Goal: Task Accomplishment & Management: Manage account settings

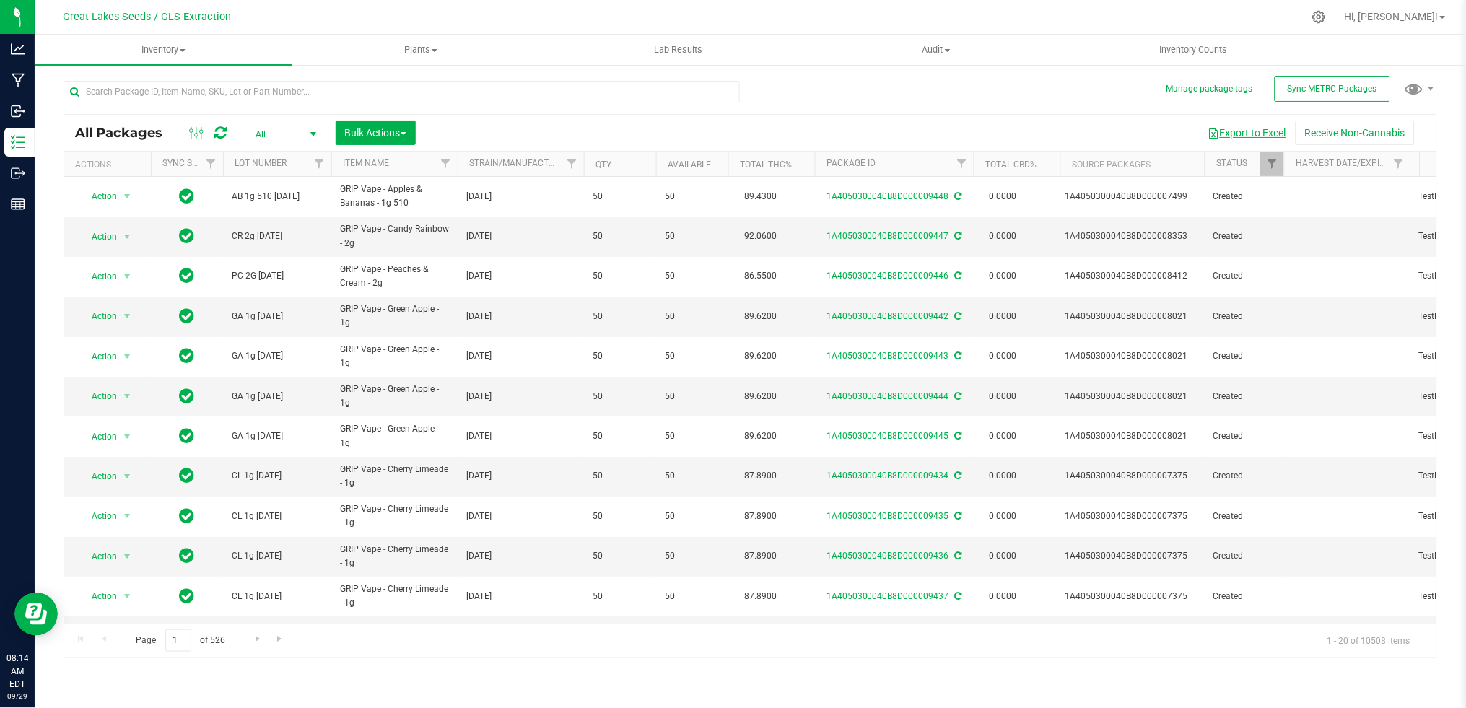
click at [1233, 127] on button "Export to Excel" at bounding box center [1247, 133] width 97 height 25
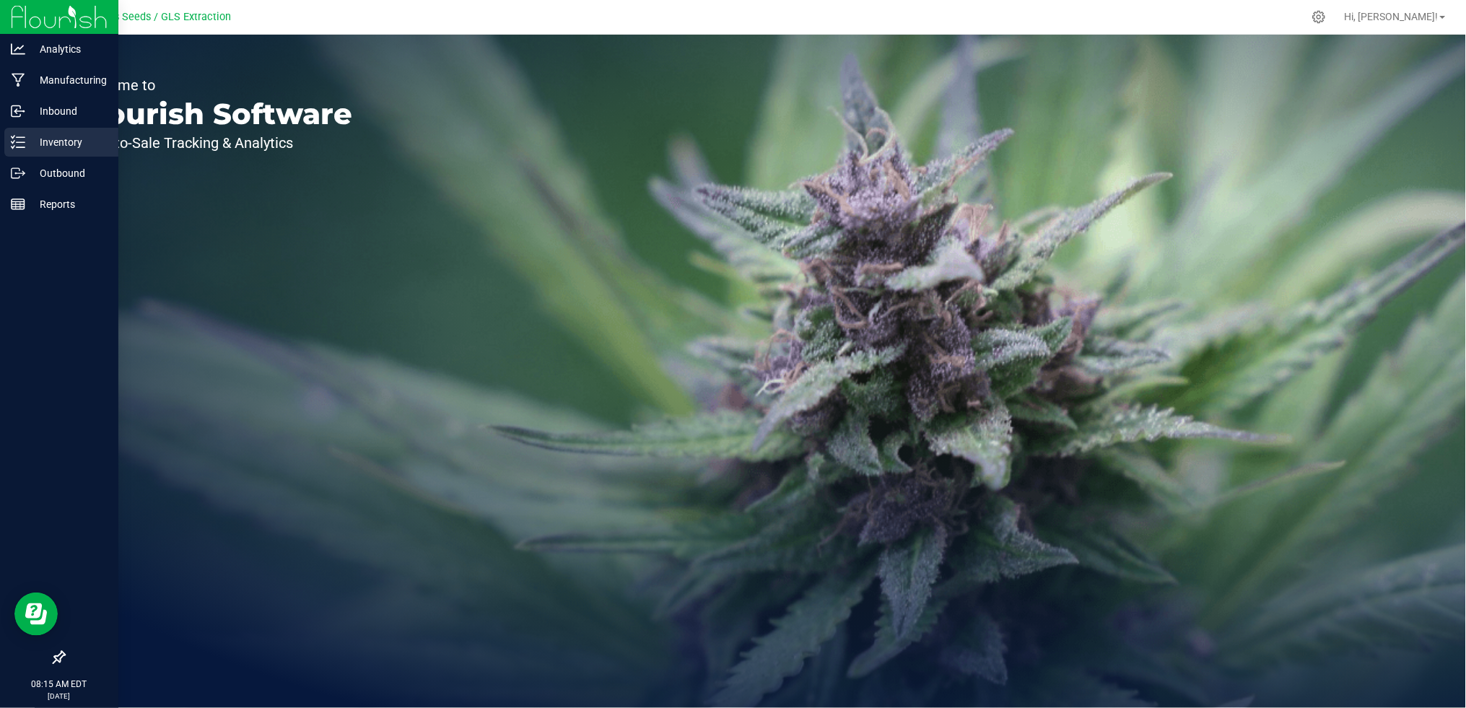
click at [42, 154] on div "Inventory" at bounding box center [61, 142] width 114 height 29
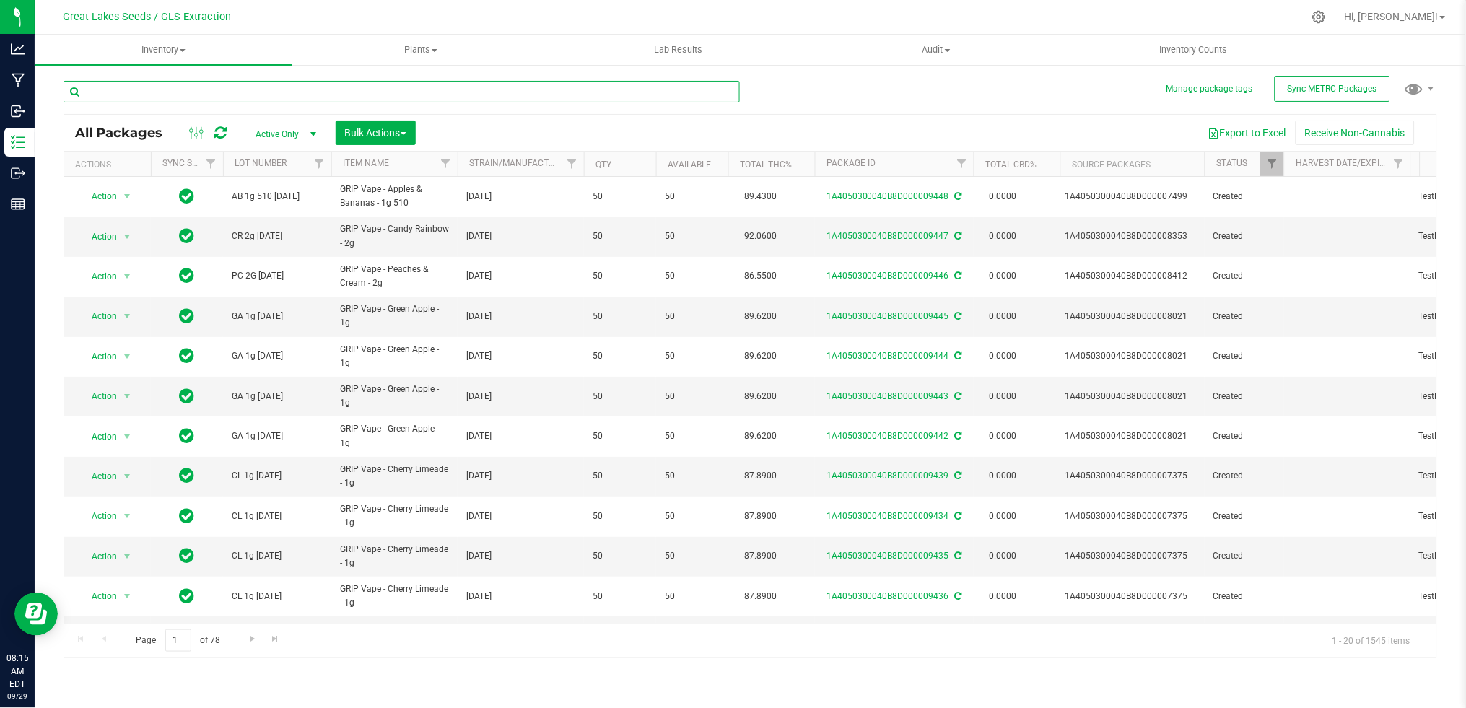
click at [375, 84] on input "text" at bounding box center [402, 92] width 676 height 22
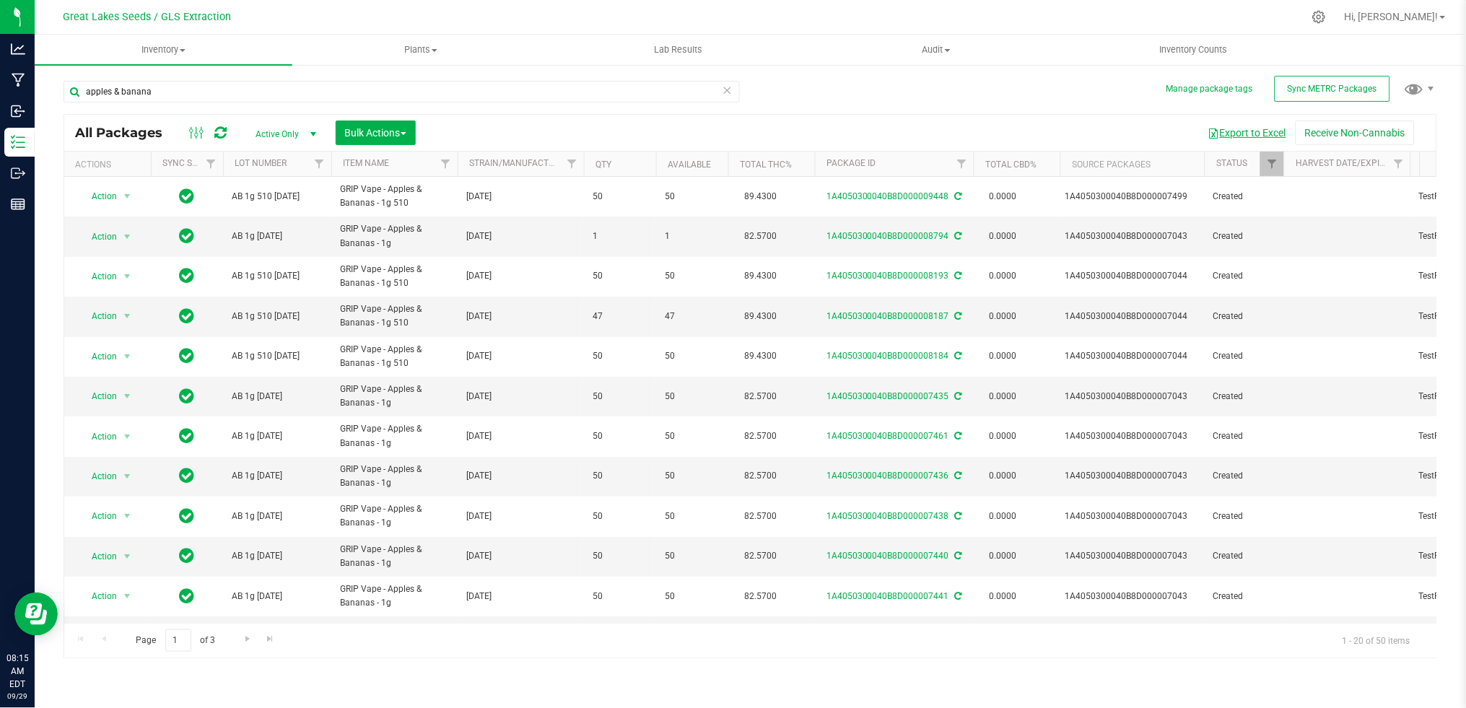
click at [1224, 138] on button "Export to Excel" at bounding box center [1247, 133] width 97 height 25
drag, startPoint x: 188, startPoint y: 95, endPoint x: 38, endPoint y: 84, distance: 150.5
click at [38, 84] on div "Manage package tags Sync METRC Packages apples & banana All Packages Active Onl…" at bounding box center [750, 284] width 1431 height 440
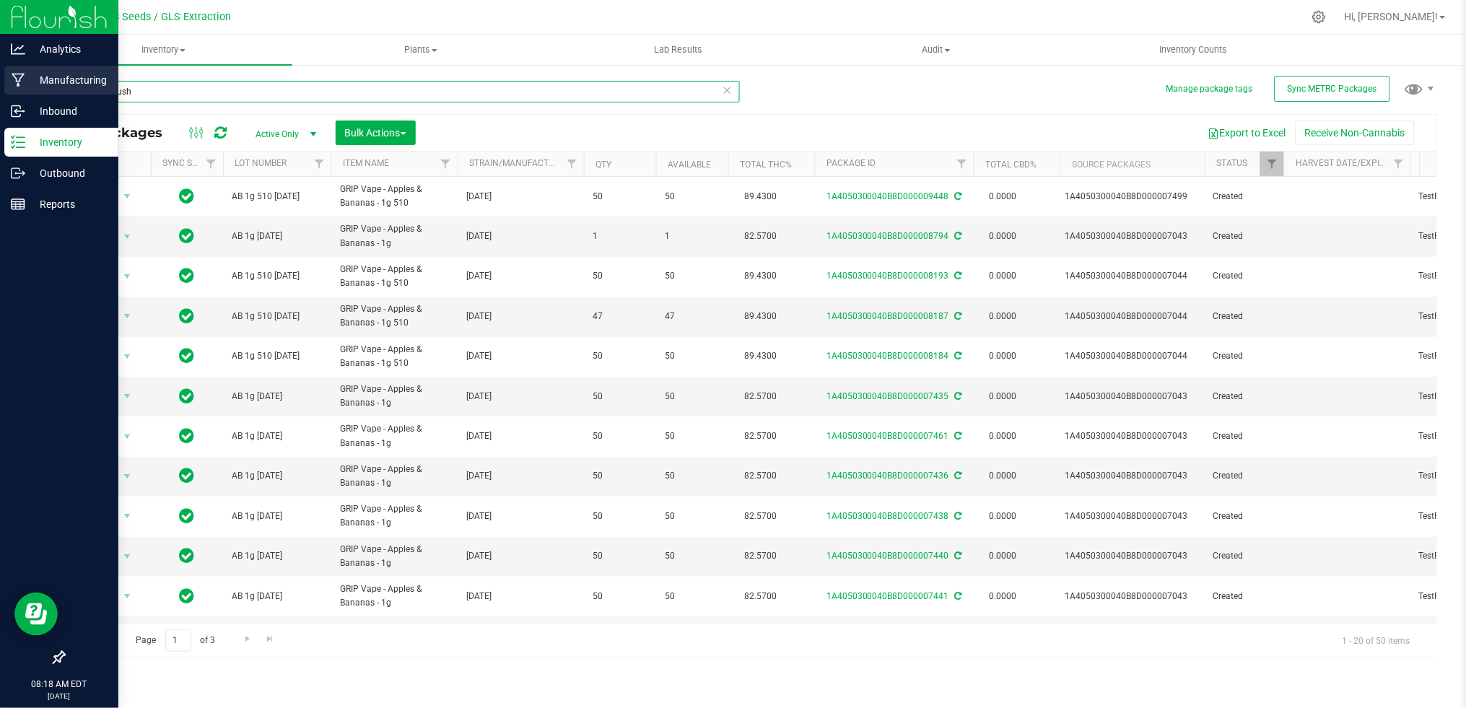
type input "lemon kush"
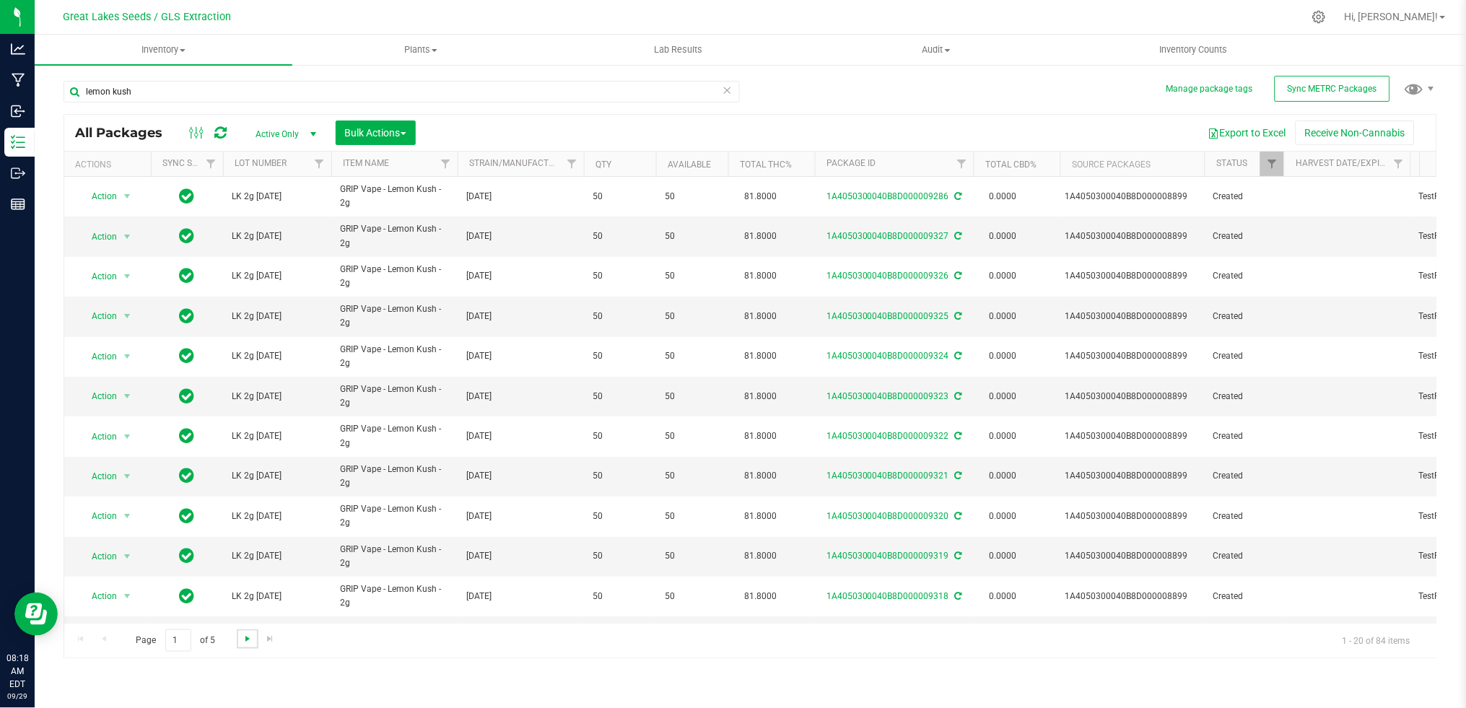
click at [247, 636] on span "Go to the next page" at bounding box center [248, 639] width 12 height 12
click at [248, 636] on span "Go to the next page" at bounding box center [248, 639] width 12 height 12
click at [248, 637] on span "Go to the next page" at bounding box center [248, 639] width 12 height 12
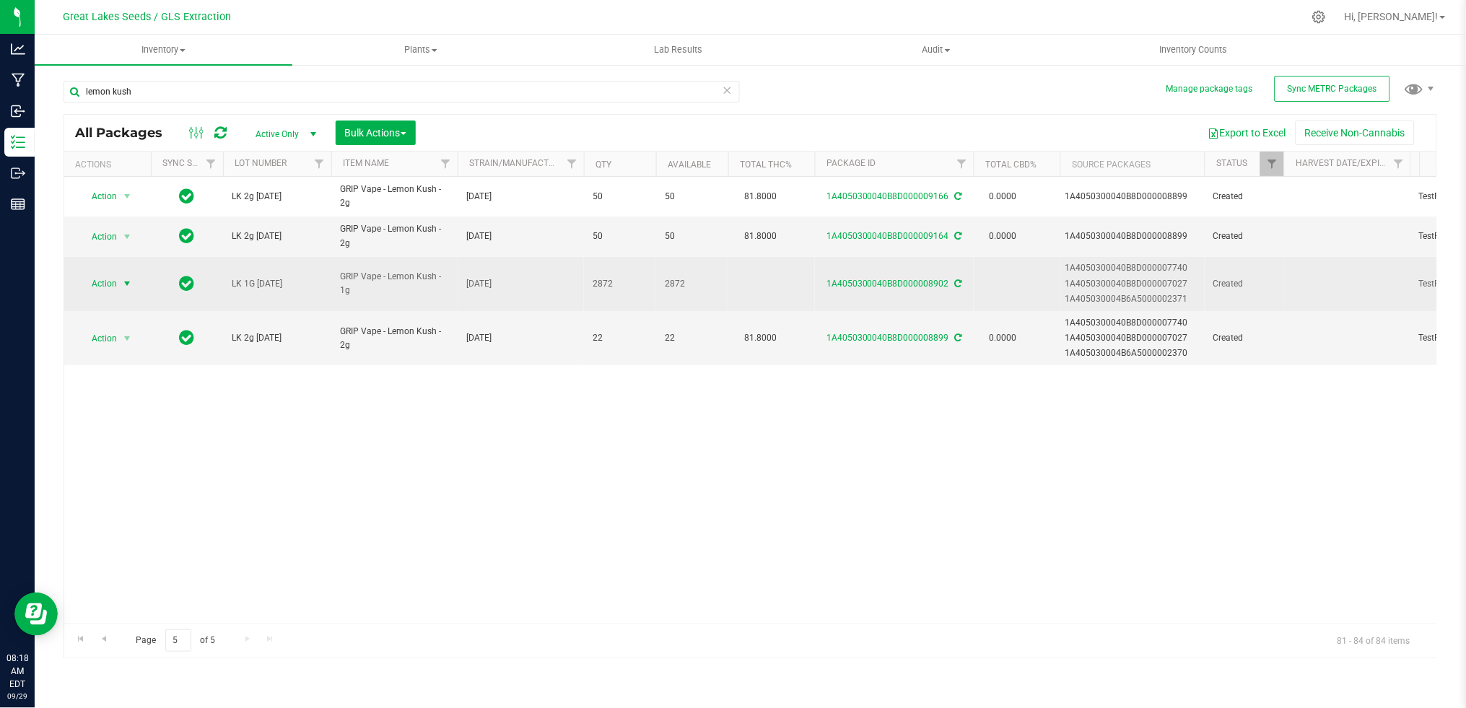
click at [123, 286] on span "select" at bounding box center [127, 284] width 12 height 12
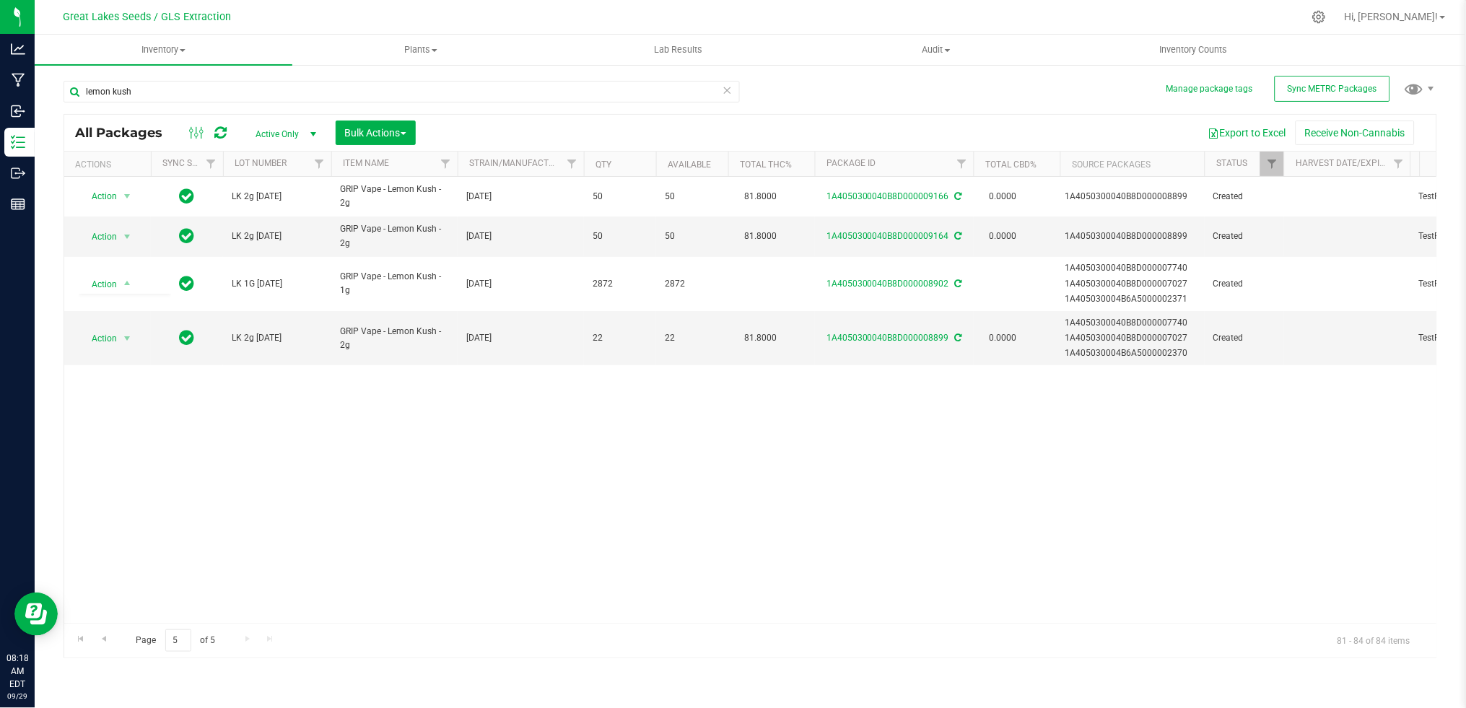
drag, startPoint x: 573, startPoint y: 502, endPoint x: 772, endPoint y: 439, distance: 208.6
click at [590, 499] on div "Action Action Adjust qty Create package Edit attributes Global inventory Locate…" at bounding box center [750, 400] width 1372 height 446
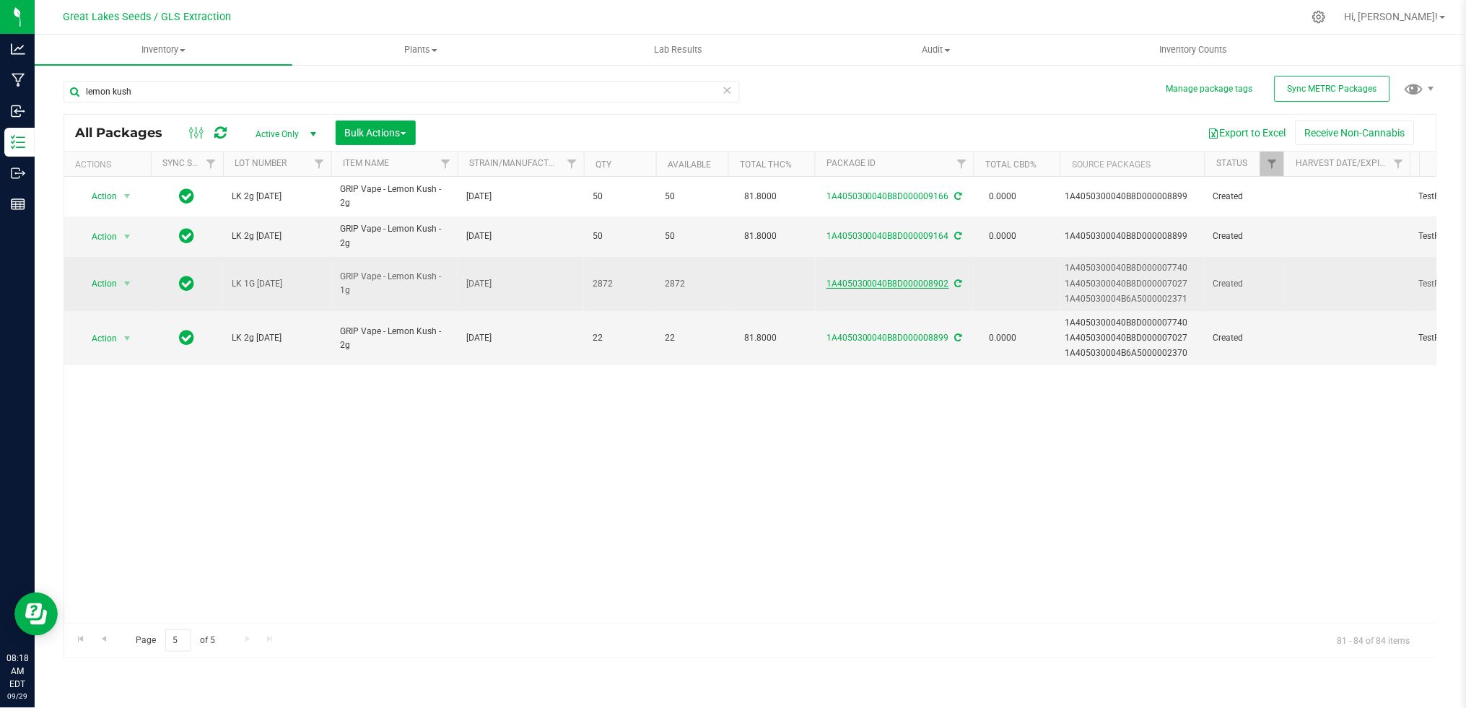
click at [880, 286] on link "1A4050300040B8D000008902" at bounding box center [887, 284] width 123 height 10
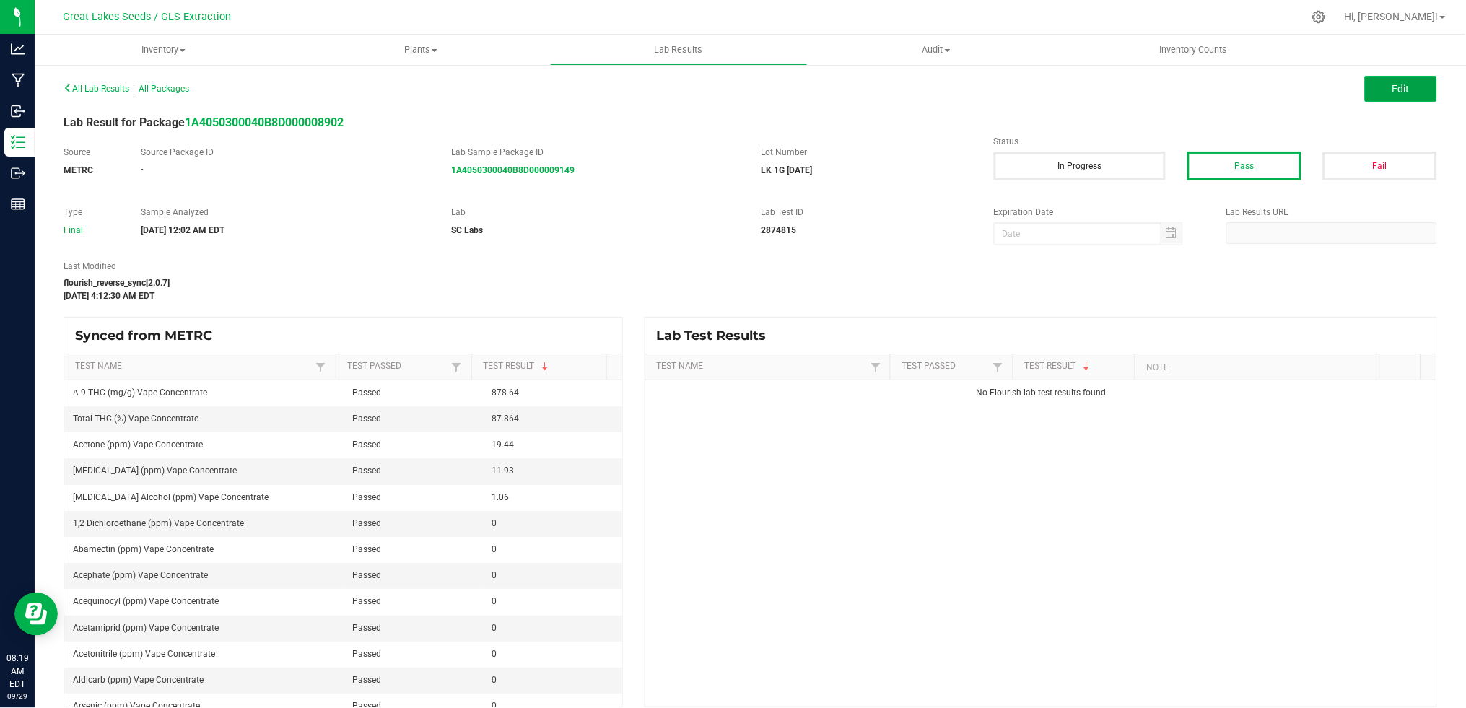
click at [1368, 94] on button "Edit" at bounding box center [1401, 89] width 72 height 26
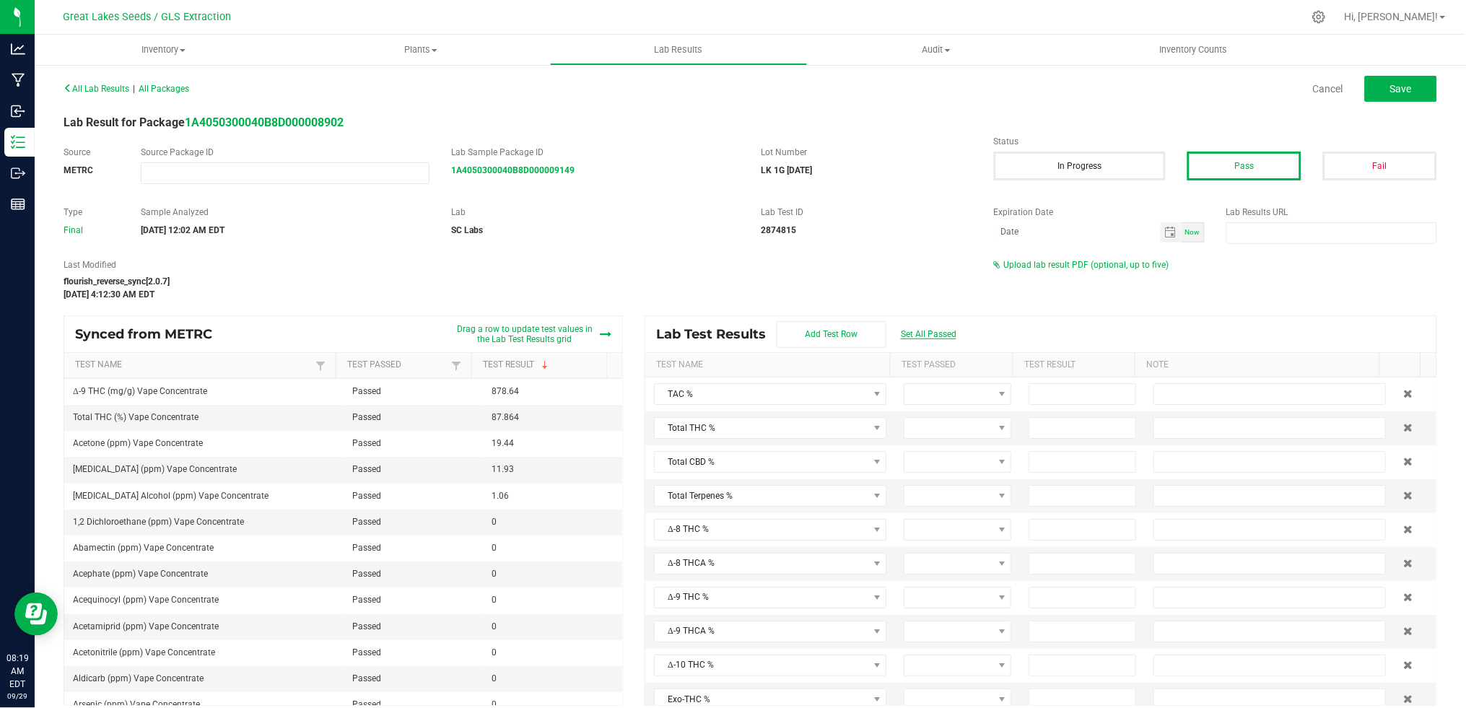
click at [924, 338] on span "Set All Passed" at bounding box center [929, 334] width 56 height 10
click at [1079, 433] on input at bounding box center [1082, 428] width 106 height 20
type input "87.8600"
click at [1085, 463] on input at bounding box center [1082, 462] width 106 height 20
type input "0.0000"
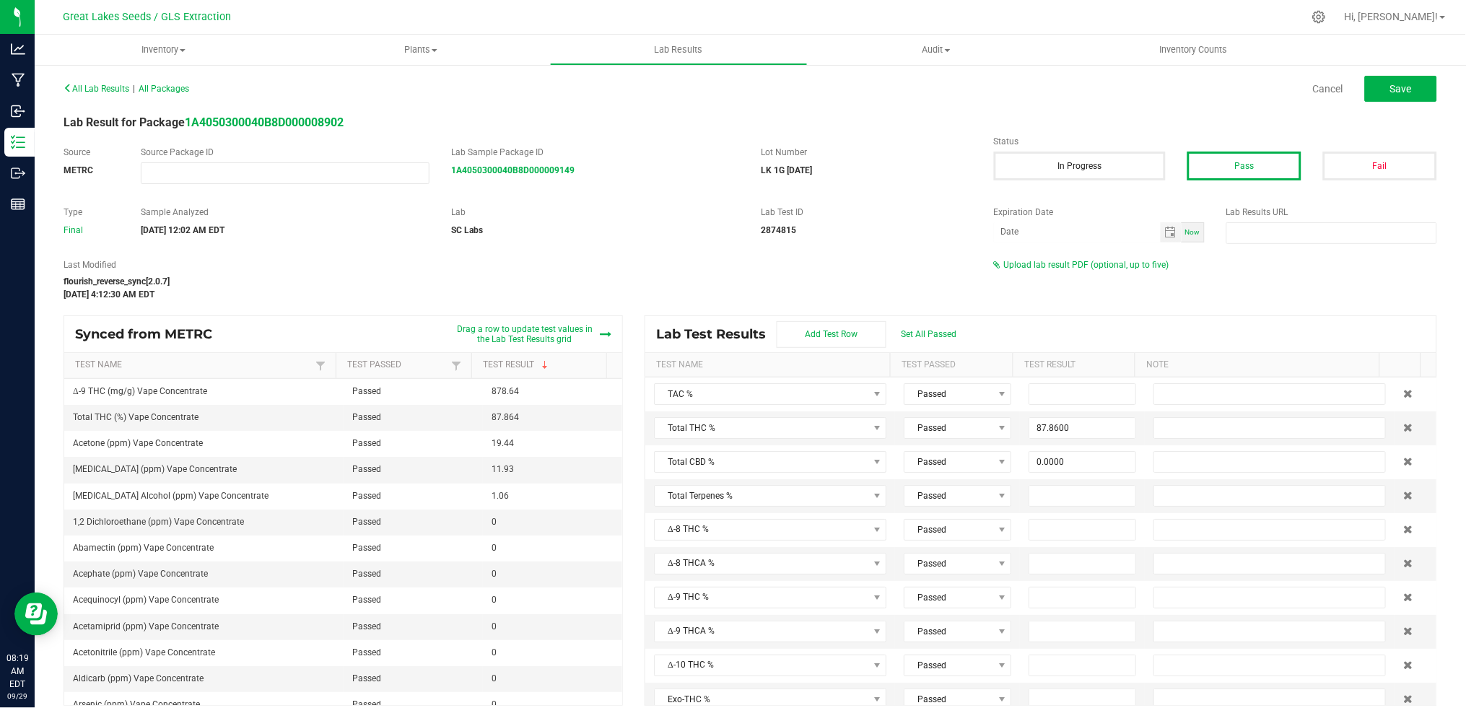
click at [1201, 274] on div "Last Modified flourish_reverse_sync[2.0.7] Sep 27, 2025 4:12:30 AM EDT Upload l…" at bounding box center [750, 279] width 1395 height 43
click at [1370, 102] on div "All Lab Results | All Packages Cancel Save" at bounding box center [750, 89] width 1395 height 36
click at [1370, 91] on button "Save" at bounding box center [1401, 89] width 72 height 26
type input "87.8600"
type input "0.0000"
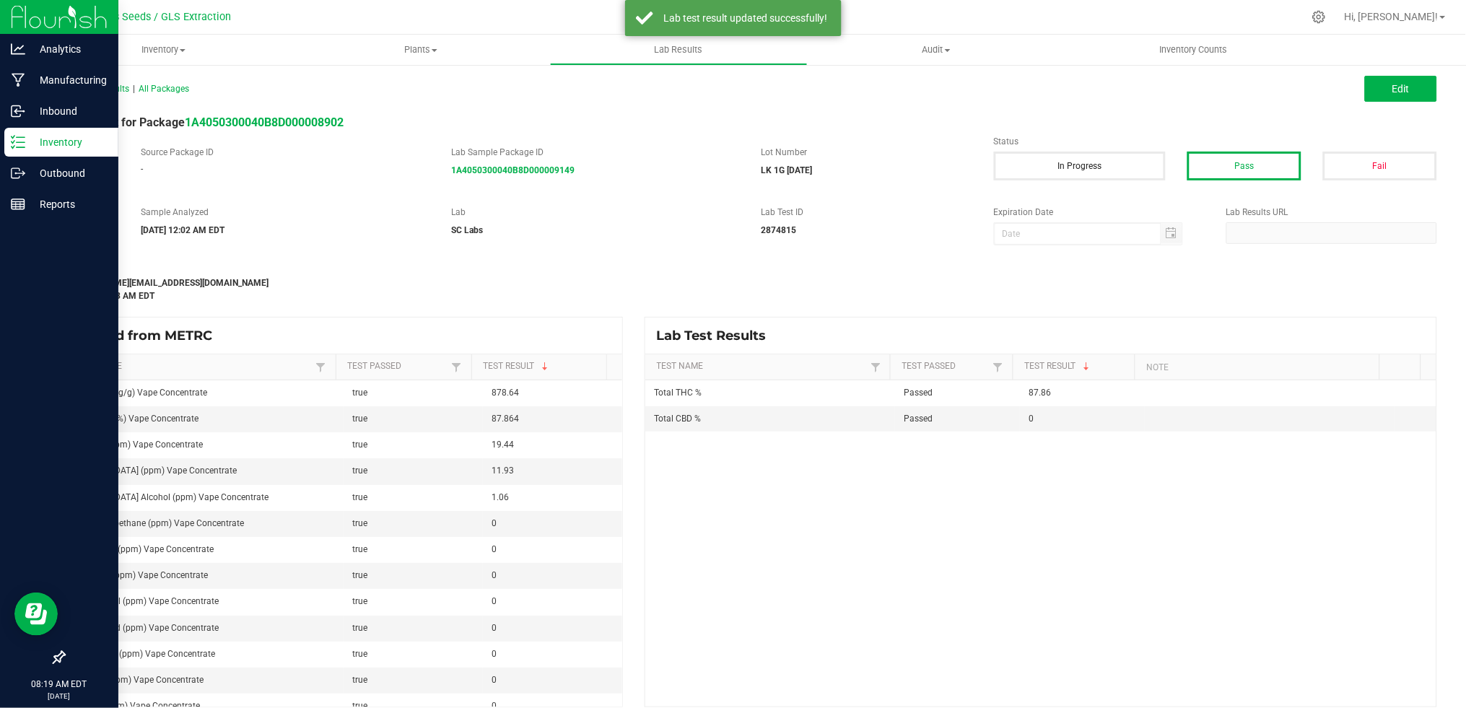
click at [35, 141] on p "Inventory" at bounding box center [68, 141] width 87 height 17
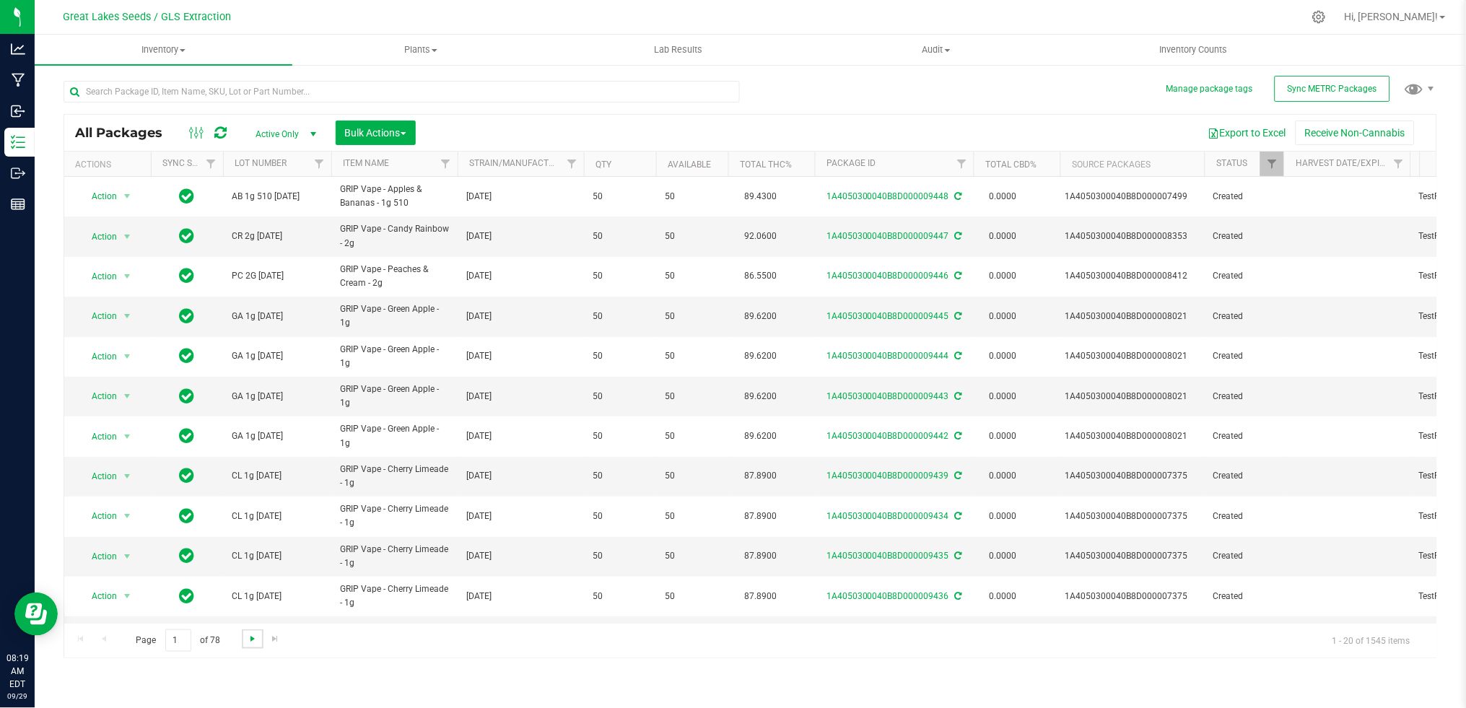
click at [249, 635] on span "Go to the next page" at bounding box center [253, 639] width 12 height 12
click at [273, 640] on span "Go to the last page" at bounding box center [275, 639] width 12 height 12
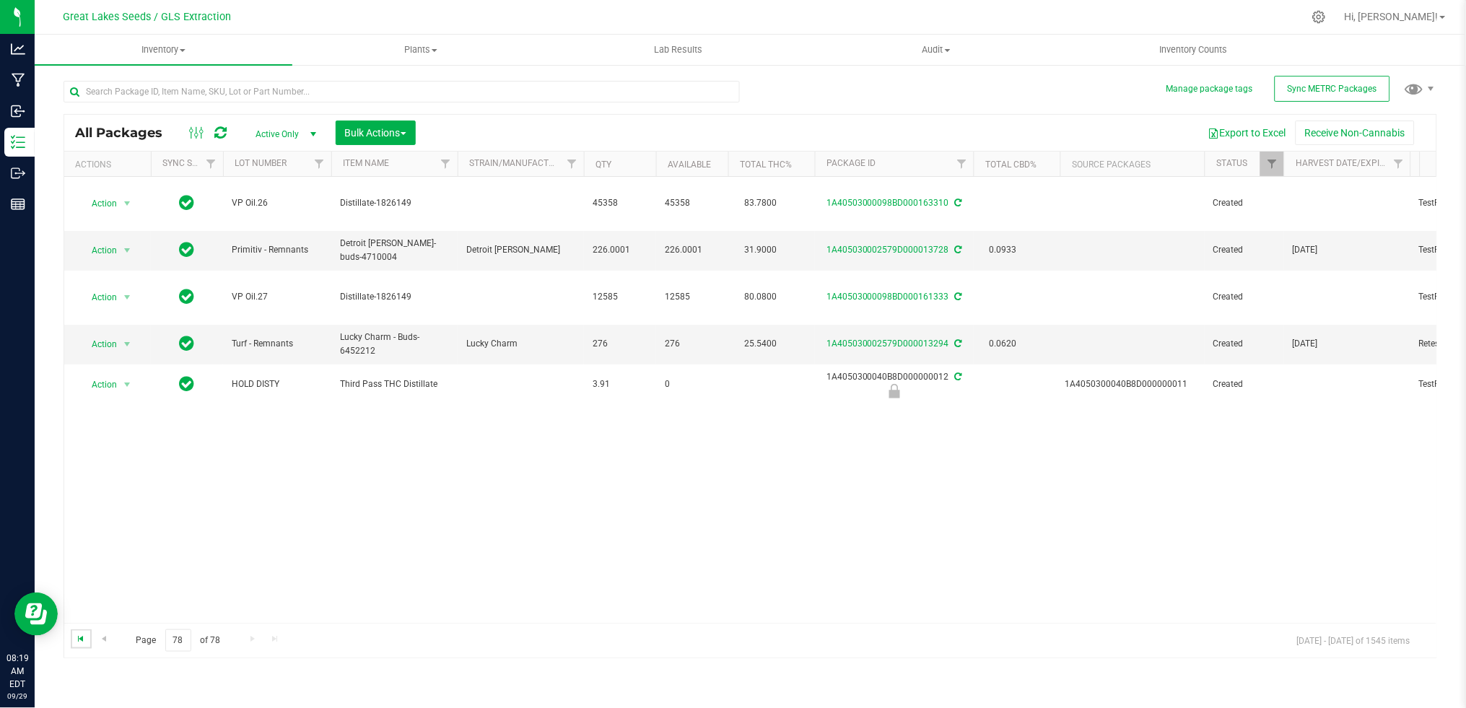
click at [77, 644] on span "Go to the first page" at bounding box center [82, 639] width 12 height 12
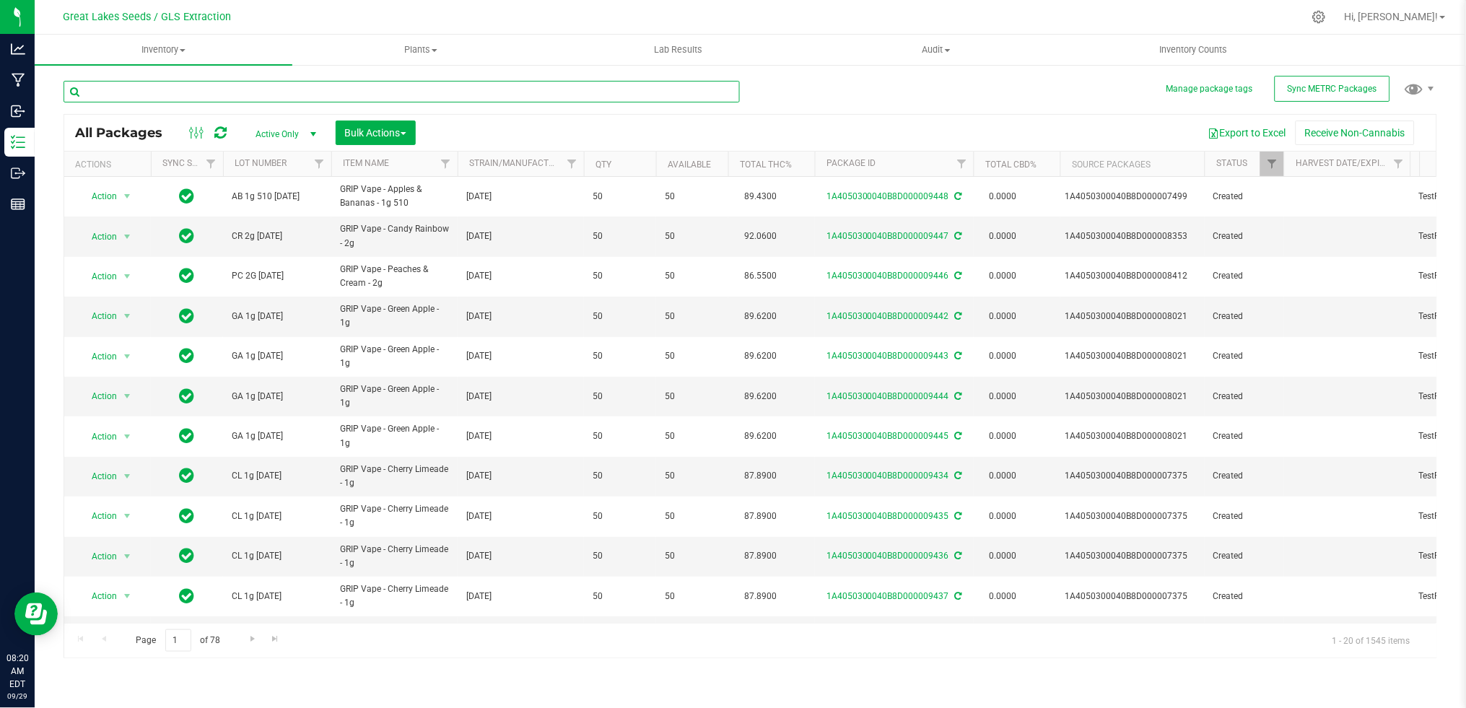
click at [186, 92] on input "text" at bounding box center [402, 92] width 676 height 22
type input "lemon kush"
click at [249, 642] on span "Go to the next page" at bounding box center [248, 639] width 12 height 12
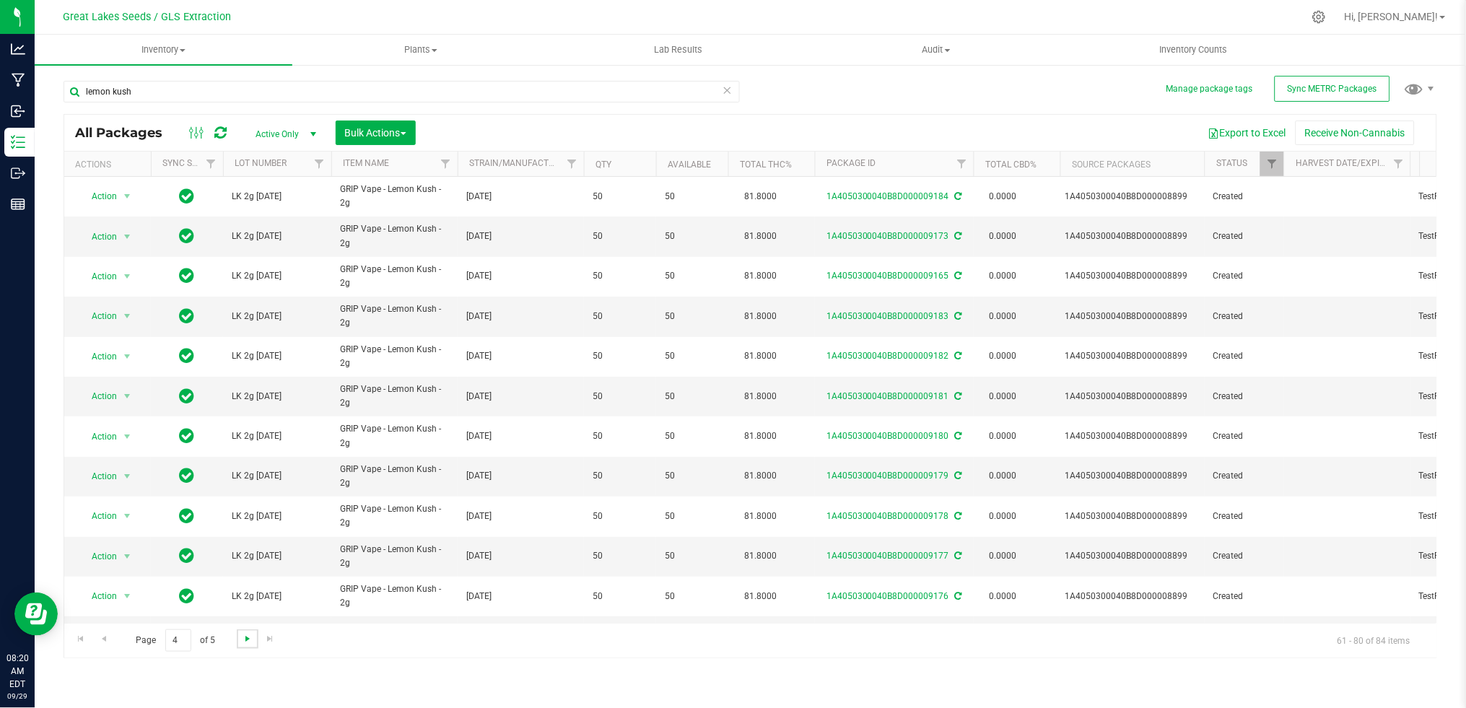
click at [249, 642] on span "Go to the next page" at bounding box center [248, 639] width 12 height 12
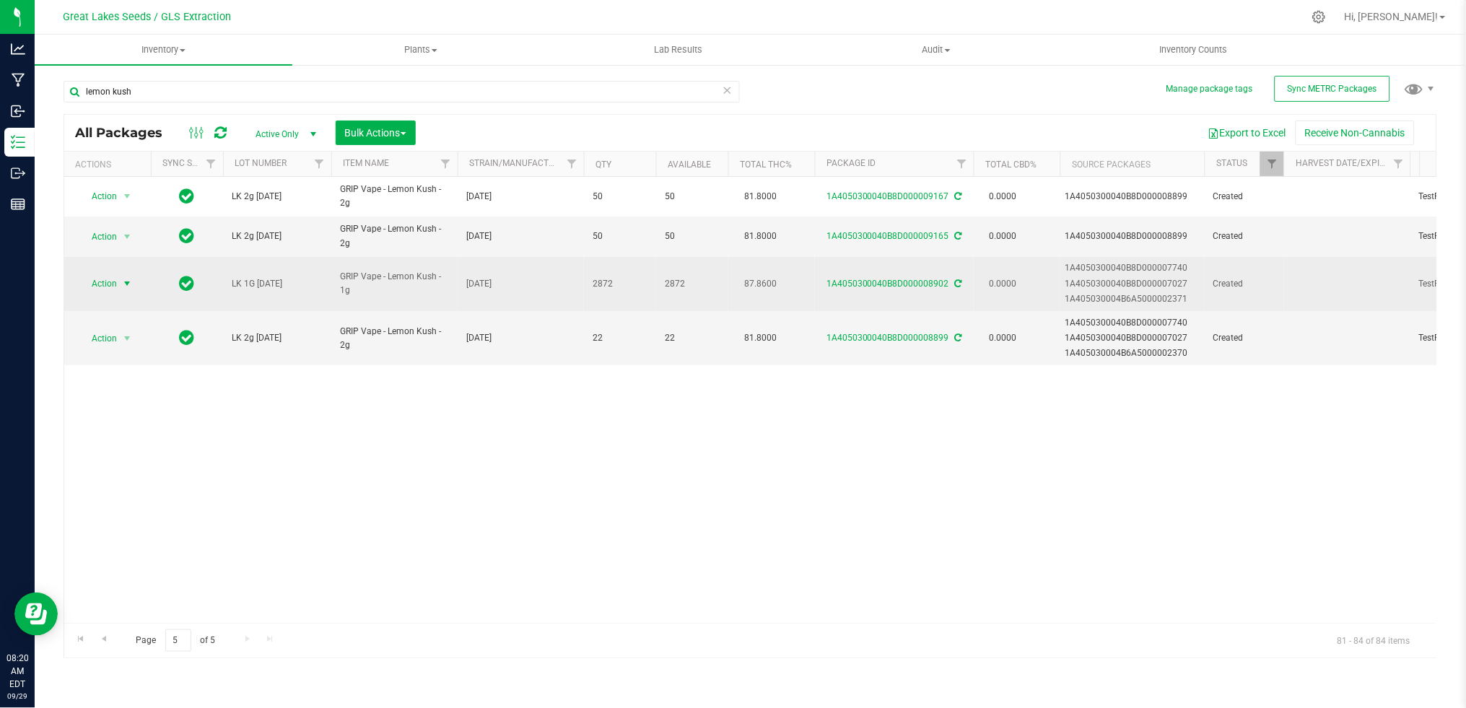
click at [113, 289] on span "Action" at bounding box center [98, 283] width 39 height 20
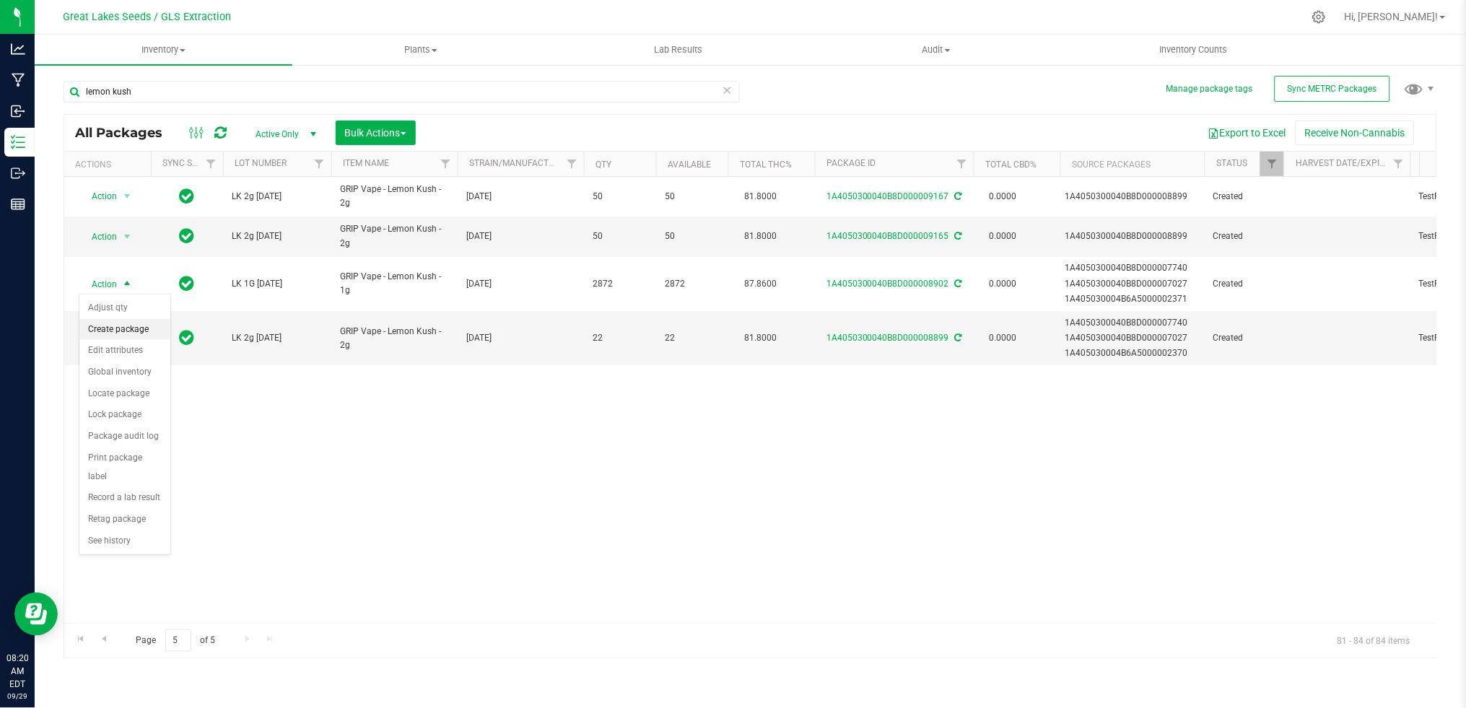
click at [120, 325] on li "Create package" at bounding box center [124, 330] width 91 height 22
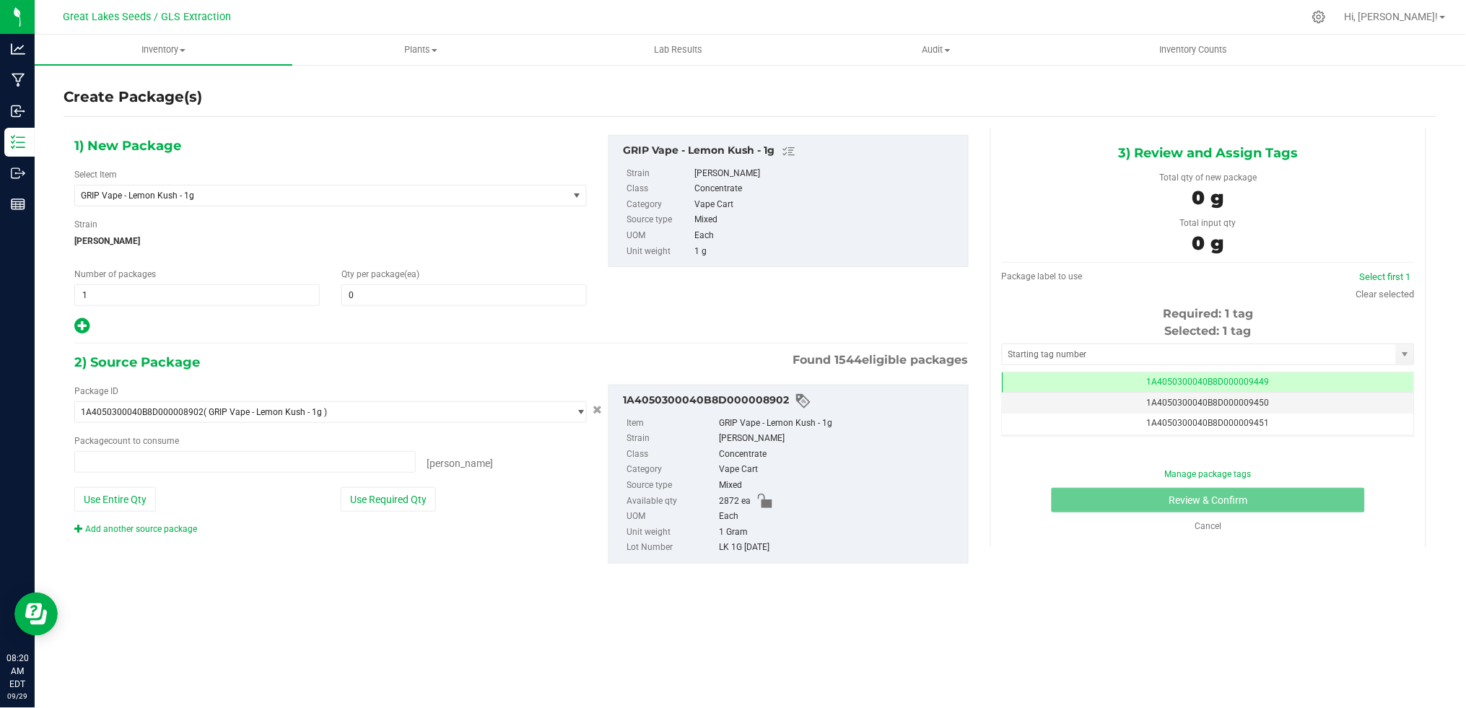
type input "0 ea"
click at [365, 240] on span "Lemon Kush" at bounding box center [330, 241] width 512 height 22
drag, startPoint x: 131, startPoint y: 297, endPoint x: 83, endPoint y: 290, distance: 48.1
click at [83, 290] on span "1 1" at bounding box center [196, 295] width 245 height 22
type input "41"
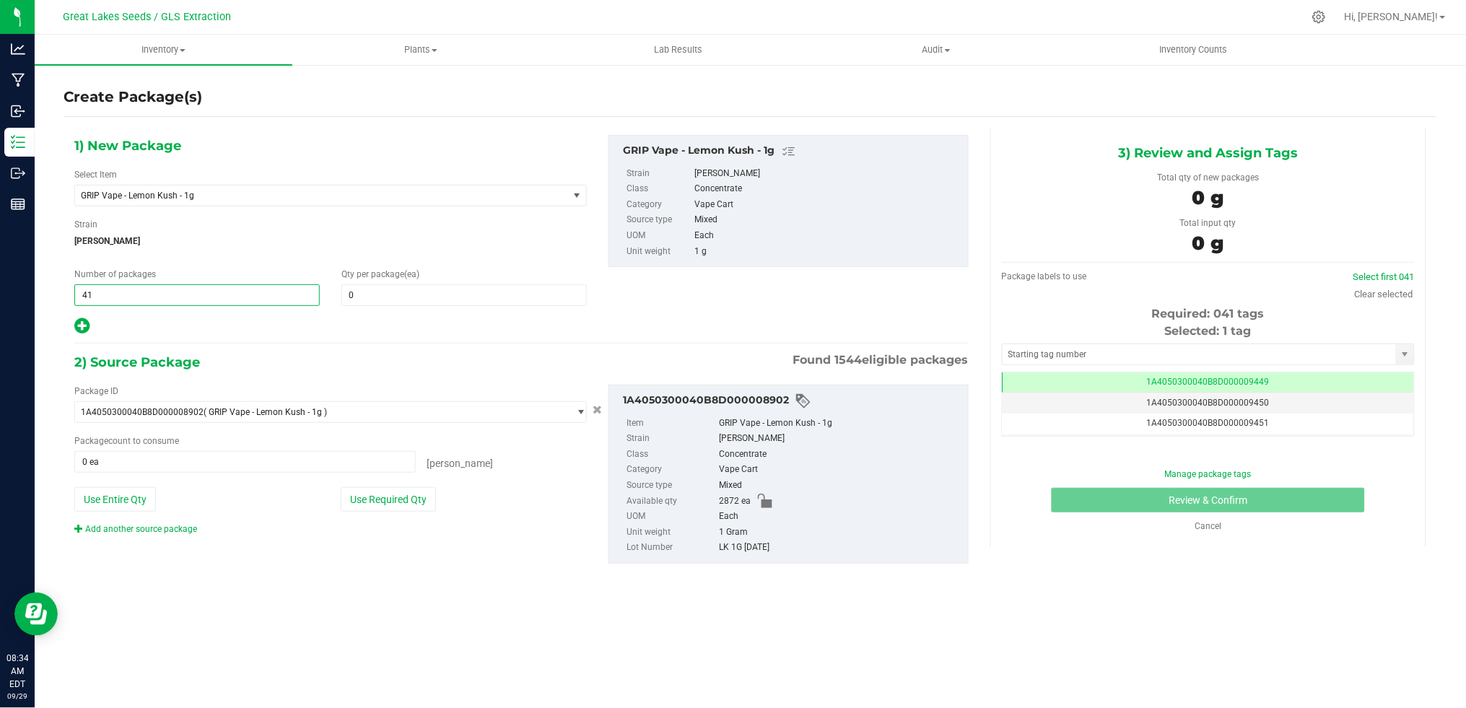
type input "41"
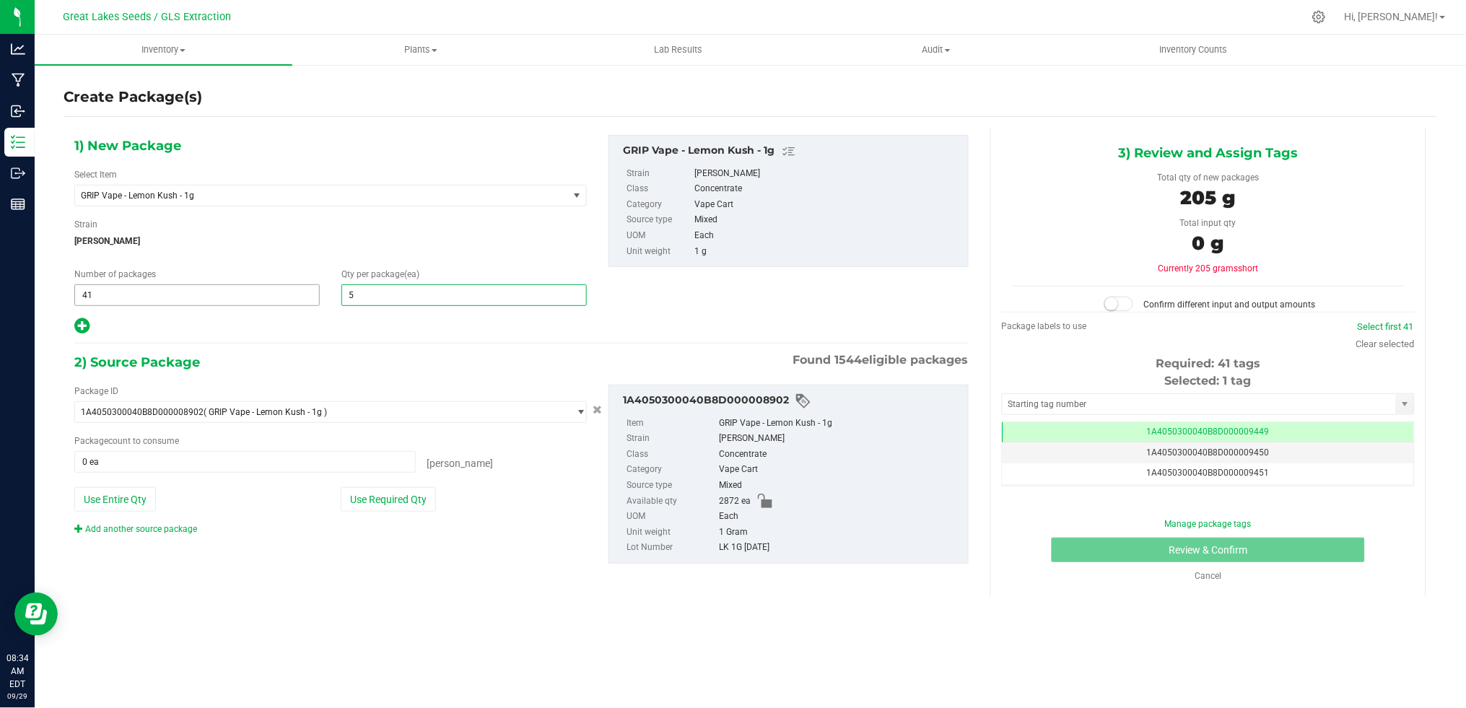
type input "50"
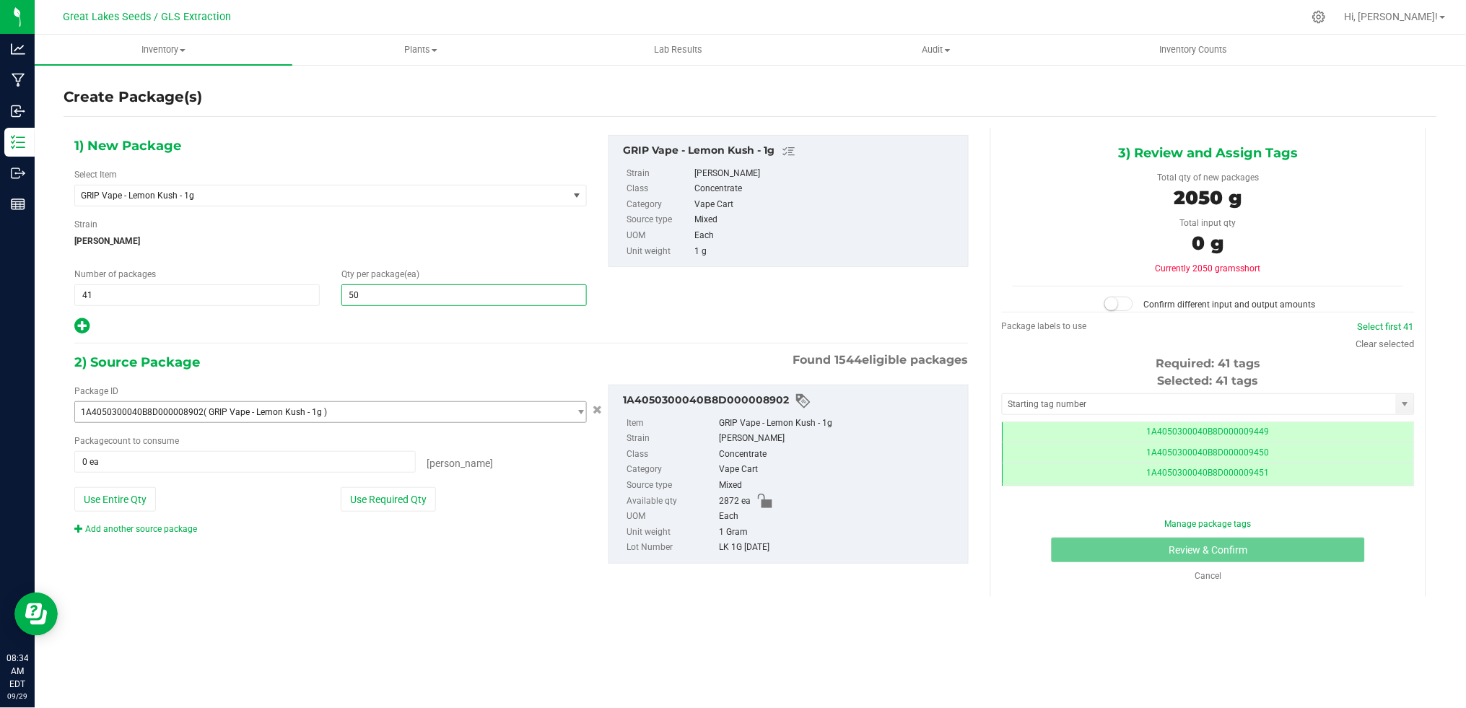
scroll to position [0, -1]
type input "50"
click at [406, 502] on button "Use Required Qty" at bounding box center [388, 499] width 95 height 25
type input "2050 ea"
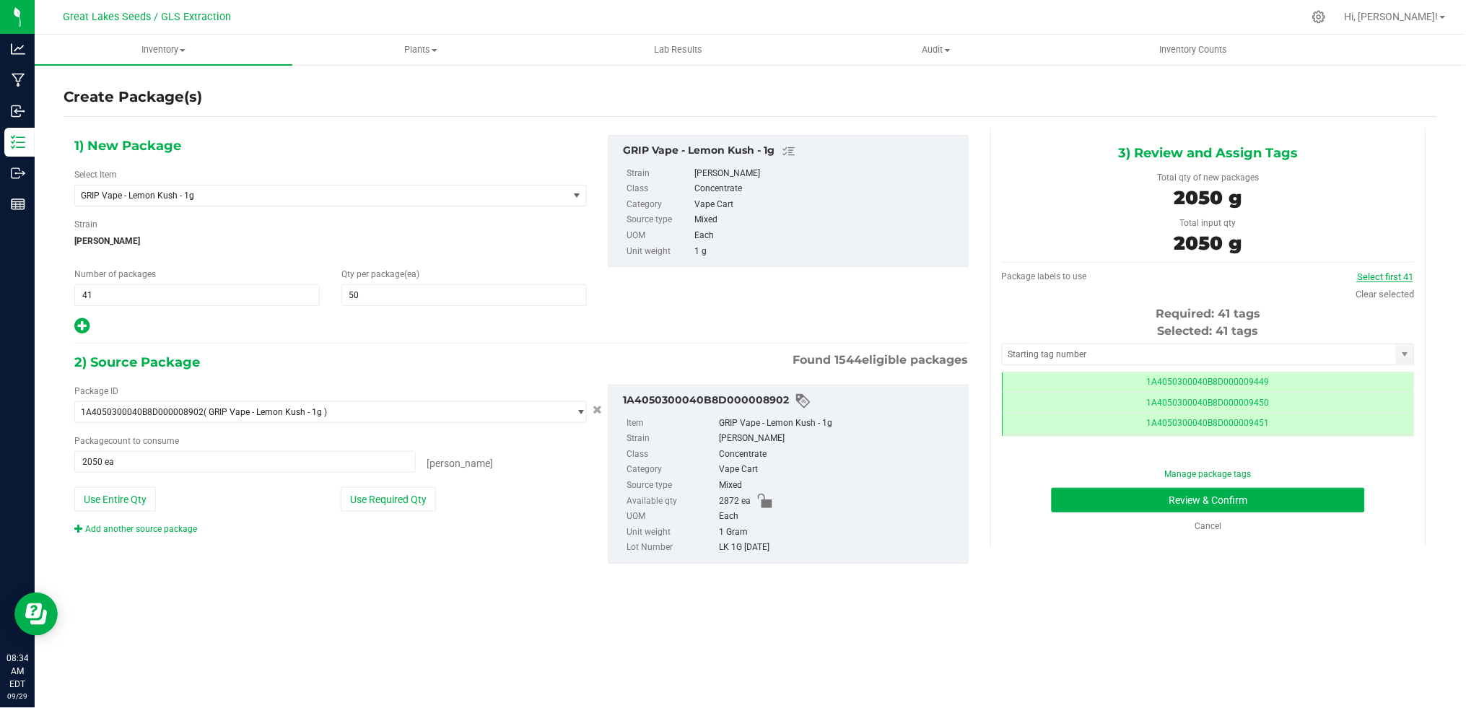
click at [1375, 274] on link "Select first 41" at bounding box center [1385, 276] width 56 height 11
click at [1261, 499] on button "Review & Confirm" at bounding box center [1207, 500] width 313 height 25
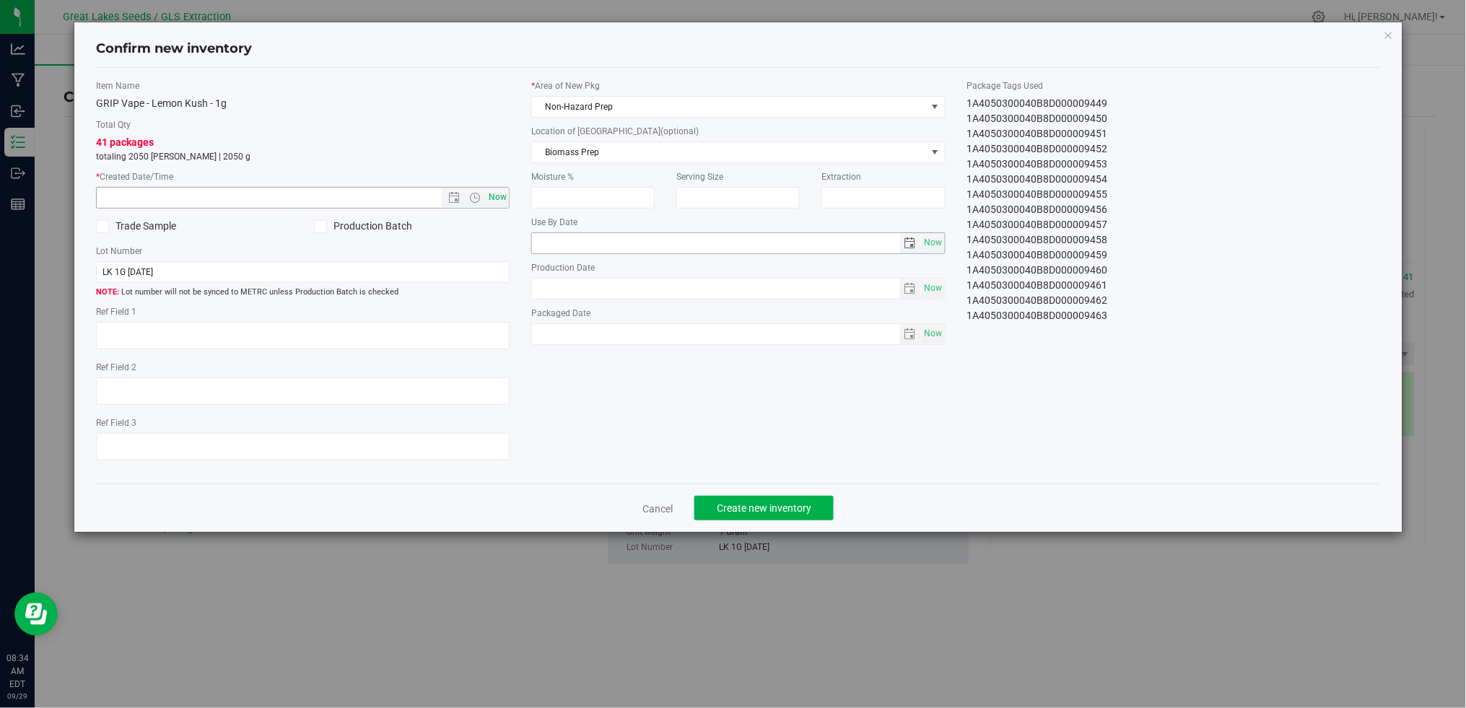
type textarea "9.18.25"
click at [499, 198] on span "Now" at bounding box center [498, 197] width 25 height 21
type input "9/29/2025 8:34 AM"
click at [740, 113] on span "Non-Hazard Prep" at bounding box center [729, 107] width 394 height 20
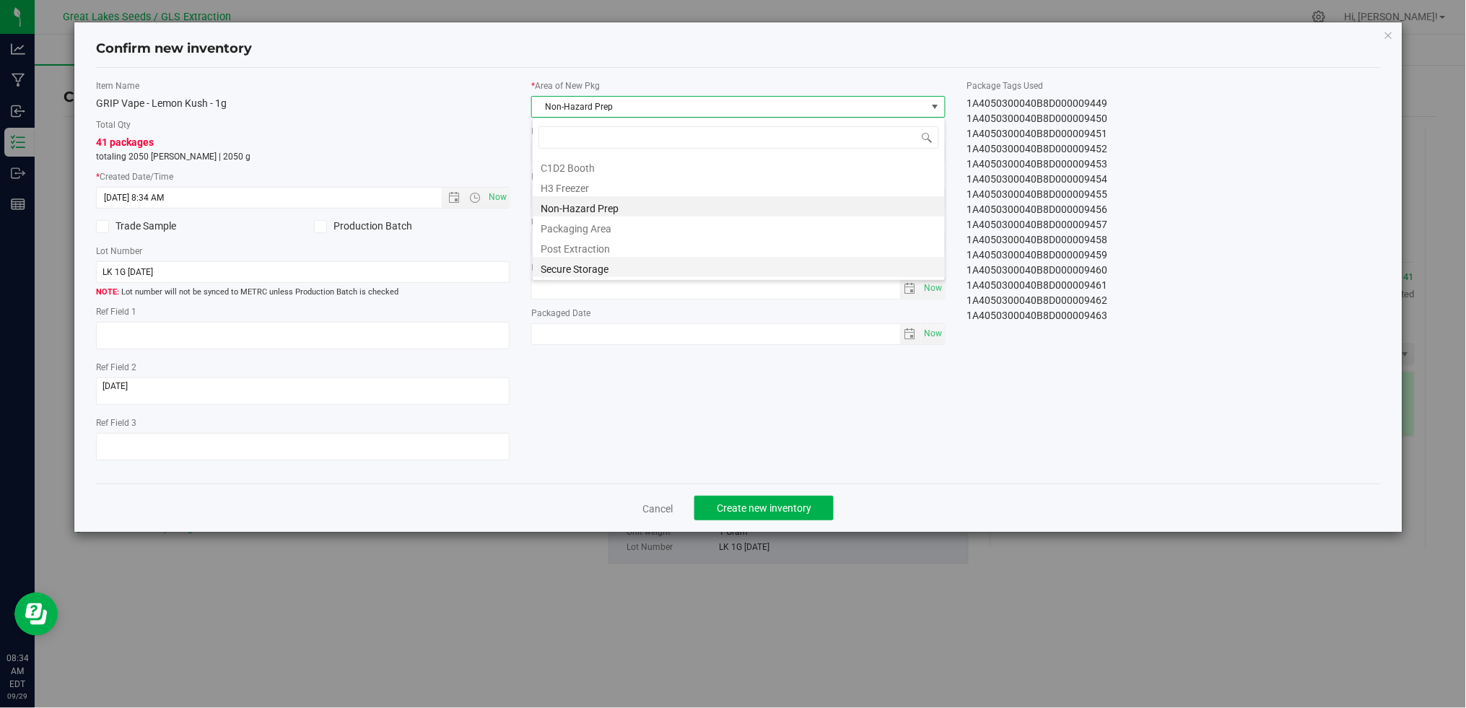
click at [671, 266] on li "Secure Storage" at bounding box center [739, 267] width 412 height 20
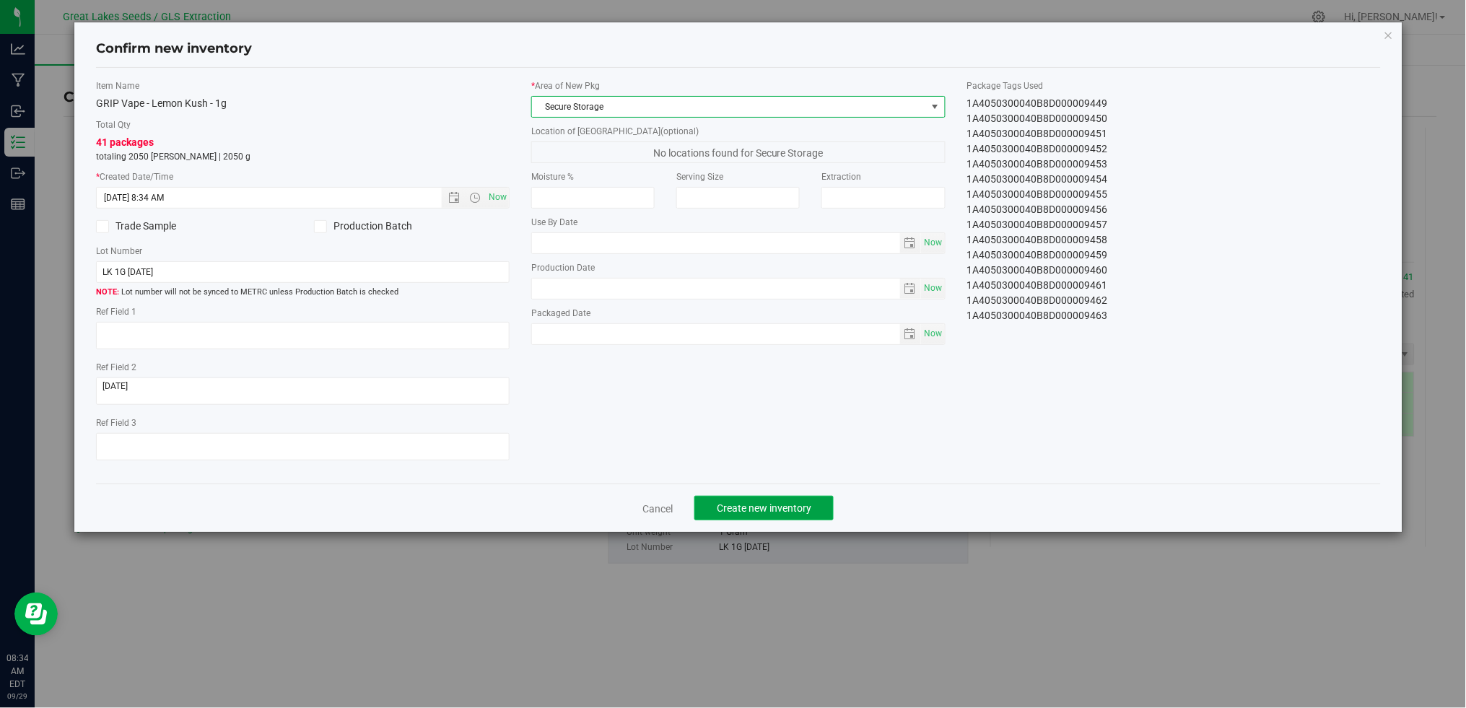
click at [745, 512] on span "Create new inventory" at bounding box center [764, 508] width 95 height 12
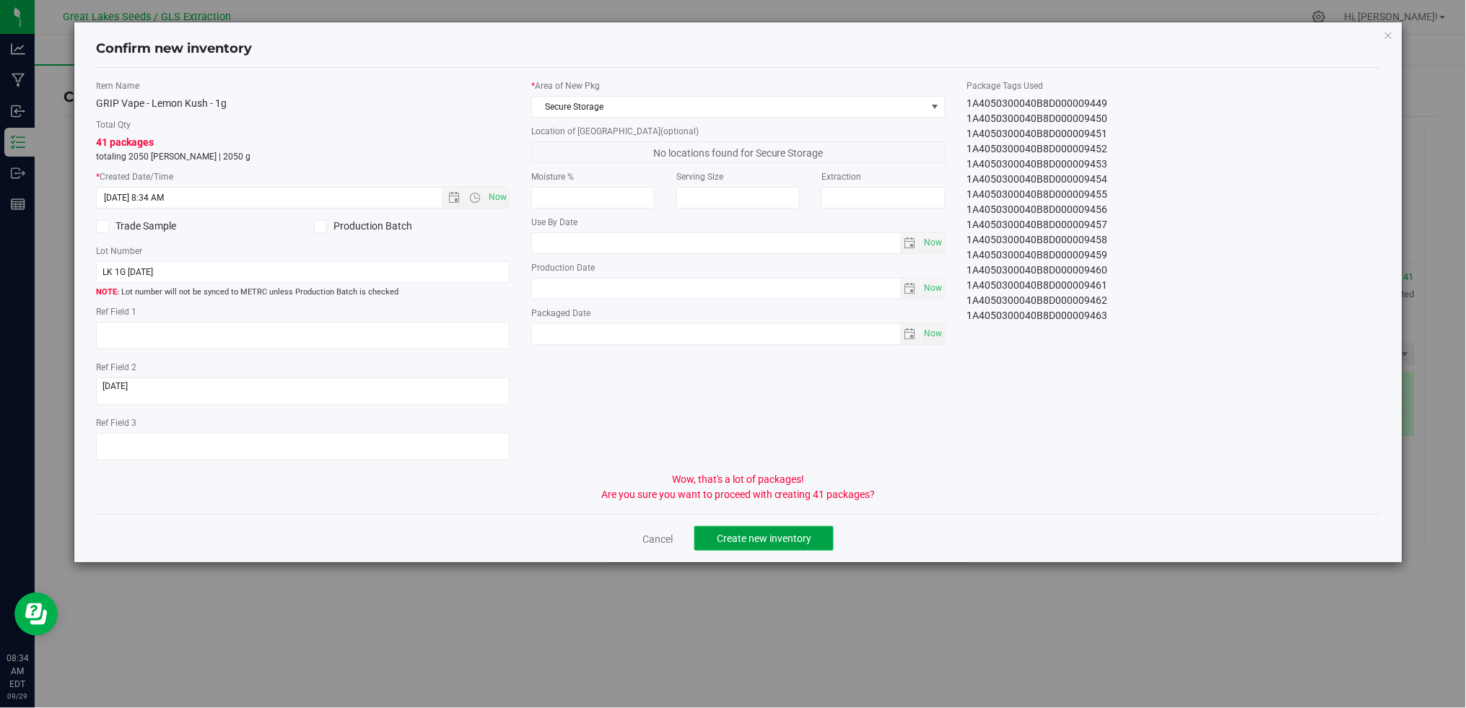
click at [792, 530] on button "Create new inventory" at bounding box center [763, 538] width 139 height 25
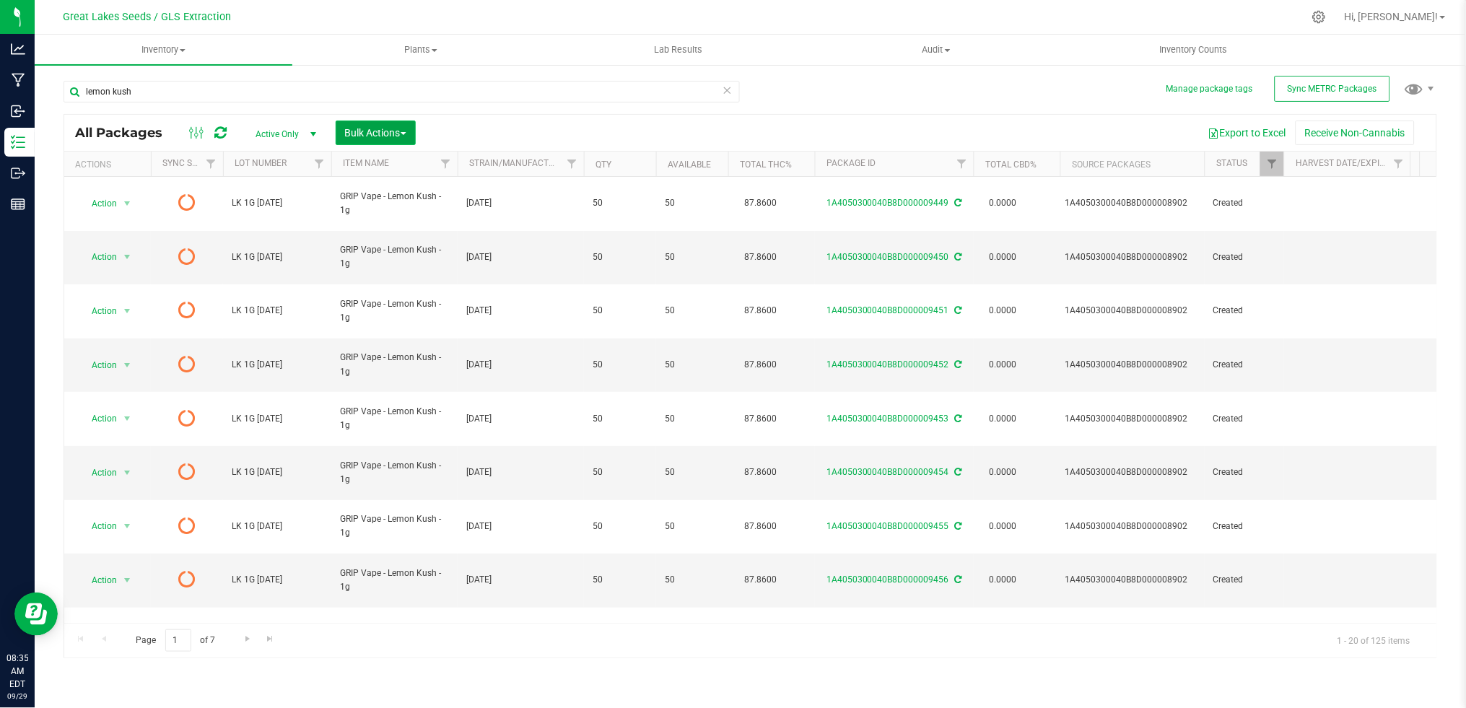
click at [382, 133] on span "Bulk Actions" at bounding box center [375, 133] width 61 height 12
click at [412, 294] on span "Print package labels" at bounding box center [387, 298] width 87 height 12
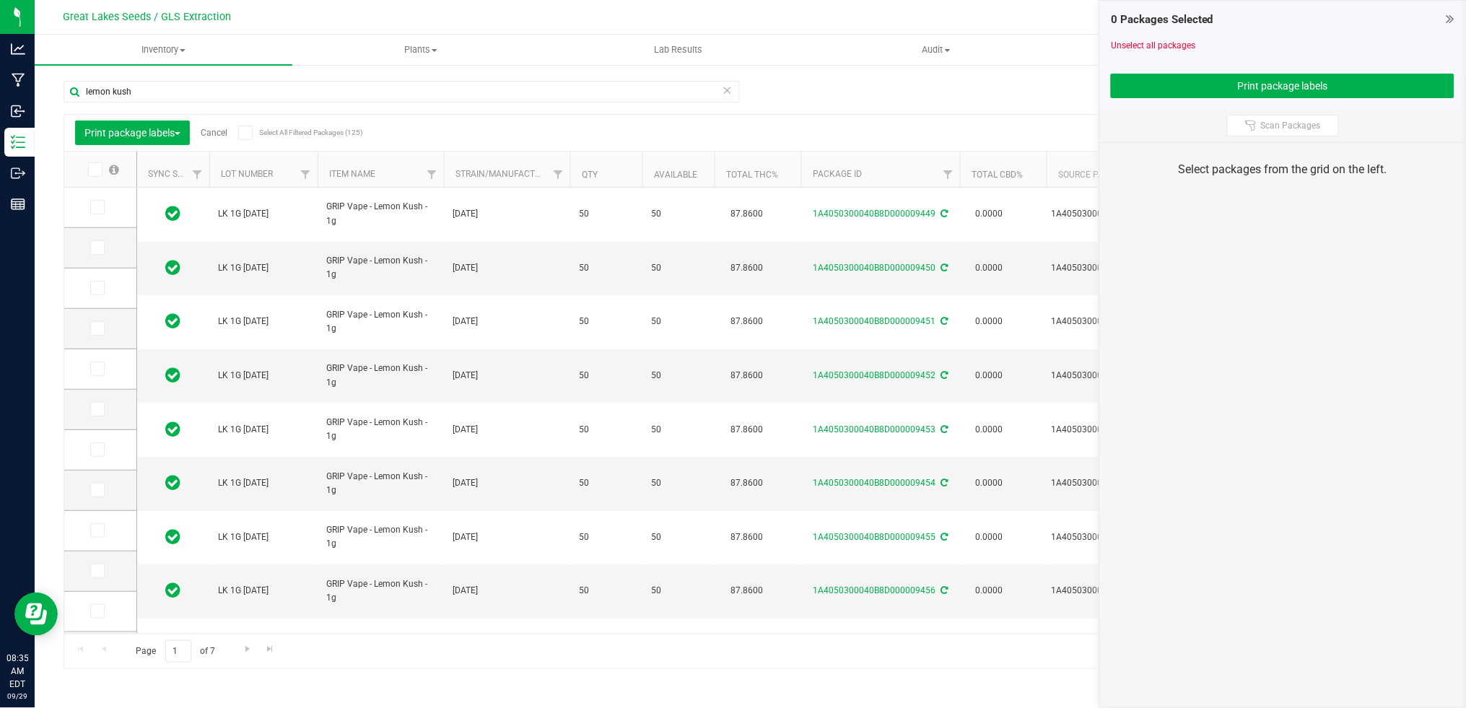
click at [93, 170] on icon at bounding box center [93, 170] width 9 height 0
click at [0, 0] on input "checkbox" at bounding box center [0, 0] width 0 height 0
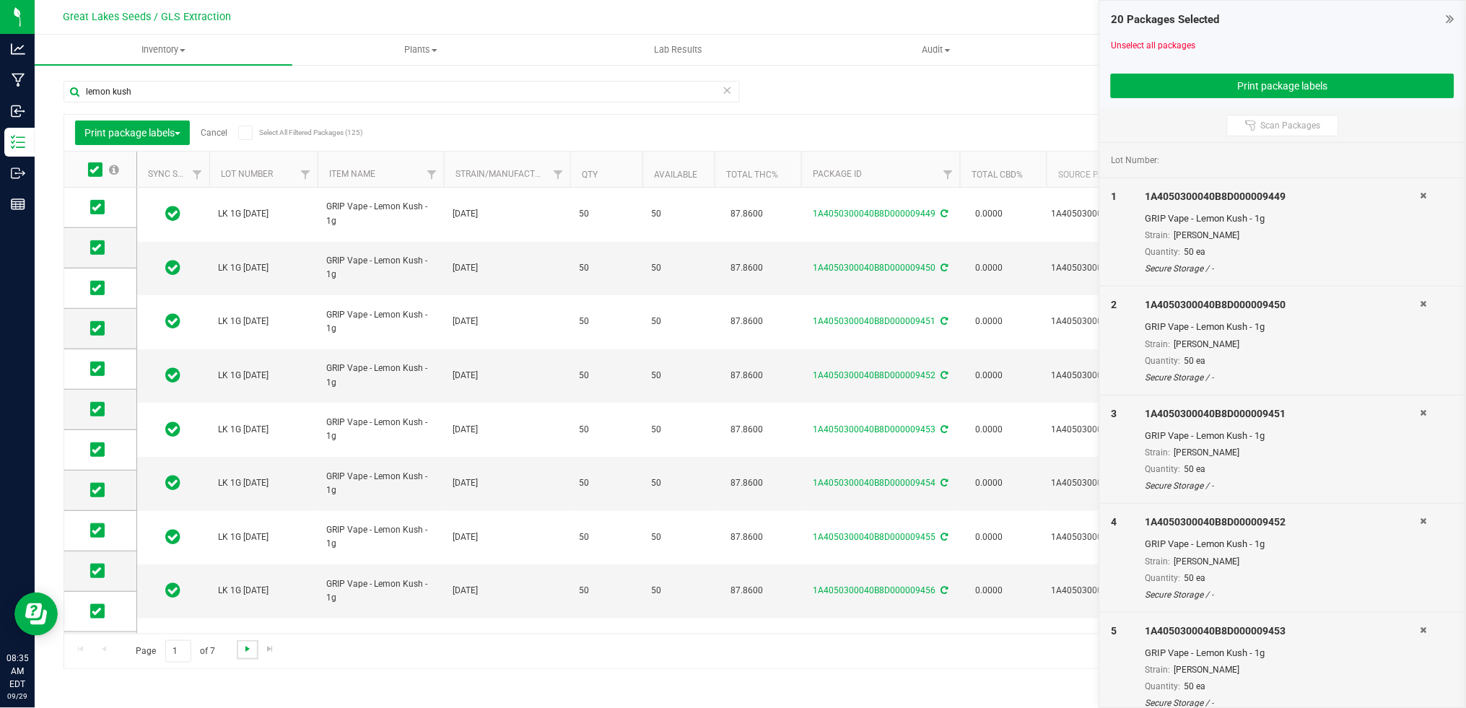
click at [250, 644] on span "Go to the next page" at bounding box center [248, 649] width 12 height 12
click at [95, 170] on icon at bounding box center [93, 170] width 9 height 0
click at [0, 0] on input "checkbox" at bounding box center [0, 0] width 0 height 0
click at [248, 652] on span "Go to the next page" at bounding box center [248, 649] width 12 height 12
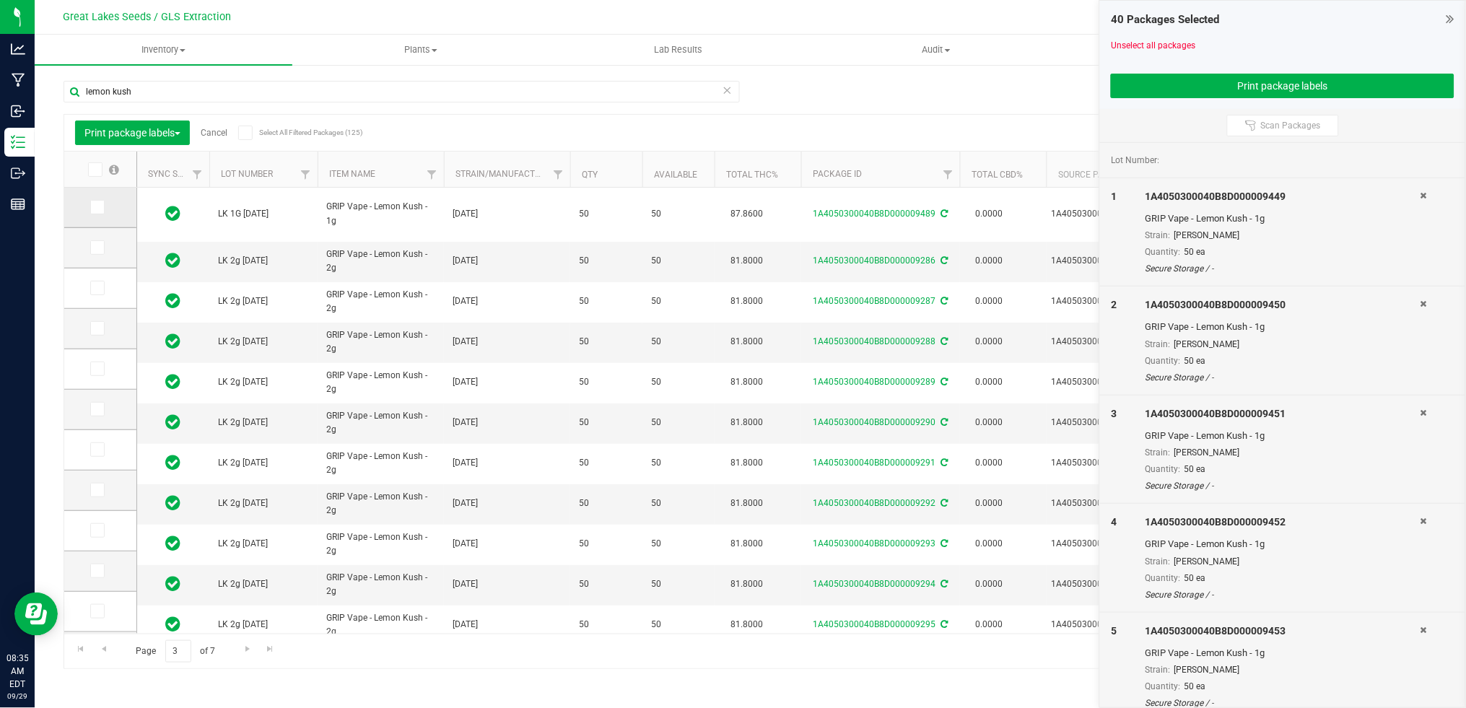
click at [95, 216] on td at bounding box center [100, 208] width 72 height 40
click at [95, 207] on icon at bounding box center [96, 207] width 9 height 0
click at [0, 0] on input "checkbox" at bounding box center [0, 0] width 0 height 0
click at [1207, 82] on button "Print package labels" at bounding box center [1282, 86] width 343 height 25
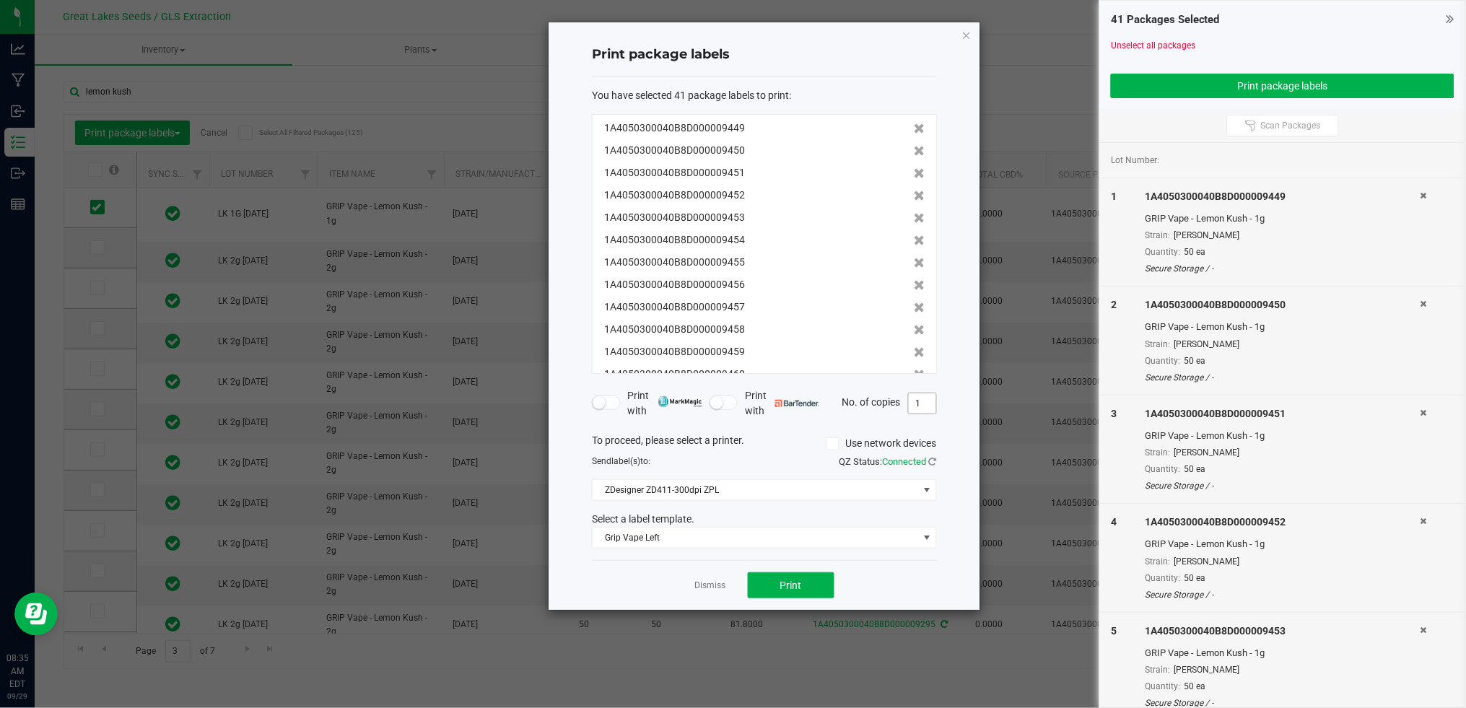
click at [928, 408] on input "1" at bounding box center [922, 403] width 27 height 20
type input "50"
click at [807, 591] on button "Print" at bounding box center [791, 585] width 87 height 26
click at [706, 580] on link "Dismiss" at bounding box center [710, 585] width 31 height 12
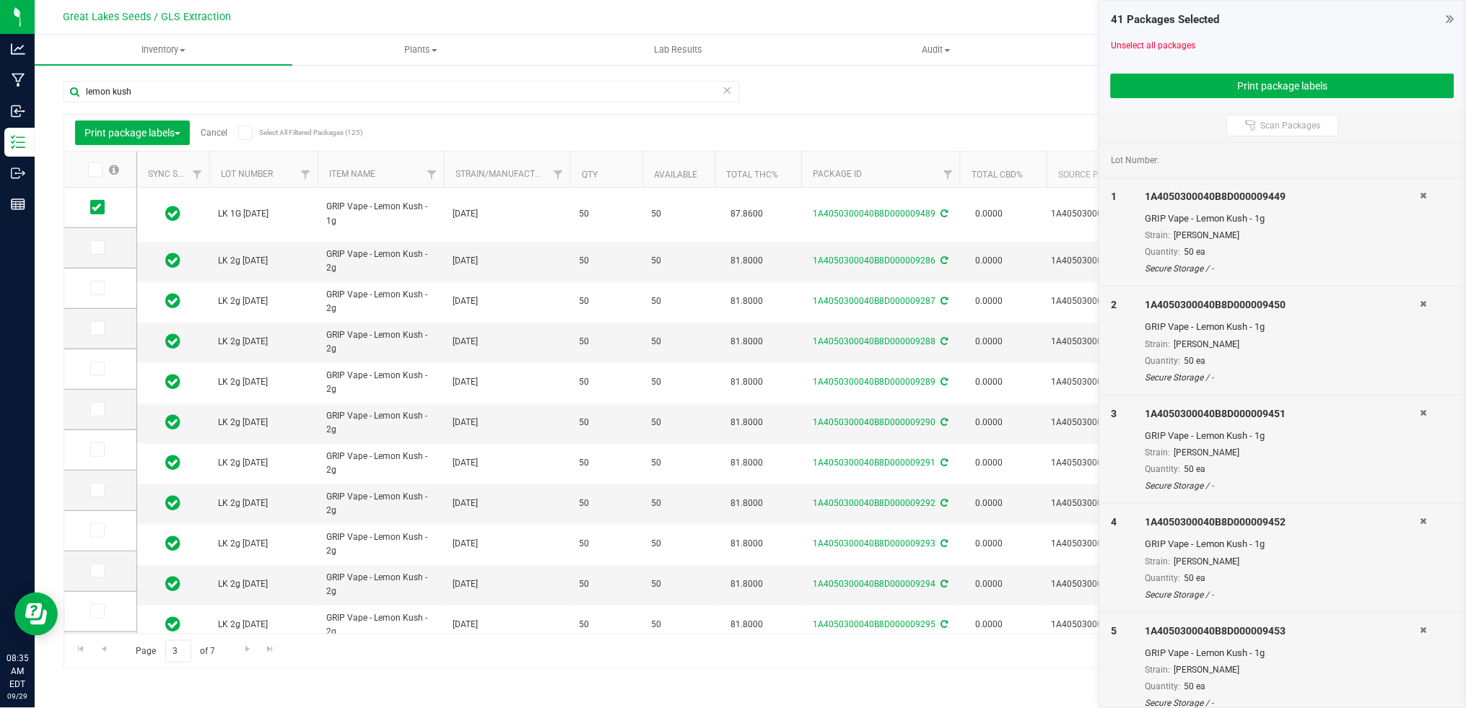
click at [219, 134] on link "Cancel" at bounding box center [214, 133] width 27 height 10
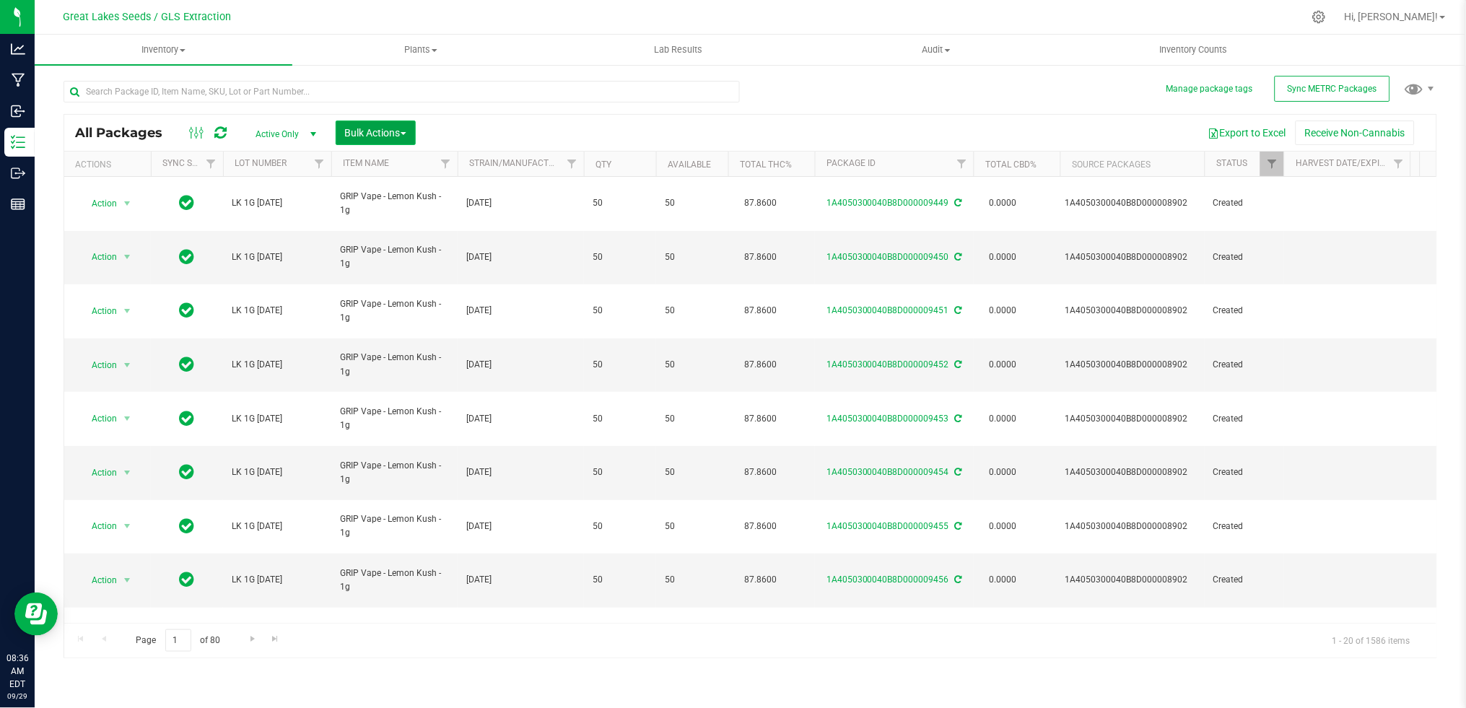
click at [374, 123] on button "Bulk Actions" at bounding box center [376, 133] width 80 height 25
click at [399, 293] on span "Print package labels" at bounding box center [387, 298] width 87 height 12
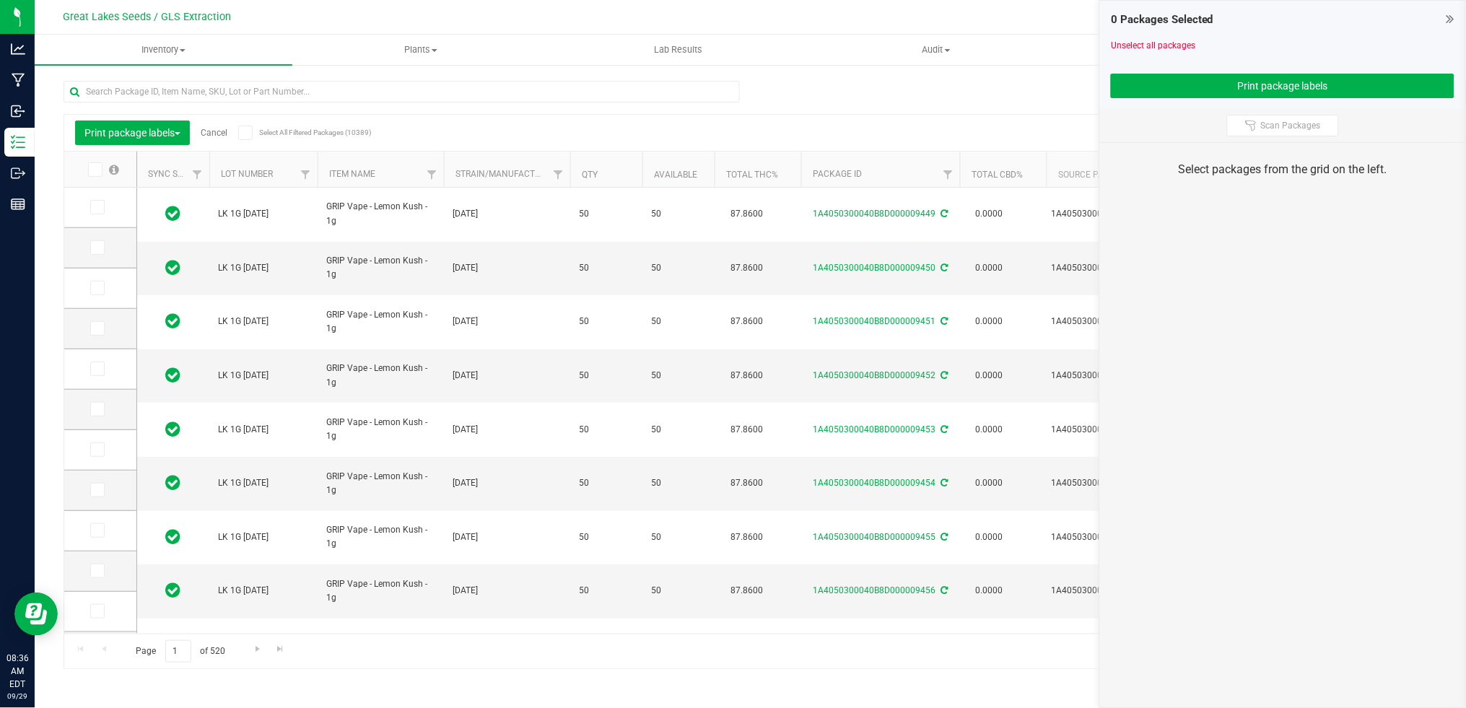
click at [95, 170] on icon at bounding box center [93, 170] width 9 height 0
click at [0, 0] on input "checkbox" at bounding box center [0, 0] width 0 height 0
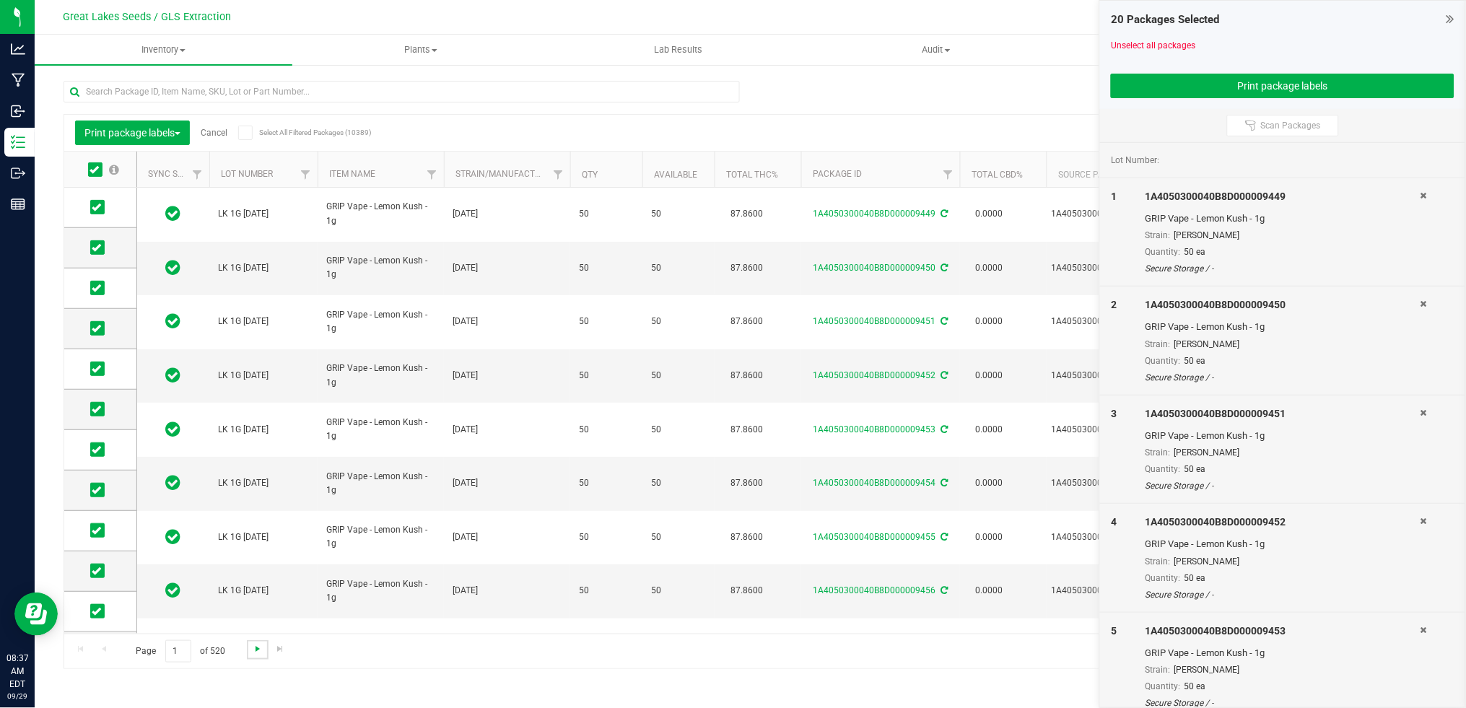
click at [255, 649] on span "Go to the next page" at bounding box center [258, 649] width 12 height 12
click at [94, 170] on icon at bounding box center [93, 170] width 9 height 0
click at [0, 0] on input "checkbox" at bounding box center [0, 0] width 0 height 0
click at [1284, 79] on button "Print package labels" at bounding box center [1282, 86] width 343 height 25
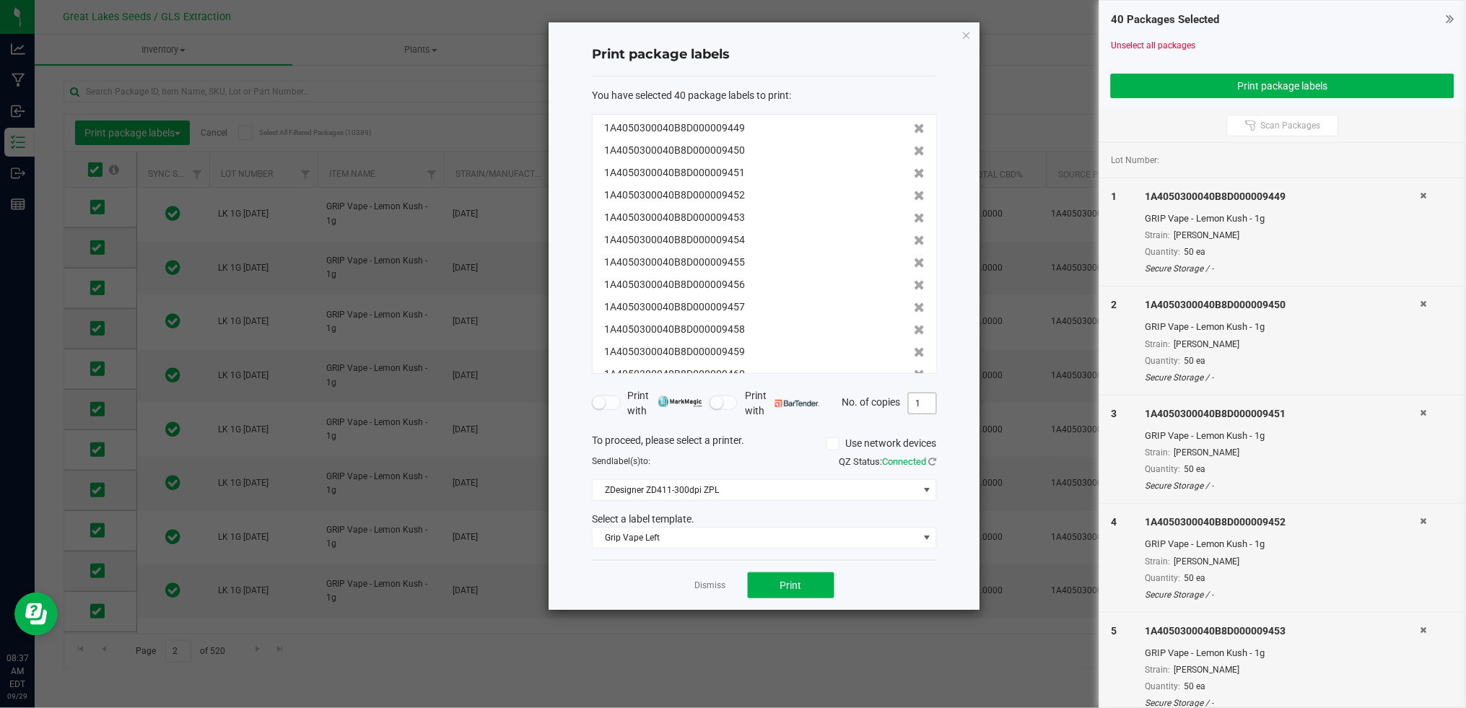
click at [925, 400] on input "1" at bounding box center [922, 403] width 27 height 20
type input "50"
click at [794, 584] on span "Print" at bounding box center [791, 585] width 22 height 12
click at [714, 588] on link "Dismiss" at bounding box center [710, 585] width 31 height 12
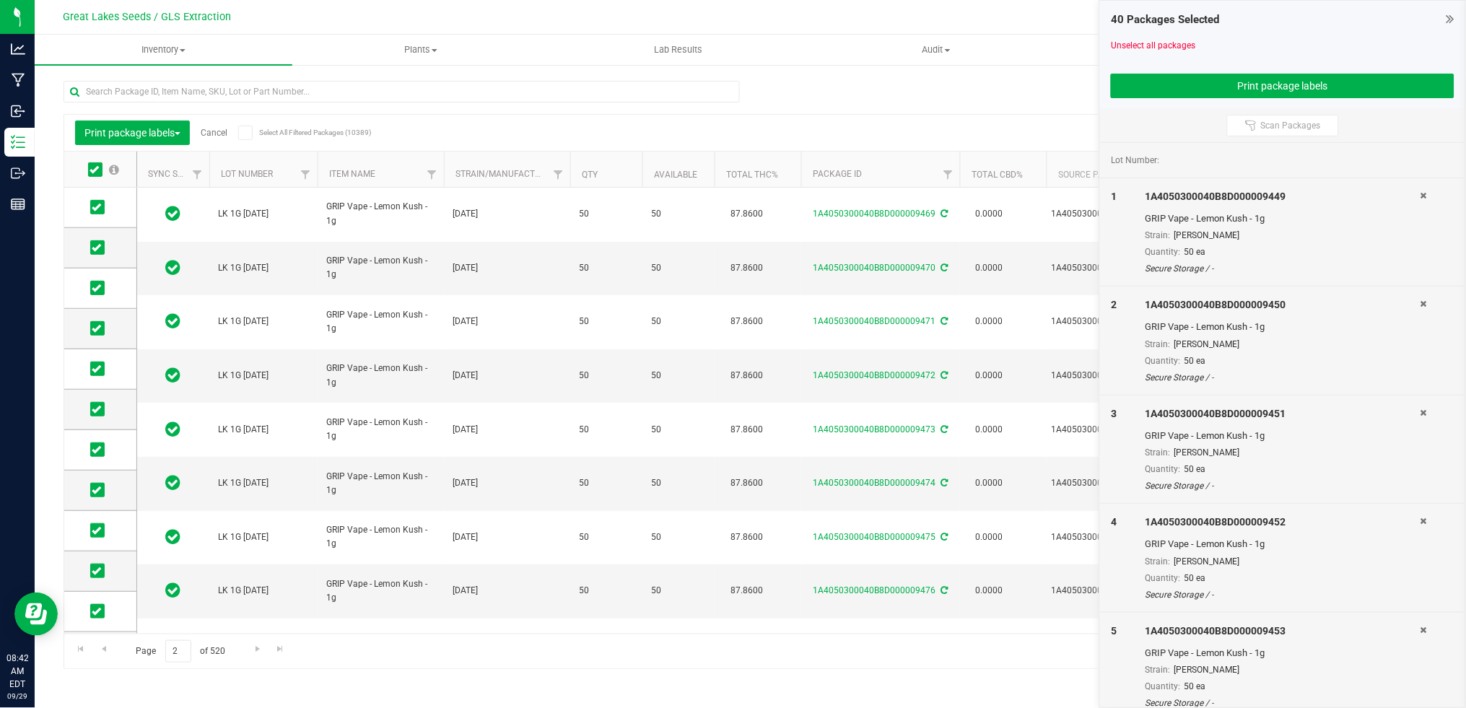
click at [214, 128] on link "Cancel" at bounding box center [214, 133] width 27 height 10
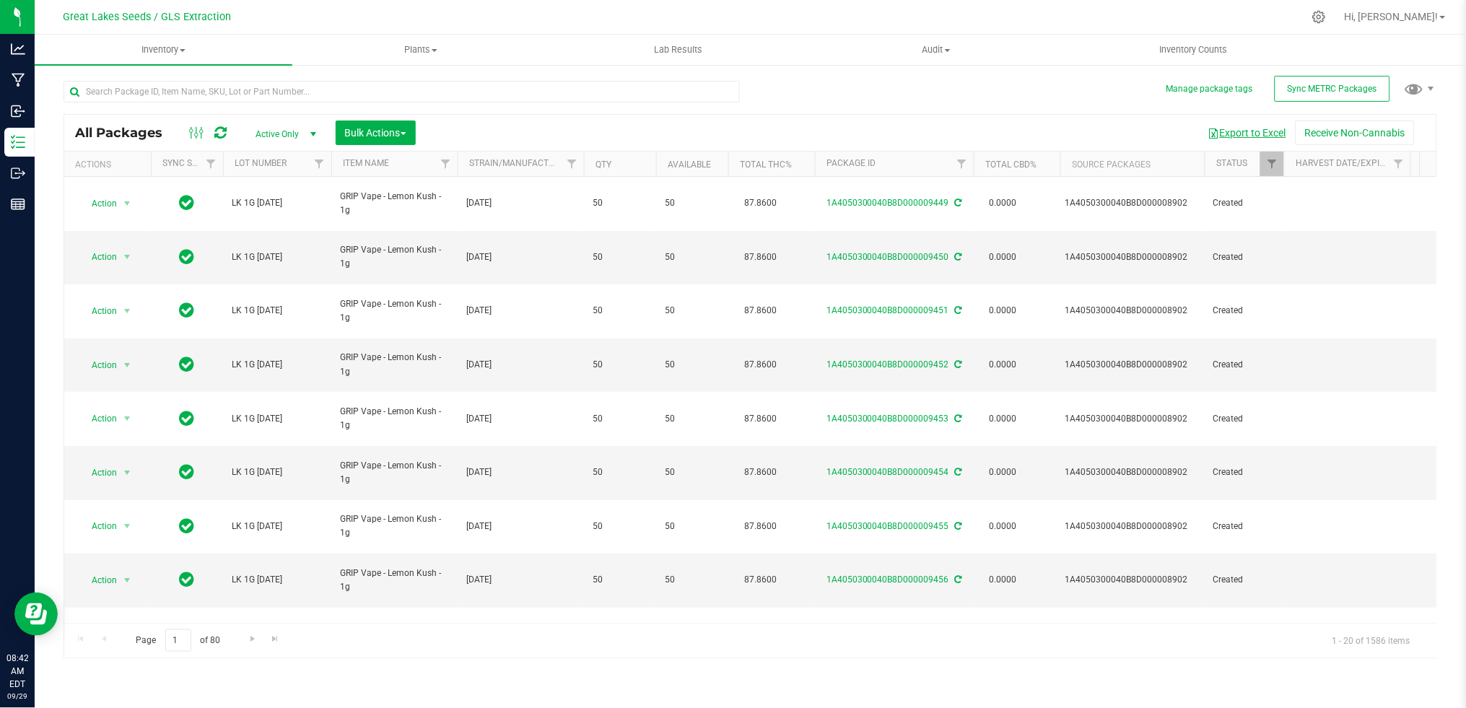
click at [1240, 139] on button "Export to Excel" at bounding box center [1247, 133] width 97 height 25
click at [391, 133] on span "Bulk Actions" at bounding box center [375, 133] width 61 height 12
click at [413, 296] on span "Print package labels" at bounding box center [387, 298] width 87 height 12
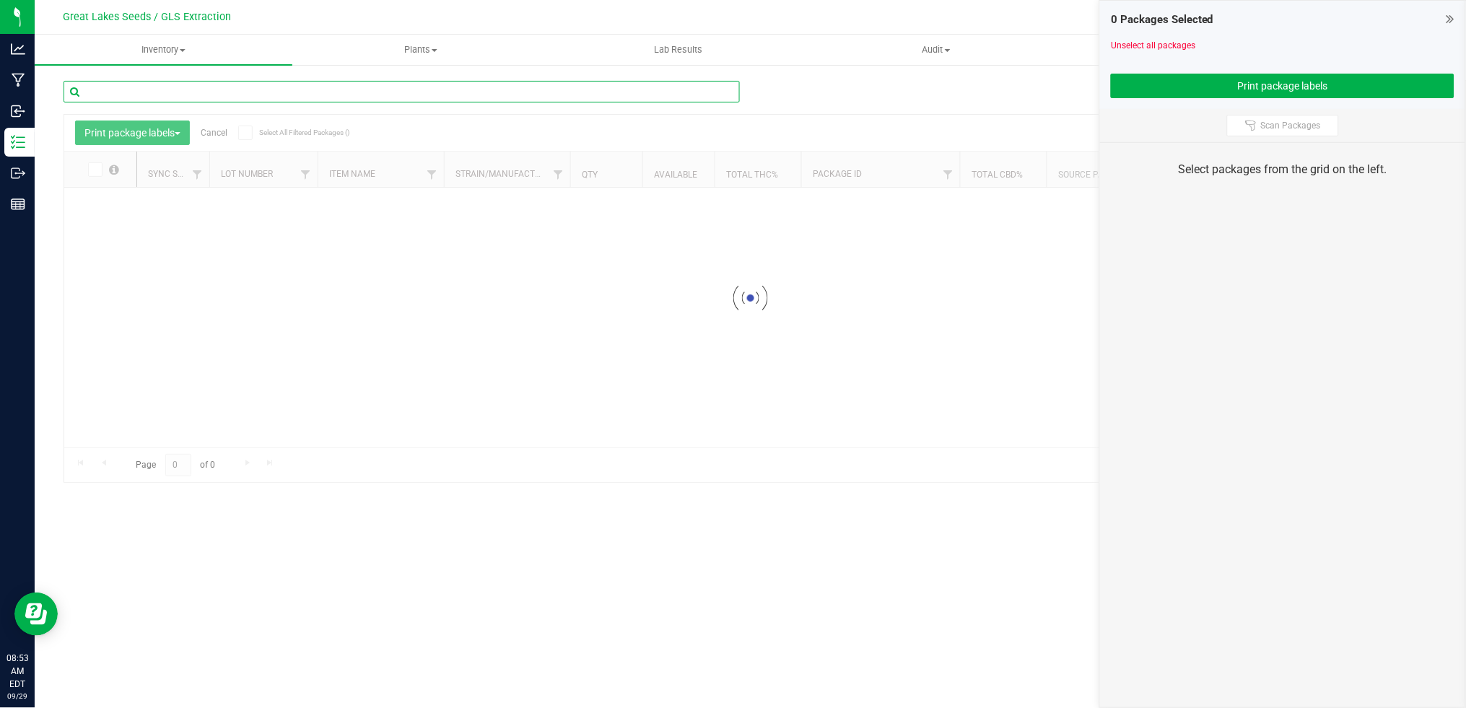
click at [251, 96] on input "text" at bounding box center [402, 92] width 676 height 22
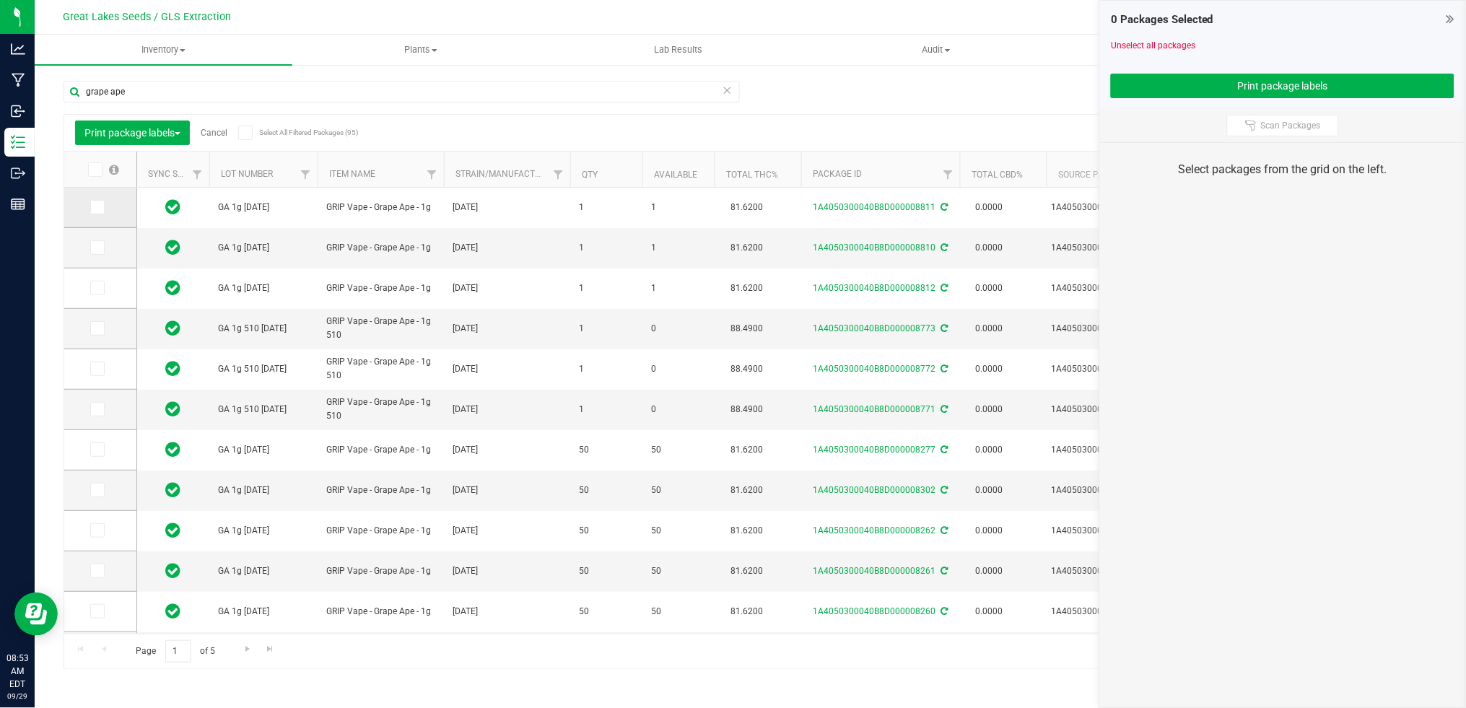
click at [95, 207] on icon at bounding box center [96, 207] width 9 height 0
click at [0, 0] on input "checkbox" at bounding box center [0, 0] width 0 height 0
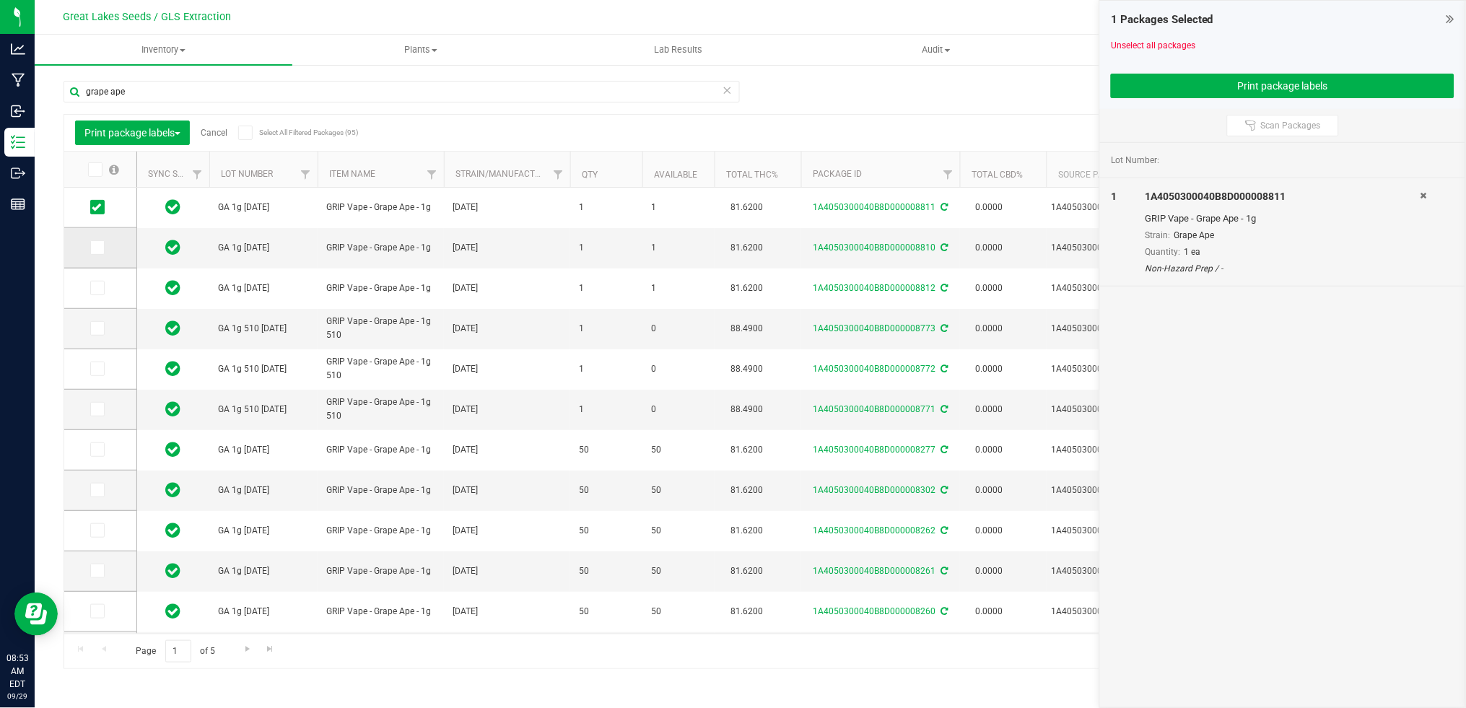
click at [97, 248] on icon at bounding box center [96, 248] width 9 height 0
click at [0, 0] on input "checkbox" at bounding box center [0, 0] width 0 height 0
click at [98, 288] on icon at bounding box center [96, 288] width 9 height 0
click at [0, 0] on input "checkbox" at bounding box center [0, 0] width 0 height 0
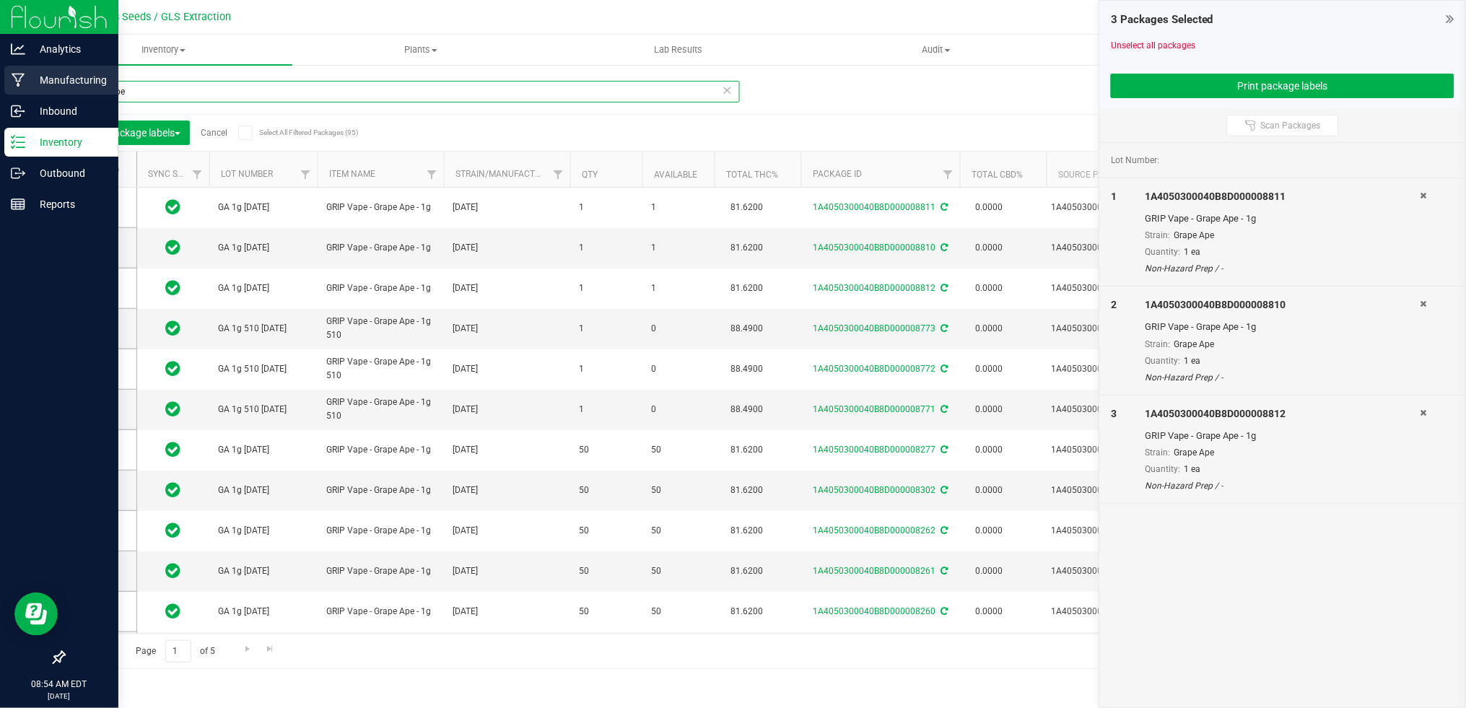
drag, startPoint x: 184, startPoint y: 90, endPoint x: 1, endPoint y: 84, distance: 182.7
click at [0, 93] on html "Analytics Manufacturing Inbound Inventory Outbound Reports 08:54 AM EDT 09/29/2…" at bounding box center [733, 354] width 1466 height 708
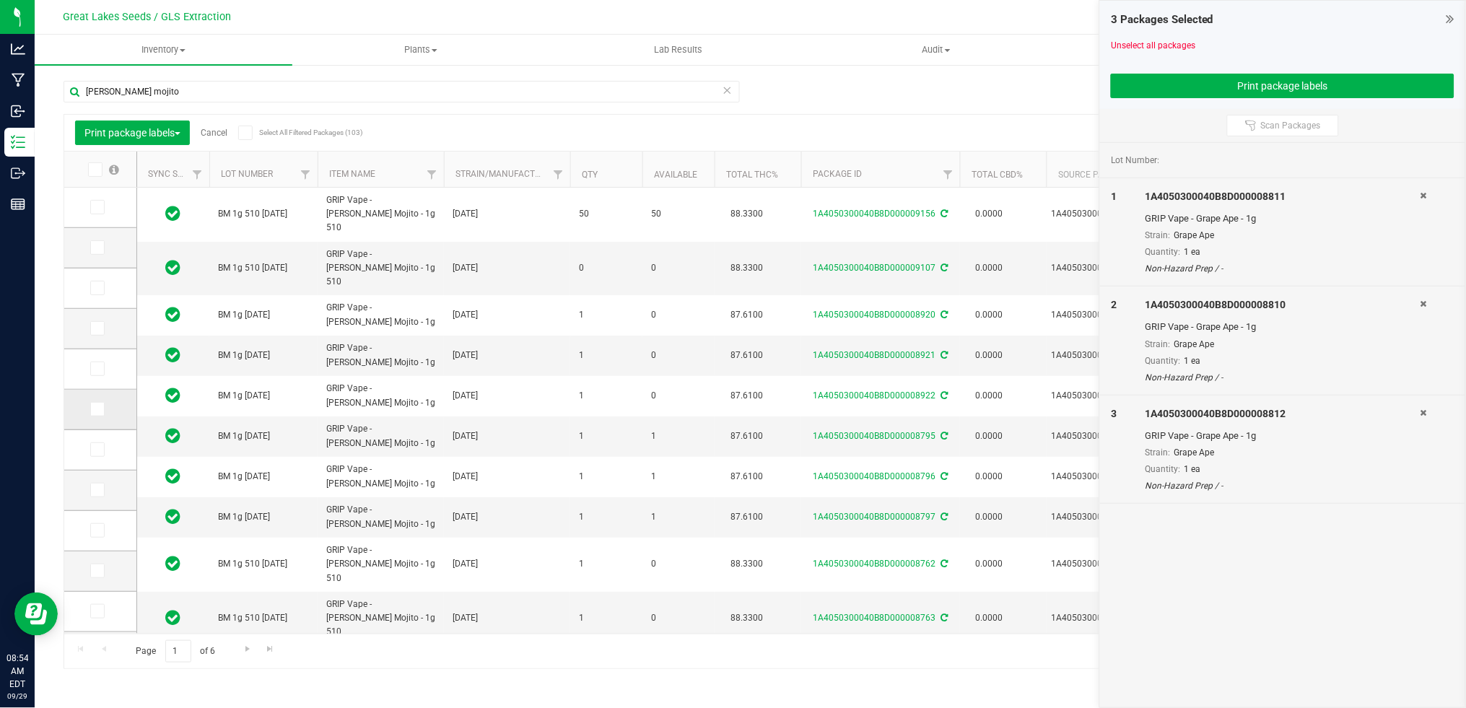
click at [100, 409] on icon at bounding box center [96, 409] width 9 height 0
click at [0, 0] on input "checkbox" at bounding box center [0, 0] width 0 height 0
click at [100, 450] on icon at bounding box center [96, 450] width 9 height 0
click at [0, 0] on input "checkbox" at bounding box center [0, 0] width 0 height 0
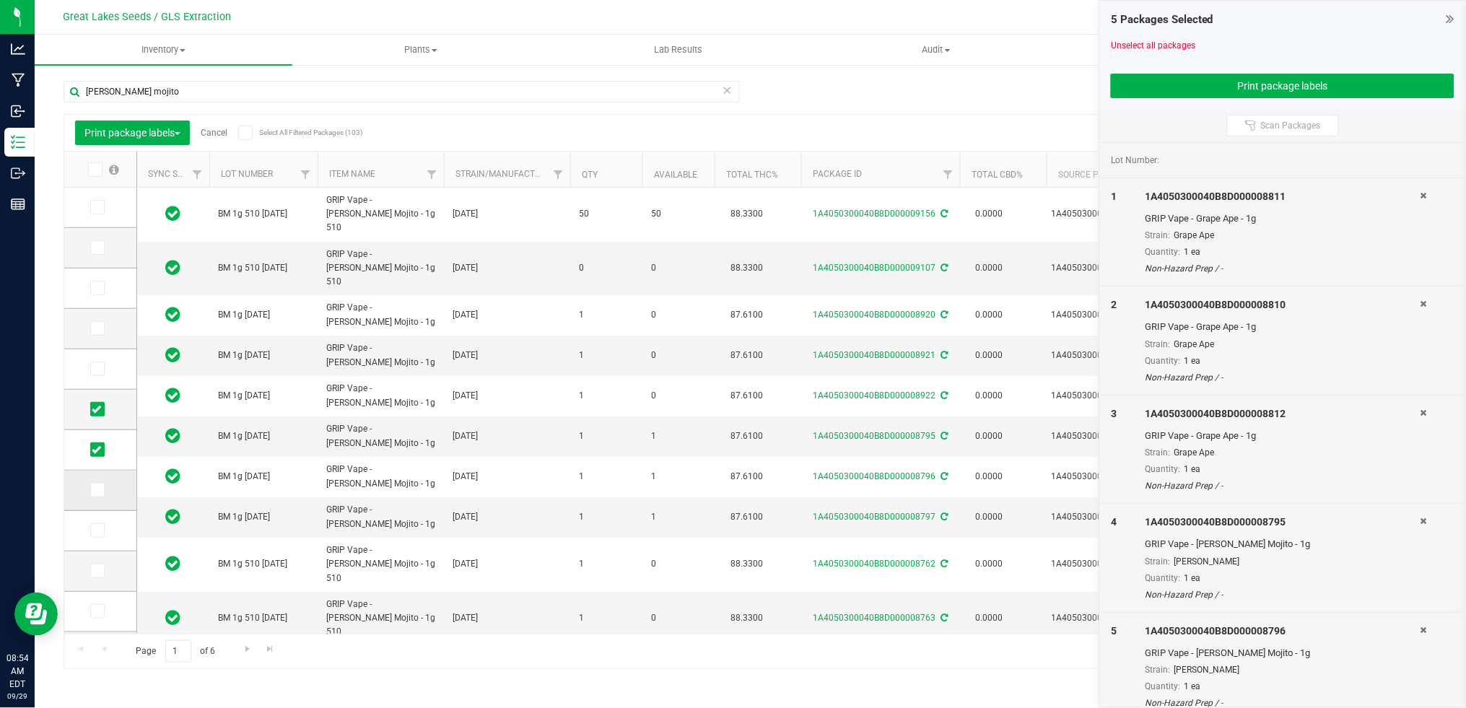
click at [95, 490] on icon at bounding box center [96, 490] width 9 height 0
click at [0, 0] on input "checkbox" at bounding box center [0, 0] width 0 height 0
drag, startPoint x: 141, startPoint y: 94, endPoint x: 48, endPoint y: 92, distance: 93.1
click at [48, 92] on div "Manage package tags Sync METRC Packages berry mojito Print package labels Cance…" at bounding box center [750, 284] width 1431 height 440
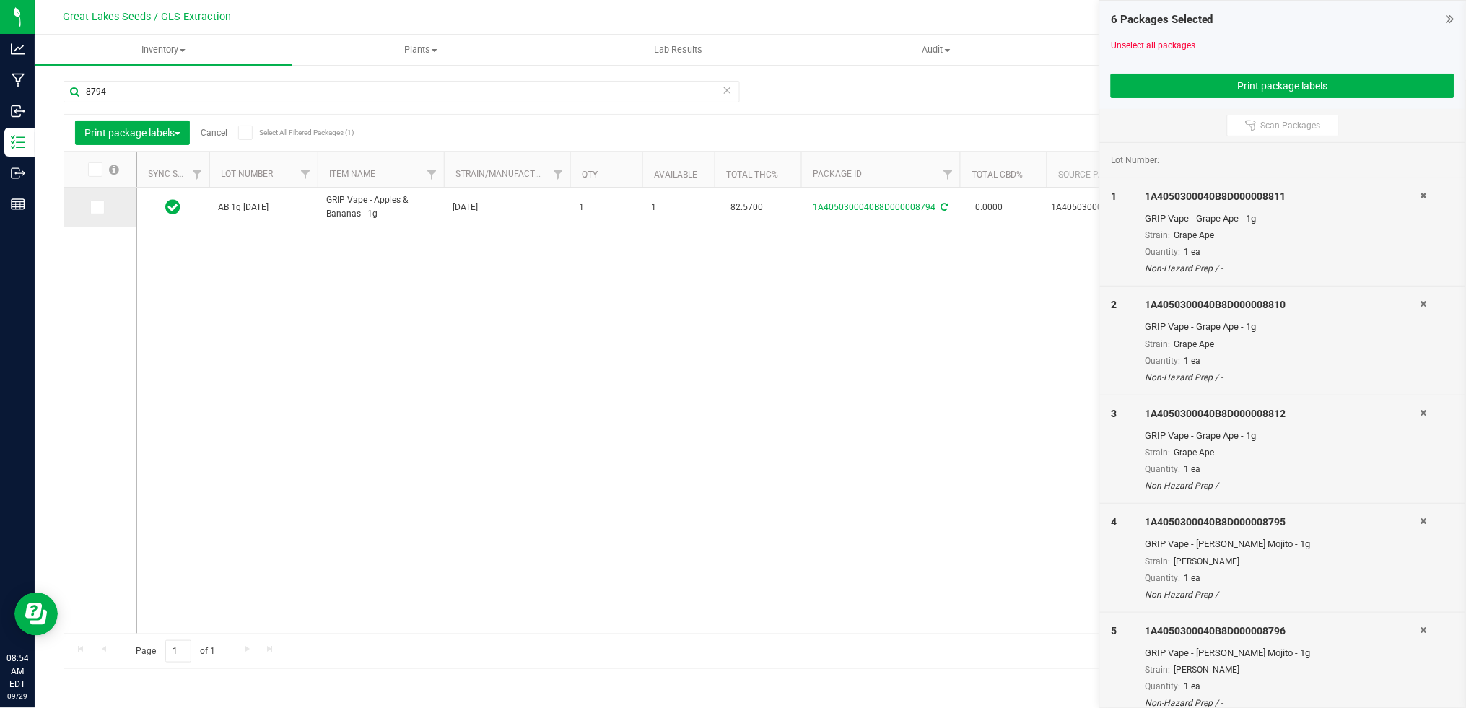
click at [99, 207] on icon at bounding box center [96, 207] width 9 height 0
click at [0, 0] on input "checkbox" at bounding box center [0, 0] width 0 height 0
drag, startPoint x: 129, startPoint y: 92, endPoint x: 70, endPoint y: 94, distance: 59.2
click at [71, 94] on input "8794" at bounding box center [402, 92] width 676 height 22
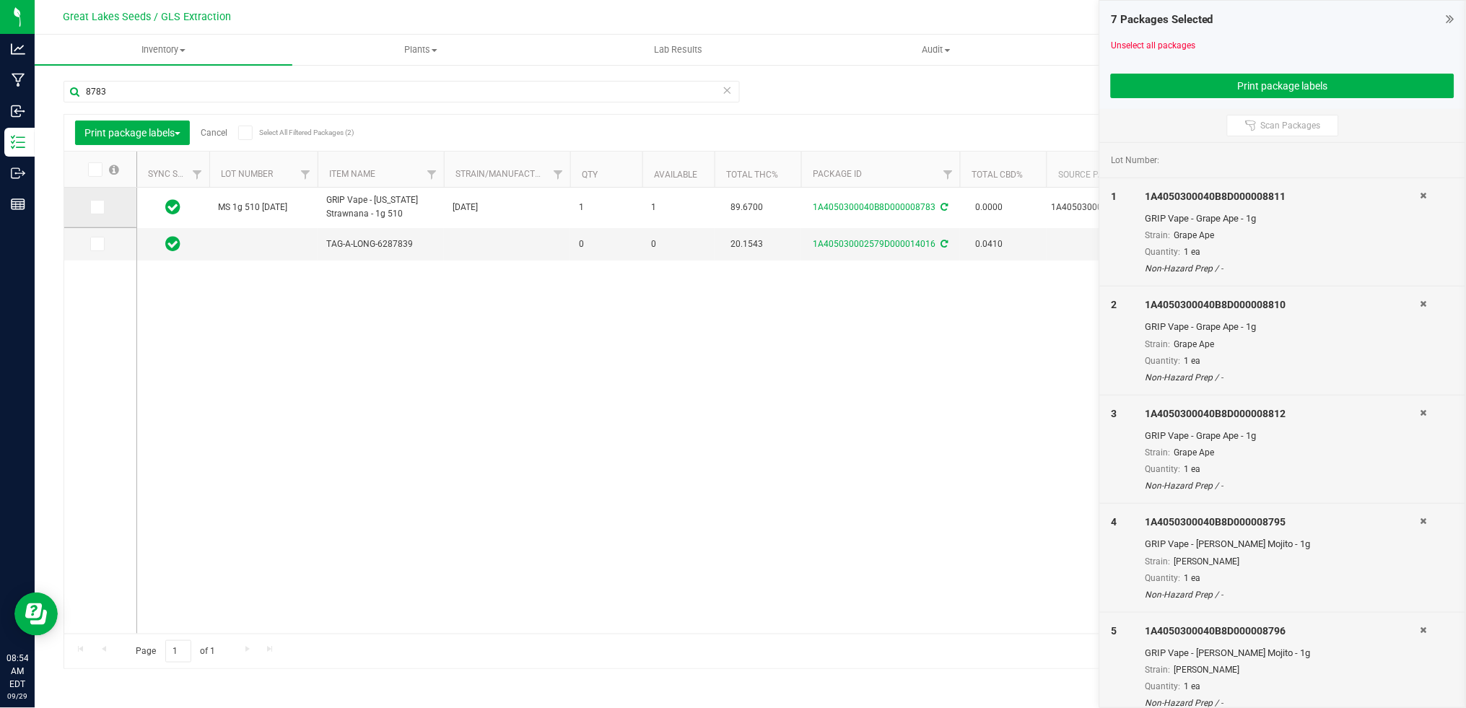
click at [97, 207] on icon at bounding box center [96, 207] width 9 height 0
click at [0, 0] on input "checkbox" at bounding box center [0, 0] width 0 height 0
drag, startPoint x: 116, startPoint y: 95, endPoint x: 48, endPoint y: 87, distance: 69.0
click at [48, 87] on div "Manage package tags Sync METRC Packages 8783 Print package labels Cancel Select…" at bounding box center [750, 284] width 1431 height 440
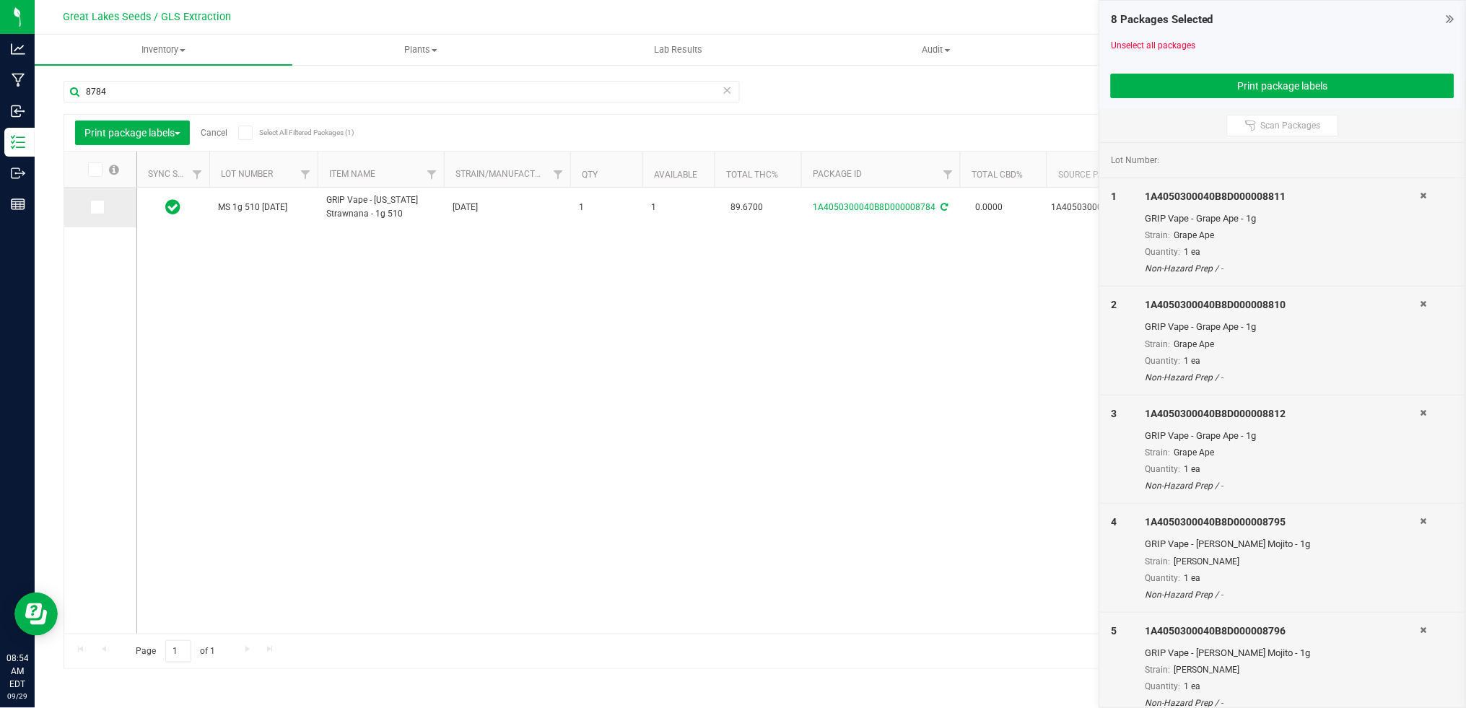
click at [97, 207] on icon at bounding box center [96, 207] width 9 height 0
click at [0, 0] on input "checkbox" at bounding box center [0, 0] width 0 height 0
drag, startPoint x: 123, startPoint y: 94, endPoint x: 47, endPoint y: 91, distance: 76.5
click at [47, 91] on div "Manage package tags Sync METRC Packages 8784 Print package labels Cancel Select…" at bounding box center [750, 284] width 1431 height 440
click at [96, 198] on td at bounding box center [100, 208] width 72 height 40
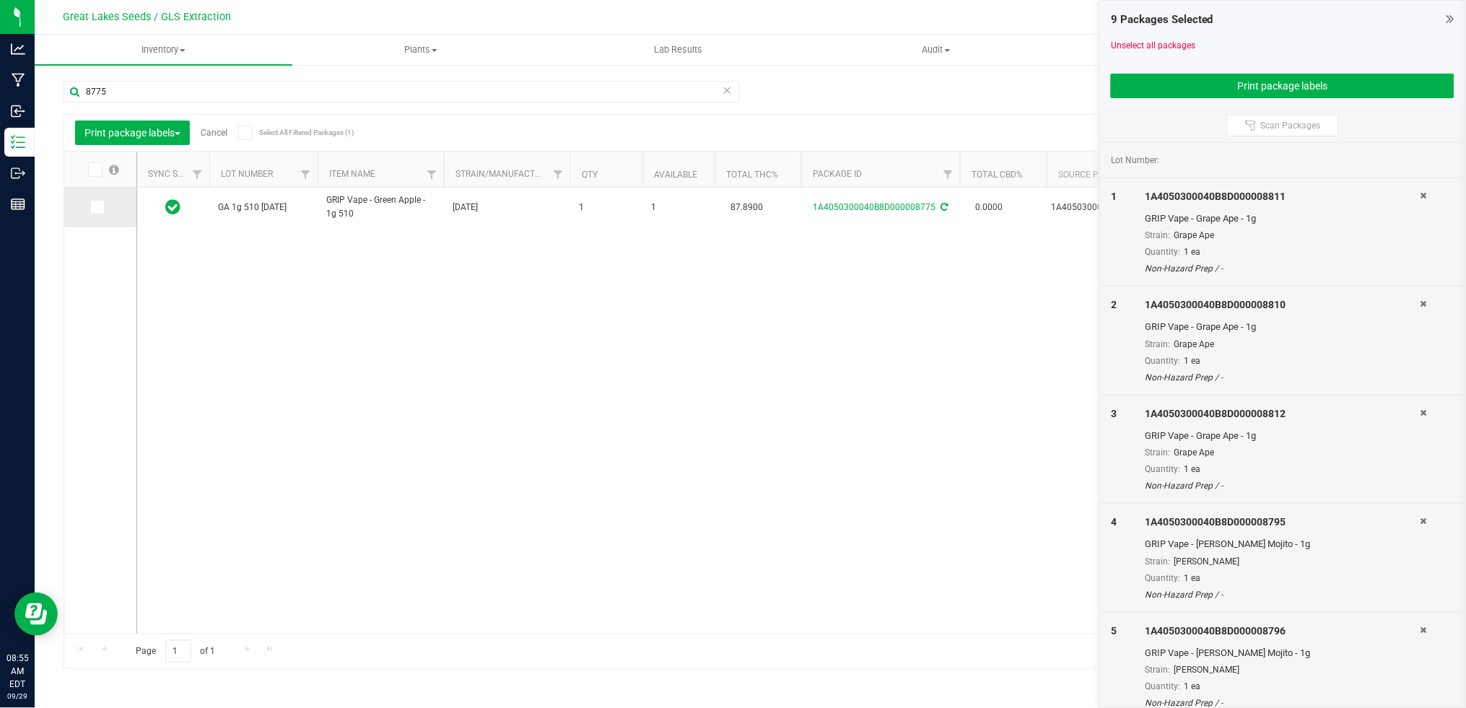
click at [95, 207] on icon at bounding box center [96, 207] width 9 height 0
click at [0, 0] on input "checkbox" at bounding box center [0, 0] width 0 height 0
drag, startPoint x: 126, startPoint y: 94, endPoint x: 82, endPoint y: 92, distance: 43.3
click at [56, 92] on div "Manage package tags Sync METRC Packages 8775 Print package labels Cancel Select…" at bounding box center [750, 284] width 1431 height 440
click at [99, 207] on icon at bounding box center [96, 207] width 9 height 0
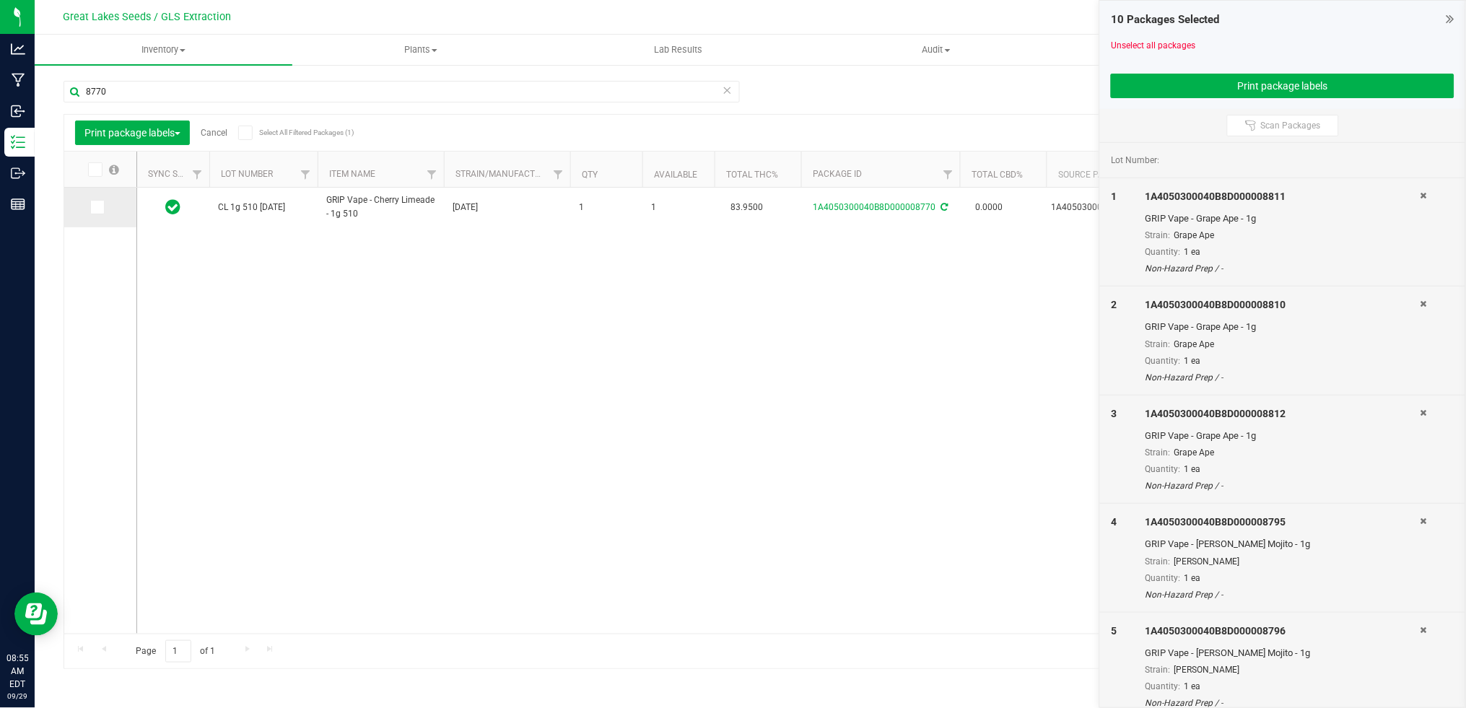
click at [0, 0] on input "checkbox" at bounding box center [0, 0] width 0 height 0
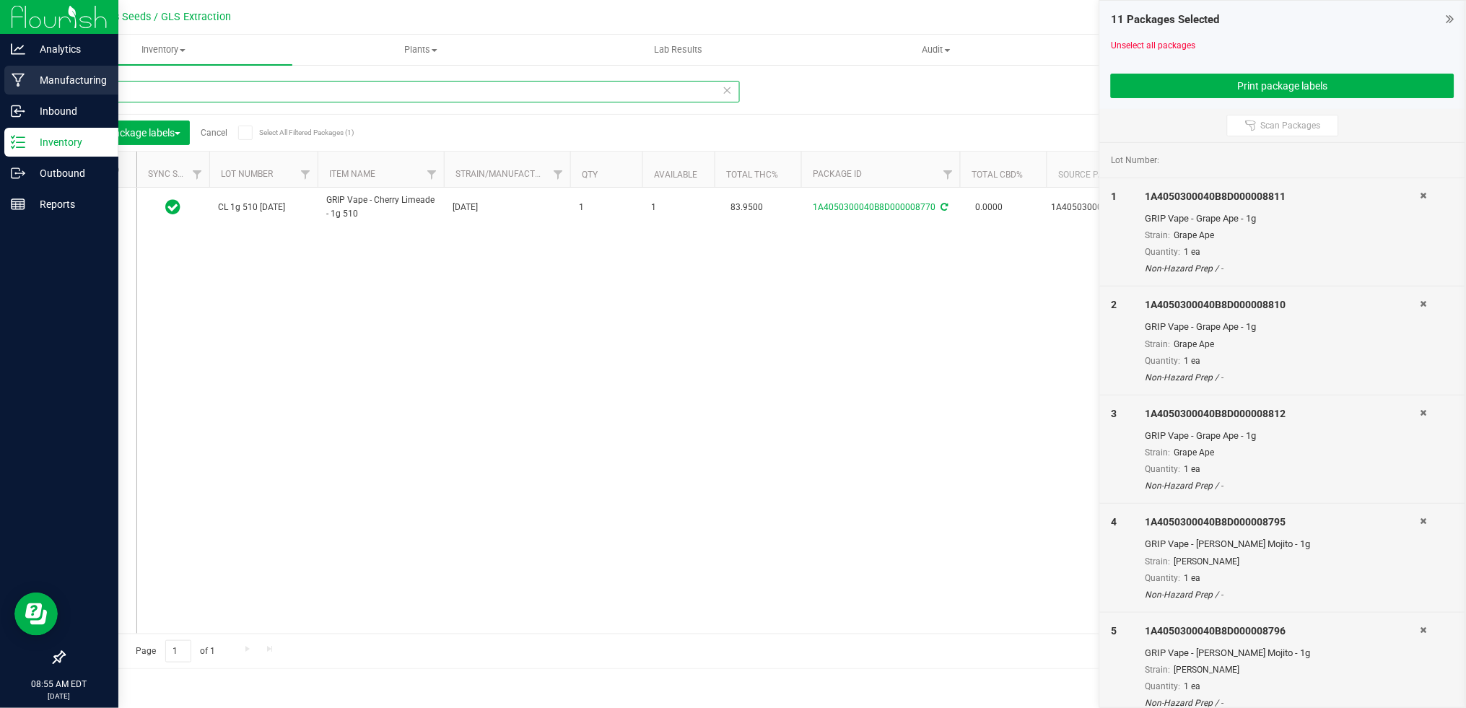
drag, startPoint x: 117, startPoint y: 86, endPoint x: 27, endPoint y: 84, distance: 90.2
click at [27, 84] on div "Analytics Manufacturing Inbound Inventory Outbound Reports 08:55 AM EDT 09/29/2…" at bounding box center [733, 354] width 1466 height 708
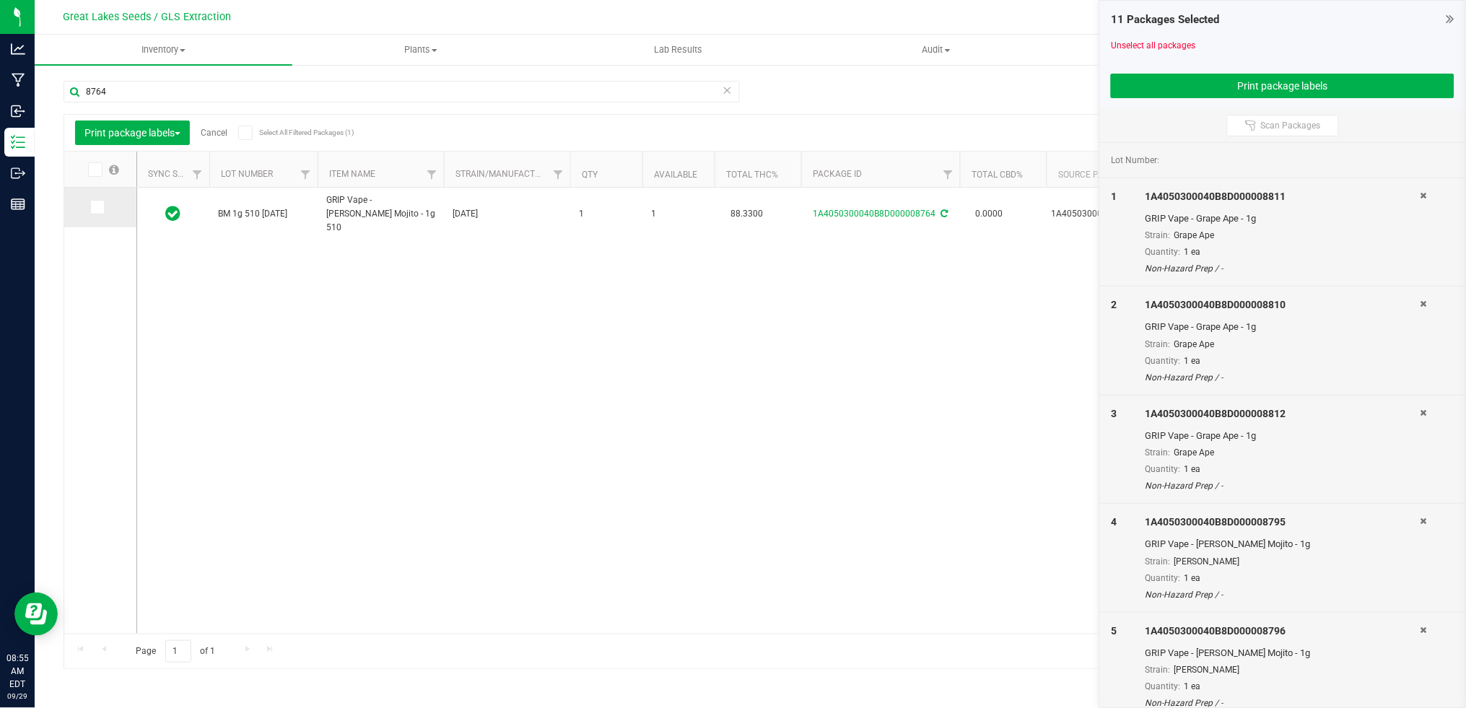
click at [97, 207] on icon at bounding box center [96, 207] width 9 height 0
click at [0, 0] on input "checkbox" at bounding box center [0, 0] width 0 height 0
drag, startPoint x: 118, startPoint y: 92, endPoint x: 64, endPoint y: 92, distance: 54.1
click at [64, 92] on input "8764" at bounding box center [402, 92] width 676 height 22
click at [97, 207] on icon at bounding box center [96, 207] width 9 height 0
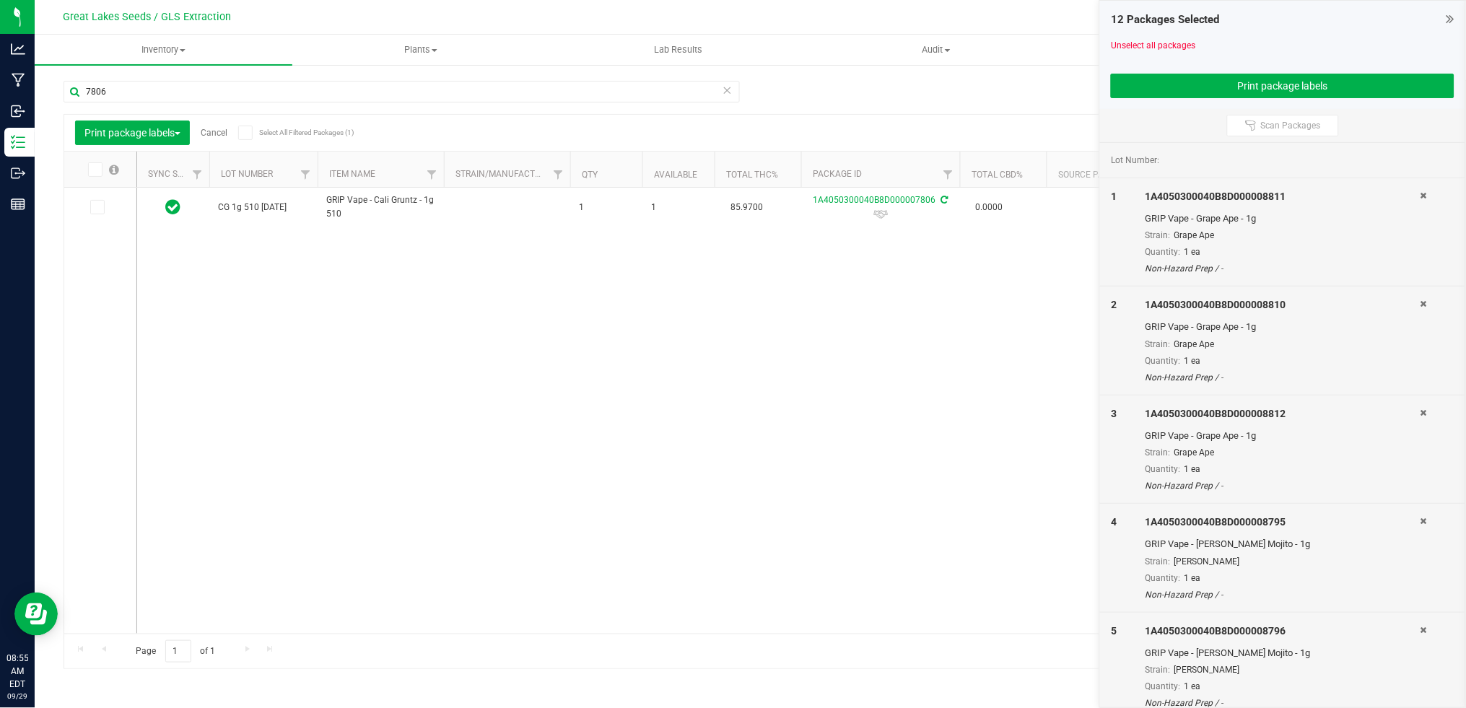
click at [0, 0] on input "checkbox" at bounding box center [0, 0] width 0 height 0
click at [116, 98] on input "7806" at bounding box center [402, 92] width 676 height 22
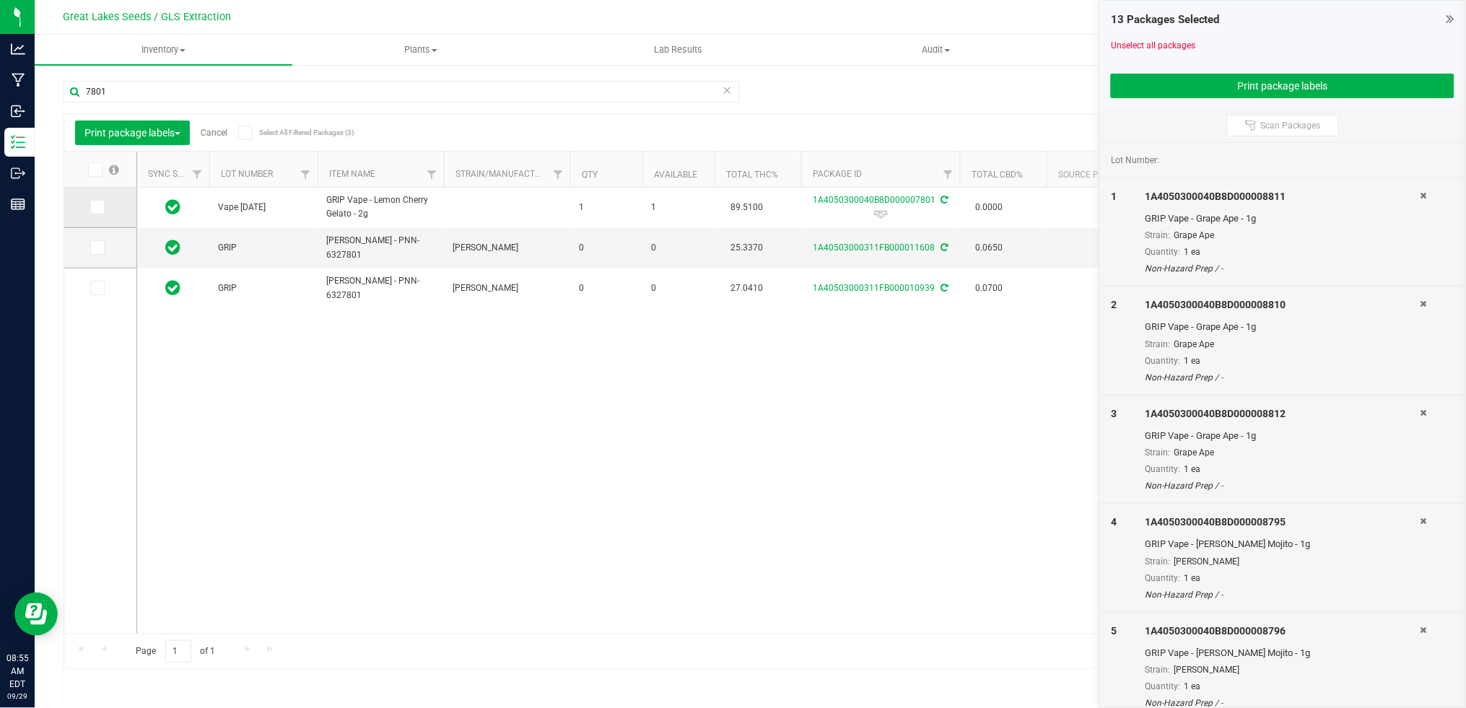
click at [101, 211] on span at bounding box center [97, 207] width 14 height 14
click at [0, 0] on input "checkbox" at bounding box center [0, 0] width 0 height 0
drag, startPoint x: 130, startPoint y: 92, endPoint x: 37, endPoint y: 89, distance: 93.1
click at [37, 89] on div "Manage package tags Sync METRC Packages 7801 Print package labels Cancel Select…" at bounding box center [750, 284] width 1431 height 440
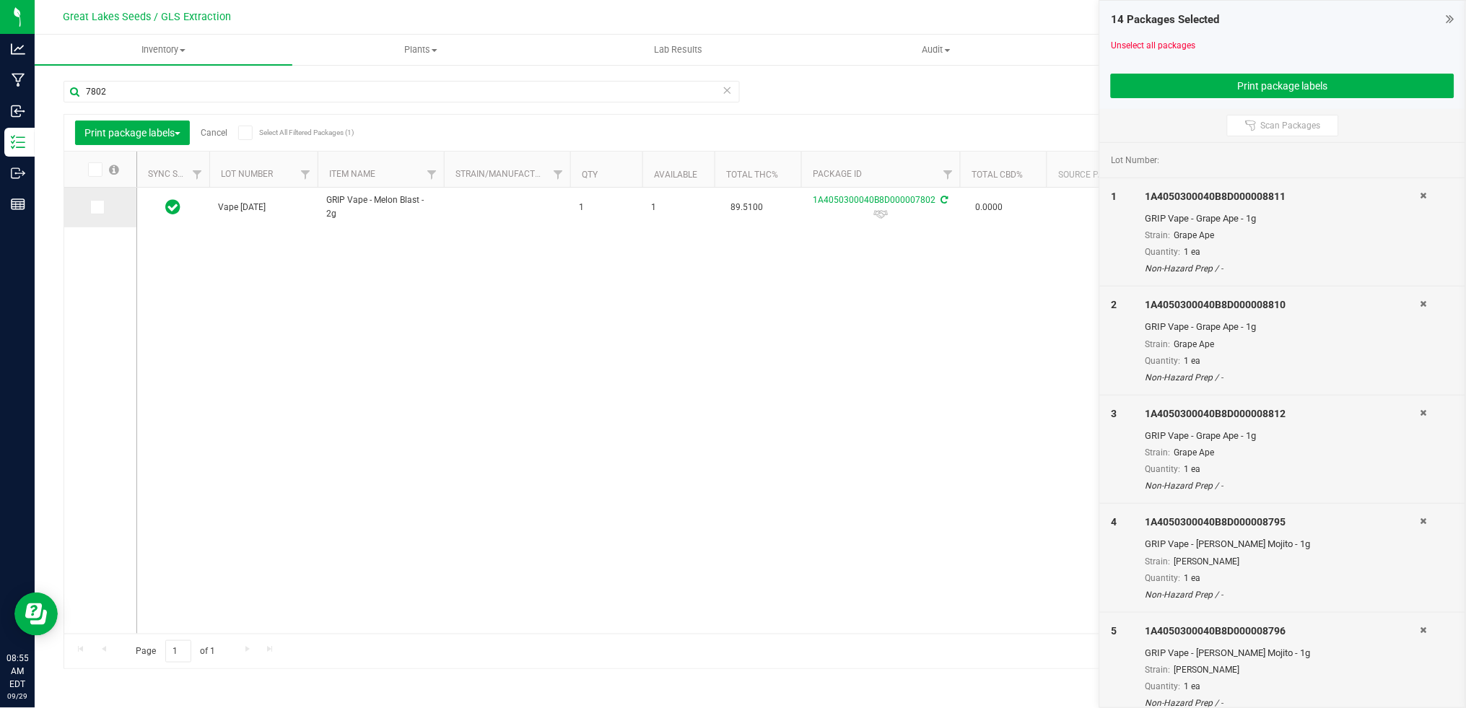
click at [102, 203] on span at bounding box center [97, 207] width 14 height 14
click at [0, 0] on input "checkbox" at bounding box center [0, 0] width 0 height 0
drag, startPoint x: 125, startPoint y: 93, endPoint x: 47, endPoint y: 87, distance: 78.1
click at [47, 87] on div "Manage package tags Sync METRC Packages 7802 Print package labels Cancel Select…" at bounding box center [750, 284] width 1431 height 440
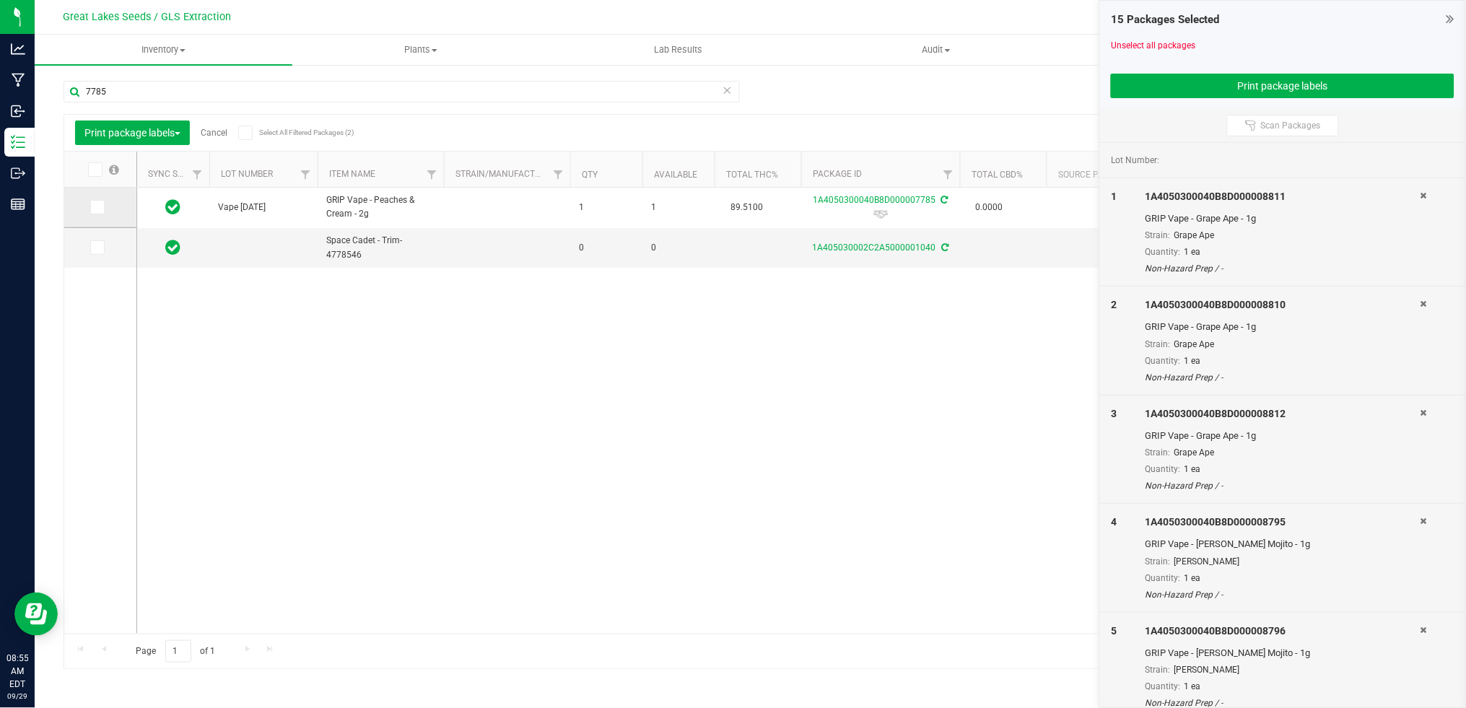
click at [95, 207] on icon at bounding box center [96, 207] width 9 height 0
click at [0, 0] on input "checkbox" at bounding box center [0, 0] width 0 height 0
drag, startPoint x: 113, startPoint y: 95, endPoint x: 55, endPoint y: 92, distance: 58.6
click at [55, 92] on div "Manage package tags Sync METRC Packages 7785 Print package labels Cancel Select…" at bounding box center [750, 284] width 1431 height 440
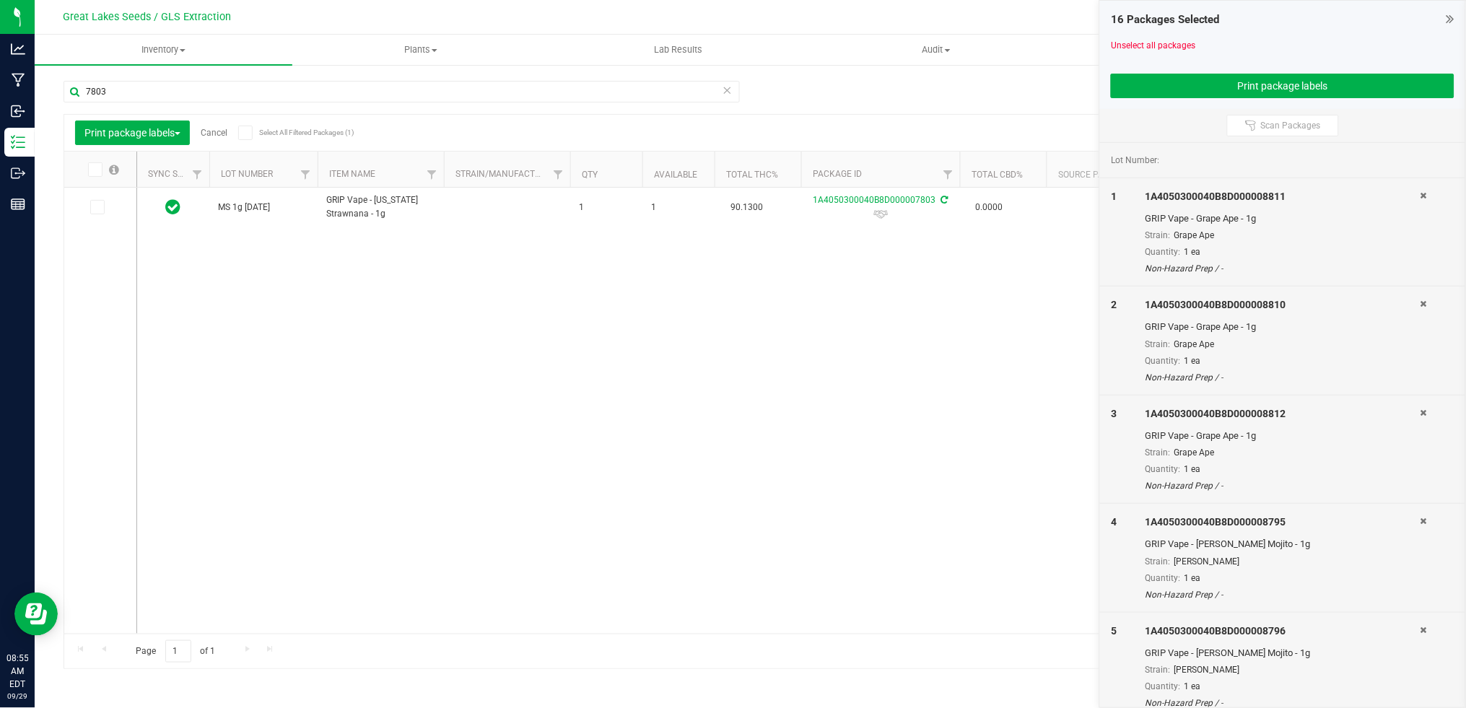
drag, startPoint x: 102, startPoint y: 207, endPoint x: 108, endPoint y: 149, distance: 58.8
click at [102, 207] on span at bounding box center [97, 207] width 14 height 14
click at [0, 0] on input "checkbox" at bounding box center [0, 0] width 0 height 0
drag, startPoint x: 121, startPoint y: 92, endPoint x: 48, endPoint y: 86, distance: 73.1
click at [48, 87] on div "Manage package tags Sync METRC Packages 7803 Print package labels Cancel Select…" at bounding box center [750, 284] width 1431 height 440
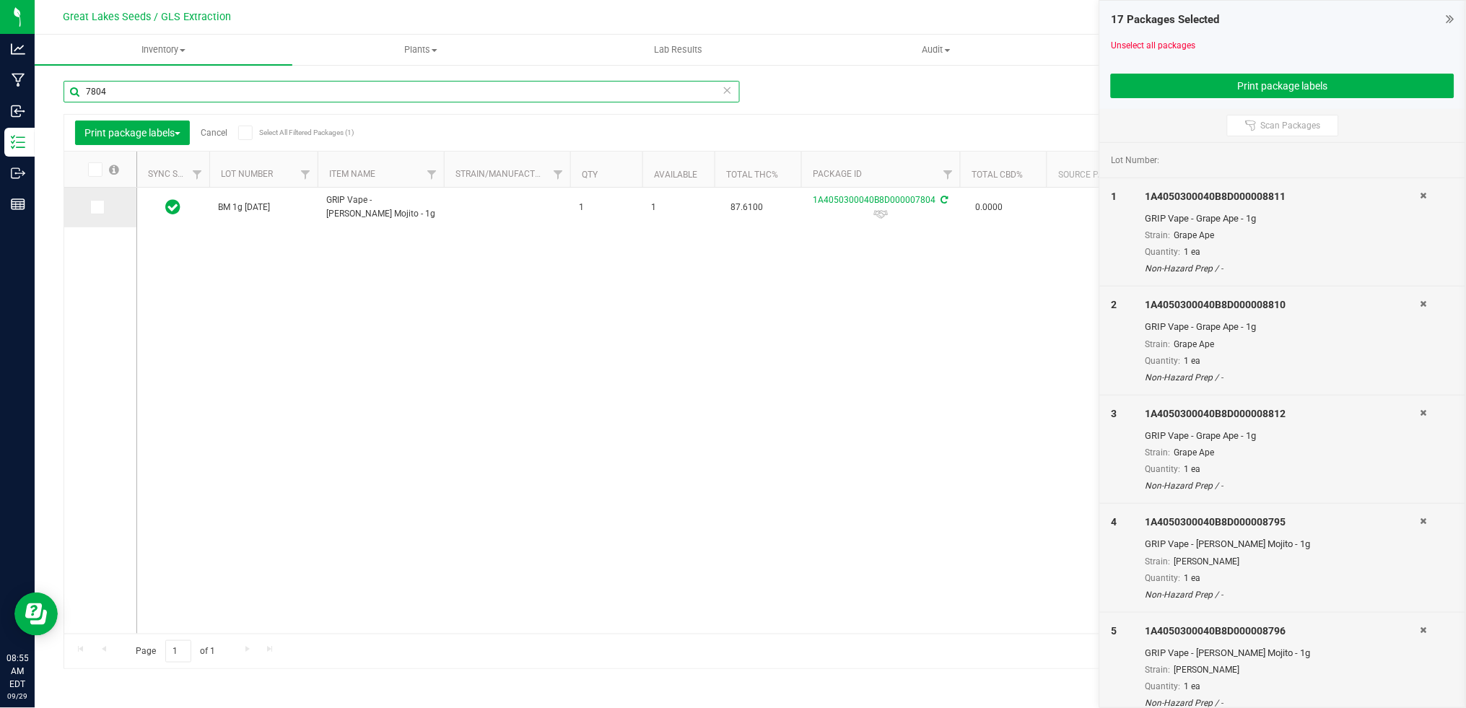
type input "7804"
click at [99, 197] on td at bounding box center [100, 208] width 72 height 40
click at [99, 207] on icon at bounding box center [96, 207] width 9 height 0
click at [0, 0] on input "checkbox" at bounding box center [0, 0] width 0 height 0
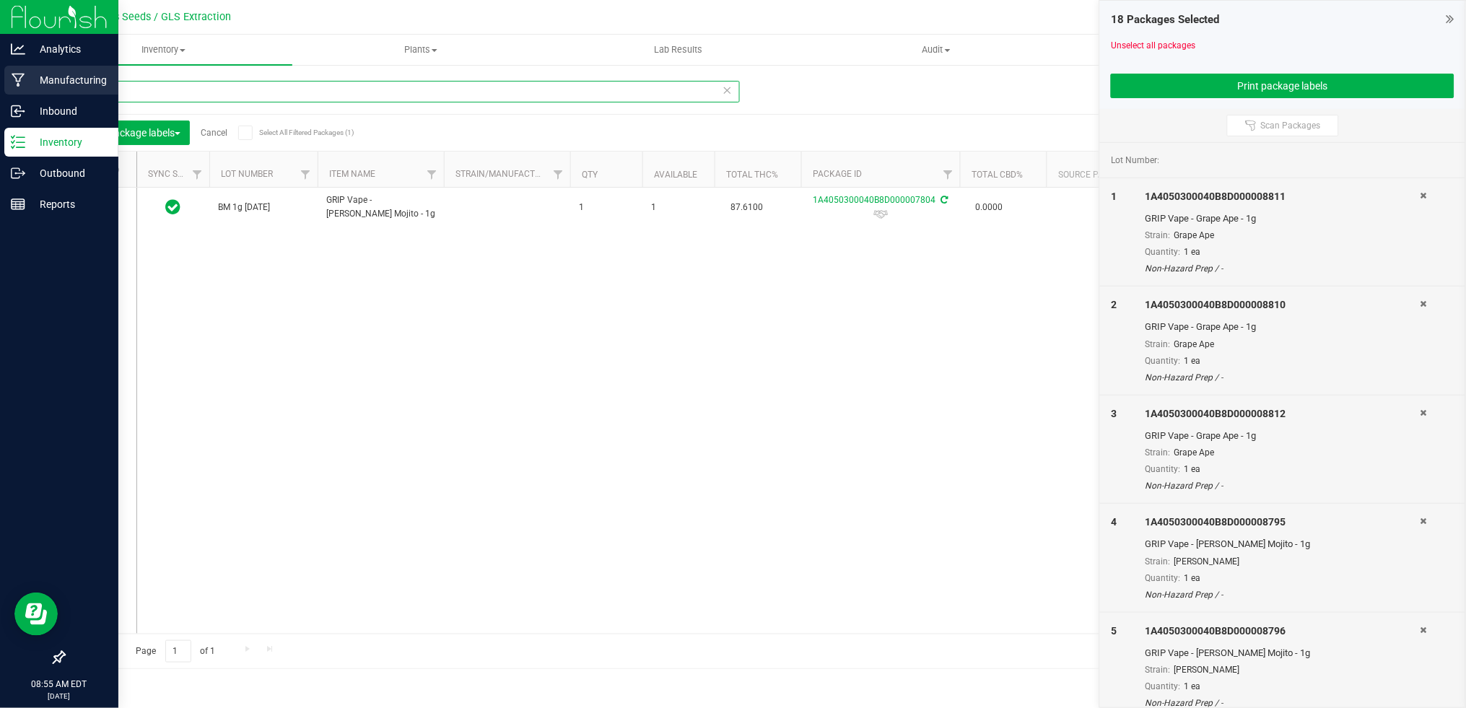
drag, startPoint x: 129, startPoint y: 97, endPoint x: 24, endPoint y: 89, distance: 105.6
click at [6, 85] on div "Analytics Manufacturing Inbound Inventory Outbound Reports 08:55 AM EDT 09/29/2…" at bounding box center [733, 354] width 1466 height 708
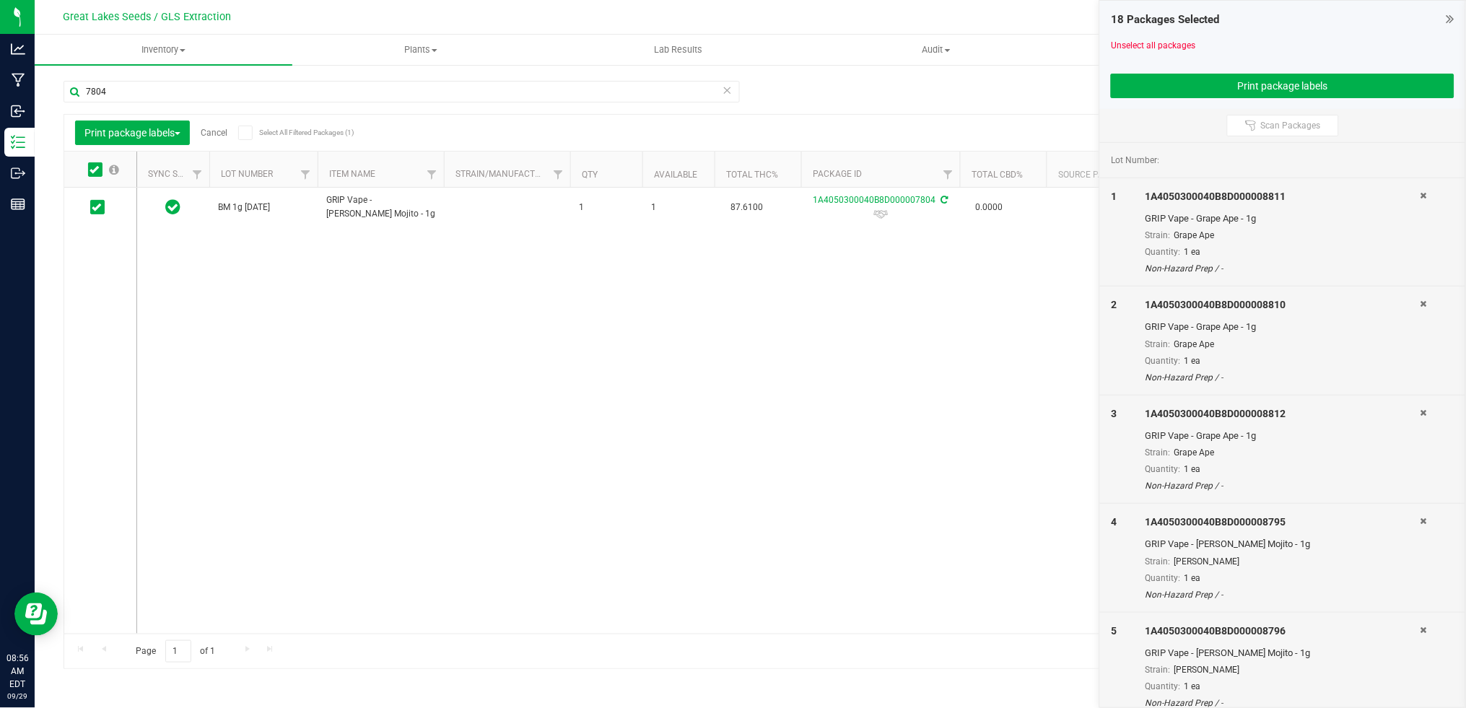
click at [1203, 71] on div at bounding box center [1282, 68] width 343 height 11
click at [1202, 89] on button "Print package labels" at bounding box center [1282, 86] width 343 height 25
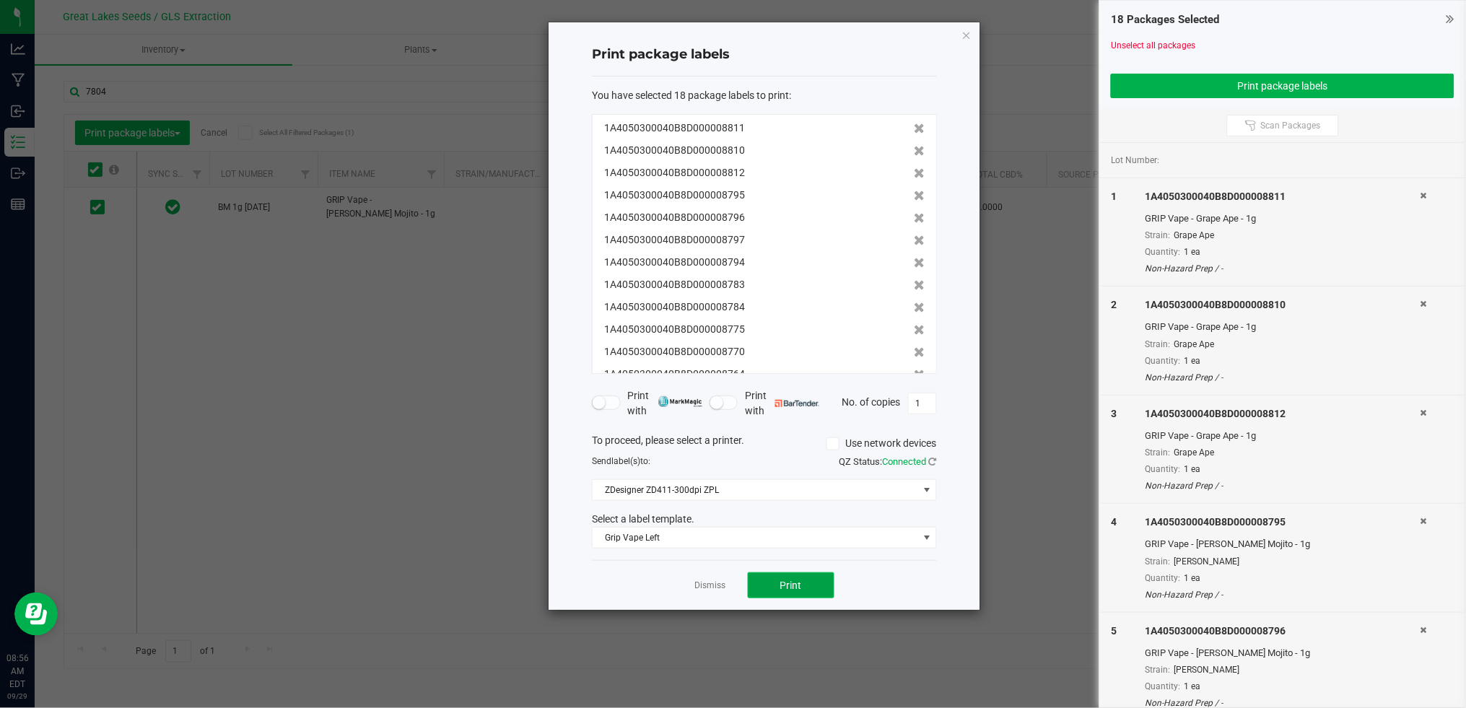
click at [821, 585] on button "Print" at bounding box center [791, 585] width 87 height 26
click at [708, 586] on link "Dismiss" at bounding box center [710, 585] width 31 height 12
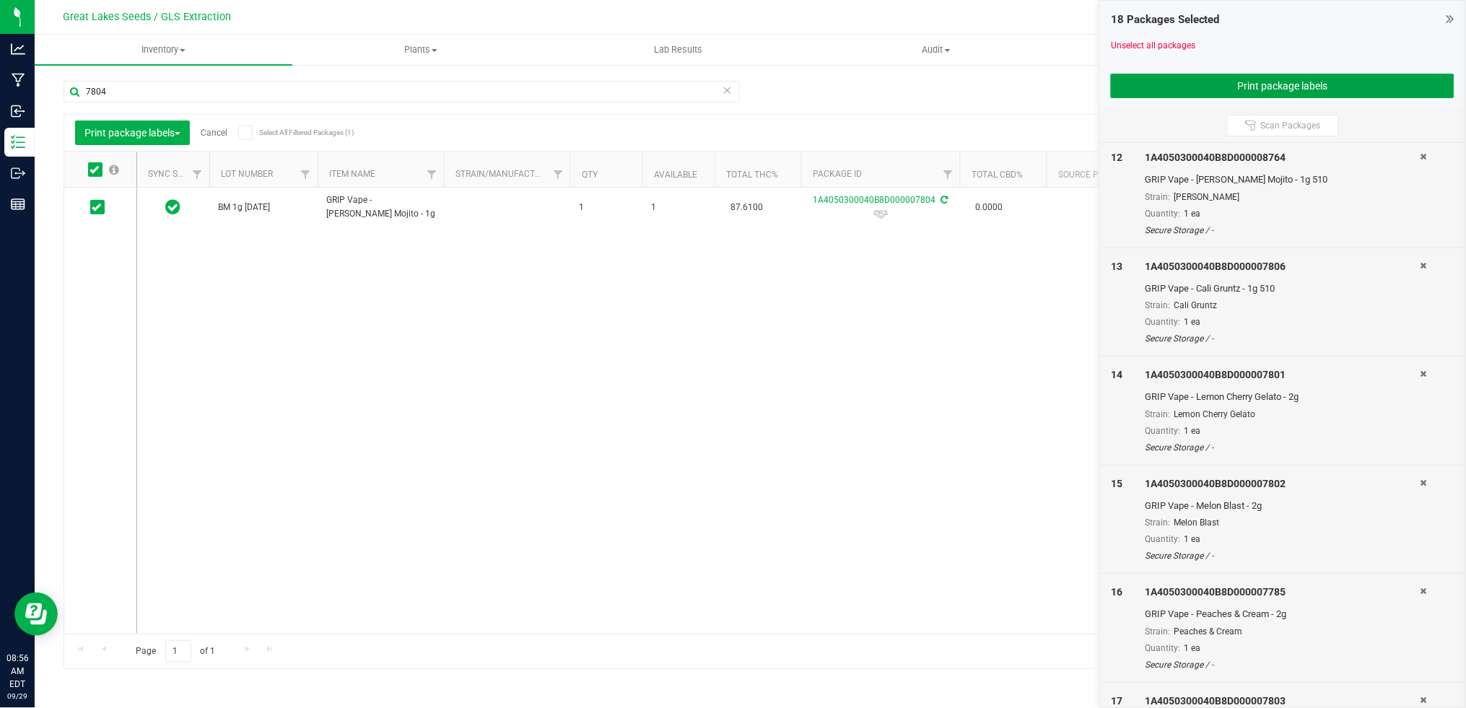
scroll to position [1424, 0]
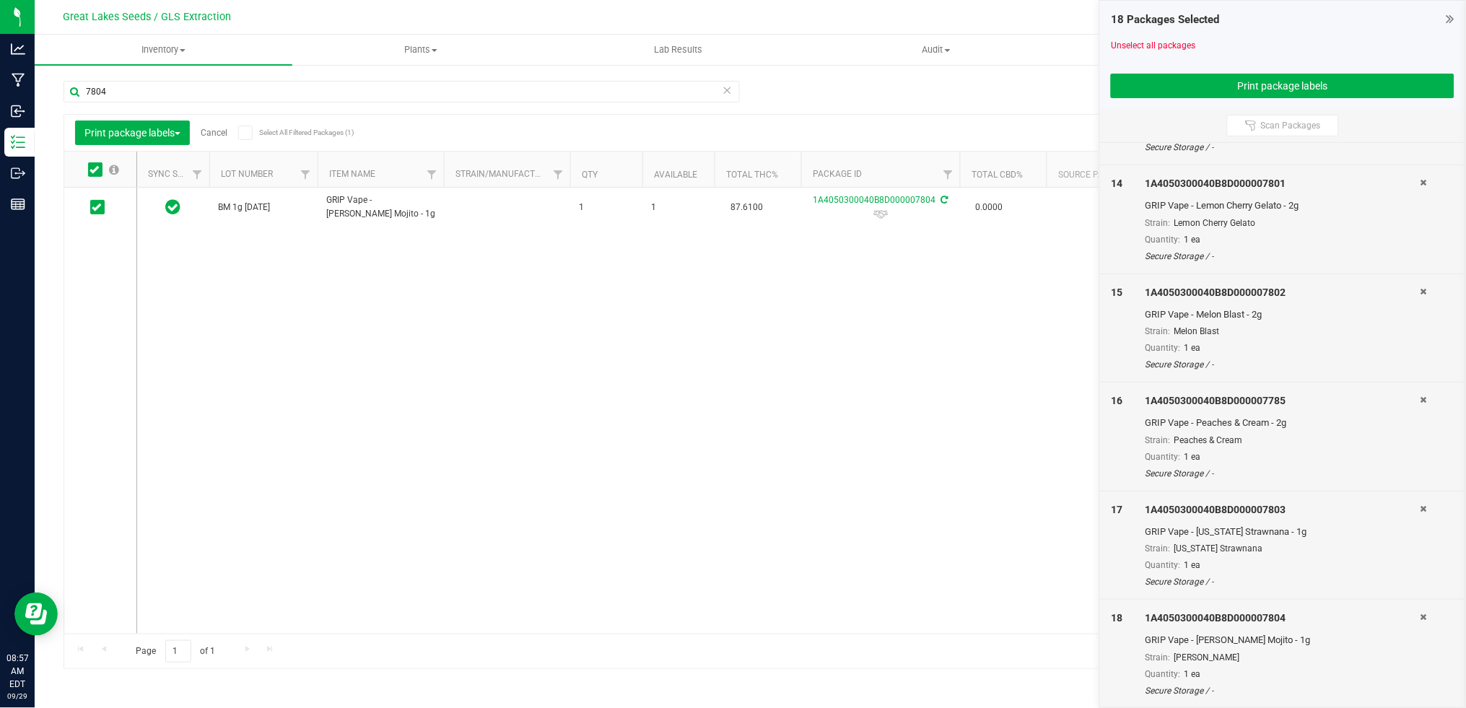
click at [219, 137] on link "Cancel" at bounding box center [214, 133] width 27 height 10
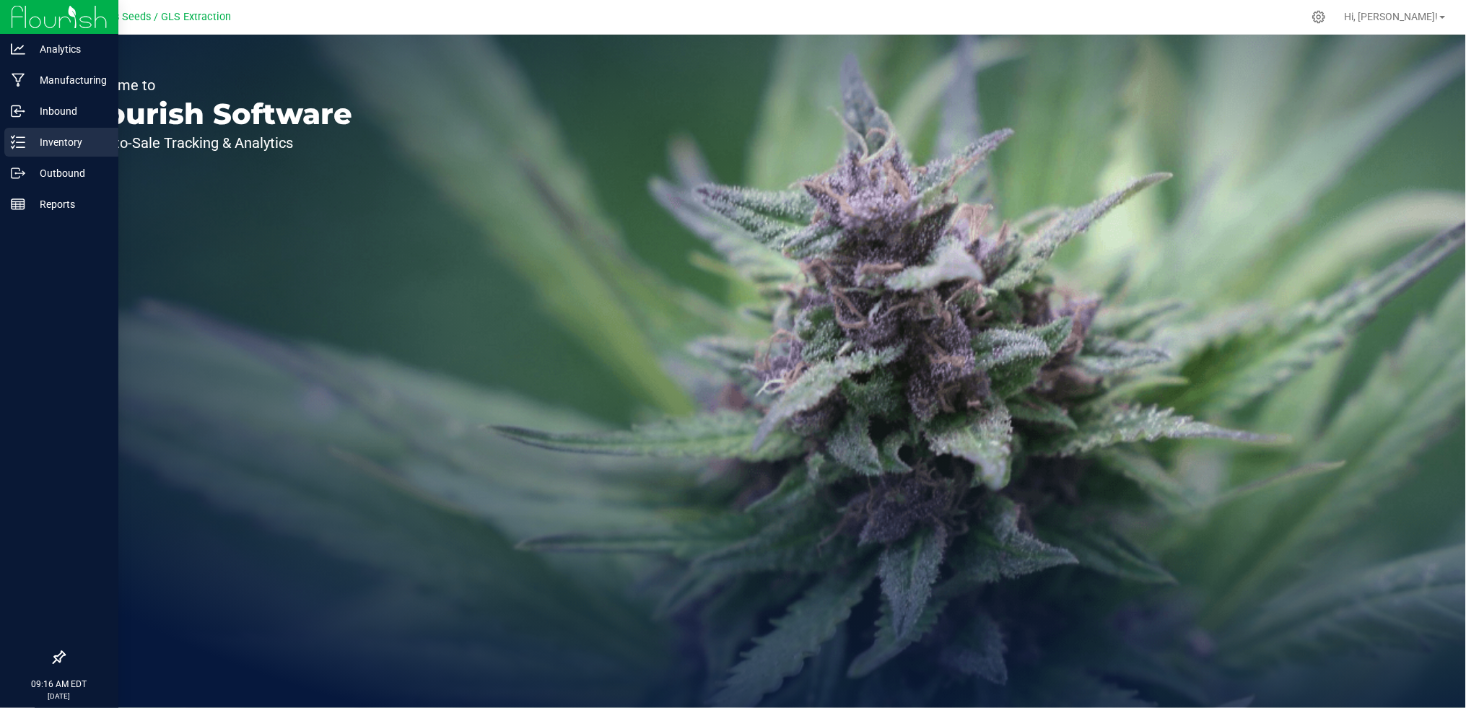
click at [41, 138] on p "Inventory" at bounding box center [68, 141] width 87 height 17
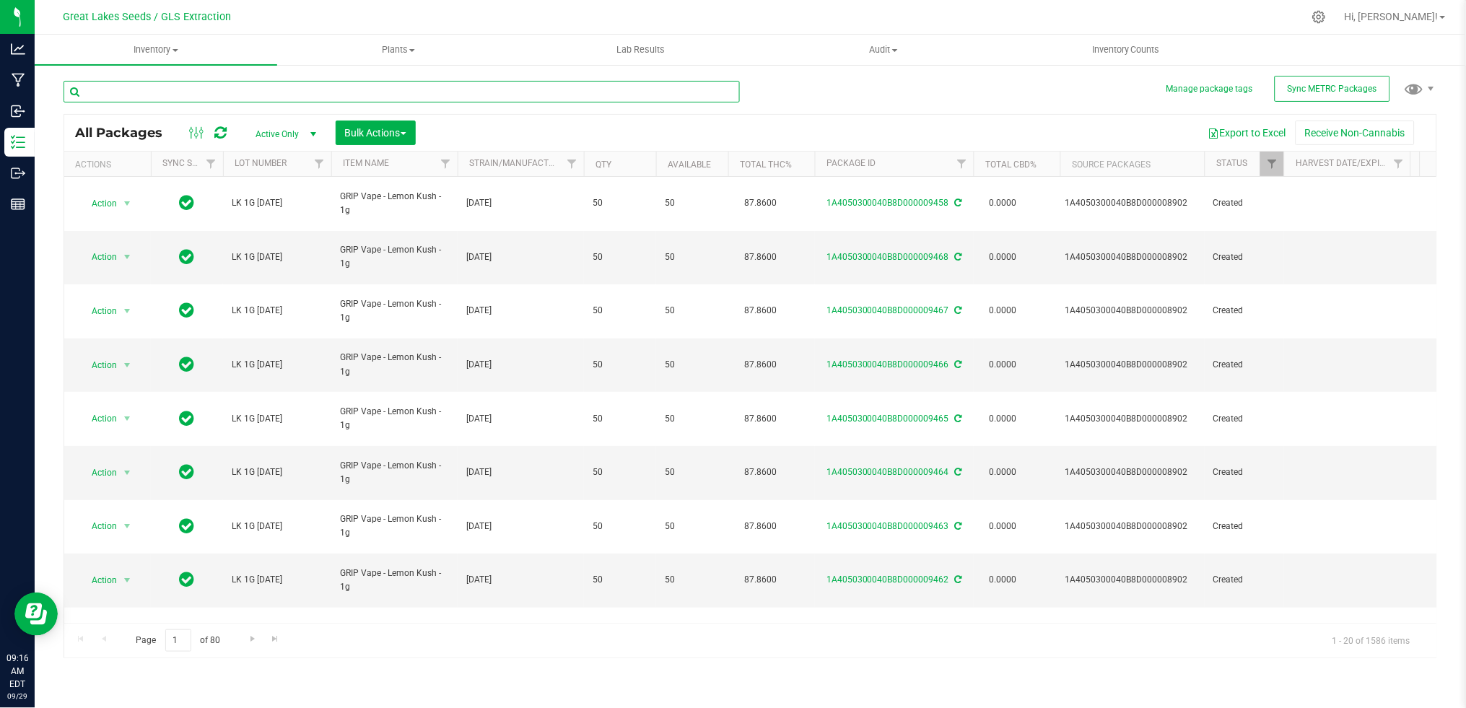
click at [198, 87] on input "text" at bounding box center [402, 92] width 676 height 22
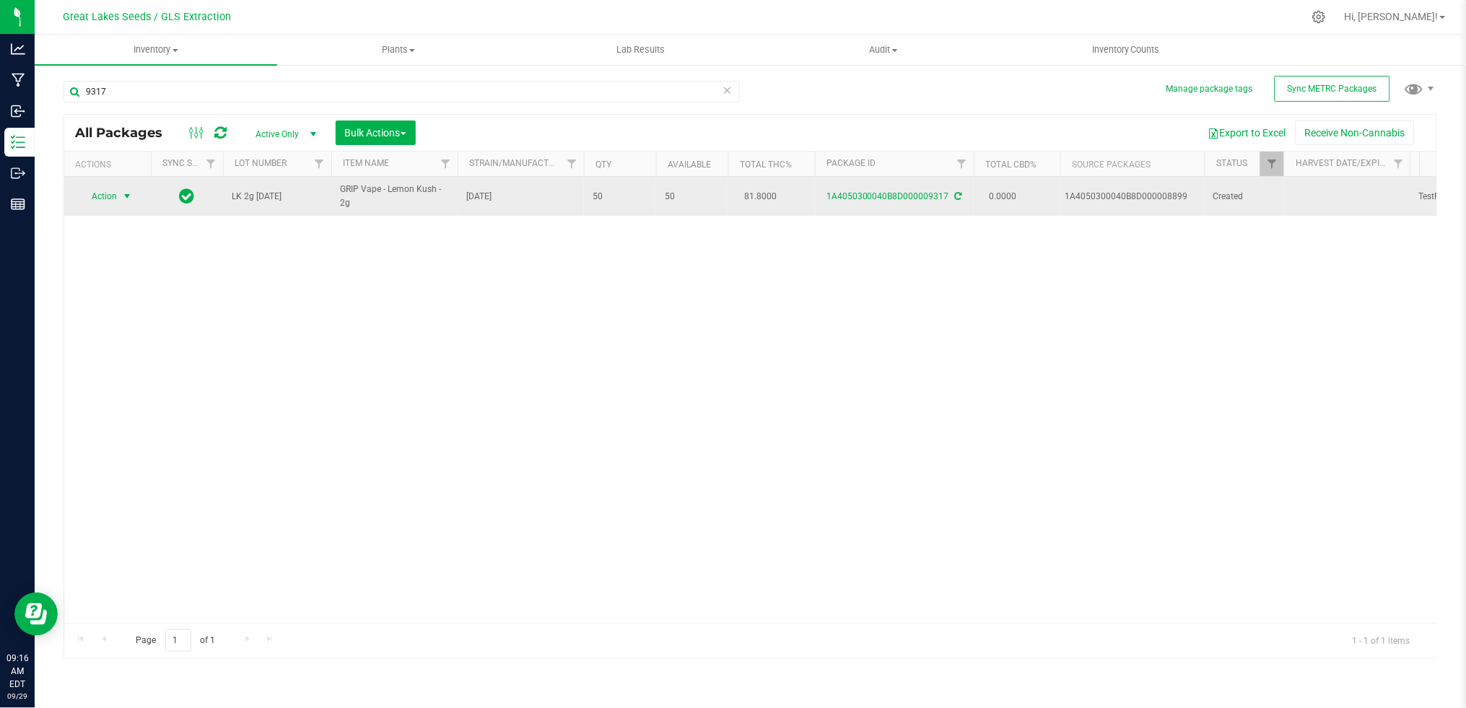
click at [129, 196] on span "select" at bounding box center [127, 197] width 12 height 12
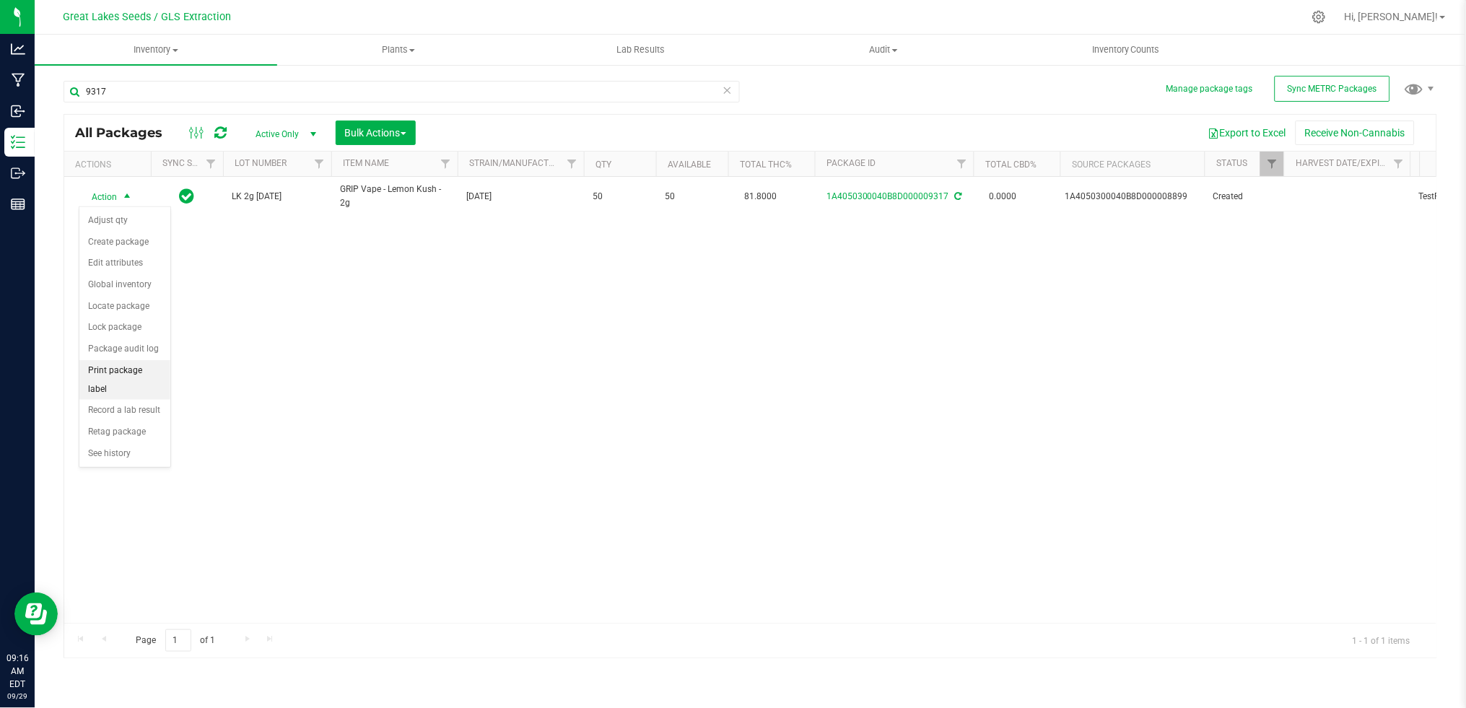
click at [110, 380] on li "Print package label" at bounding box center [124, 380] width 91 height 40
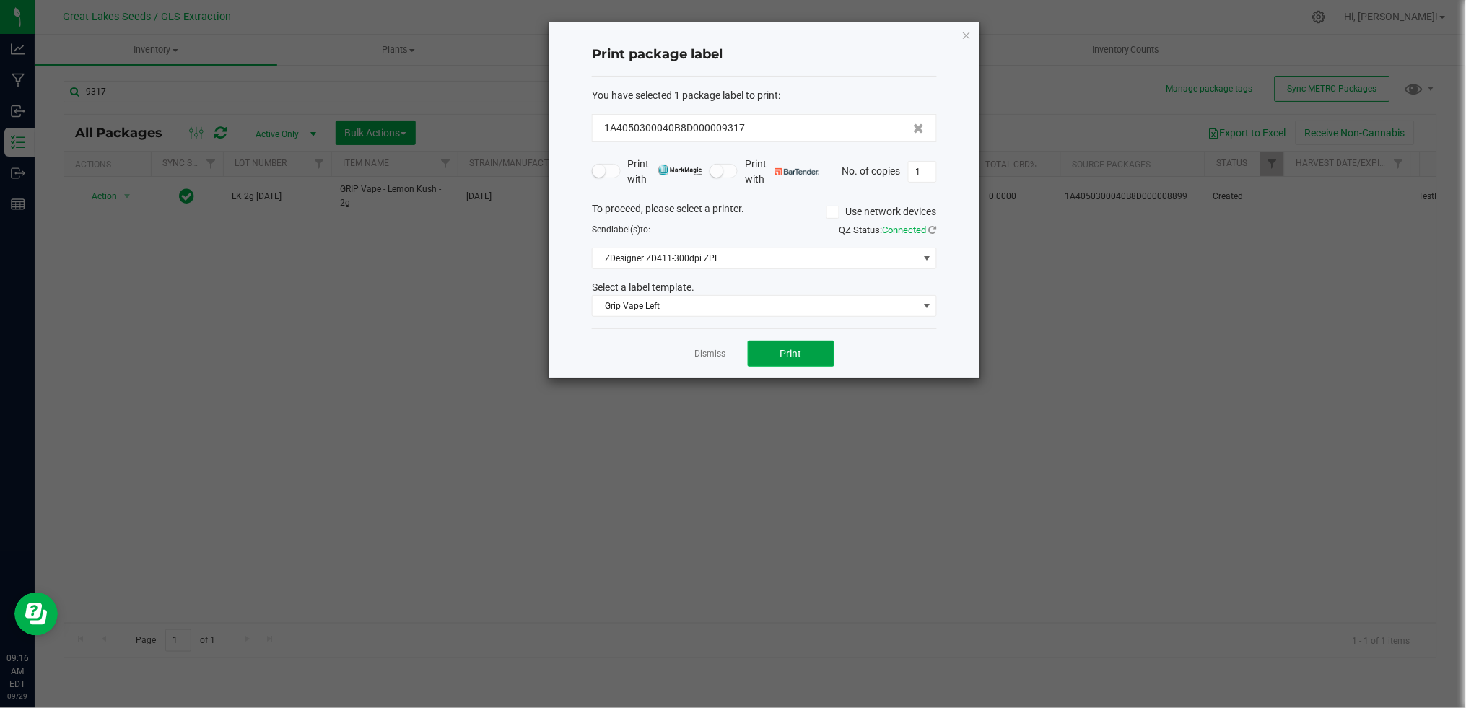
click at [781, 354] on span "Print" at bounding box center [791, 354] width 22 height 12
click at [970, 35] on icon "button" at bounding box center [966, 34] width 10 height 17
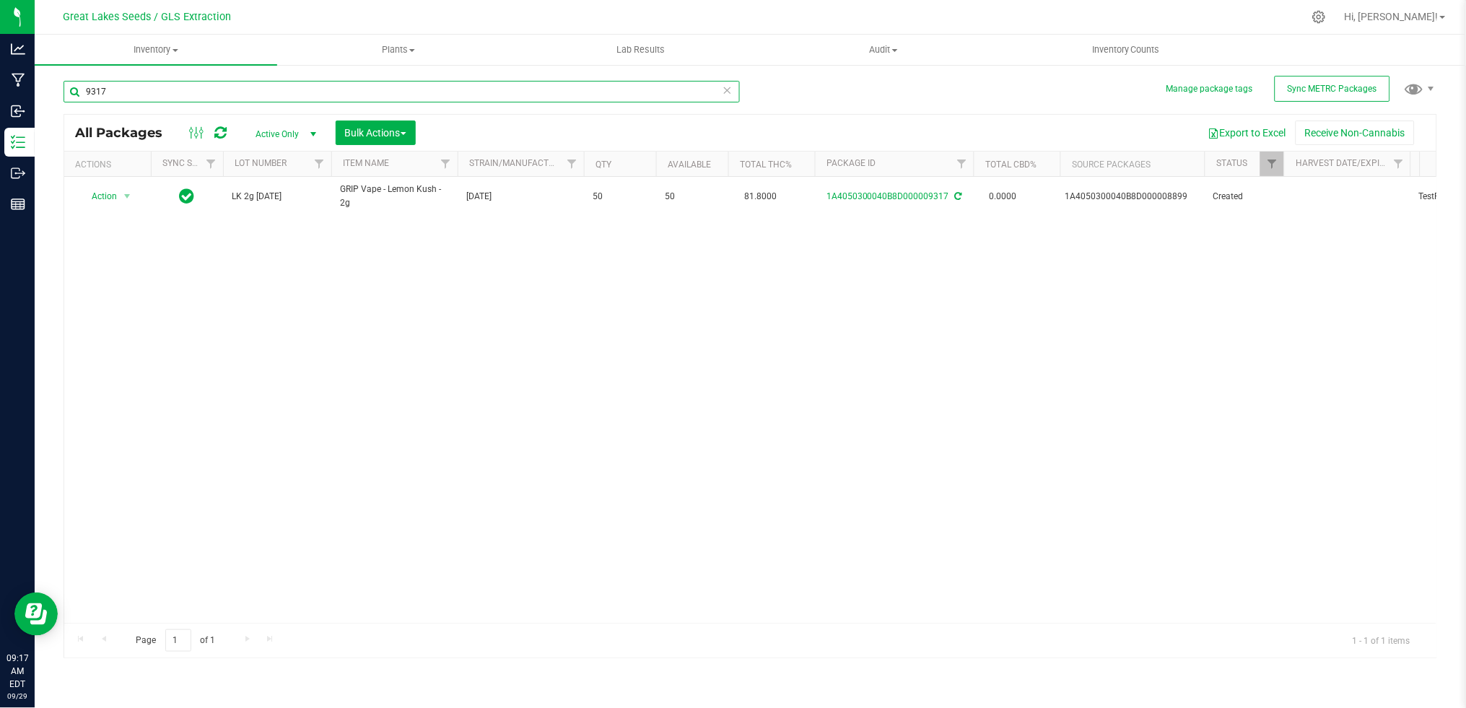
click at [170, 95] on input "9317" at bounding box center [402, 92] width 676 height 22
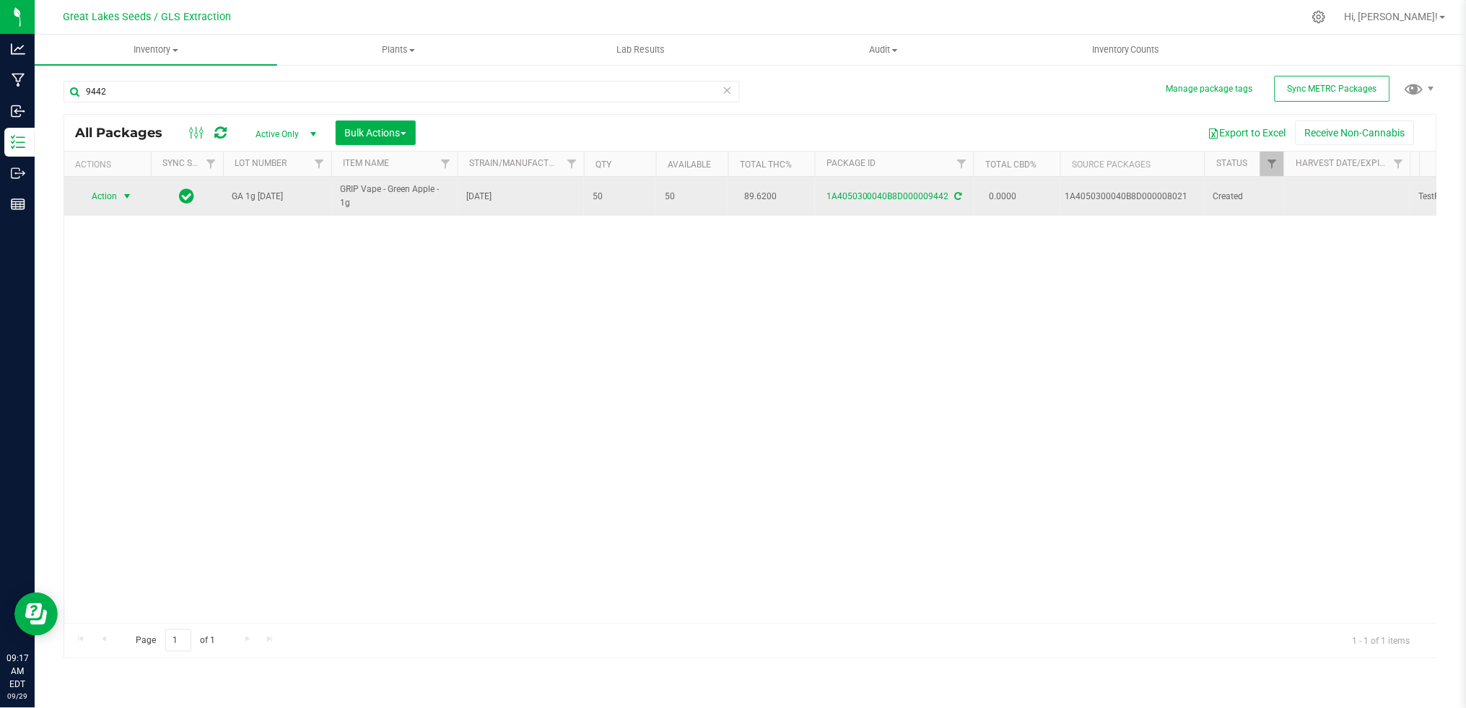
click at [124, 197] on span "select" at bounding box center [127, 197] width 12 height 12
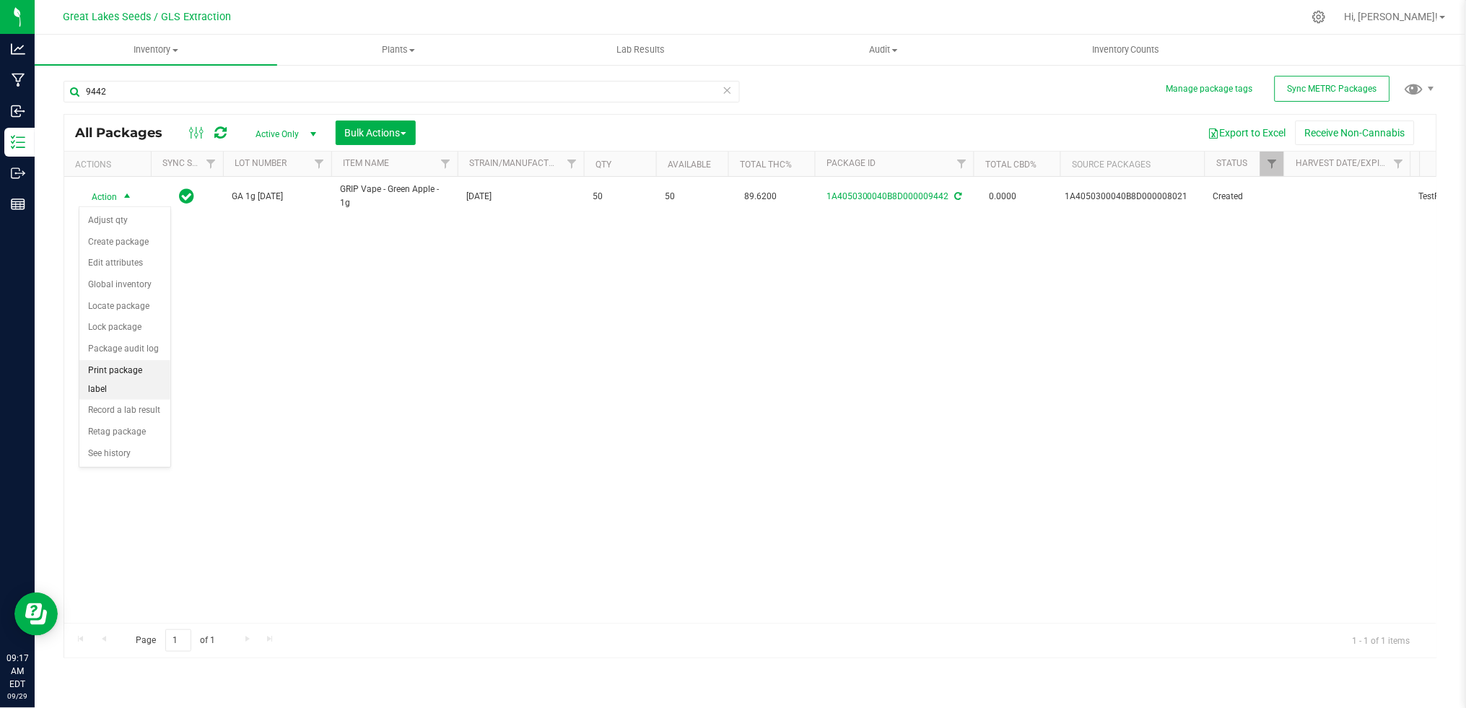
click at [118, 390] on li "Print package label" at bounding box center [124, 380] width 91 height 40
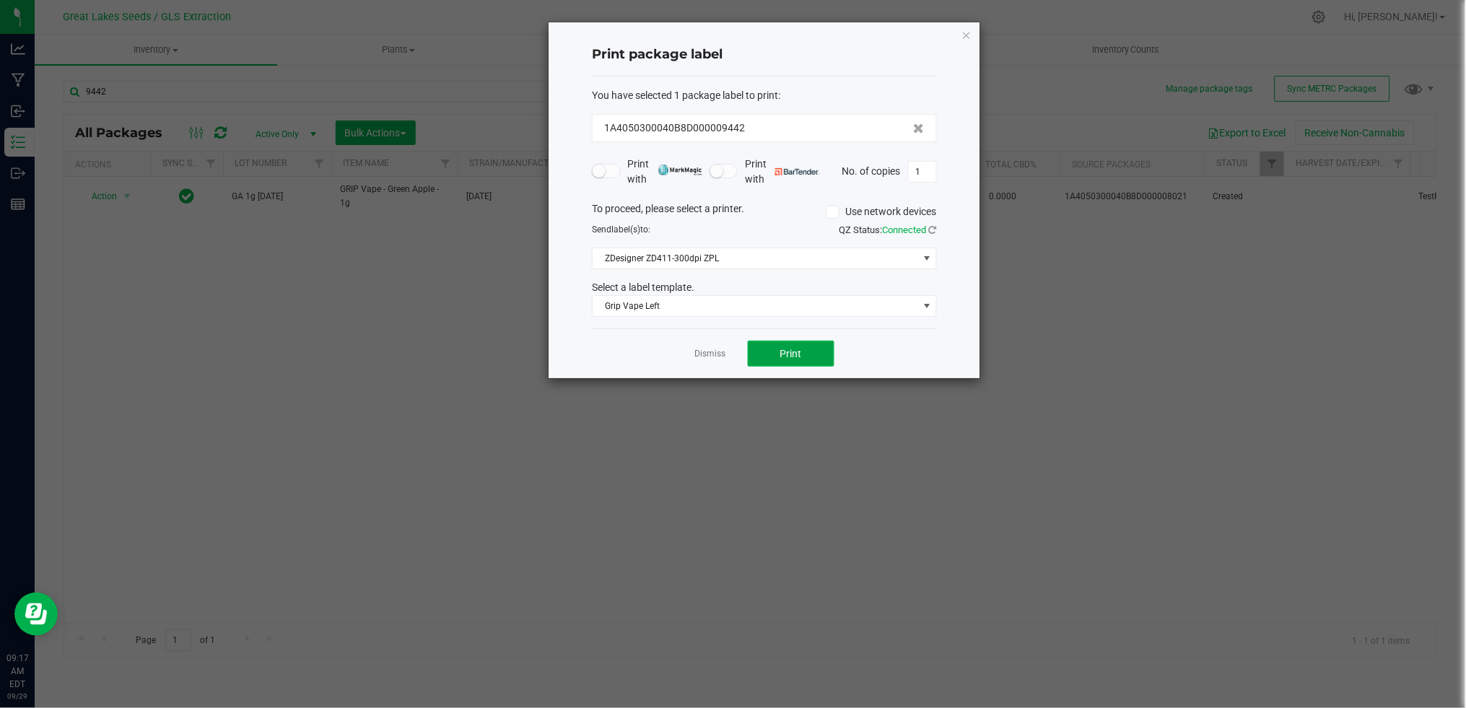
click at [761, 351] on button "Print" at bounding box center [791, 354] width 87 height 26
click at [698, 356] on link "Dismiss" at bounding box center [710, 354] width 31 height 12
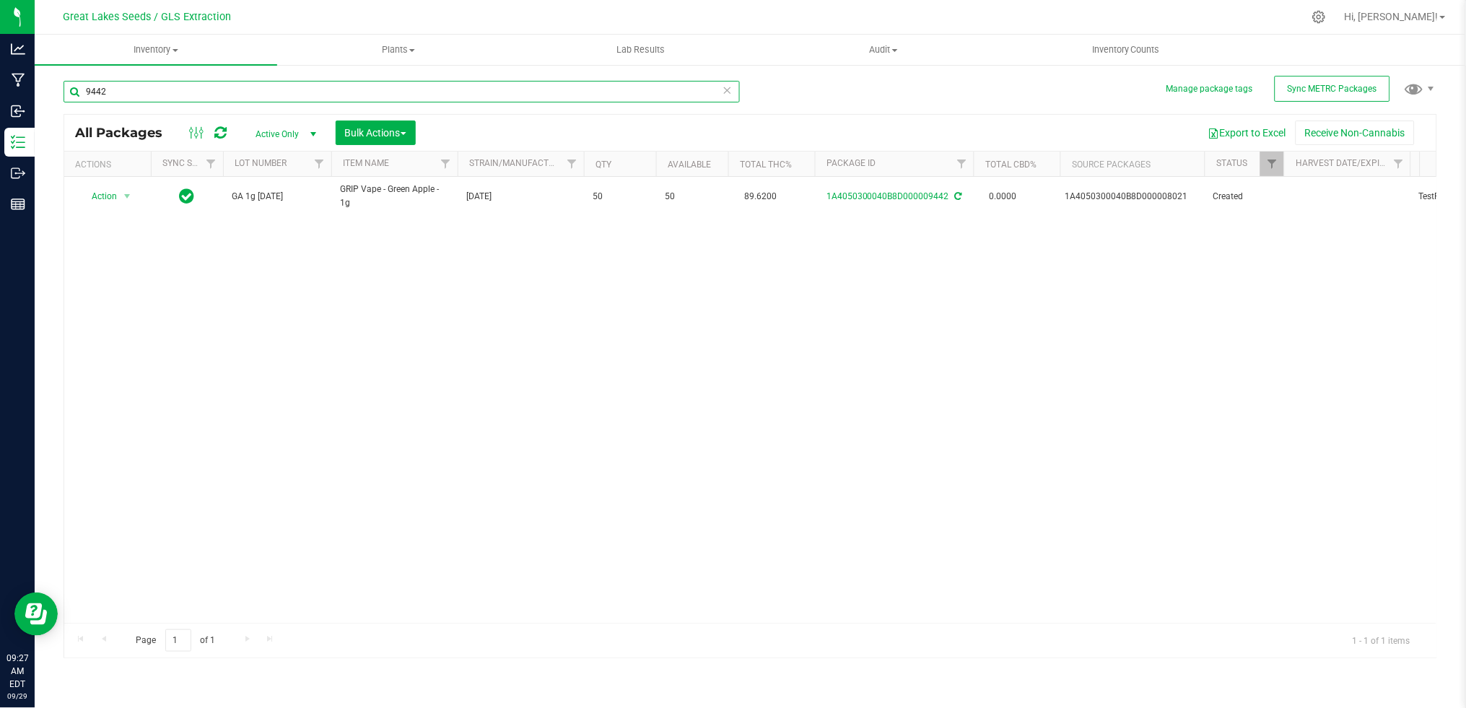
drag, startPoint x: 163, startPoint y: 89, endPoint x: 59, endPoint y: 89, distance: 103.9
click at [59, 89] on div "Manage package tags Sync METRC Packages 9442 All Packages Active Only Active On…" at bounding box center [750, 284] width 1431 height 440
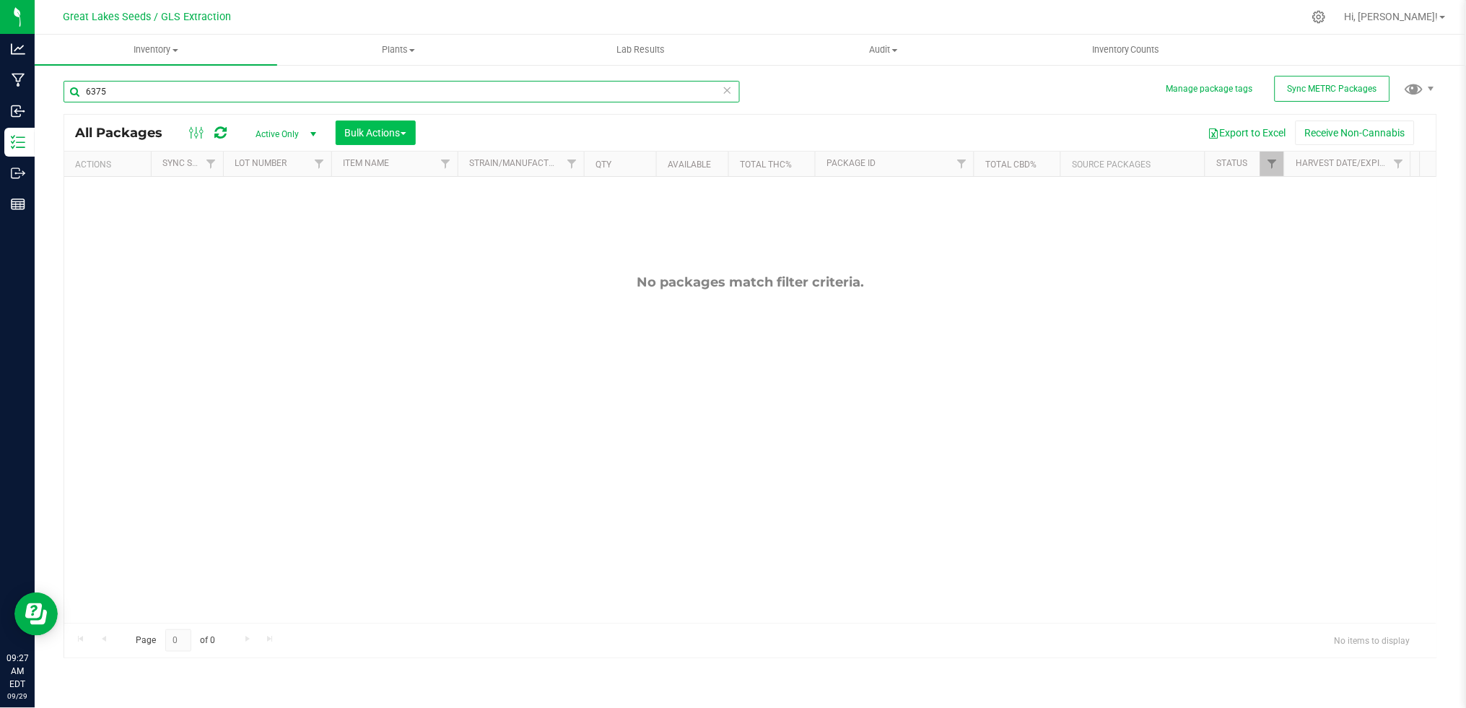
type input "6375"
click at [369, 135] on span "Bulk Actions" at bounding box center [375, 133] width 61 height 12
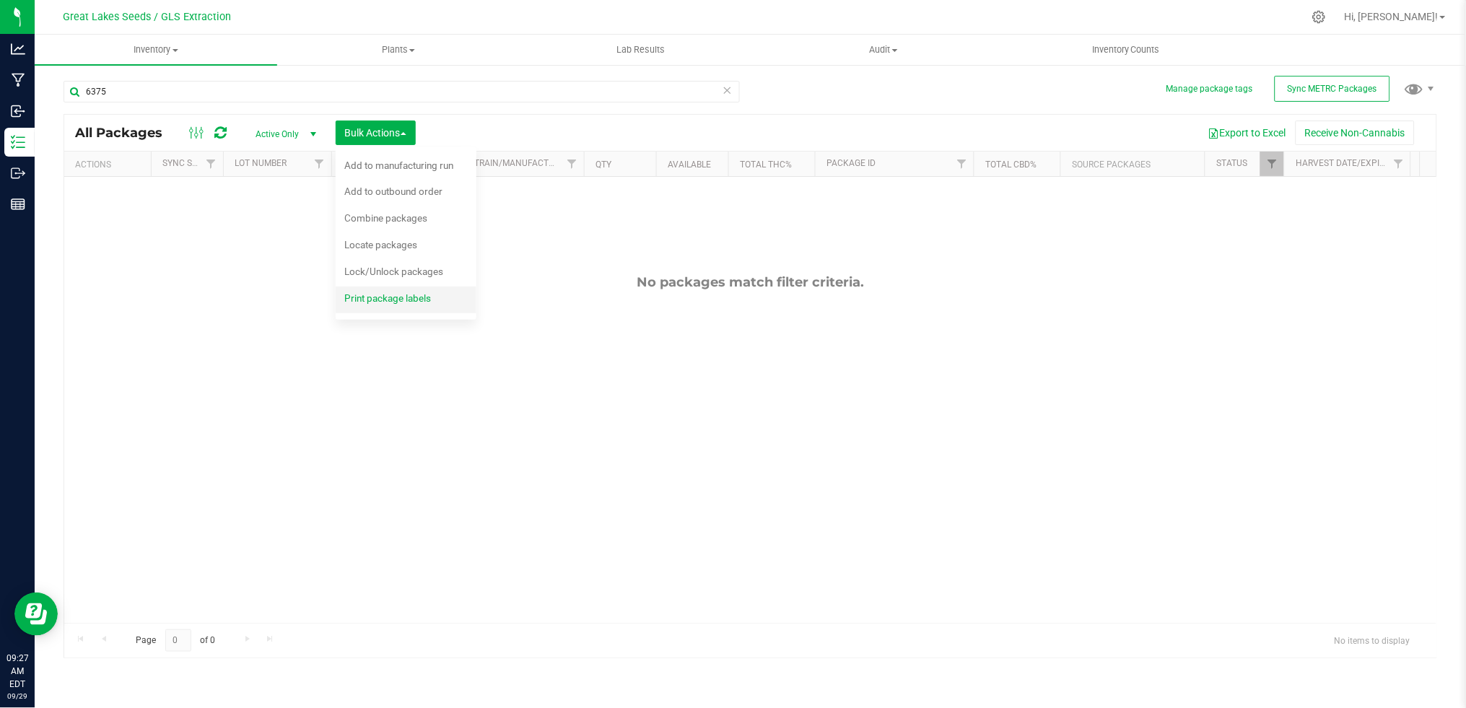
click at [384, 297] on span "Print package labels" at bounding box center [387, 298] width 87 height 12
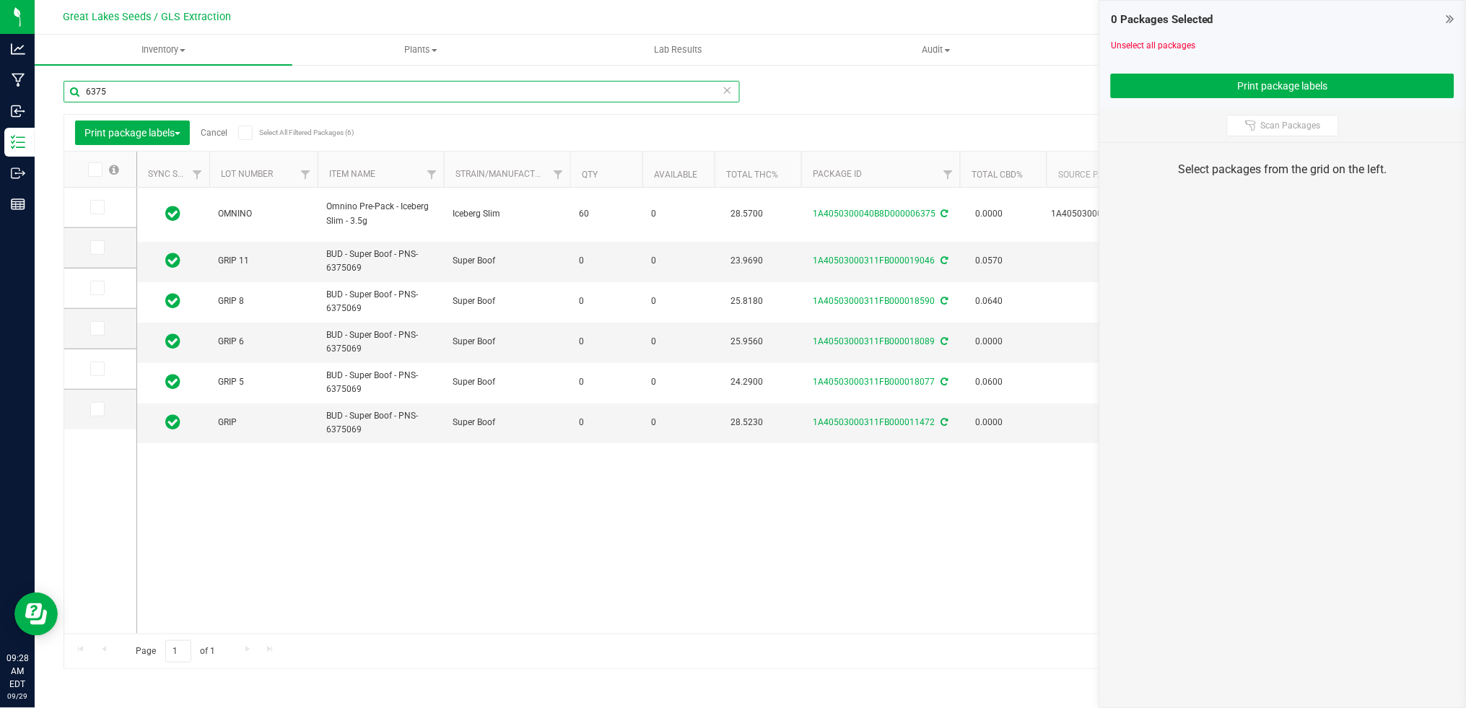
drag, startPoint x: 172, startPoint y: 93, endPoint x: 49, endPoint y: 93, distance: 122.7
click at [49, 93] on div "Manage package tags Sync METRC Packages 6375 Print package labels Cancel Select…" at bounding box center [750, 284] width 1431 height 440
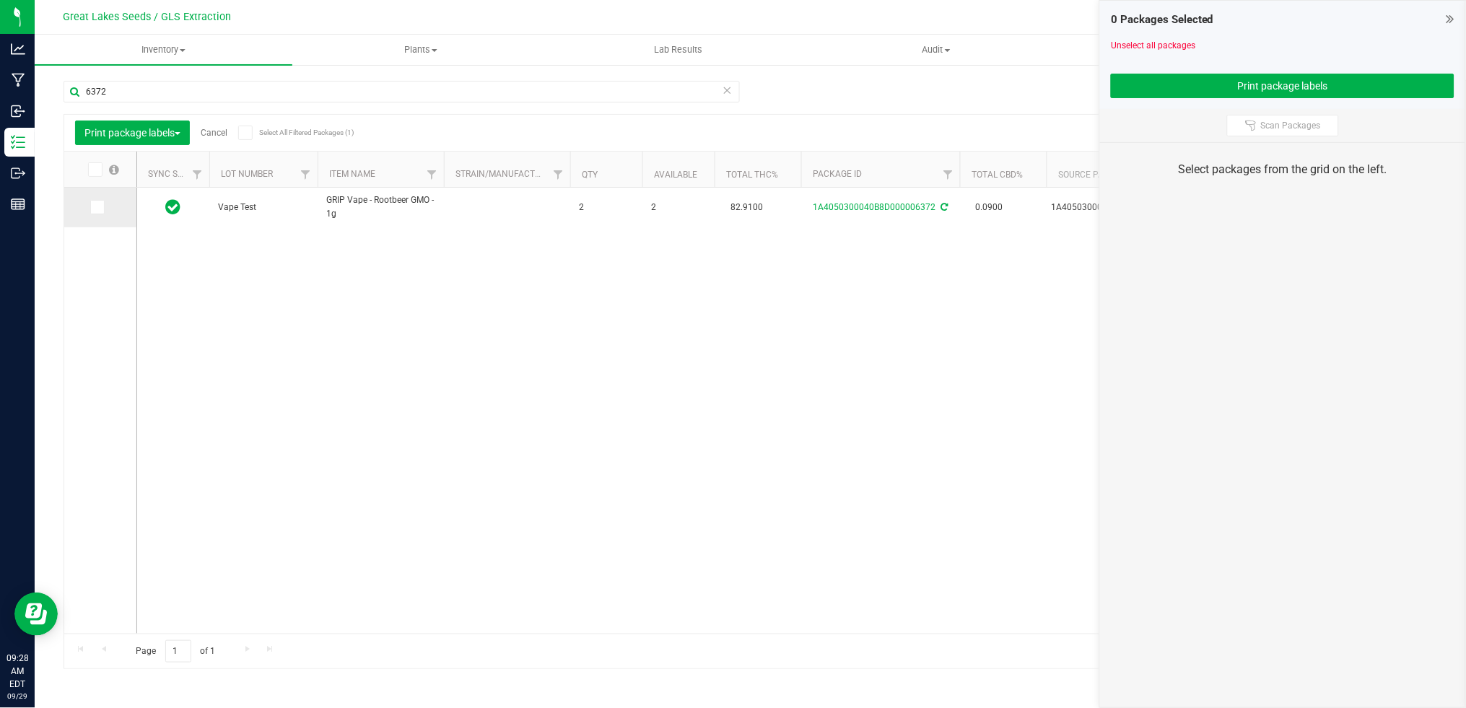
click at [99, 207] on icon at bounding box center [96, 207] width 9 height 0
click at [0, 0] on input "checkbox" at bounding box center [0, 0] width 0 height 0
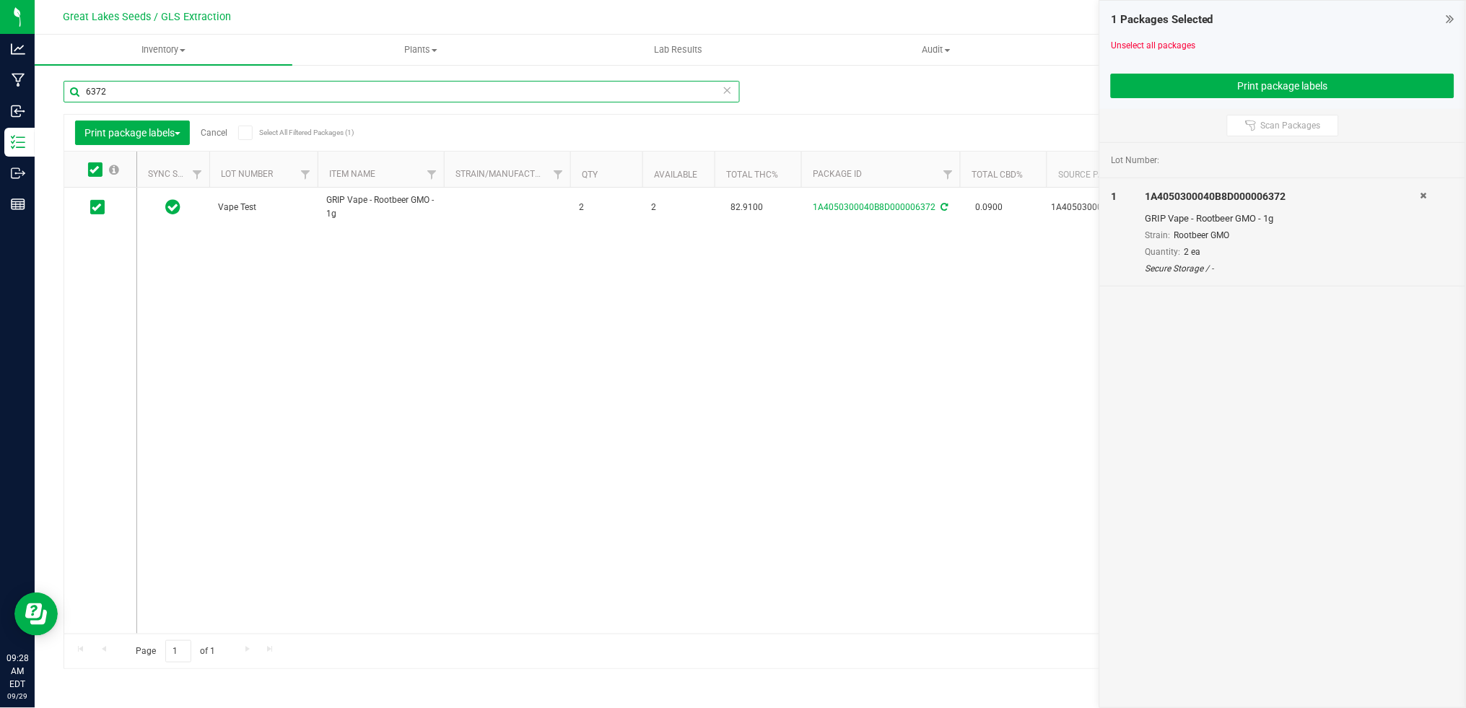
drag, startPoint x: 144, startPoint y: 90, endPoint x: 70, endPoint y: 97, distance: 74.0
click at [70, 97] on input "6372" at bounding box center [402, 92] width 676 height 22
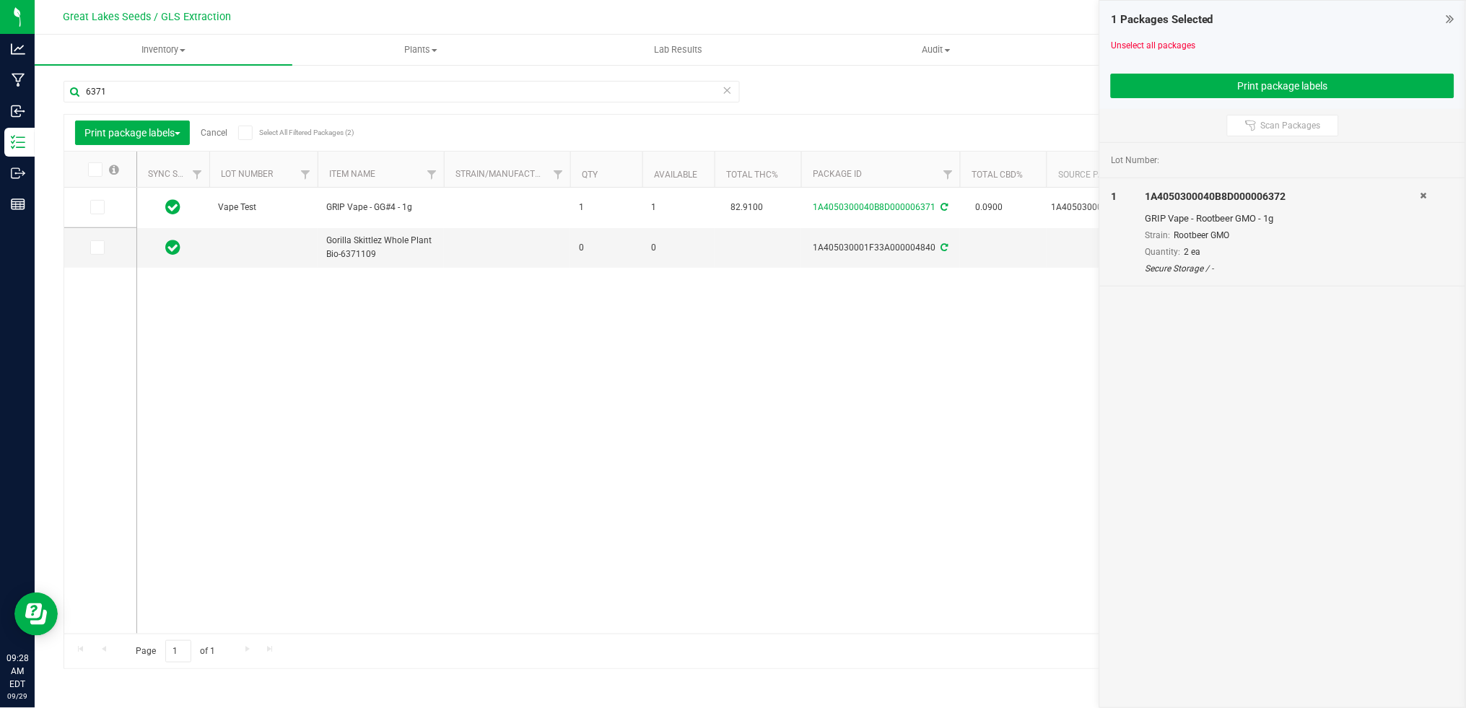
click at [100, 207] on icon at bounding box center [96, 207] width 9 height 0
click at [0, 0] on input "checkbox" at bounding box center [0, 0] width 0 height 0
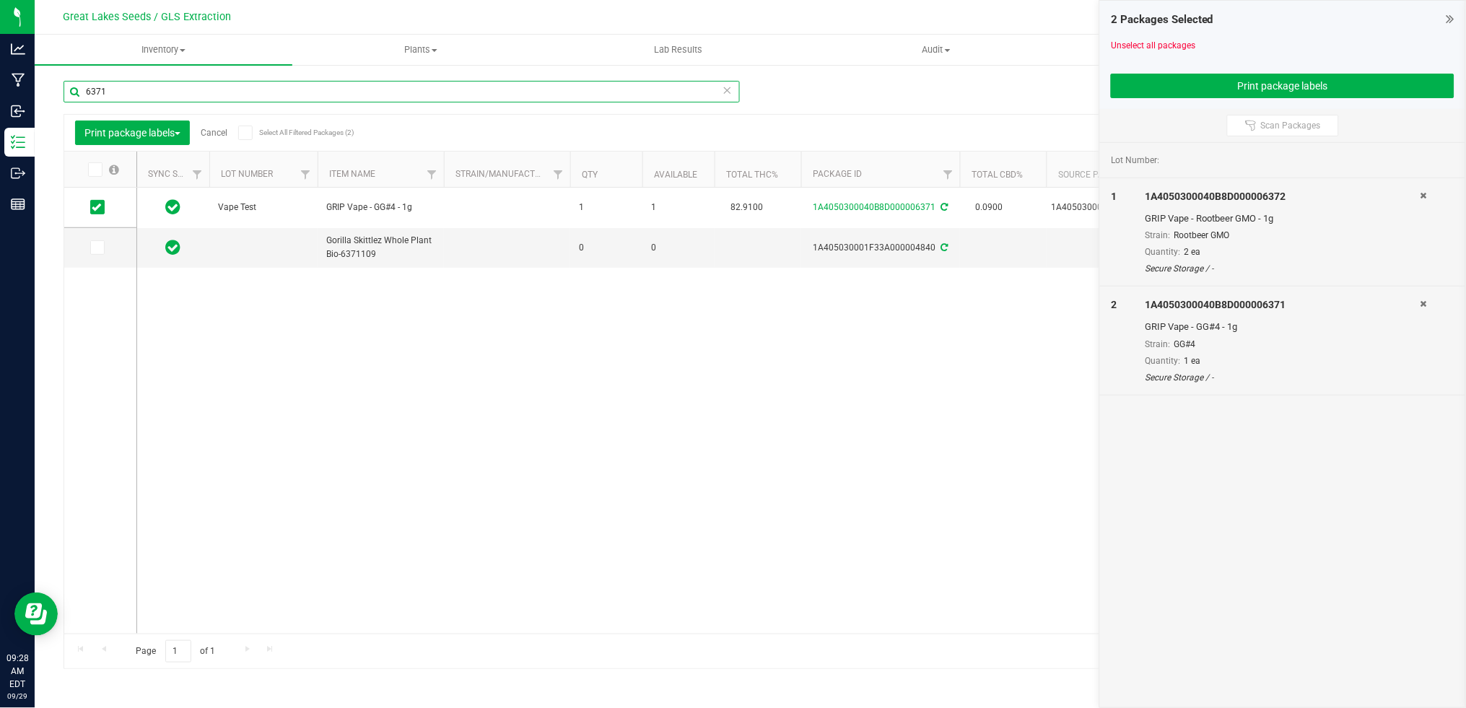
drag, startPoint x: 124, startPoint y: 91, endPoint x: 59, endPoint y: 91, distance: 64.9
click at [59, 91] on div "Manage package tags Sync METRC Packages 6371 Print package labels Cancel Select…" at bounding box center [750, 284] width 1431 height 440
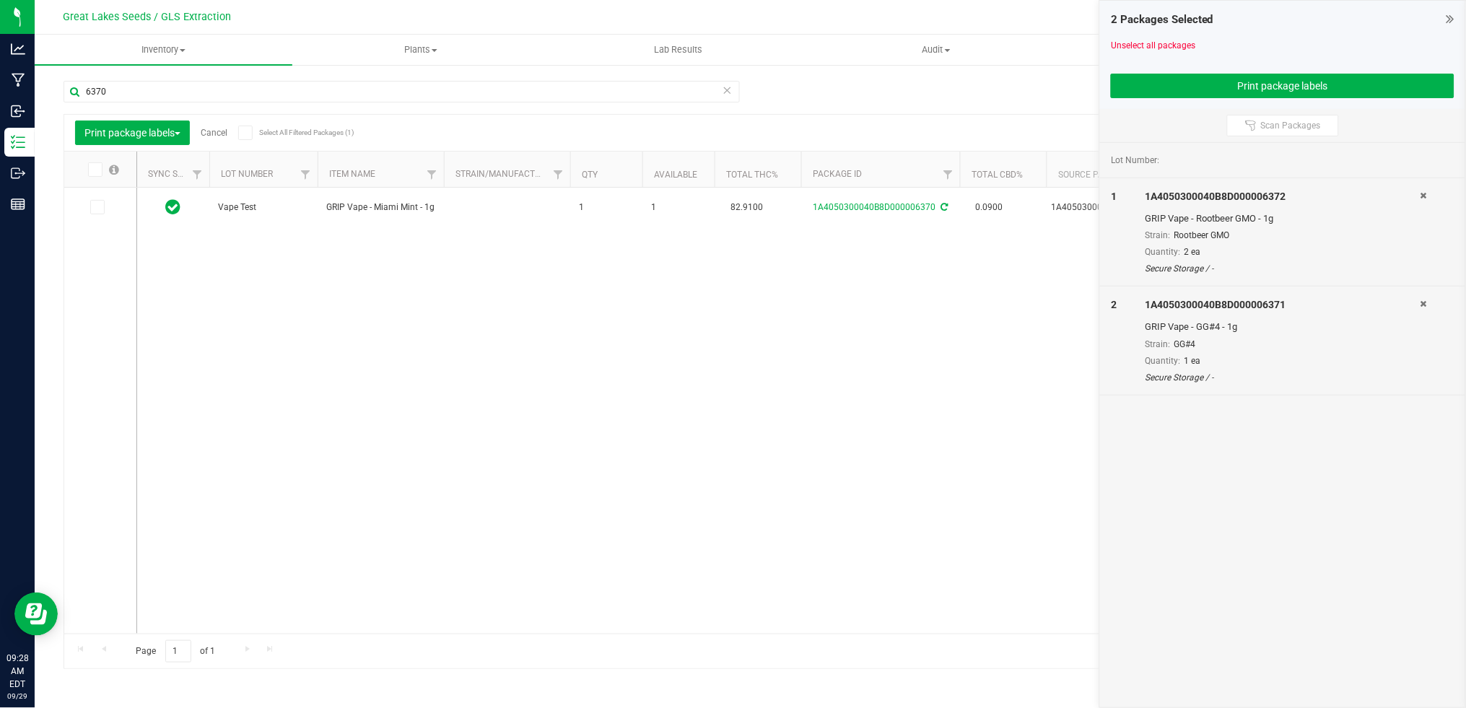
click at [97, 207] on icon at bounding box center [96, 207] width 9 height 0
click at [0, 0] on input "checkbox" at bounding box center [0, 0] width 0 height 0
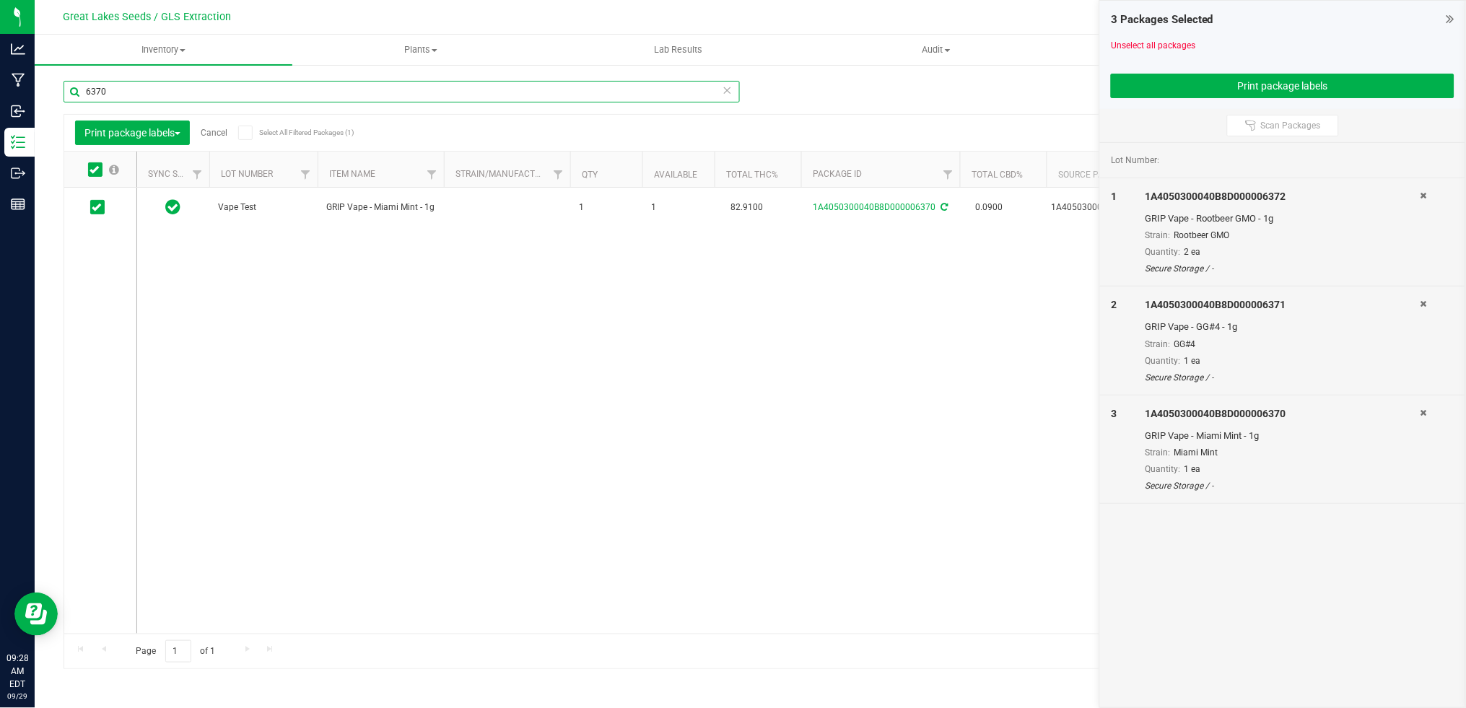
drag, startPoint x: 118, startPoint y: 94, endPoint x: 75, endPoint y: 91, distance: 42.7
click at [75, 91] on input "6370" at bounding box center [402, 92] width 676 height 22
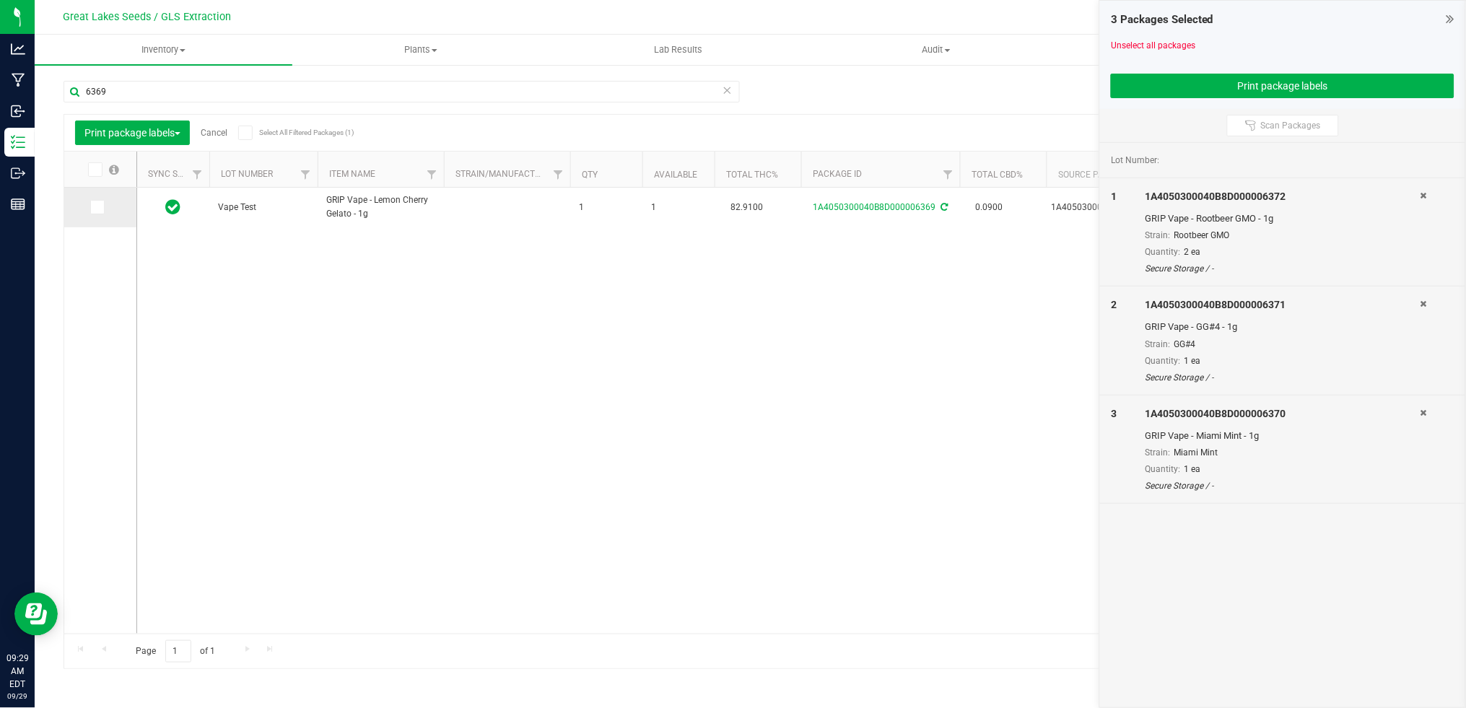
click at [105, 209] on label at bounding box center [100, 207] width 21 height 14
click at [0, 0] on input "checkbox" at bounding box center [0, 0] width 0 height 0
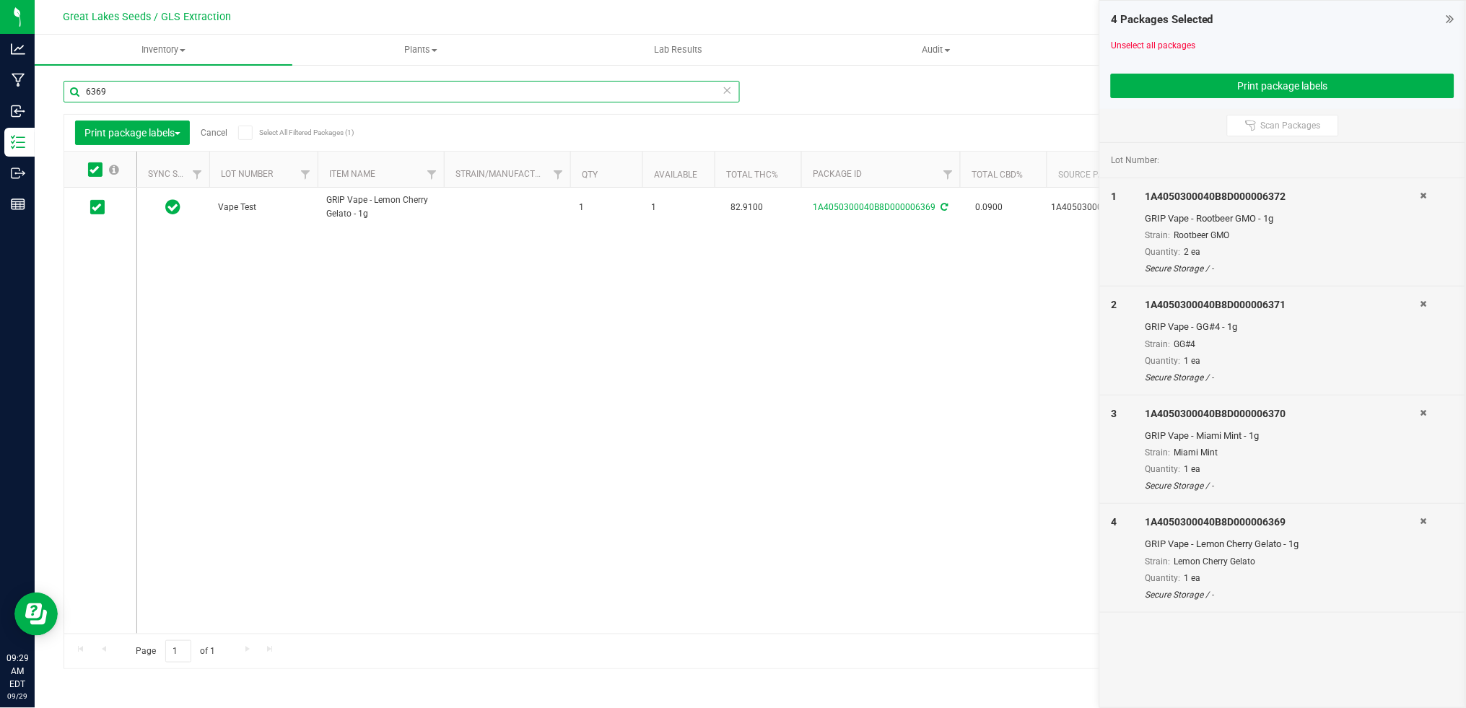
drag, startPoint x: 124, startPoint y: 93, endPoint x: 74, endPoint y: 93, distance: 50.5
click at [74, 93] on input "6369" at bounding box center [402, 92] width 676 height 22
click at [95, 207] on icon at bounding box center [96, 207] width 9 height 0
click at [0, 0] on input "checkbox" at bounding box center [0, 0] width 0 height 0
click at [120, 84] on input "6367" at bounding box center [402, 92] width 676 height 22
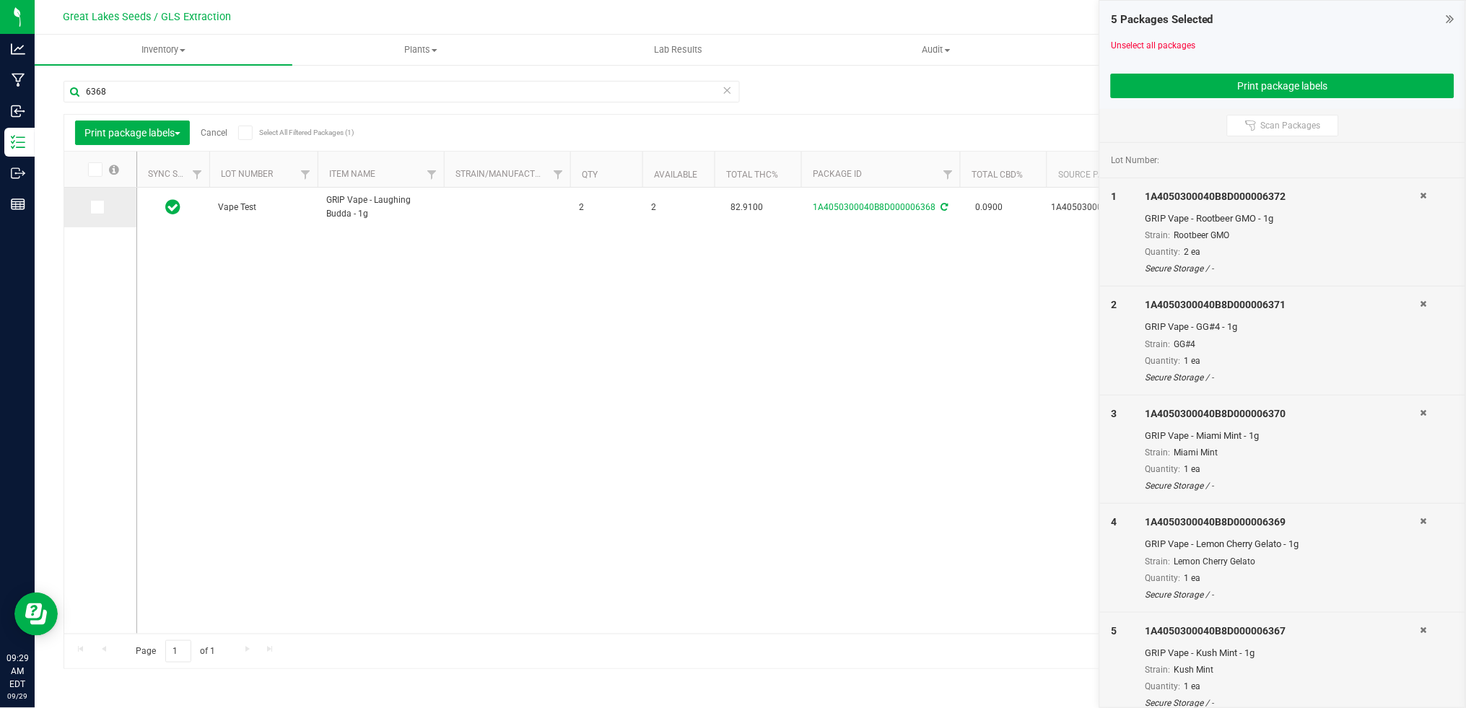
click at [100, 207] on icon at bounding box center [96, 207] width 9 height 0
click at [0, 0] on input "checkbox" at bounding box center [0, 0] width 0 height 0
drag, startPoint x: 123, startPoint y: 90, endPoint x: 63, endPoint y: 90, distance: 60.6
click at [64, 90] on input "6368" at bounding box center [402, 92] width 676 height 22
click at [96, 207] on icon at bounding box center [96, 207] width 9 height 0
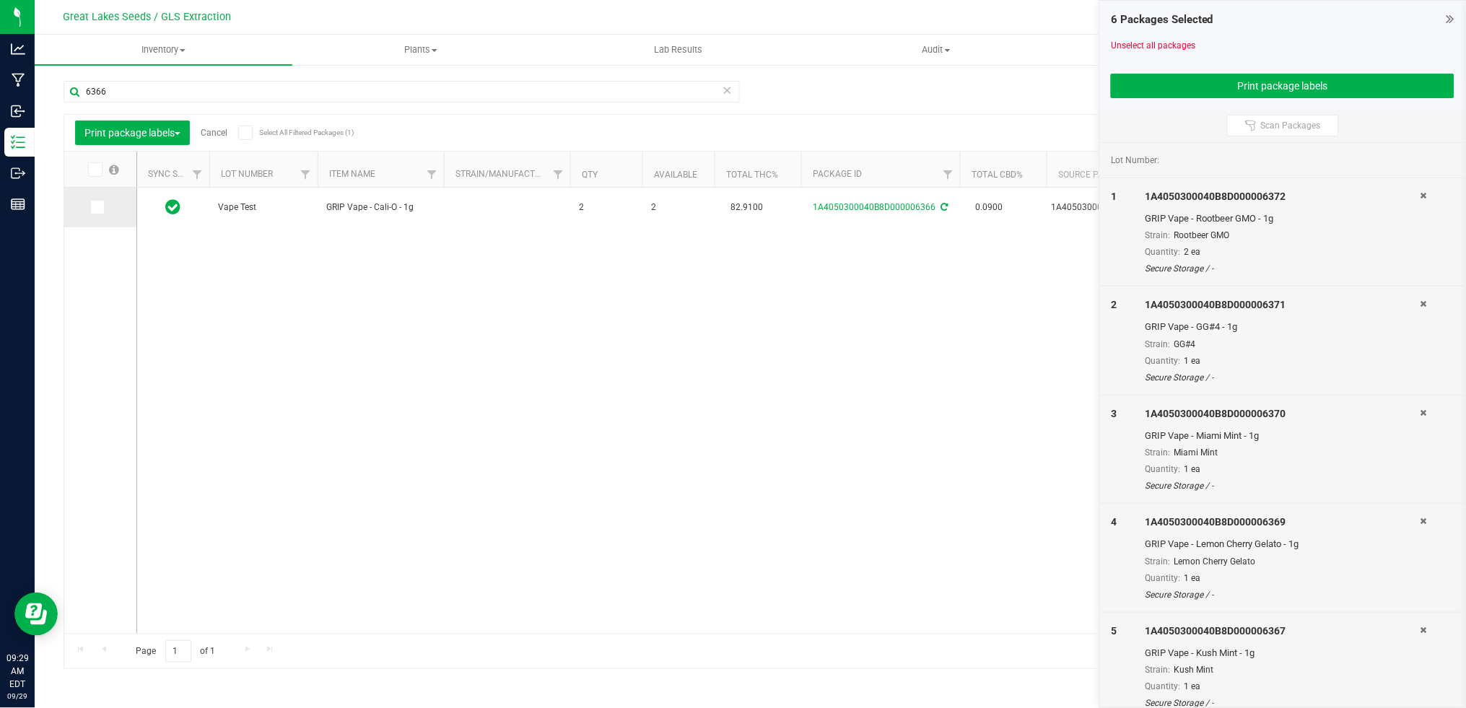
click at [0, 0] on input "checkbox" at bounding box center [0, 0] width 0 height 0
click at [76, 89] on input "6366" at bounding box center [402, 92] width 676 height 22
click at [97, 207] on icon at bounding box center [96, 207] width 9 height 0
click at [0, 0] on input "checkbox" at bounding box center [0, 0] width 0 height 0
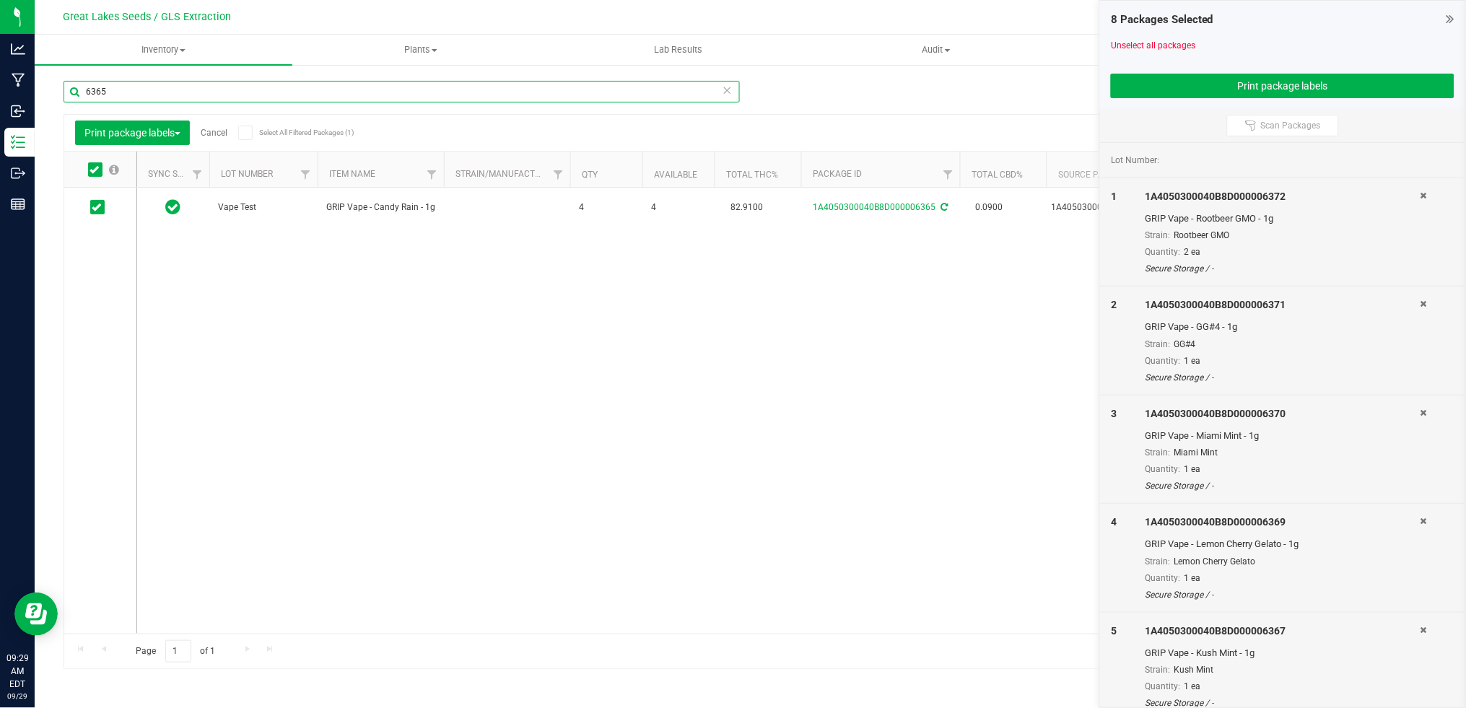
drag, startPoint x: 109, startPoint y: 93, endPoint x: 55, endPoint y: 86, distance: 54.6
click at [55, 86] on div "Manage package tags Sync METRC Packages 6365 Print package labels Cancel Select…" at bounding box center [750, 284] width 1431 height 440
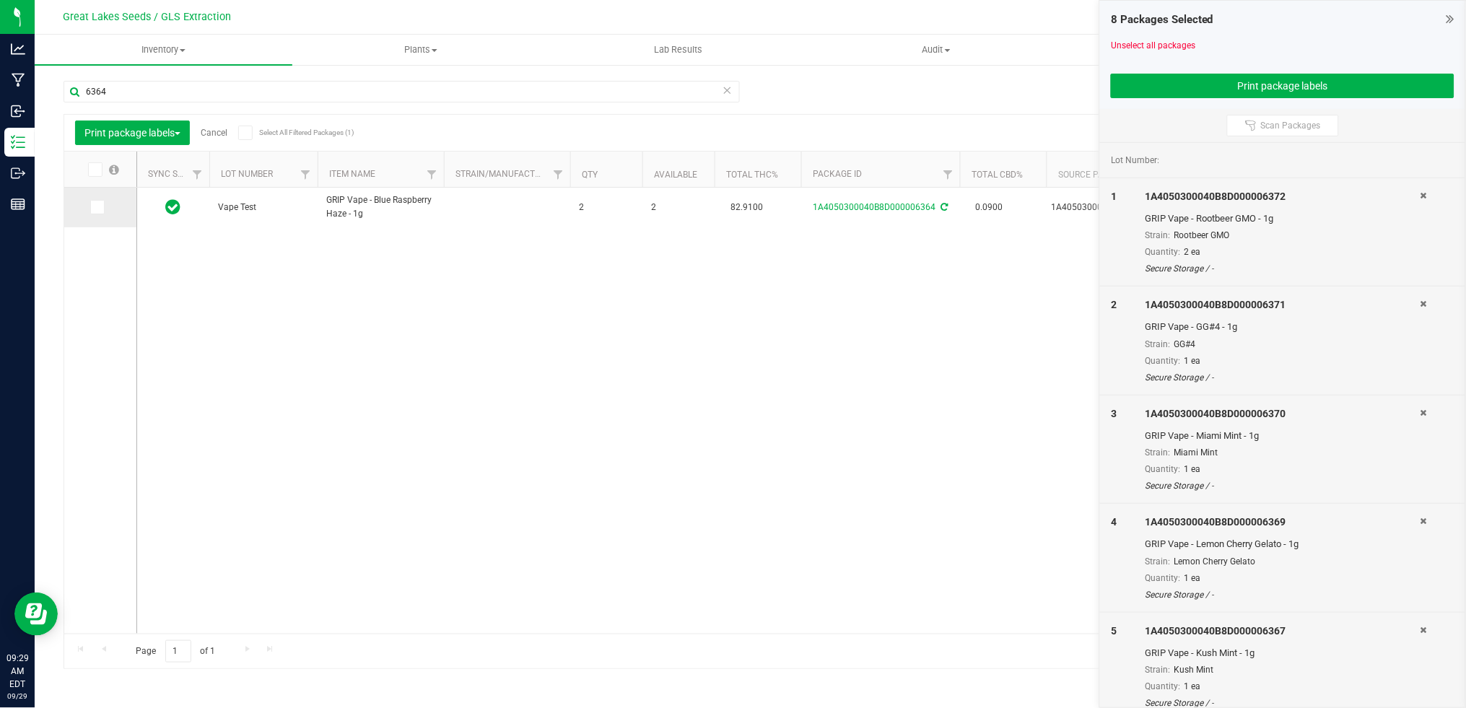
click at [99, 207] on icon at bounding box center [96, 207] width 9 height 0
click at [0, 0] on input "checkbox" at bounding box center [0, 0] width 0 height 0
click at [113, 79] on div "6364" at bounding box center [407, 91] width 687 height 46
drag, startPoint x: 117, startPoint y: 93, endPoint x: 63, endPoint y: 94, distance: 54.1
click at [64, 94] on input "6364" at bounding box center [402, 92] width 676 height 22
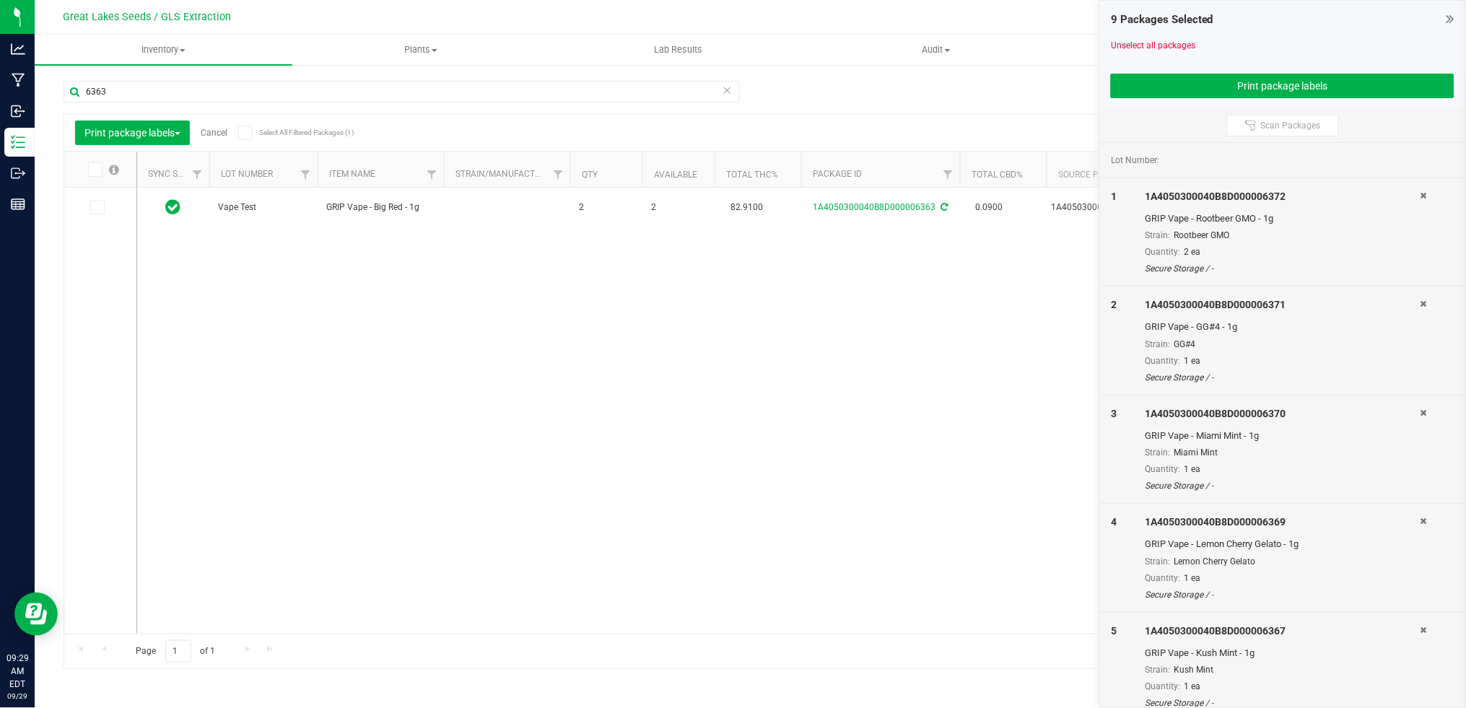
drag, startPoint x: 99, startPoint y: 209, endPoint x: 100, endPoint y: 174, distance: 34.7
click at [98, 207] on icon at bounding box center [96, 207] width 9 height 0
click at [0, 0] on input "checkbox" at bounding box center [0, 0] width 0 height 0
drag, startPoint x: 122, startPoint y: 89, endPoint x: 58, endPoint y: 89, distance: 64.2
click at [58, 89] on div "Manage package tags Sync METRC Packages 6363 Print package labels Cancel Select…" at bounding box center [750, 284] width 1431 height 440
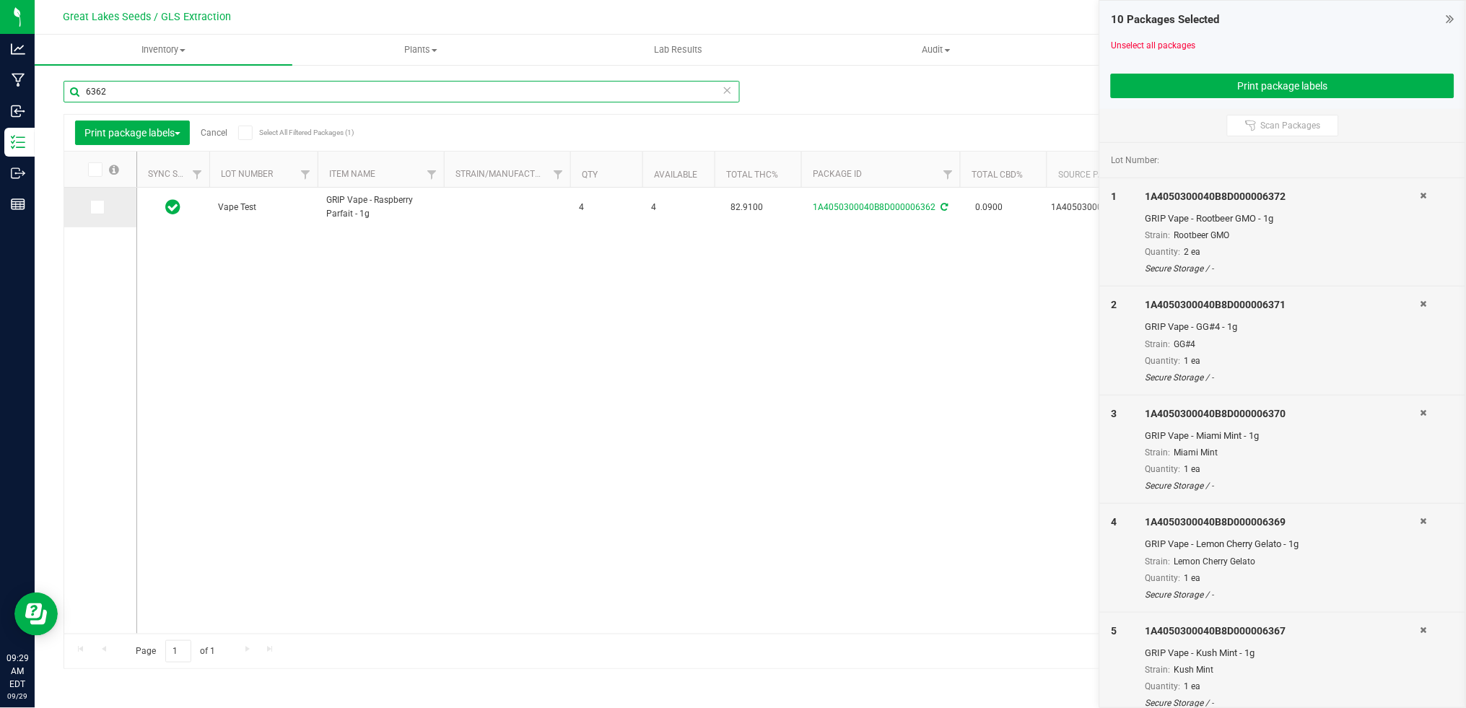
type input "6362"
click at [97, 207] on icon at bounding box center [96, 207] width 9 height 0
click at [0, 0] on input "checkbox" at bounding box center [0, 0] width 0 height 0
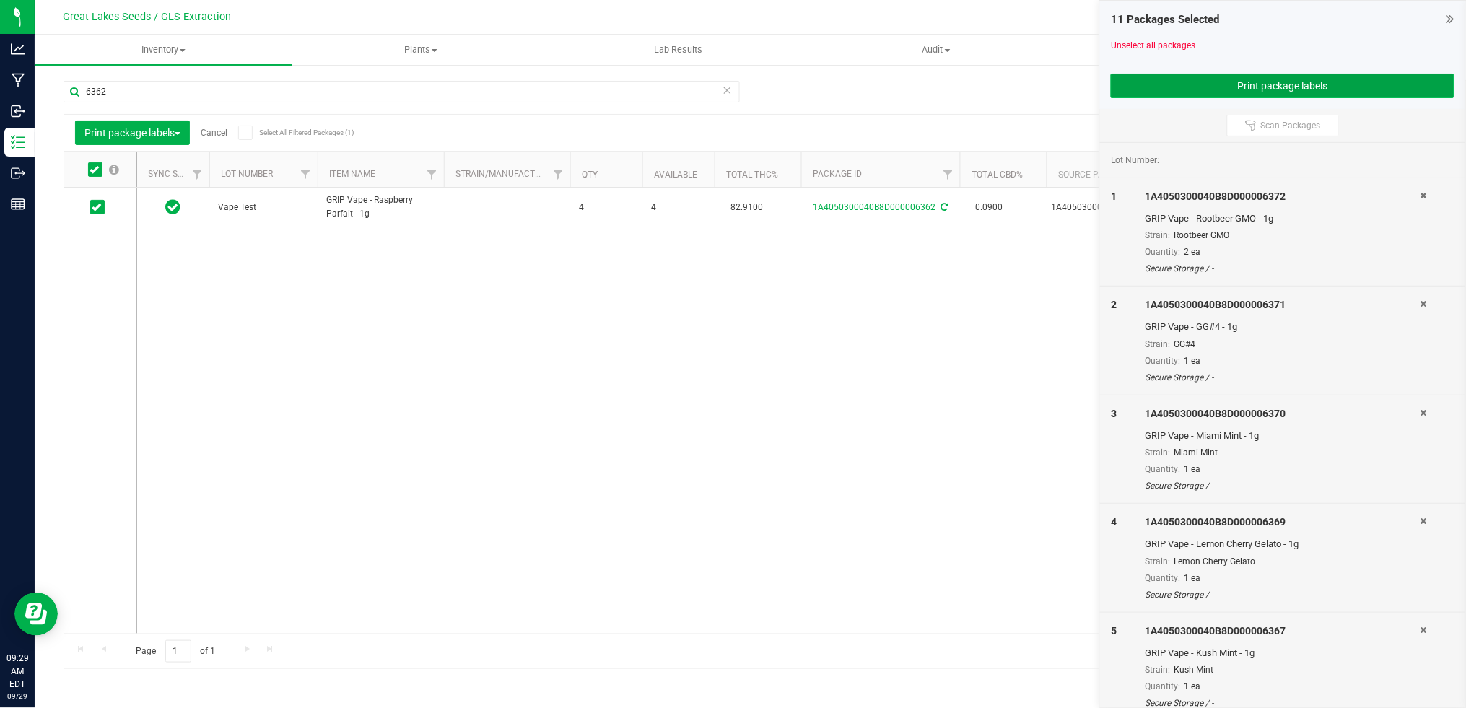
click at [1238, 84] on button "Print package labels" at bounding box center [1282, 86] width 343 height 25
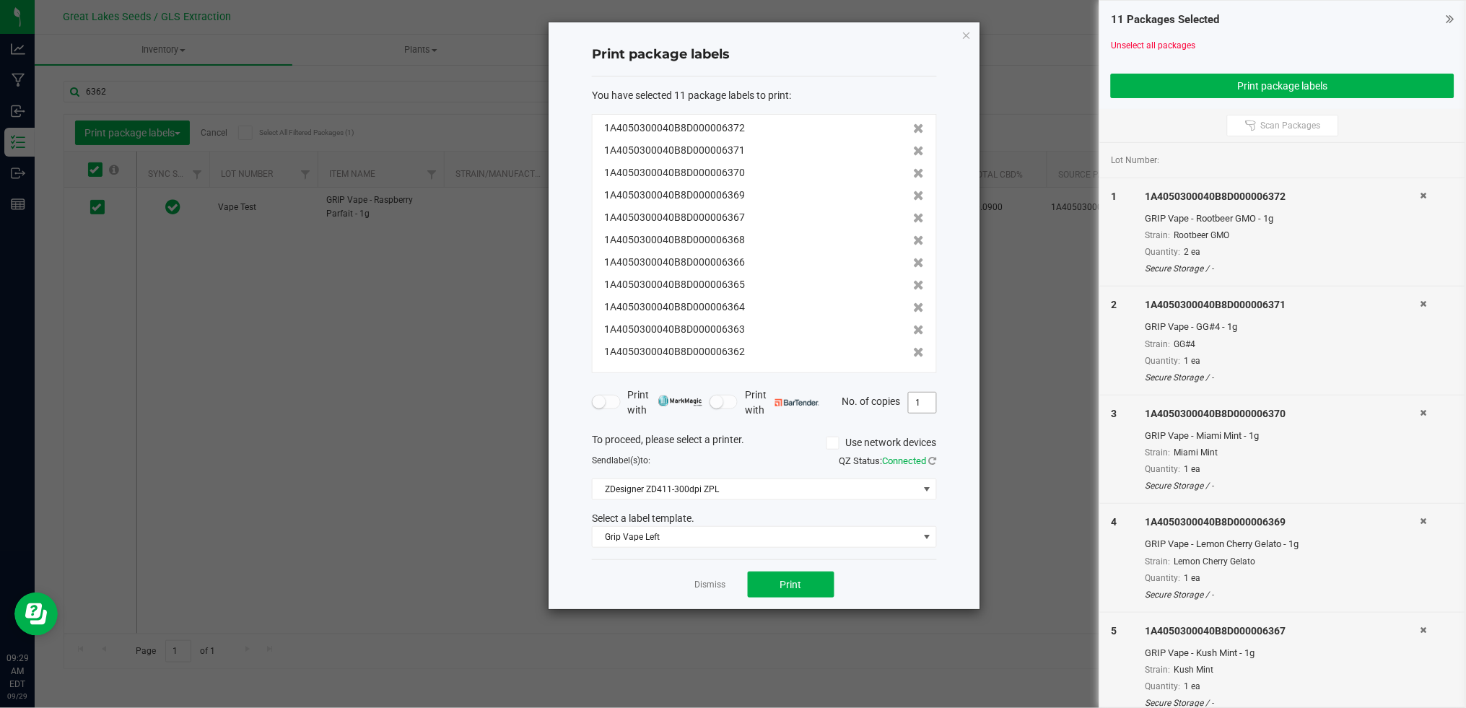
click at [923, 406] on input "1" at bounding box center [922, 403] width 27 height 20
type input "2"
click at [805, 591] on button "Print" at bounding box center [791, 585] width 87 height 26
click at [709, 586] on link "Dismiss" at bounding box center [710, 585] width 31 height 12
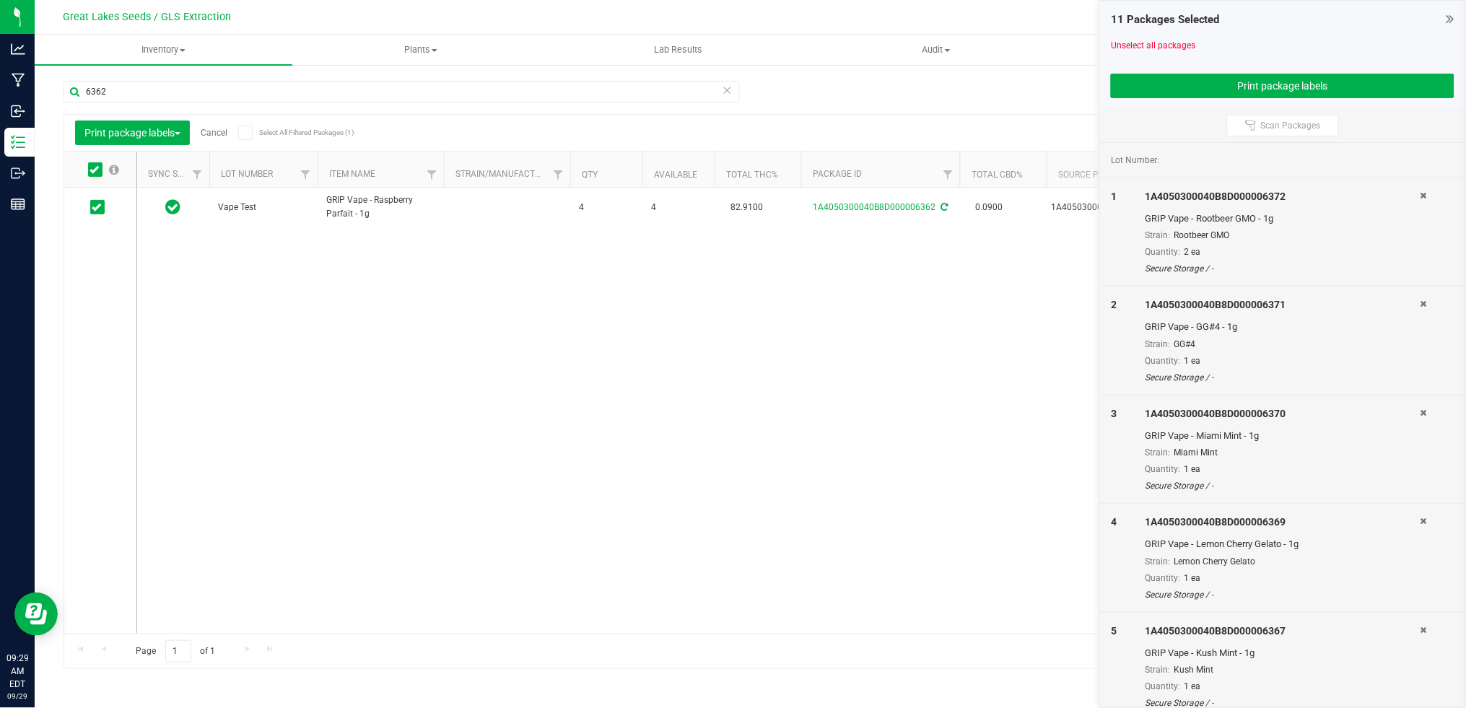
click at [218, 133] on link "Cancel" at bounding box center [214, 133] width 27 height 10
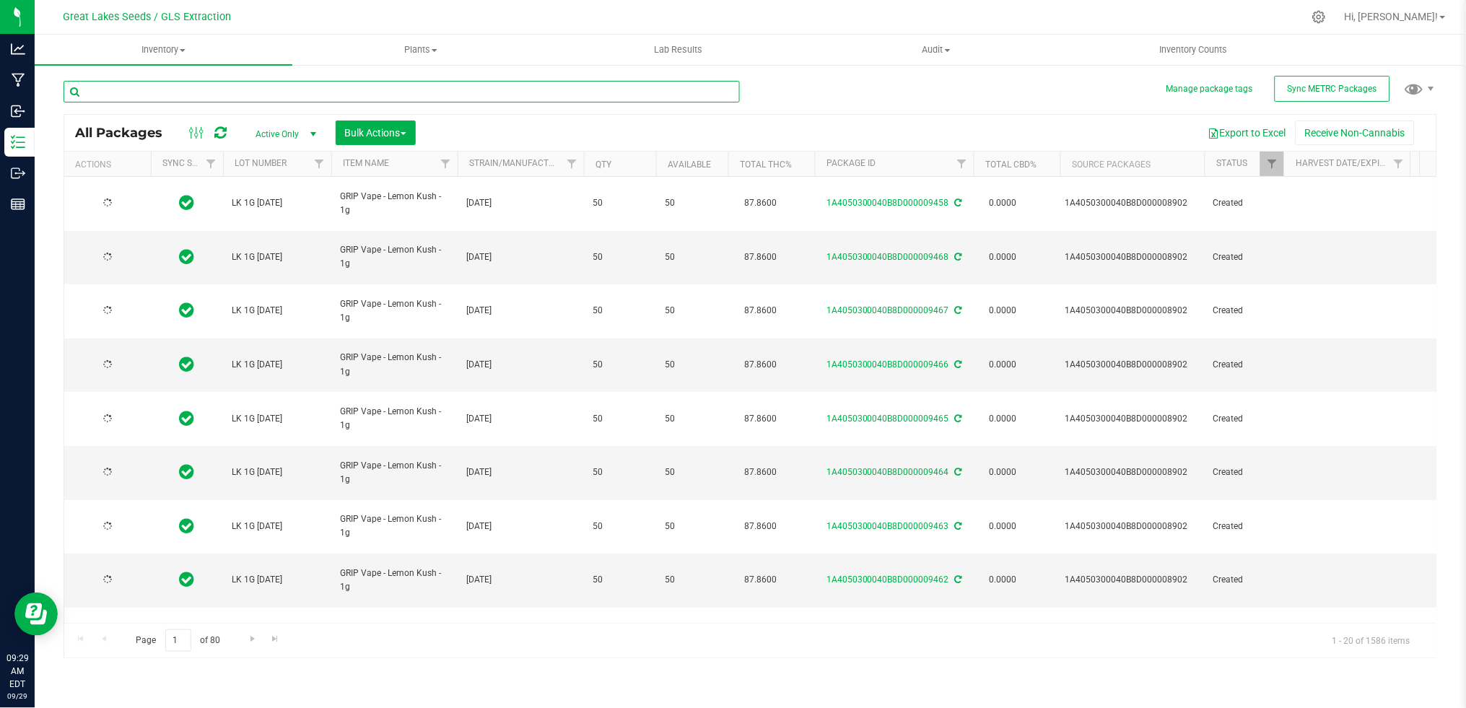
click at [152, 89] on input "text" at bounding box center [402, 92] width 676 height 22
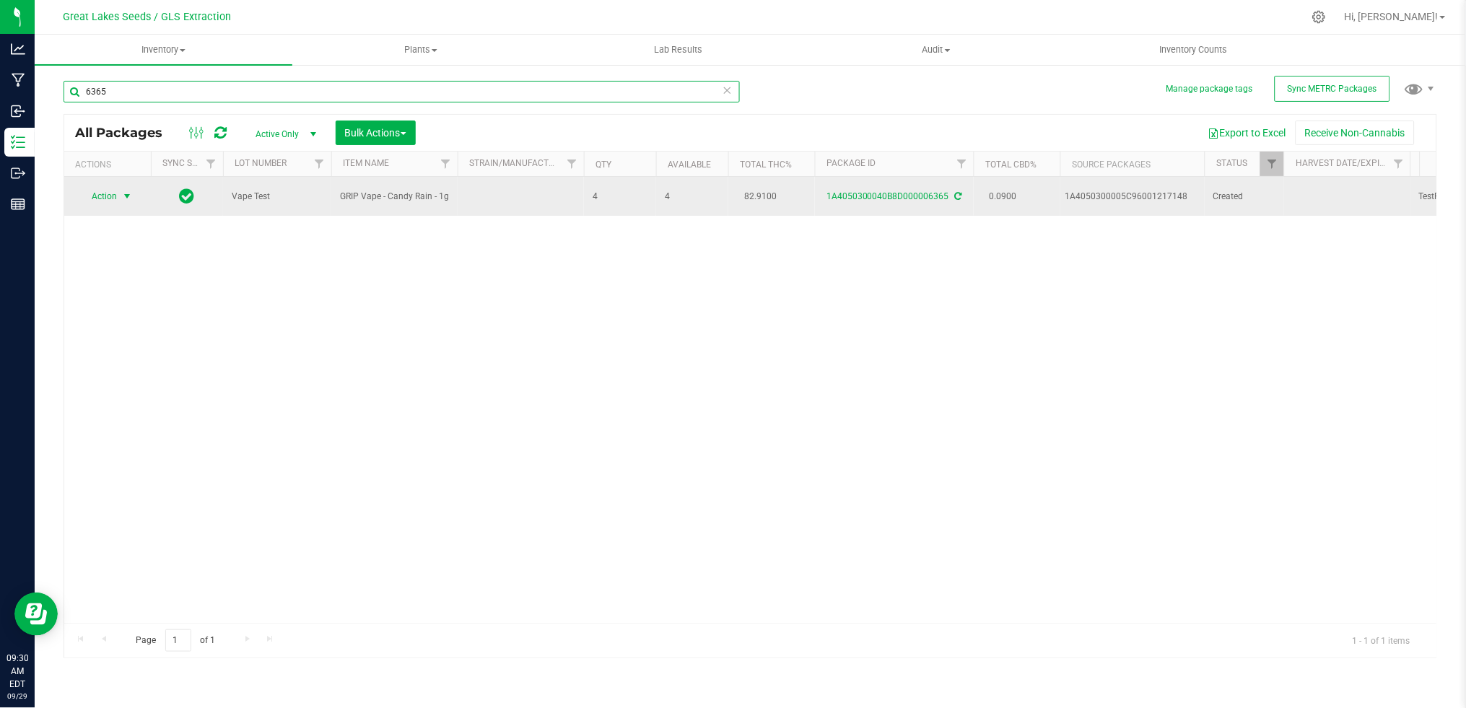
type input "6365"
click at [113, 193] on span "Action" at bounding box center [98, 196] width 39 height 20
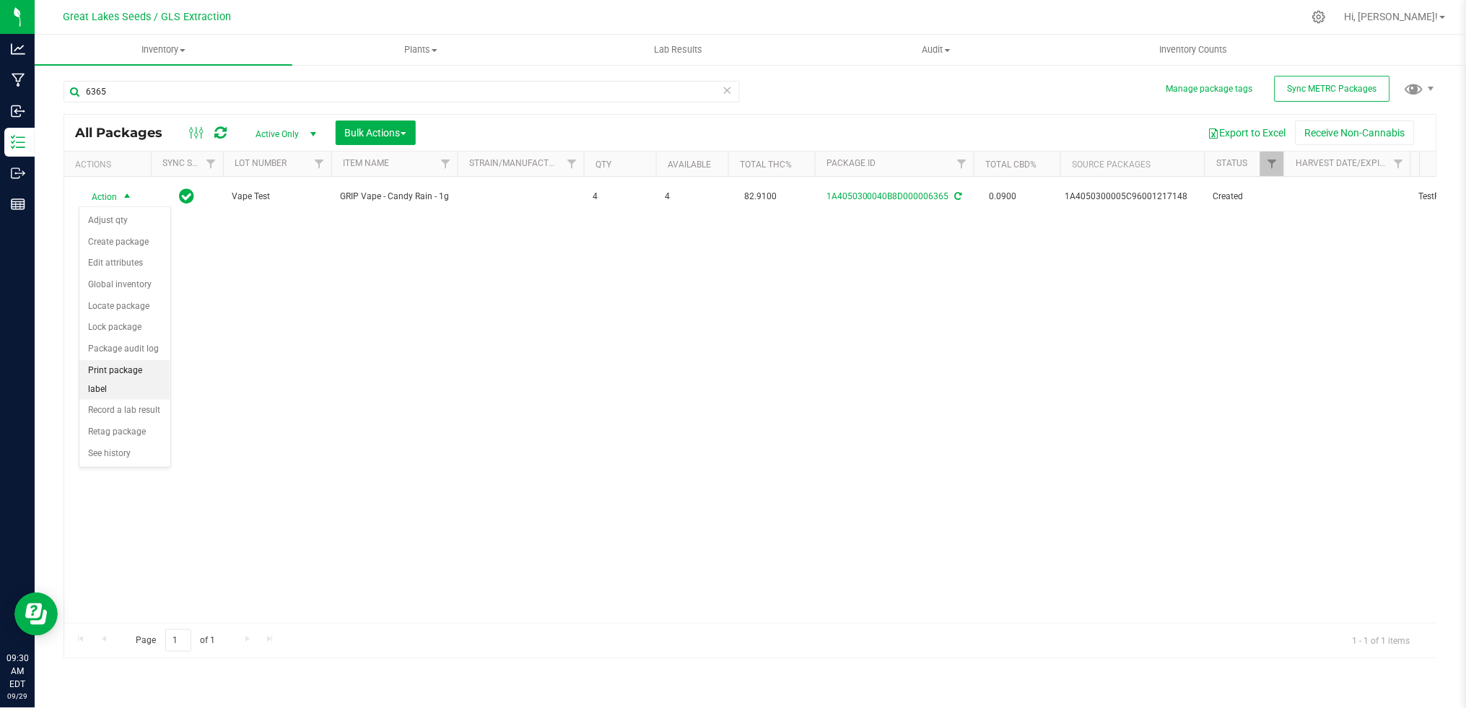
click at [120, 374] on li "Print package label" at bounding box center [124, 380] width 91 height 40
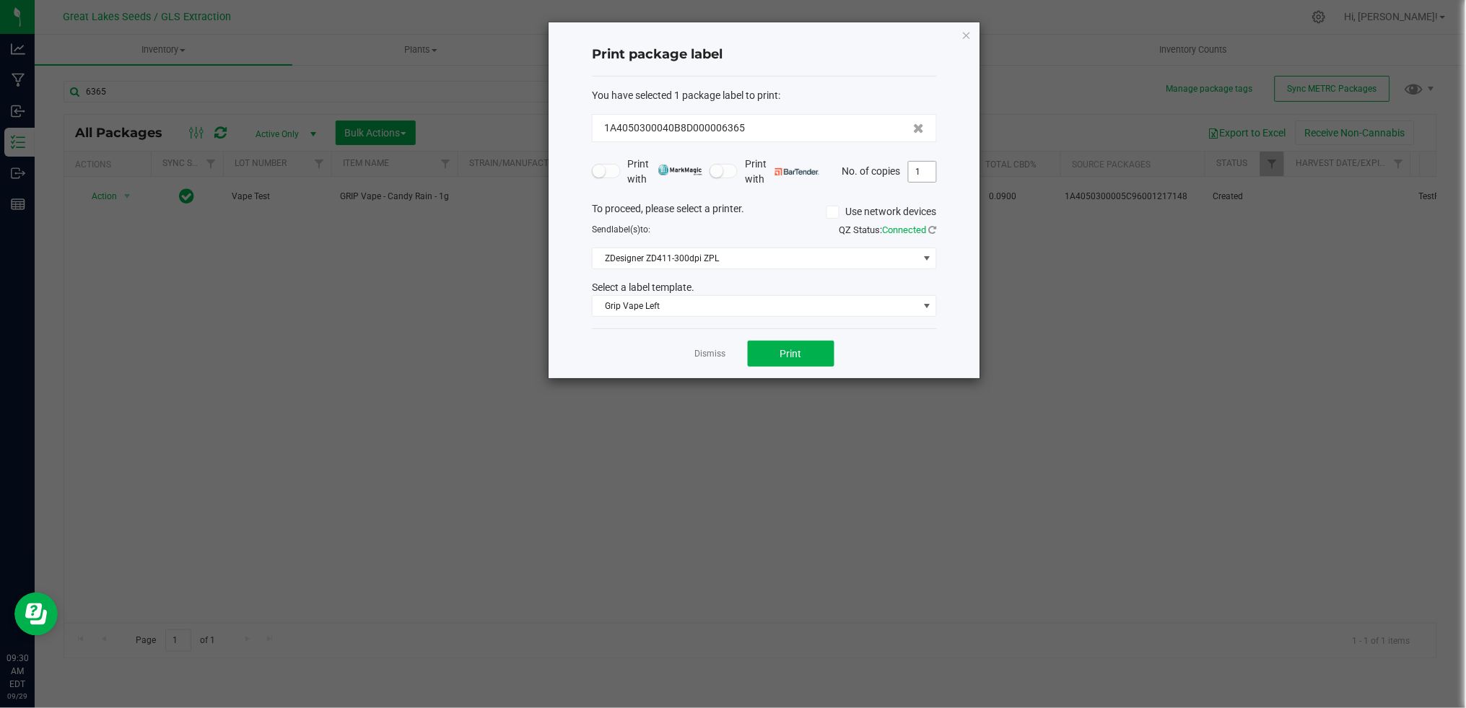
click at [921, 170] on input "1" at bounding box center [922, 172] width 27 height 20
type input "2"
click at [810, 338] on div "Dismiss Print" at bounding box center [764, 353] width 345 height 50
click at [794, 355] on span "Print" at bounding box center [791, 354] width 22 height 12
click at [706, 355] on link "Dismiss" at bounding box center [710, 354] width 31 height 12
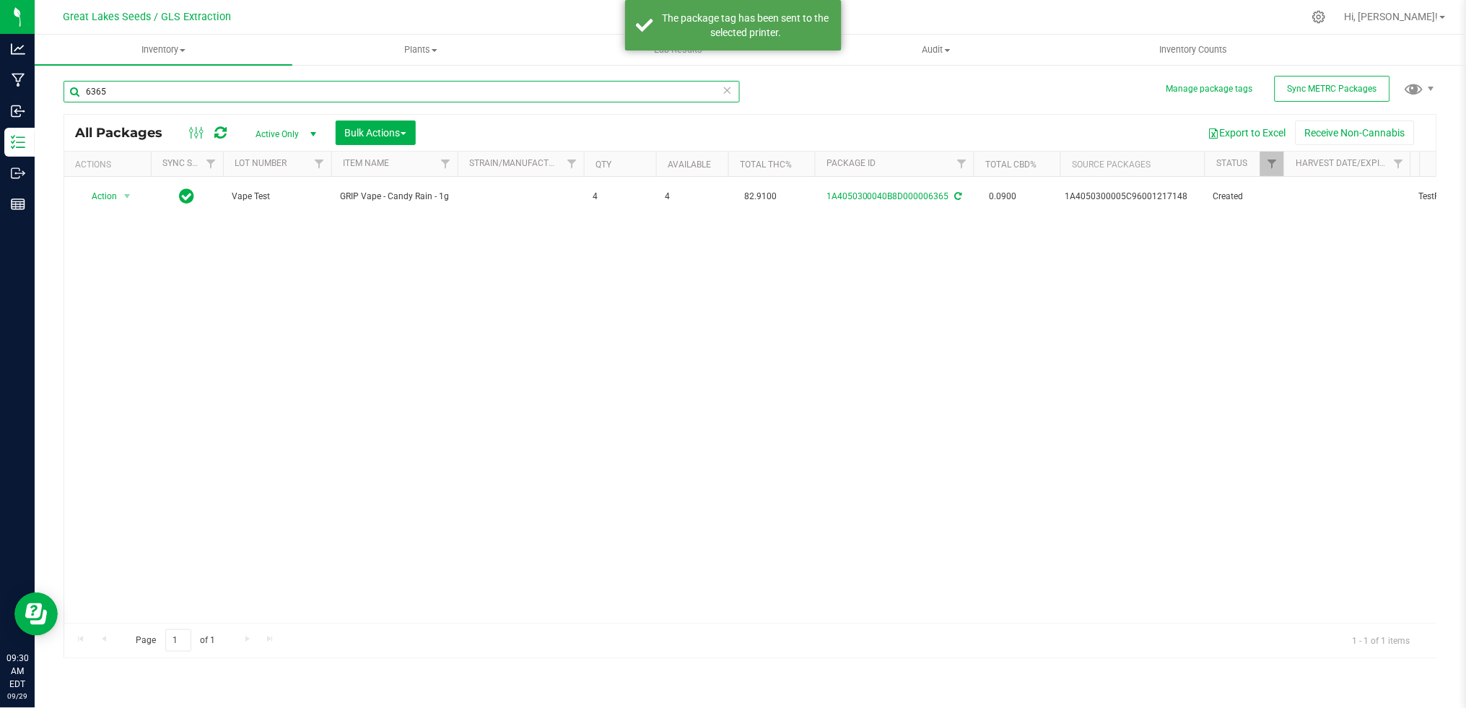
click at [261, 92] on input "6365" at bounding box center [402, 92] width 676 height 22
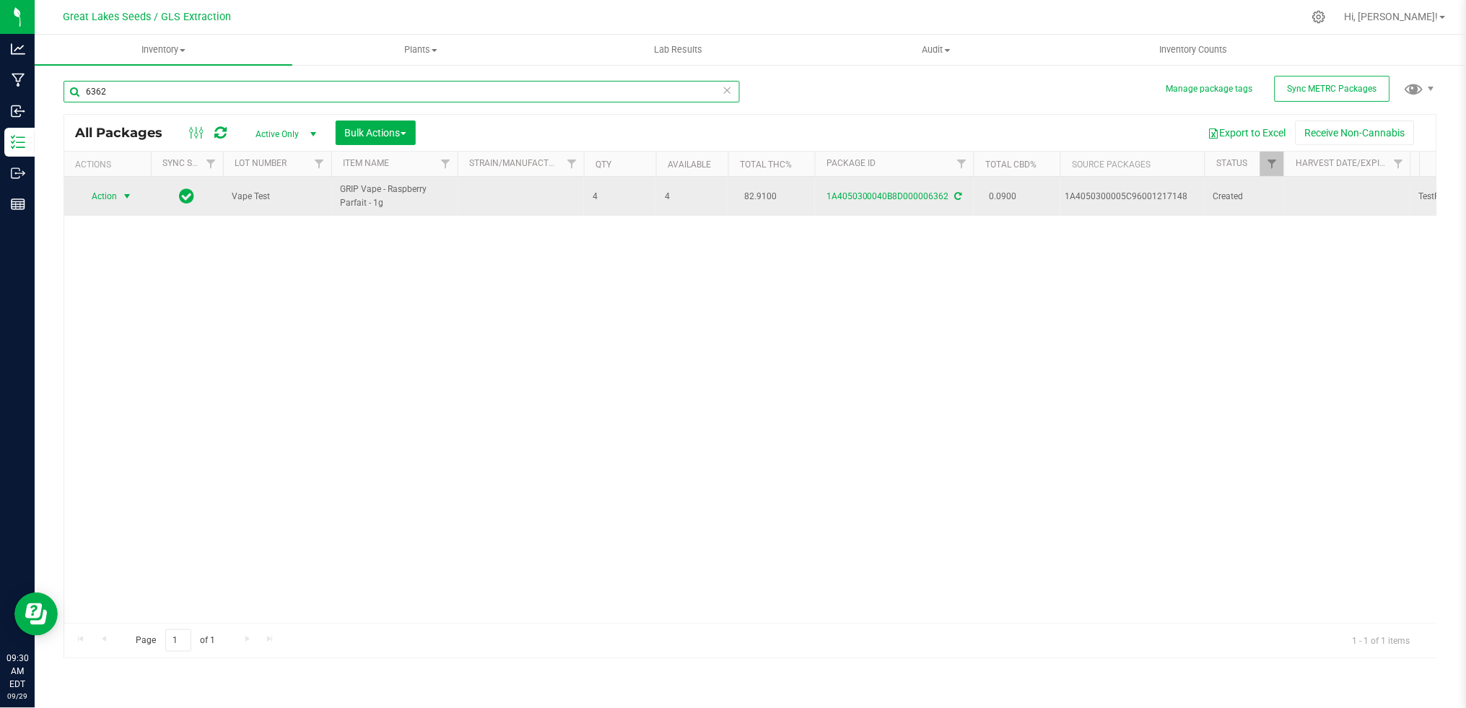
type input "6362"
click at [117, 193] on span "Action" at bounding box center [98, 196] width 39 height 20
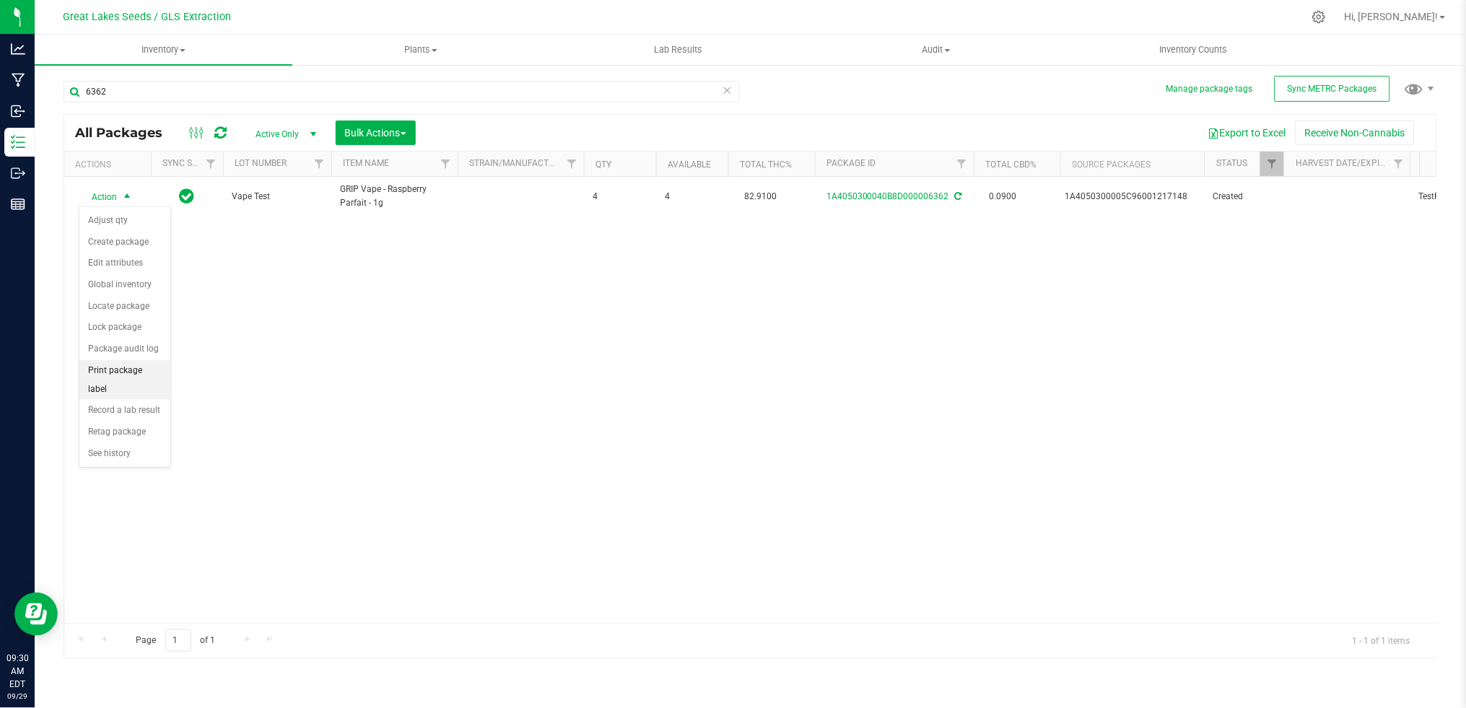
click at [136, 362] on li "Print package label" at bounding box center [124, 380] width 91 height 40
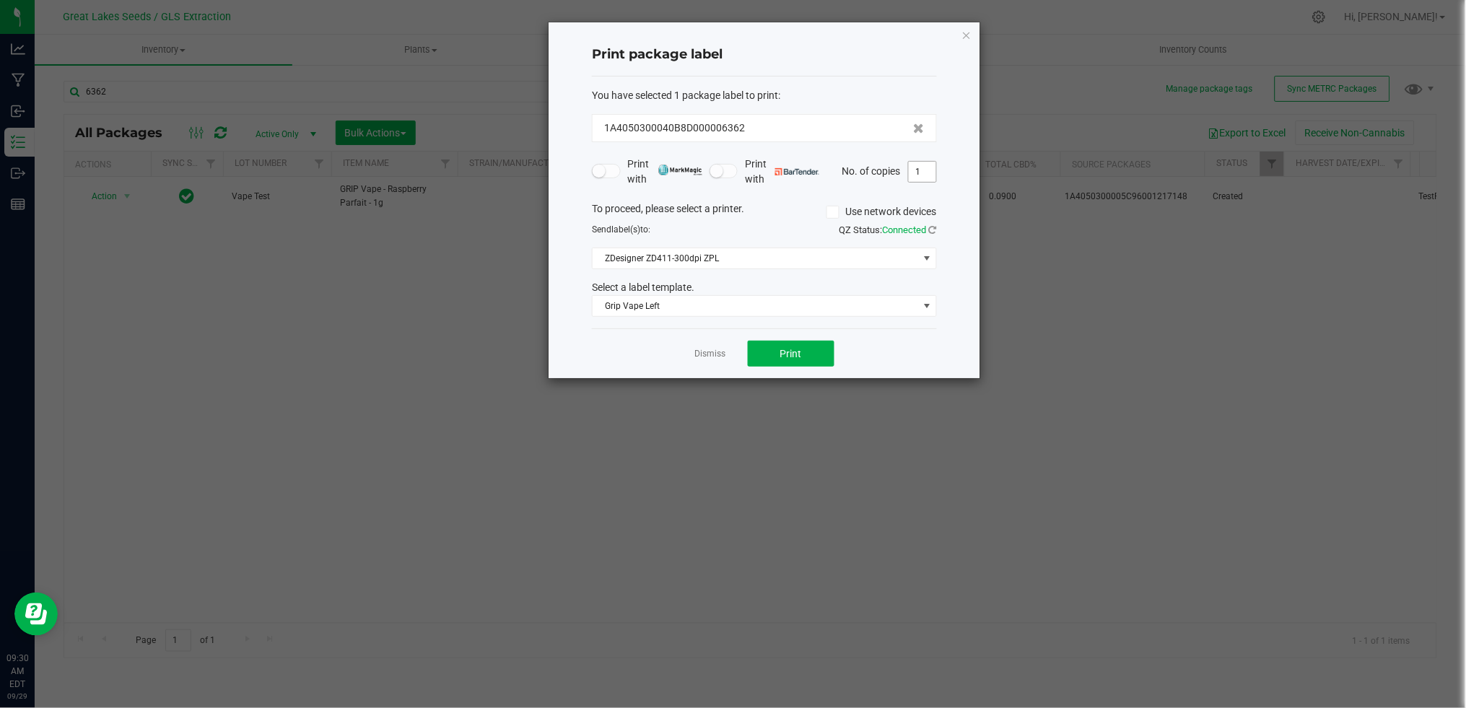
click at [934, 170] on input "1" at bounding box center [922, 172] width 27 height 20
type input "2"
click at [806, 345] on button "Print" at bounding box center [791, 354] width 87 height 26
click at [715, 362] on div "Dismiss Print" at bounding box center [764, 353] width 345 height 50
click at [723, 350] on link "Dismiss" at bounding box center [710, 354] width 31 height 12
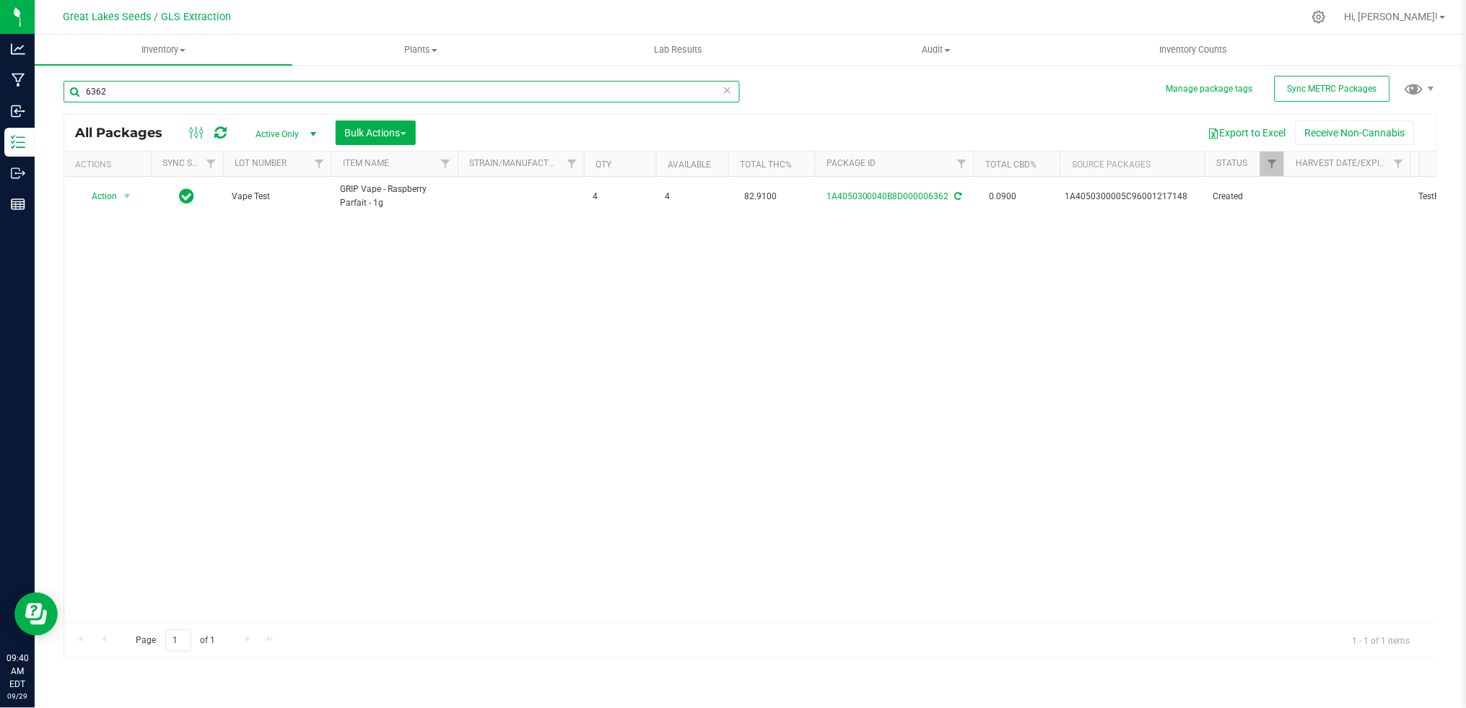
drag, startPoint x: 115, startPoint y: 89, endPoint x: 61, endPoint y: 89, distance: 54.1
click at [61, 89] on div "Manage package tags Sync METRC Packages 6362 All Packages Active Only Active On…" at bounding box center [750, 284] width 1431 height 440
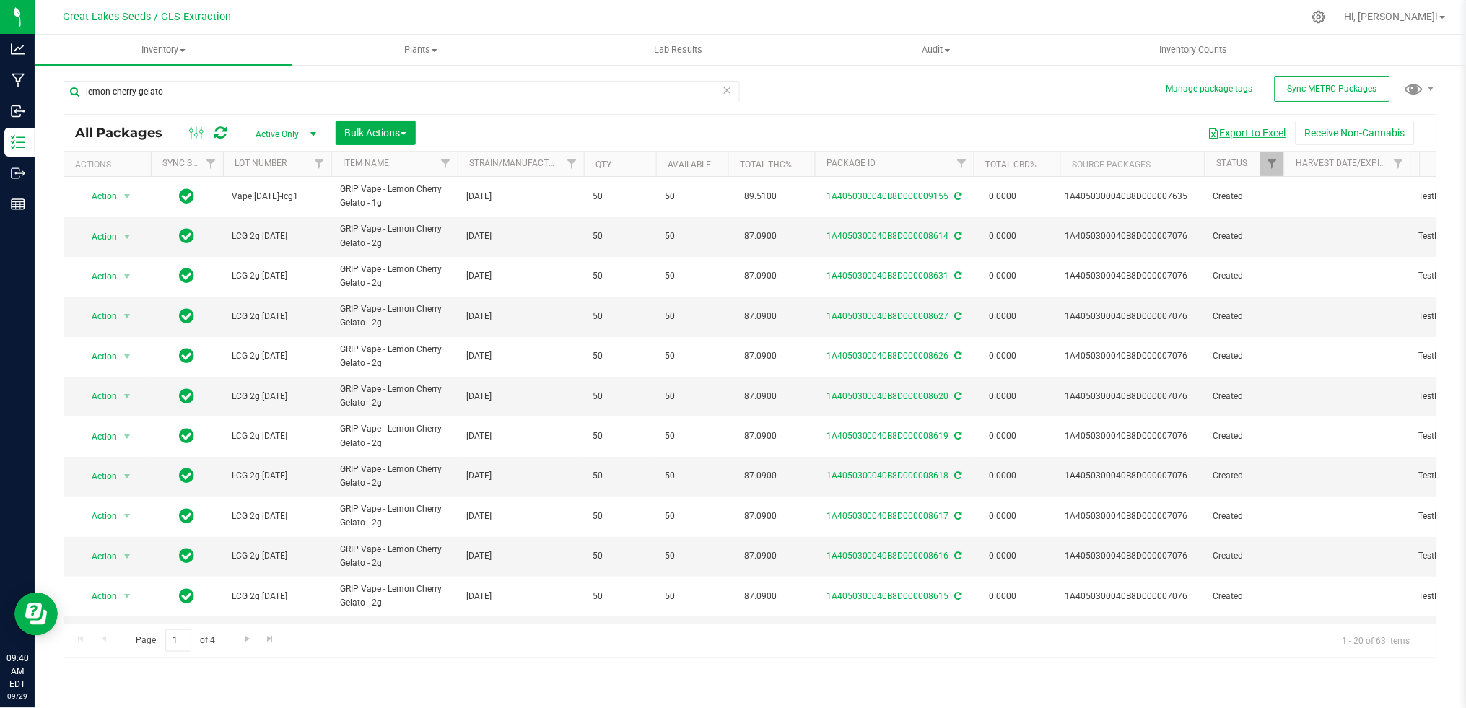
click at [1240, 129] on button "Export to Excel" at bounding box center [1247, 133] width 97 height 25
click at [371, 102] on input "lemon cherry gelato" at bounding box center [402, 92] width 676 height 22
drag, startPoint x: 354, startPoint y: 95, endPoint x: -4, endPoint y: 73, distance: 359.3
click at [0, 73] on html "Analytics Manufacturing Inbound Inventory Outbound Reports 09:44 AM EDT 09/29/2…" at bounding box center [733, 354] width 1466 height 708
click at [287, 97] on input "lemon cherry gelato" at bounding box center [402, 92] width 676 height 22
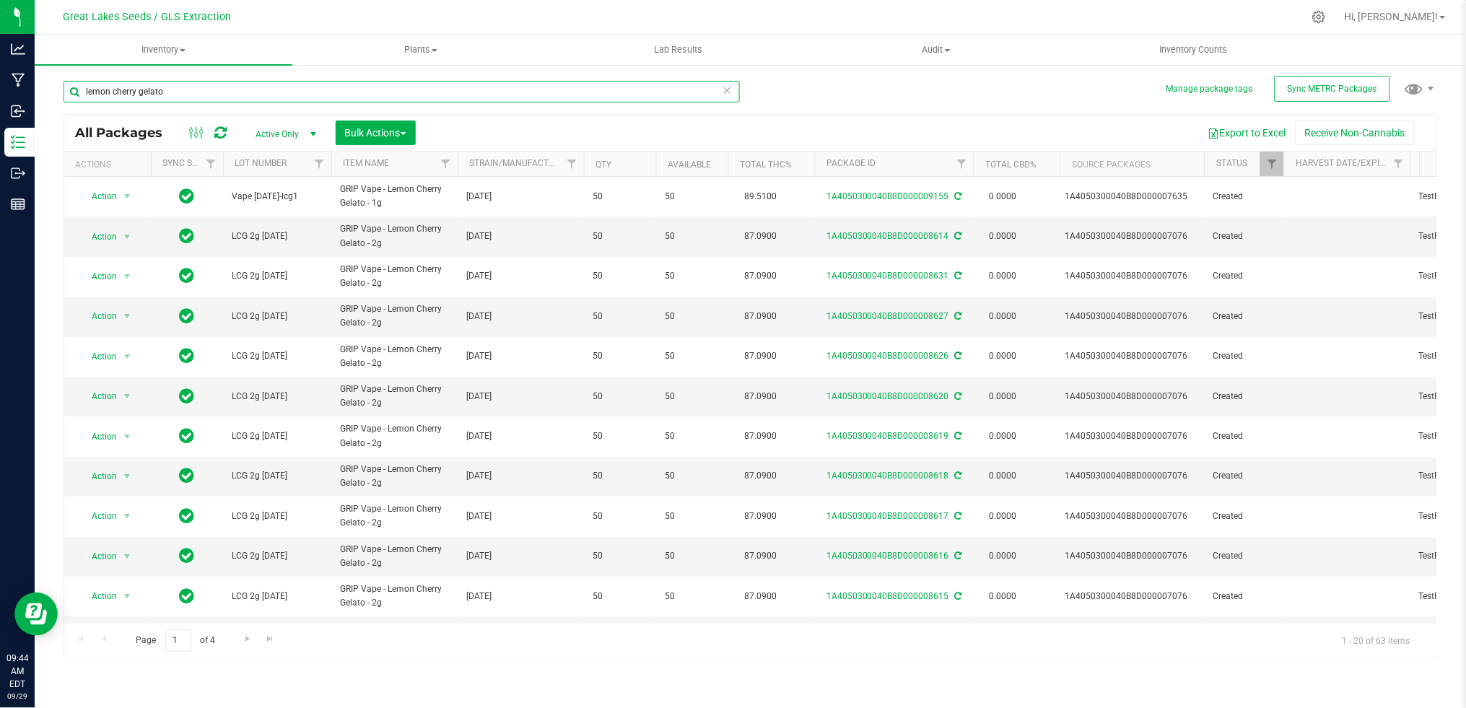
drag, startPoint x: 95, startPoint y: 94, endPoint x: 79, endPoint y: 96, distance: 16.0
click at [79, 96] on input "lemon cherry gelato" at bounding box center [402, 92] width 676 height 22
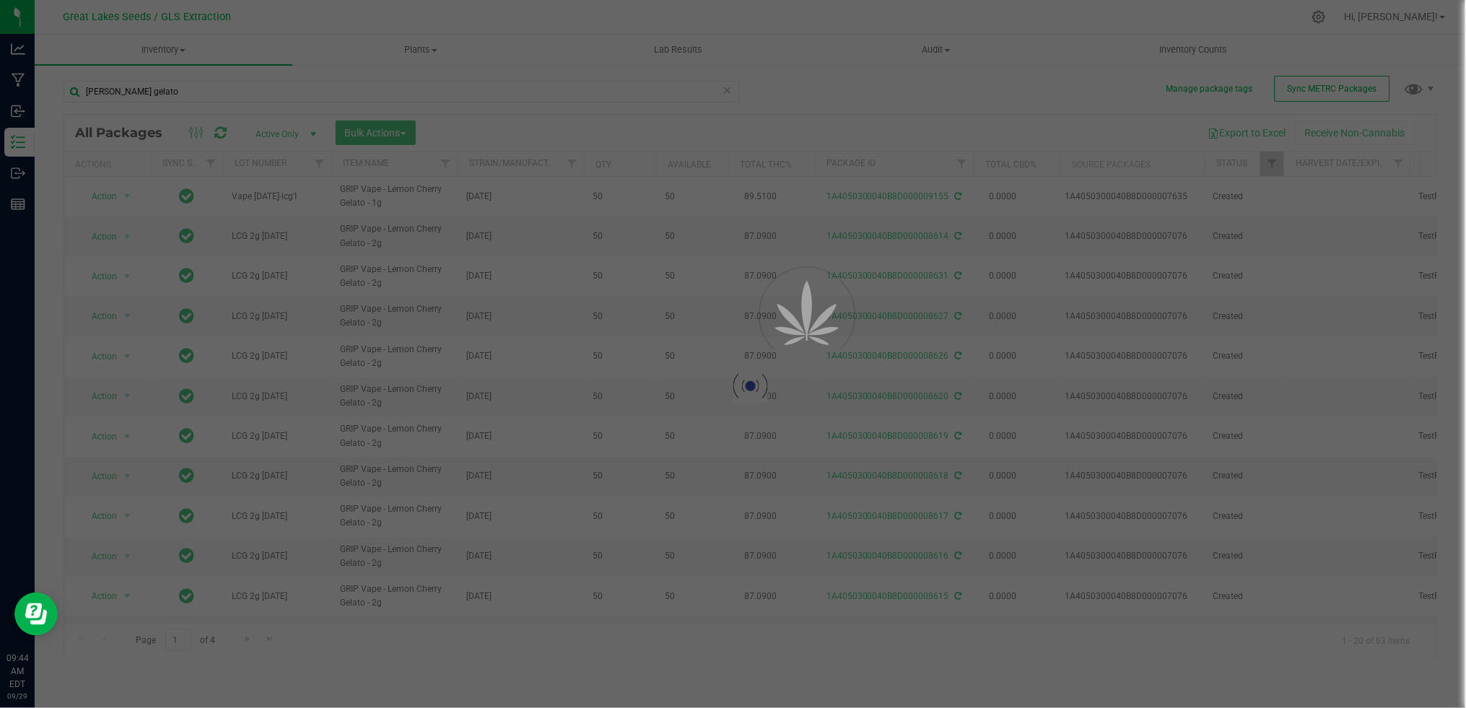
click at [162, 97] on div at bounding box center [733, 354] width 1466 height 708
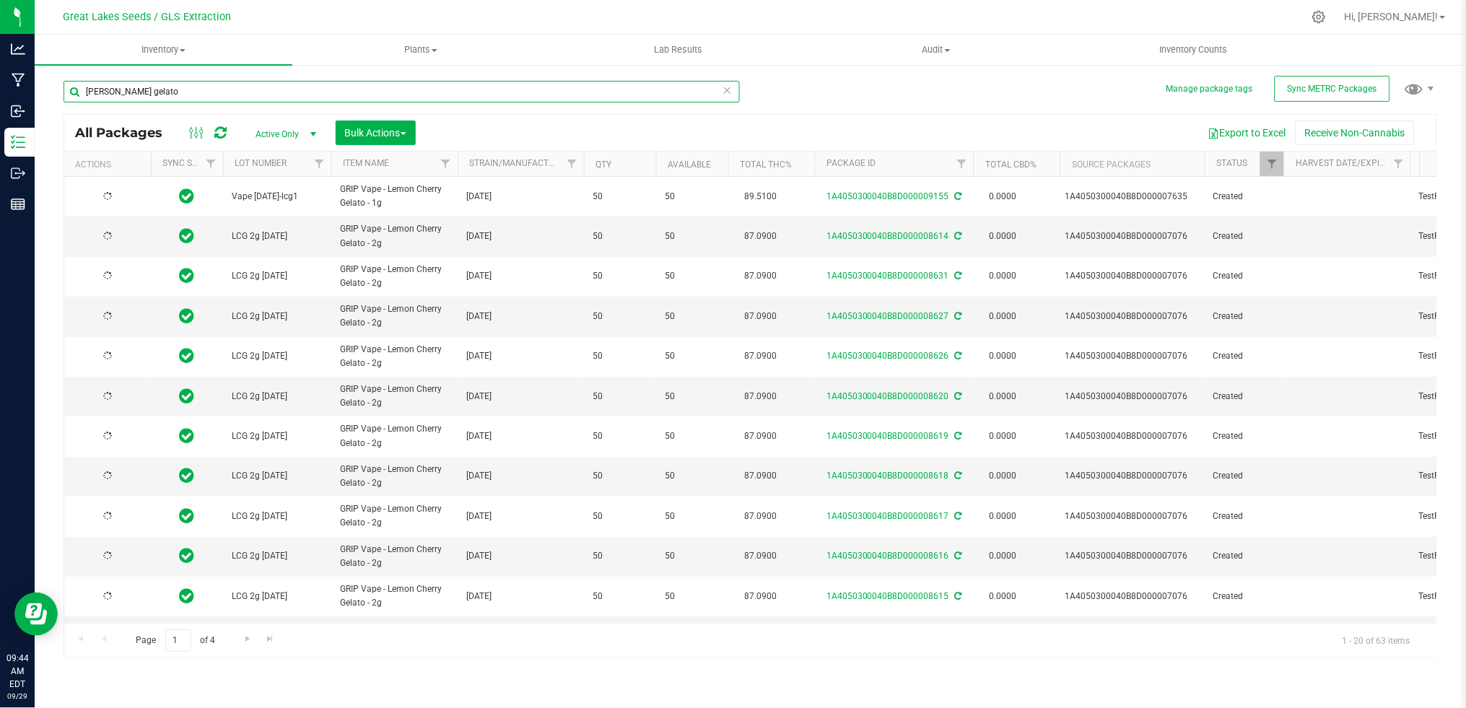
click at [184, 89] on input "emon cherry gelato" at bounding box center [402, 92] width 676 height 22
click at [184, 89] on input "emon cherry gela" at bounding box center [402, 92] width 676 height 22
type input "e"
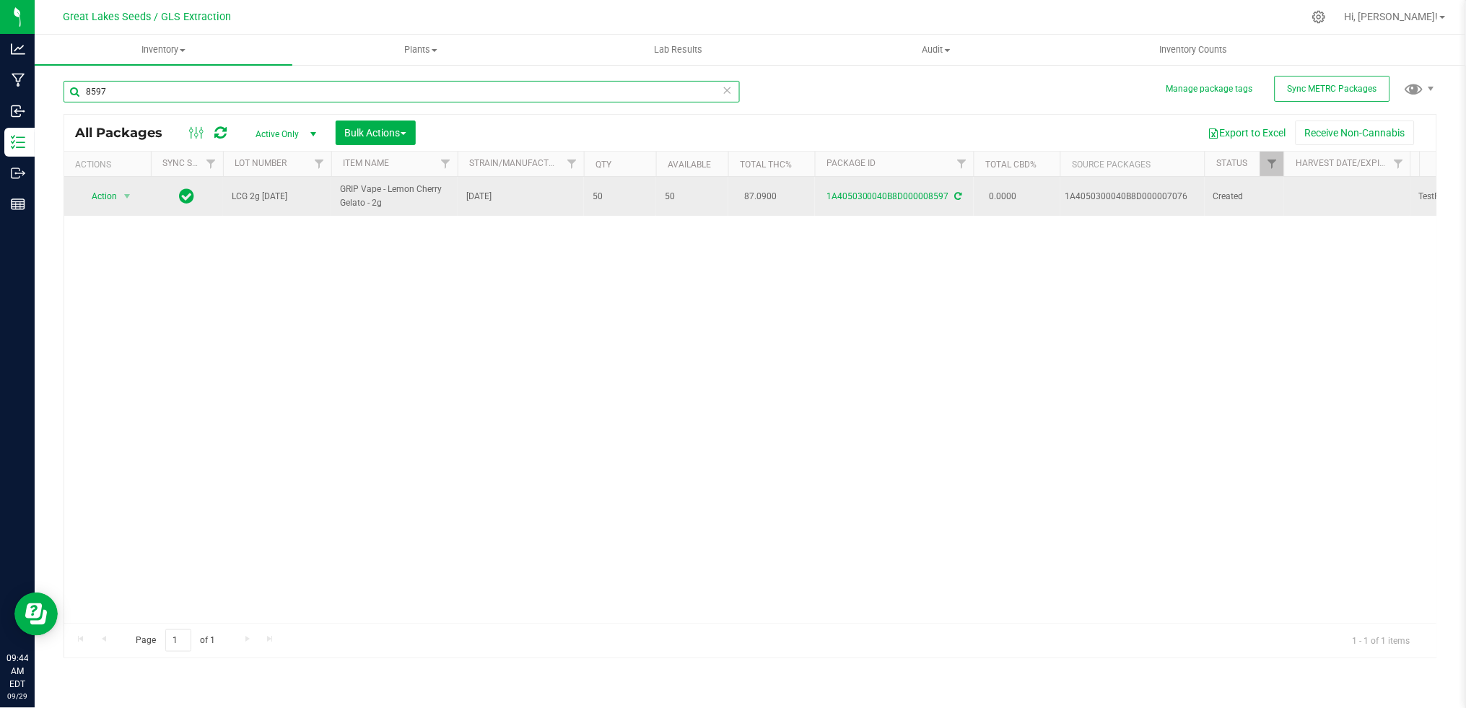
type input "8597"
click at [113, 194] on span "Action" at bounding box center [98, 196] width 39 height 20
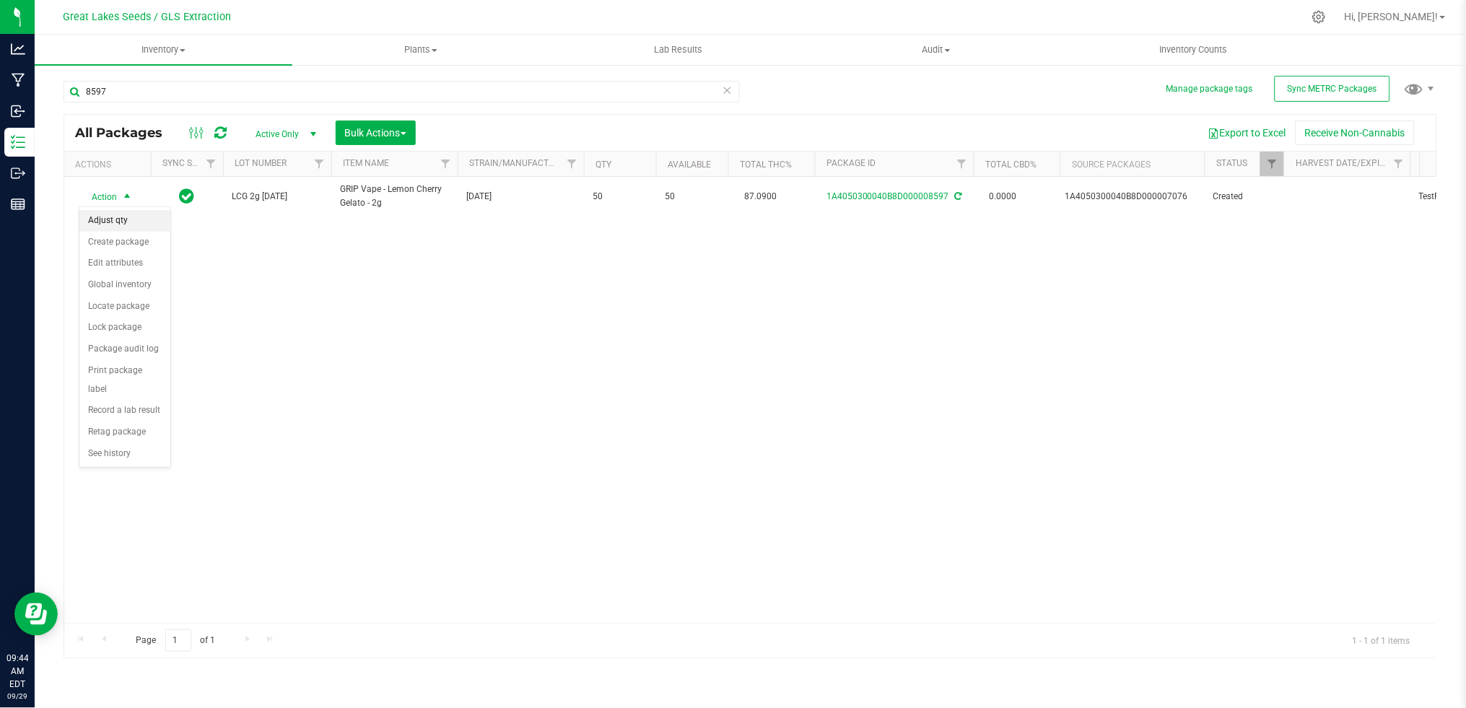
click at [115, 217] on li "Adjust qty" at bounding box center [124, 221] width 91 height 22
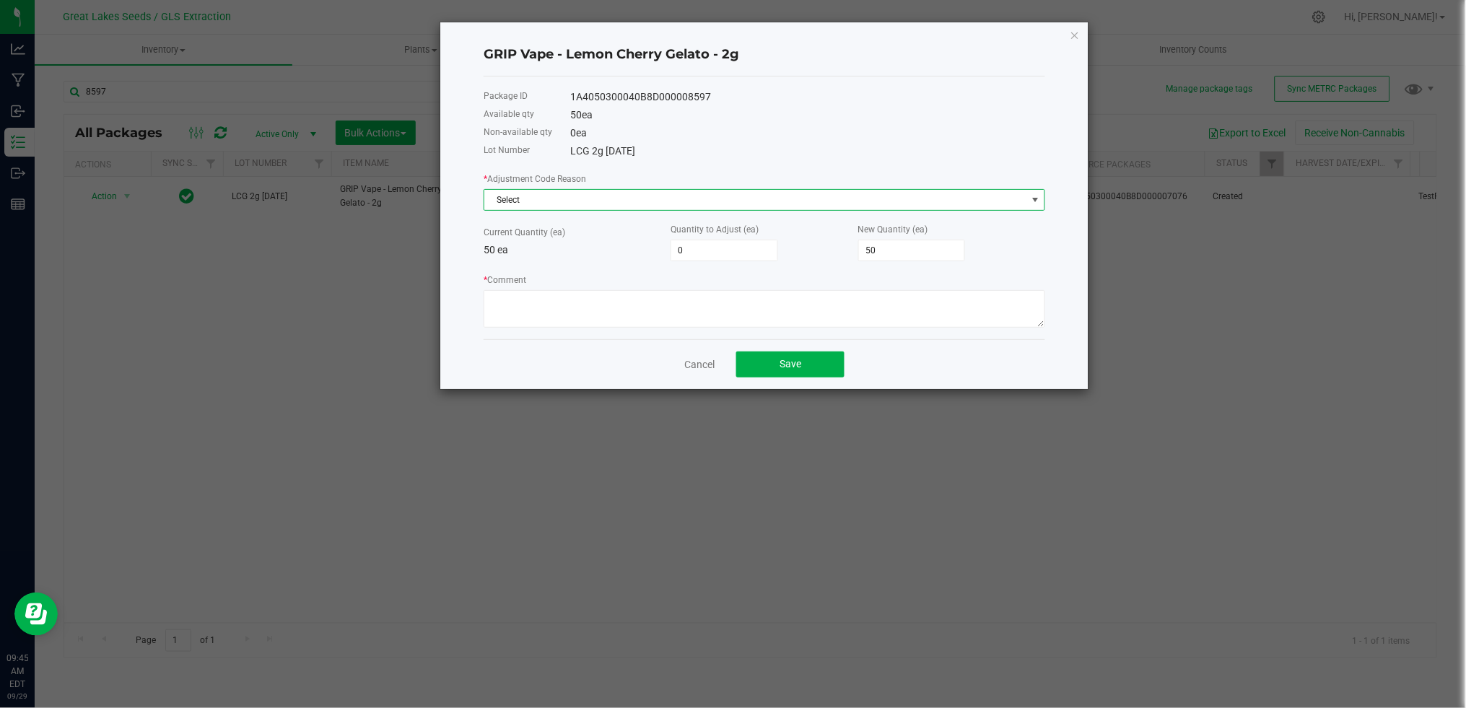
click at [516, 200] on span "Select" at bounding box center [755, 200] width 542 height 20
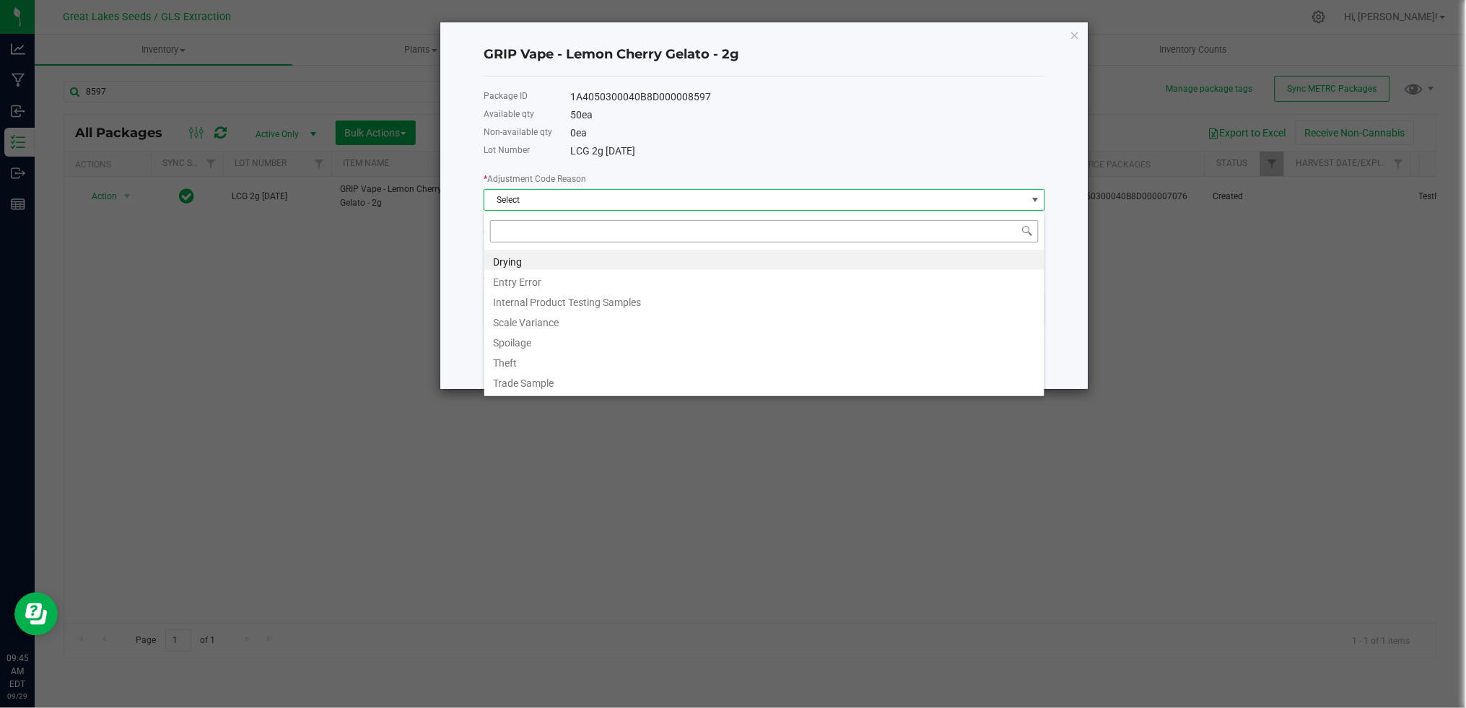
scroll to position [22, 561]
click at [532, 286] on li "Entry Error" at bounding box center [764, 280] width 560 height 20
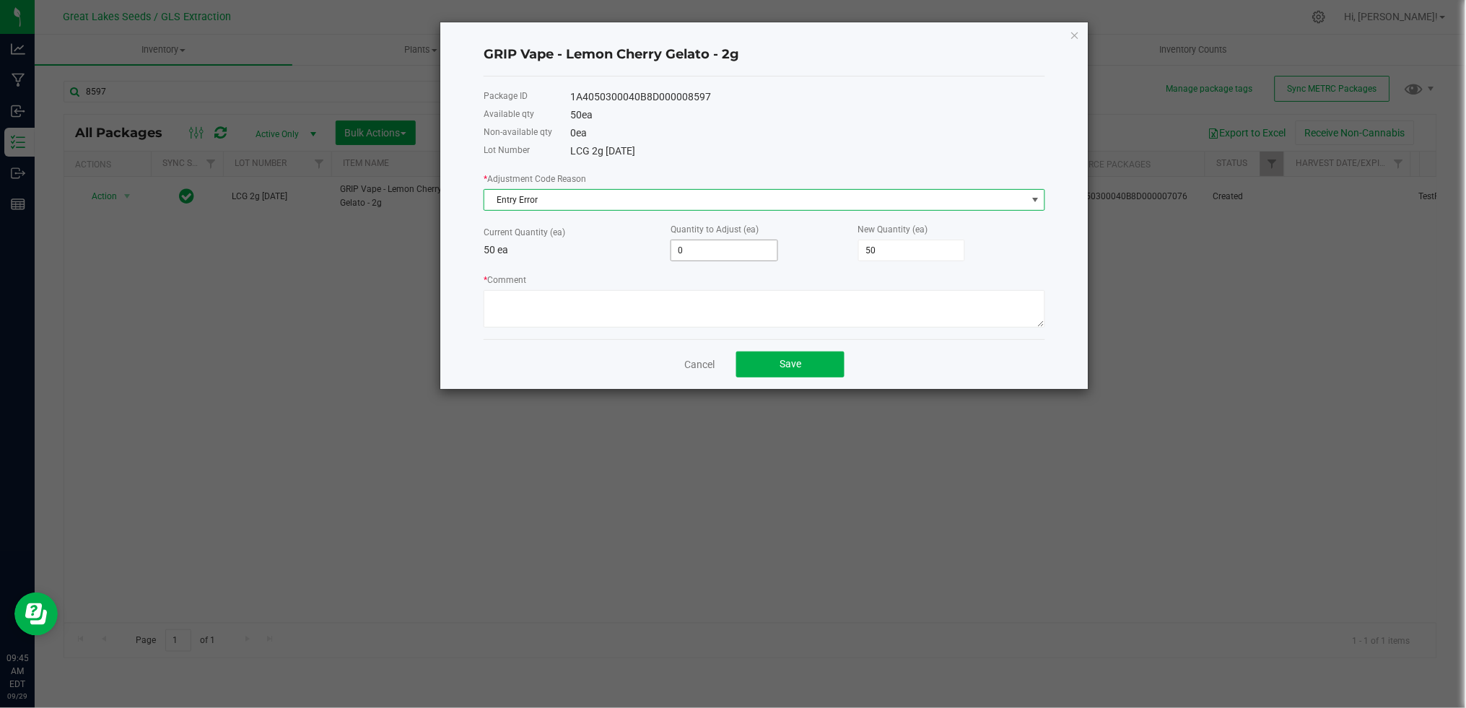
click at [711, 250] on input "0" at bounding box center [724, 250] width 106 height 20
type input "3"
type input "53"
type input "37"
type input "87"
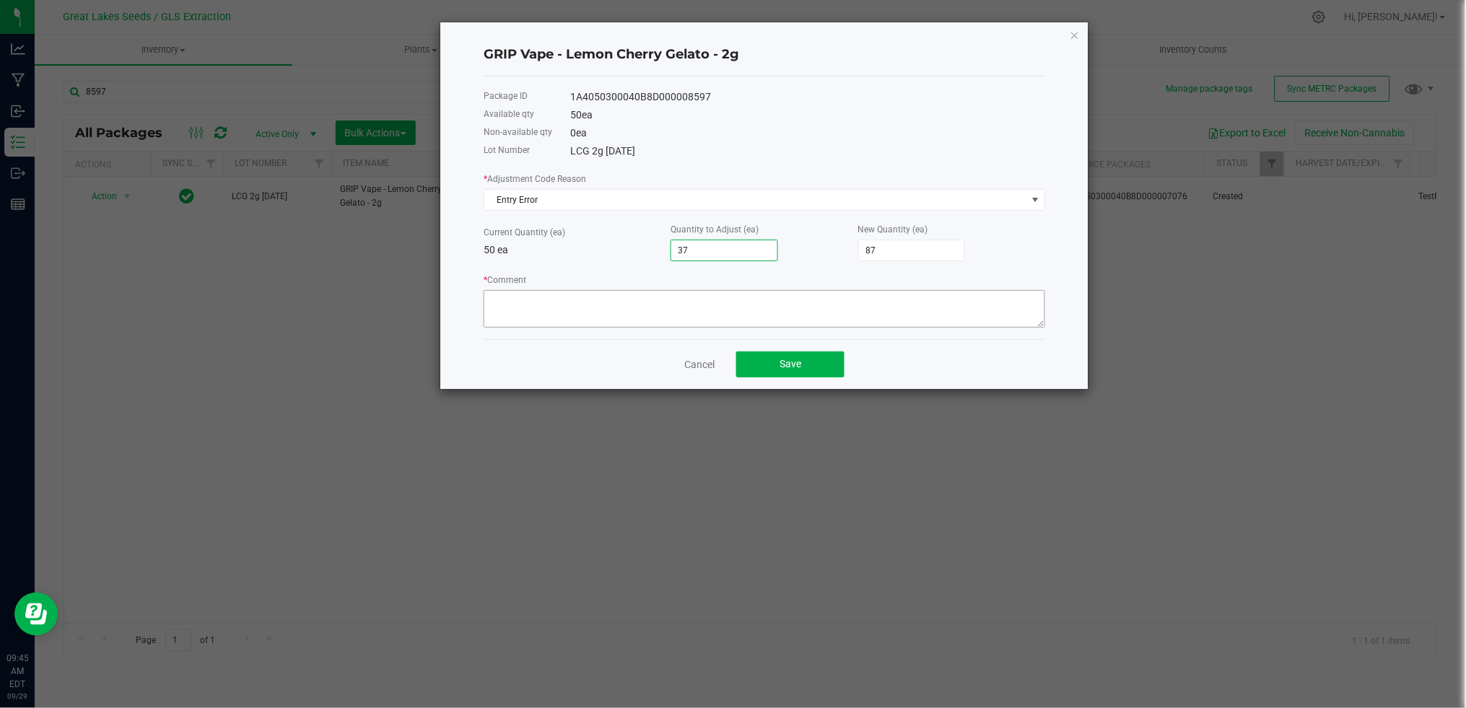
type input "37"
click at [740, 296] on textarea "* Comment" at bounding box center [763, 309] width 561 height 38
type textarea "Recount to make extra pack"
click at [784, 368] on span "Save" at bounding box center [790, 364] width 22 height 12
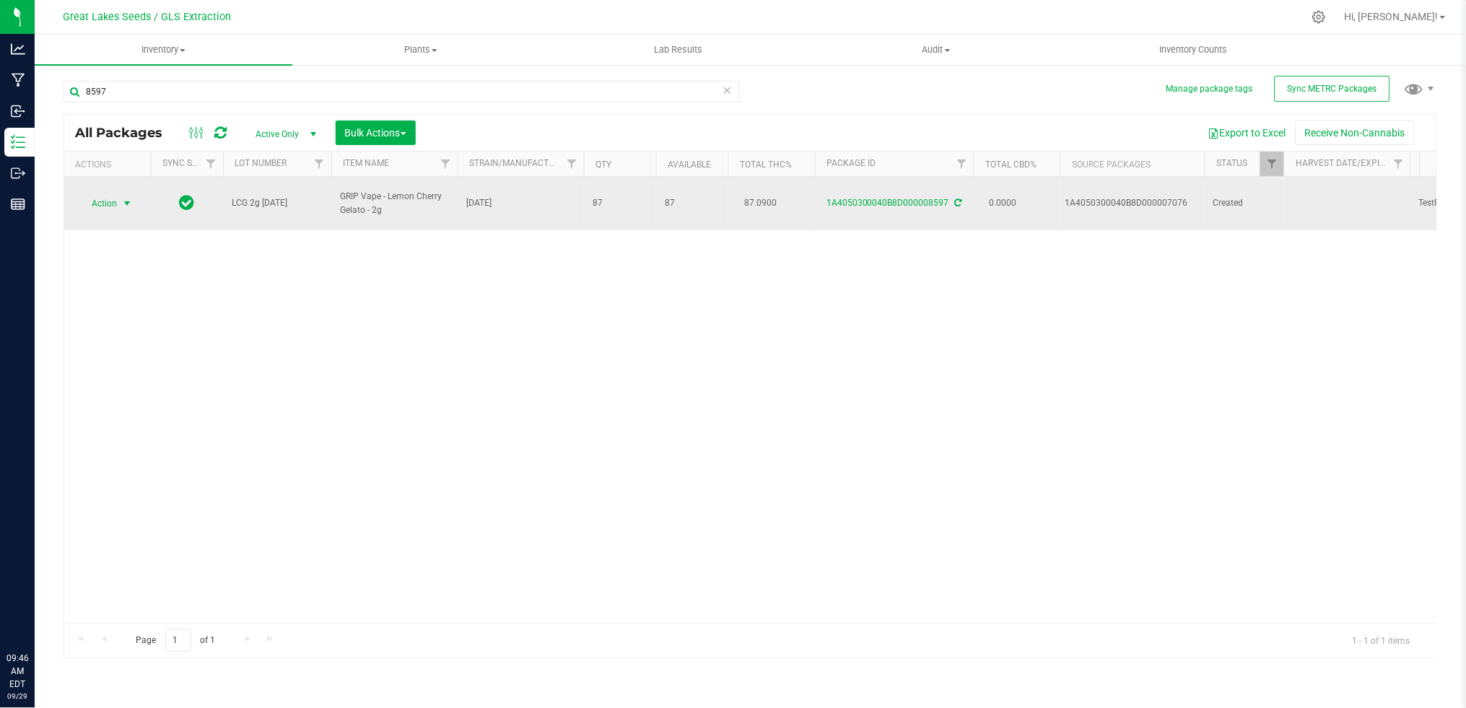
click at [125, 198] on span "select" at bounding box center [127, 204] width 12 height 12
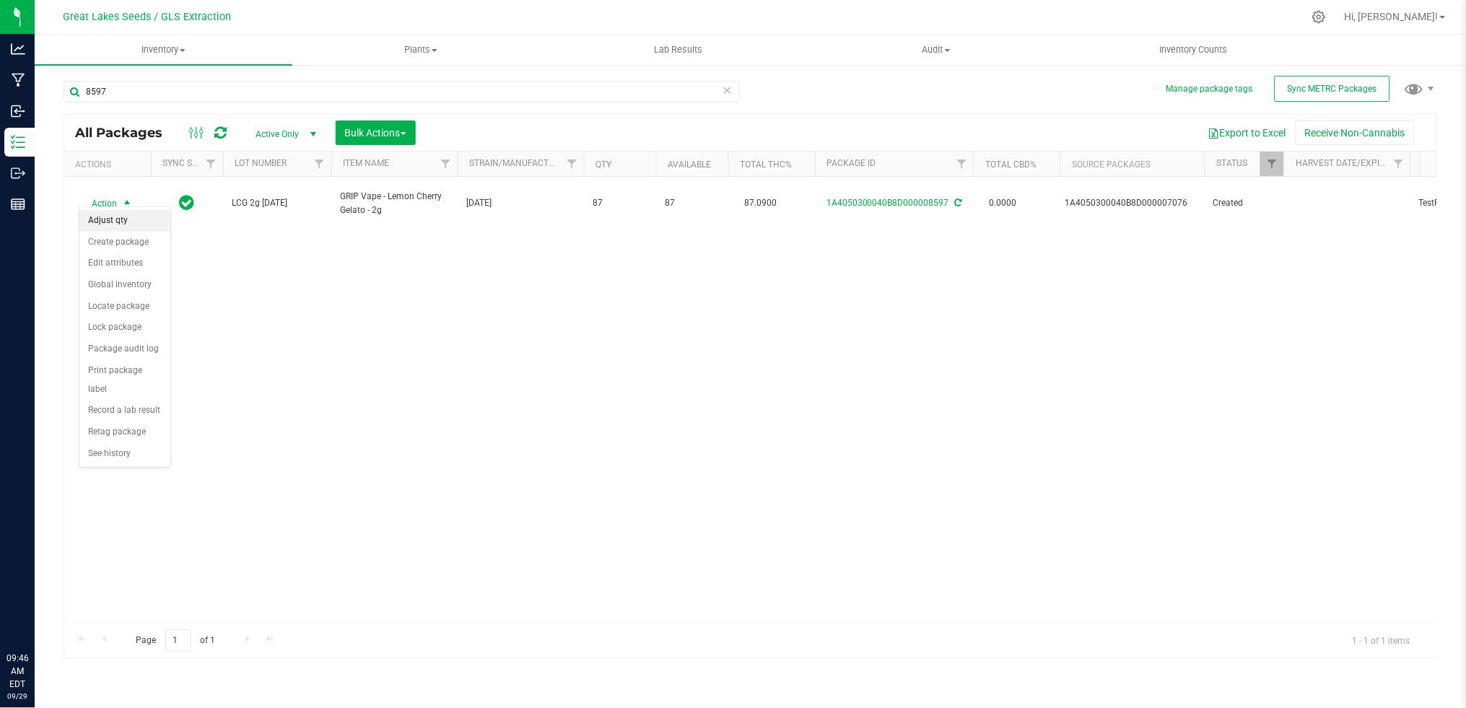
click at [129, 219] on li "Adjust qty" at bounding box center [124, 221] width 91 height 22
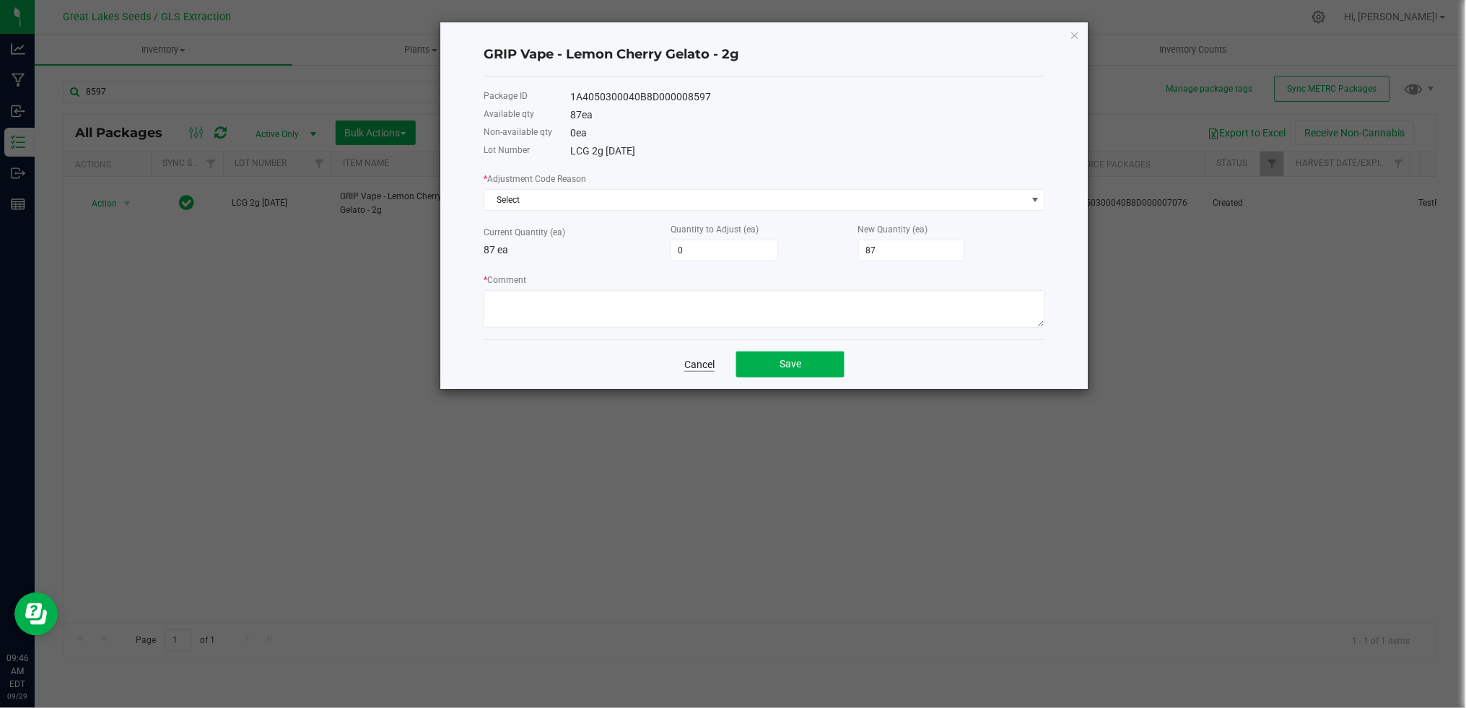
click at [698, 369] on link "Cancel" at bounding box center [699, 364] width 30 height 14
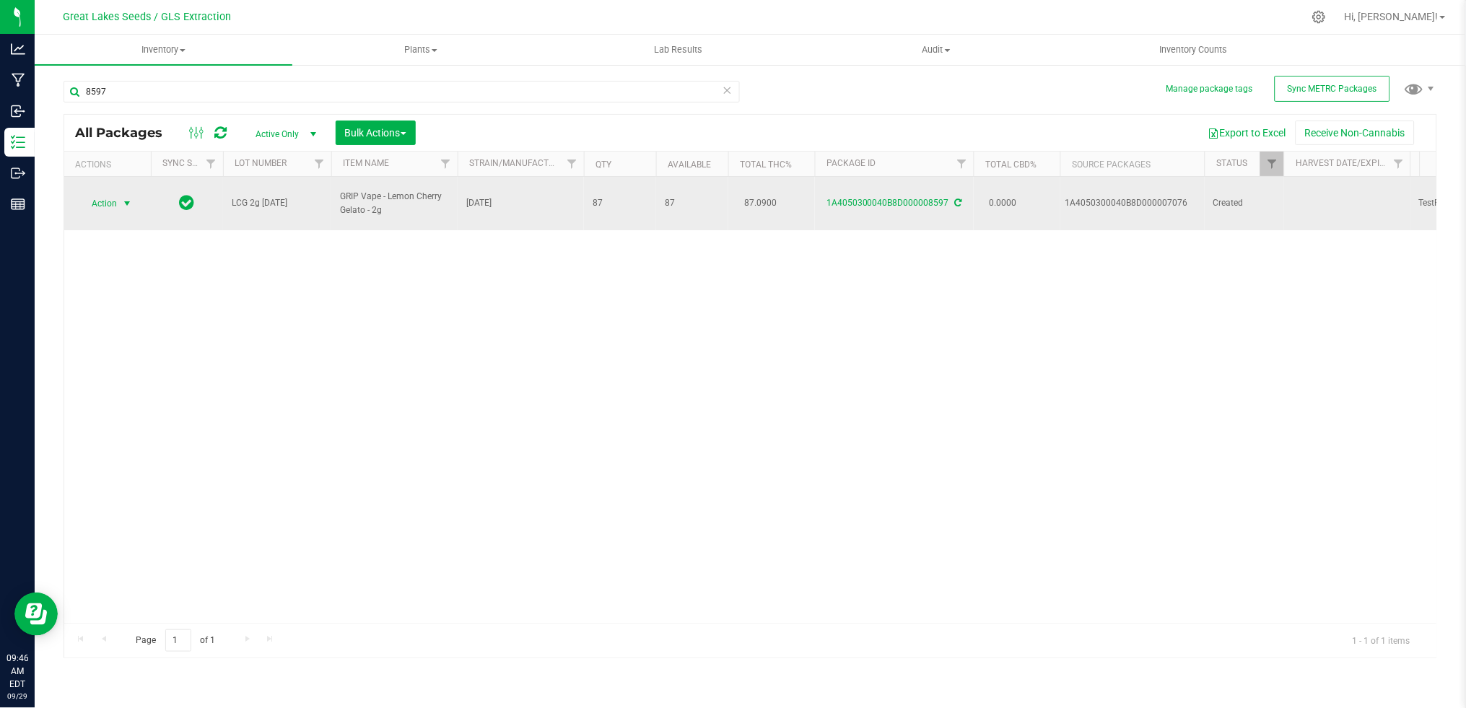
click at [112, 193] on span "Action" at bounding box center [98, 203] width 39 height 20
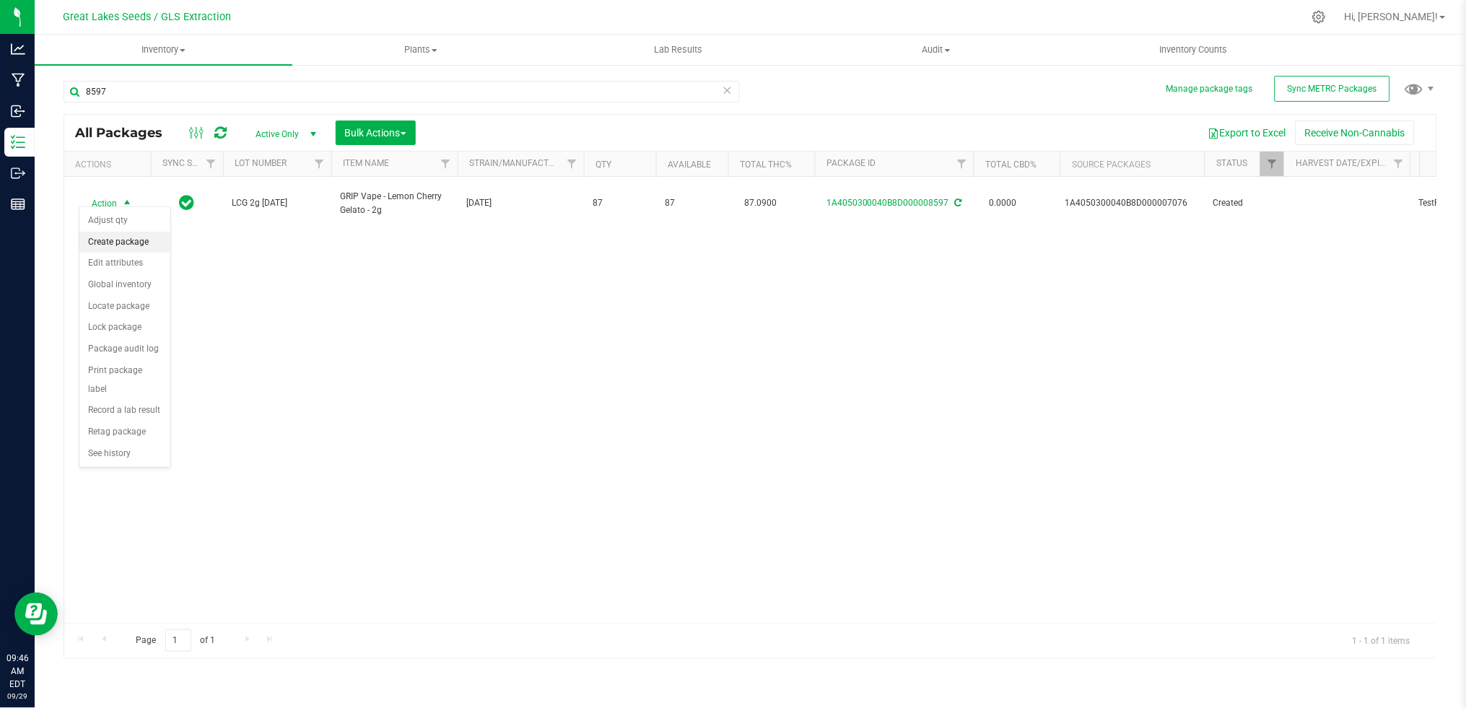
click at [130, 239] on li "Create package" at bounding box center [124, 243] width 91 height 22
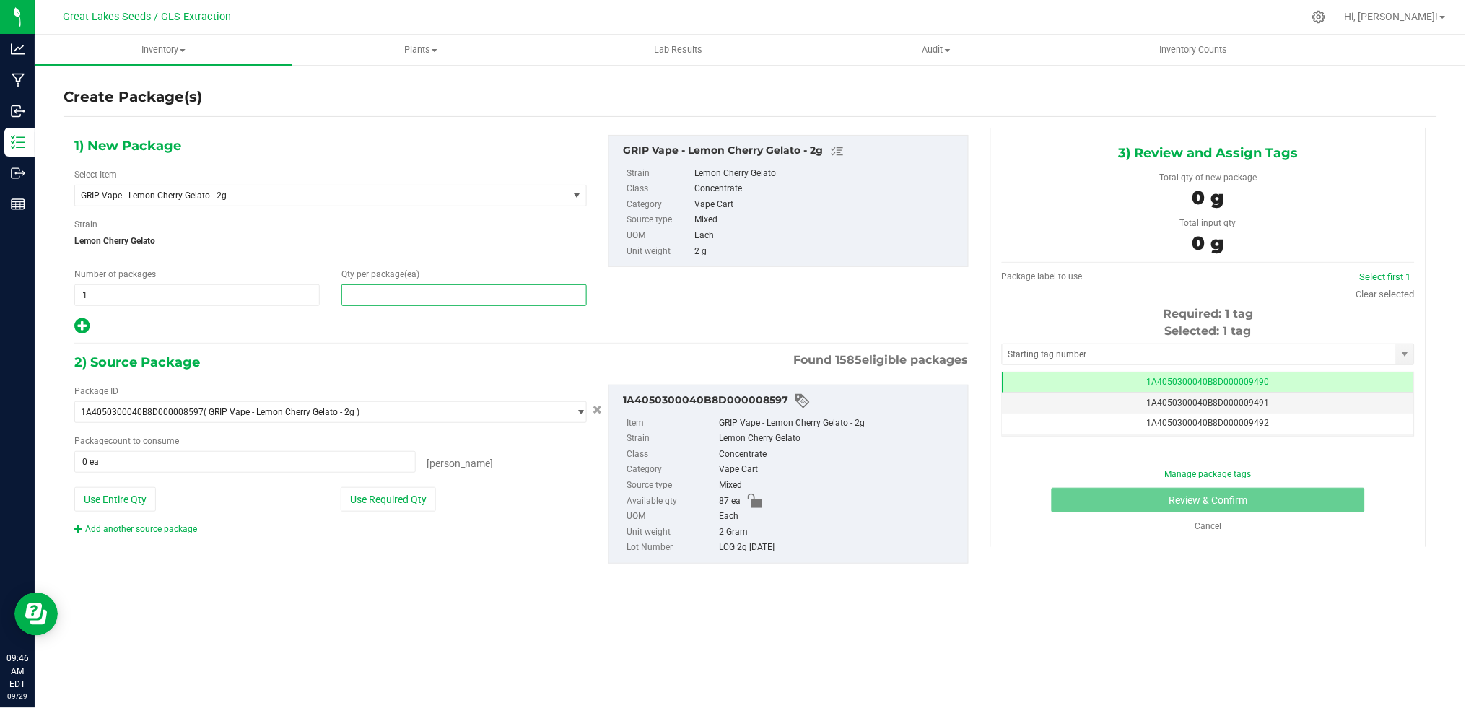
click at [385, 293] on span at bounding box center [463, 295] width 245 height 22
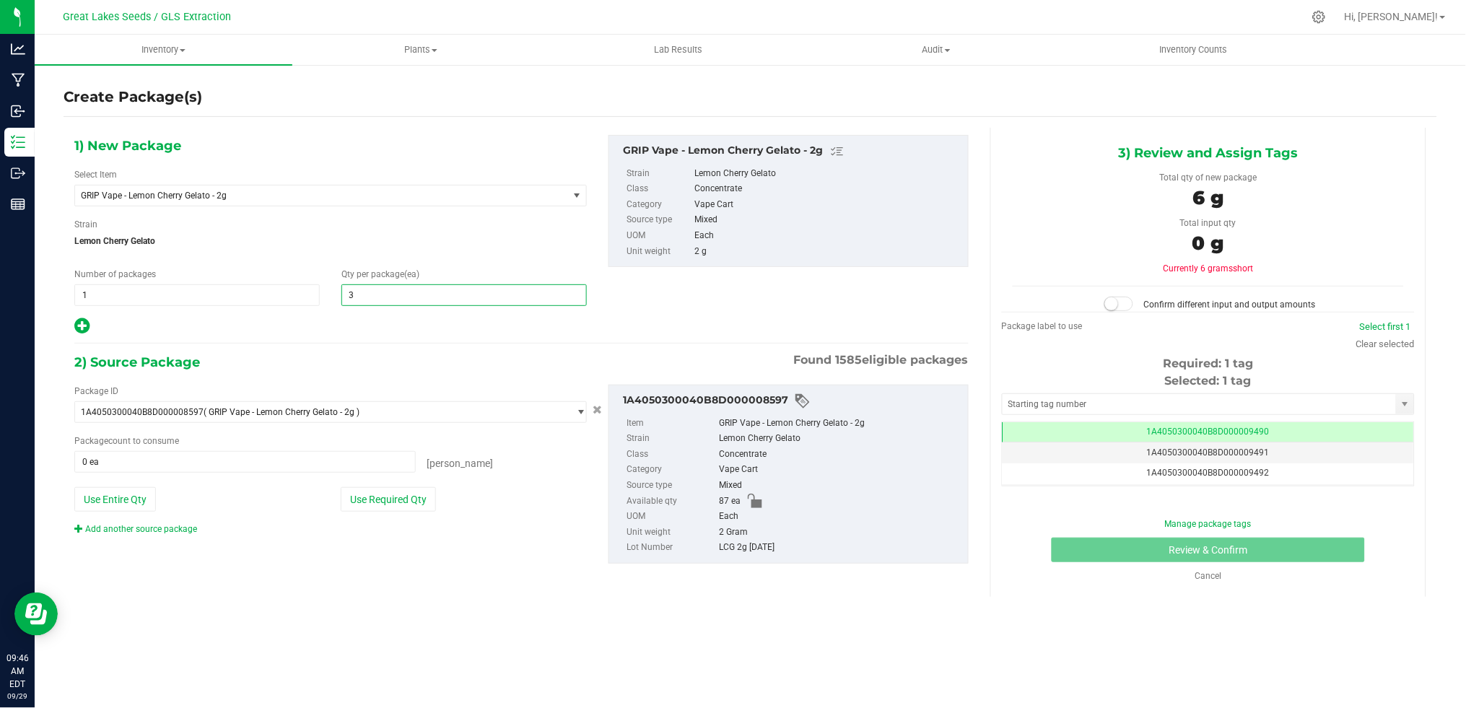
type input "37"
click at [400, 502] on button "Use Required Qty" at bounding box center [388, 499] width 95 height 25
type input "37 ea"
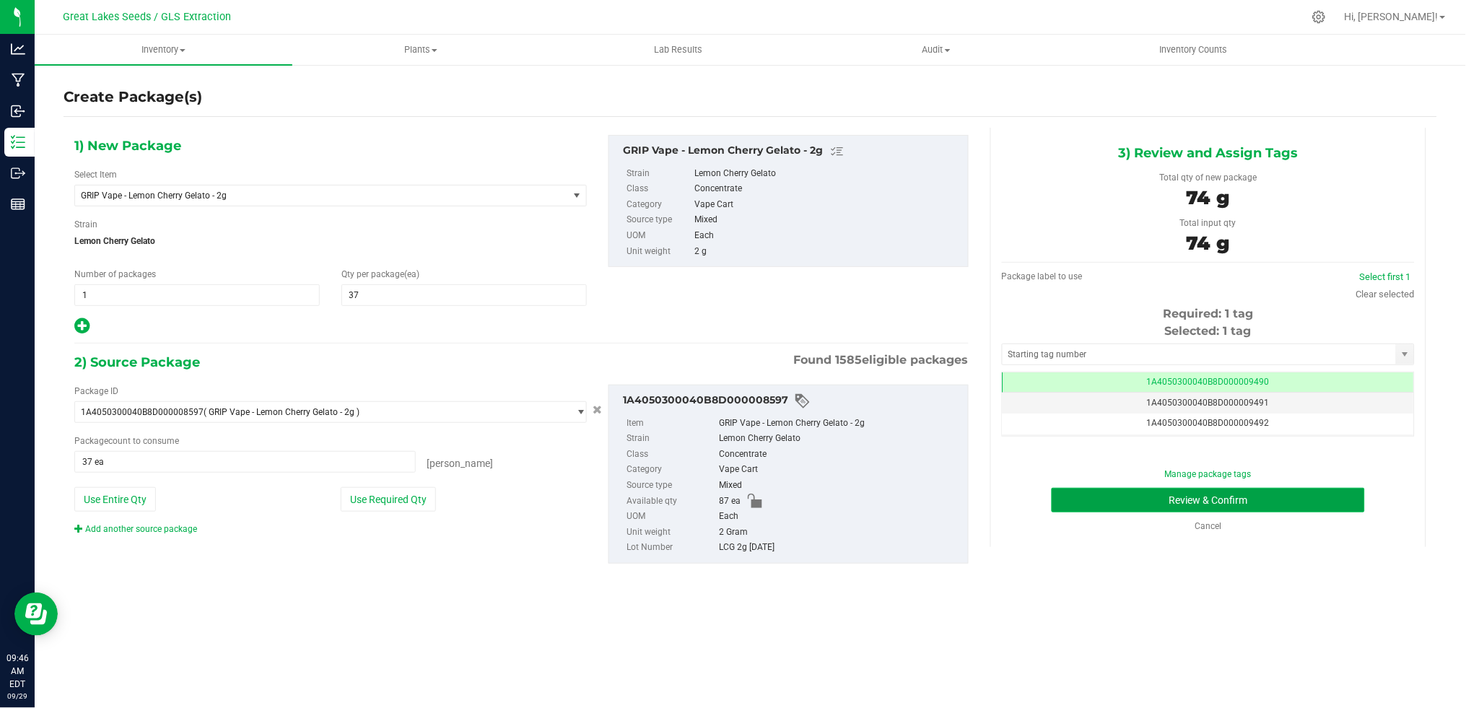
click at [1275, 494] on button "Review & Confirm" at bounding box center [1207, 500] width 313 height 25
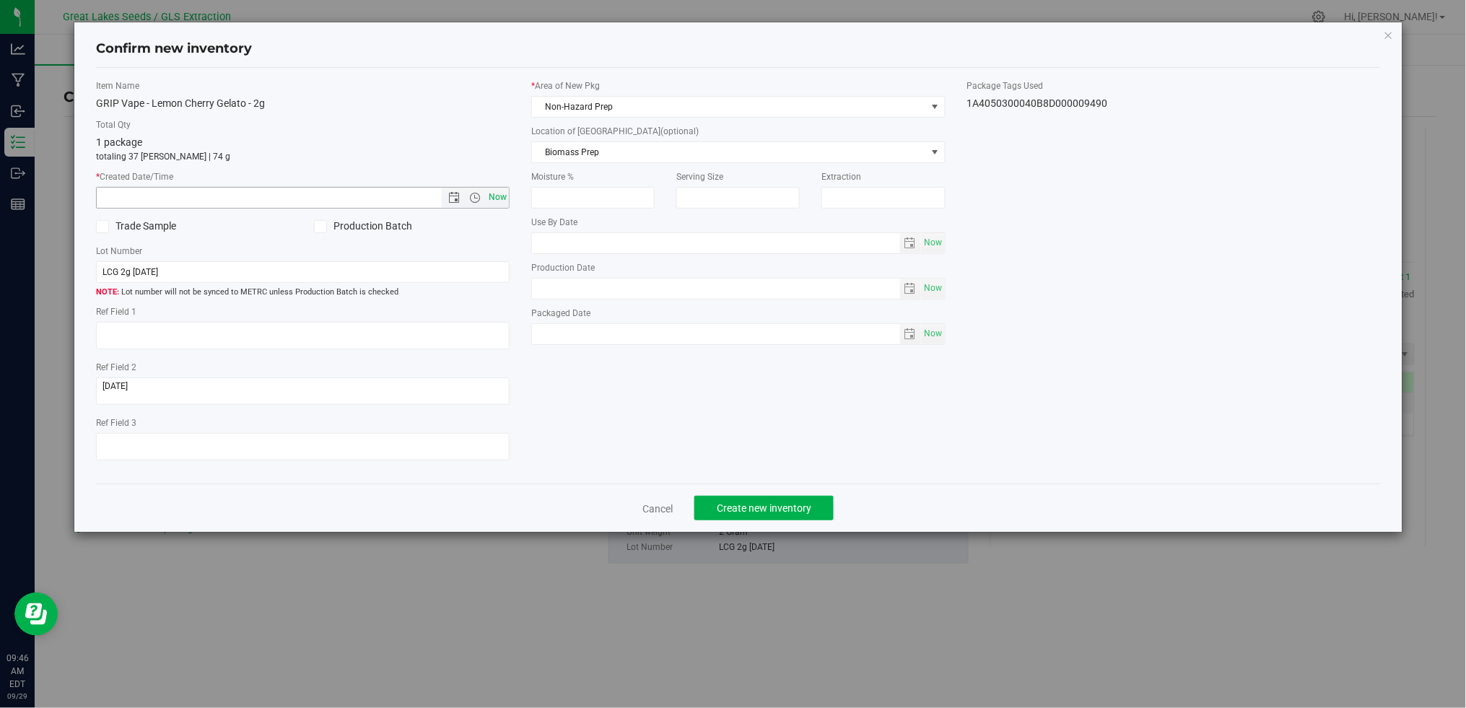
click at [495, 196] on span "Now" at bounding box center [498, 197] width 25 height 21
type input "9/29/2025 9:46 AM"
click at [771, 108] on span "Non-Hazard Prep" at bounding box center [729, 107] width 394 height 20
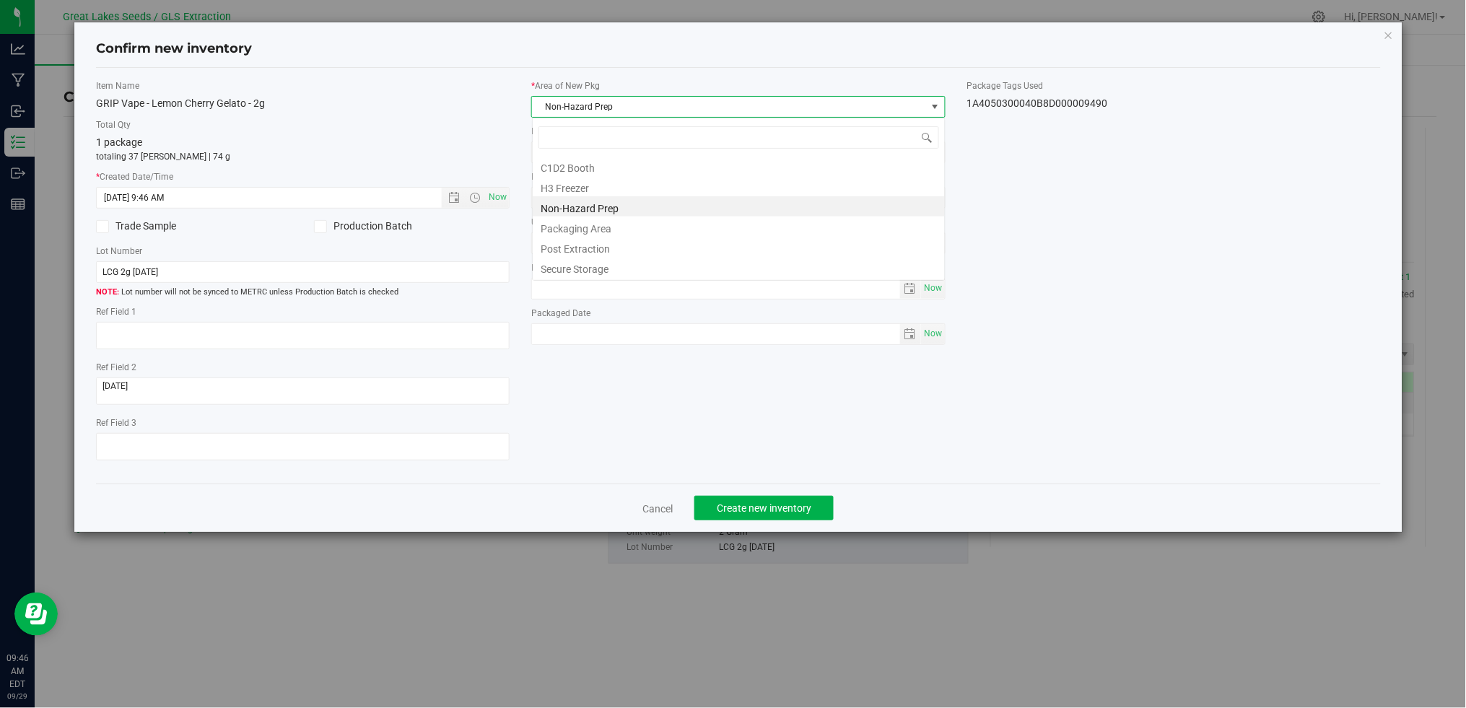
scroll to position [22, 413]
click at [706, 269] on li "Secure Storage" at bounding box center [739, 267] width 412 height 20
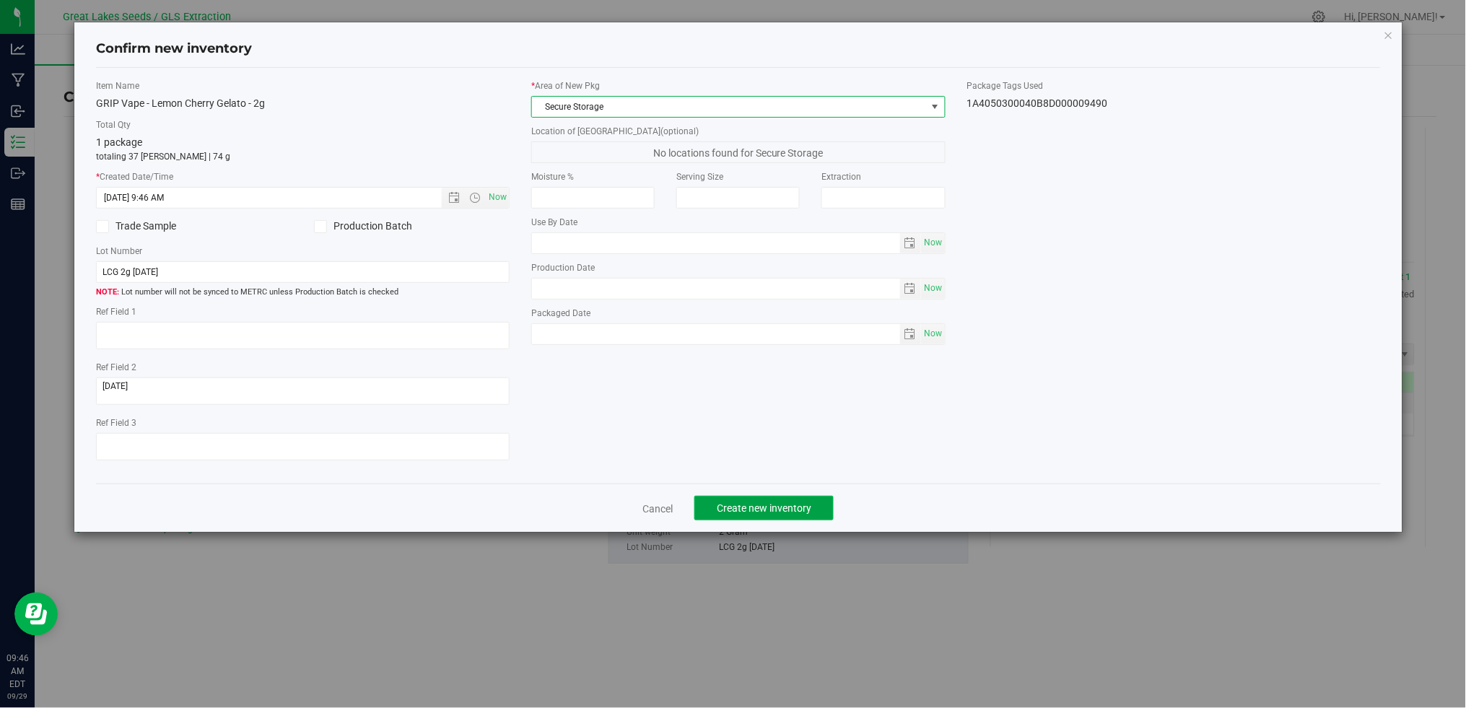
click at [768, 520] on button "Create new inventory" at bounding box center [763, 508] width 139 height 25
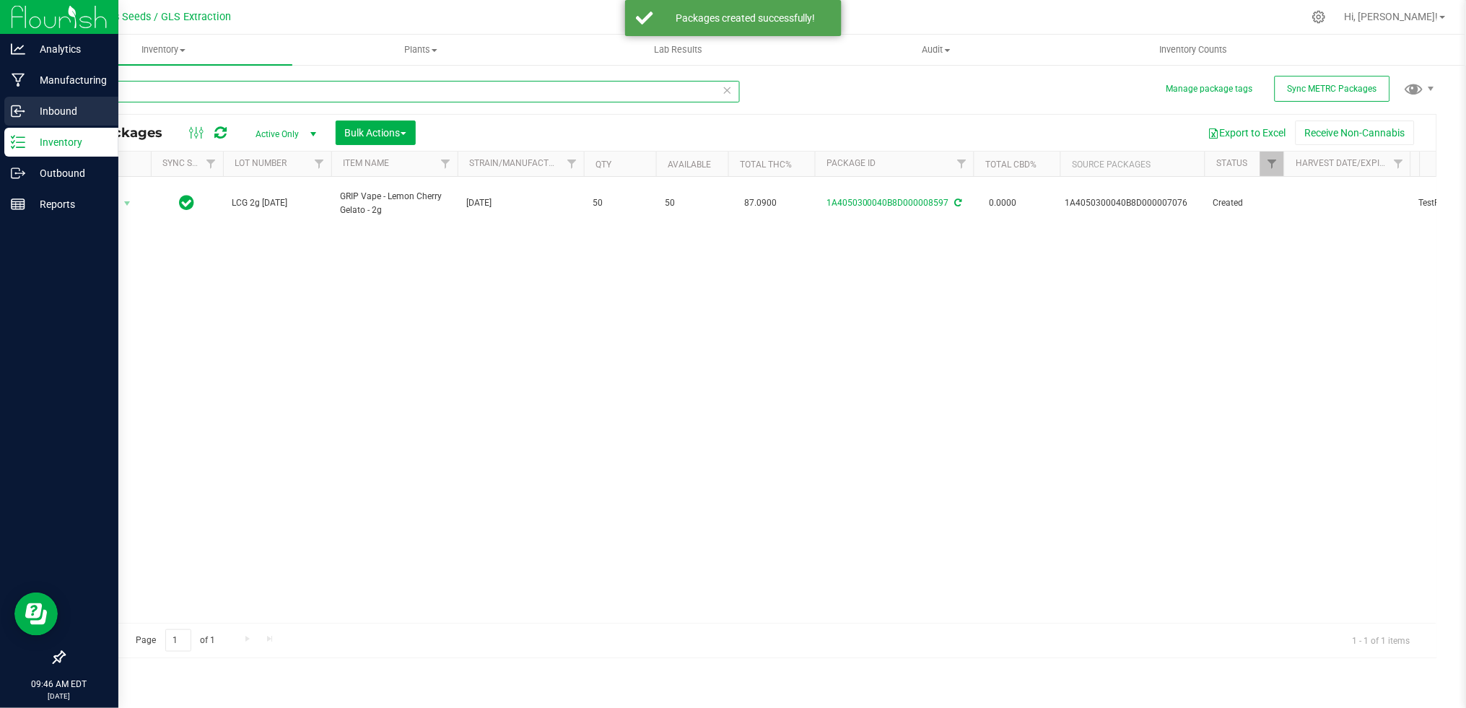
drag, startPoint x: 141, startPoint y: 97, endPoint x: 30, endPoint y: 98, distance: 111.1
click at [30, 98] on div "Analytics Manufacturing Inbound Inventory Outbound Reports 09:46 AM EDT 09/29/2…" at bounding box center [733, 354] width 1466 height 708
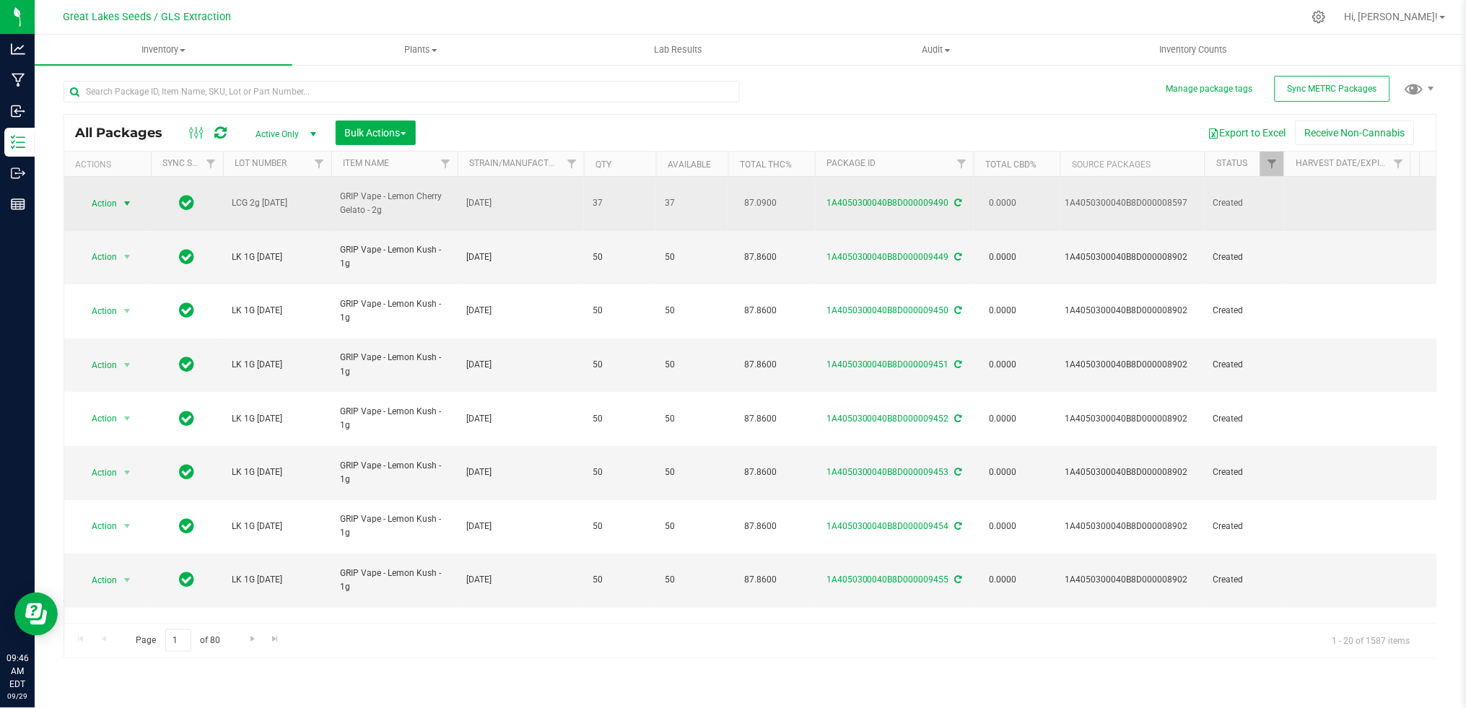
click at [122, 198] on span "select" at bounding box center [127, 204] width 12 height 12
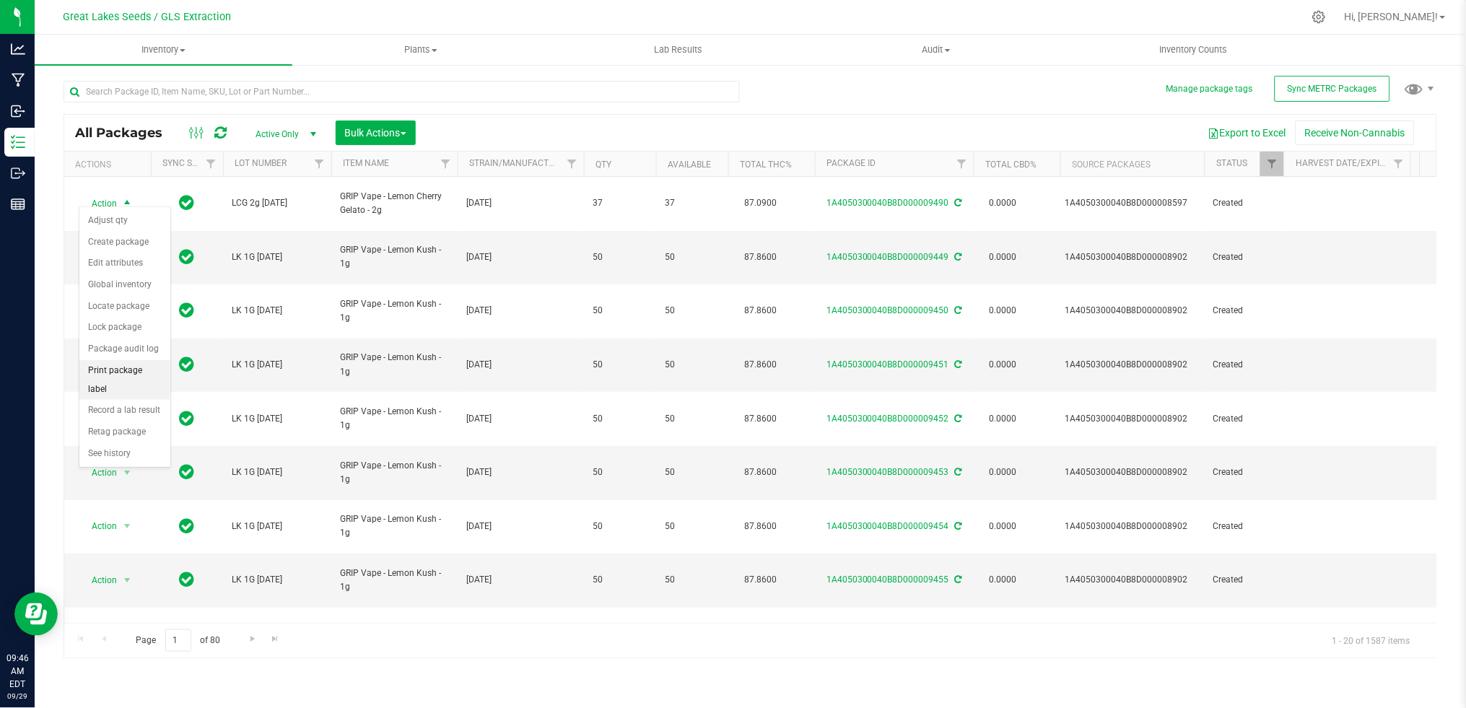
click at [137, 379] on li "Print package label" at bounding box center [124, 380] width 91 height 40
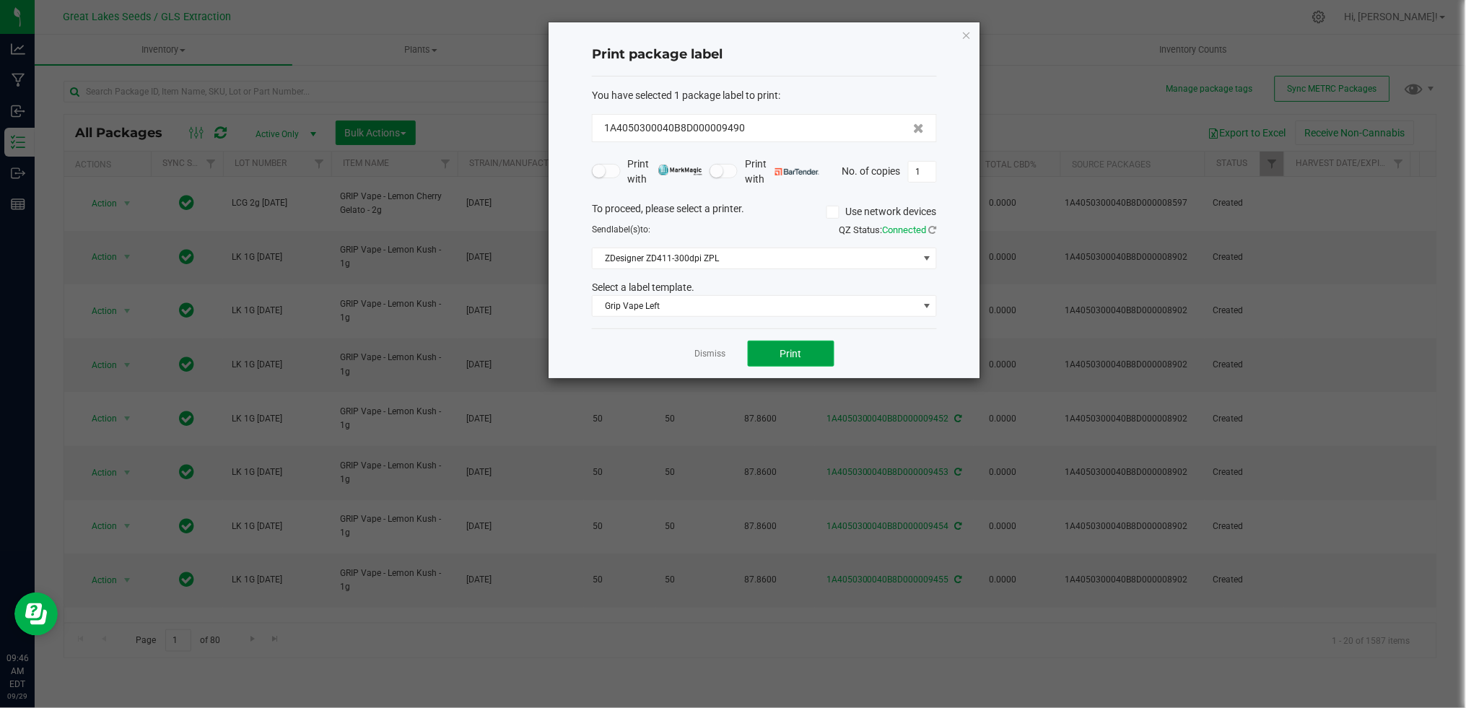
click at [787, 355] on span "Print" at bounding box center [791, 354] width 22 height 12
click at [723, 356] on link "Dismiss" at bounding box center [710, 354] width 31 height 12
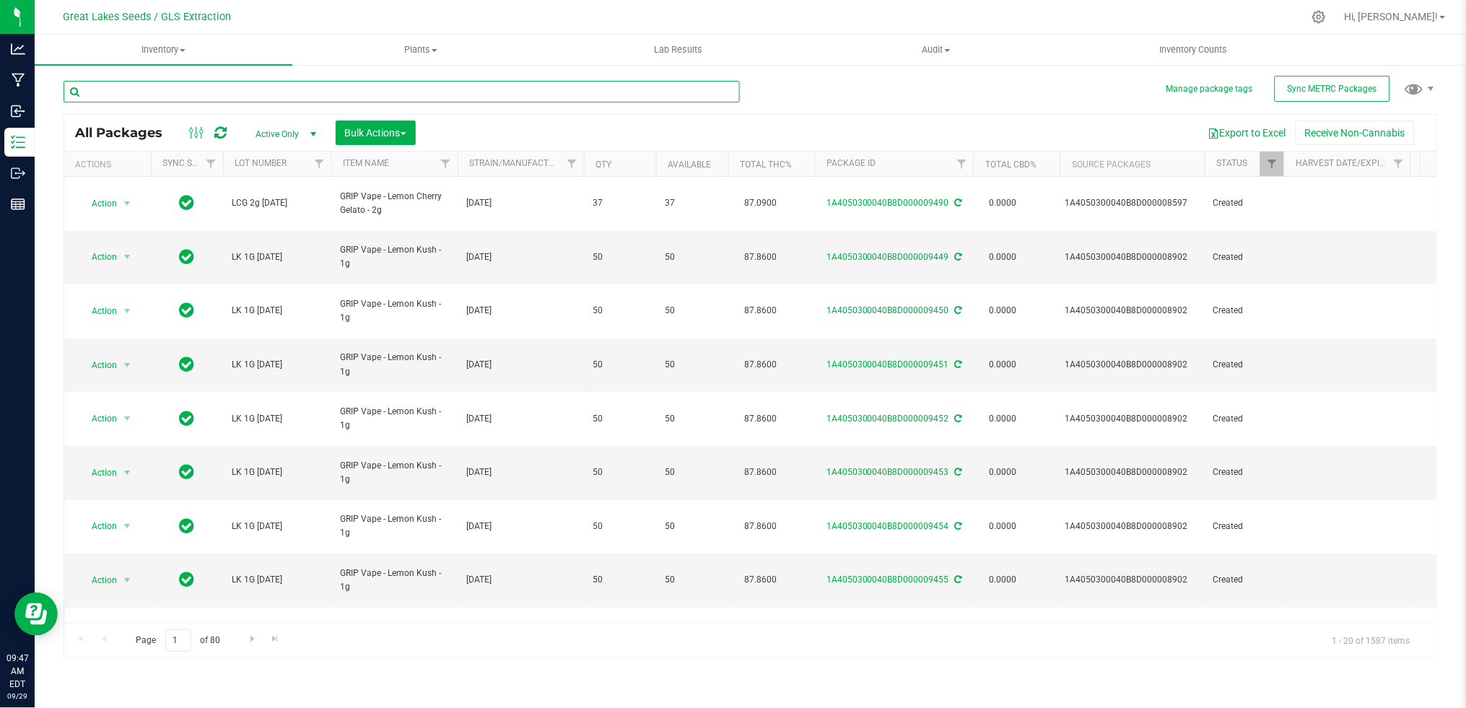
click at [186, 96] on input "text" at bounding box center [402, 92] width 676 height 22
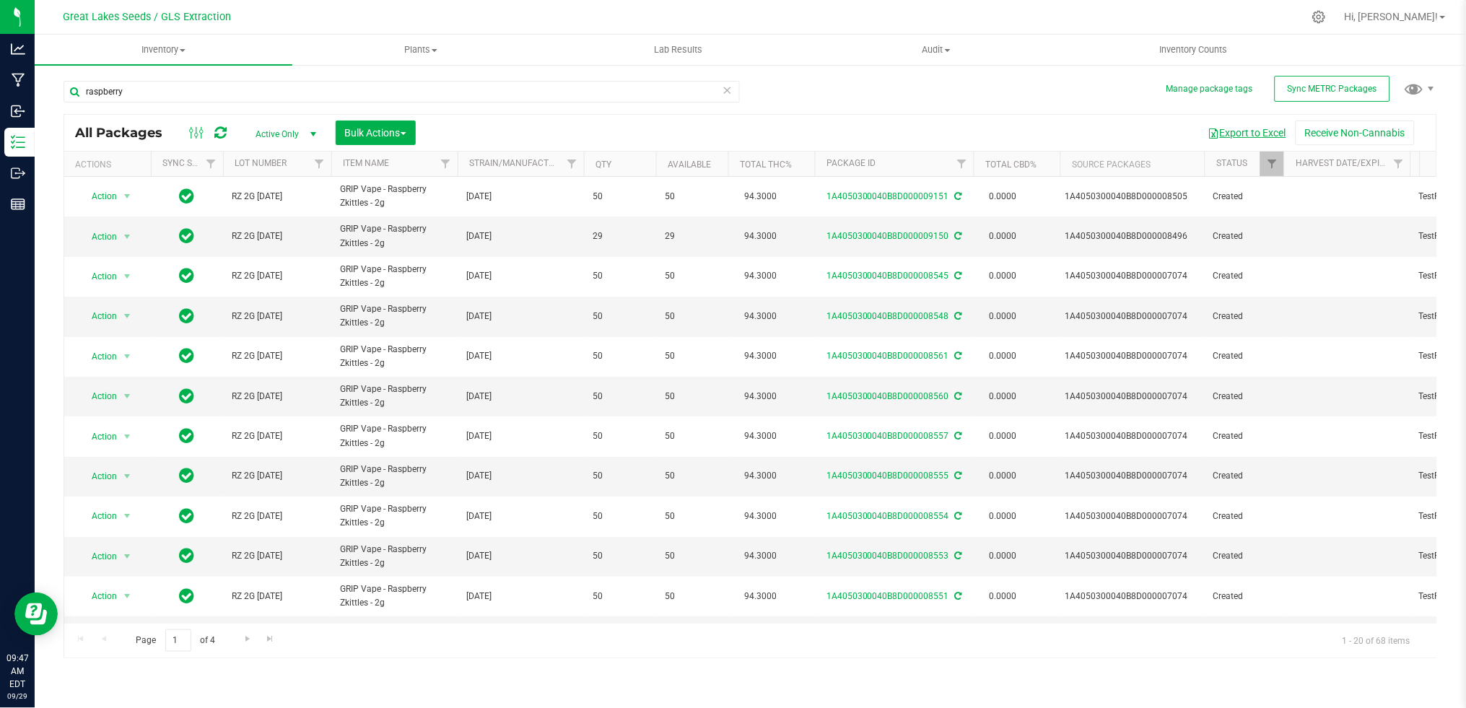
click at [1241, 131] on button "Export to Excel" at bounding box center [1247, 133] width 97 height 25
click at [155, 93] on input "raspberry" at bounding box center [402, 92] width 676 height 22
drag, startPoint x: 150, startPoint y: 92, endPoint x: 46, endPoint y: 92, distance: 103.9
click at [46, 92] on div "Manage package tags Sync METRC Packages raspberry All Packages Active Only Acti…" at bounding box center [750, 284] width 1431 height 440
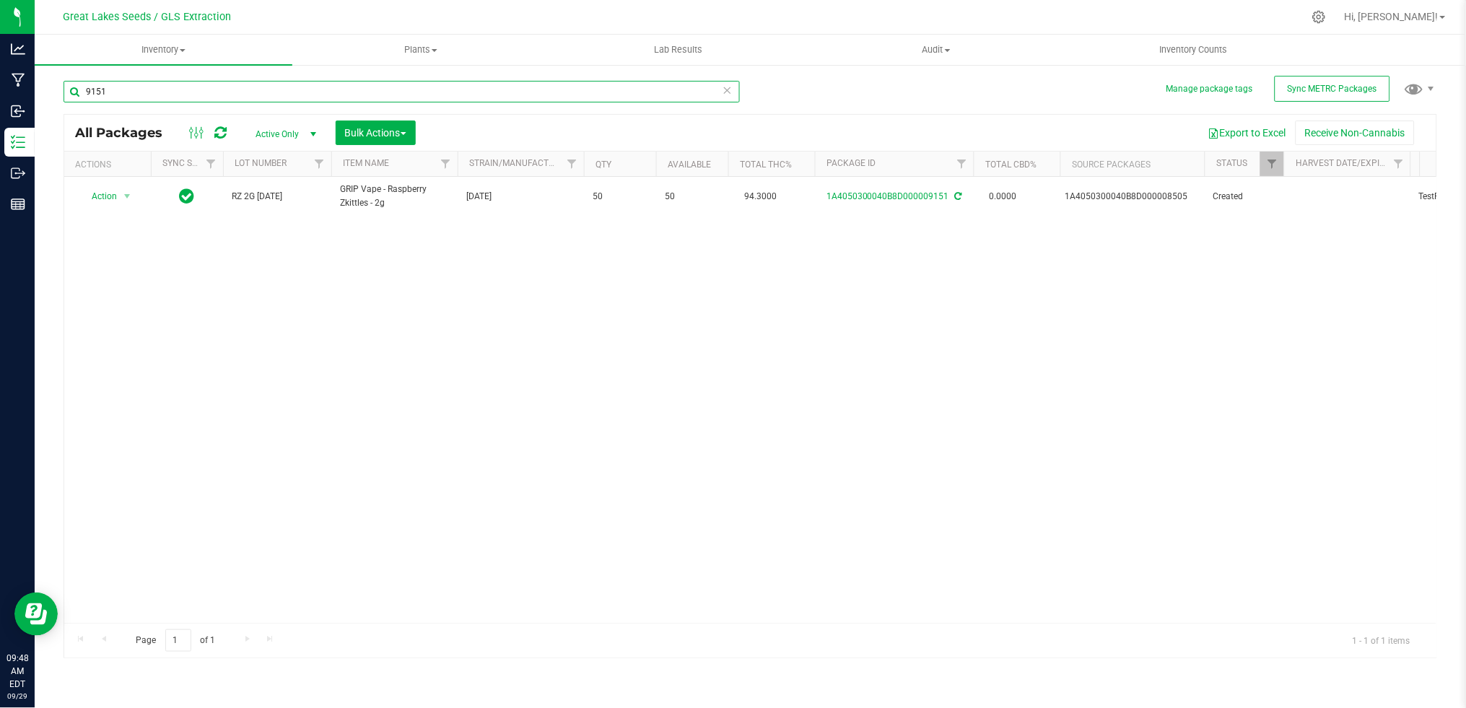
drag, startPoint x: 85, startPoint y: 92, endPoint x: 45, endPoint y: 92, distance: 40.4
click at [45, 92] on div "Manage package tags Sync METRC Packages 9151 All Packages Active Only Active On…" at bounding box center [750, 284] width 1431 height 440
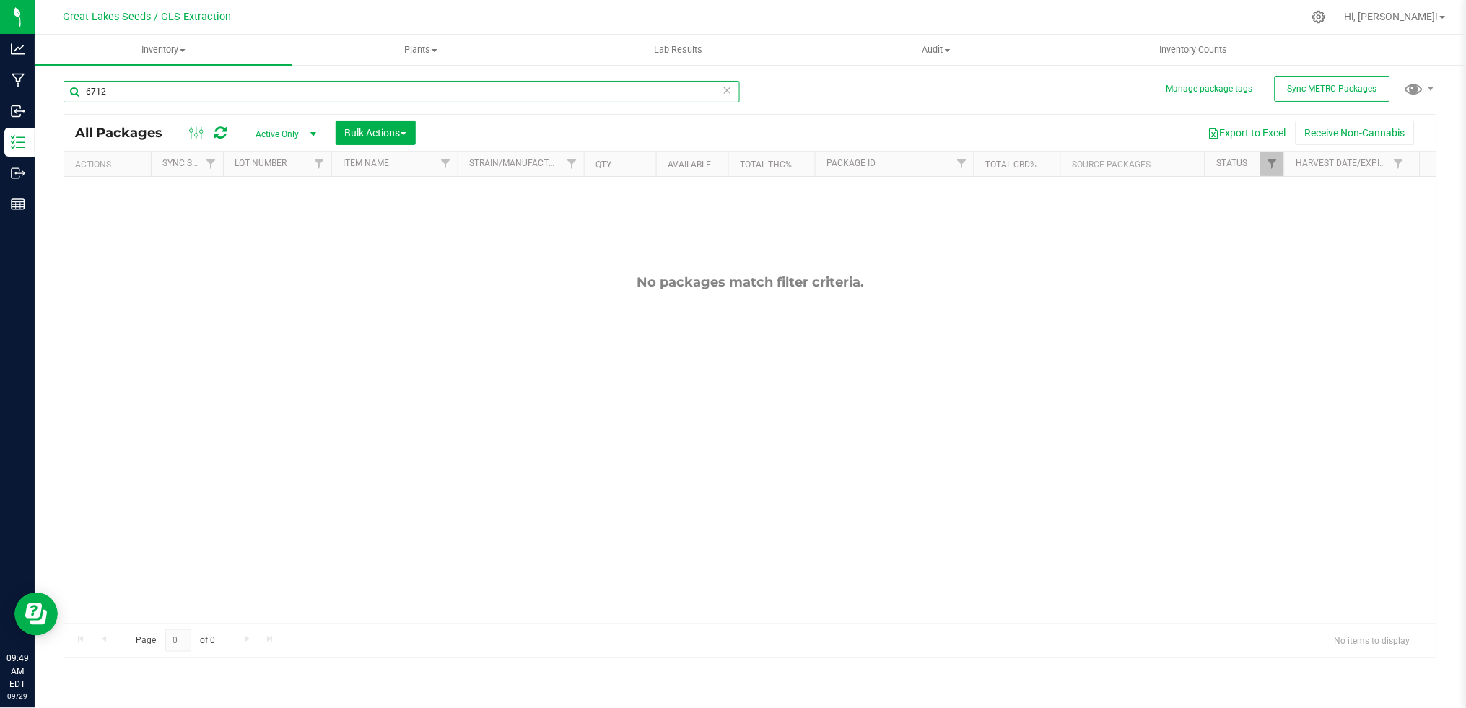
drag, startPoint x: 172, startPoint y: 95, endPoint x: 82, endPoint y: 91, distance: 91.0
click at [82, 91] on input "6712" at bounding box center [402, 92] width 676 height 22
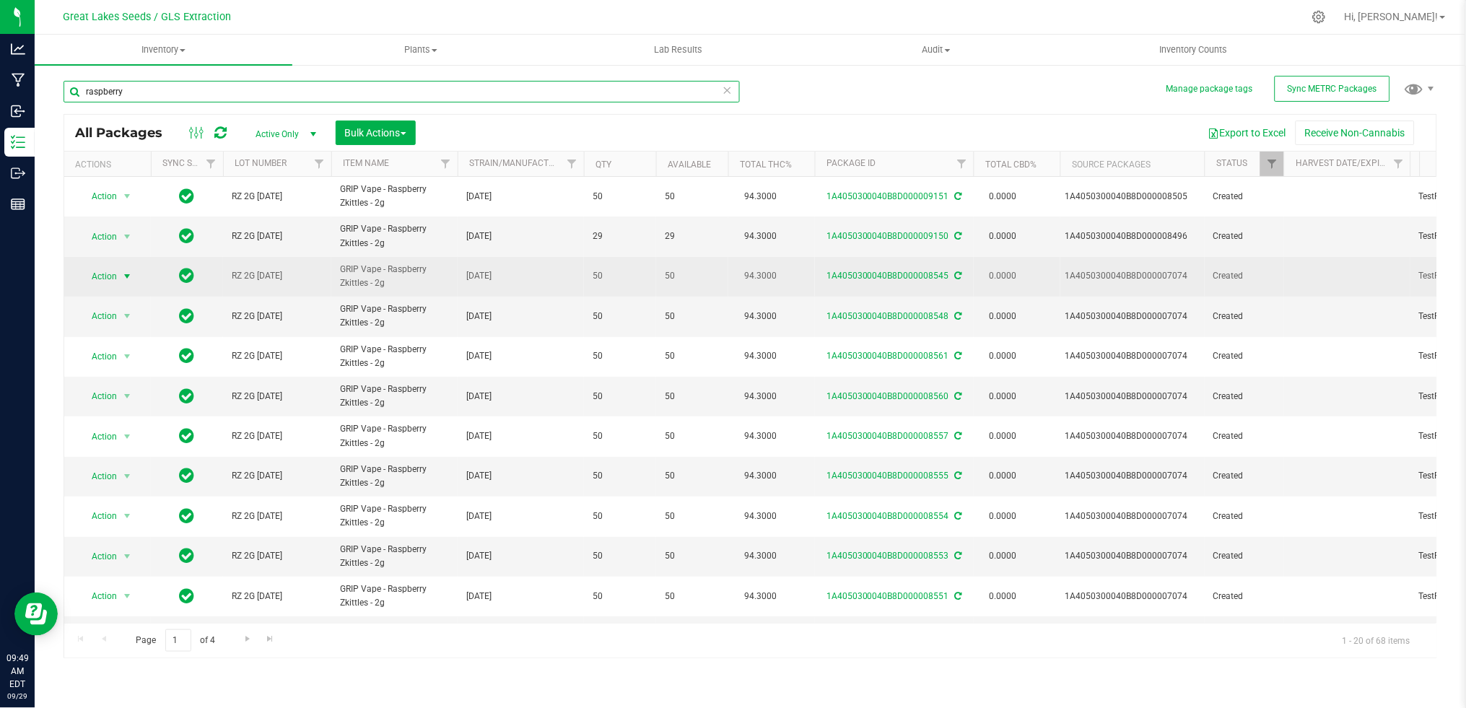
type input "raspberry"
click at [118, 275] on span "select" at bounding box center [127, 276] width 18 height 20
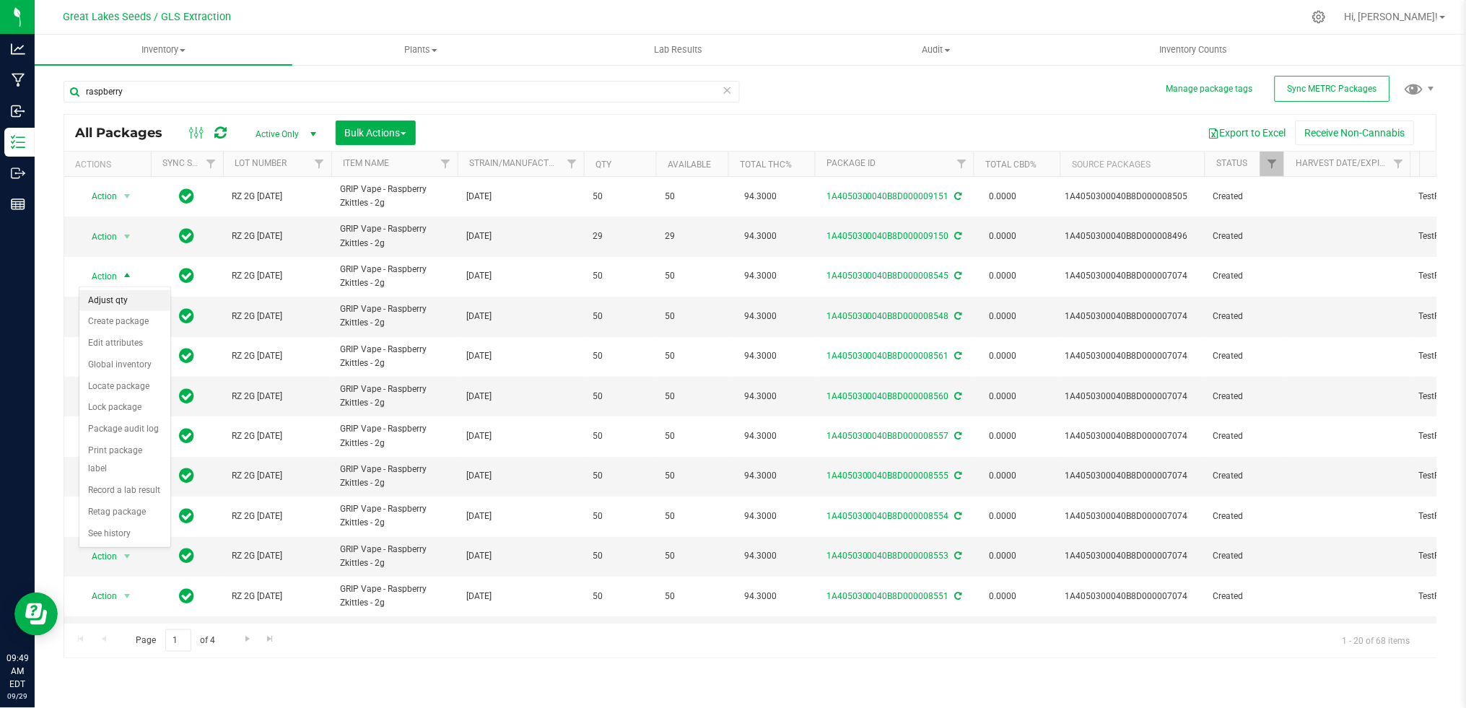
click at [121, 302] on li "Adjust qty" at bounding box center [124, 301] width 91 height 22
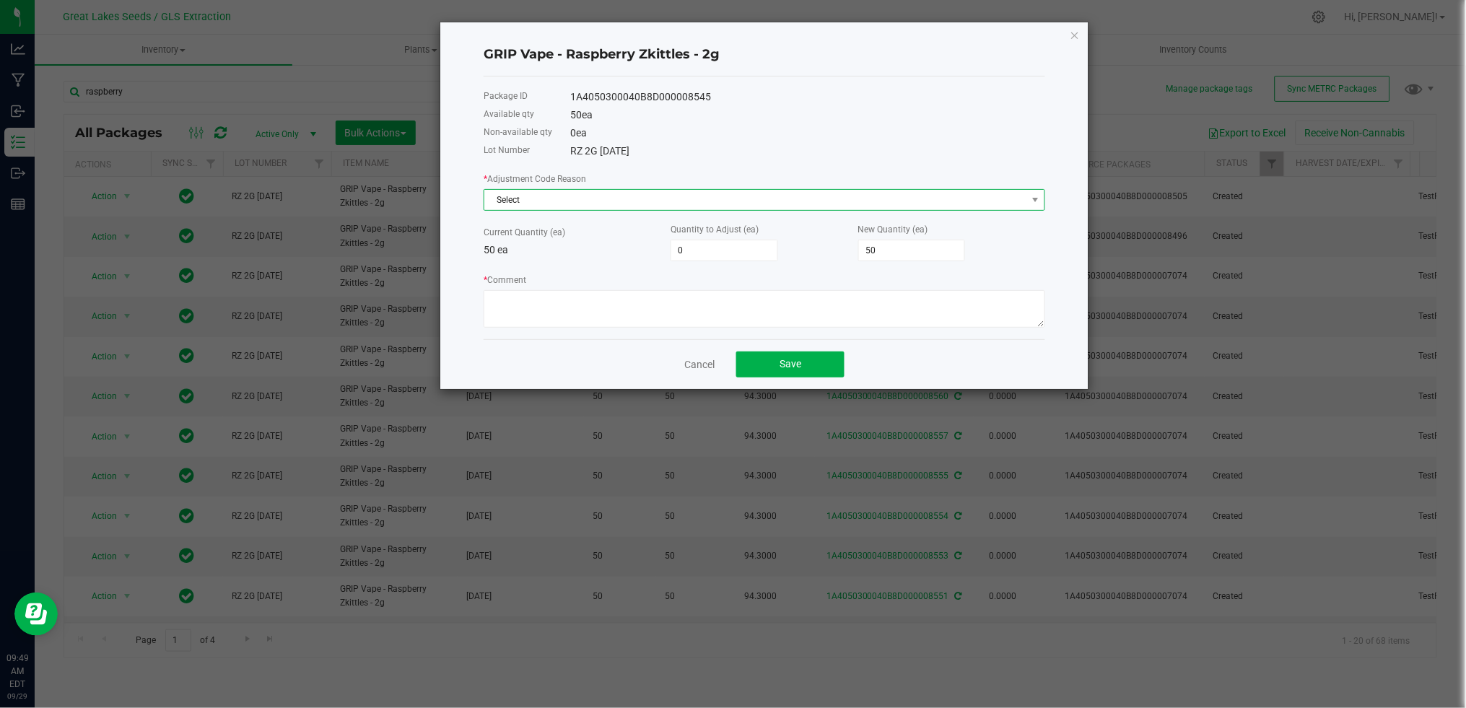
click at [673, 203] on span "Select" at bounding box center [755, 200] width 542 height 20
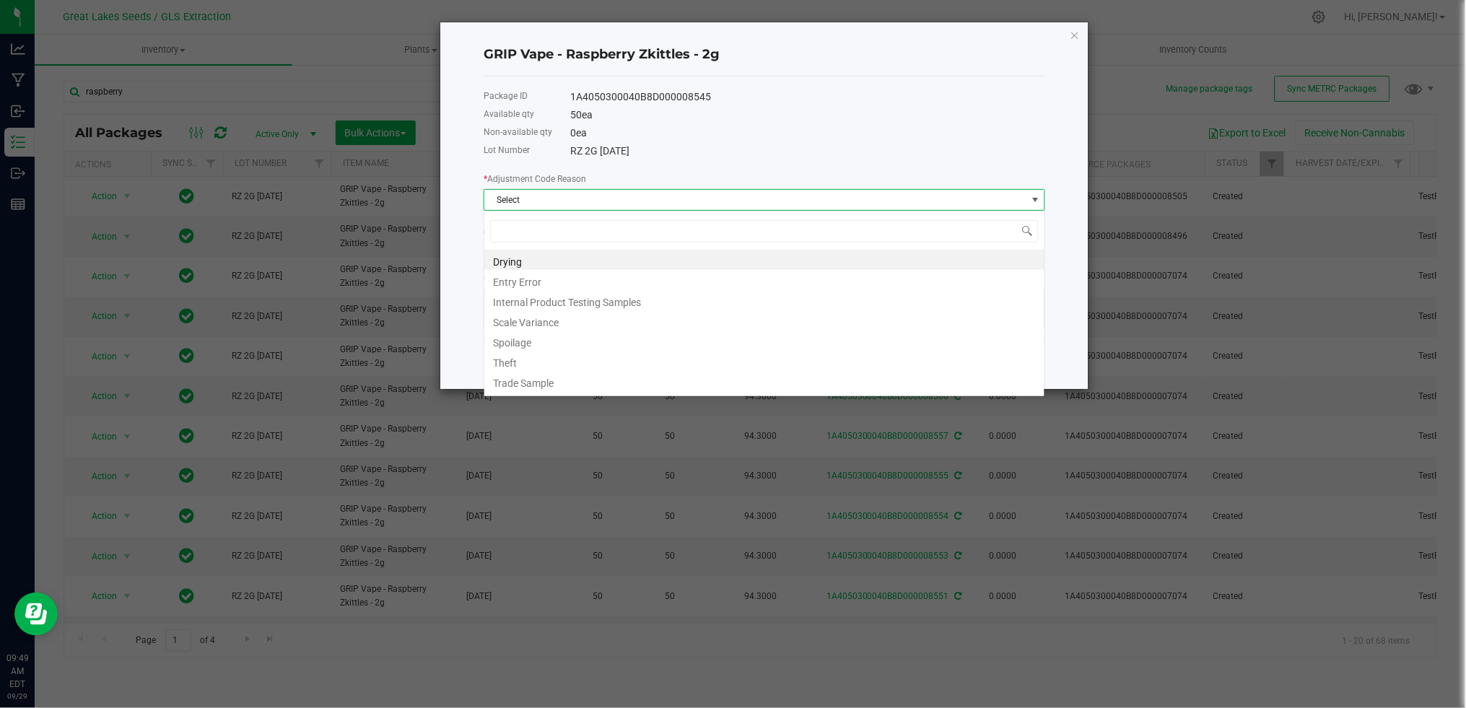
scroll to position [22, 561]
click at [626, 278] on li "Entry Error" at bounding box center [764, 280] width 560 height 20
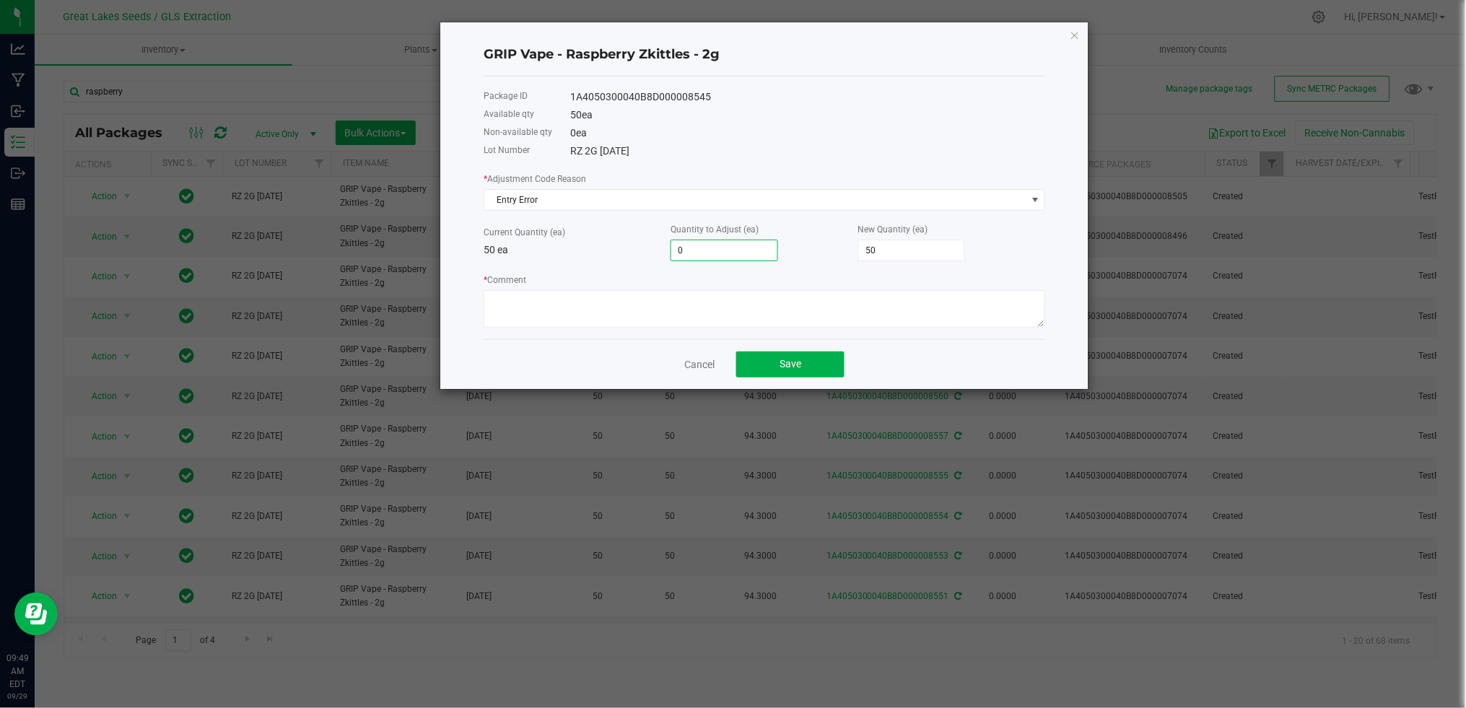
click at [724, 255] on input "0" at bounding box center [724, 250] width 106 height 20
type input "4"
type input "54"
type input "47"
type input "97"
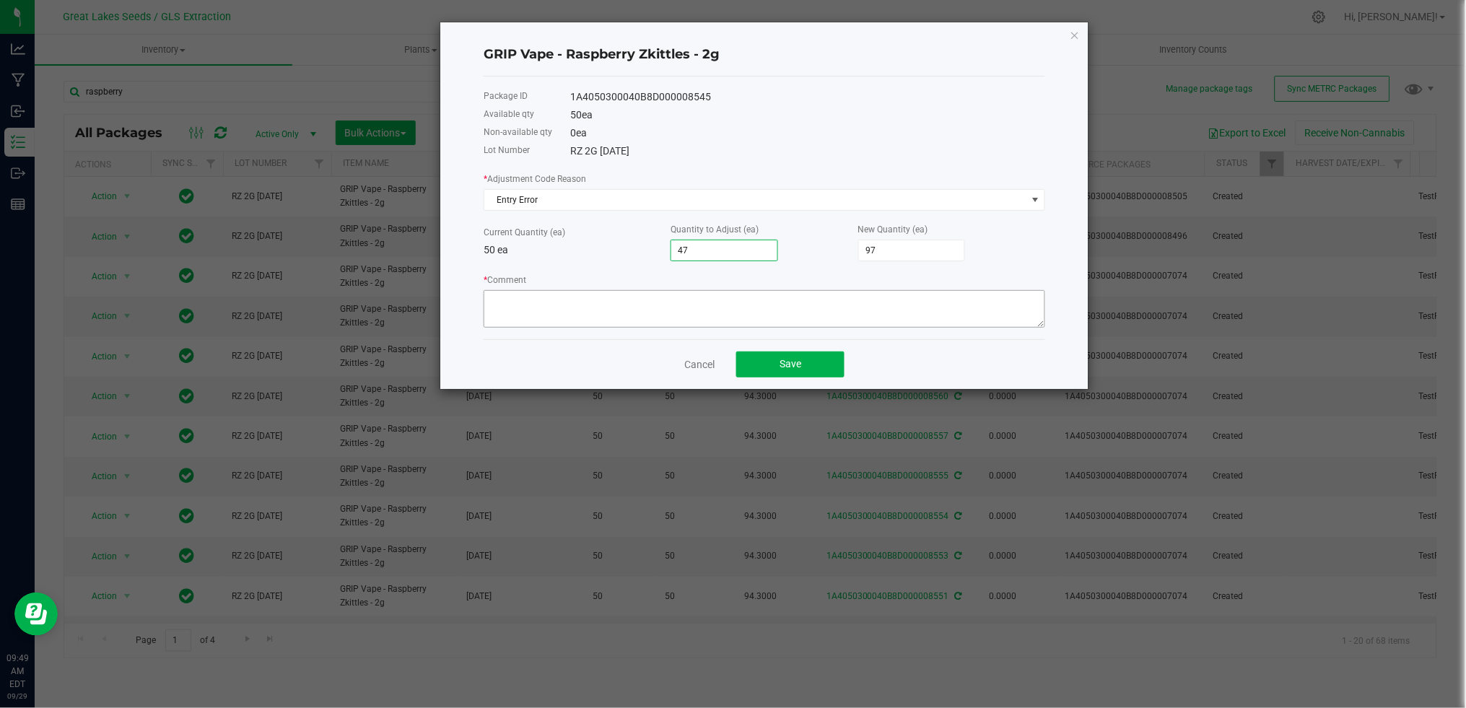
type input "47"
click at [661, 308] on textarea "* Comment" at bounding box center [763, 309] width 561 height 38
type textarea "Hardware issue recount"
click at [796, 367] on span "Save" at bounding box center [790, 364] width 22 height 12
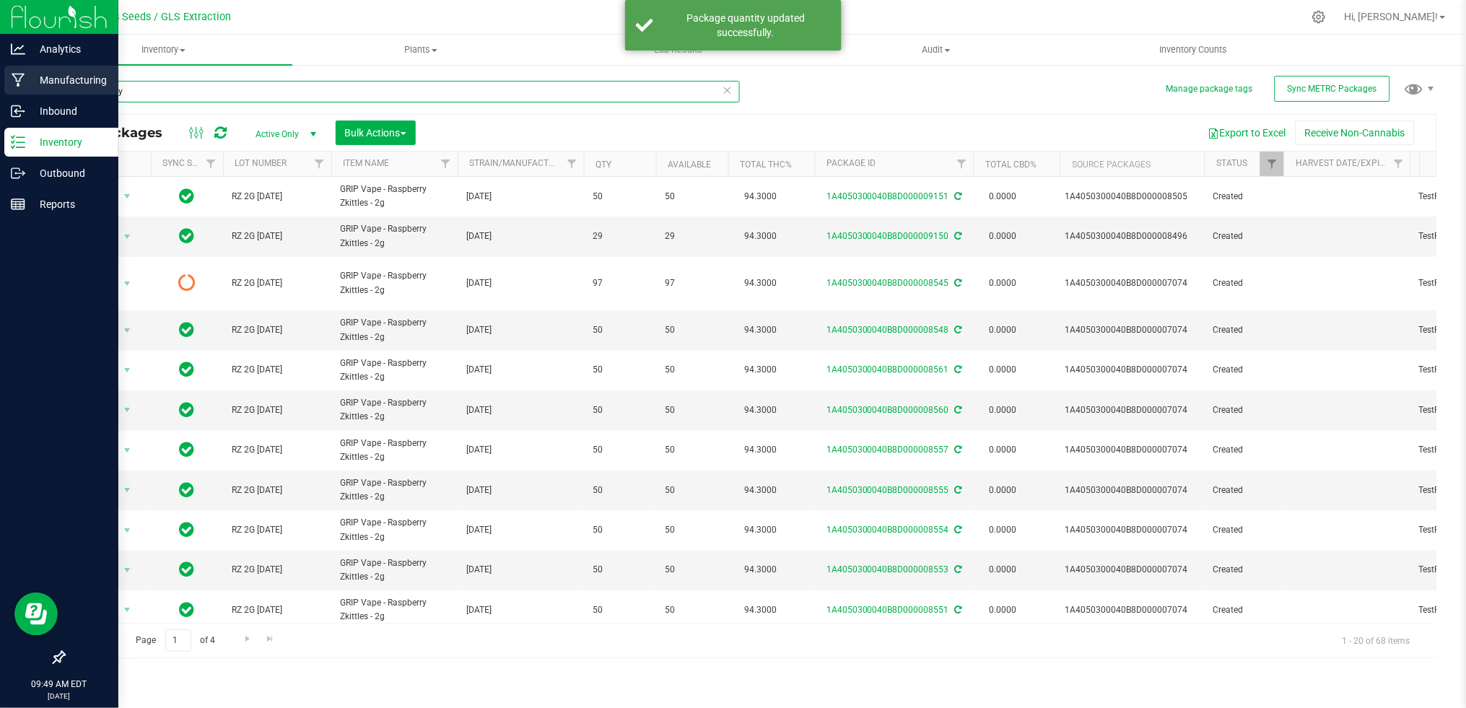
drag, startPoint x: 138, startPoint y: 89, endPoint x: 28, endPoint y: 93, distance: 109.8
click at [28, 93] on div "Analytics Manufacturing Inbound Inventory Outbound Reports 09:49 AM EDT 09/29/2…" at bounding box center [733, 354] width 1466 height 708
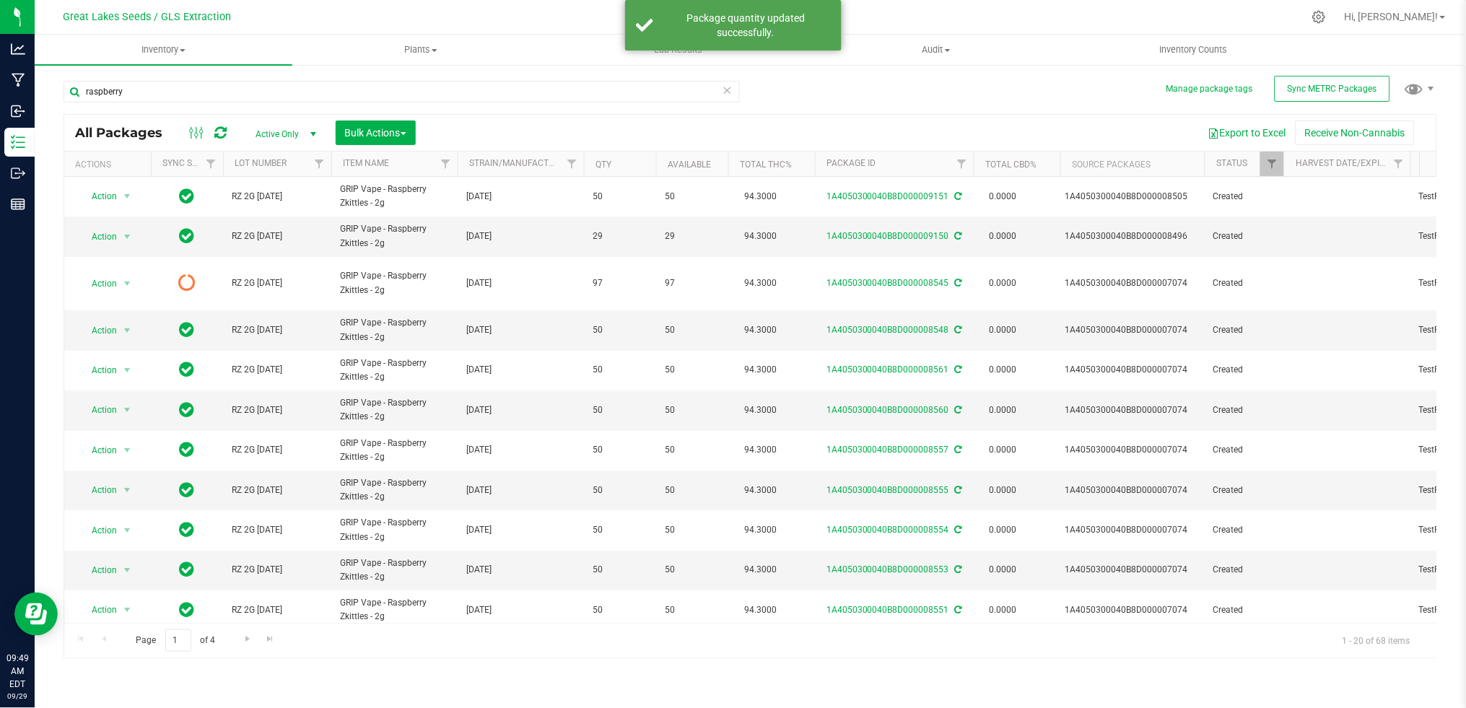
click at [836, 99] on div "raspberry All Packages Active Only Active Only Lab Samples Locked All External …" at bounding box center [750, 362] width 1373 height 591
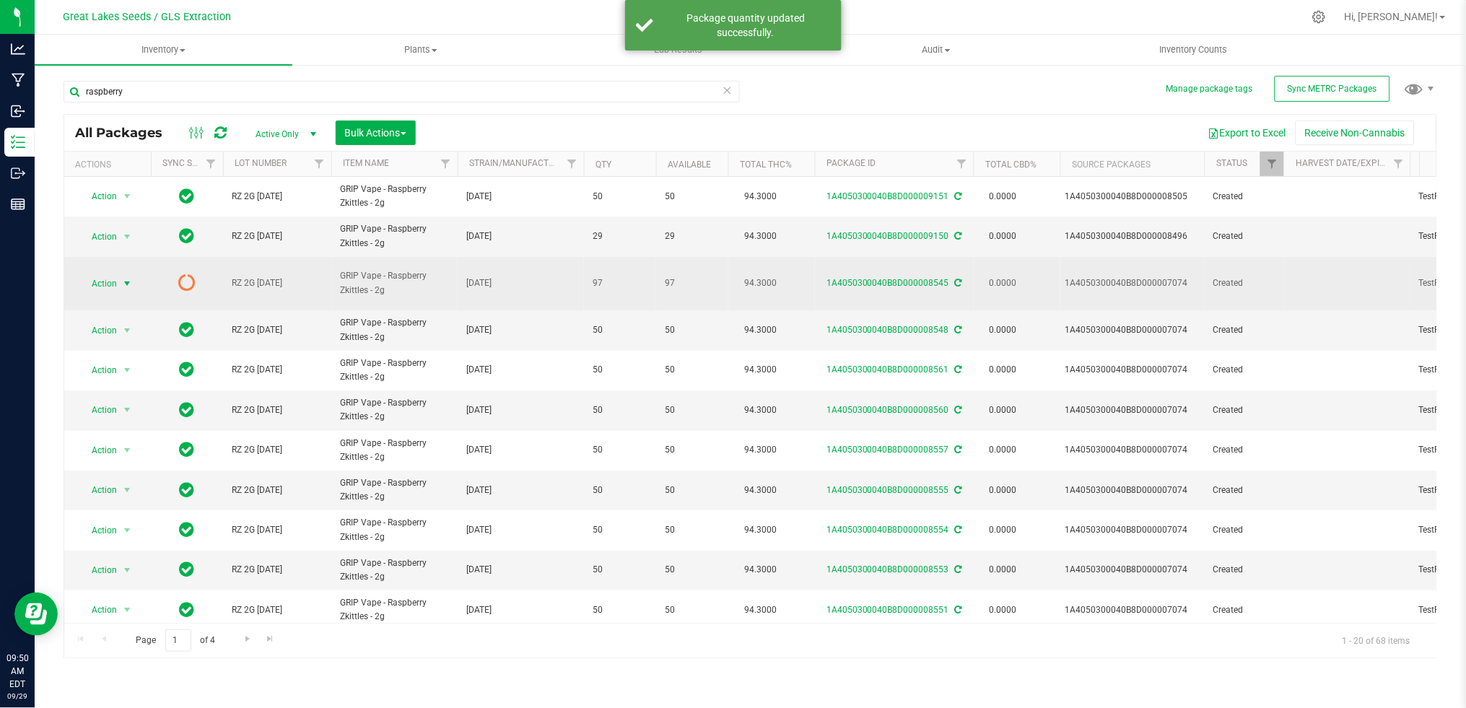
click at [108, 273] on span "Action" at bounding box center [98, 283] width 39 height 20
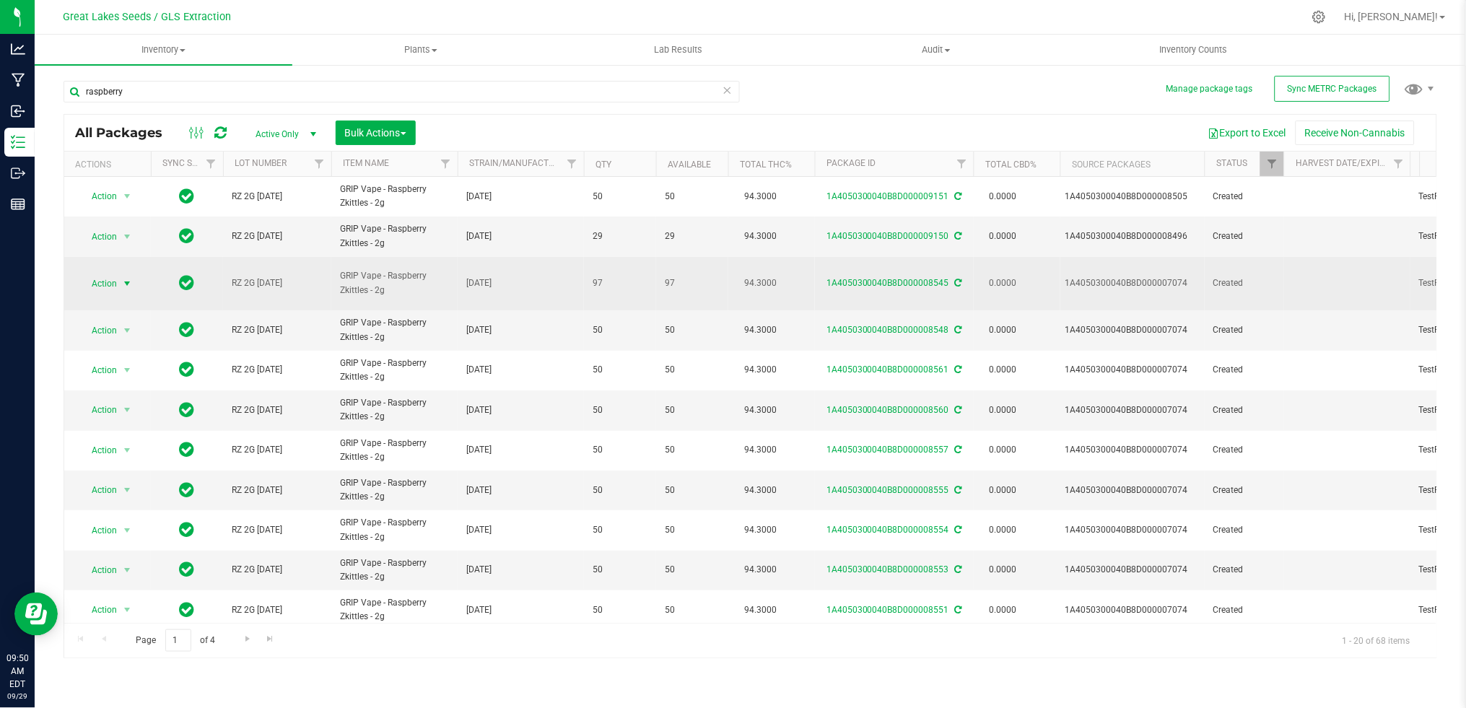
click at [118, 274] on span "select" at bounding box center [127, 283] width 18 height 20
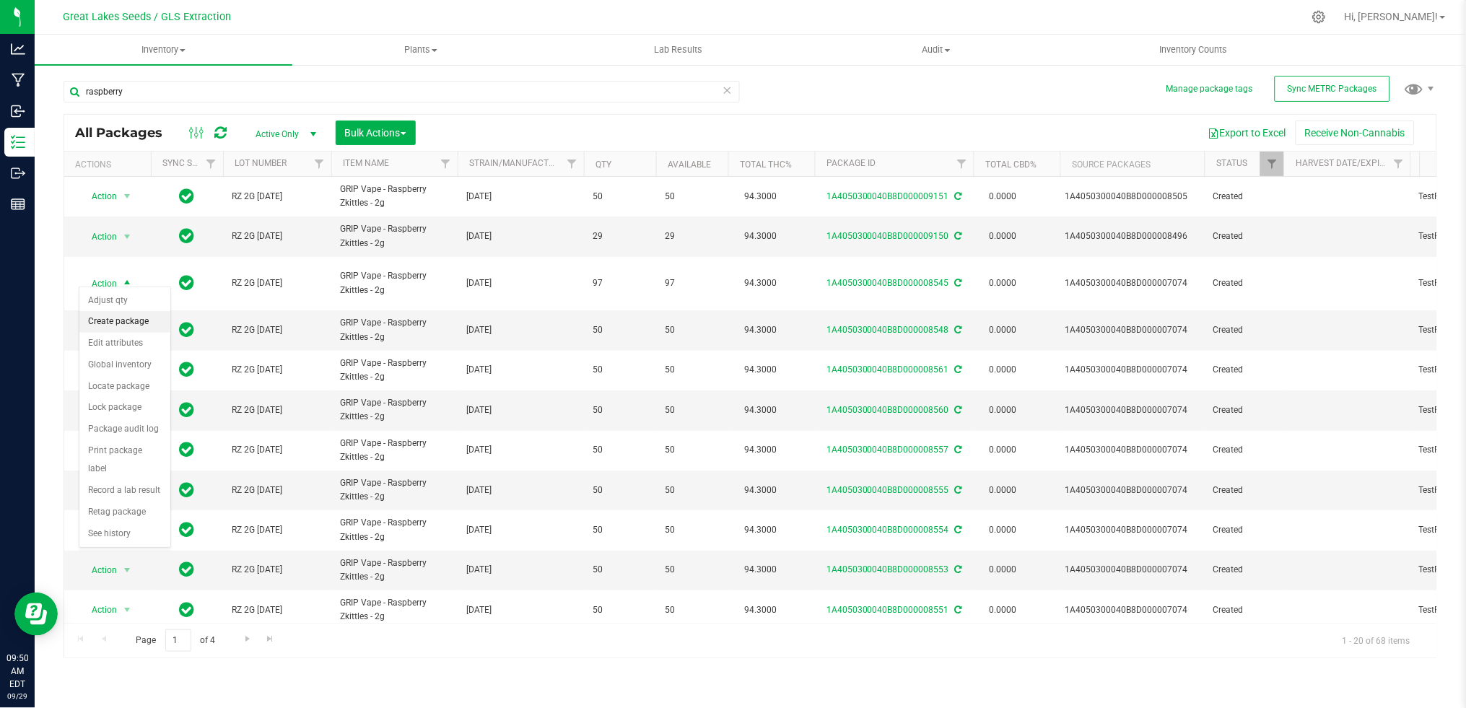
click at [113, 315] on li "Create package" at bounding box center [124, 322] width 91 height 22
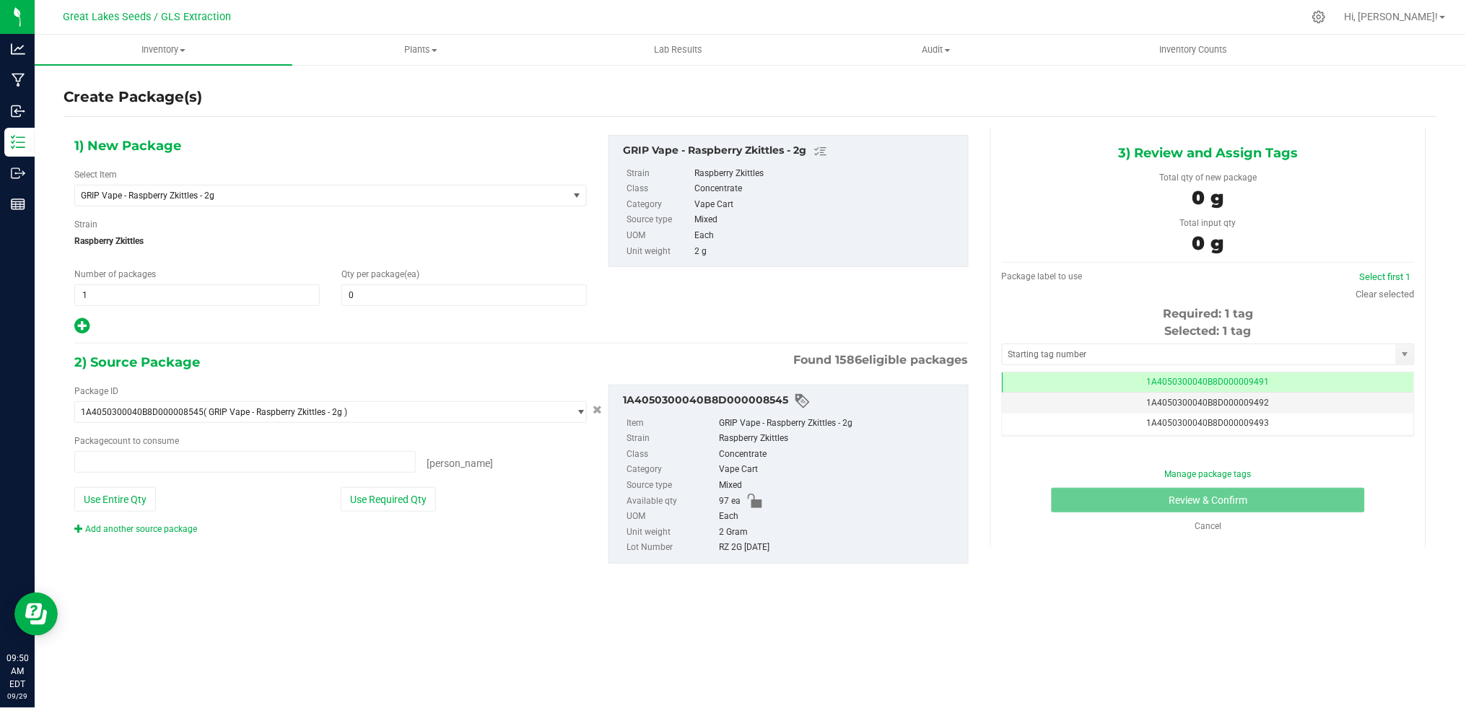
type input "0 ea"
click at [393, 299] on span at bounding box center [463, 295] width 245 height 22
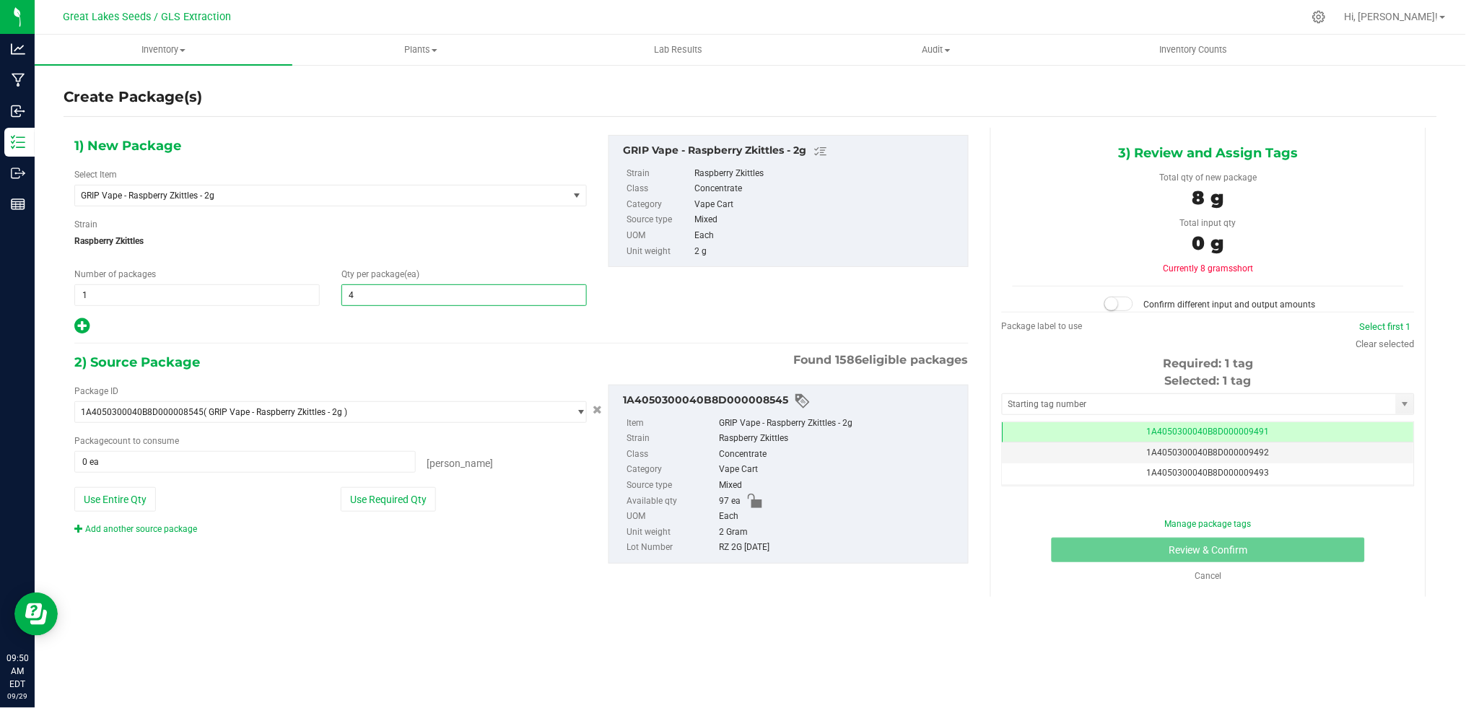
type input "47"
click at [399, 490] on button "Use Required Qty" at bounding box center [388, 499] width 95 height 25
type input "47 ea"
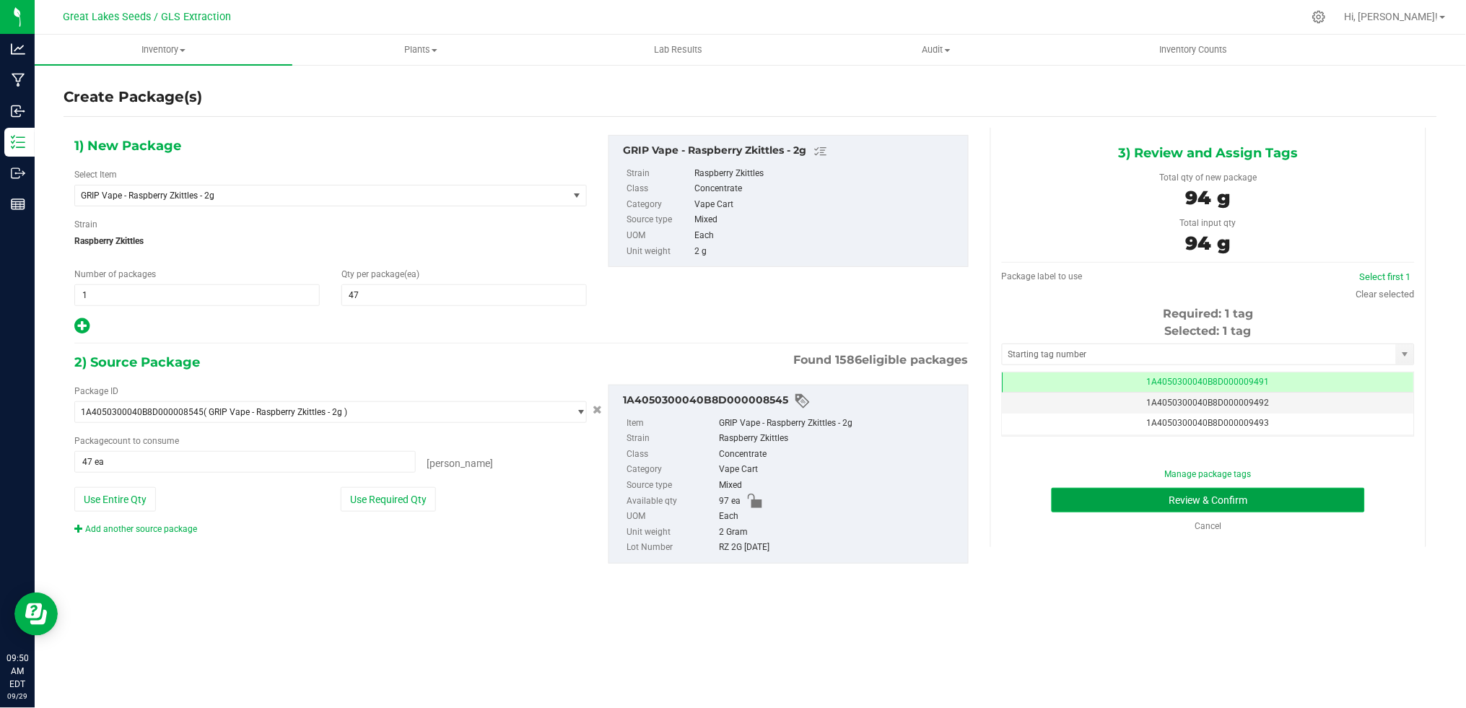
click at [1252, 499] on button "Review & Confirm" at bounding box center [1207, 500] width 313 height 25
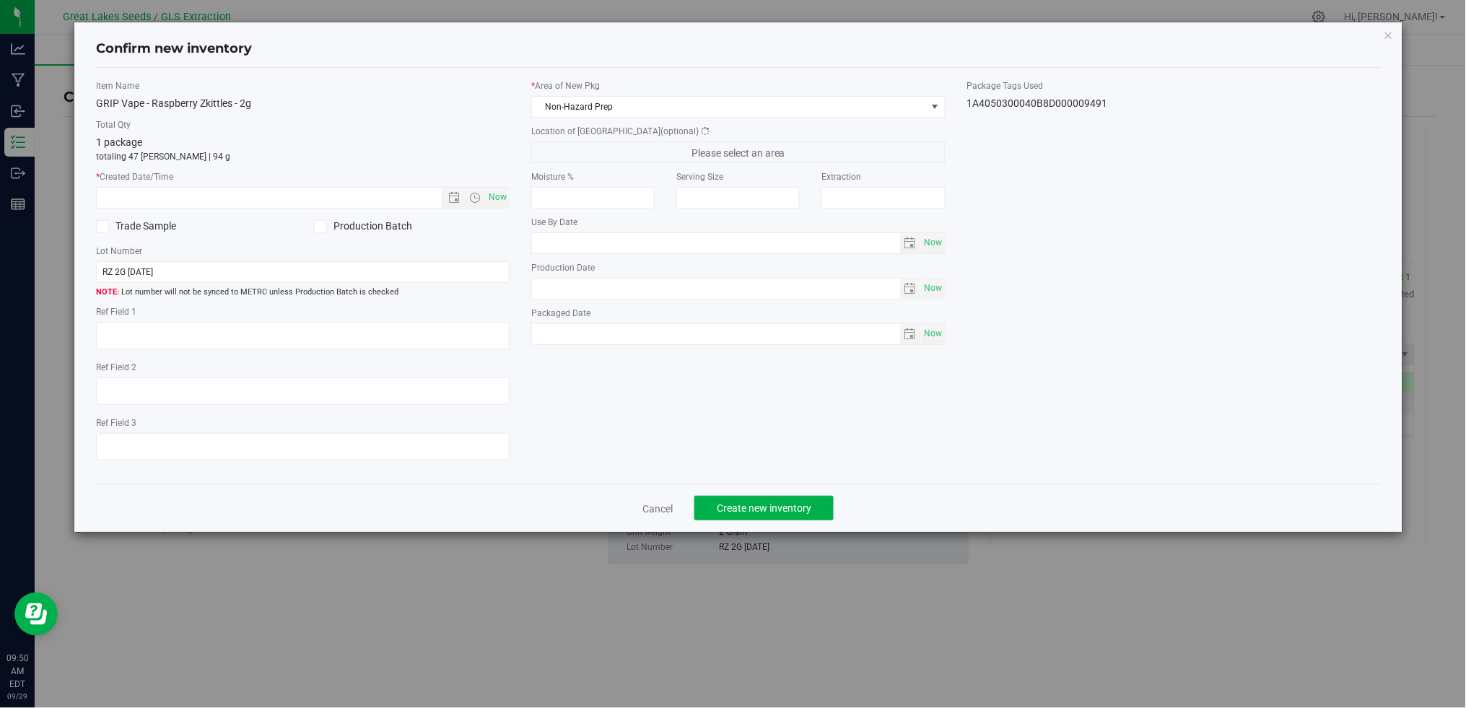
type textarea "[DATE]"
click at [501, 196] on span "Now" at bounding box center [498, 197] width 25 height 21
type input "[DATE] 9:50 AM"
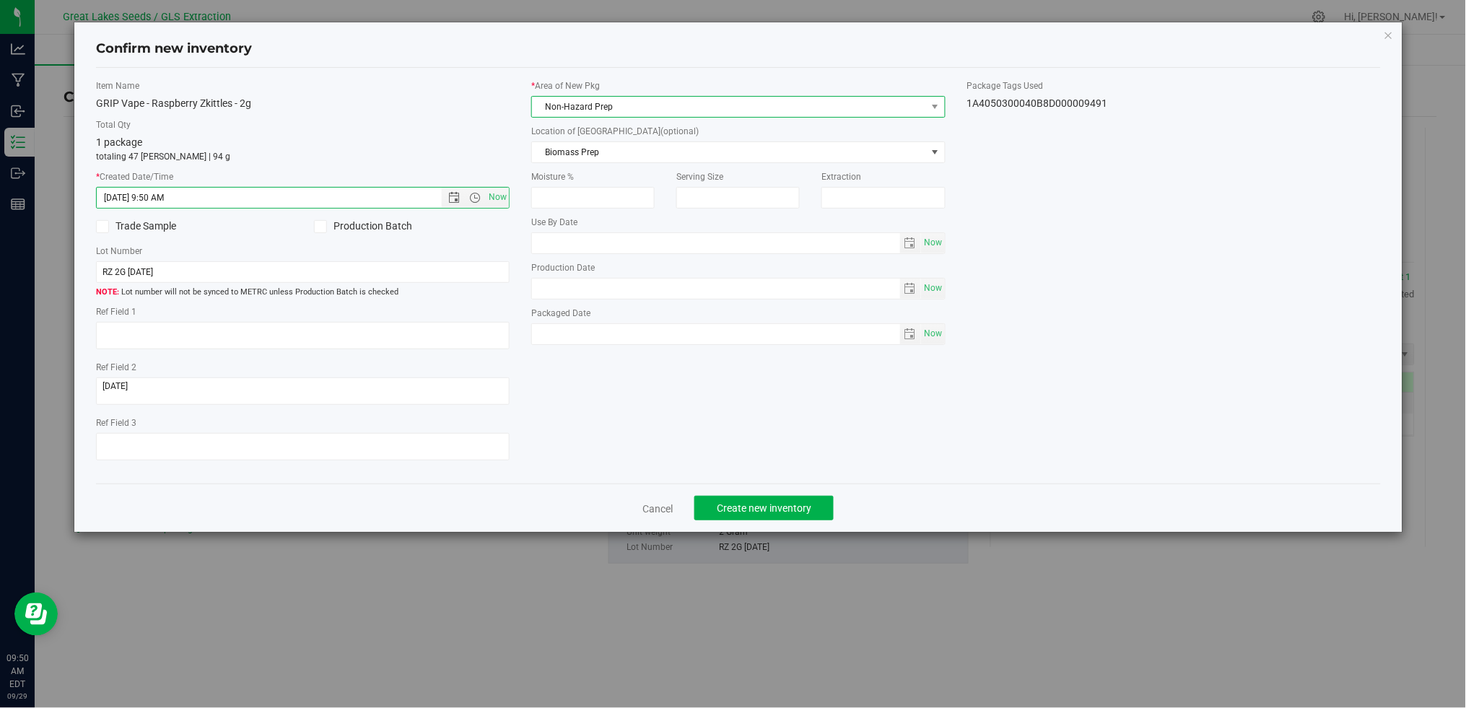
click at [590, 105] on span "Non-Hazard Prep" at bounding box center [729, 107] width 394 height 20
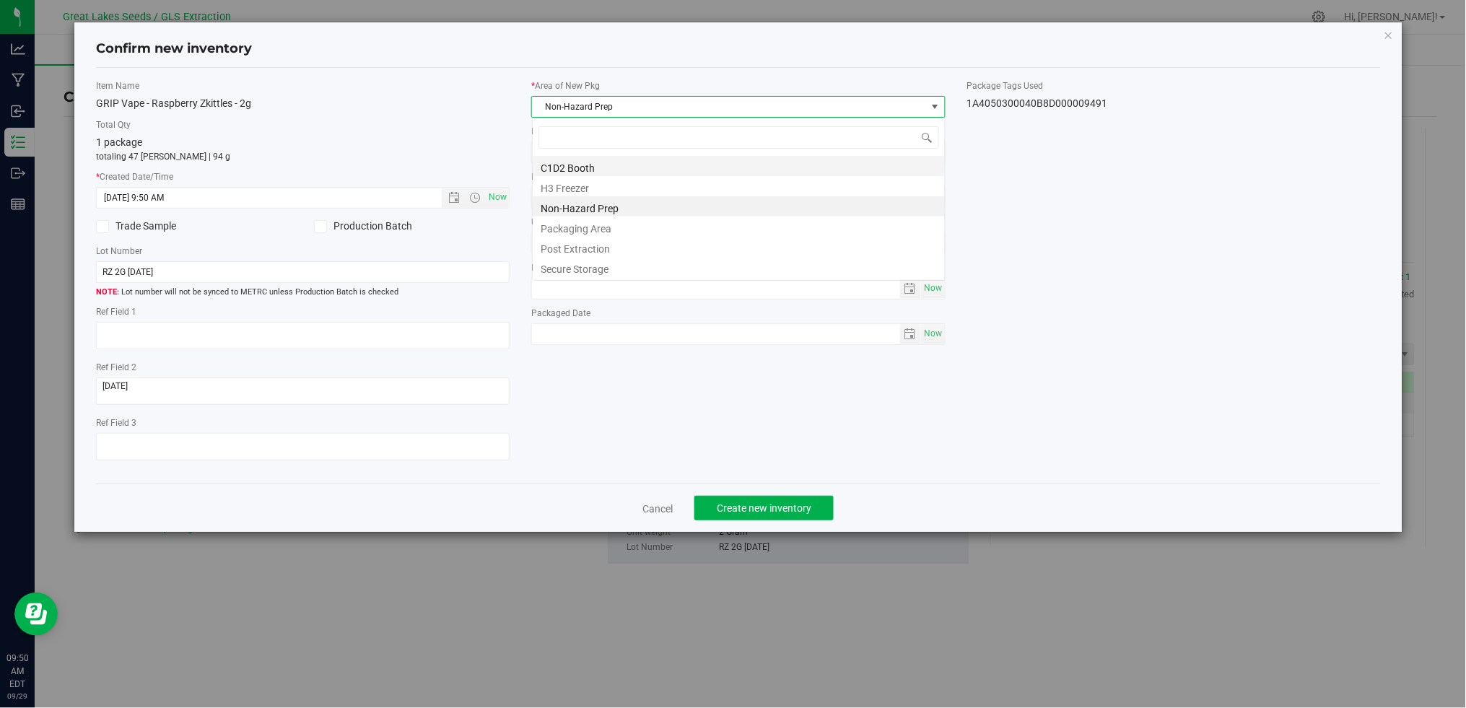
scroll to position [22, 413]
click at [592, 270] on li "Secure Storage" at bounding box center [739, 267] width 412 height 20
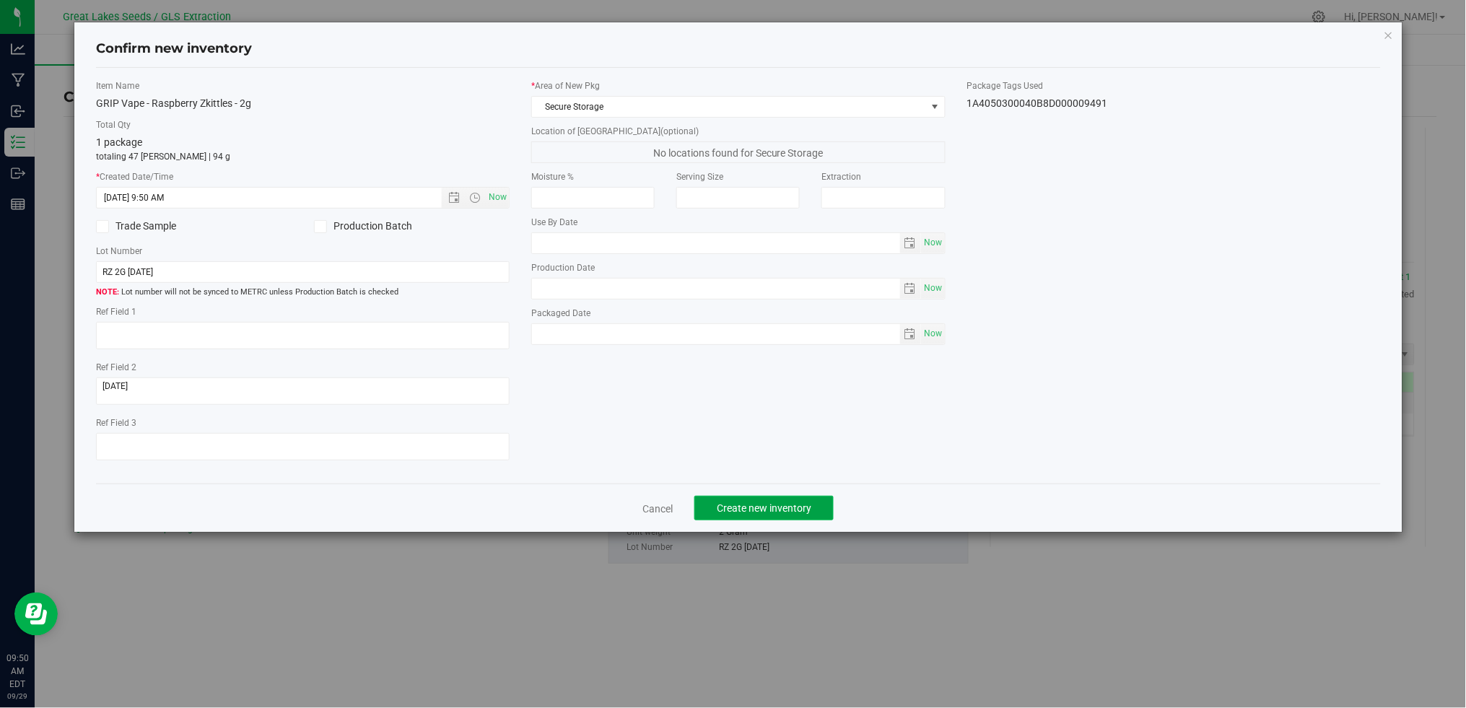
click at [737, 506] on span "Create new inventory" at bounding box center [764, 508] width 95 height 12
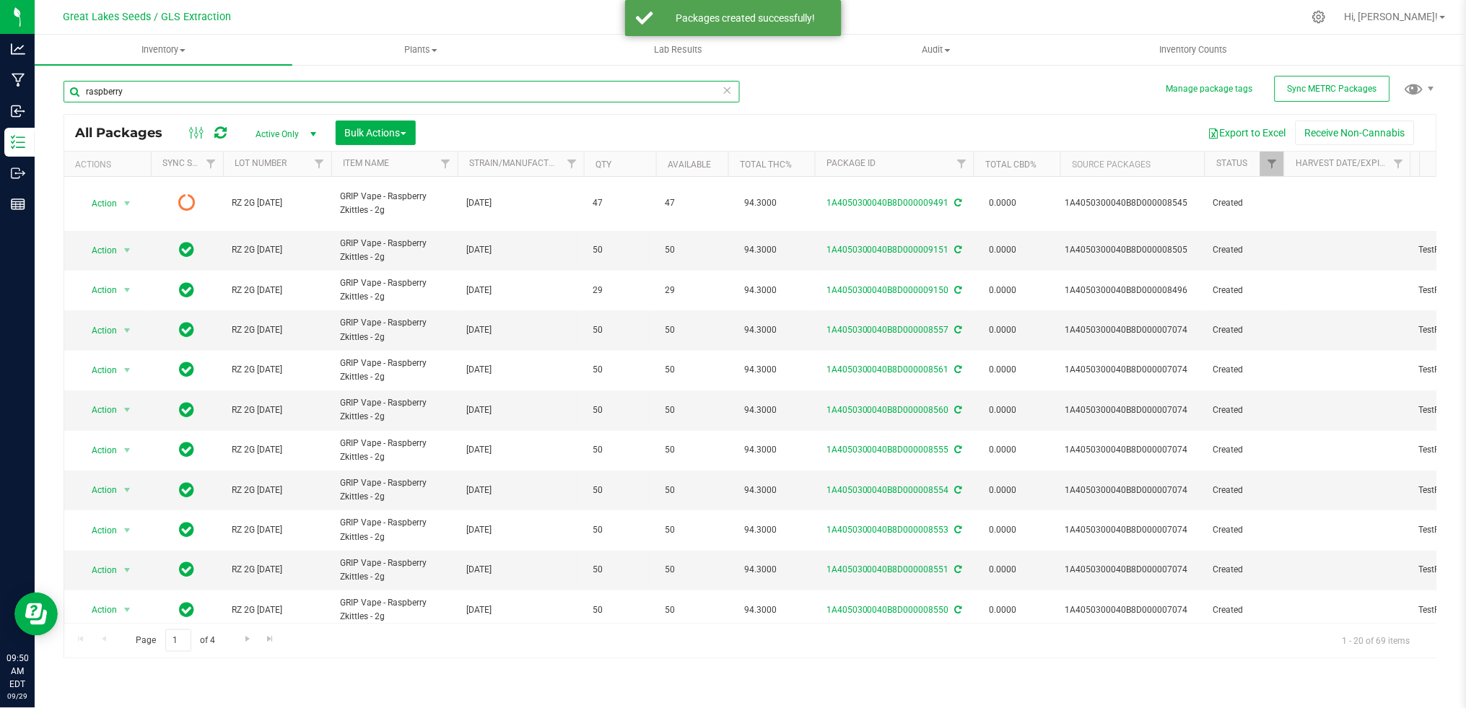
drag, startPoint x: 155, startPoint y: 97, endPoint x: 58, endPoint y: 96, distance: 96.7
click at [58, 96] on div "Manage package tags Sync METRC Packages raspberry All Packages Active Only Acti…" at bounding box center [750, 284] width 1431 height 440
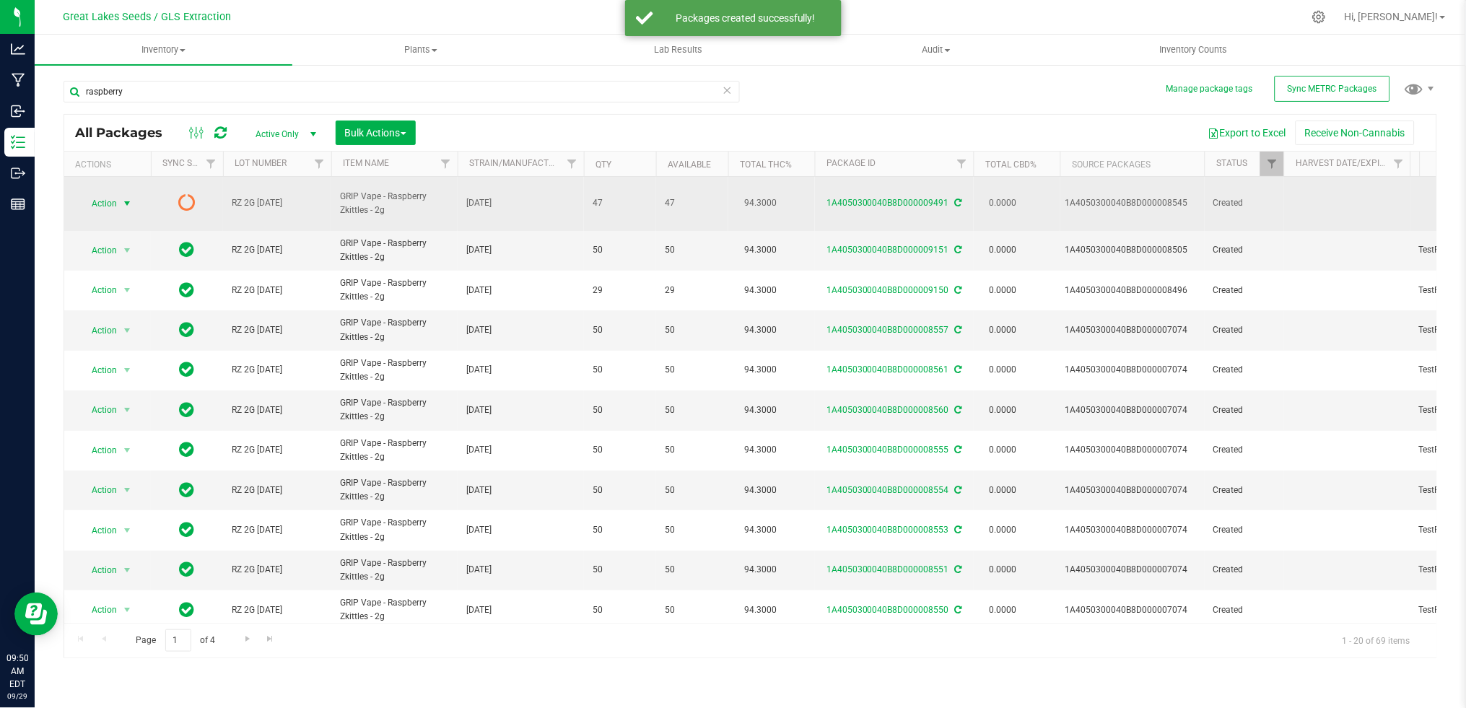
click at [100, 193] on span "Action" at bounding box center [98, 203] width 39 height 20
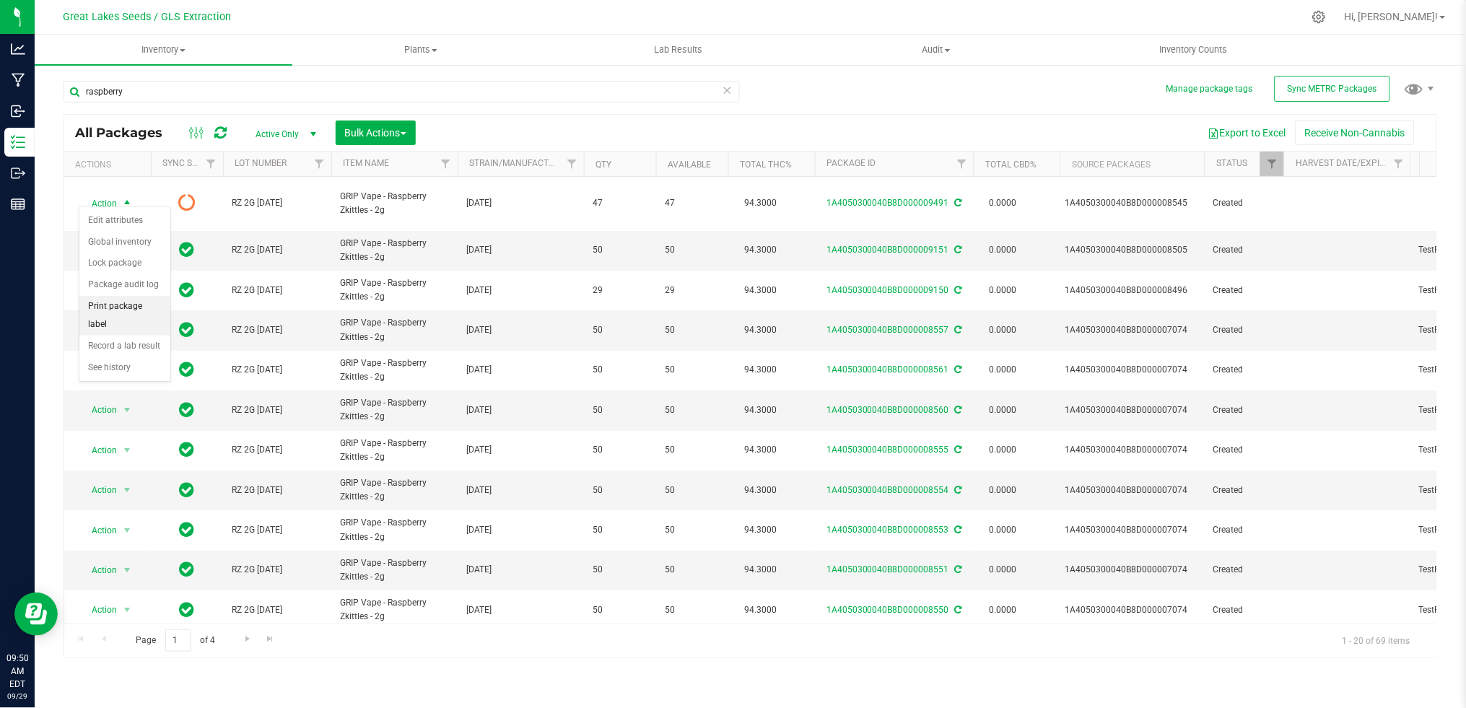
click at [126, 311] on li "Print package label" at bounding box center [124, 316] width 91 height 40
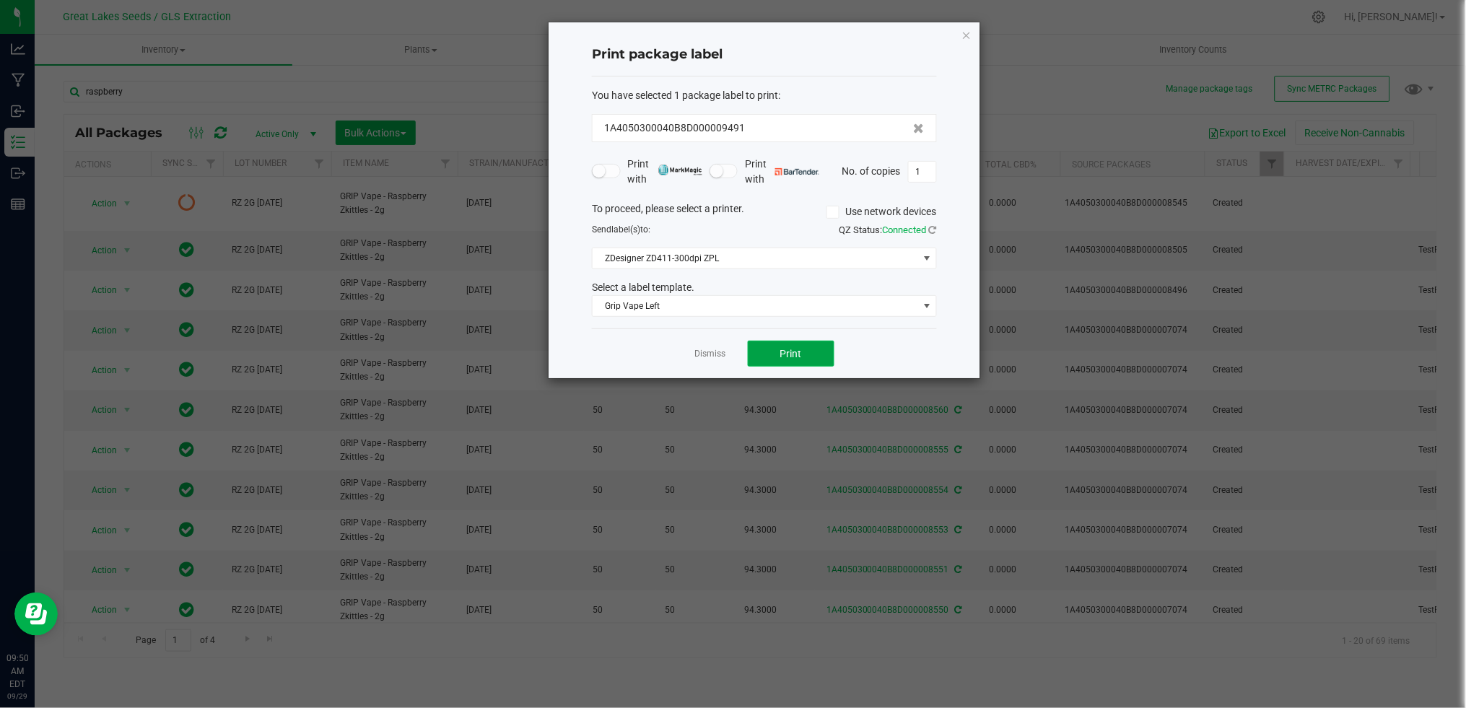
click at [803, 346] on button "Print" at bounding box center [791, 354] width 87 height 26
click at [699, 349] on link "Dismiss" at bounding box center [710, 354] width 31 height 12
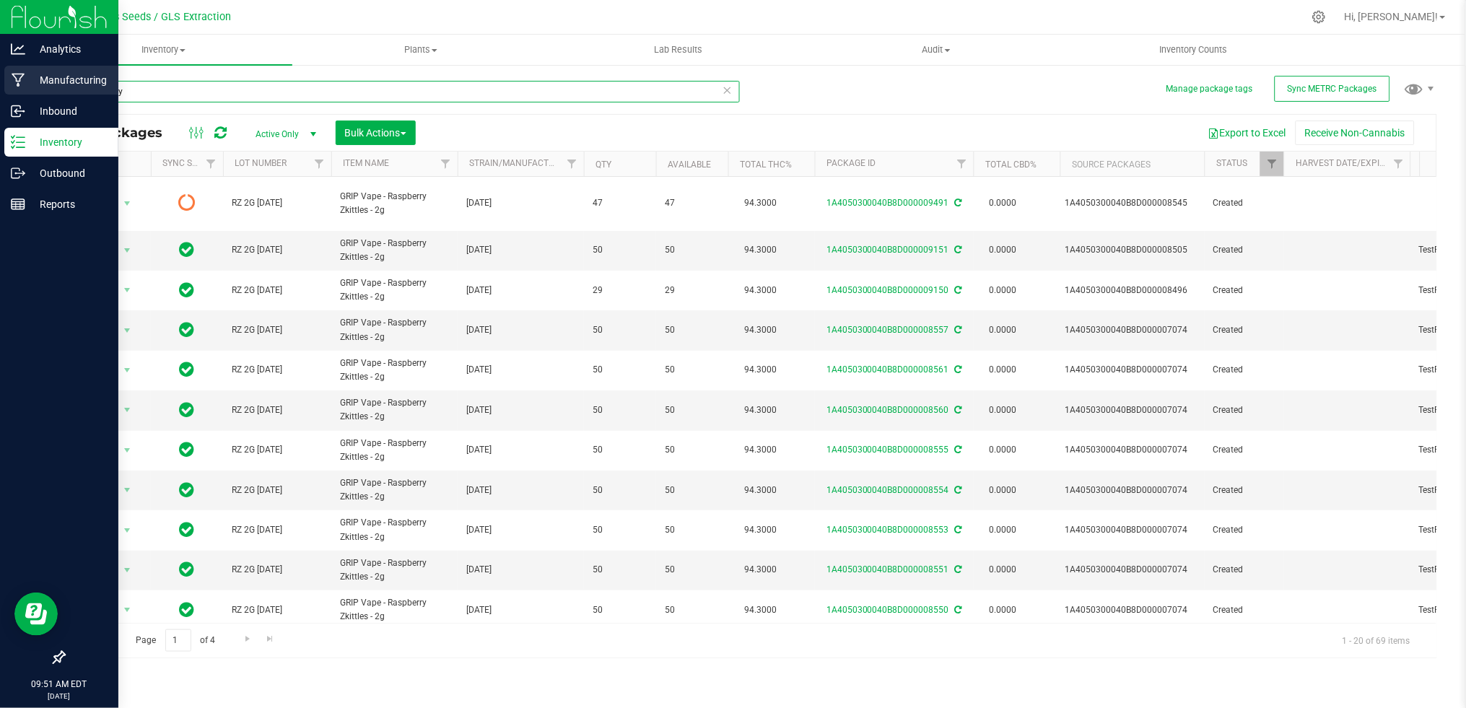
drag, startPoint x: 161, startPoint y: 89, endPoint x: 0, endPoint y: 88, distance: 160.9
click at [0, 89] on html "Analytics Manufacturing Inbound Inventory Outbound Reports 09:51 AM EDT [DATE] …" at bounding box center [733, 354] width 1466 height 708
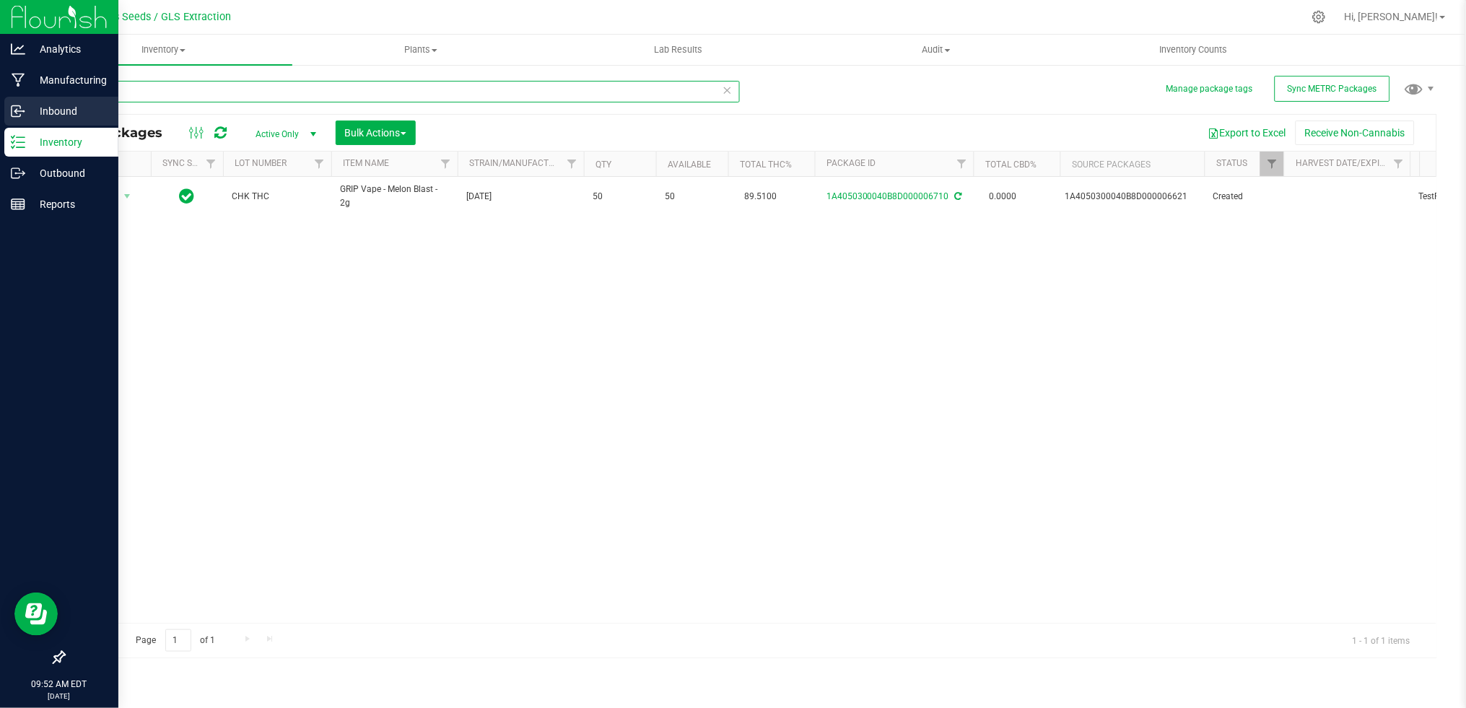
drag, startPoint x: 258, startPoint y: 91, endPoint x: 17, endPoint y: 97, distance: 241.8
click at [17, 97] on div "Analytics Manufacturing Inbound Inventory Outbound Reports 09:52 AM EDT [DATE] …" at bounding box center [733, 354] width 1466 height 708
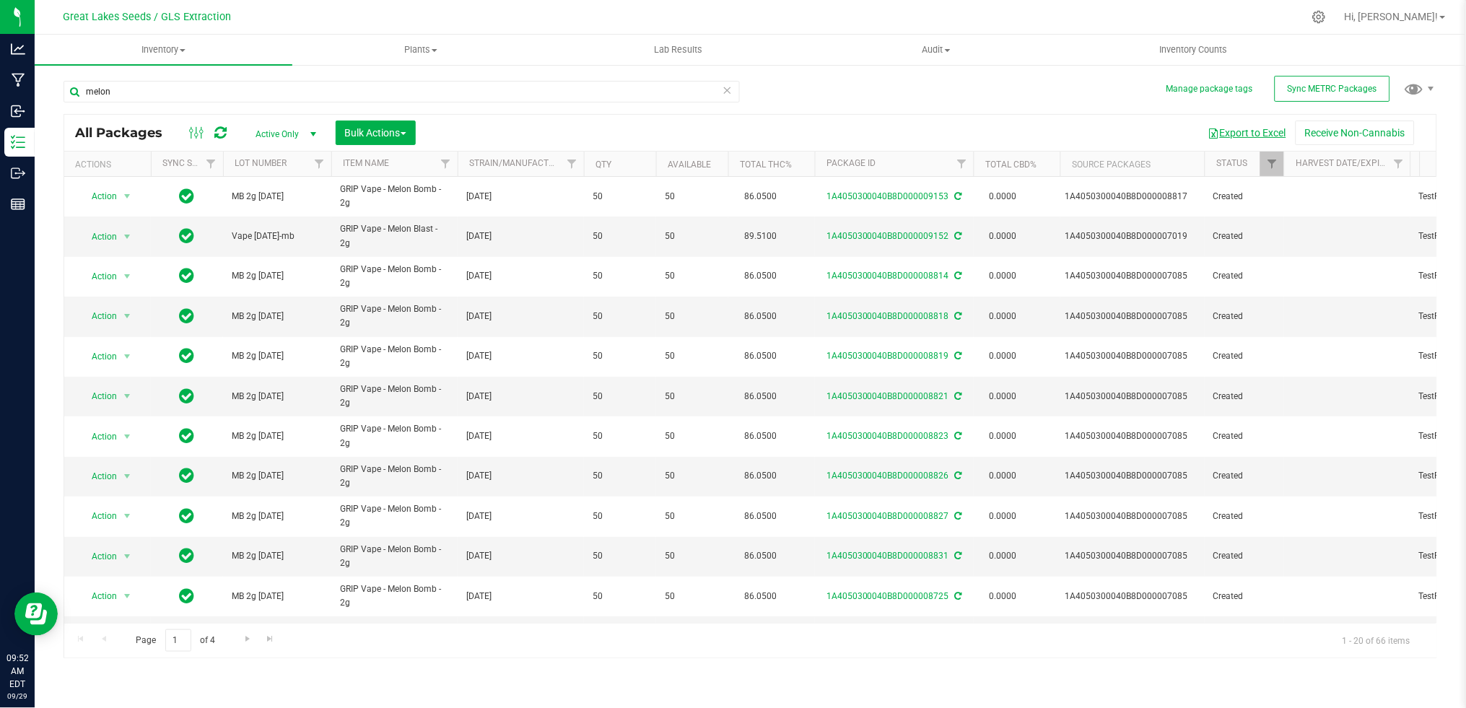
click at [1260, 131] on button "Export to Excel" at bounding box center [1247, 133] width 97 height 25
click at [147, 98] on input "melon" at bounding box center [402, 92] width 676 height 22
drag, startPoint x: 141, startPoint y: 95, endPoint x: 69, endPoint y: 93, distance: 72.2
click at [69, 93] on input "melon" at bounding box center [402, 92] width 676 height 22
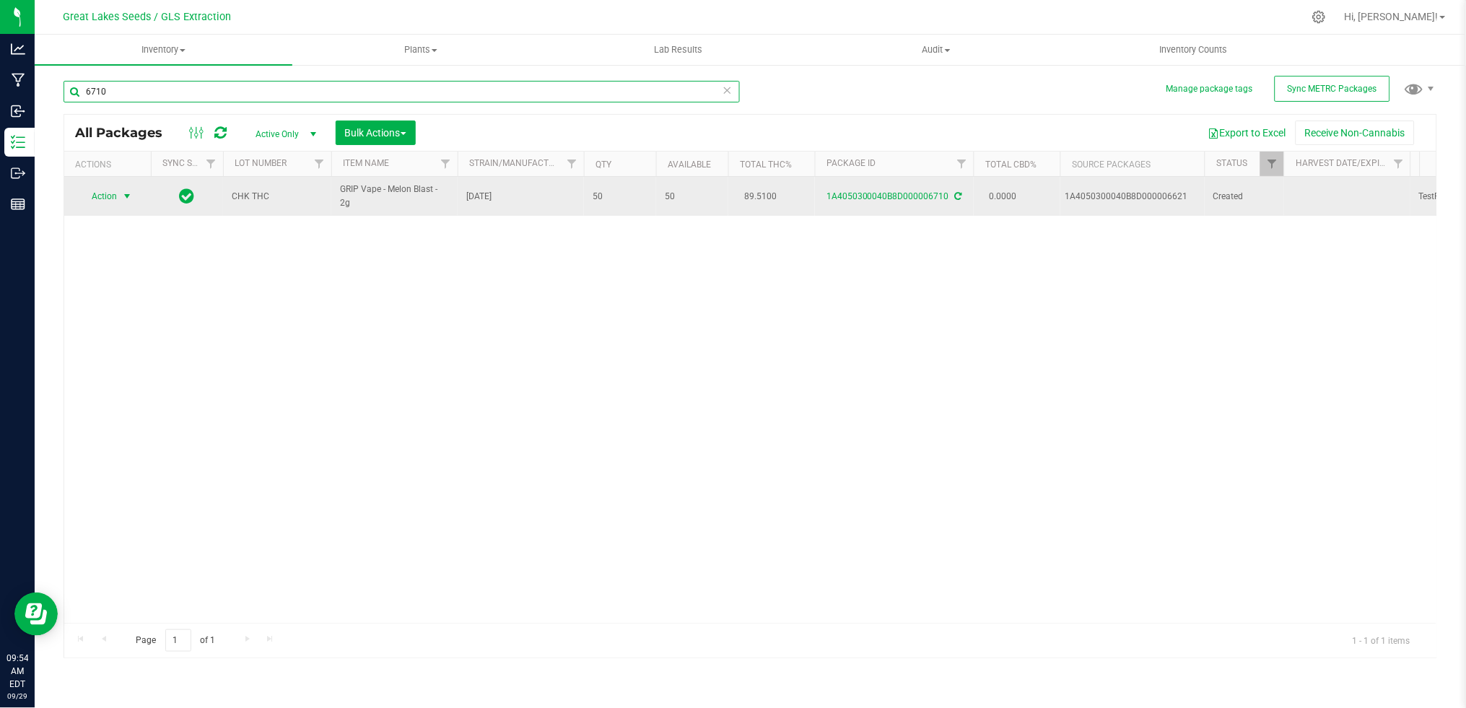
type input "6710"
click at [89, 192] on span "Action" at bounding box center [98, 196] width 39 height 20
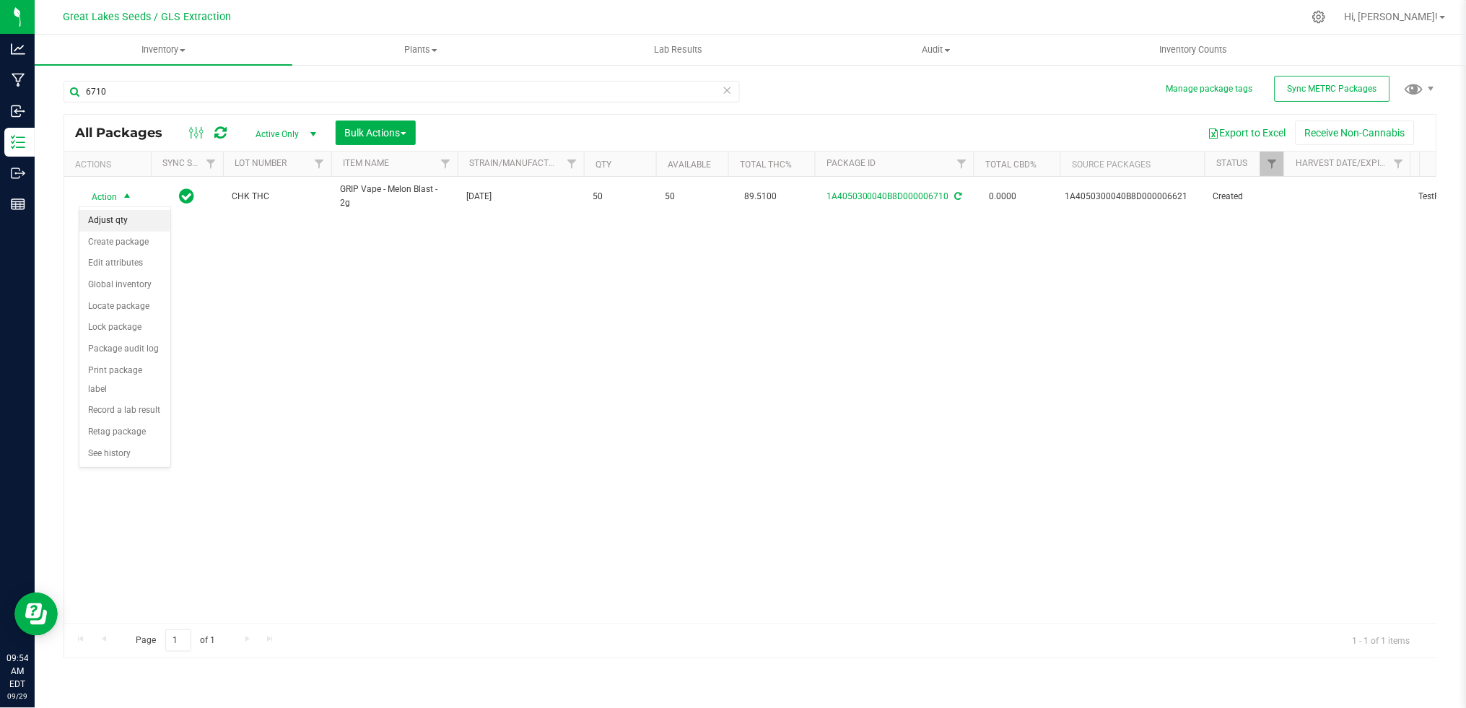
click at [111, 217] on li "Adjust qty" at bounding box center [124, 221] width 91 height 22
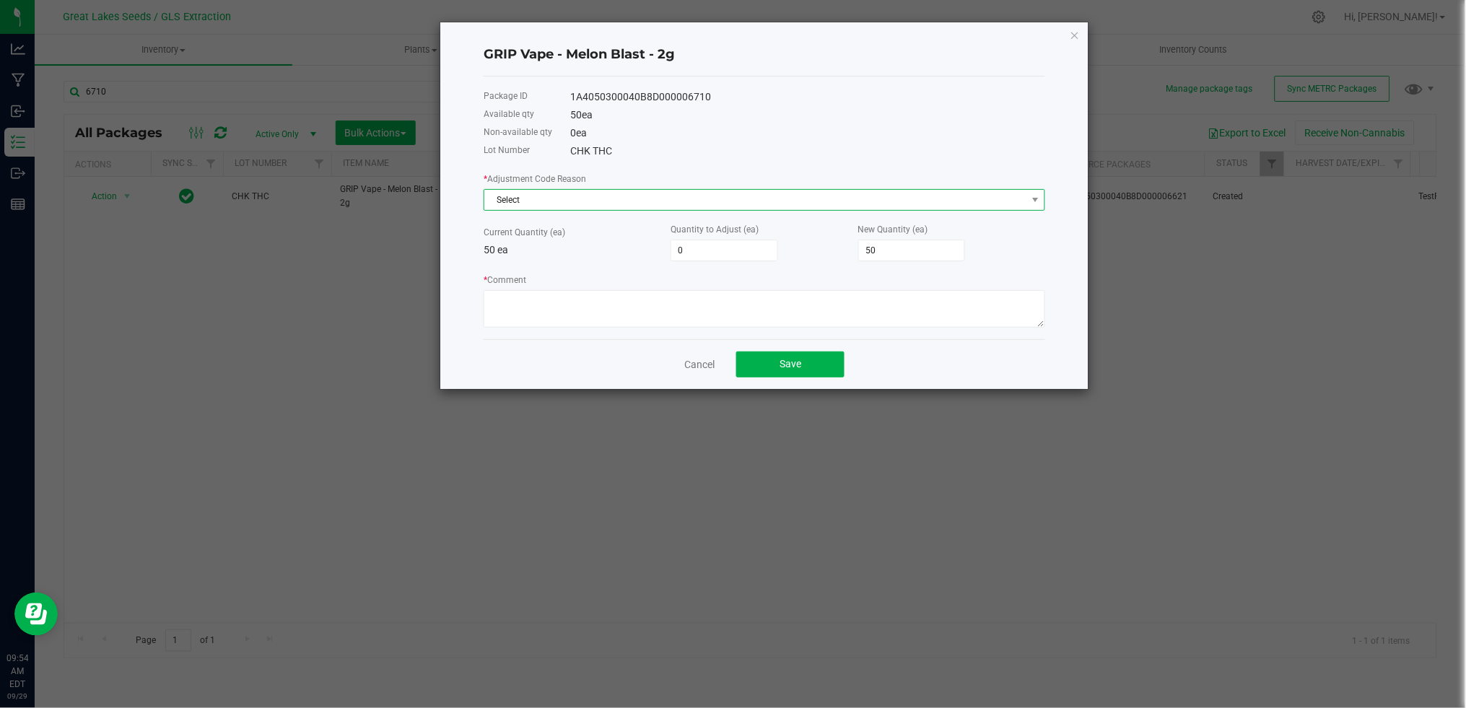
click at [537, 203] on span "Select" at bounding box center [755, 200] width 542 height 20
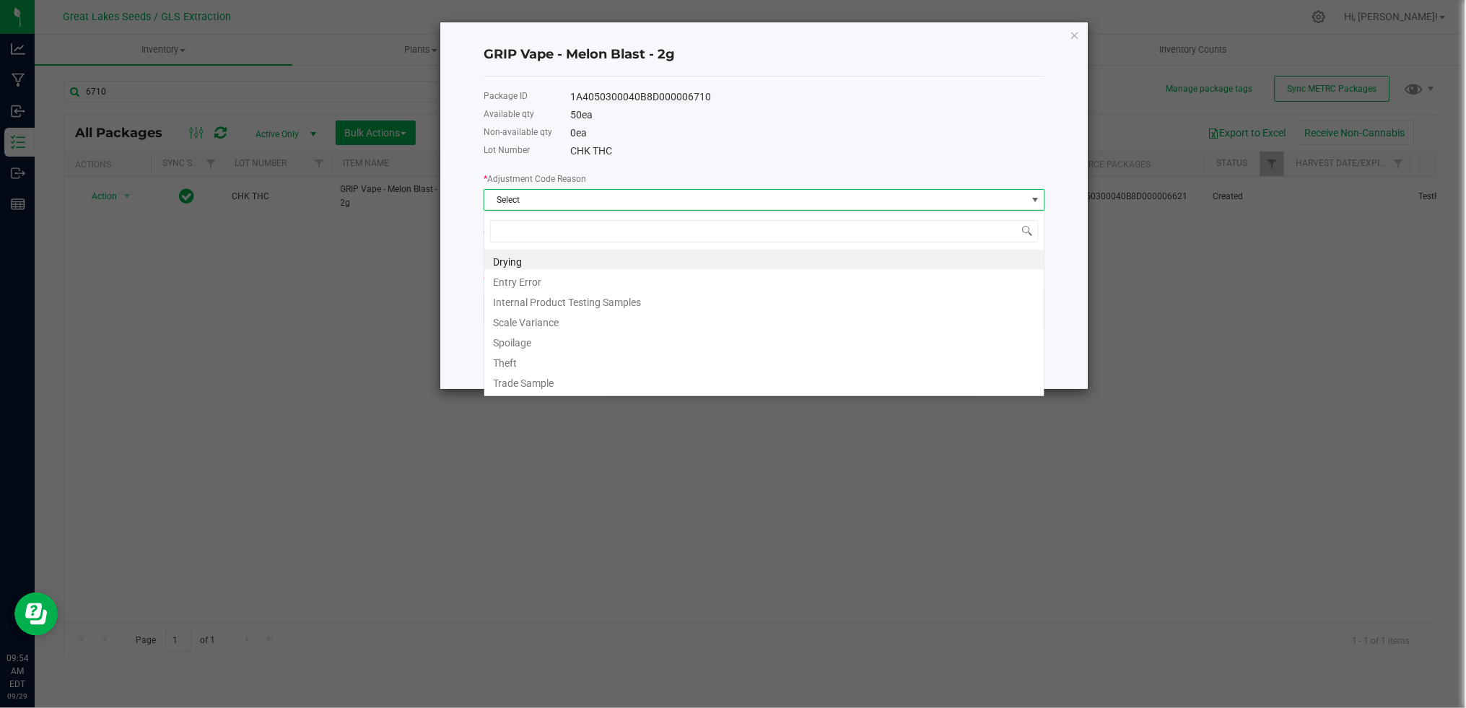
scroll to position [22, 561]
click at [527, 284] on li "Entry Error" at bounding box center [764, 280] width 560 height 20
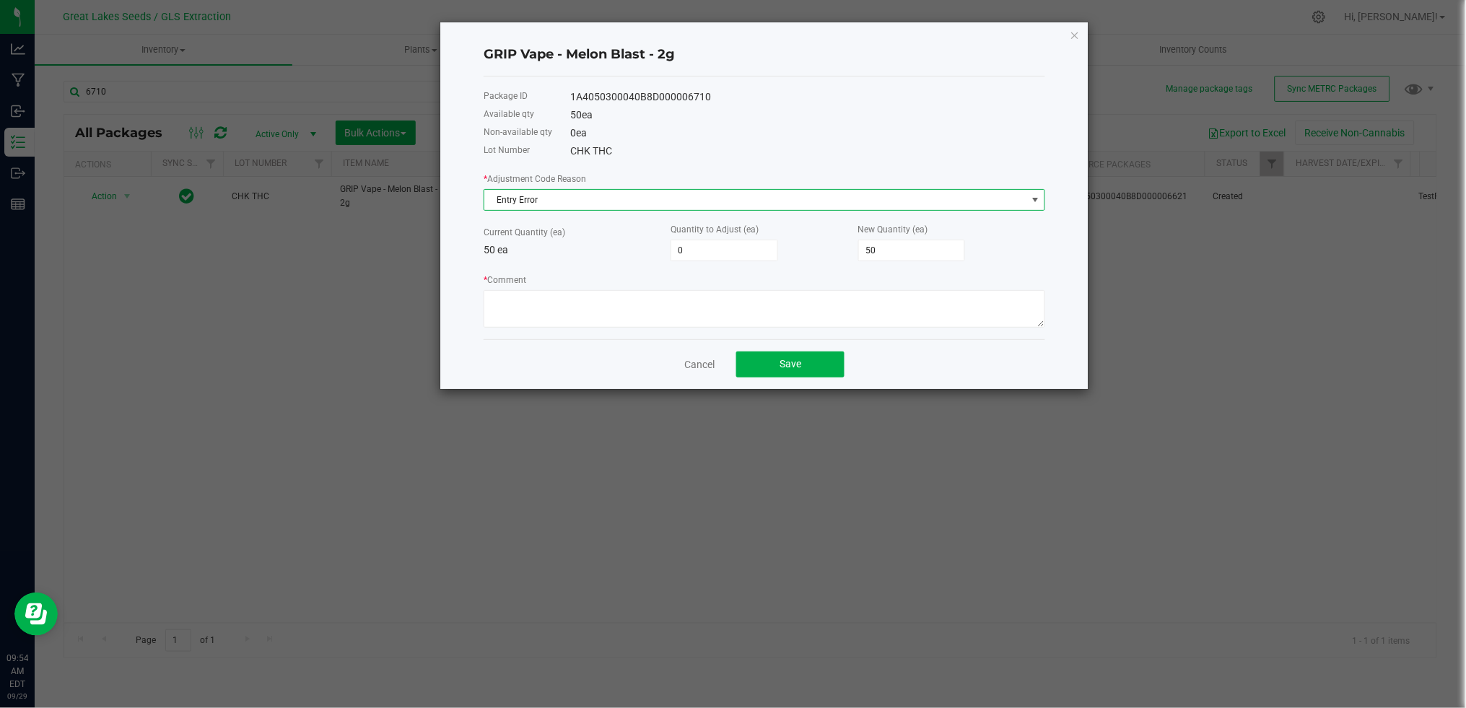
click at [541, 206] on span "Entry Error" at bounding box center [755, 200] width 542 height 20
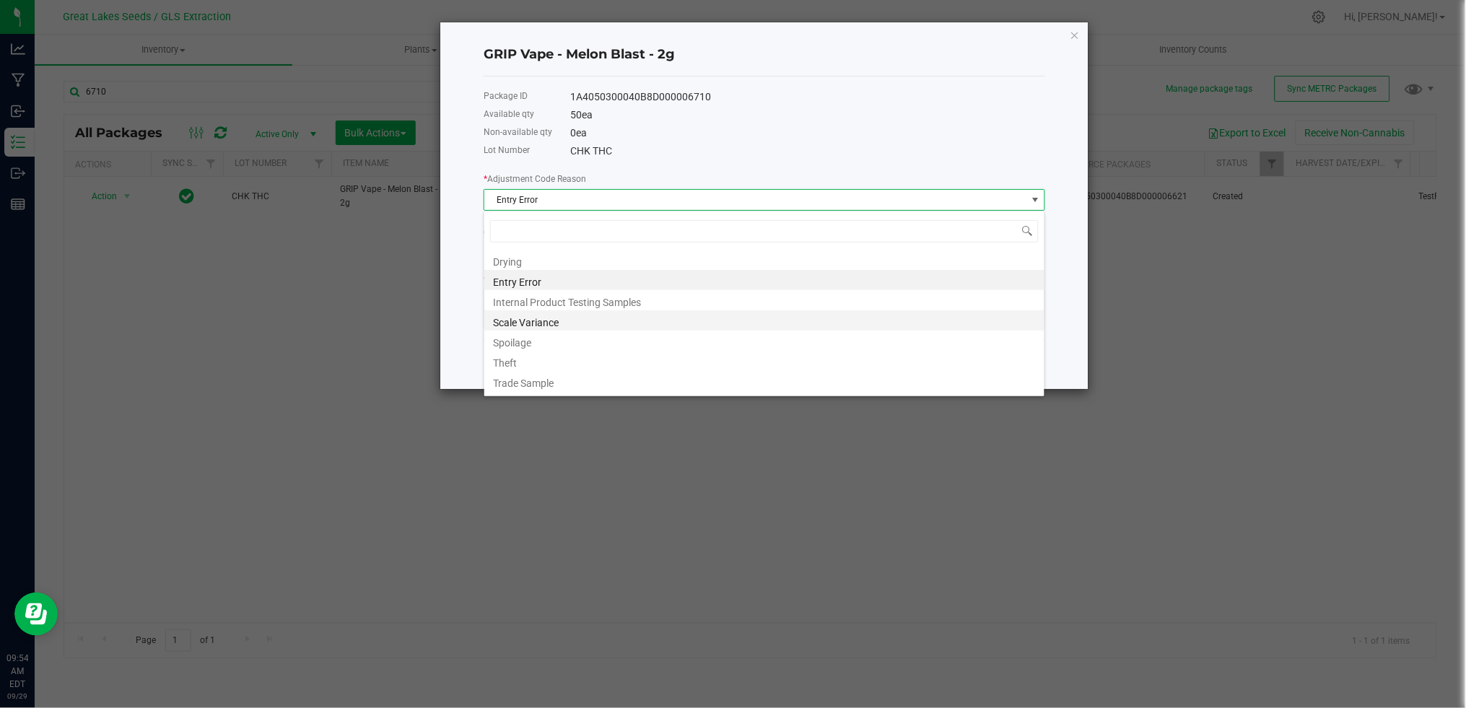
click at [547, 323] on li "Scale Variance" at bounding box center [764, 320] width 560 height 20
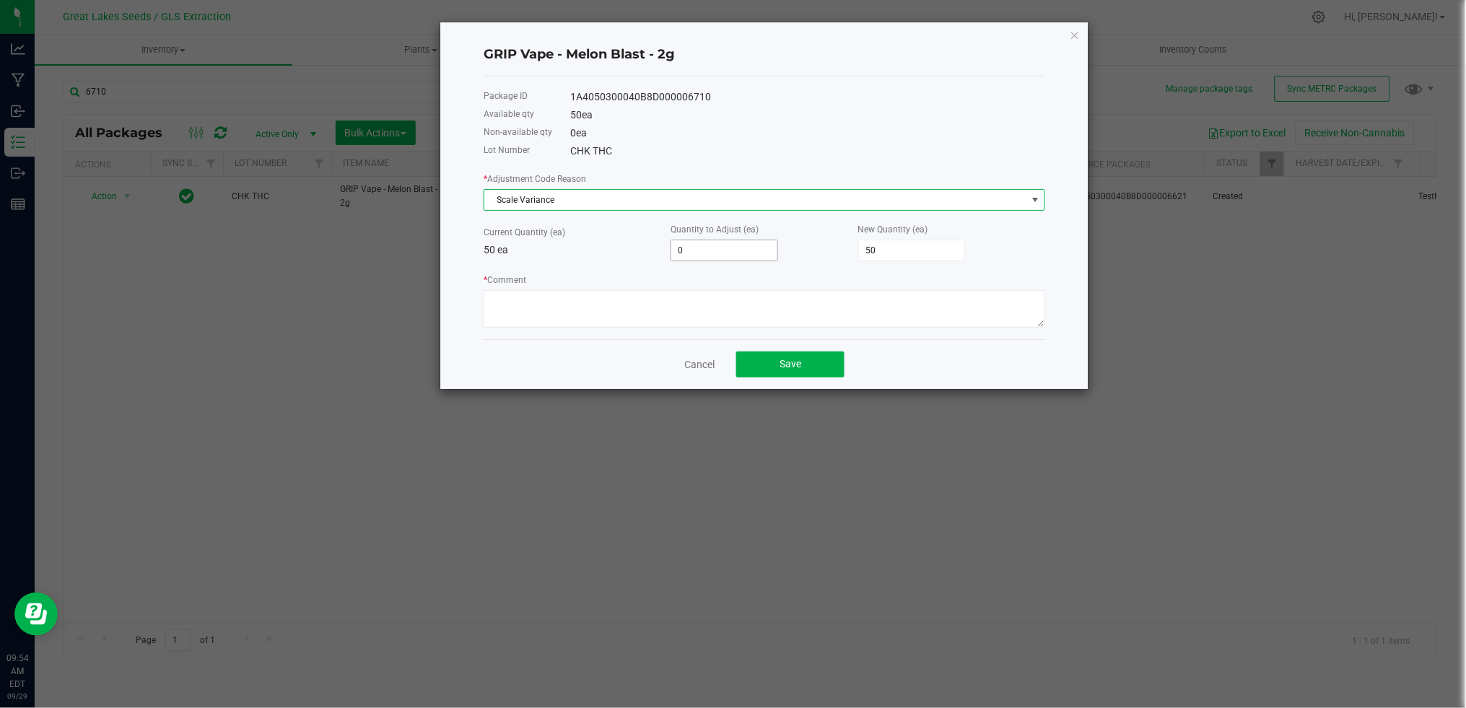
click at [711, 253] on input "0" at bounding box center [724, 250] width 106 height 20
type input "-3"
type input "47"
type input "-3"
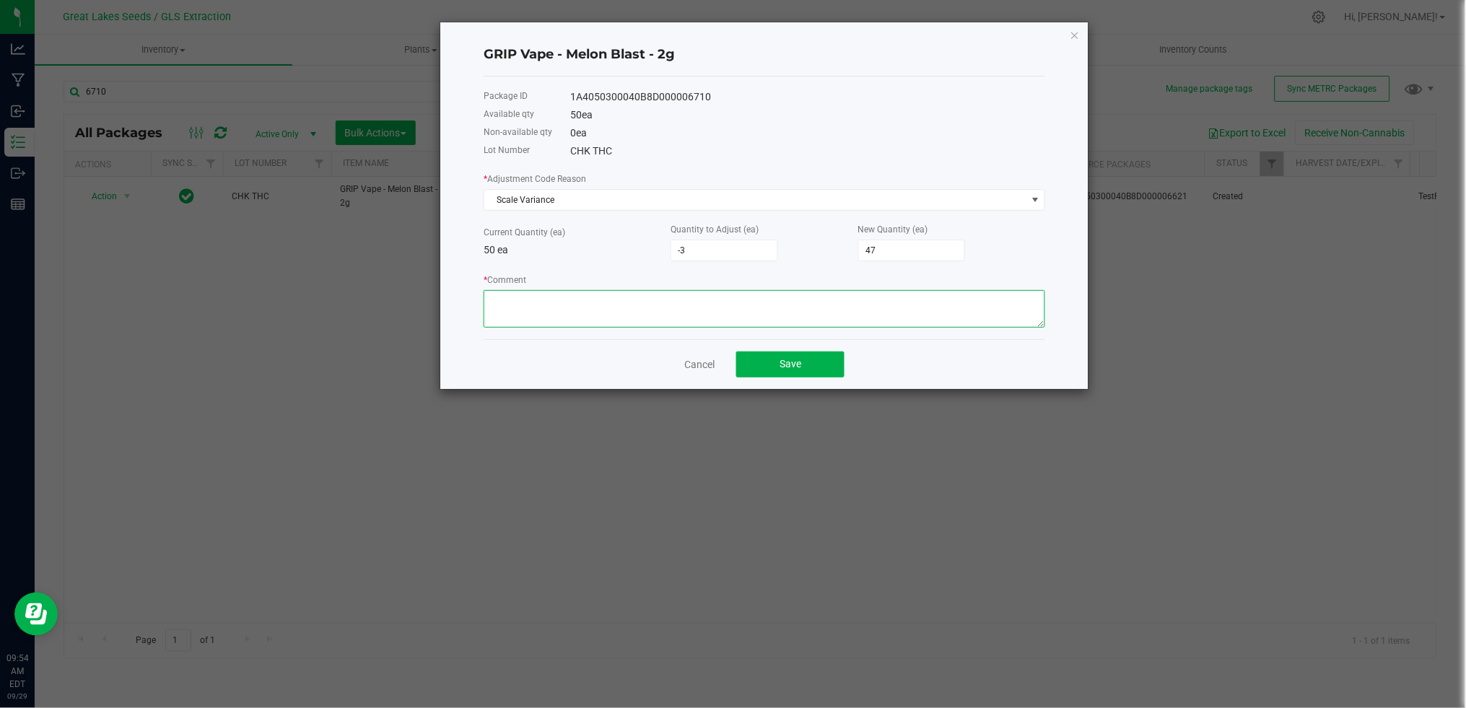
click at [703, 311] on textarea "* Comment" at bounding box center [763, 309] width 561 height 38
type textarea "not enough for last 3"
click at [790, 351] on div "Cancel Save" at bounding box center [763, 364] width 561 height 50
click at [788, 366] on span "Save" at bounding box center [790, 364] width 22 height 12
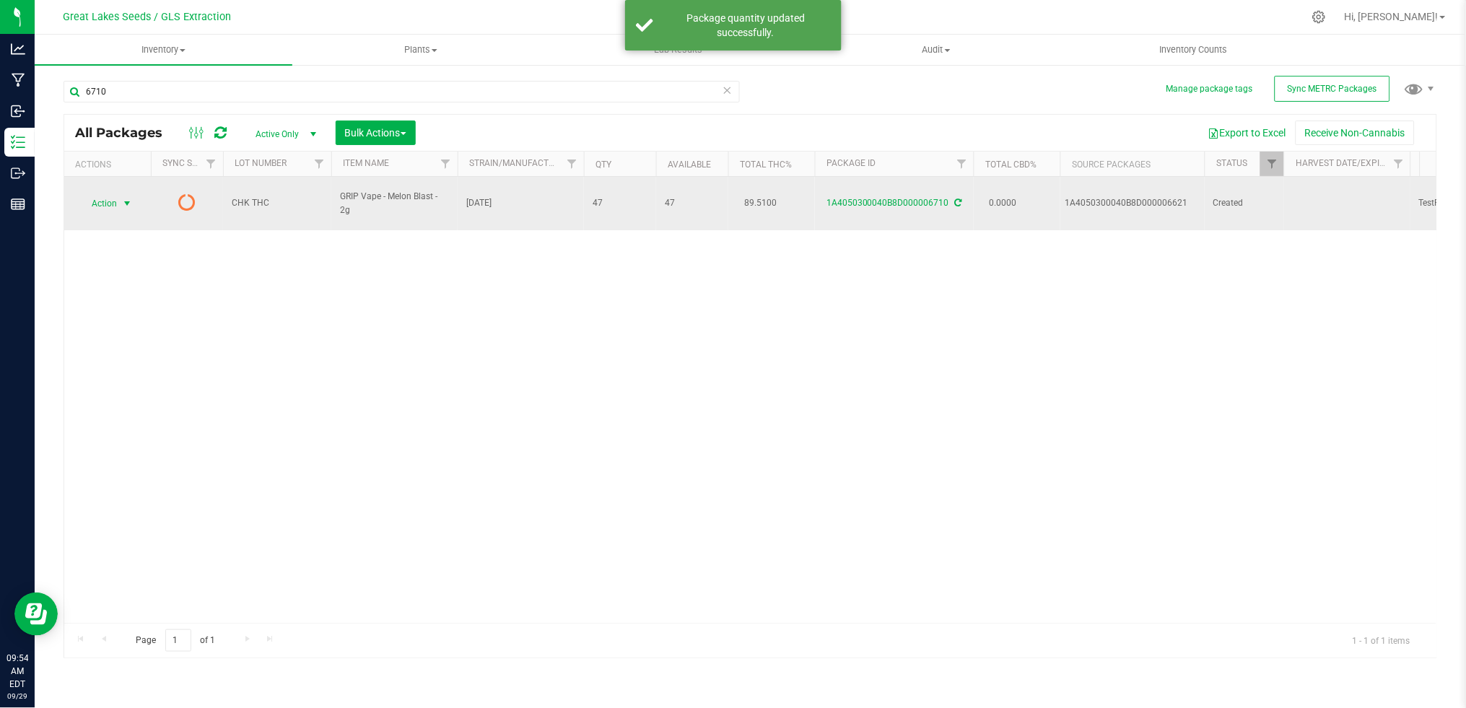
click at [105, 196] on span "Action" at bounding box center [98, 203] width 39 height 20
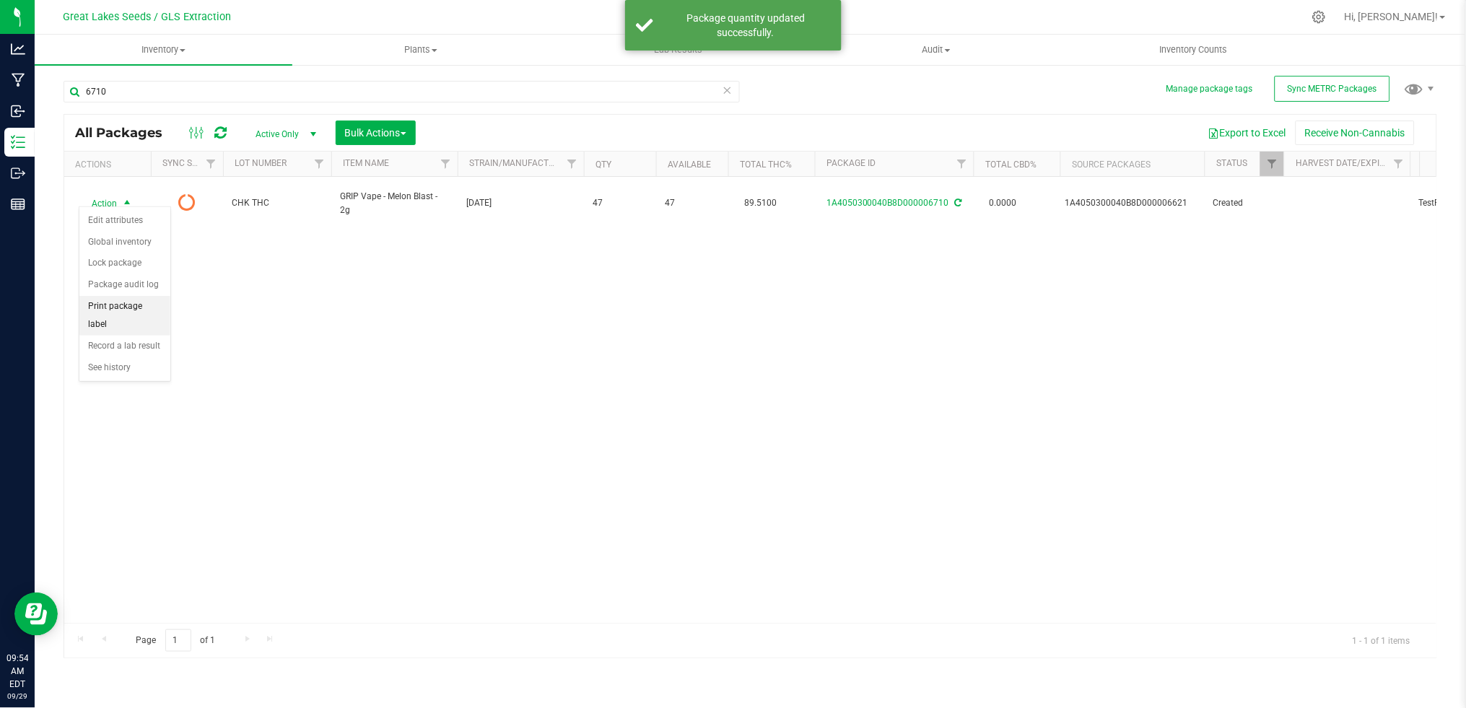
click at [134, 308] on li "Print package label" at bounding box center [124, 316] width 91 height 40
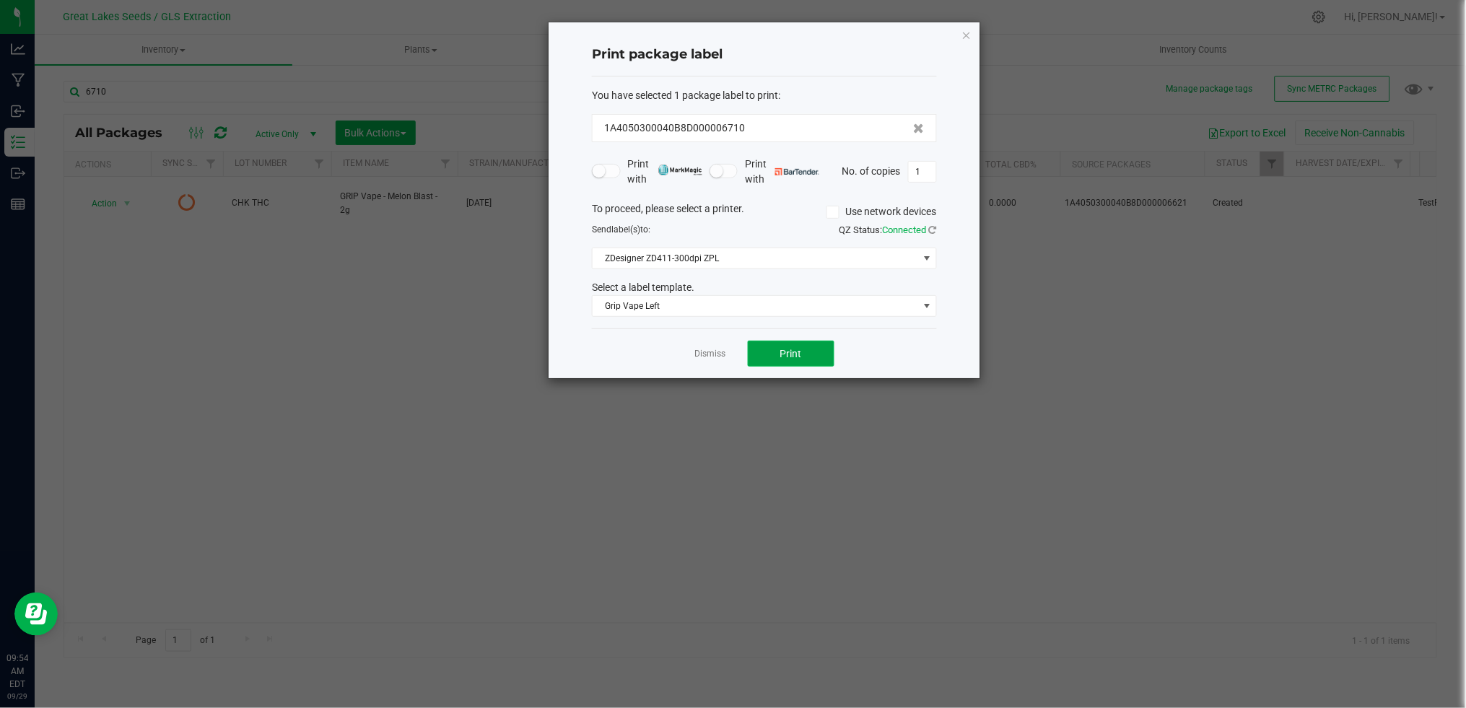
click at [809, 351] on button "Print" at bounding box center [791, 354] width 87 height 26
click at [704, 354] on link "Dismiss" at bounding box center [710, 354] width 31 height 12
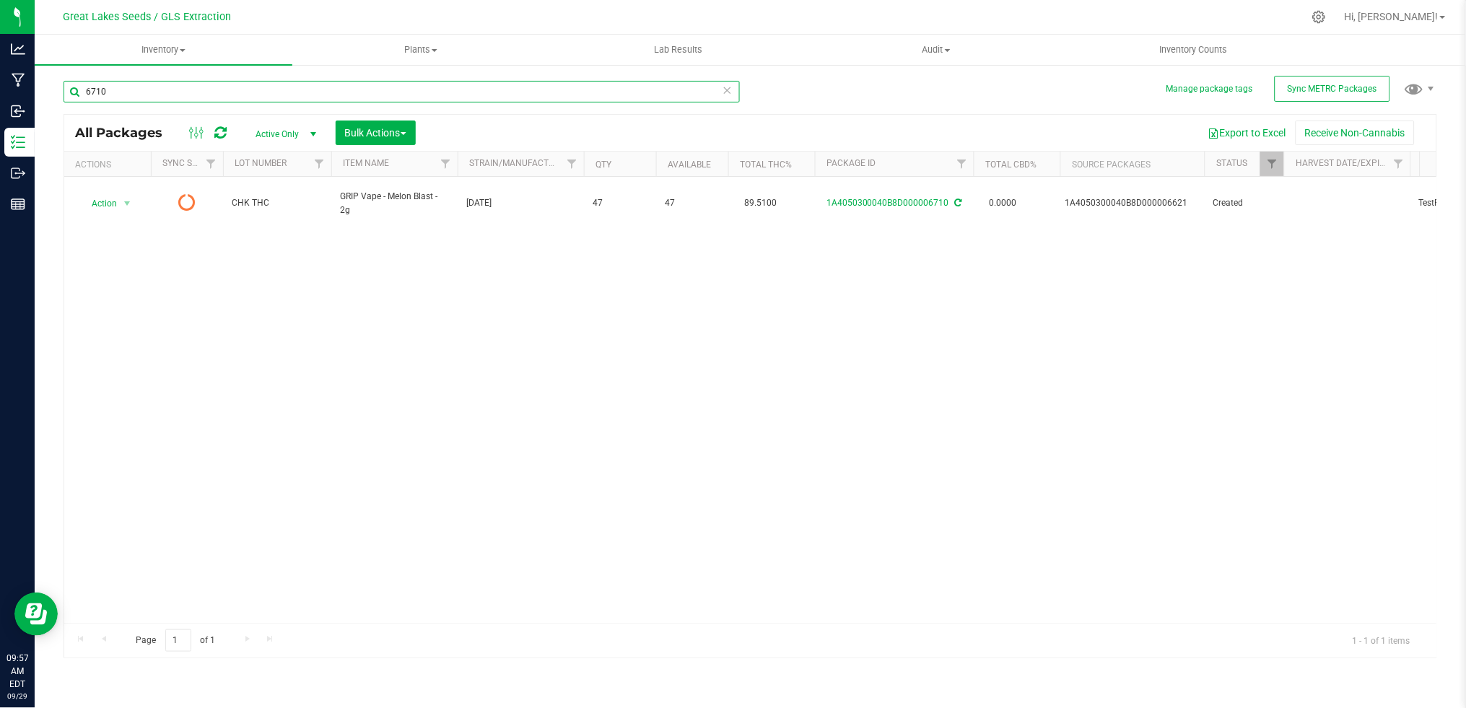
drag, startPoint x: 91, startPoint y: 87, endPoint x: 69, endPoint y: 87, distance: 21.6
click at [69, 87] on input "6710" at bounding box center [402, 92] width 676 height 22
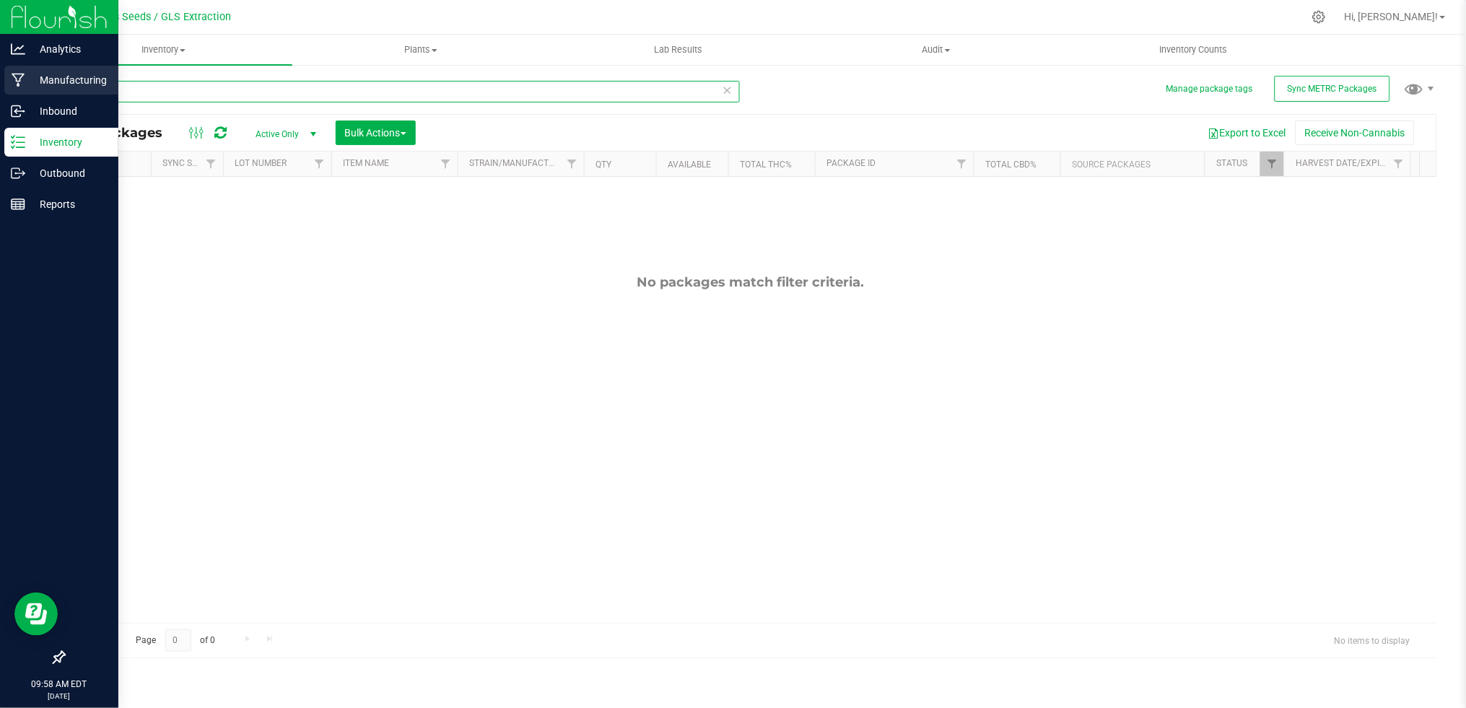
drag, startPoint x: 111, startPoint y: 97, endPoint x: 32, endPoint y: 92, distance: 79.5
click at [32, 92] on div "Analytics Manufacturing Inbound Inventory Outbound Reports 09:58 AM EDT [DATE] …" at bounding box center [733, 354] width 1466 height 708
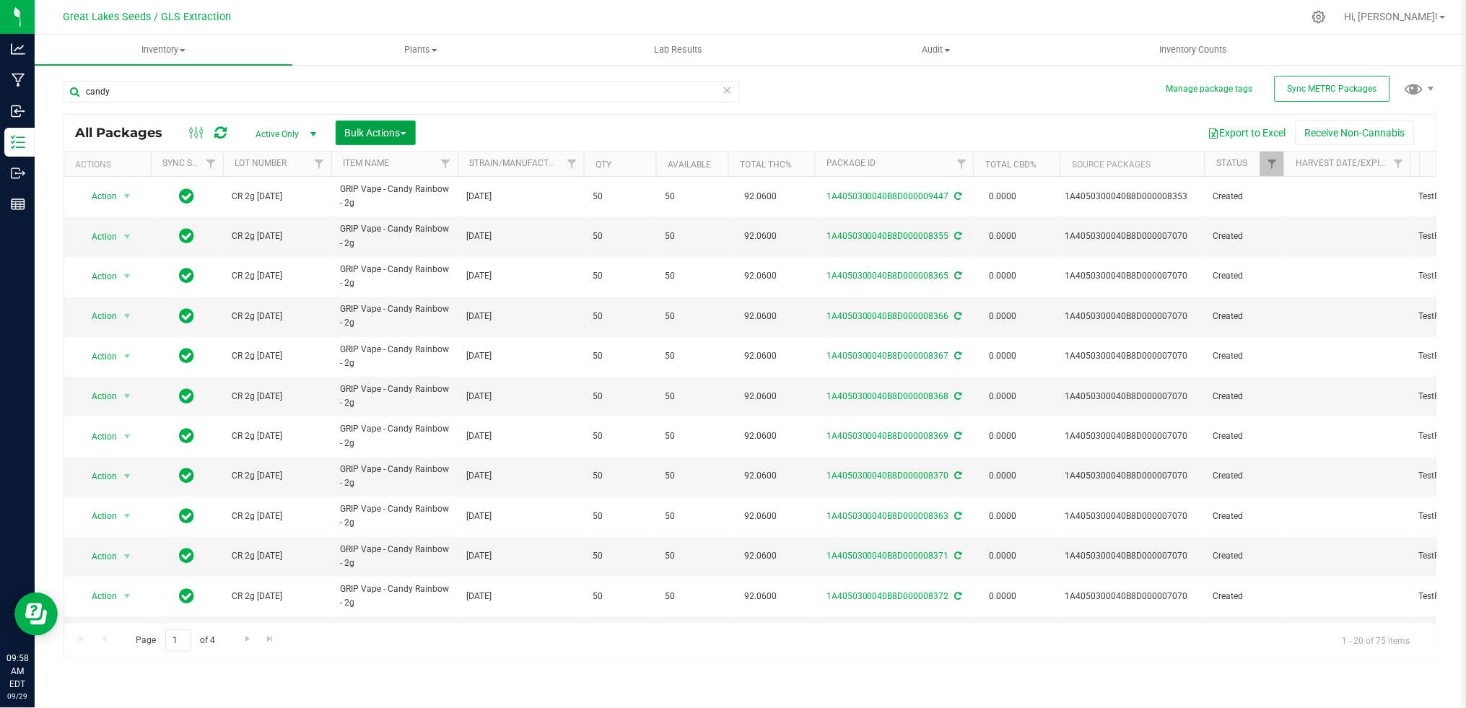
click at [382, 138] on span "Bulk Actions" at bounding box center [375, 133] width 61 height 12
click at [1263, 128] on button "Export to Excel" at bounding box center [1247, 133] width 97 height 25
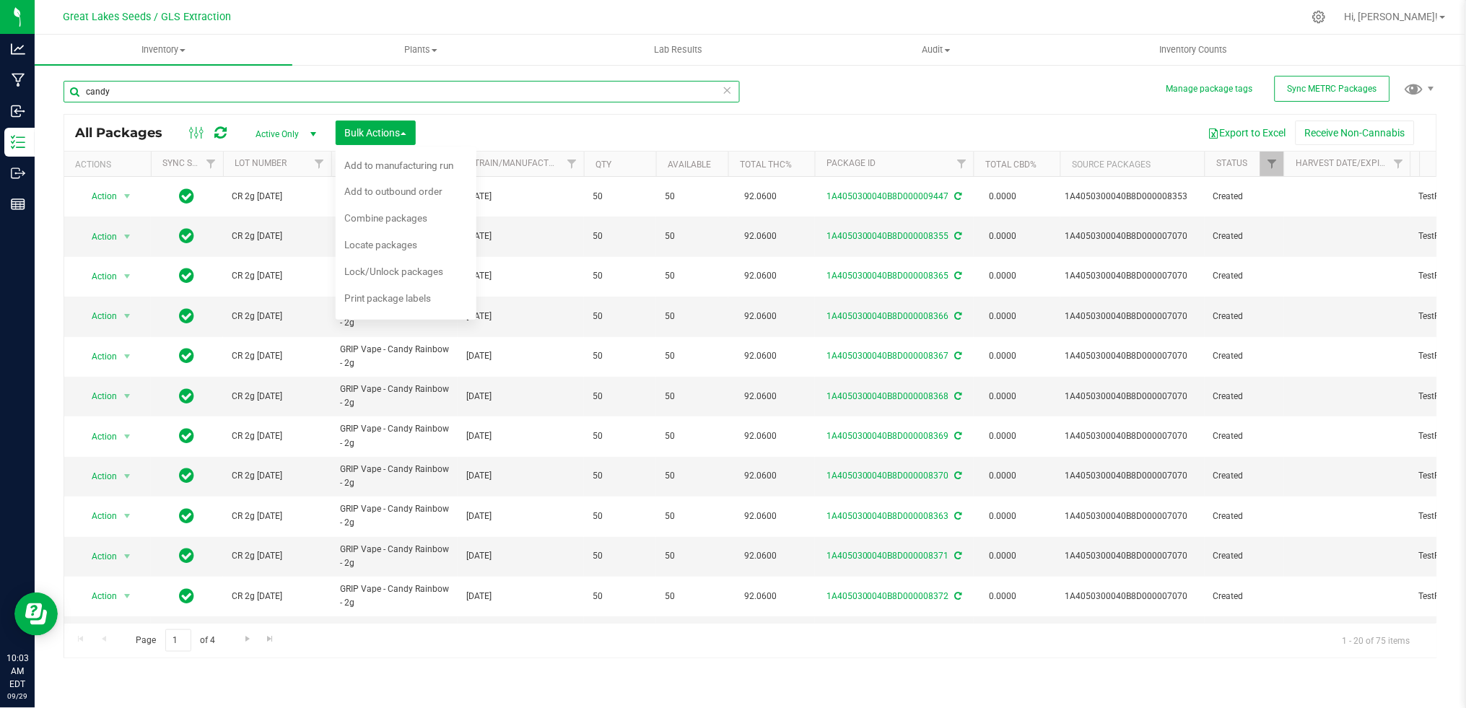
drag, startPoint x: 170, startPoint y: 90, endPoint x: 35, endPoint y: 92, distance: 134.2
click at [38, 92] on div "Manage package tags Sync METRC Packages candy All Packages Active Only Active O…" at bounding box center [750, 284] width 1431 height 440
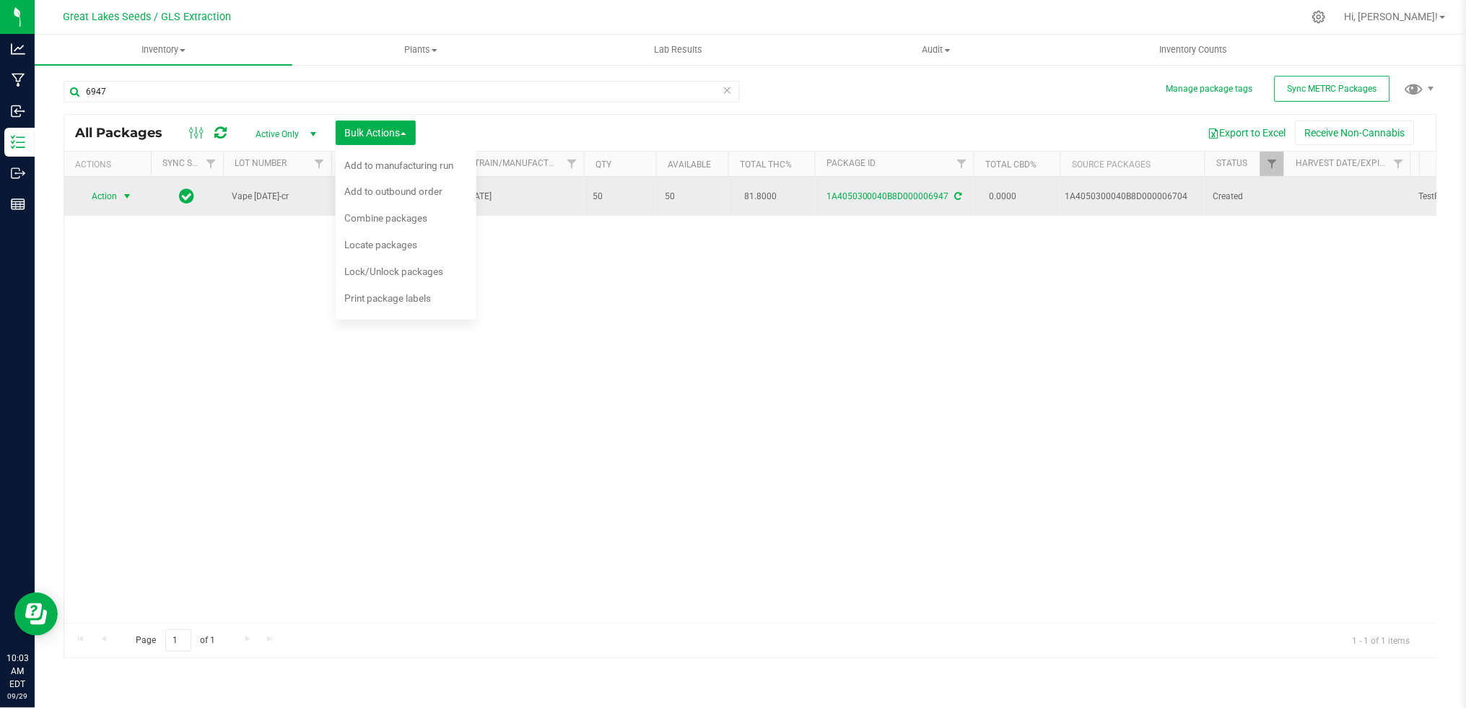
click at [114, 196] on span "Action" at bounding box center [98, 196] width 39 height 20
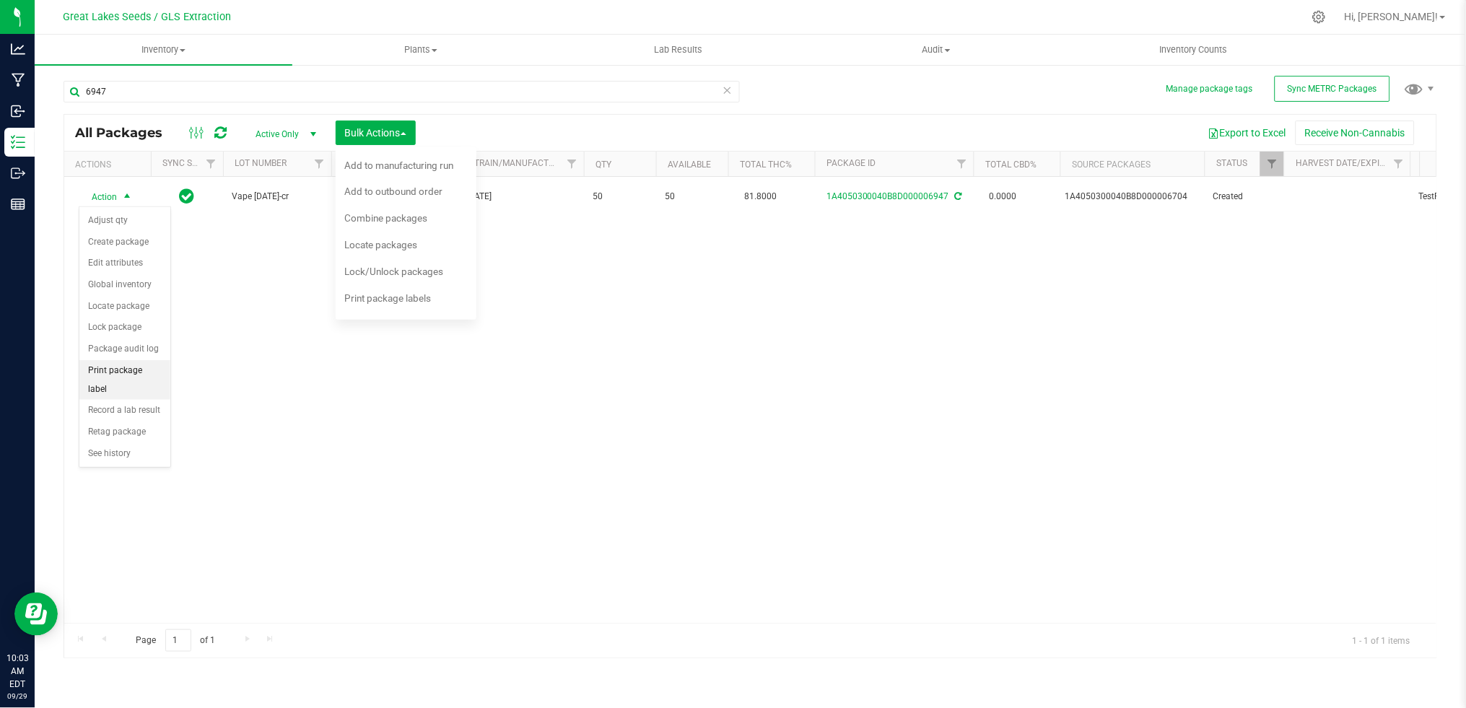
click at [131, 382] on li "Print package label" at bounding box center [124, 380] width 91 height 40
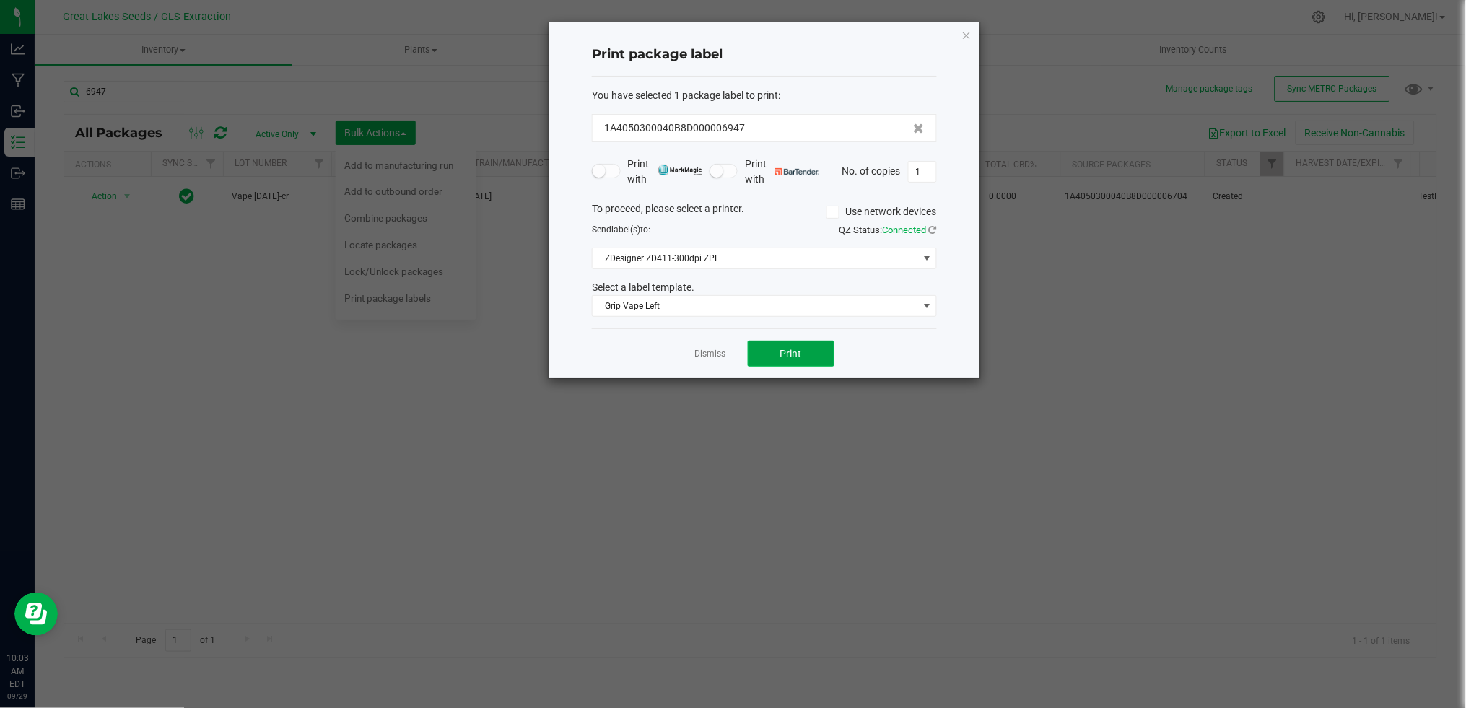
click at [812, 353] on button "Print" at bounding box center [791, 354] width 87 height 26
click at [710, 356] on link "Dismiss" at bounding box center [710, 354] width 31 height 12
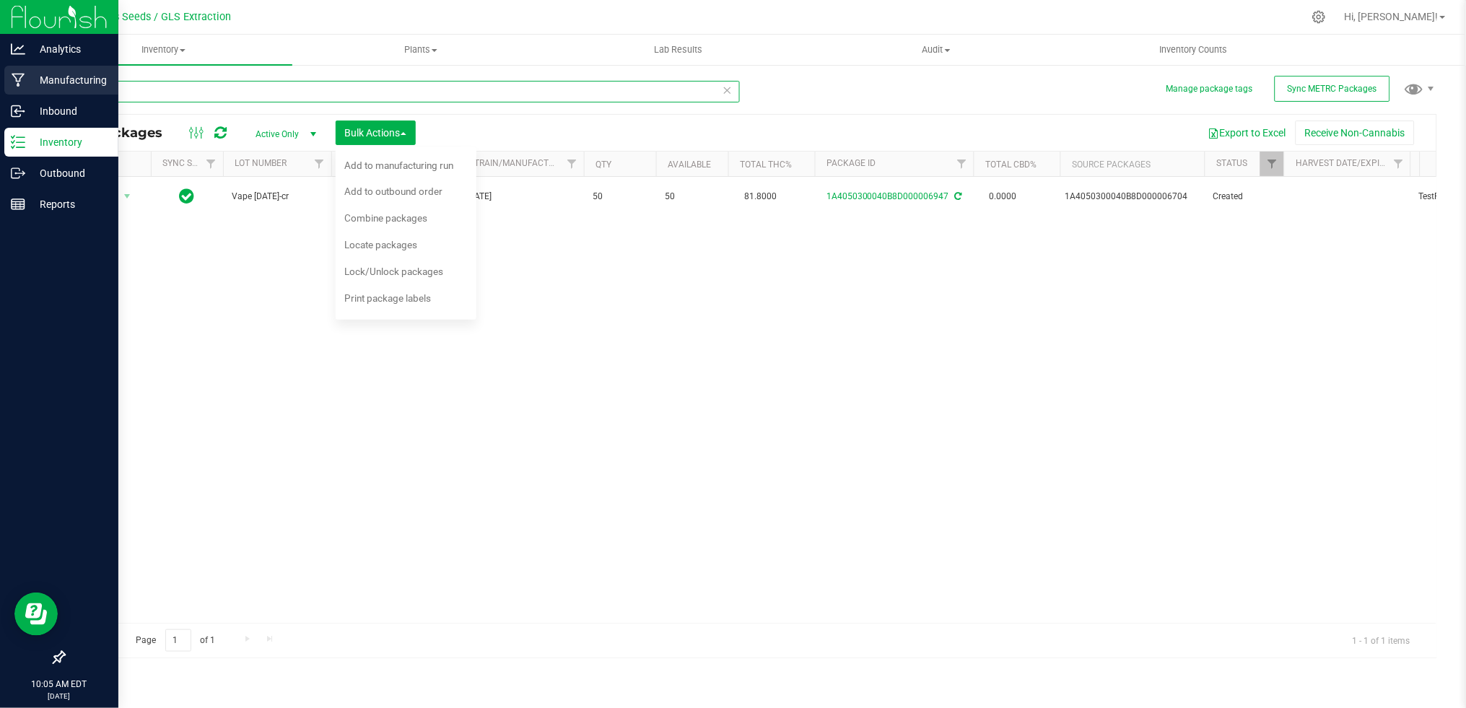
drag, startPoint x: 144, startPoint y: 92, endPoint x: 32, endPoint y: 91, distance: 111.1
click at [32, 91] on div "Analytics Manufacturing Inbound Inventory Outbound Reports 10:05 AM EDT 09/29/2…" at bounding box center [733, 354] width 1466 height 708
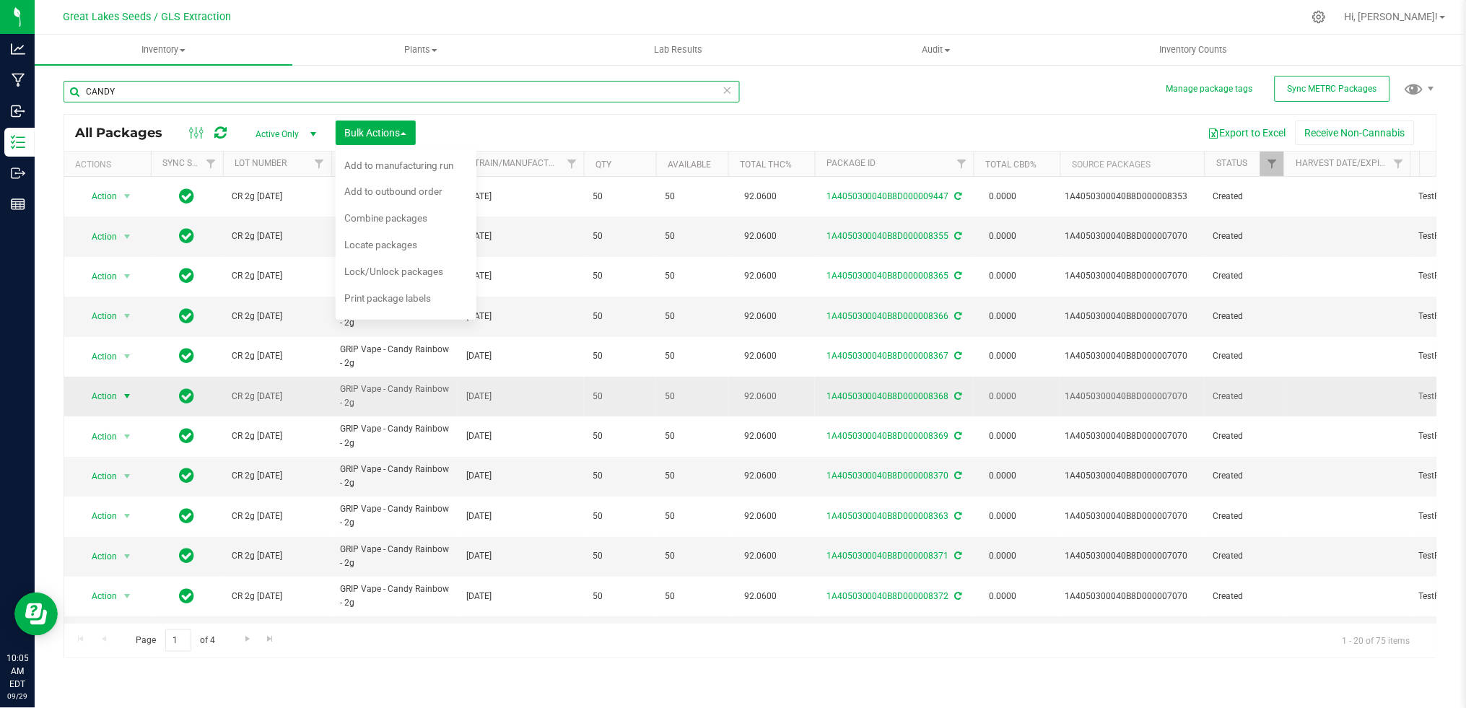
type input "CANDY"
click at [120, 396] on span "select" at bounding box center [127, 396] width 18 height 20
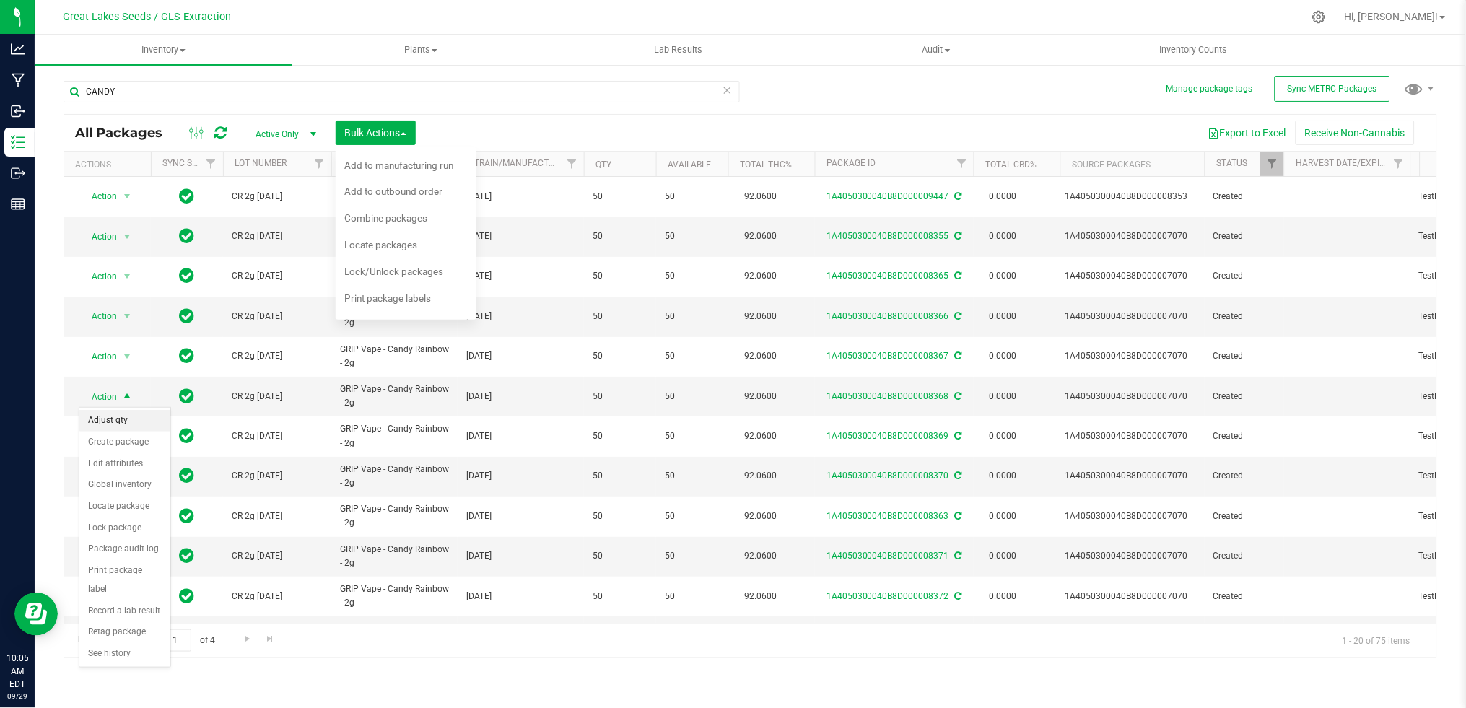
click at [119, 422] on li "Adjust qty" at bounding box center [124, 421] width 91 height 22
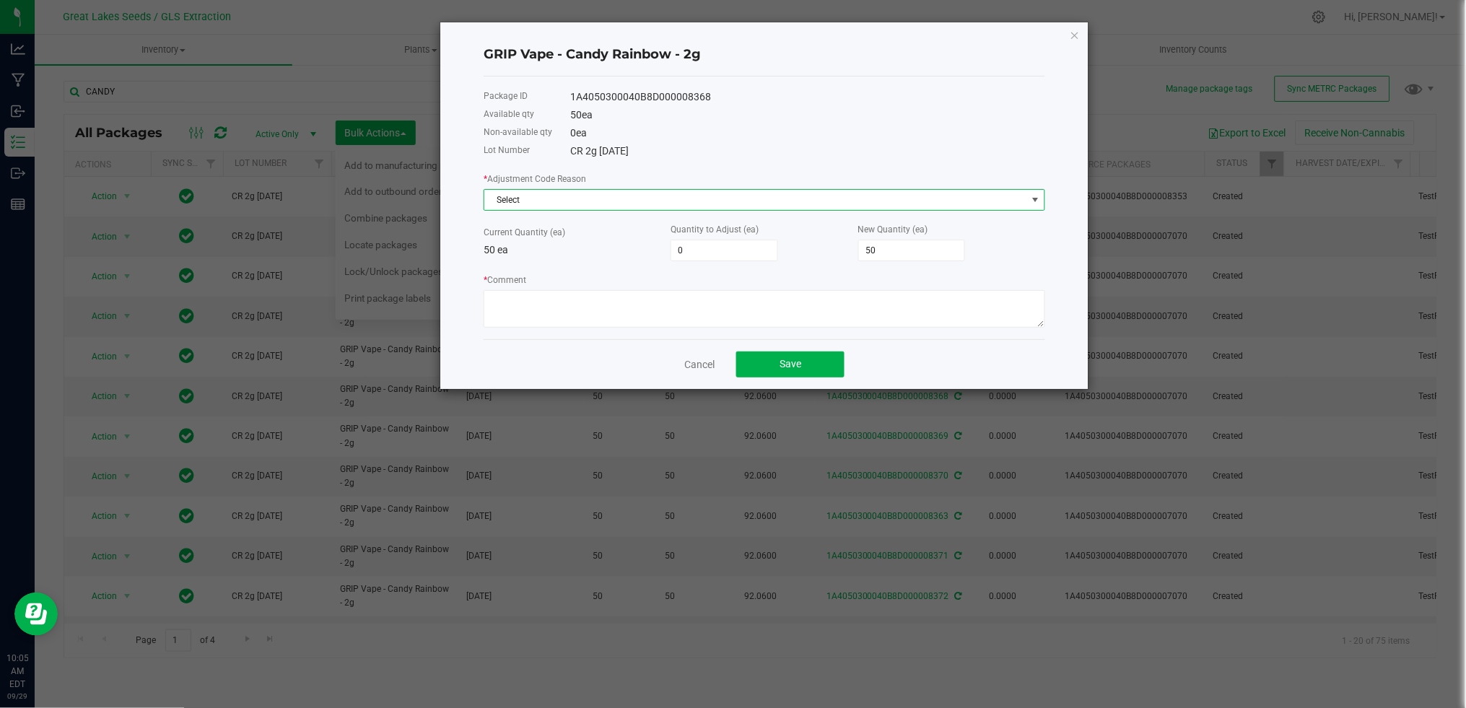
click at [564, 190] on span "Select" at bounding box center [755, 200] width 542 height 20
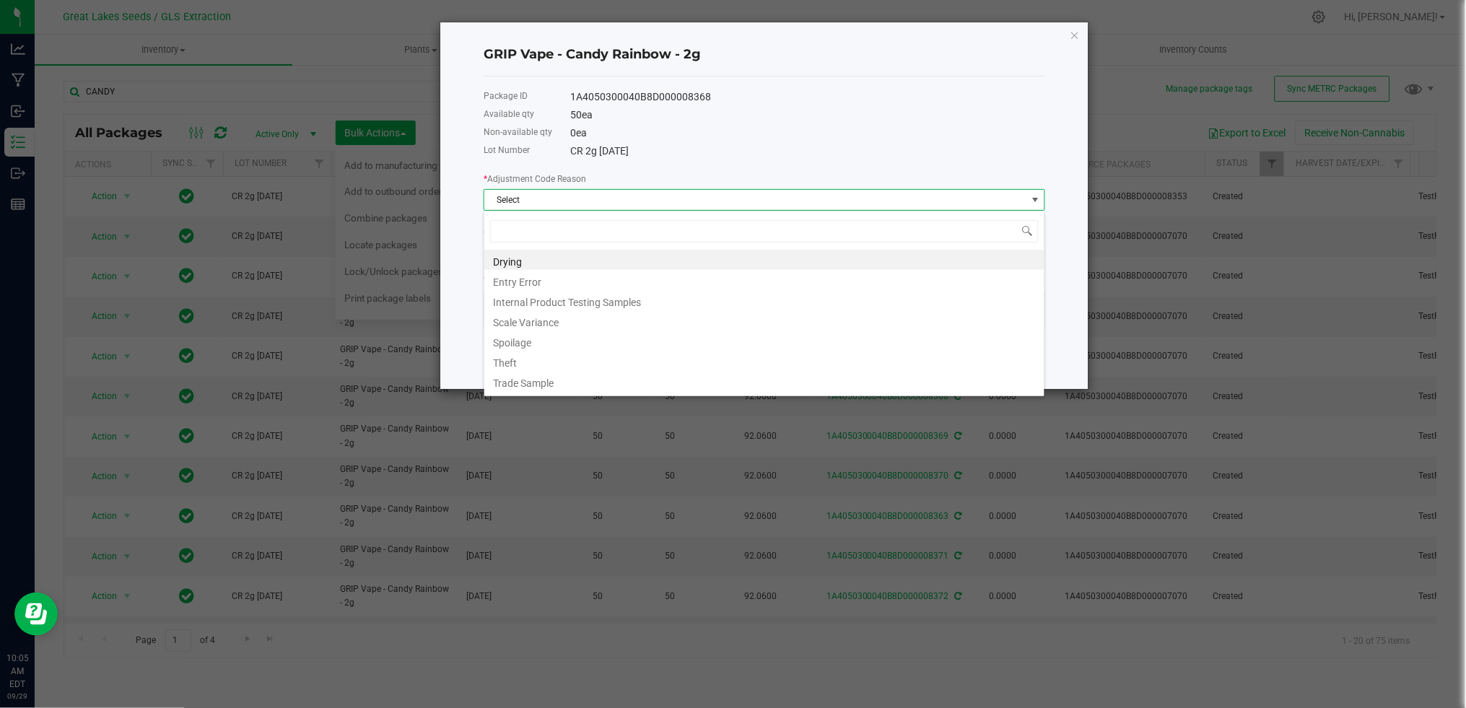
scroll to position [22, 561]
click at [545, 275] on li "Entry Error" at bounding box center [764, 280] width 560 height 20
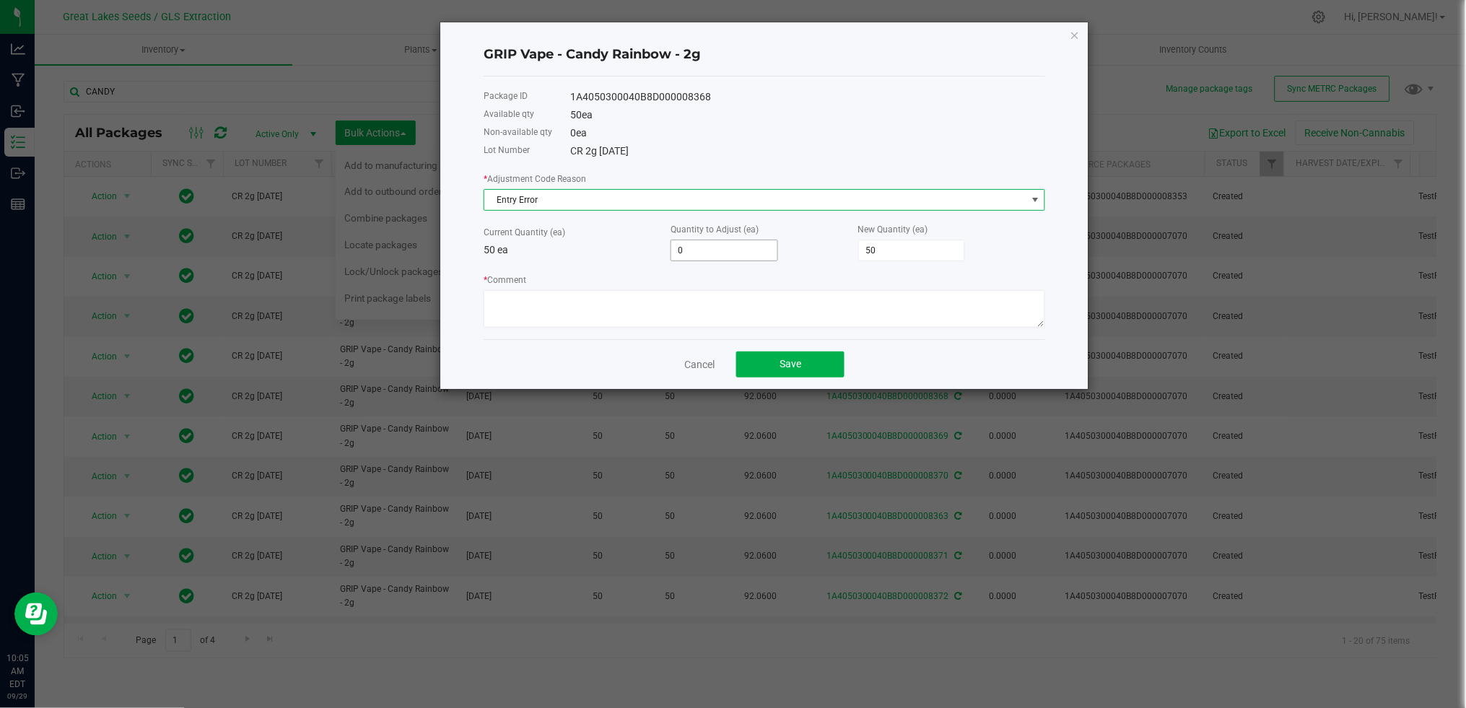
click at [719, 248] on input "0" at bounding box center [724, 250] width 106 height 20
type input "4"
type input "54"
type input "42"
type input "92"
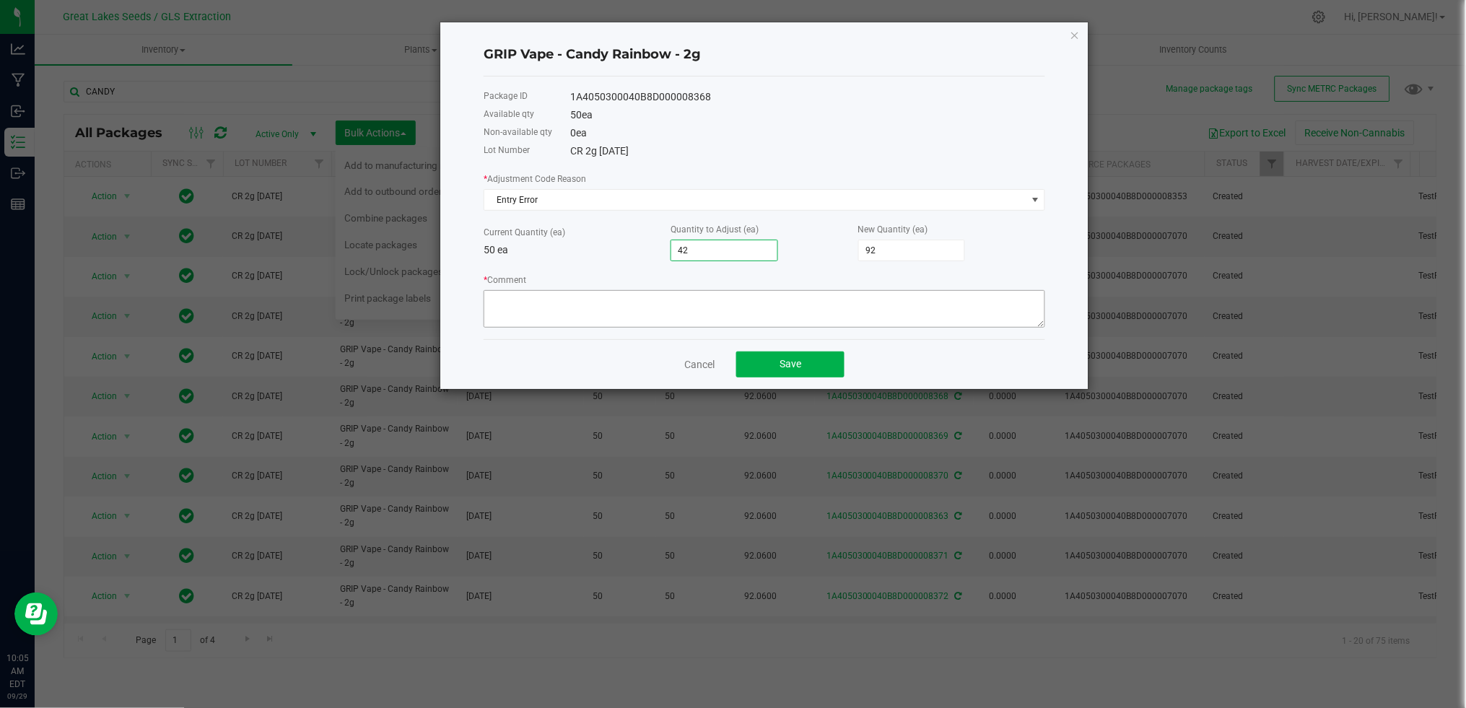
type input "42"
click at [667, 307] on textarea "* Comment" at bounding box center [763, 309] width 561 height 38
type textarea "n"
type textarea "Need to build pack out of"
click at [798, 361] on span "Save" at bounding box center [790, 364] width 22 height 12
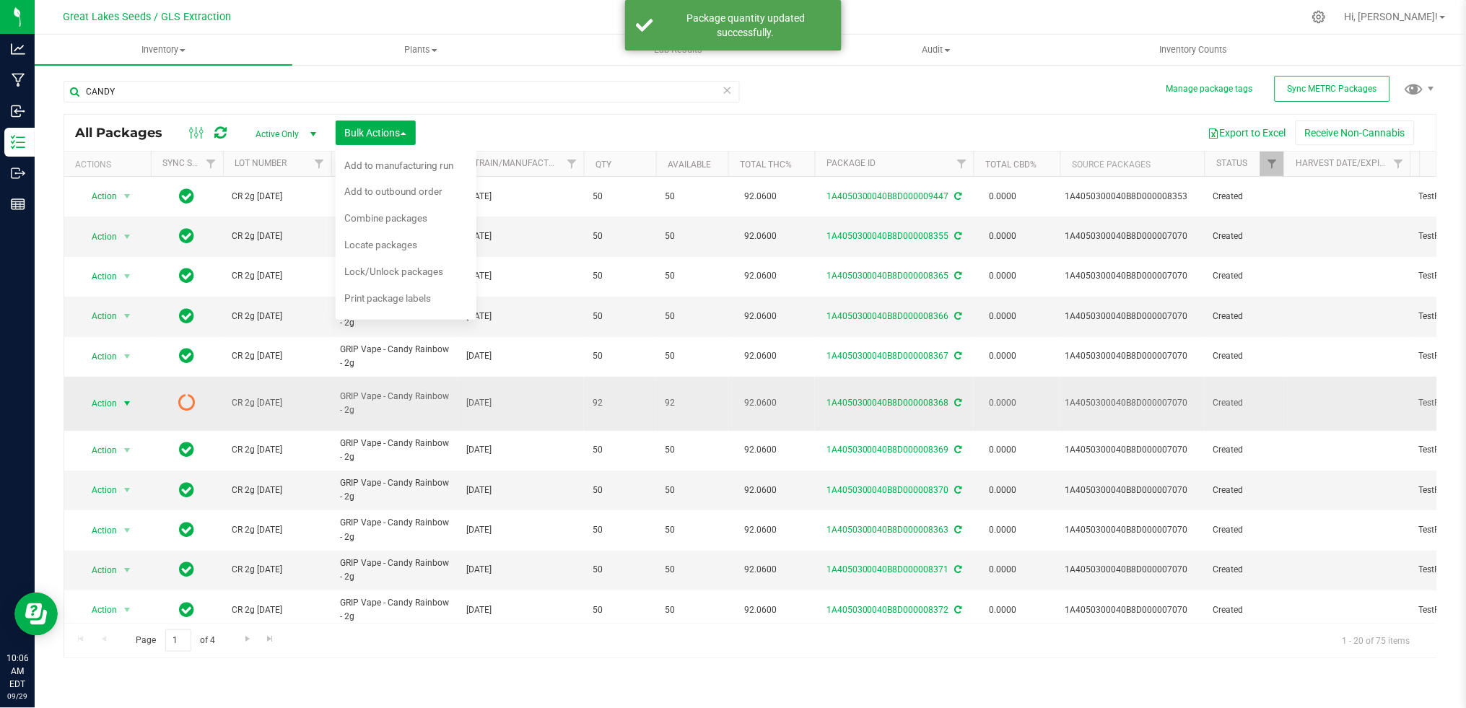
click at [115, 393] on span "Action" at bounding box center [98, 403] width 39 height 20
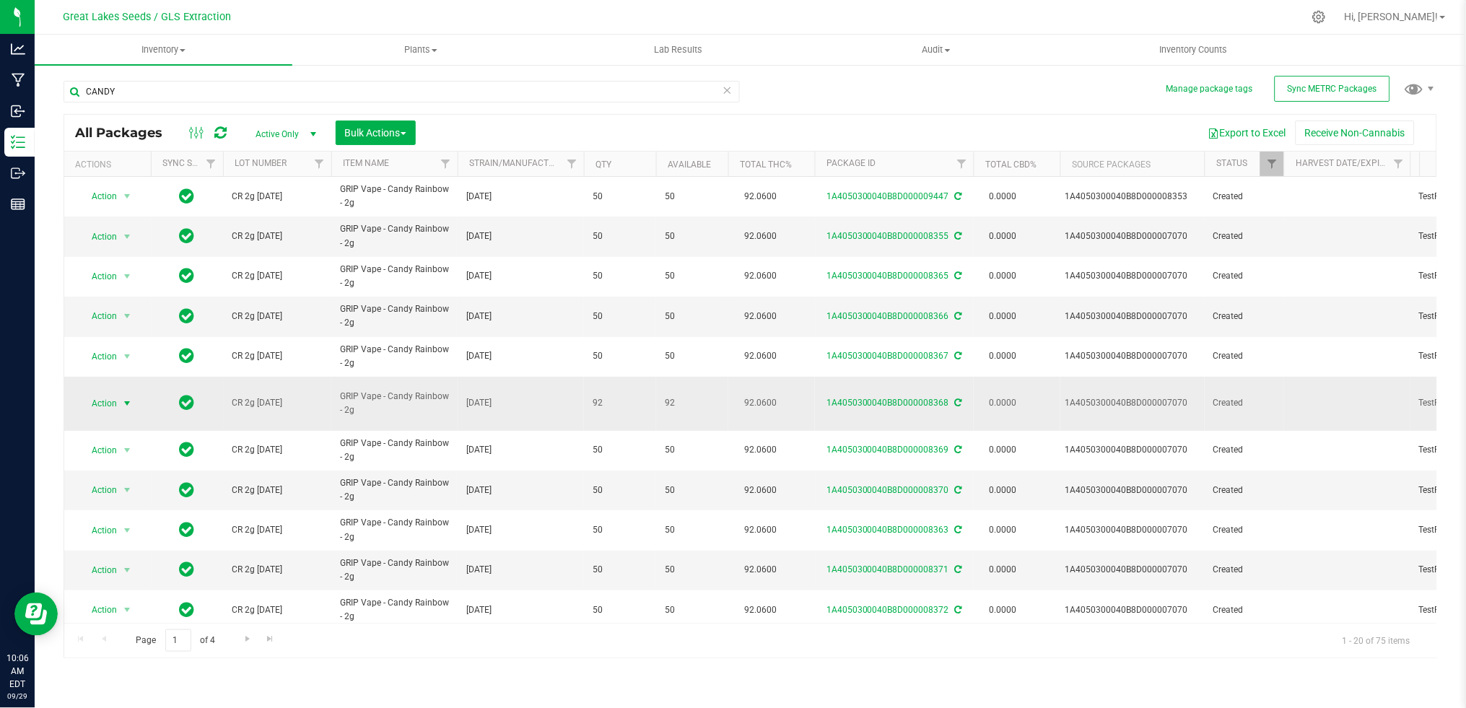
click at [100, 395] on span "Action" at bounding box center [98, 403] width 39 height 20
click at [115, 442] on li "Create package" at bounding box center [124, 443] width 91 height 22
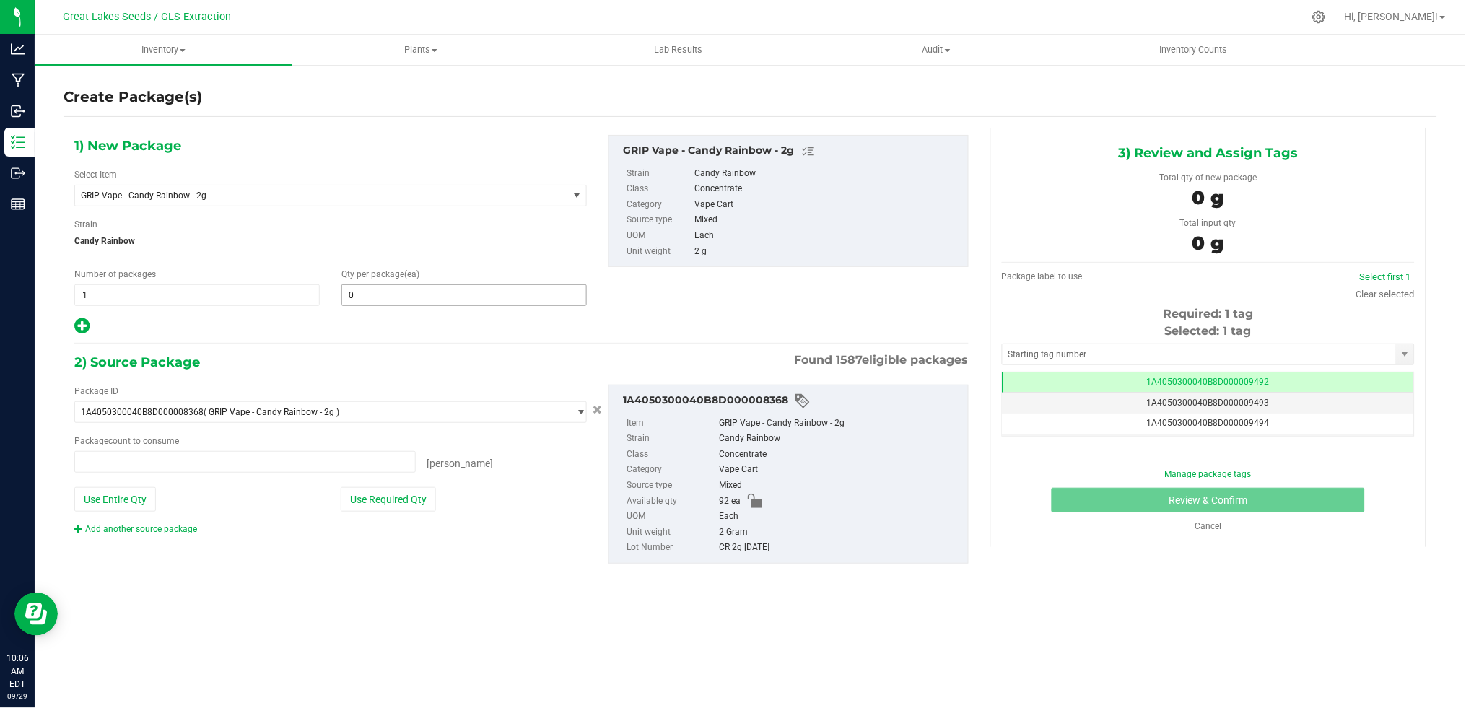
type input "0 ea"
type input "0"
click at [379, 299] on span at bounding box center [463, 295] width 245 height 22
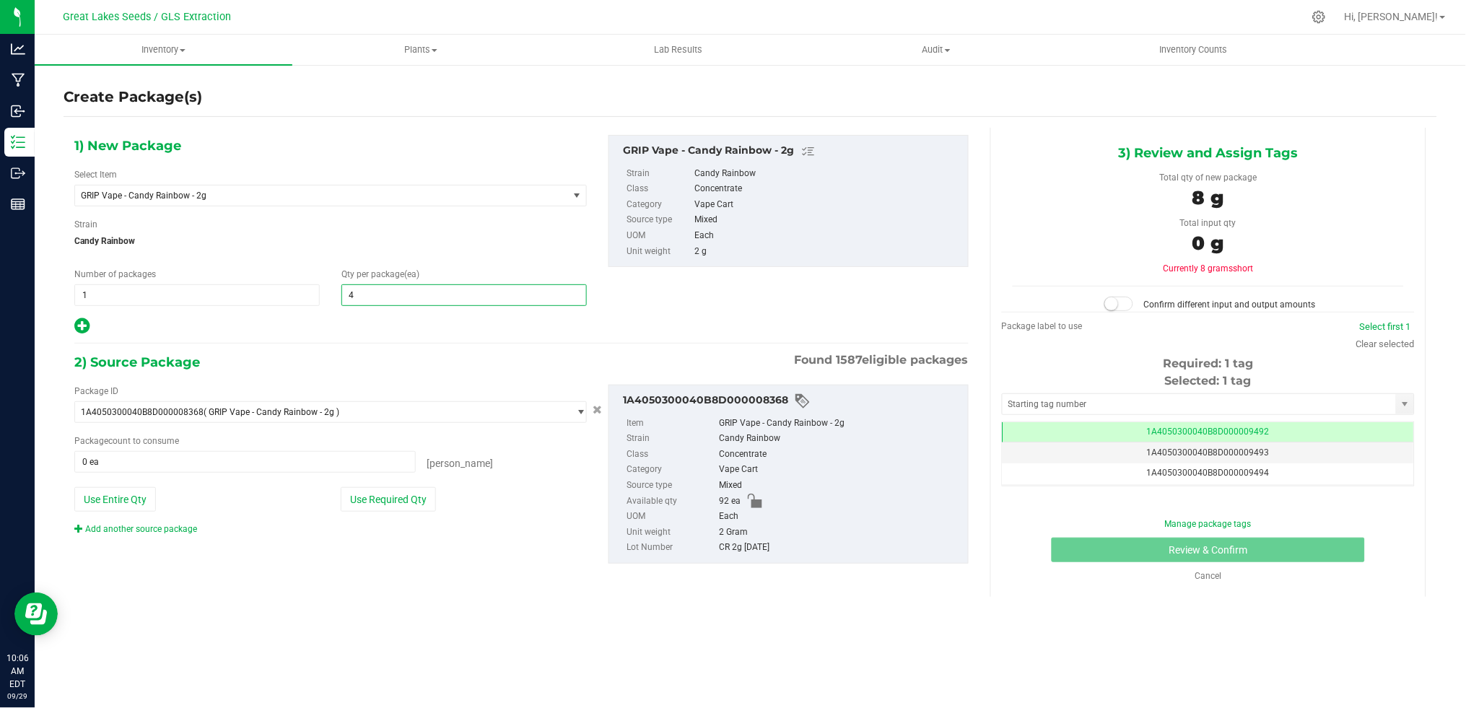
type input "42"
click at [227, 460] on span at bounding box center [244, 462] width 341 height 22
type input "42"
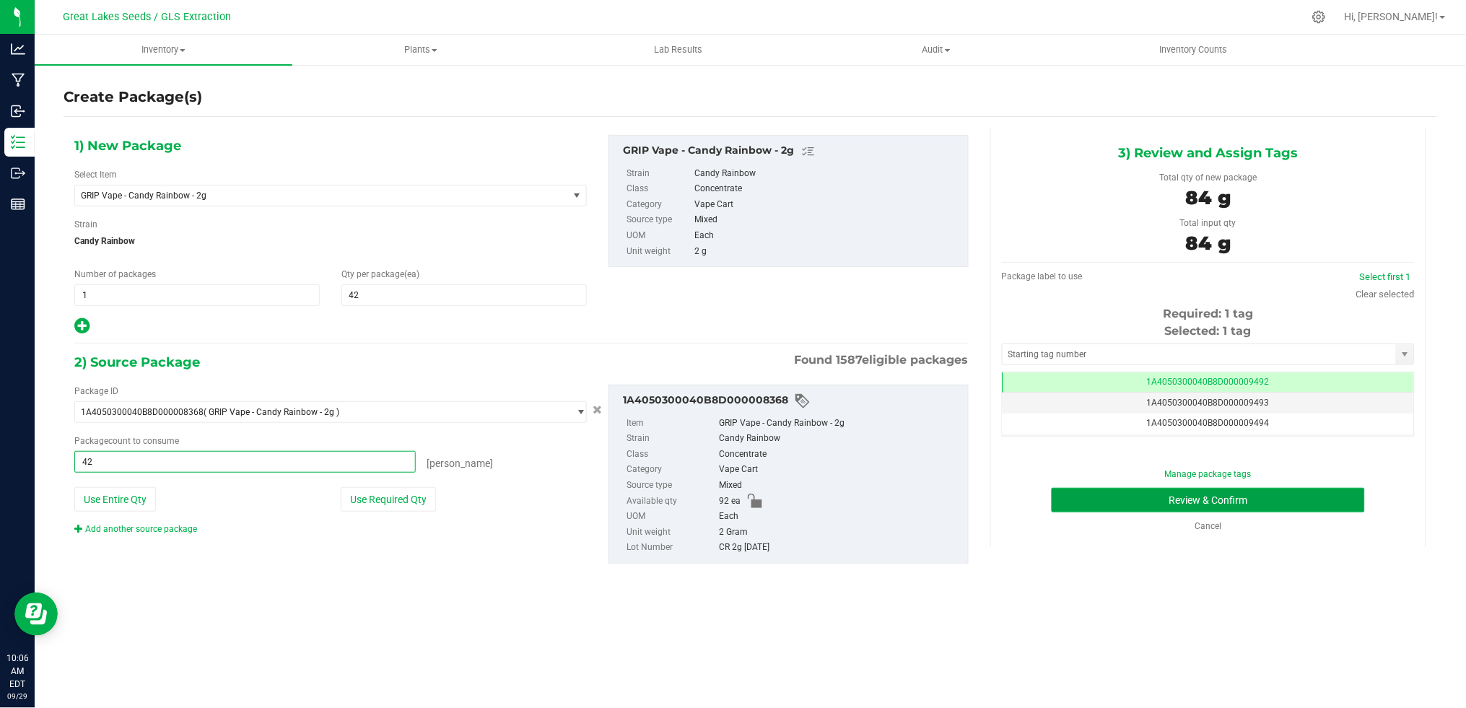
type input "42 ea"
click at [1286, 504] on button "Review & Confirm" at bounding box center [1207, 500] width 313 height 25
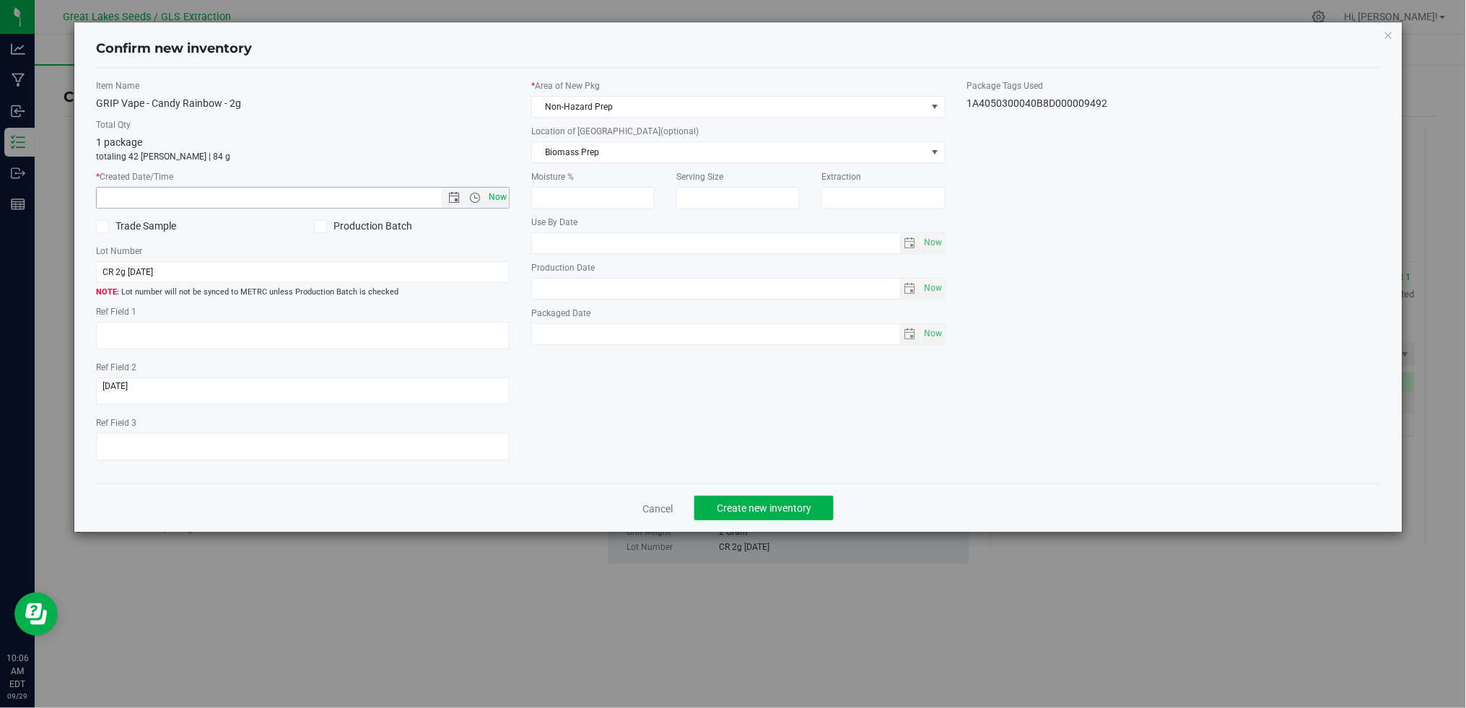
click at [502, 198] on span "Now" at bounding box center [498, 197] width 25 height 21
type input "[DATE] 10:06 AM"
click at [591, 97] on span "Non-Hazard Prep" at bounding box center [729, 107] width 394 height 20
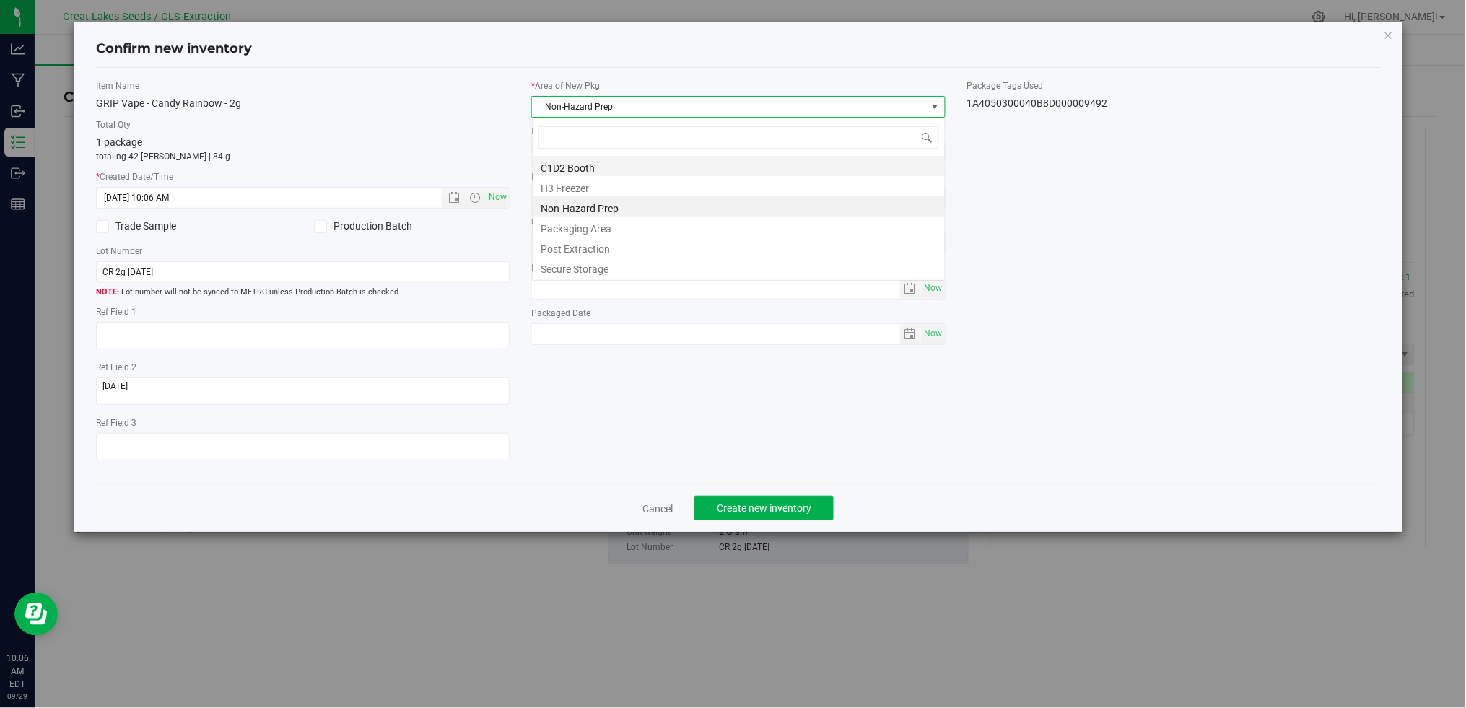
scroll to position [22, 413]
click at [602, 269] on li "Secure Storage" at bounding box center [739, 267] width 412 height 20
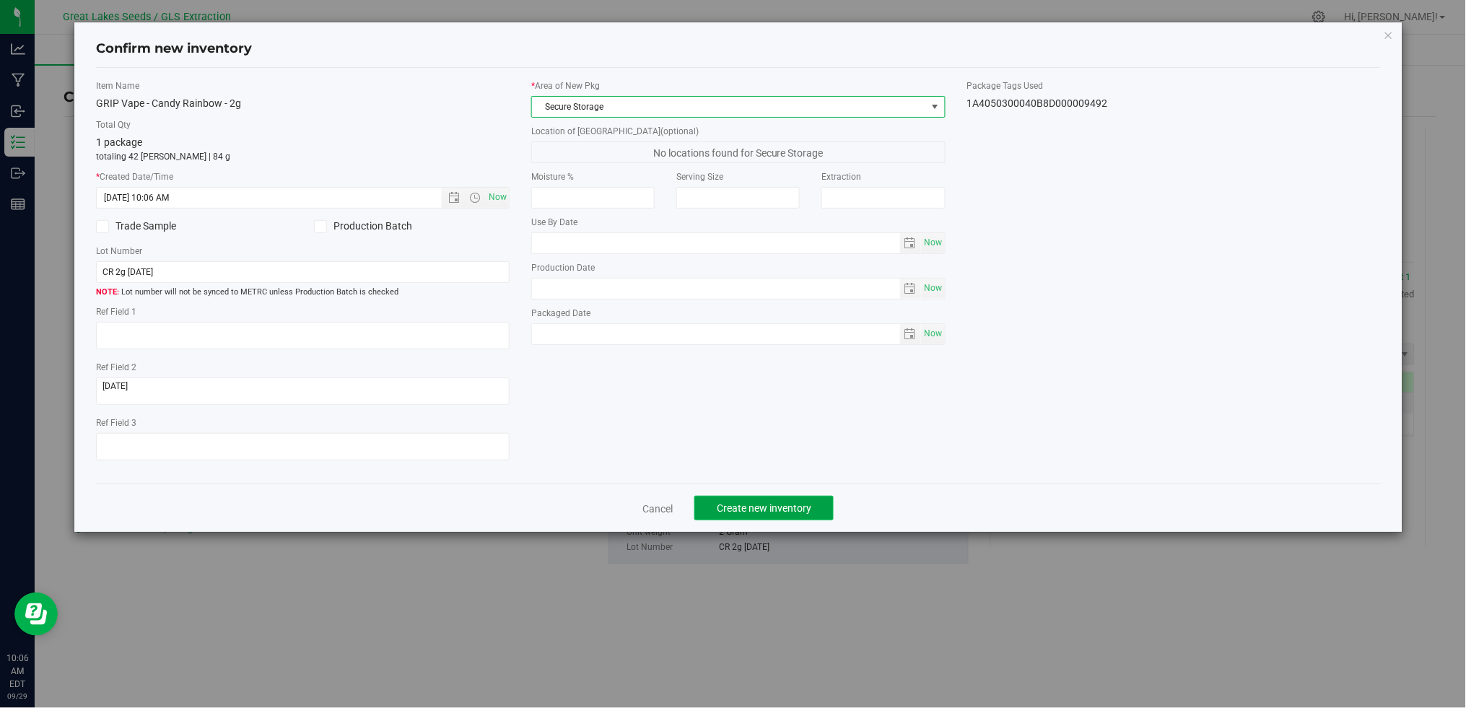
click at [804, 520] on button "Create new inventory" at bounding box center [763, 508] width 139 height 25
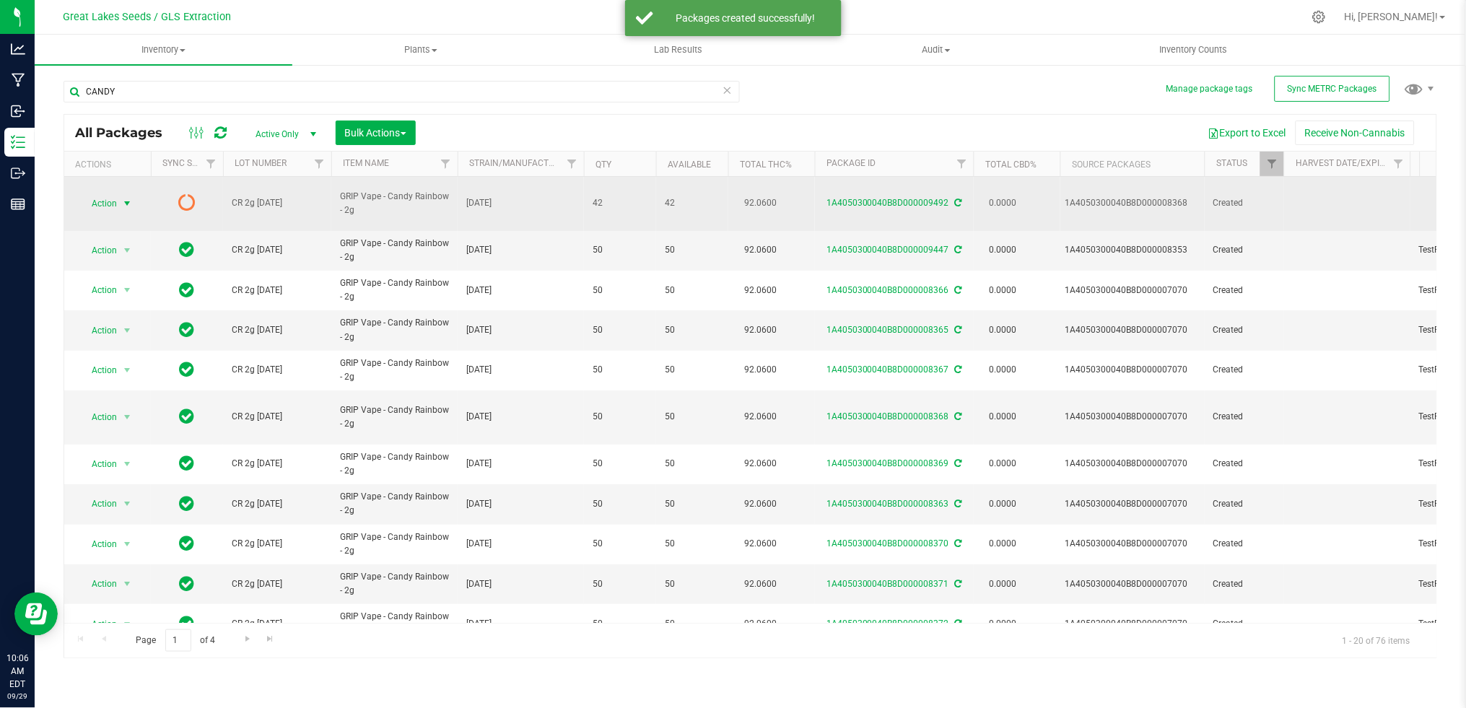
click at [110, 198] on span "Action" at bounding box center [98, 203] width 39 height 20
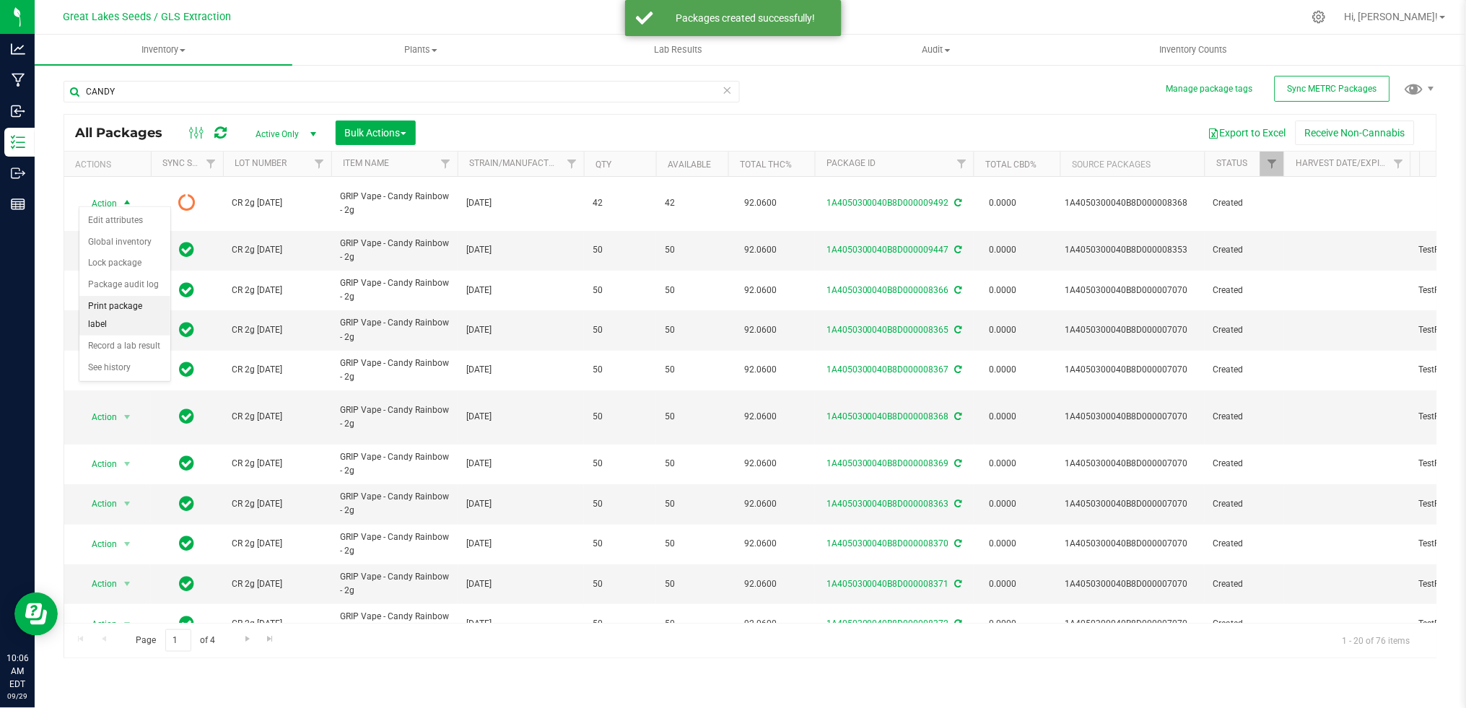
click at [125, 314] on li "Print package label" at bounding box center [124, 316] width 91 height 40
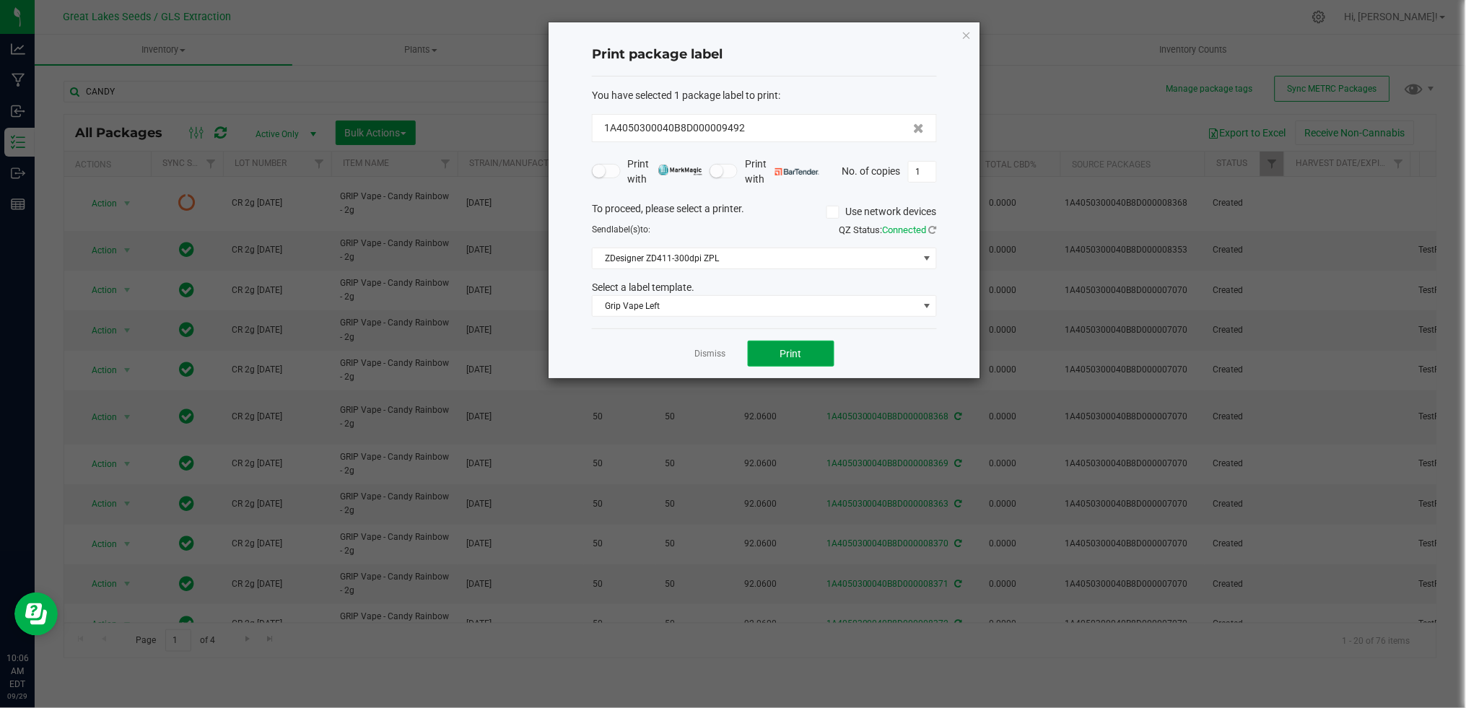
click at [802, 353] on button "Print" at bounding box center [791, 354] width 87 height 26
click at [701, 348] on link "Dismiss" at bounding box center [710, 354] width 31 height 12
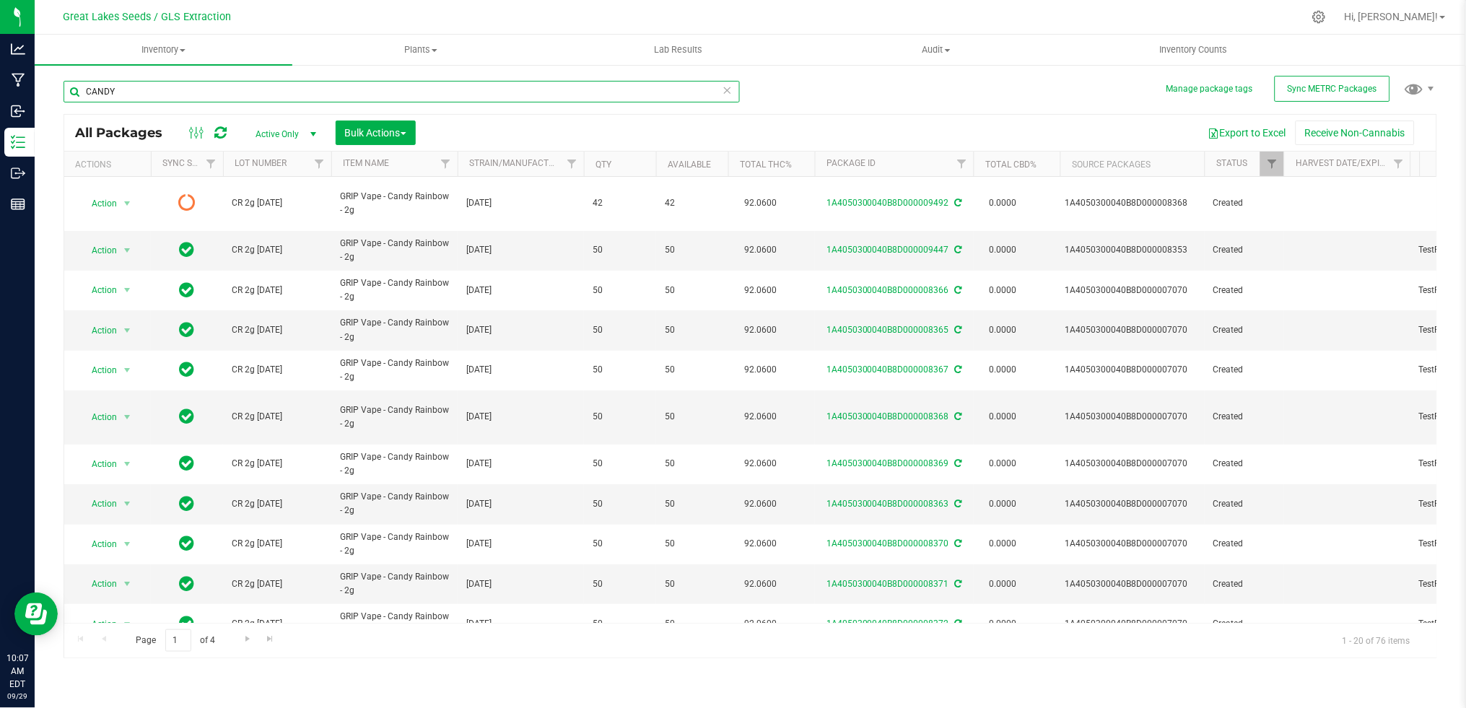
click at [71, 81] on input "CANDY" at bounding box center [402, 92] width 676 height 22
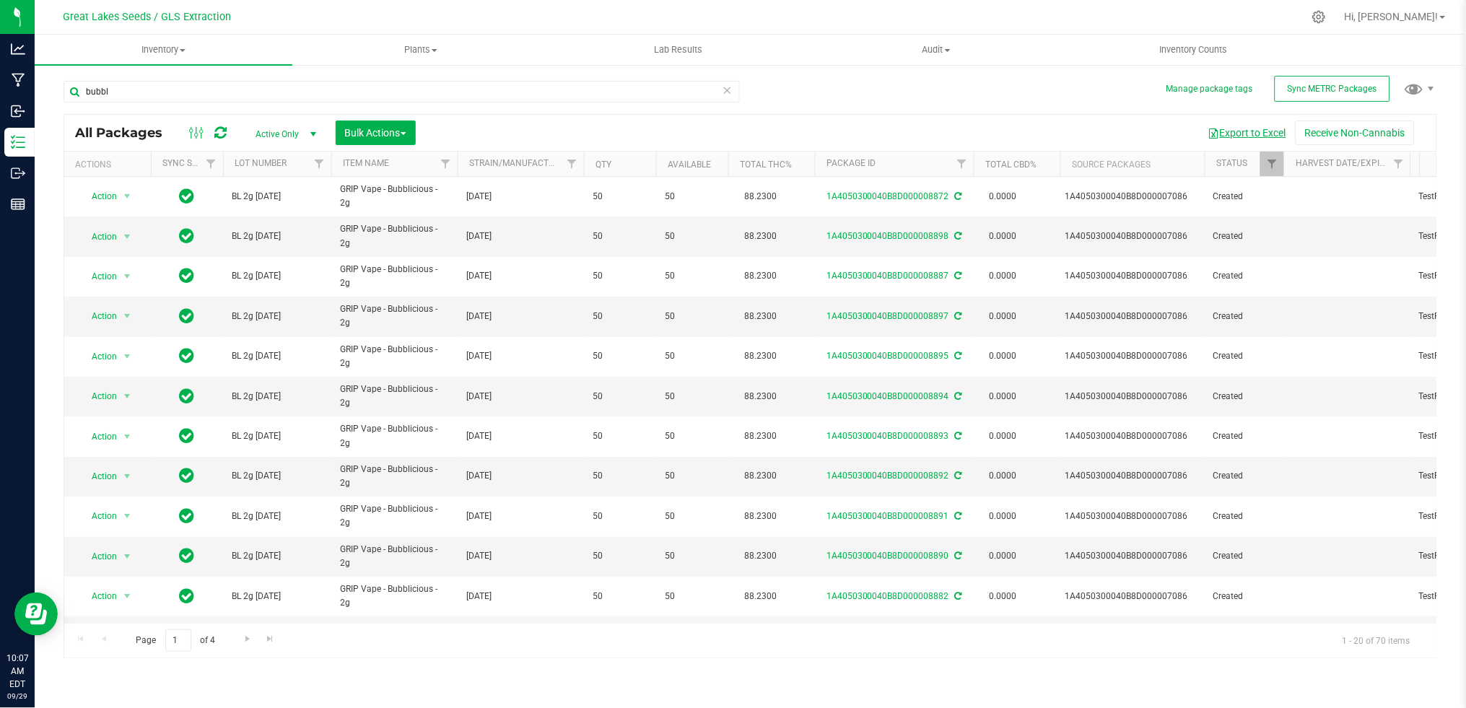
click at [1233, 132] on button "Export to Excel" at bounding box center [1247, 133] width 97 height 25
drag, startPoint x: 172, startPoint y: 95, endPoint x: 61, endPoint y: 93, distance: 111.9
click at [61, 93] on div "Manage package tags Sync METRC Packages bubbl All Packages Active Only Active O…" at bounding box center [750, 284] width 1431 height 440
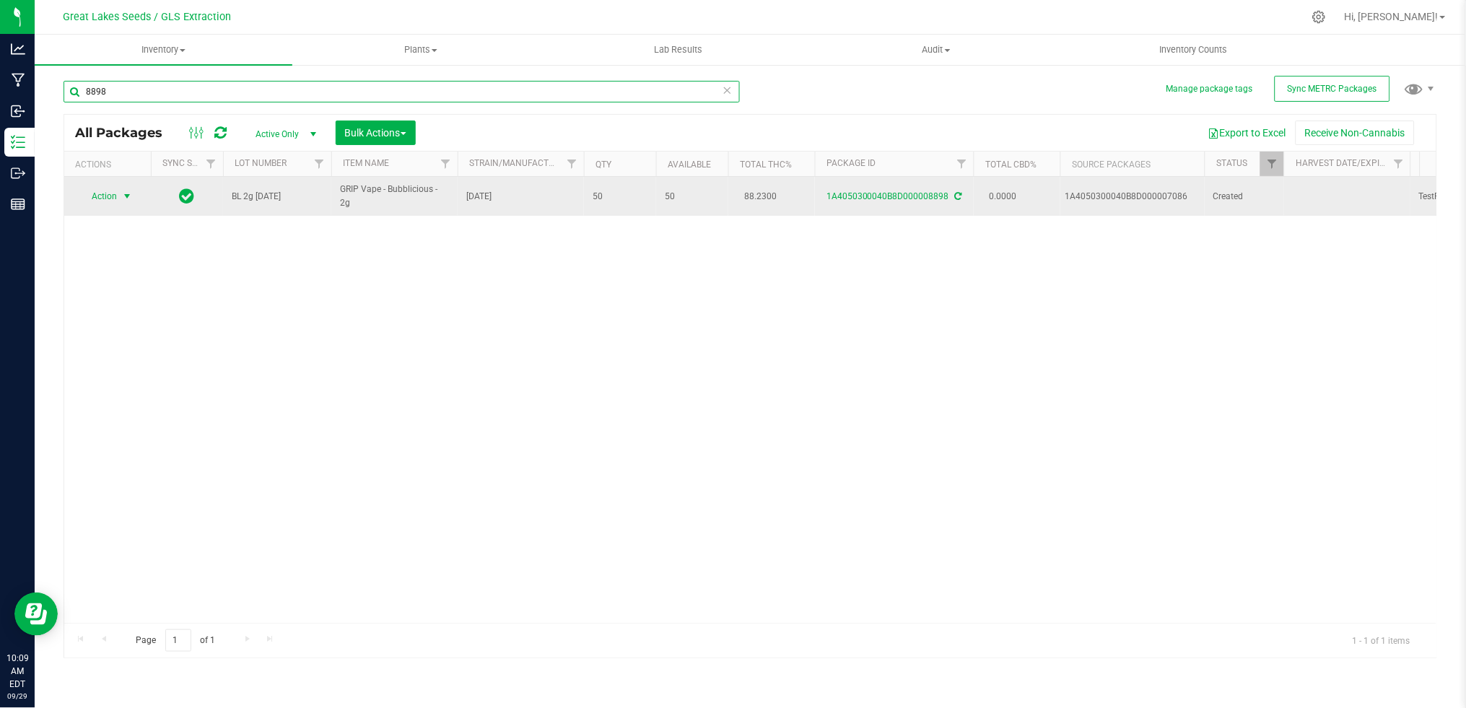
type input "8898"
click at [97, 191] on span "Action" at bounding box center [98, 196] width 39 height 20
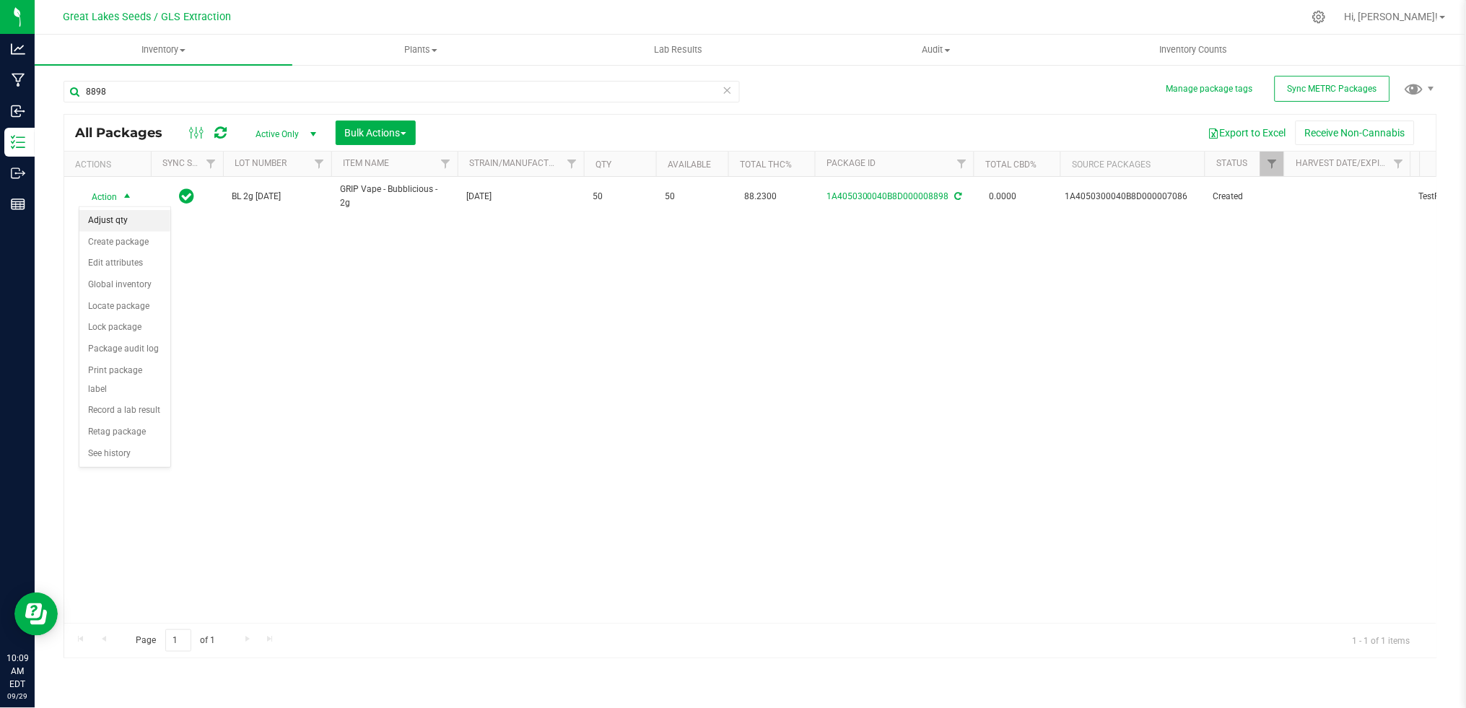
click at [118, 221] on li "Adjust qty" at bounding box center [124, 221] width 91 height 22
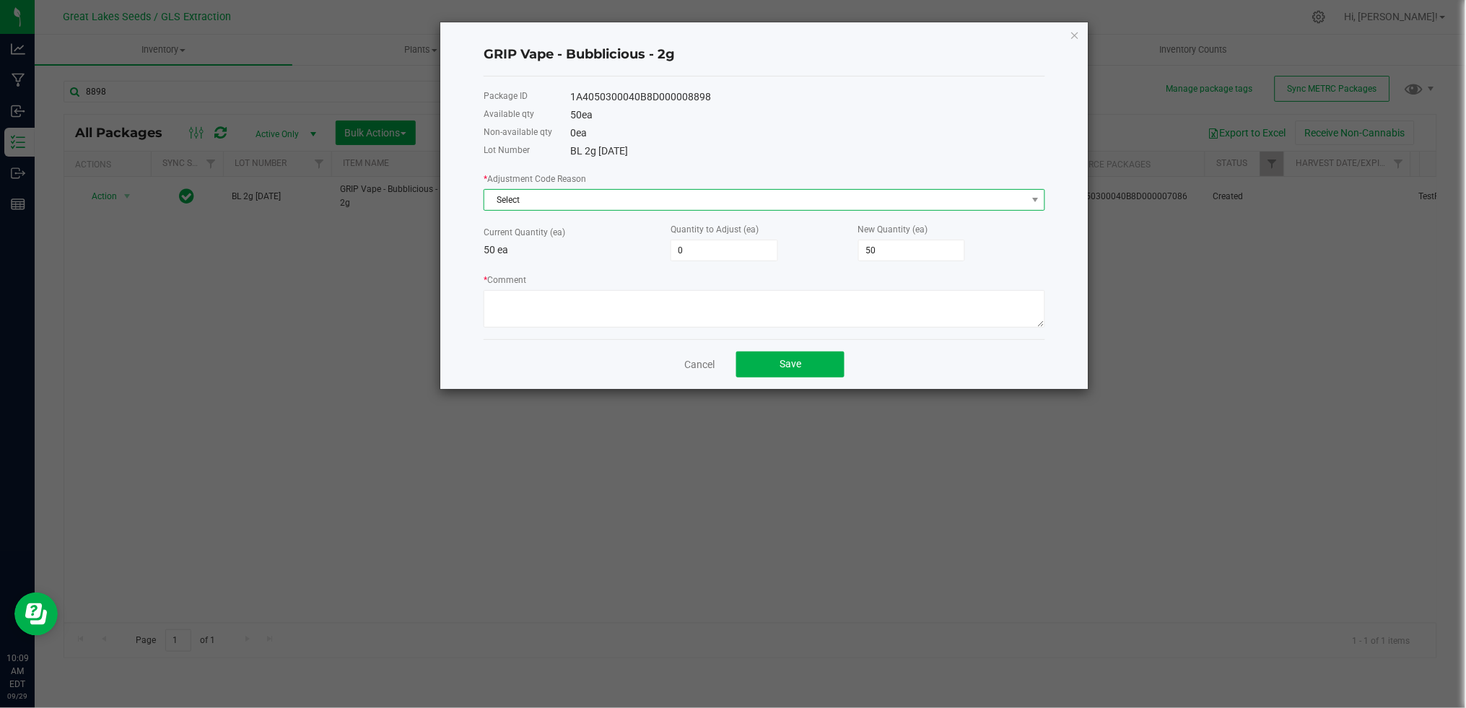
click at [546, 202] on span "Select" at bounding box center [755, 200] width 542 height 20
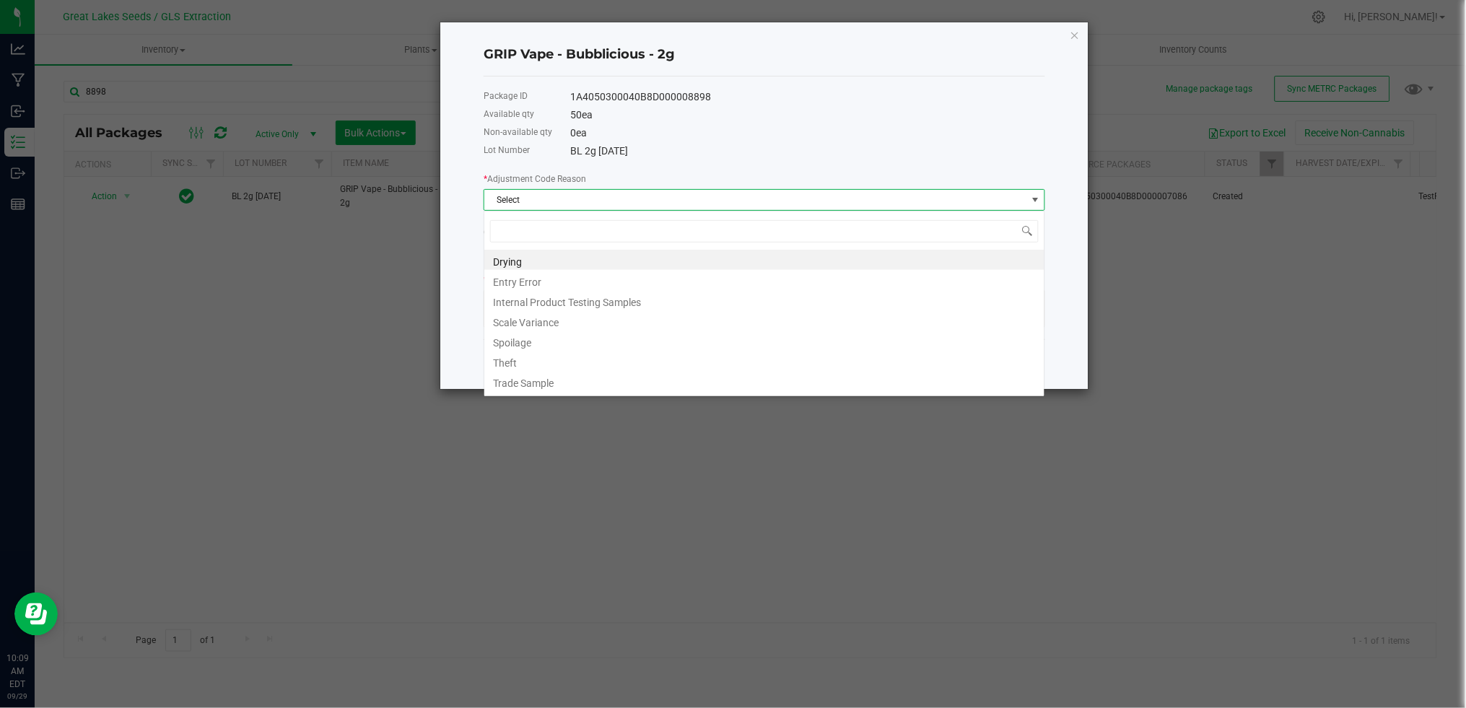
scroll to position [22, 561]
click at [556, 281] on li "Entry Error" at bounding box center [764, 280] width 560 height 20
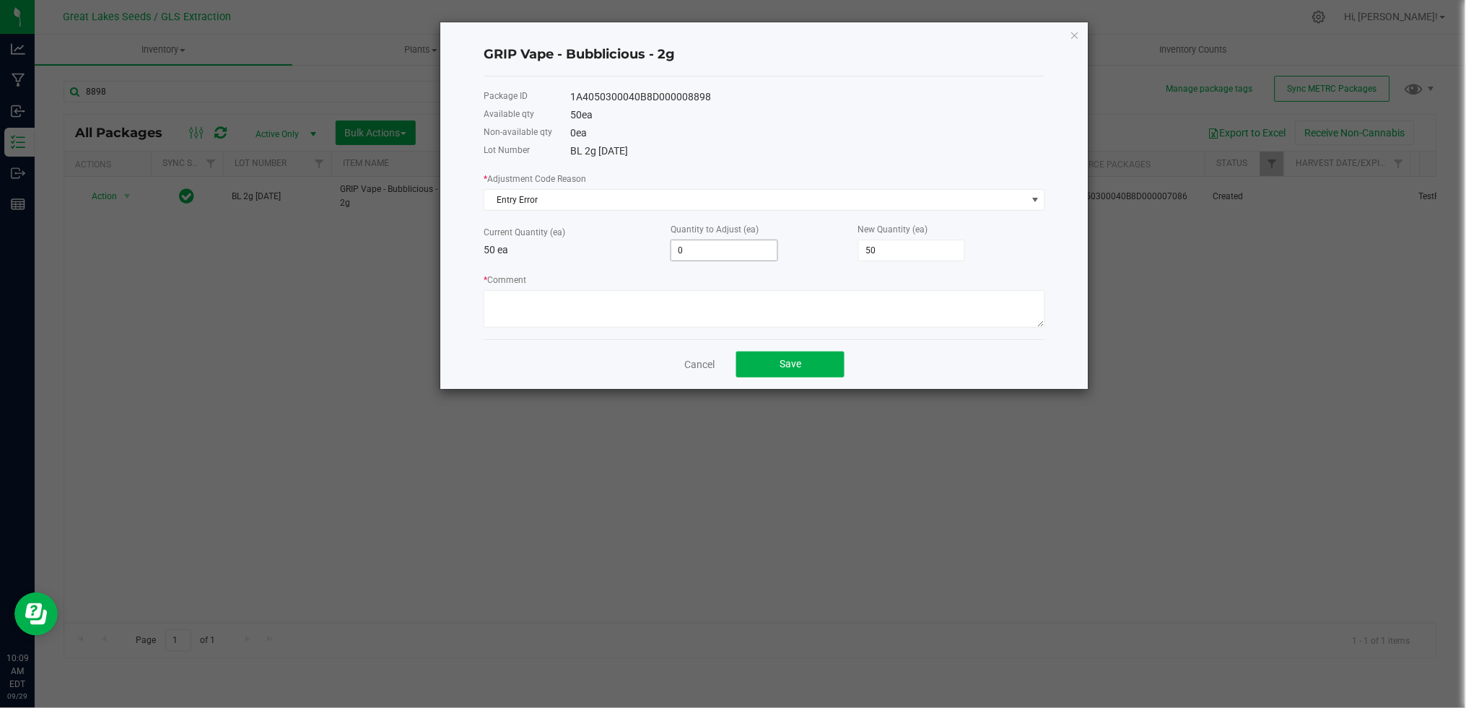
click at [735, 261] on span "0" at bounding box center [724, 251] width 108 height 22
click at [708, 251] on input "0" at bounding box center [724, 250] width 106 height 20
type input "3"
type input "53"
type input "39"
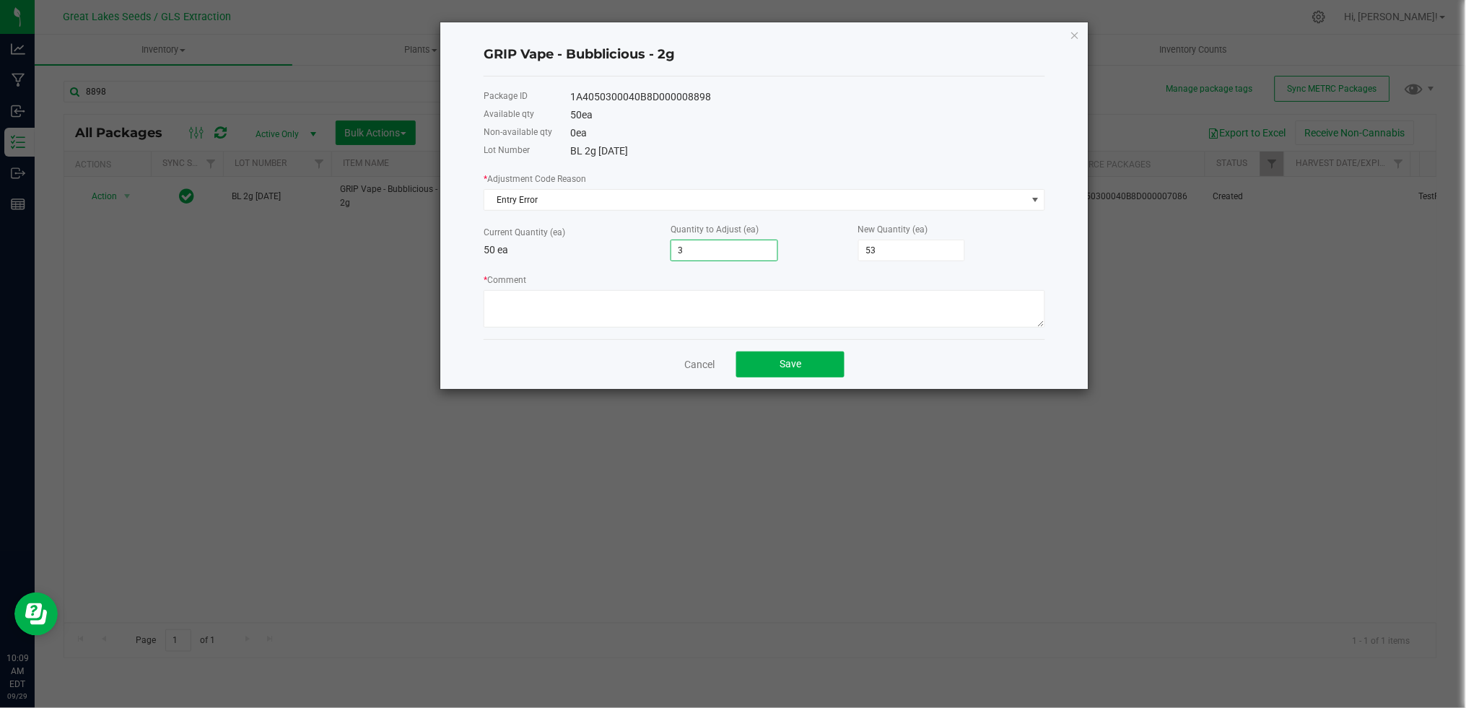
type input "89"
type input "39"
click at [574, 301] on textarea "* Comment" at bounding box center [763, 309] width 561 height 38
type textarea "Hardware issue"
click at [820, 376] on button "Save" at bounding box center [790, 364] width 108 height 26
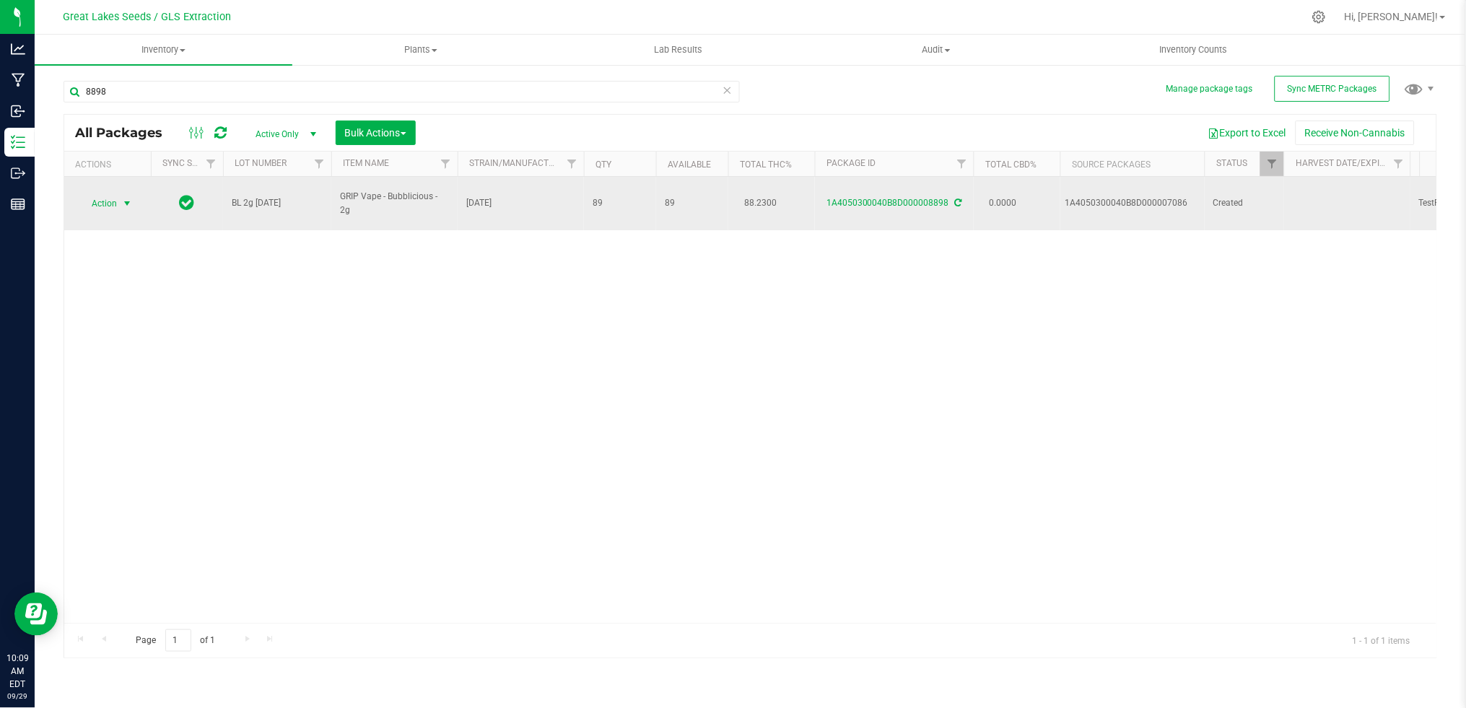
click at [127, 198] on span "select" at bounding box center [127, 204] width 12 height 12
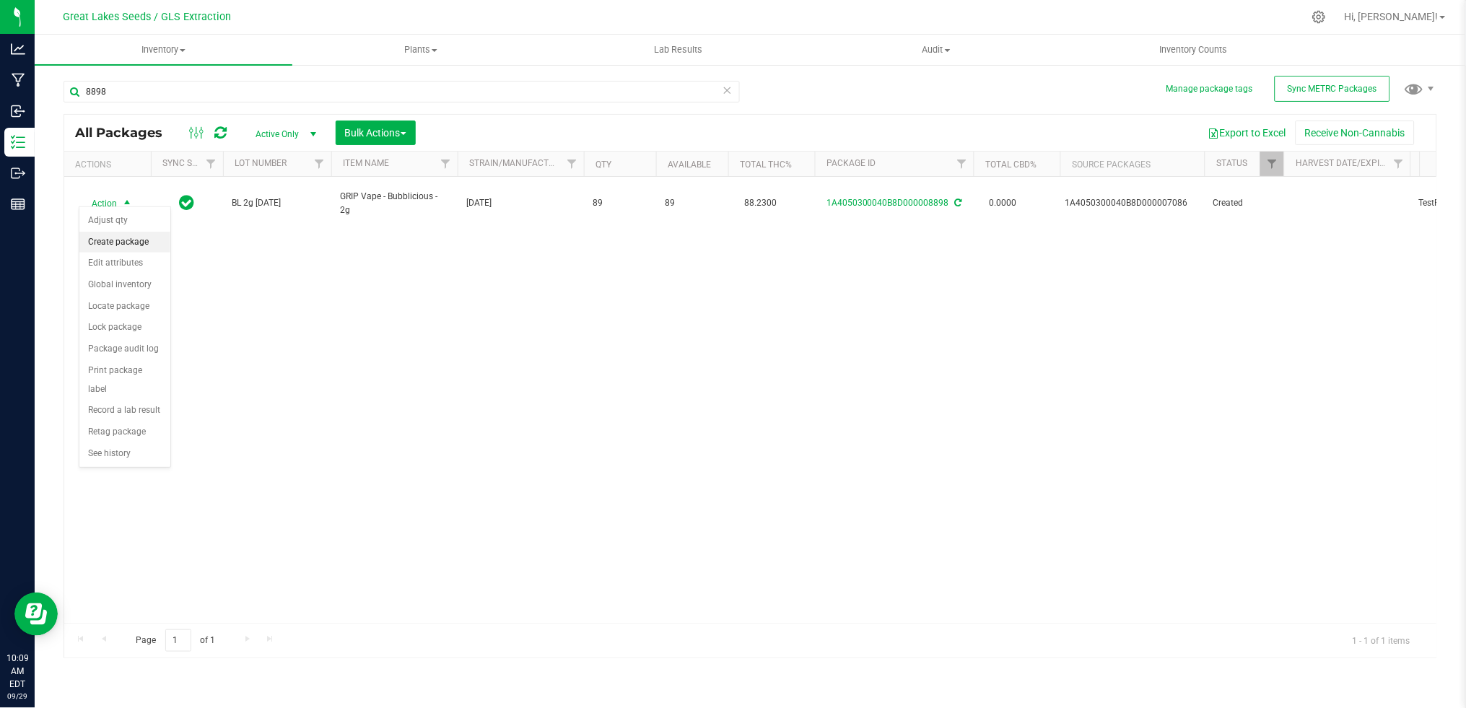
click at [124, 237] on li "Create package" at bounding box center [124, 243] width 91 height 22
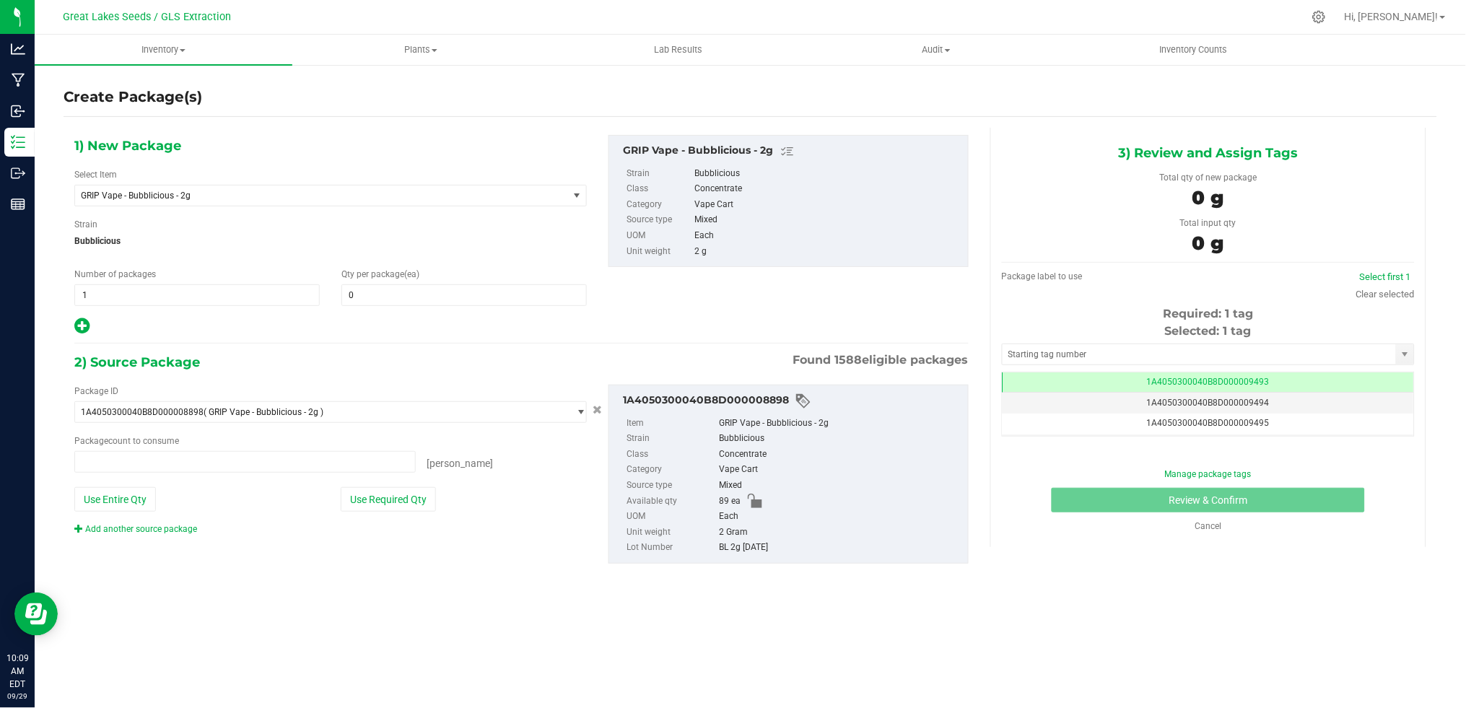
type input "0 ea"
click at [354, 295] on span at bounding box center [463, 295] width 245 height 22
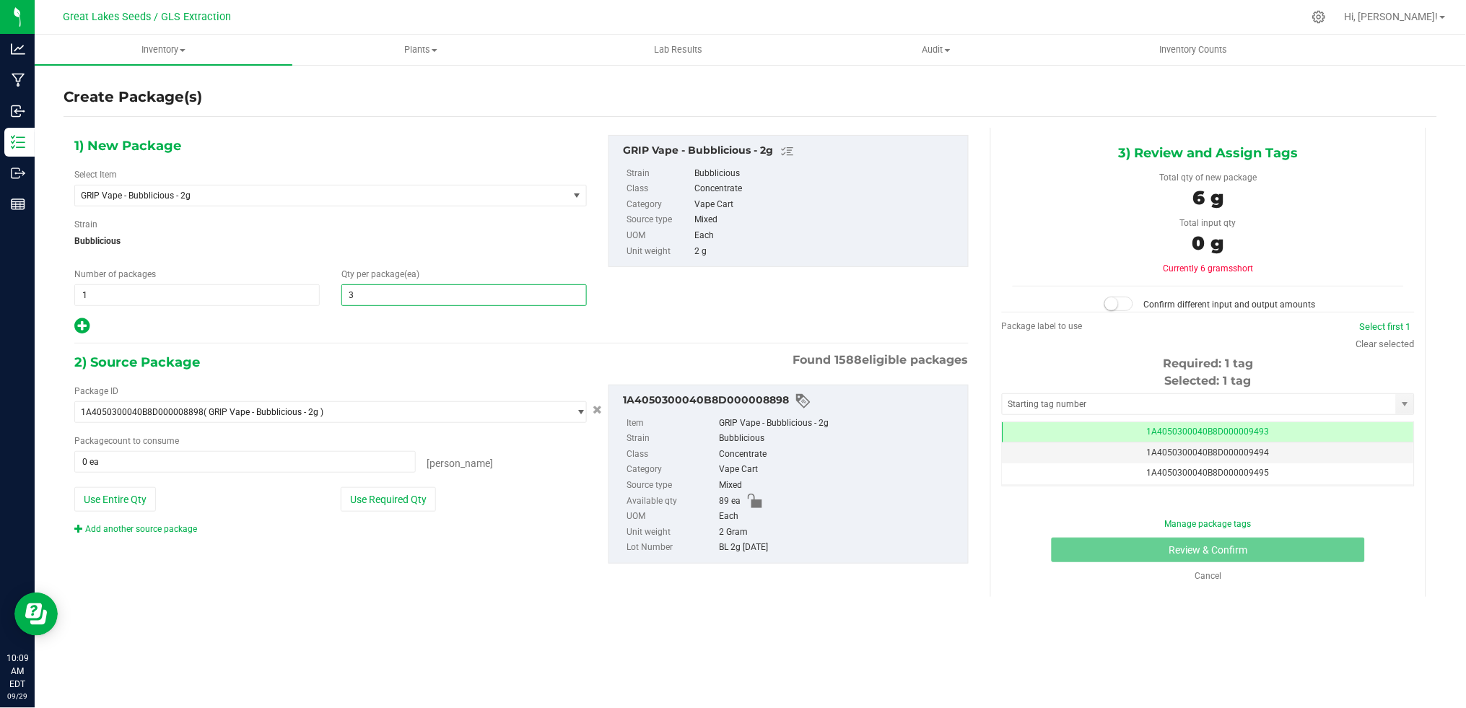
type input "39"
click at [406, 506] on button "Use Required Qty" at bounding box center [388, 499] width 95 height 25
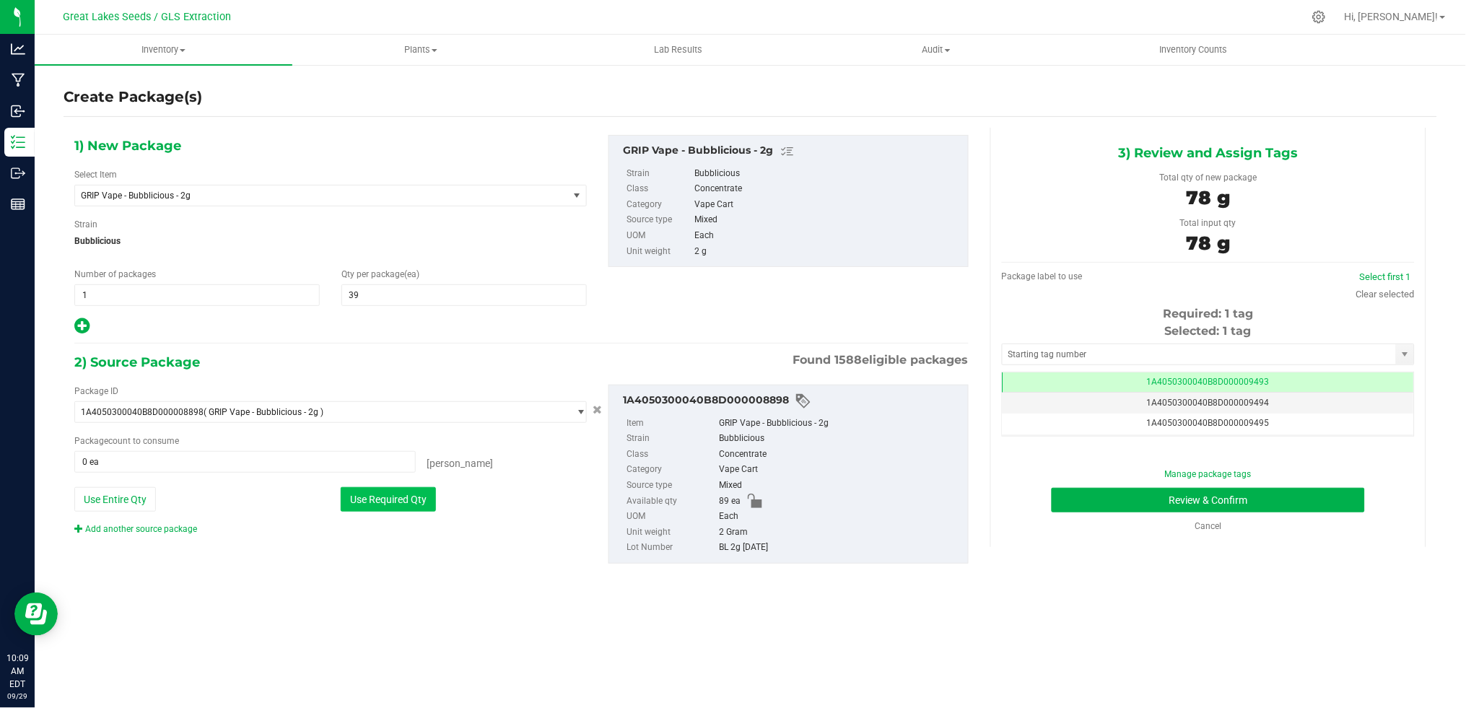
type input "39 ea"
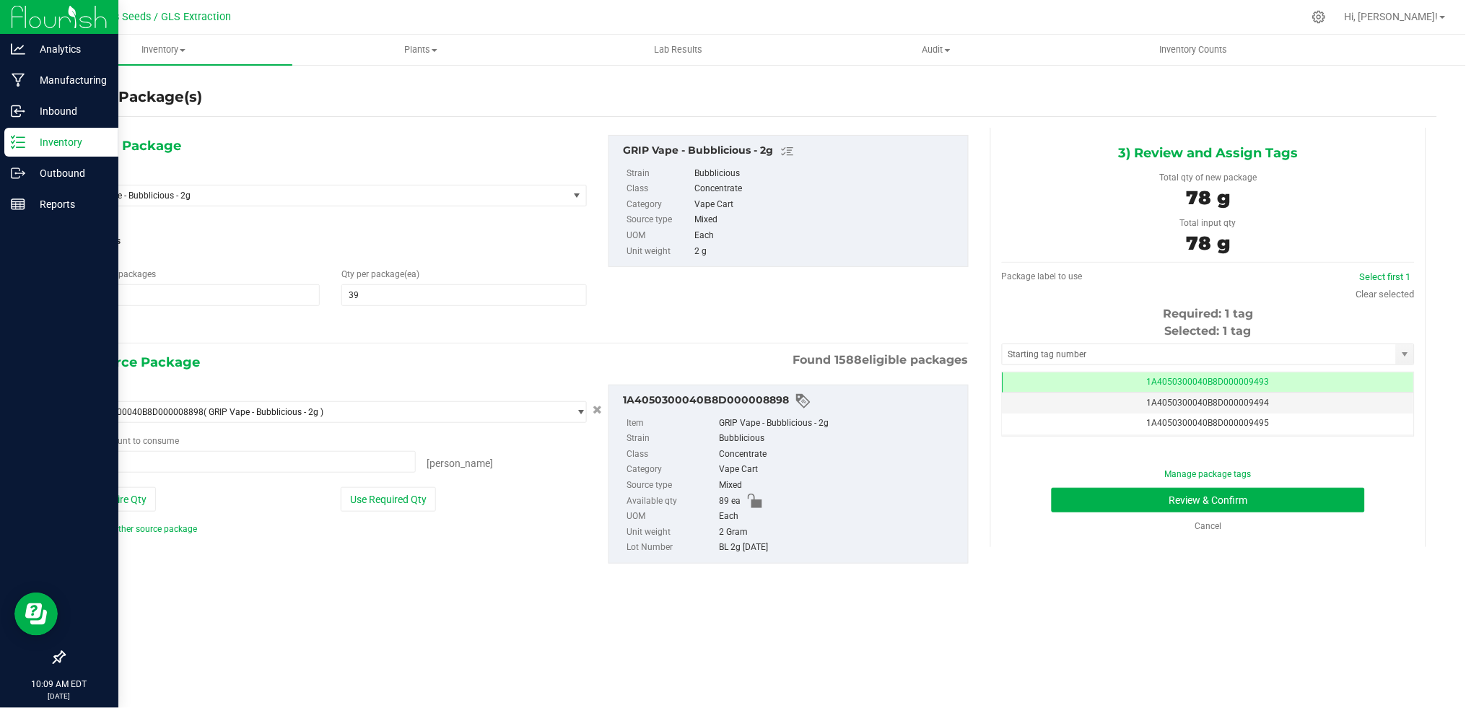
click at [50, 140] on p "Inventory" at bounding box center [68, 141] width 87 height 17
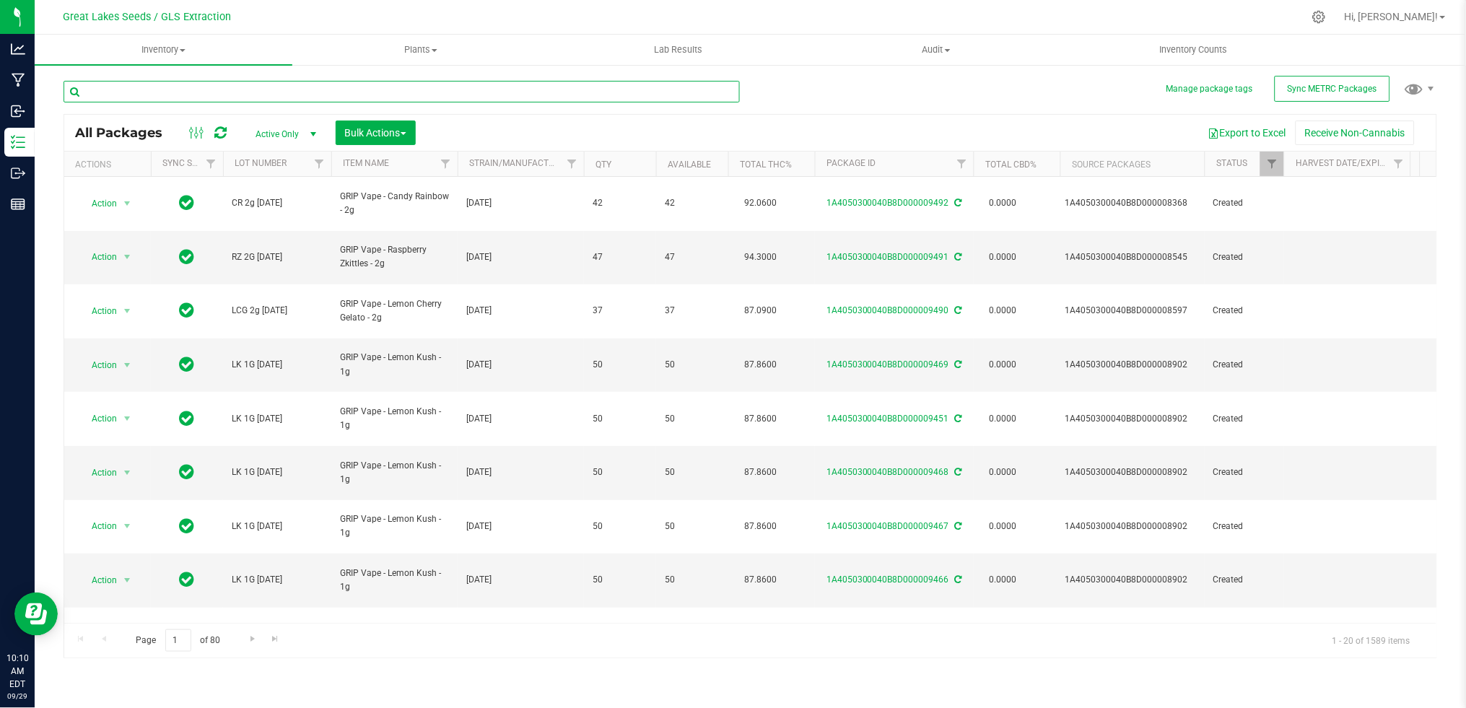
click at [226, 90] on input "text" at bounding box center [402, 92] width 676 height 22
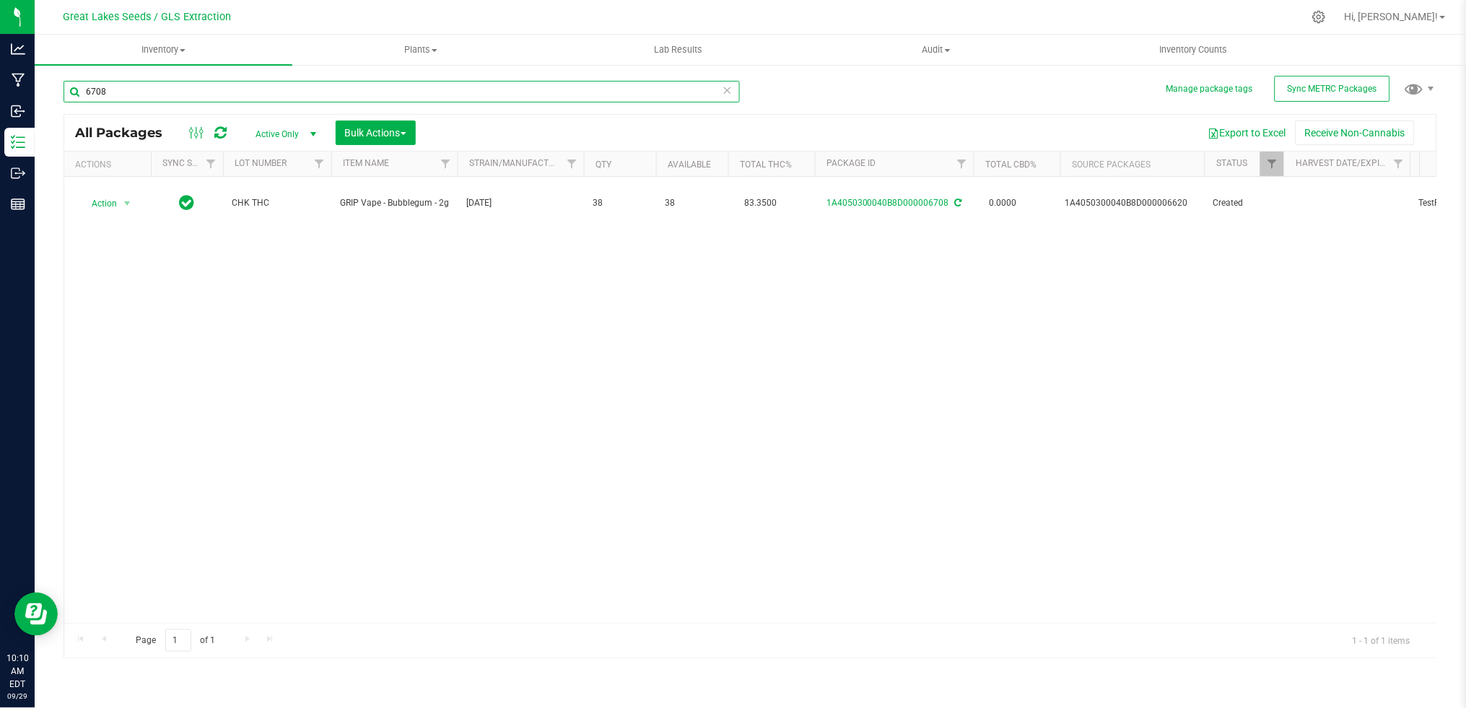
drag, startPoint x: 226, startPoint y: 90, endPoint x: 53, endPoint y: 87, distance: 173.2
click at [53, 87] on div "Manage package tags Sync METRC Packages 6708 All Packages Active Only Active On…" at bounding box center [750, 284] width 1431 height 440
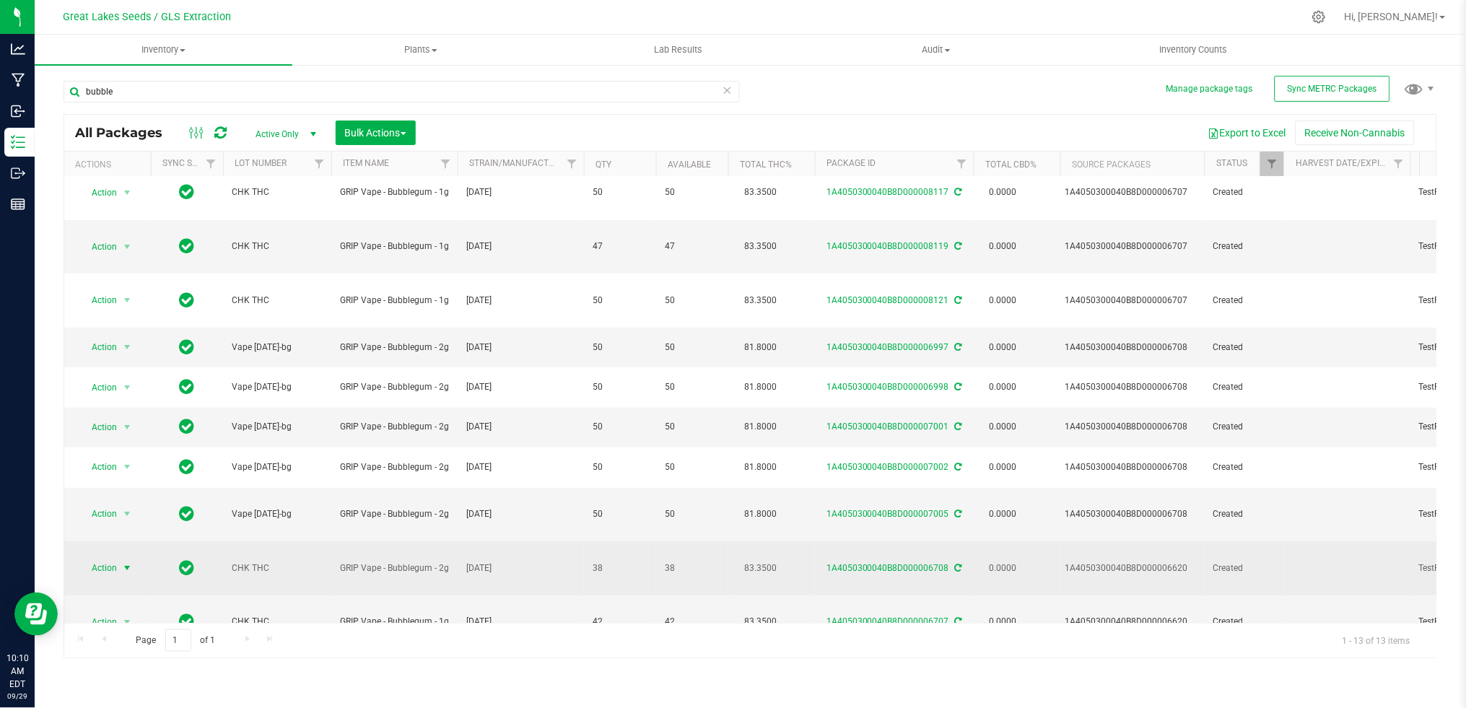
click at [122, 562] on span "select" at bounding box center [127, 568] width 12 height 12
click at [123, 562] on span "select" at bounding box center [127, 568] width 12 height 12
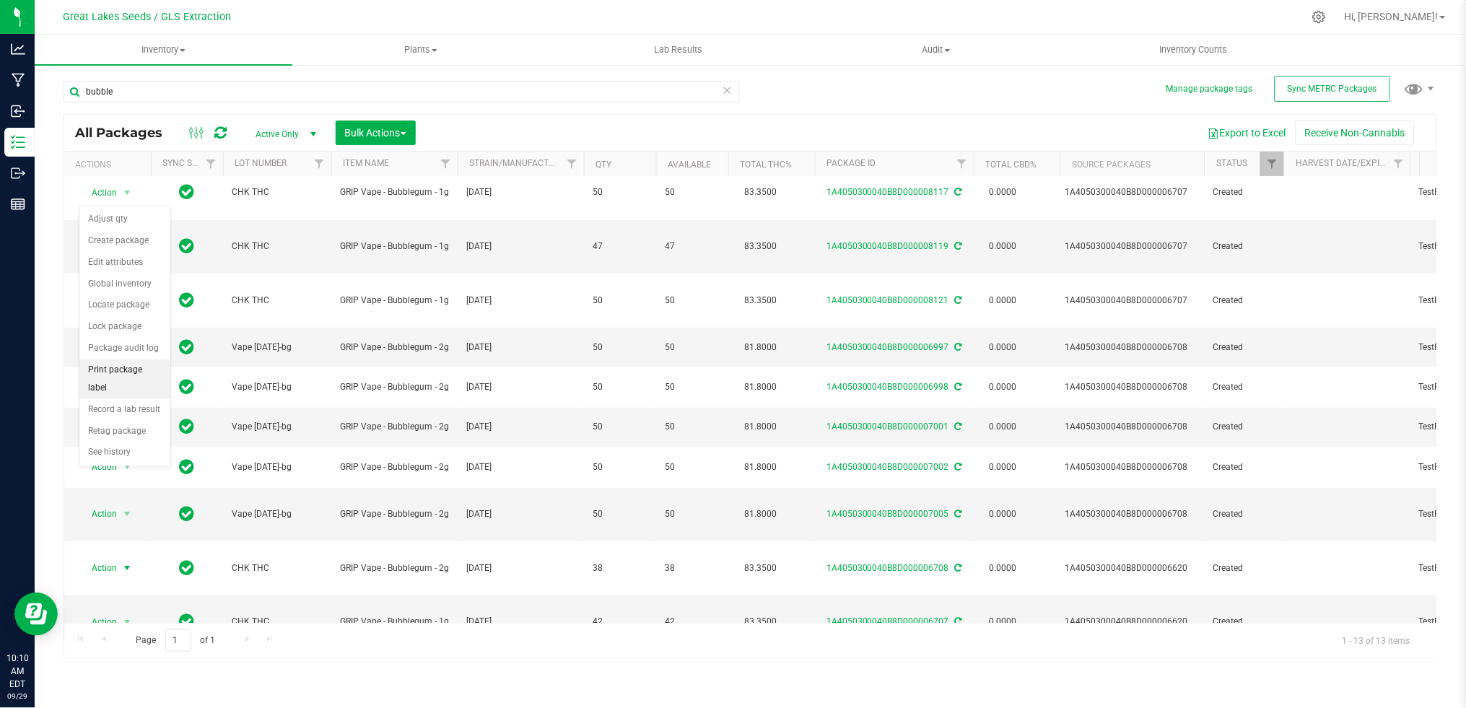
click at [130, 385] on li "Print package label" at bounding box center [124, 379] width 91 height 40
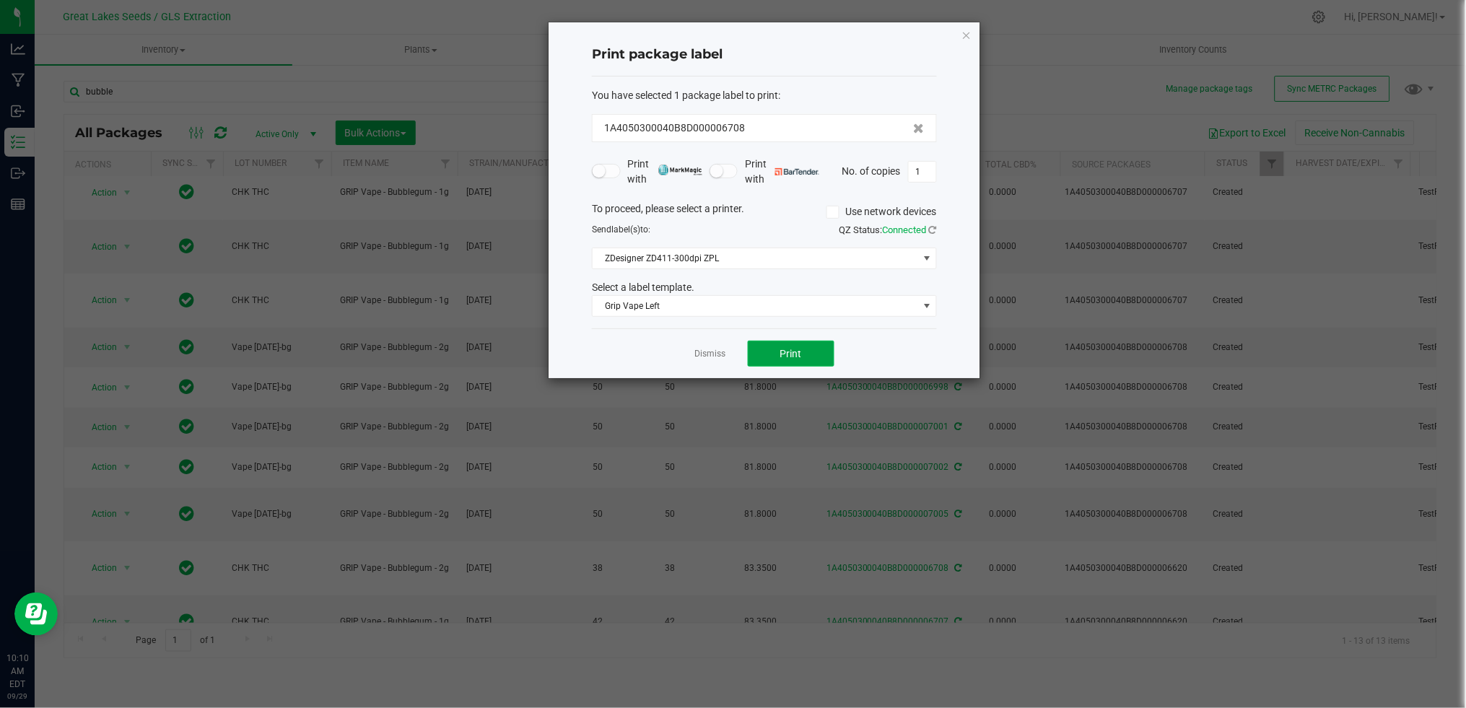
click at [814, 343] on button "Print" at bounding box center [791, 354] width 87 height 26
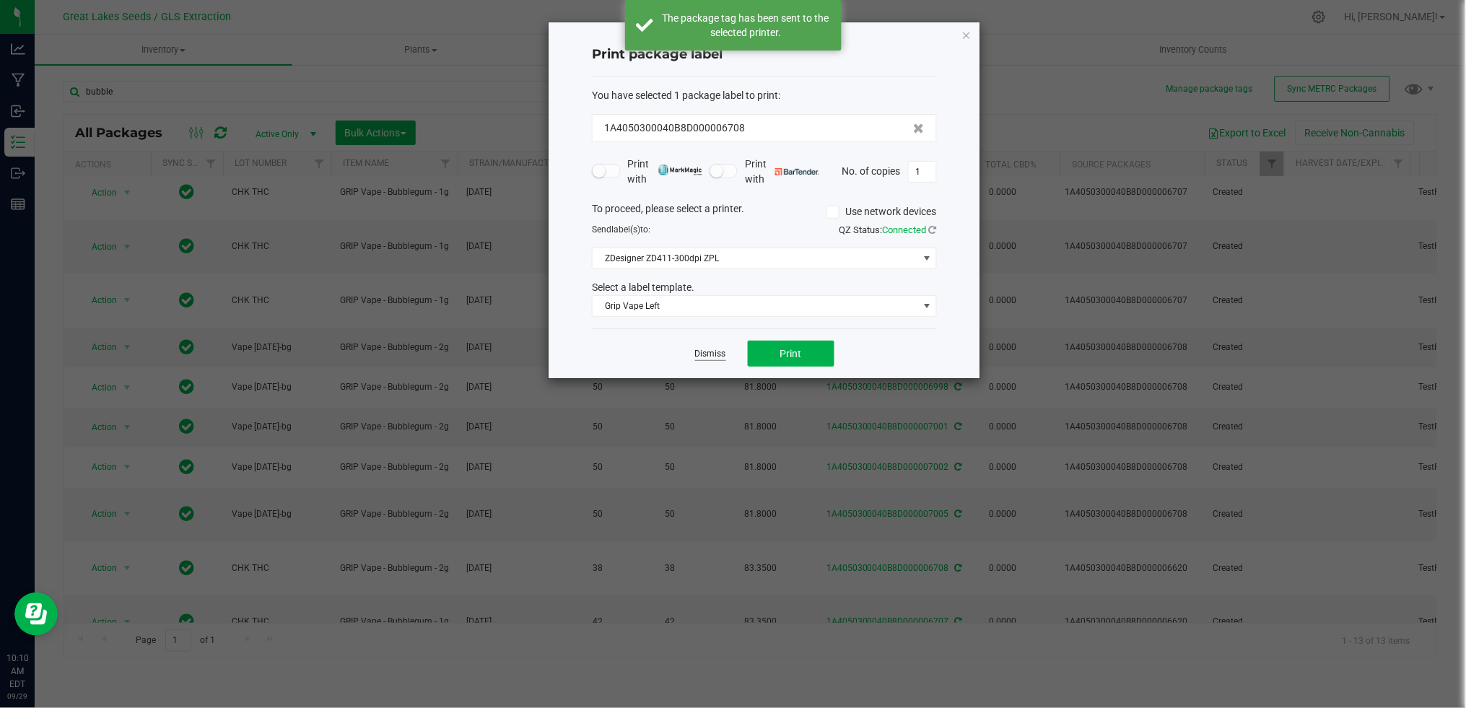
click at [707, 356] on link "Dismiss" at bounding box center [710, 354] width 31 height 12
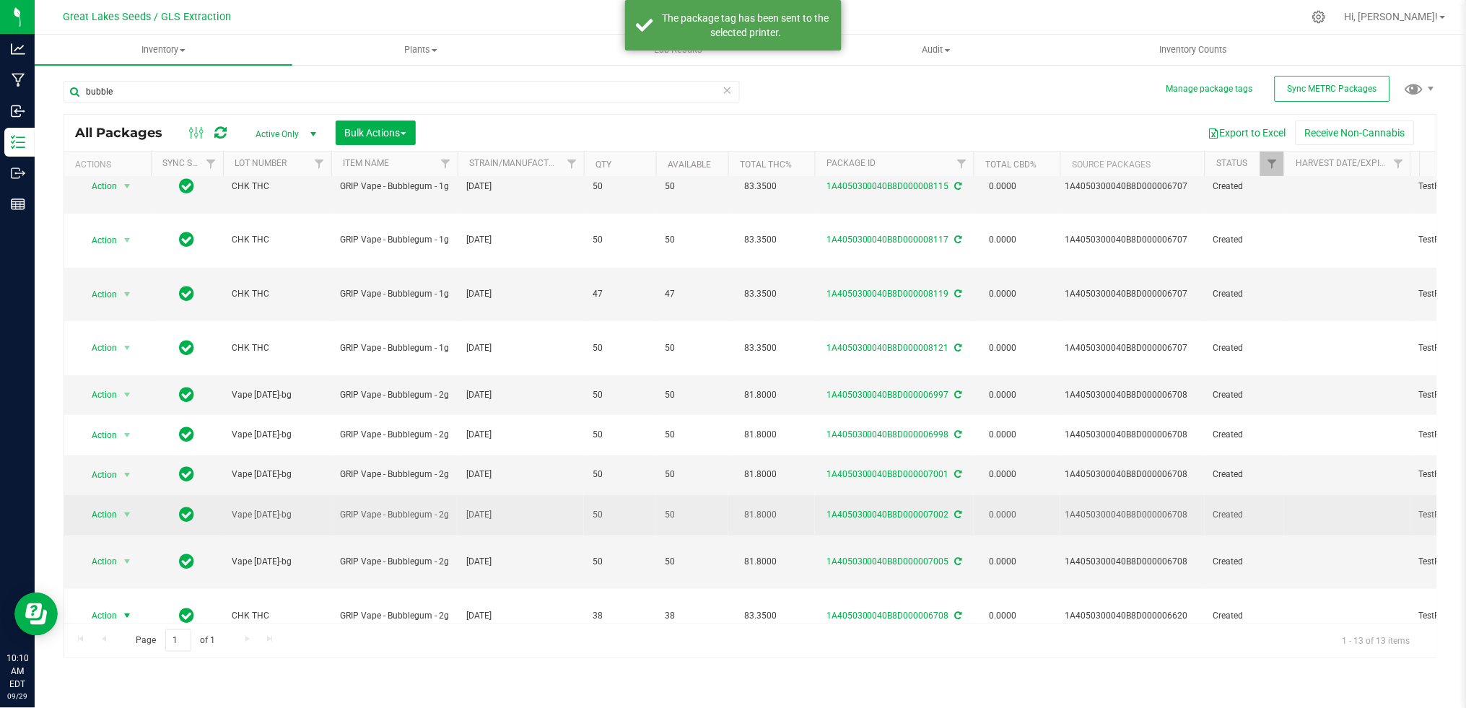
scroll to position [118, 0]
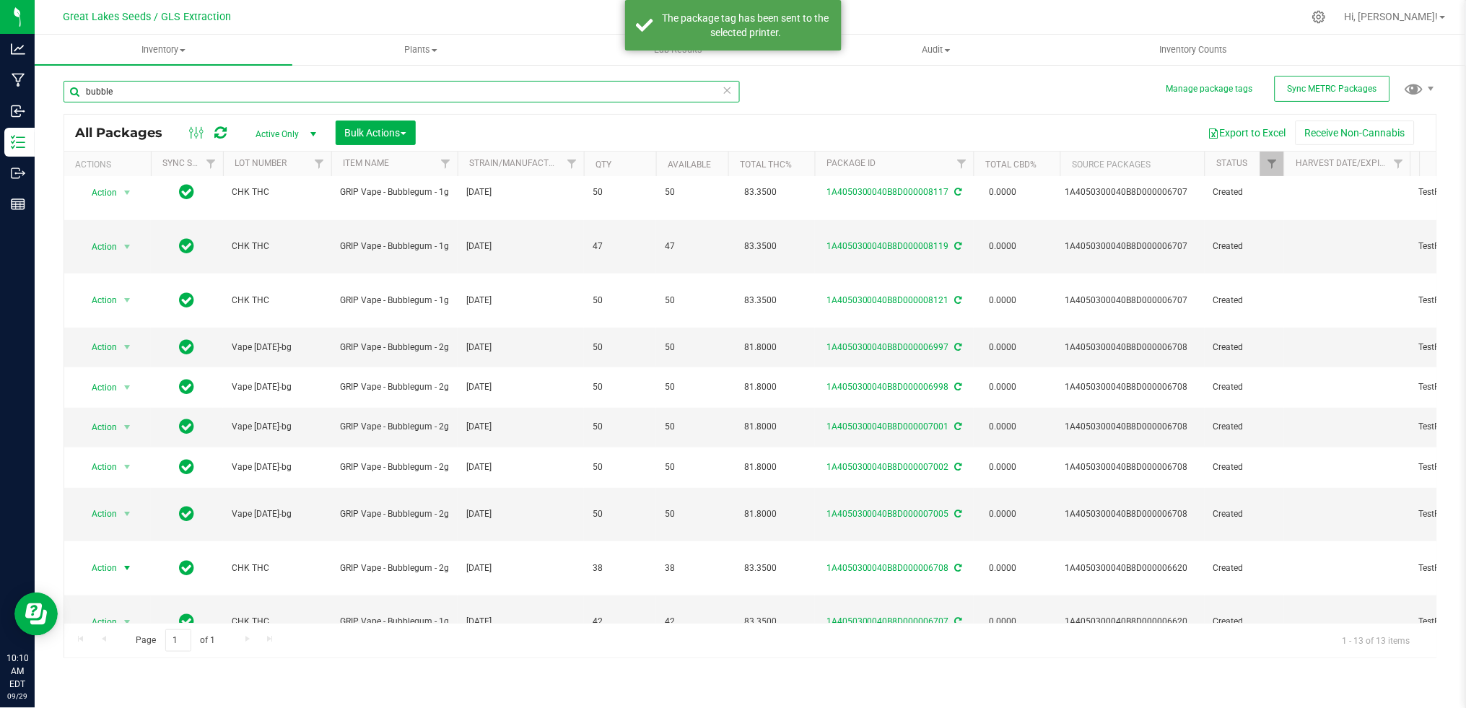
click at [218, 92] on input "bubble" at bounding box center [402, 92] width 676 height 22
type input "bubbl"
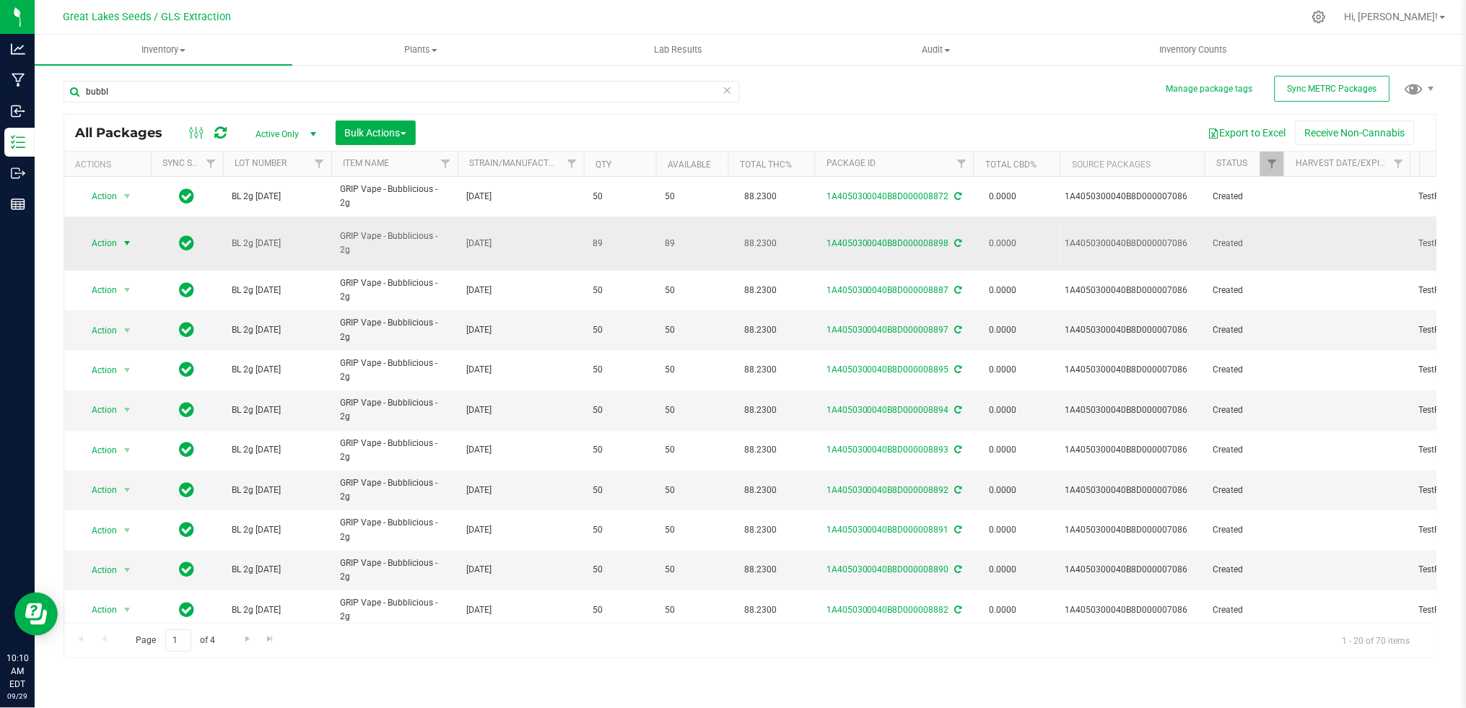
click at [100, 233] on span "Action" at bounding box center [98, 243] width 39 height 20
click at [114, 258] on li "Adjust qty" at bounding box center [124, 261] width 91 height 22
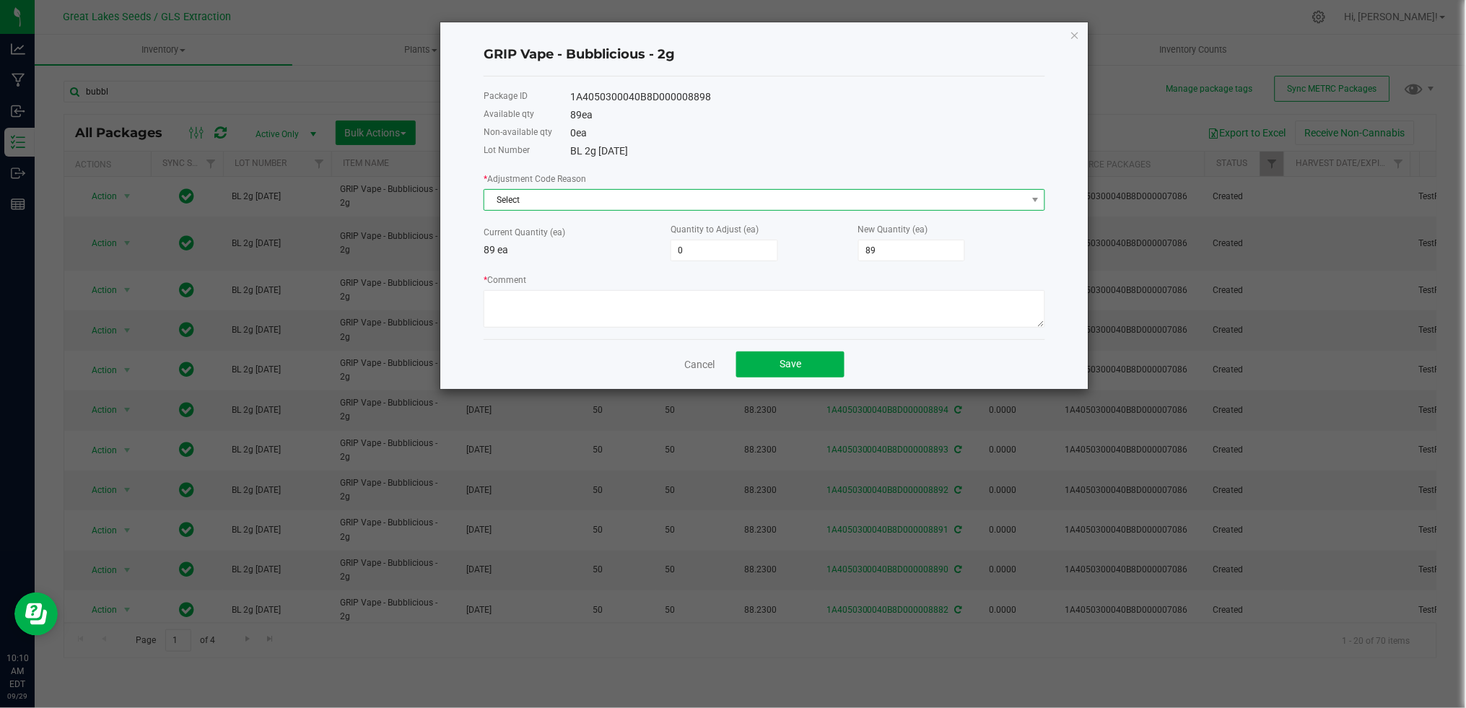
click at [623, 194] on span "Select" at bounding box center [755, 200] width 542 height 20
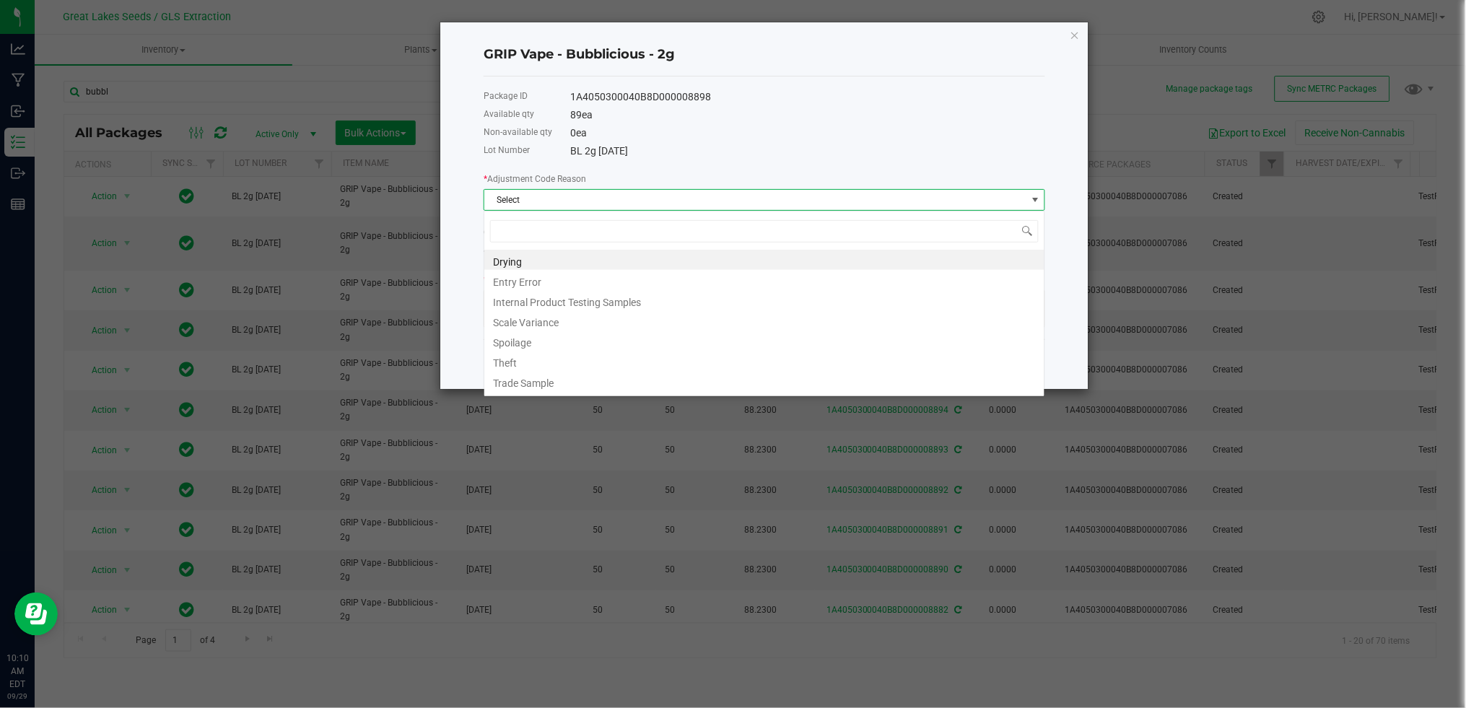
scroll to position [22, 561]
click at [572, 284] on li "Entry Error" at bounding box center [764, 280] width 560 height 20
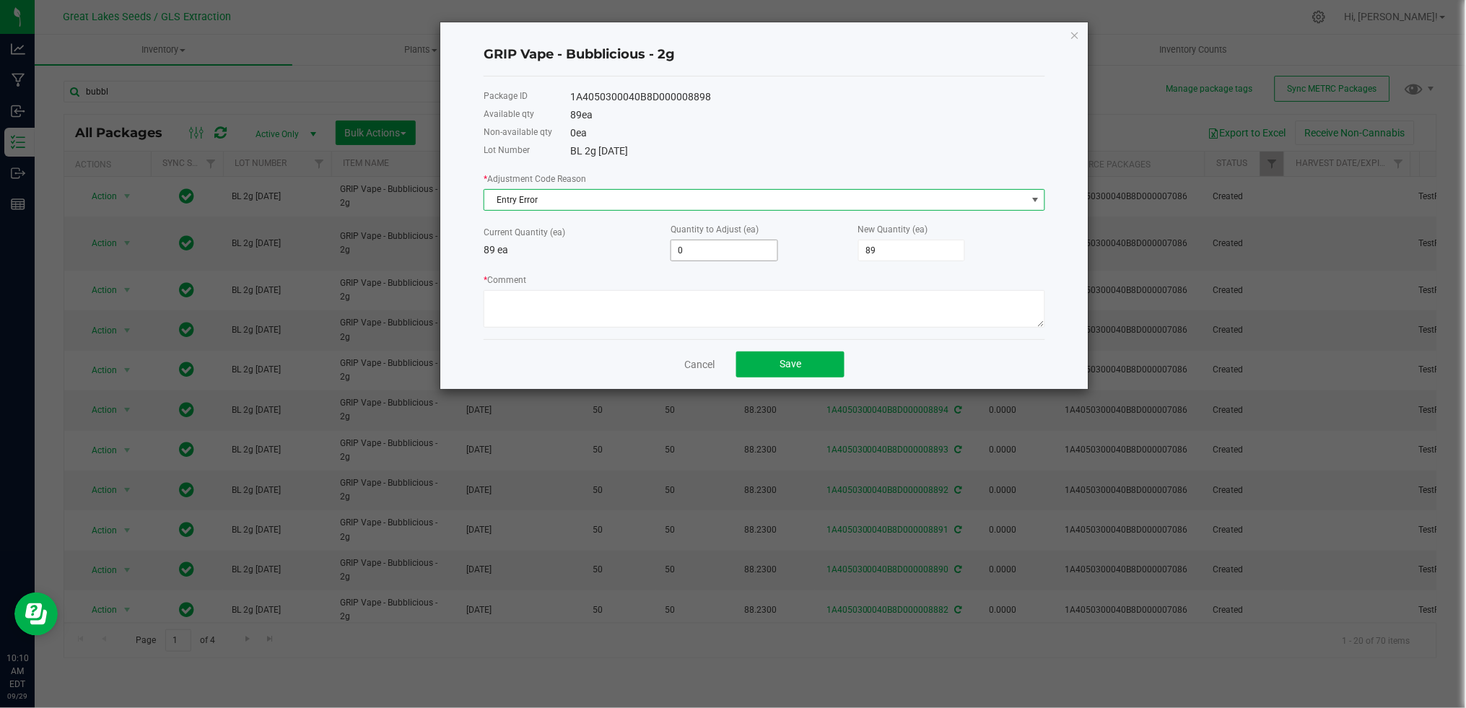
click at [738, 258] on input "0" at bounding box center [724, 250] width 106 height 20
type input "-3"
type input "86"
type input "-39"
type input "50"
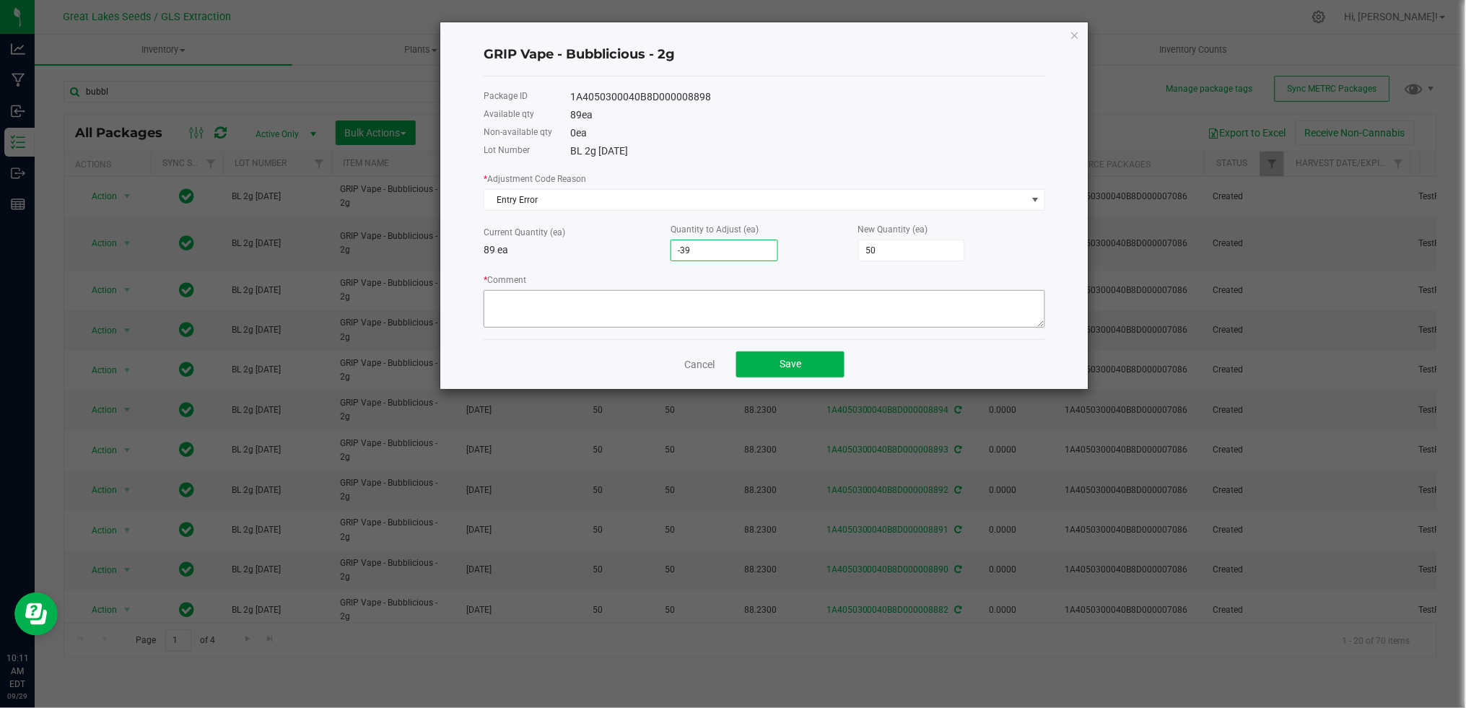
type input "-39"
click at [745, 299] on textarea "* Comment" at bounding box center [763, 309] width 561 height 38
type textarea "wrong adjustment tag"
click at [779, 363] on button "Save" at bounding box center [790, 364] width 108 height 26
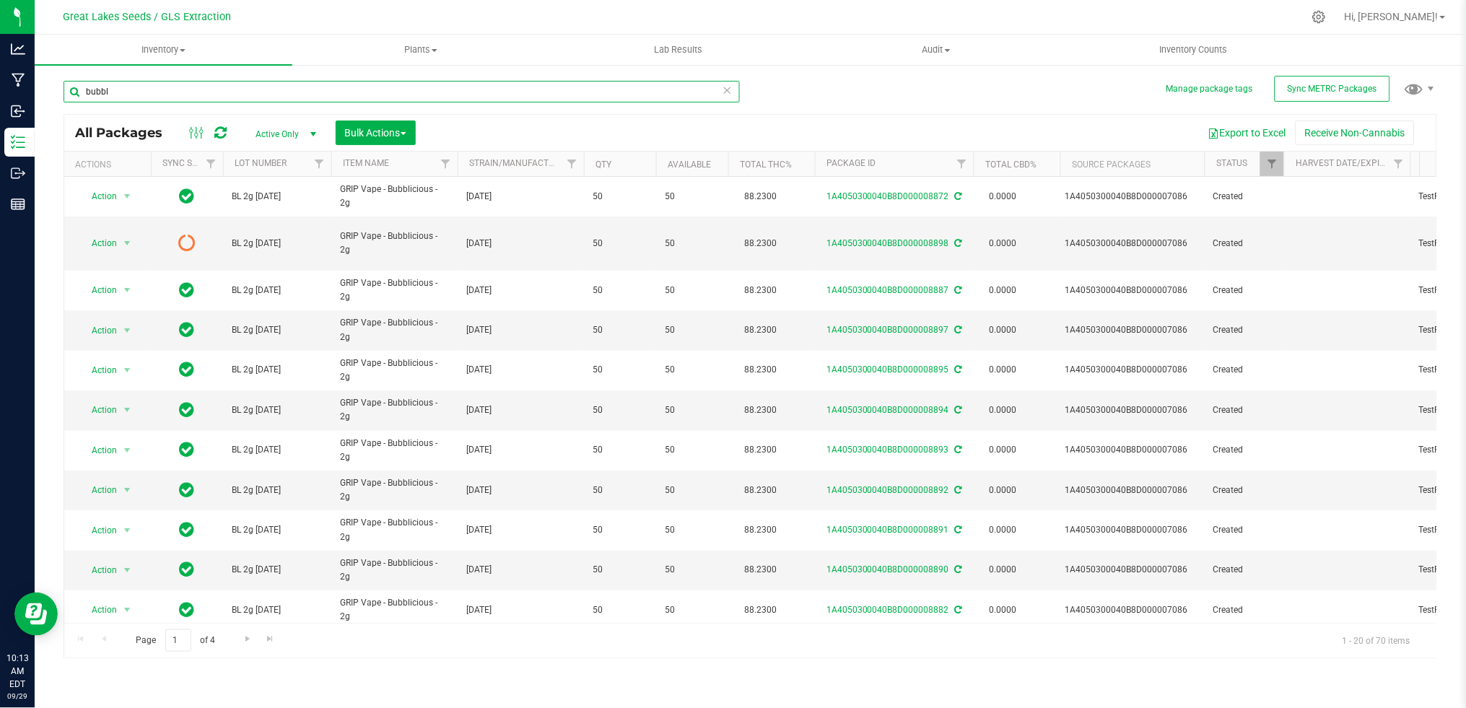
click at [56, 82] on div "Manage package tags Sync METRC Packages bubbl All Packages Active Only Active O…" at bounding box center [750, 284] width 1431 height 440
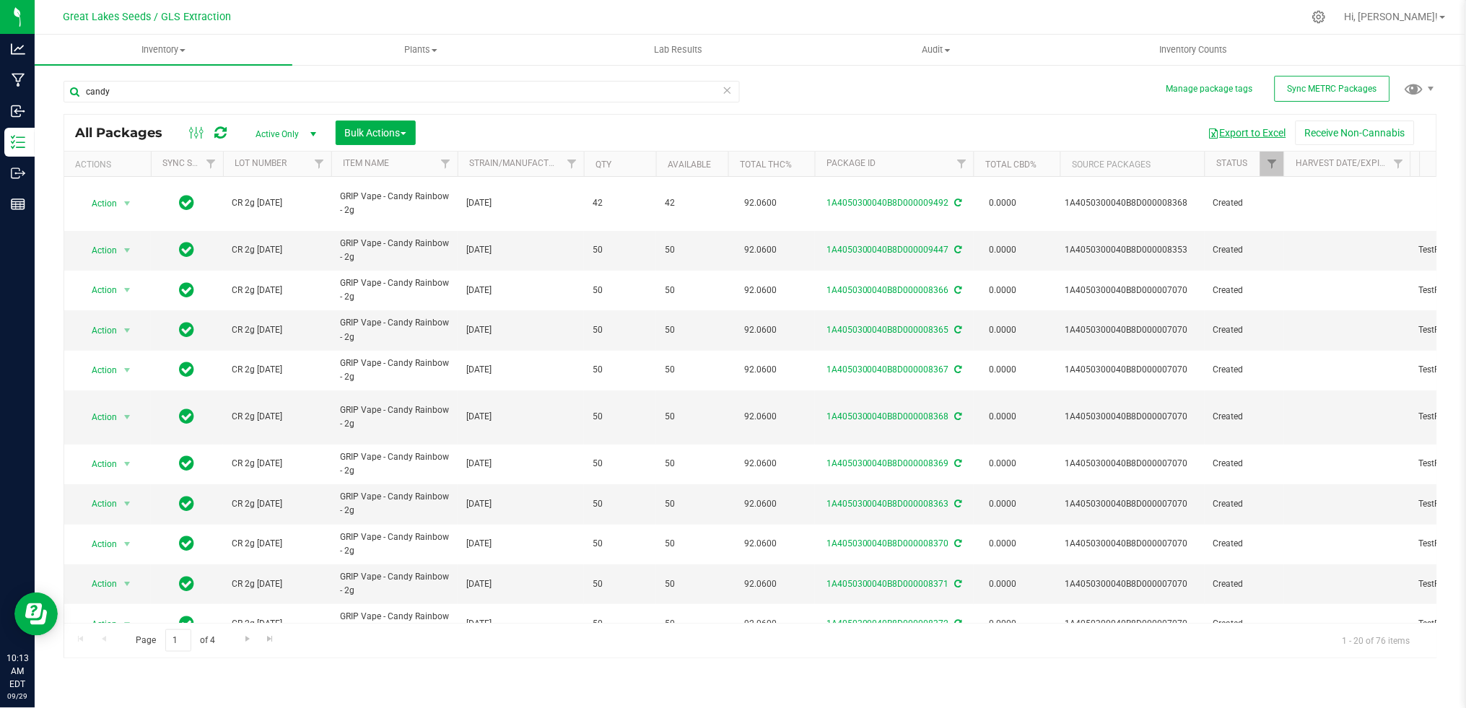
click at [1248, 134] on button "Export to Excel" at bounding box center [1247, 133] width 97 height 25
click at [48, 98] on div "Manage package tags Sync METRC Packages candy All Packages Active Only Active O…" at bounding box center [750, 284] width 1431 height 440
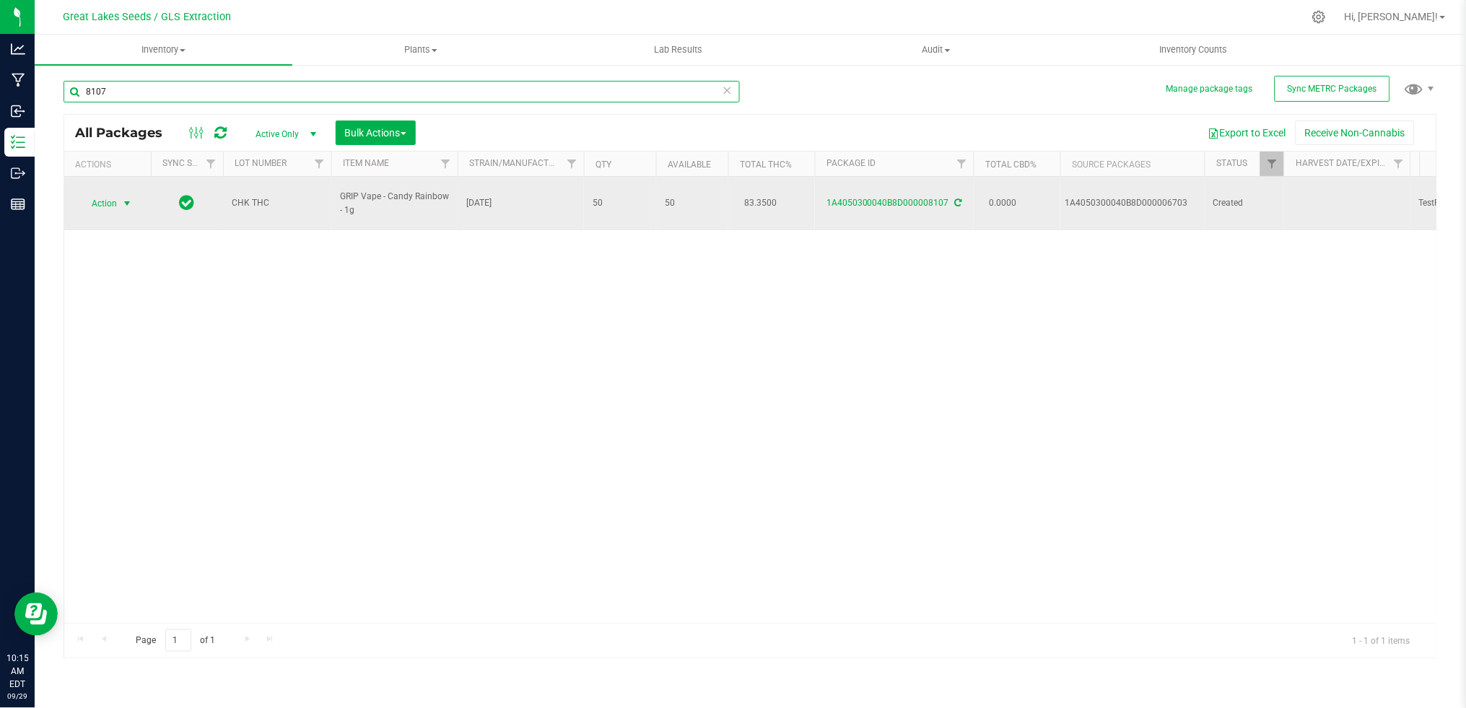
type input "8107"
click at [112, 193] on span "Action" at bounding box center [98, 203] width 39 height 20
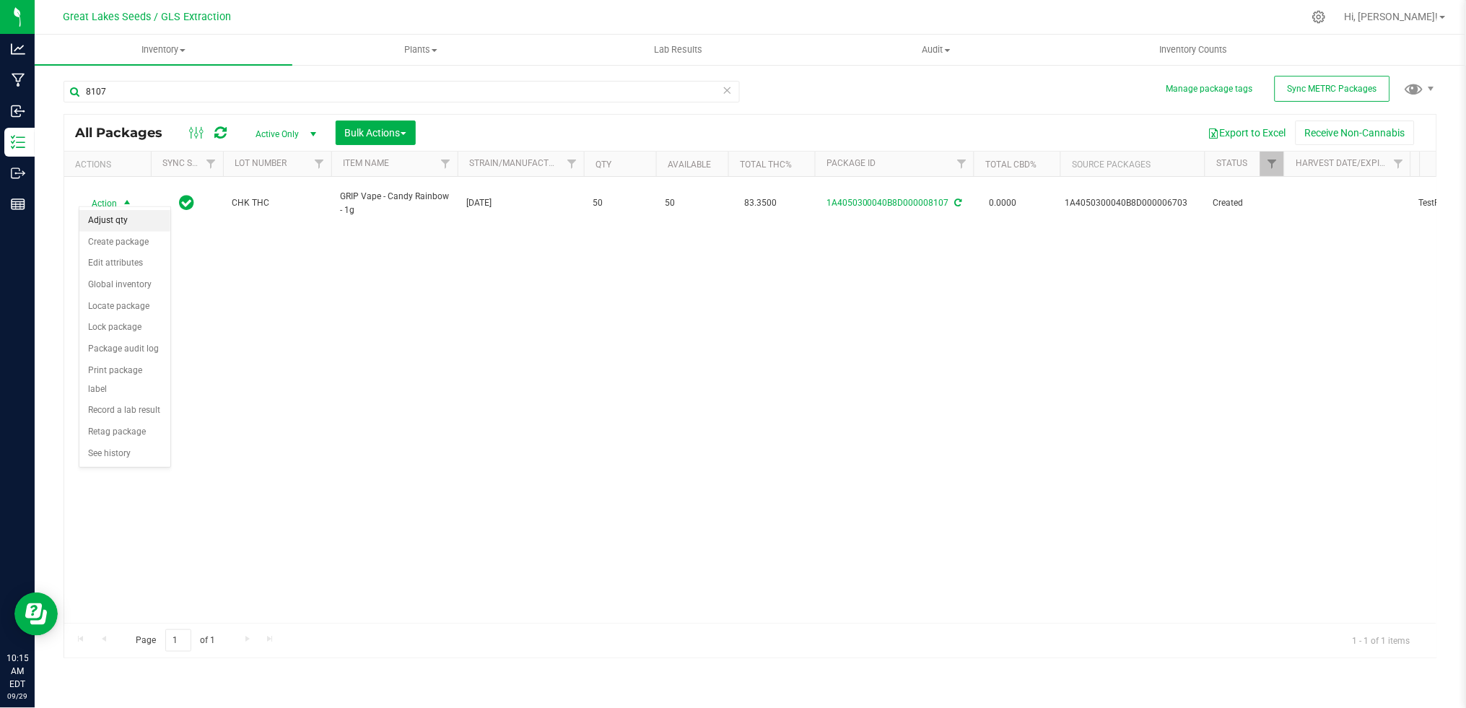
click at [113, 227] on li "Adjust qty" at bounding box center [124, 221] width 91 height 22
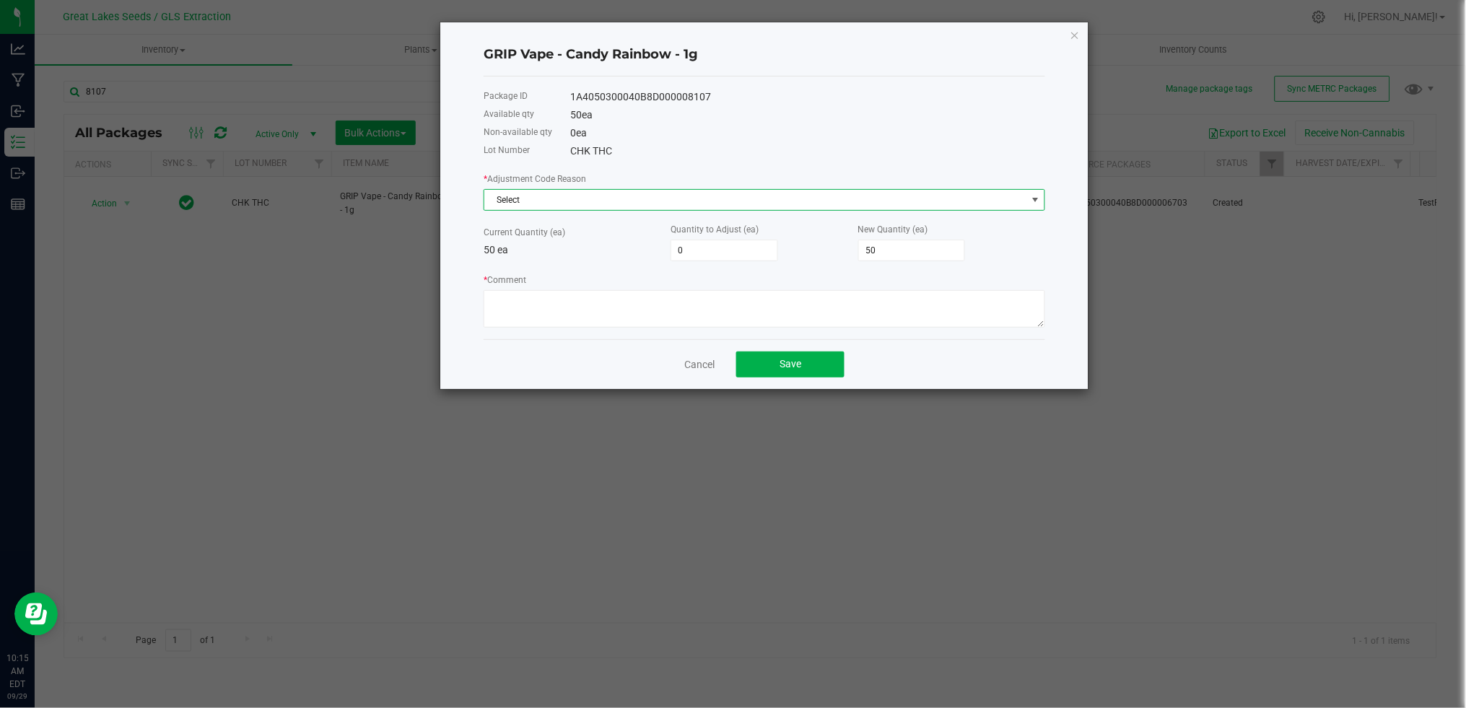
click at [616, 202] on span "Select" at bounding box center [755, 200] width 542 height 20
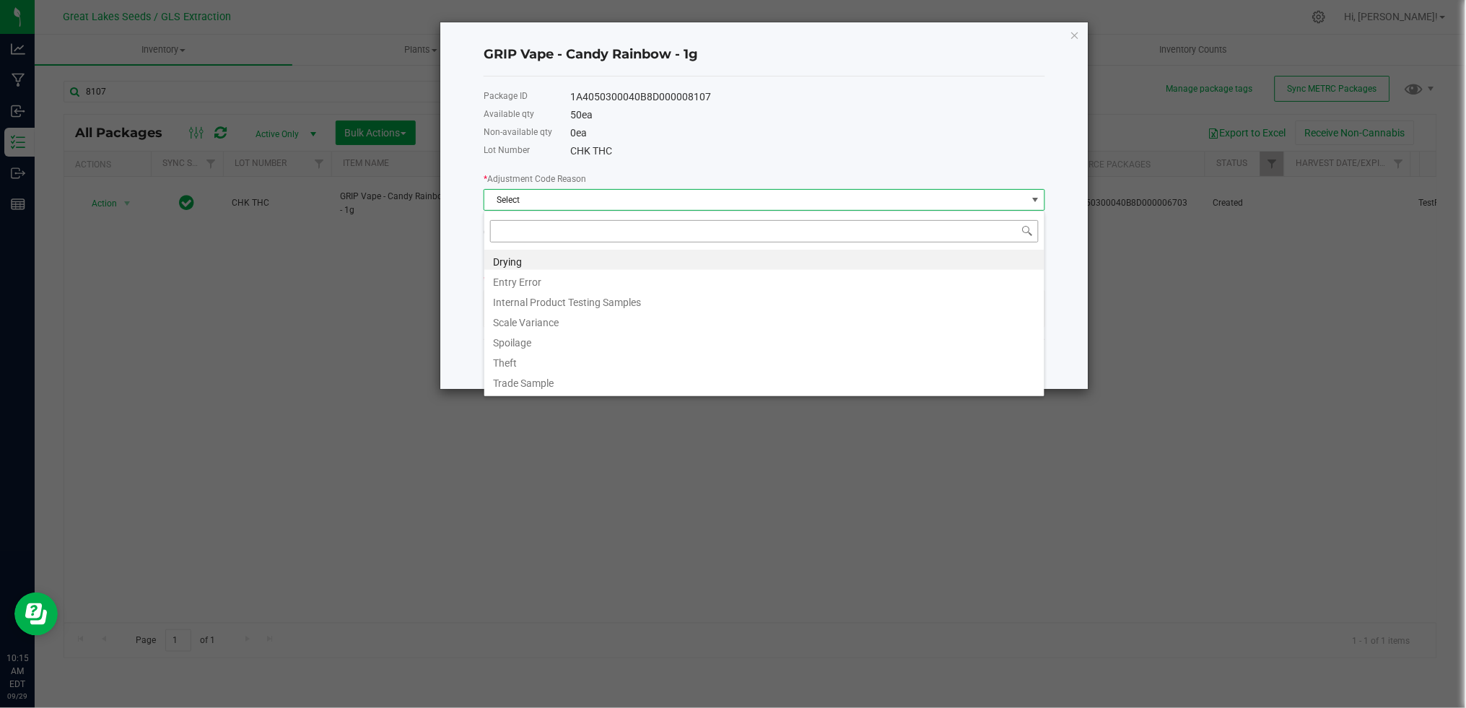
scroll to position [22, 561]
click at [577, 274] on li "Entry Error" at bounding box center [764, 280] width 560 height 20
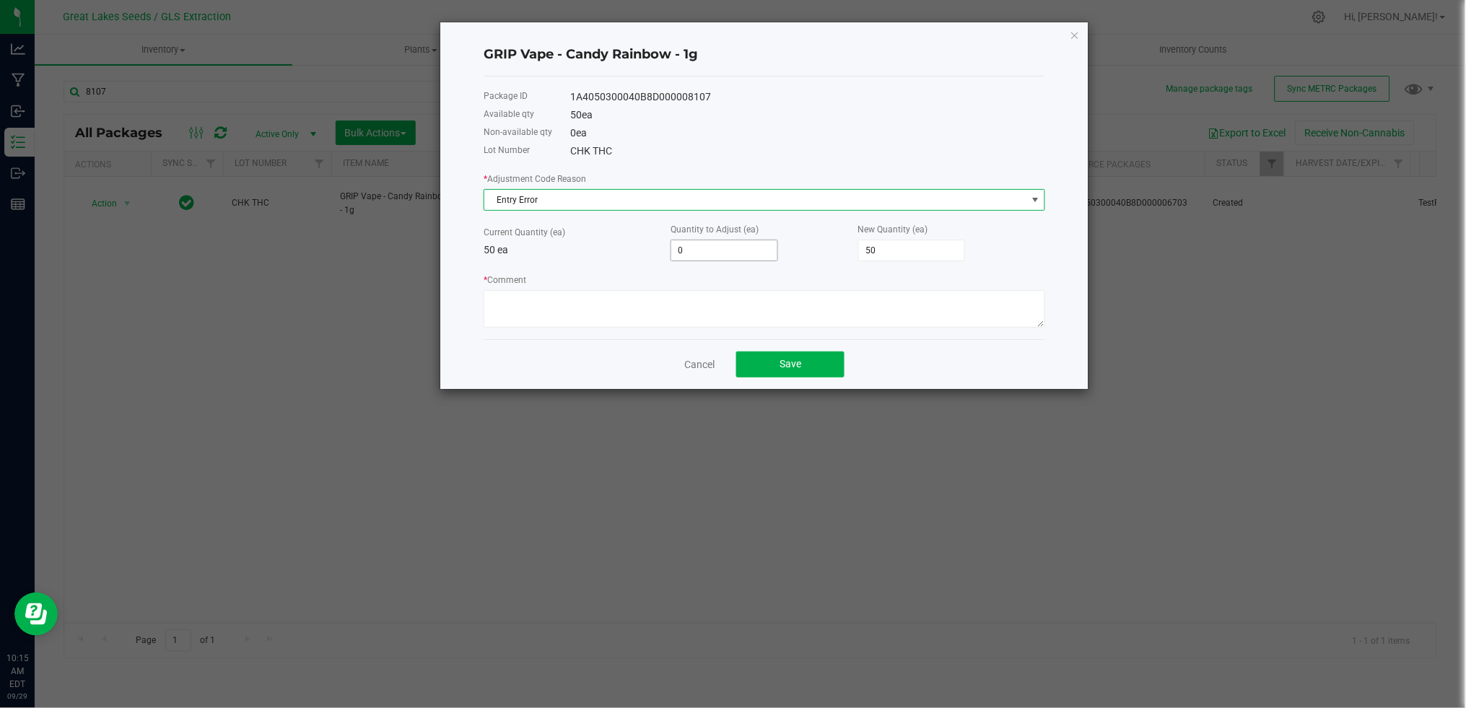
click at [701, 245] on input "0" at bounding box center [724, 250] width 106 height 20
type input "4"
type input "54"
type input "45"
type input "95"
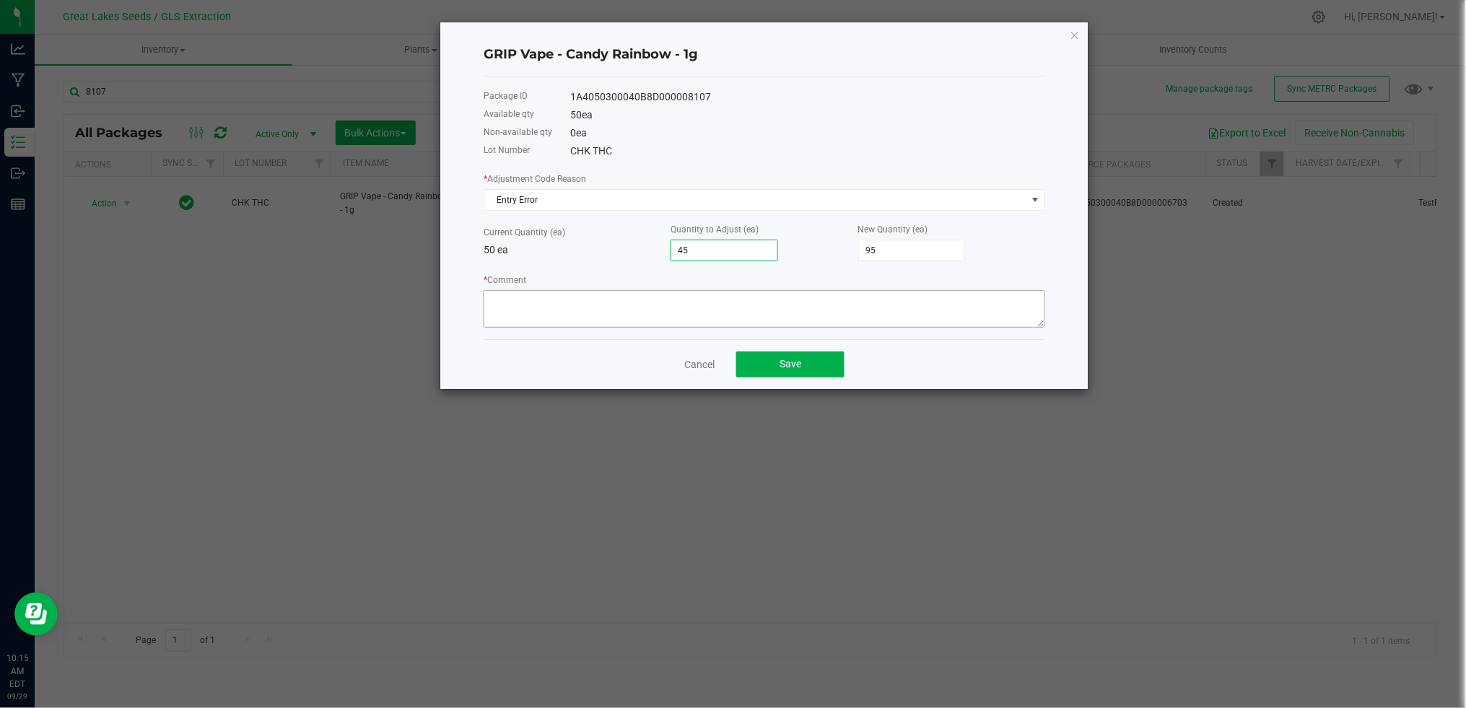
type input "45"
click at [695, 308] on textarea "* Comment" at bounding box center [763, 309] width 561 height 38
type textarea "Correct count extra fill"
click at [794, 377] on button "Save" at bounding box center [790, 364] width 108 height 26
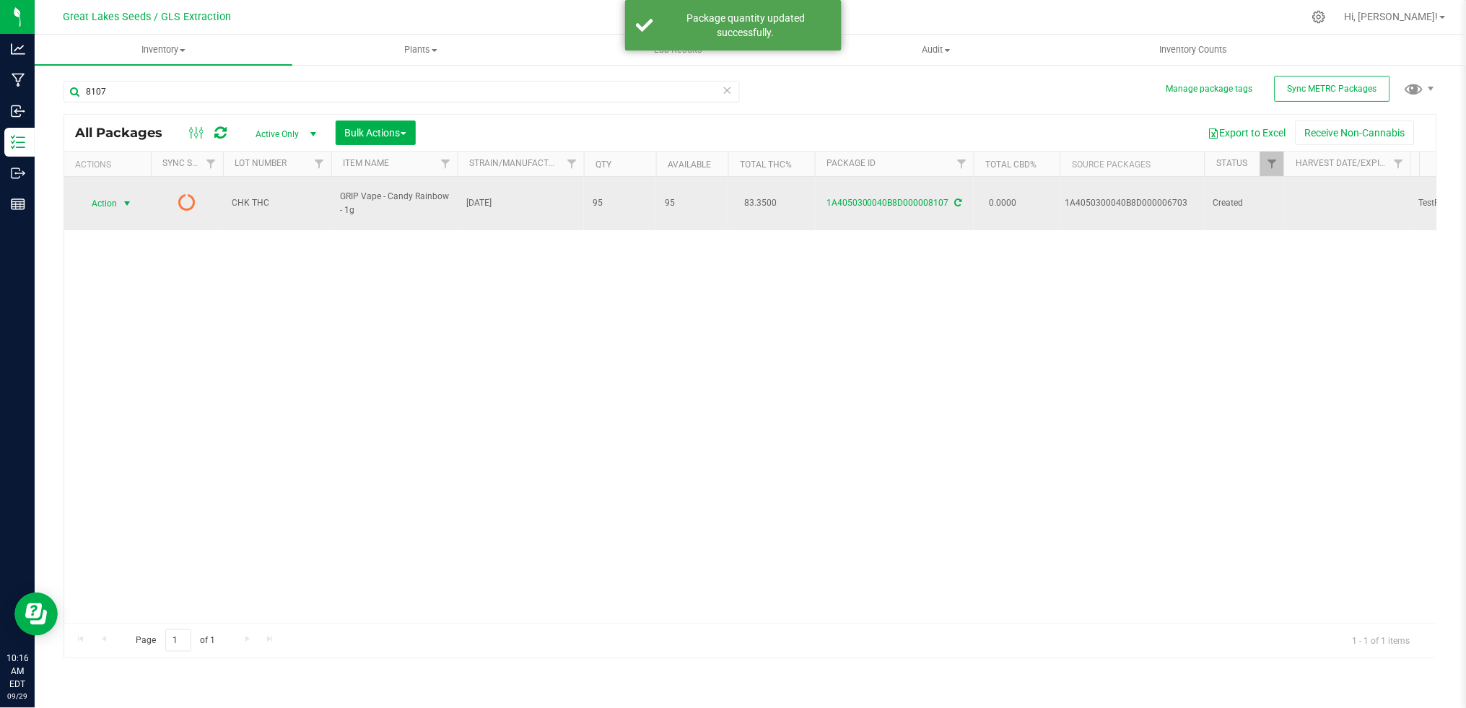
click at [122, 198] on span "select" at bounding box center [127, 204] width 12 height 12
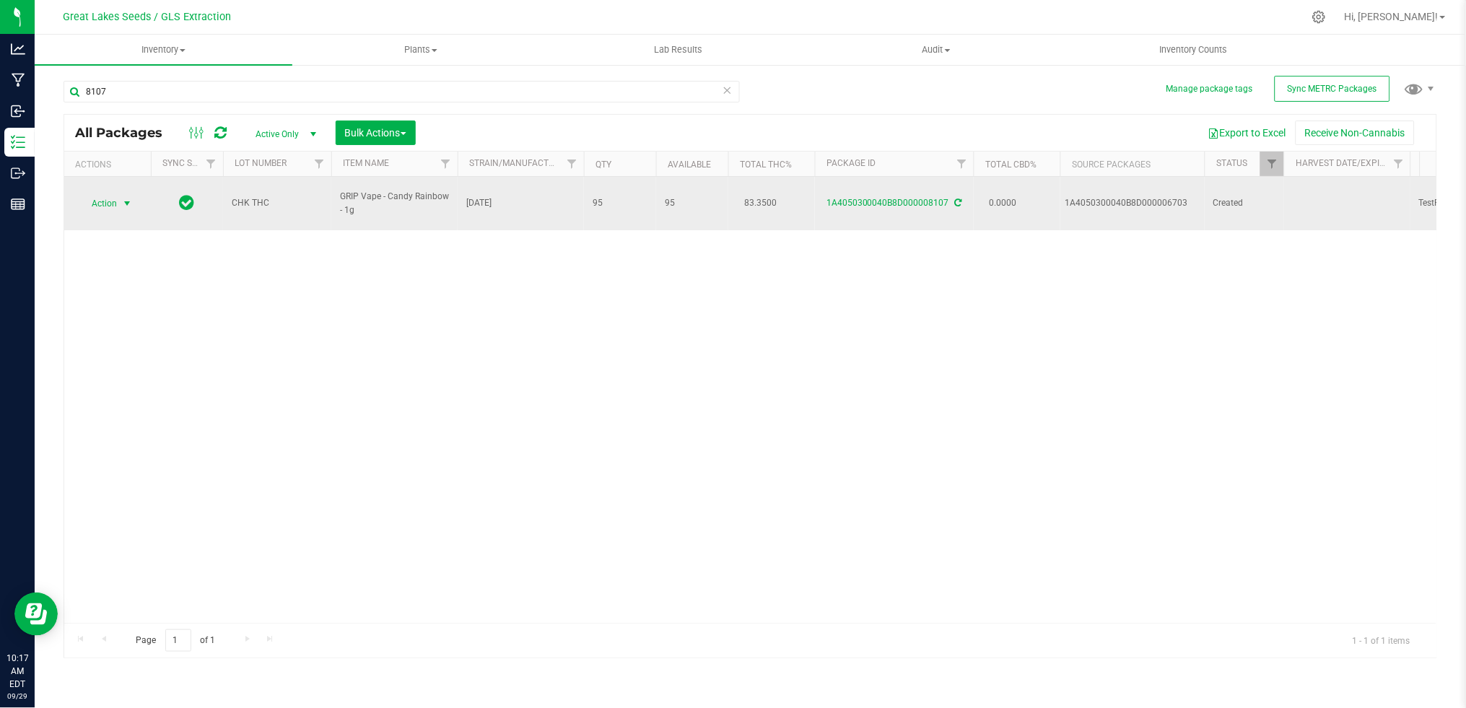
click at [123, 198] on span "select" at bounding box center [127, 204] width 12 height 12
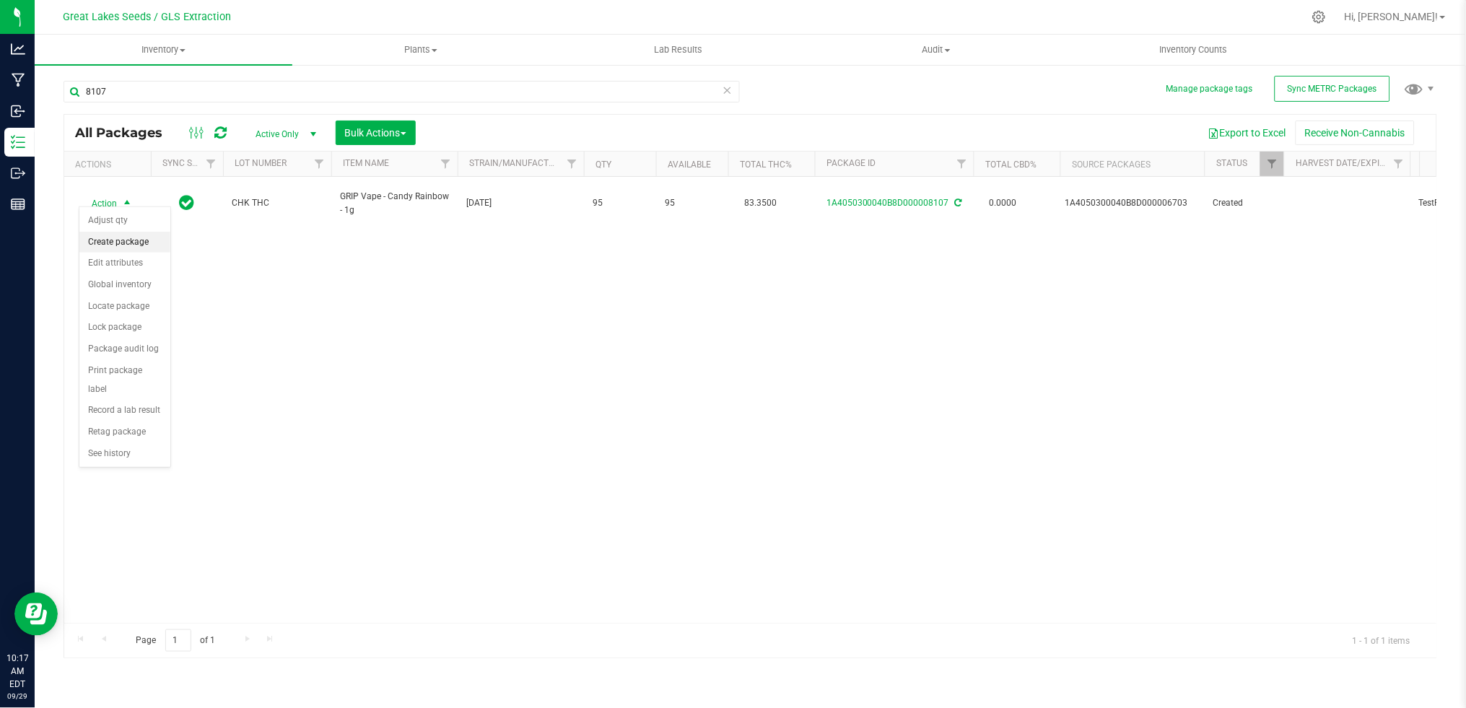
click at [129, 241] on li "Create package" at bounding box center [124, 243] width 91 height 22
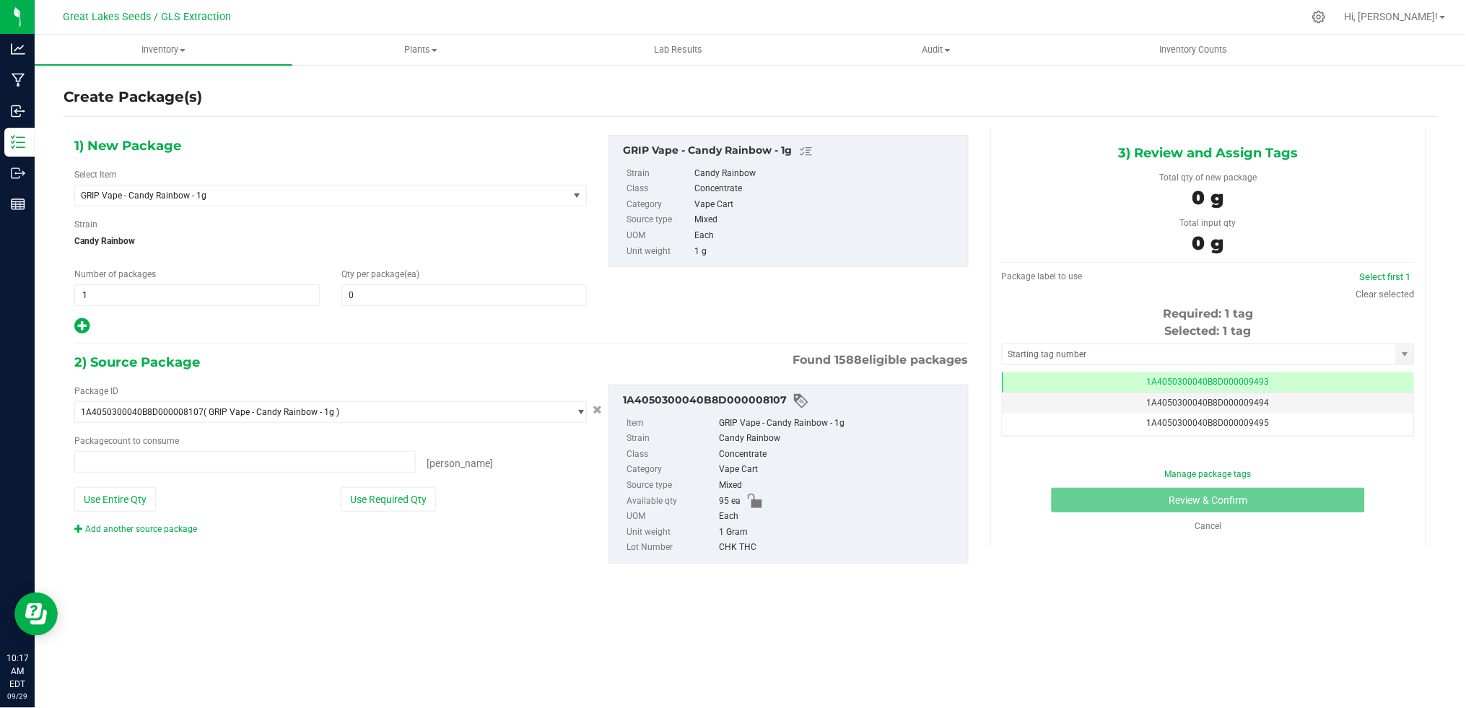
type input "0 ea"
click at [407, 298] on span at bounding box center [463, 295] width 245 height 22
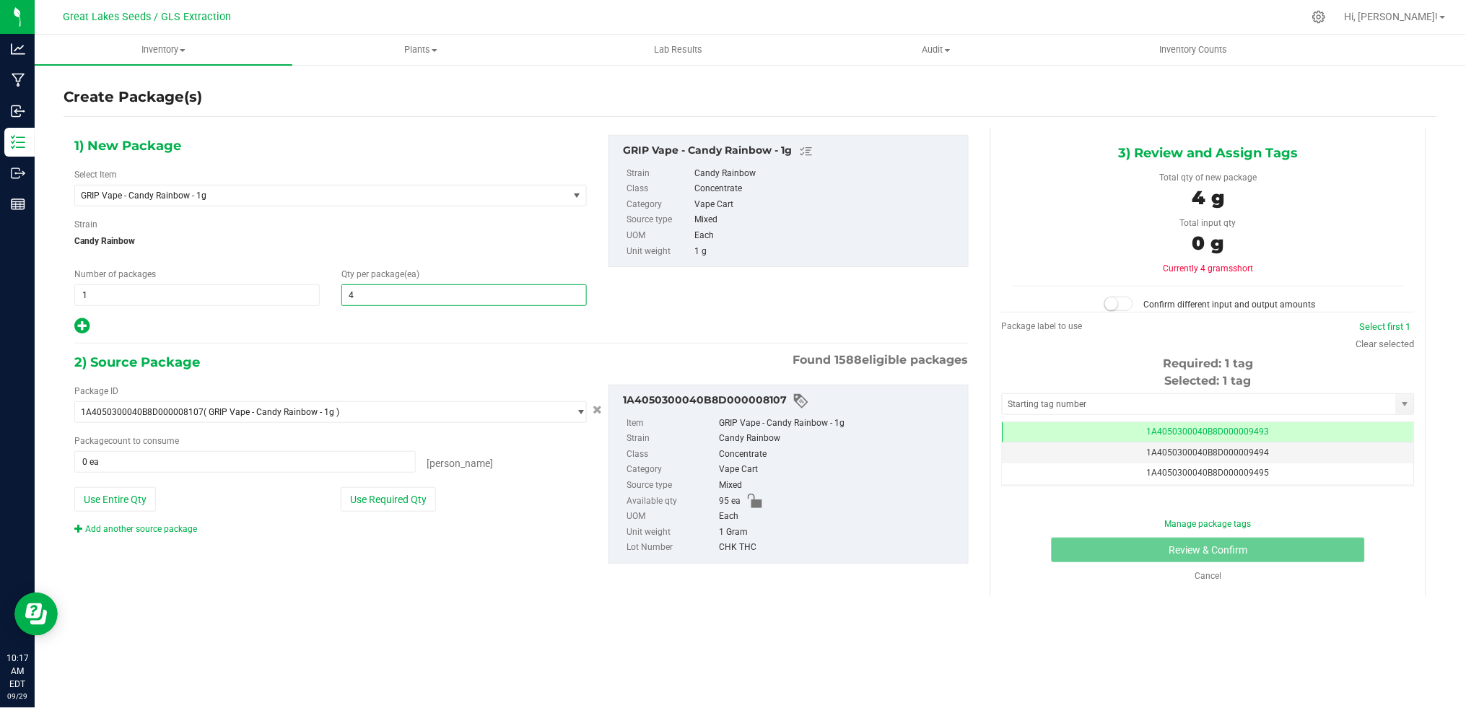
type input "45"
click at [389, 505] on button "Use Required Qty" at bounding box center [388, 499] width 95 height 25
type input "45 ea"
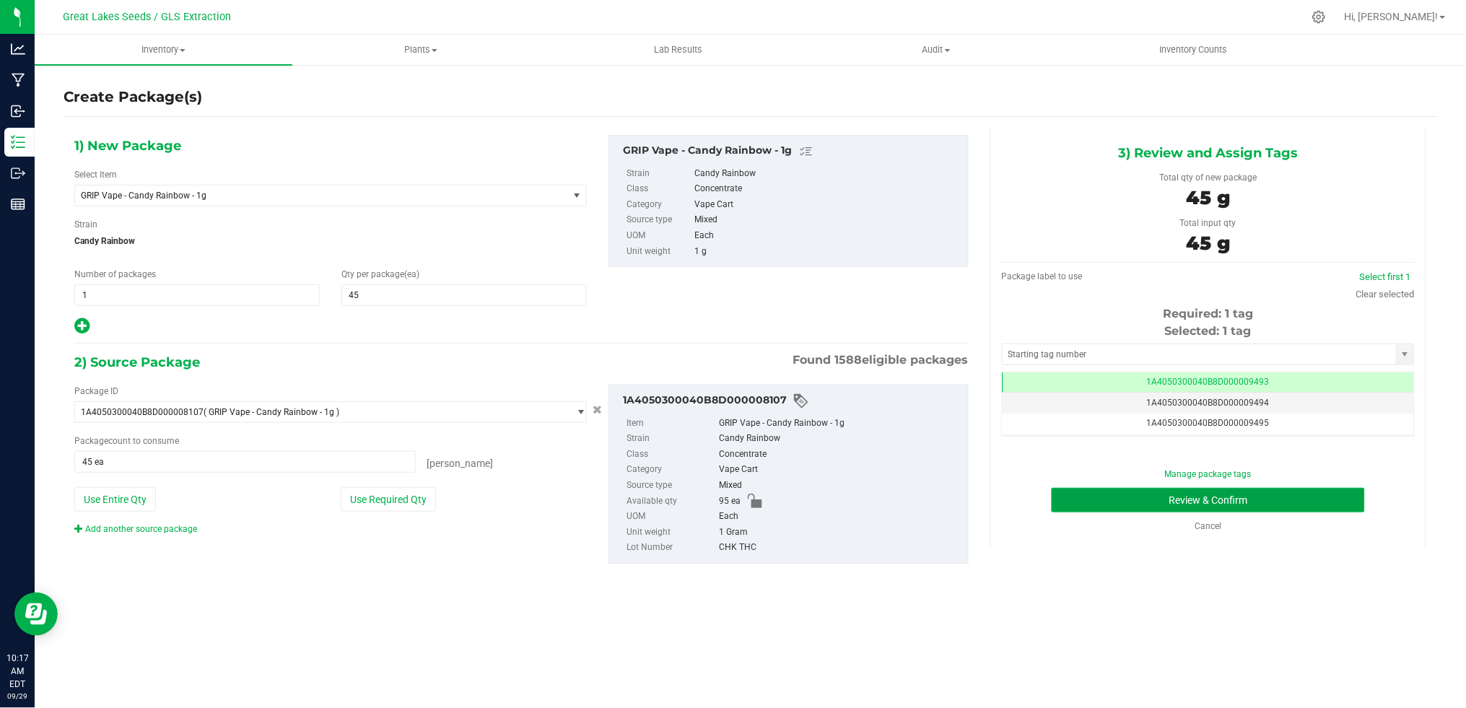
click at [1303, 502] on button "Review & Confirm" at bounding box center [1207, 500] width 313 height 25
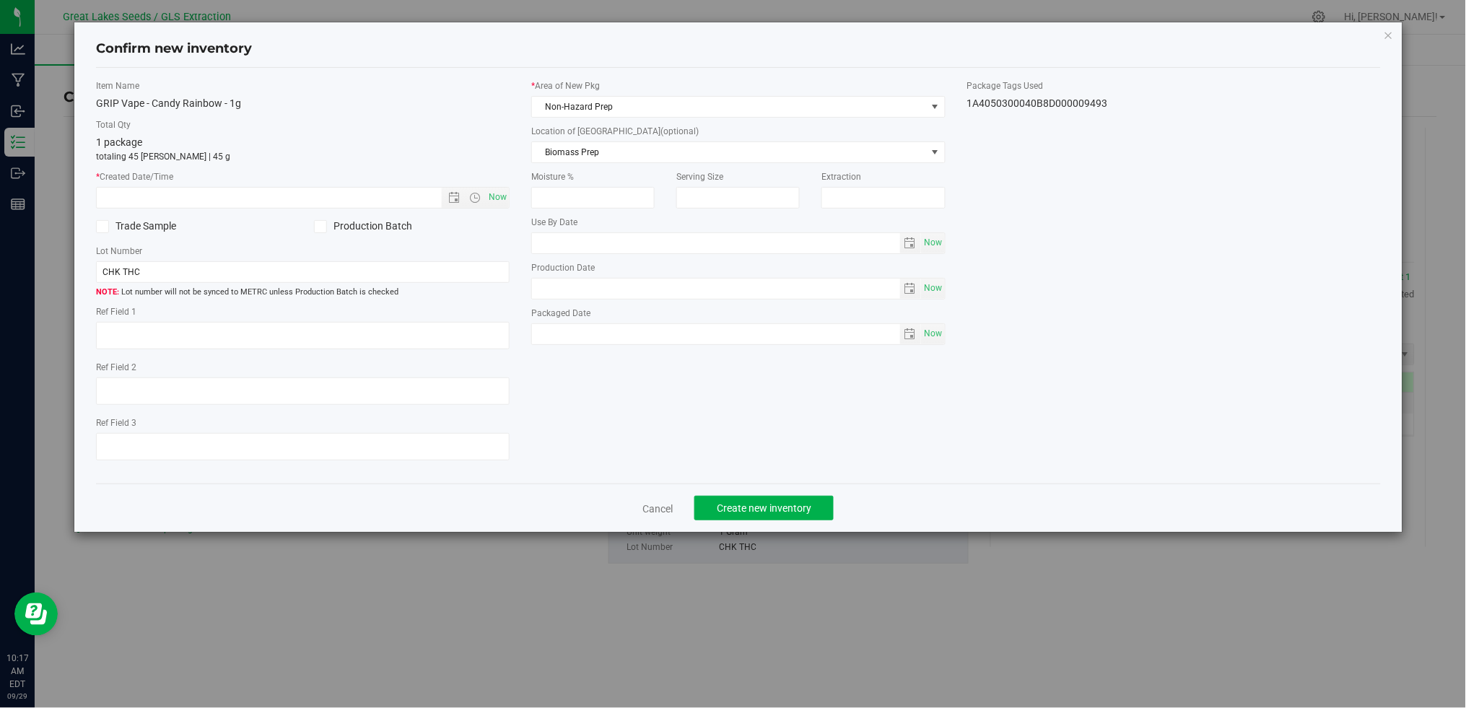
type textarea "[DATE]"
click at [496, 191] on span "Now" at bounding box center [498, 197] width 25 height 21
type input "[DATE] 10:17 AM"
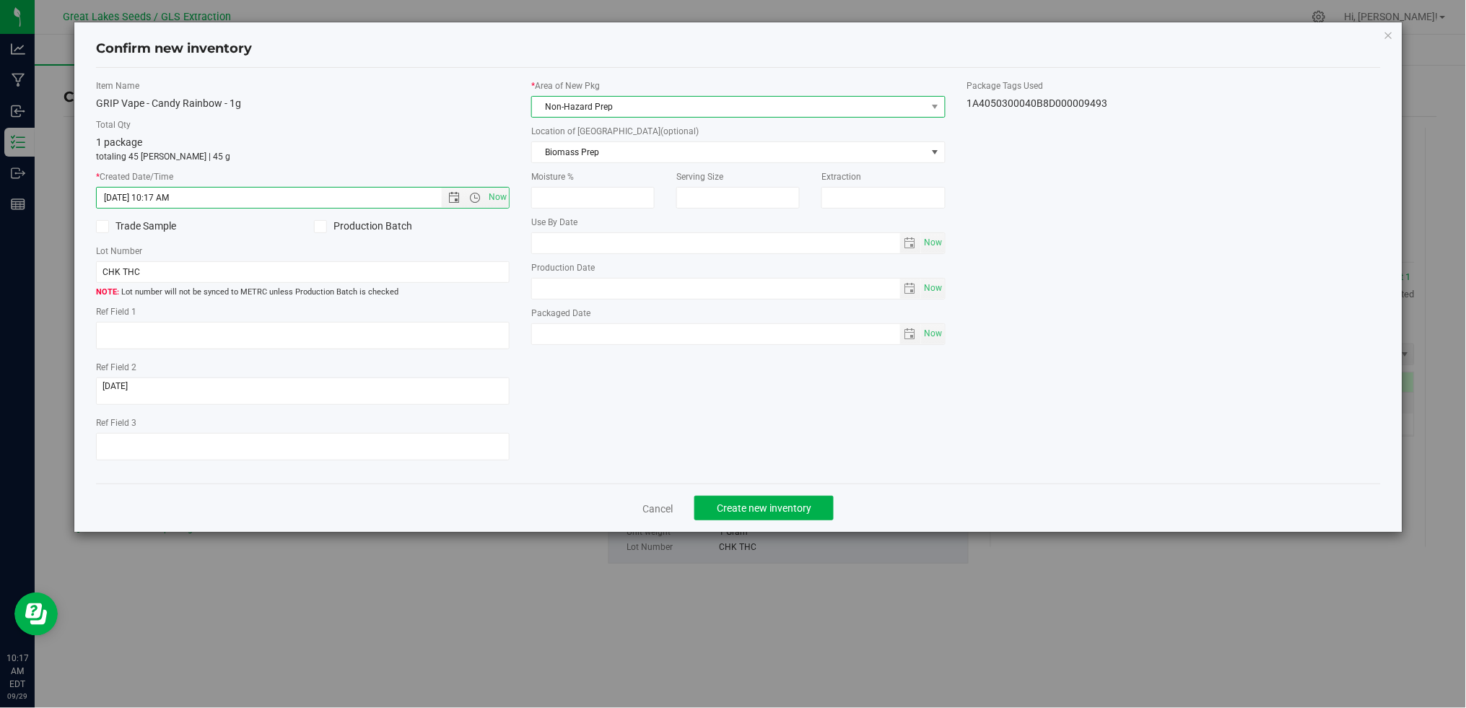
click at [590, 103] on span "Non-Hazard Prep" at bounding box center [729, 107] width 394 height 20
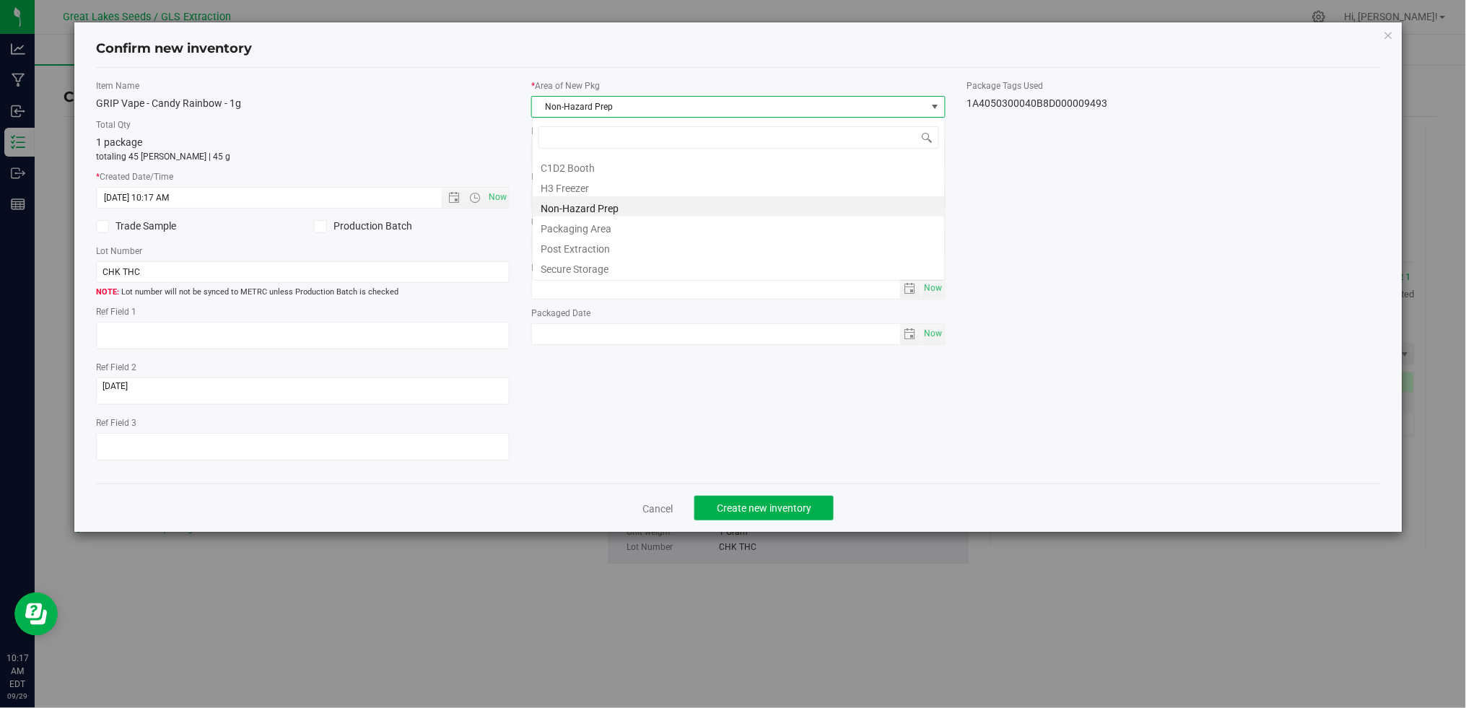
scroll to position [22, 413]
click at [610, 261] on li "Secure Storage" at bounding box center [739, 267] width 412 height 20
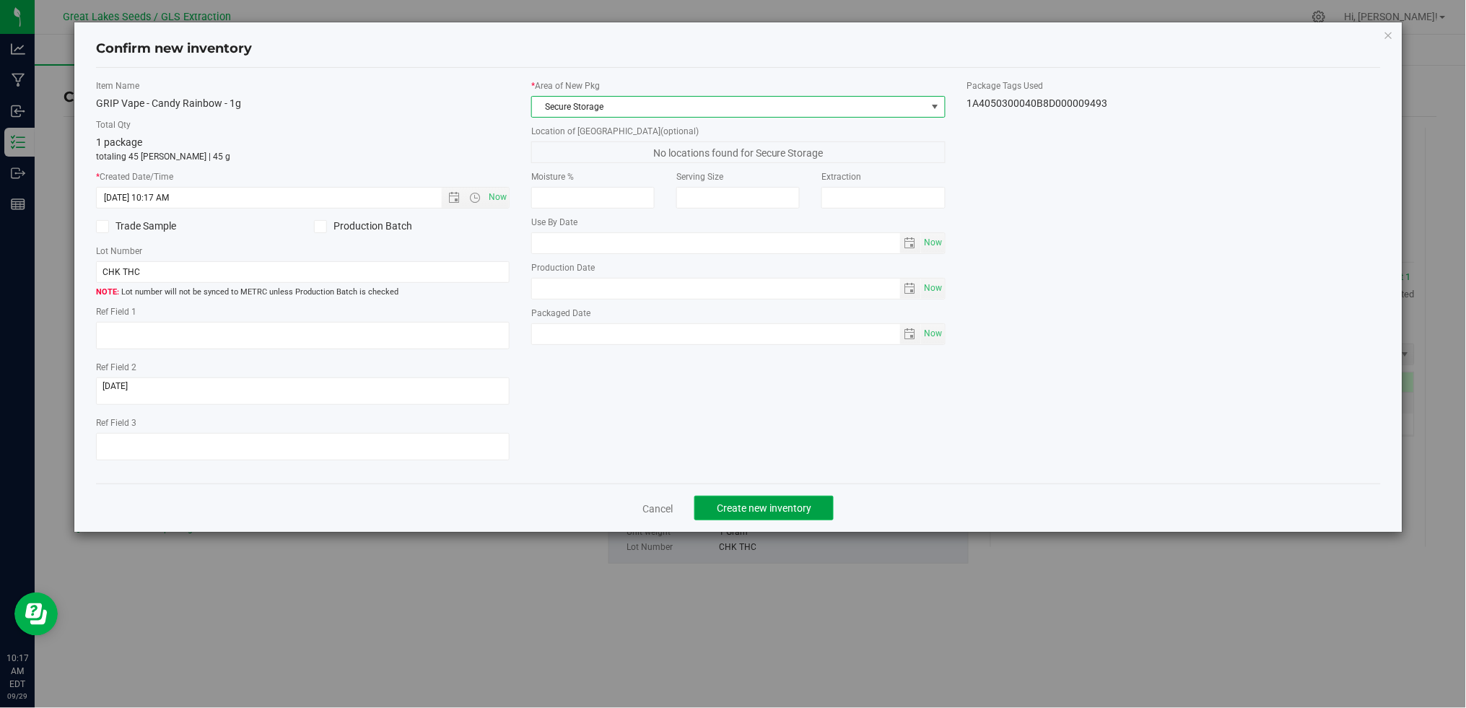
click at [773, 514] on span "Create new inventory" at bounding box center [764, 508] width 95 height 12
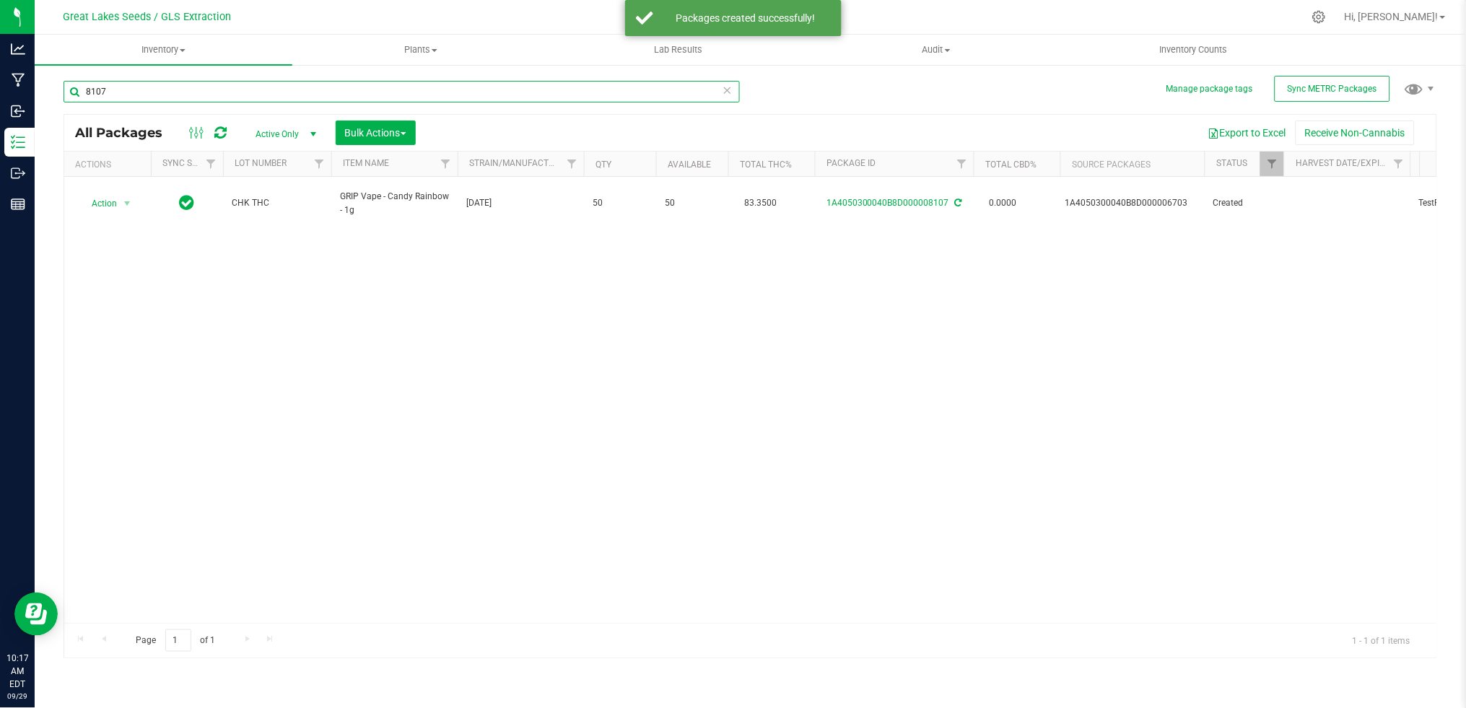
drag, startPoint x: 126, startPoint y: 82, endPoint x: 69, endPoint y: 87, distance: 57.2
click at [69, 87] on input "8107" at bounding box center [402, 92] width 676 height 22
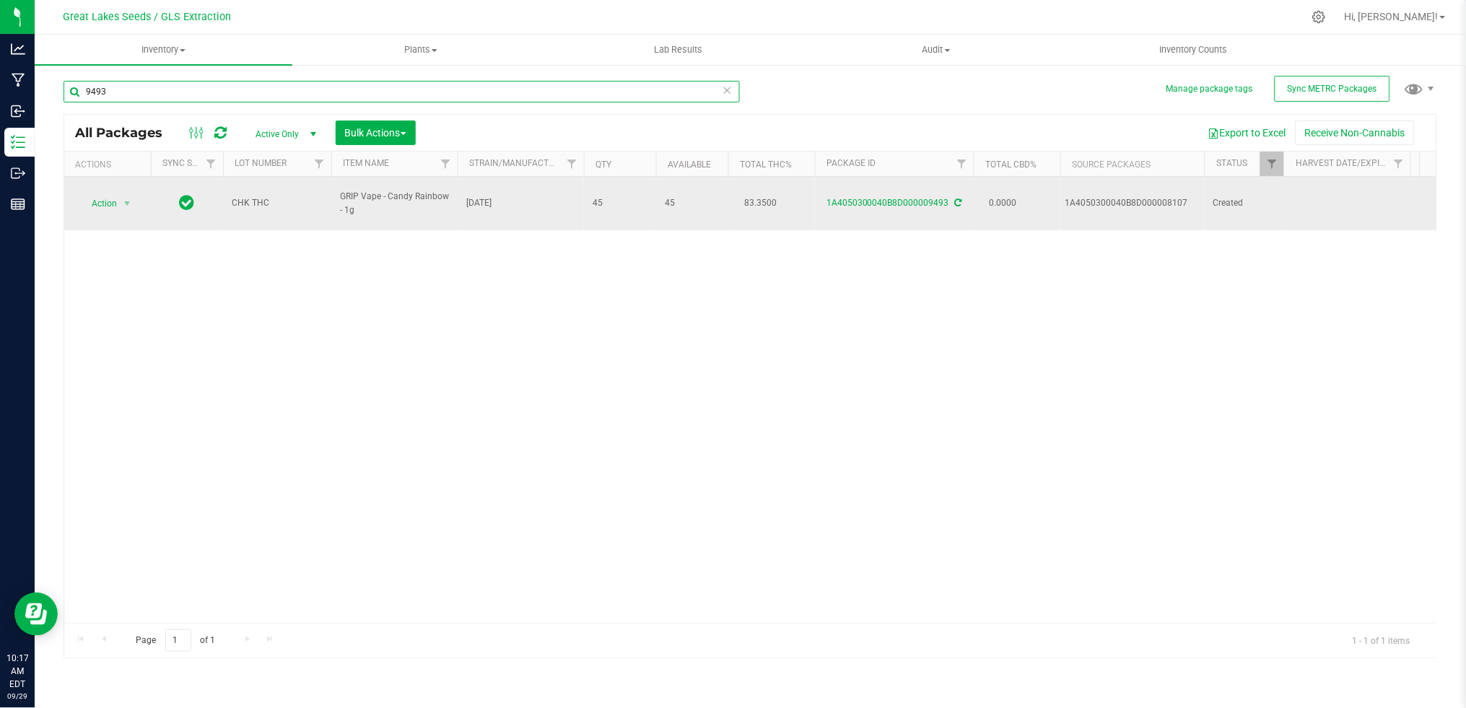
type input "9493"
click at [117, 198] on span "Action" at bounding box center [98, 203] width 39 height 20
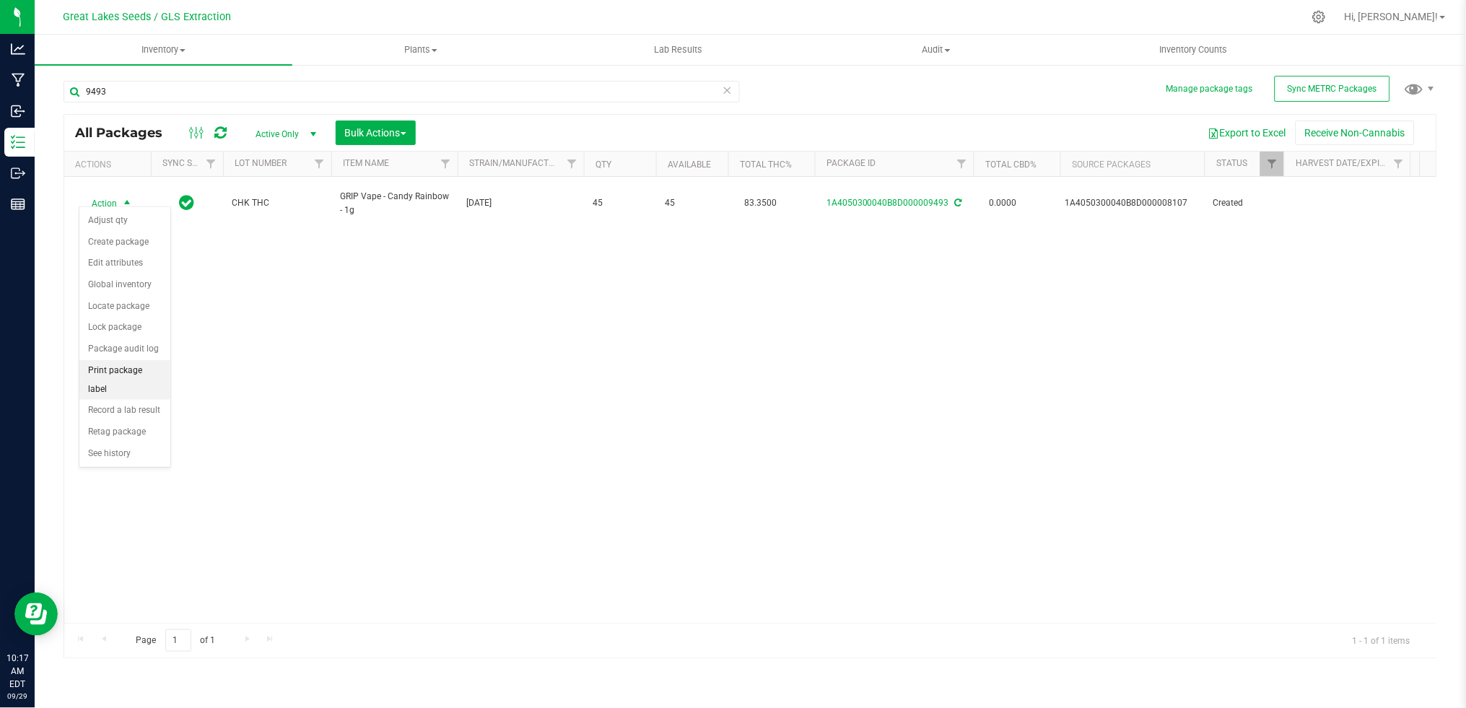
click at [131, 377] on li "Print package label" at bounding box center [124, 380] width 91 height 40
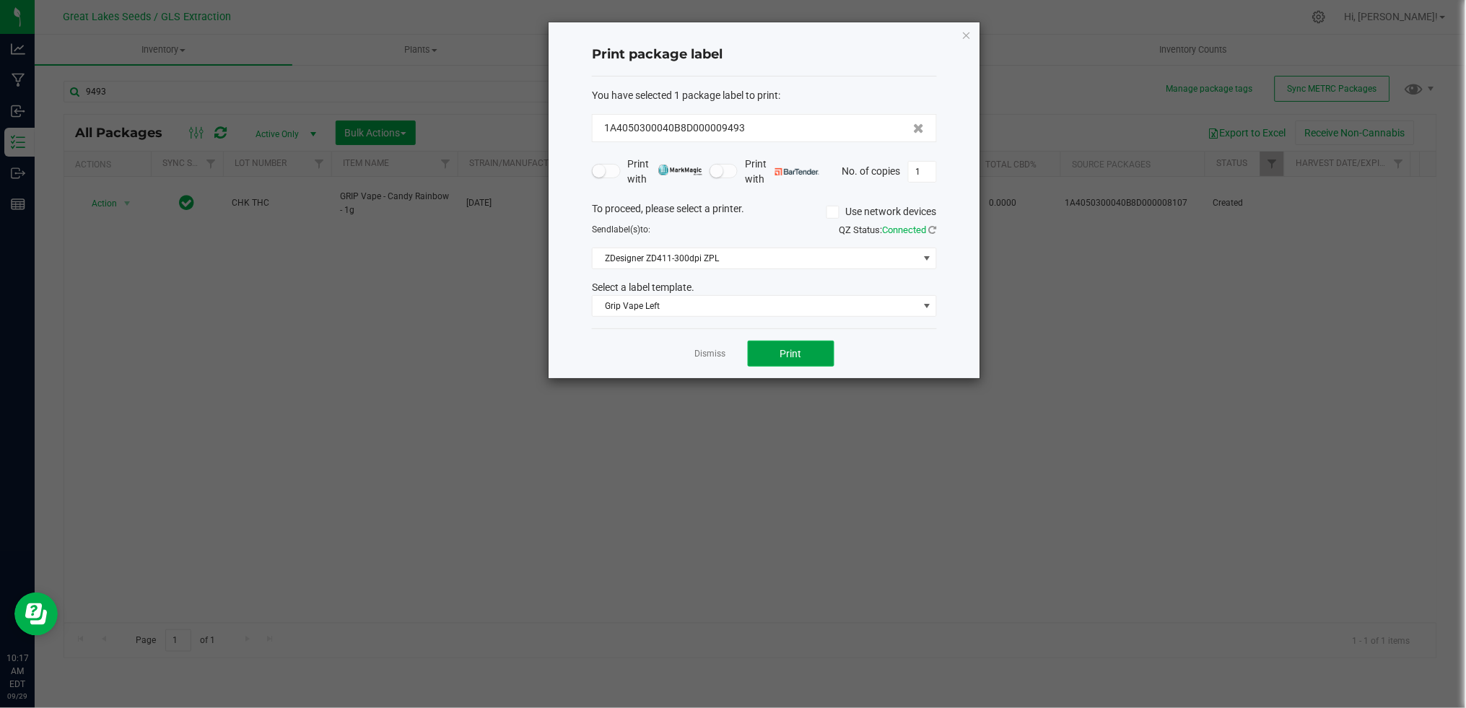
click at [790, 356] on span "Print" at bounding box center [791, 354] width 22 height 12
click at [714, 354] on link "Dismiss" at bounding box center [710, 354] width 31 height 12
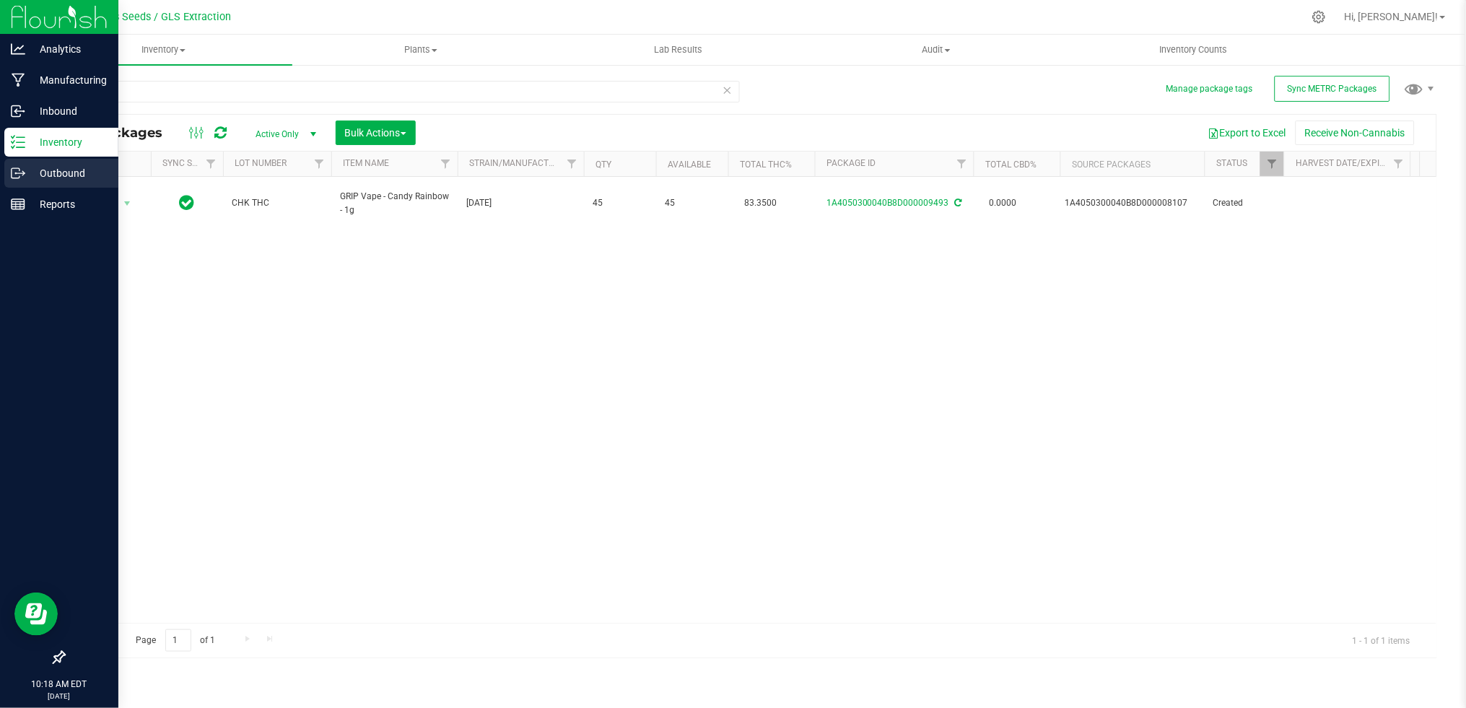
click at [53, 175] on p "Outbound" at bounding box center [68, 173] width 87 height 17
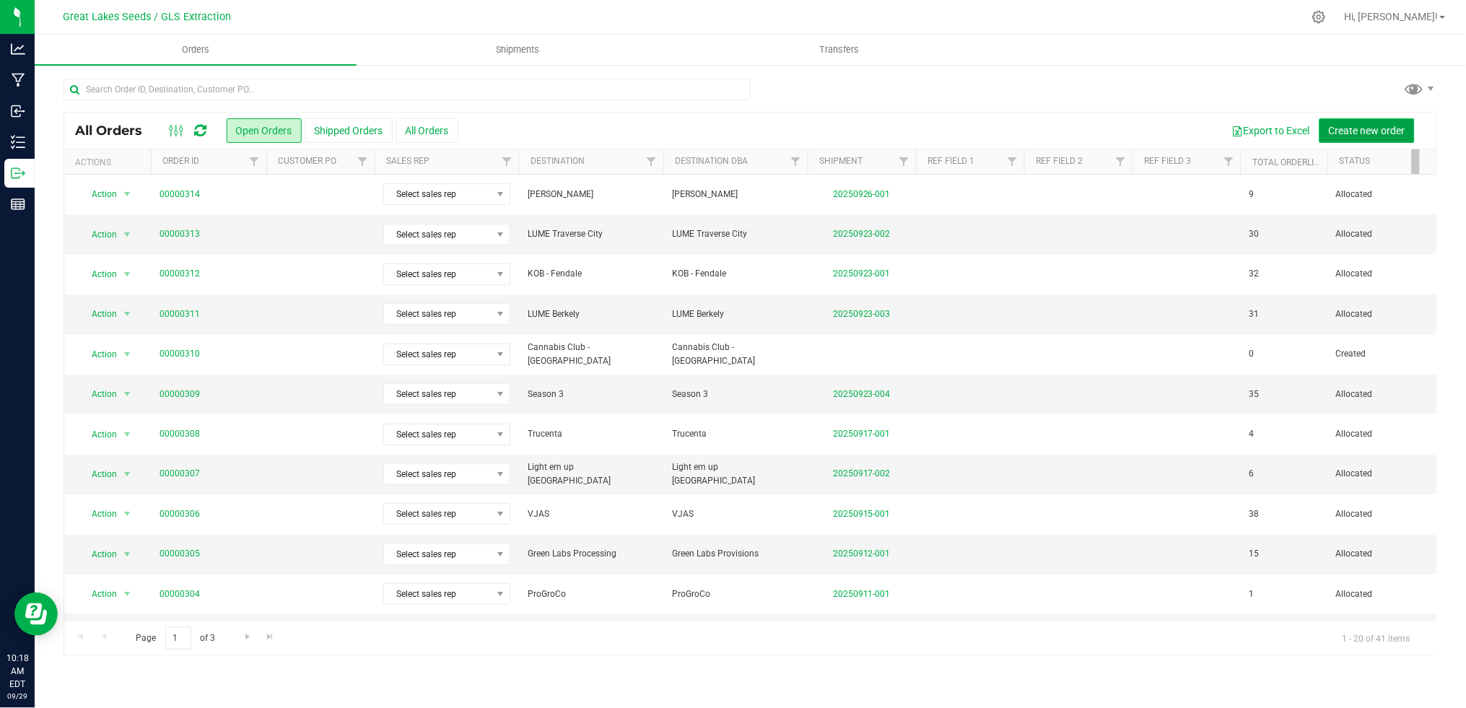
click at [1358, 136] on span "Create new order" at bounding box center [1366, 131] width 76 height 12
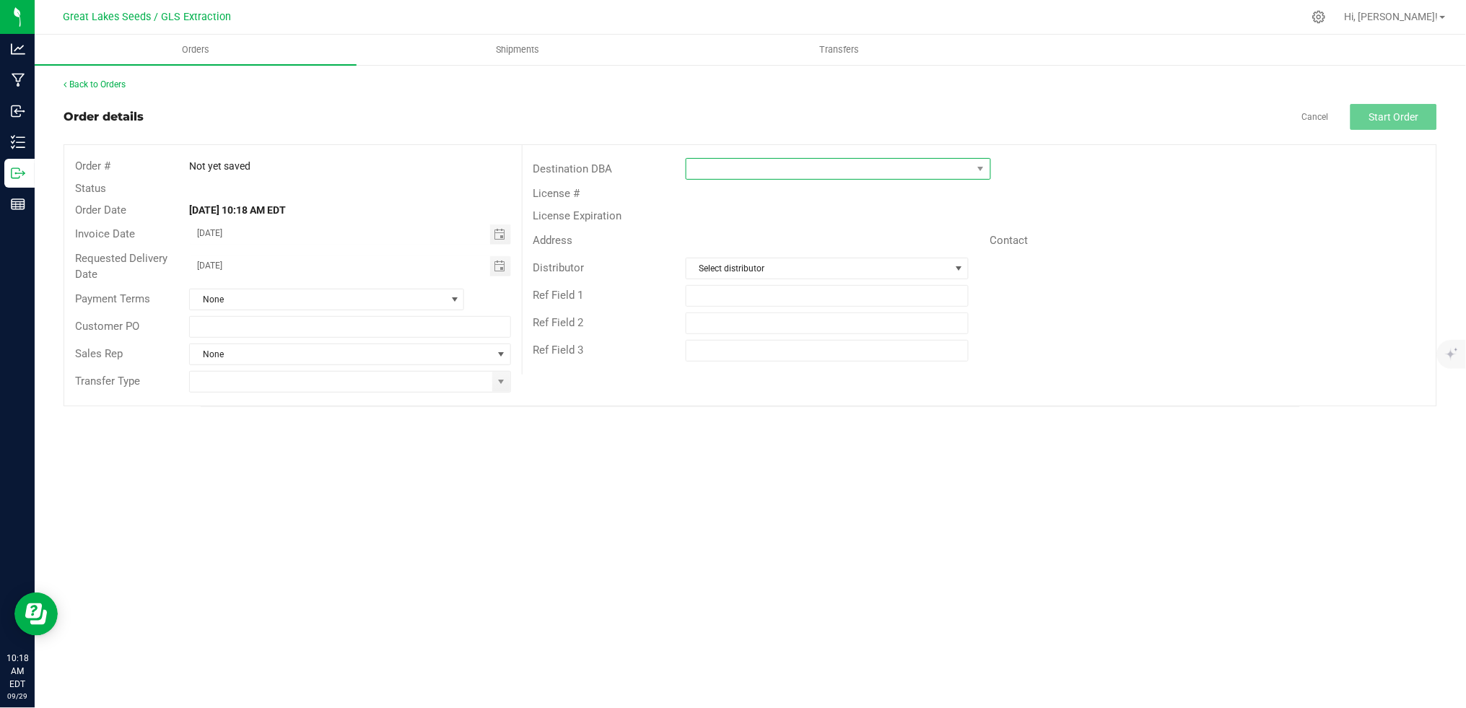
click at [725, 168] on span at bounding box center [829, 169] width 286 height 20
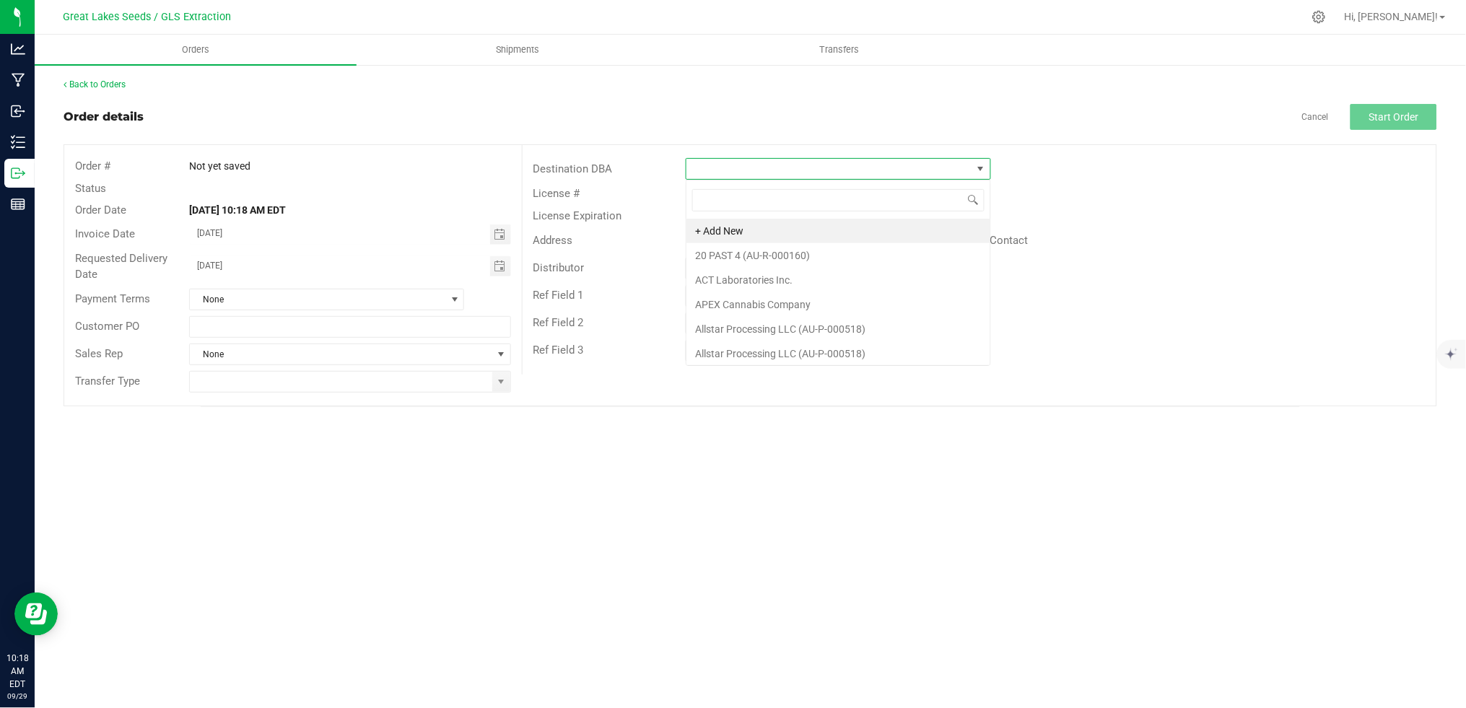
scroll to position [22, 305]
type input "ro"
click at [662, 195] on body "Analytics Manufacturing Inbound Inventory Outbound Reports 10:18 AM EDT [DATE] …" at bounding box center [733, 354] width 1466 height 708
click at [980, 159] on span at bounding box center [981, 169] width 18 height 20
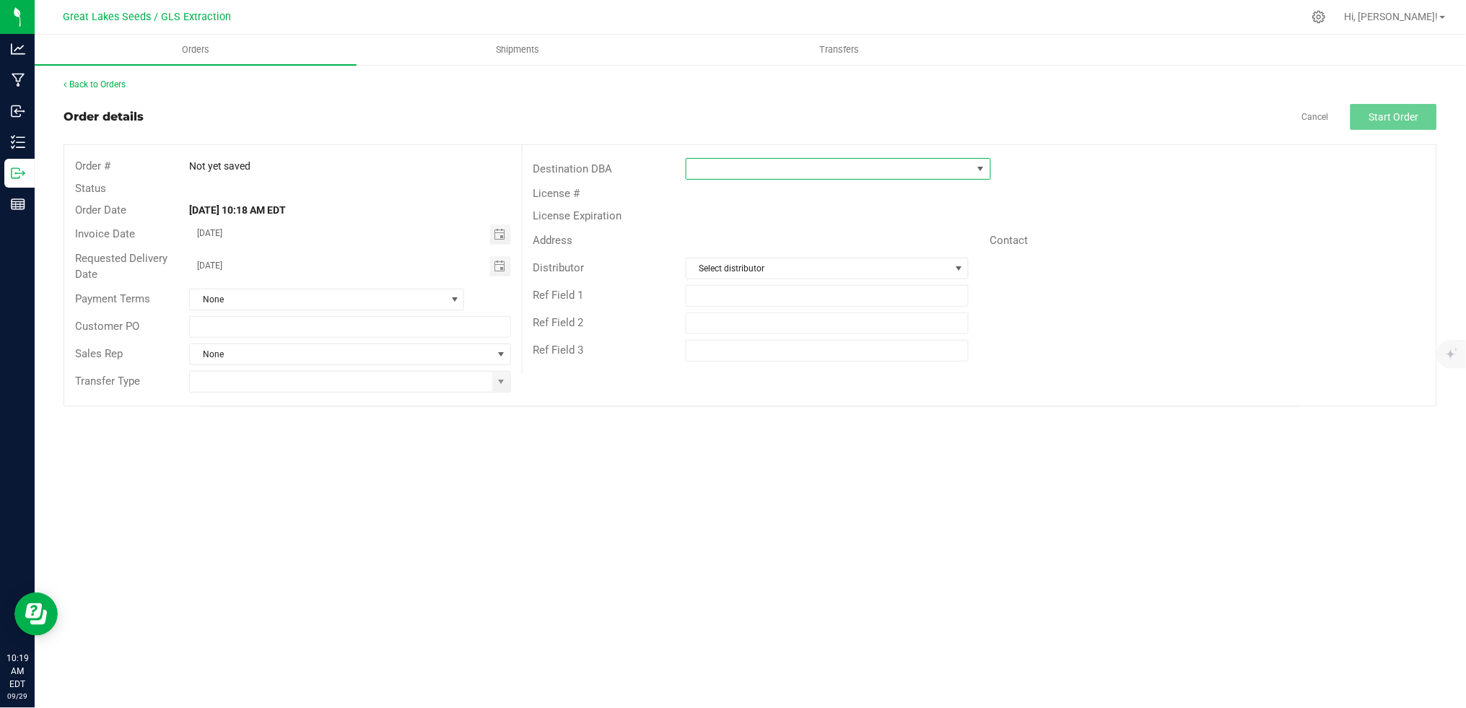
click at [955, 170] on span at bounding box center [829, 169] width 286 height 20
click at [846, 233] on li "+ Add New" at bounding box center [838, 231] width 304 height 25
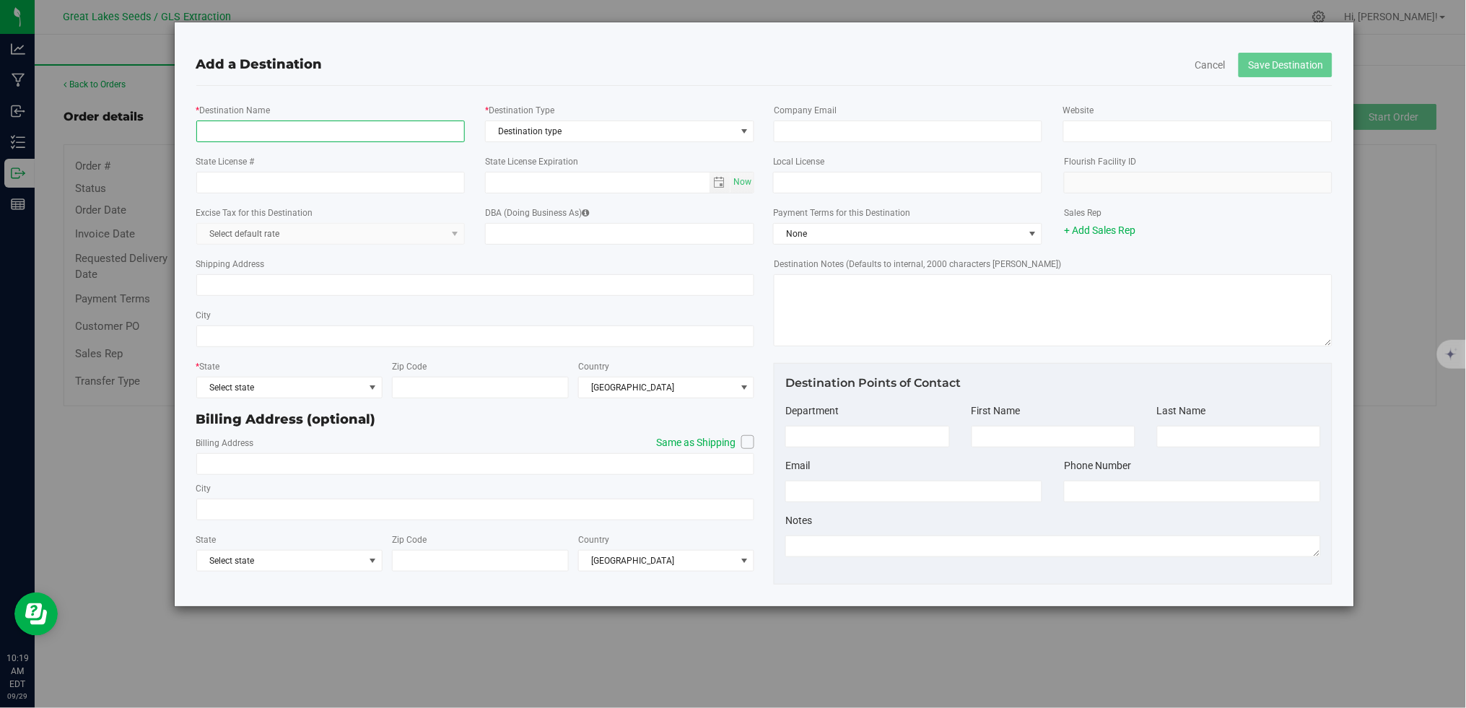
click at [369, 137] on input "* Destination Name" at bounding box center [330, 132] width 268 height 22
type input "Royal Weed"
type input "AU-R-000770"
click at [554, 131] on span "Destination type" at bounding box center [611, 131] width 250 height 20
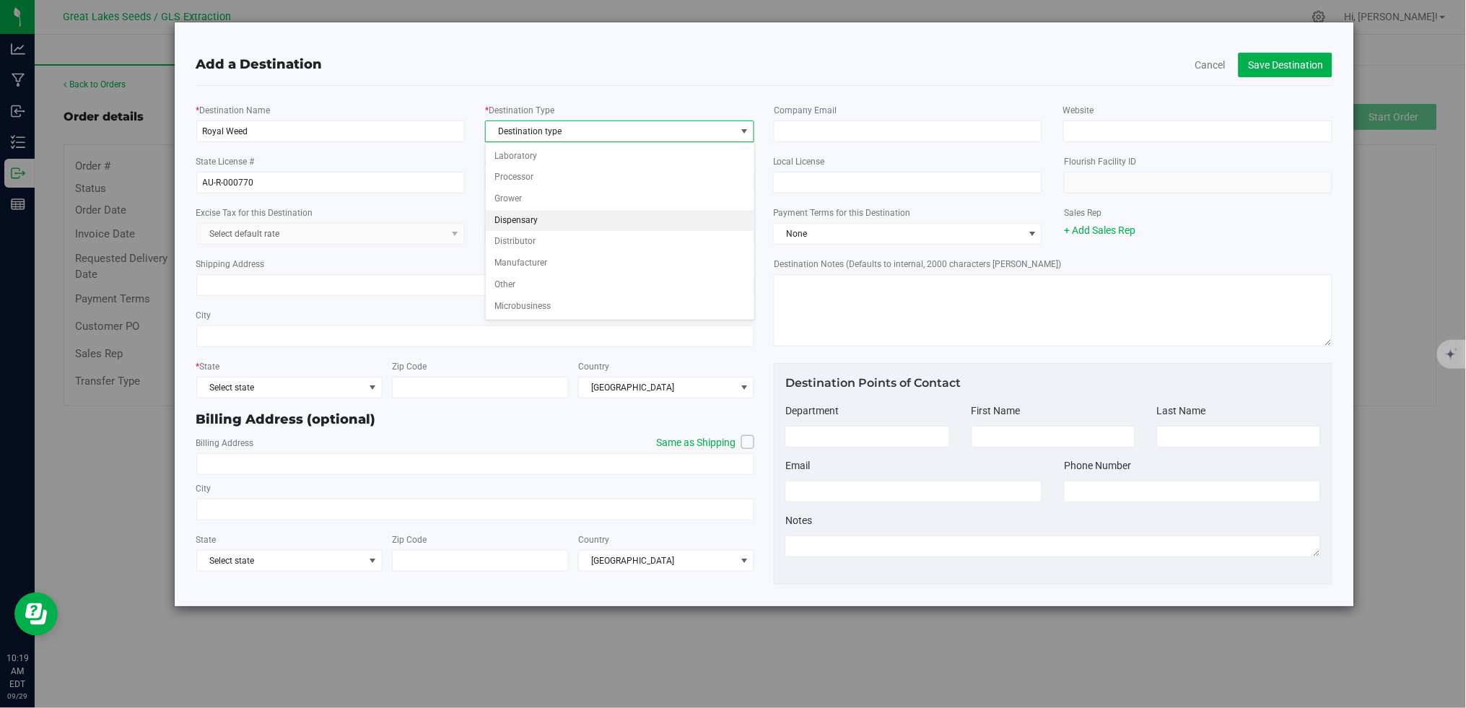
click at [543, 215] on li "Dispensary" at bounding box center [620, 221] width 268 height 22
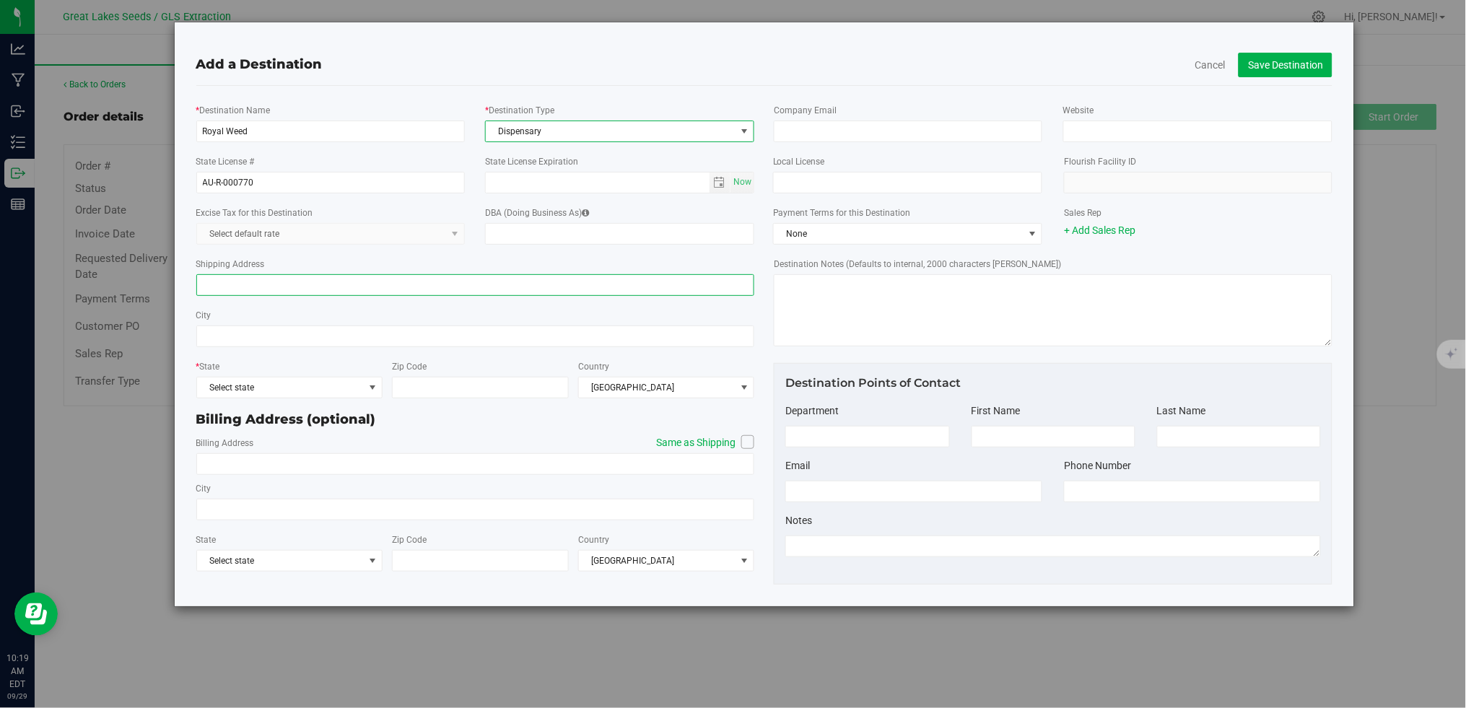
click at [354, 285] on input "Shipping Address" at bounding box center [475, 285] width 559 height 22
type input "[STREET_ADDRESS]"
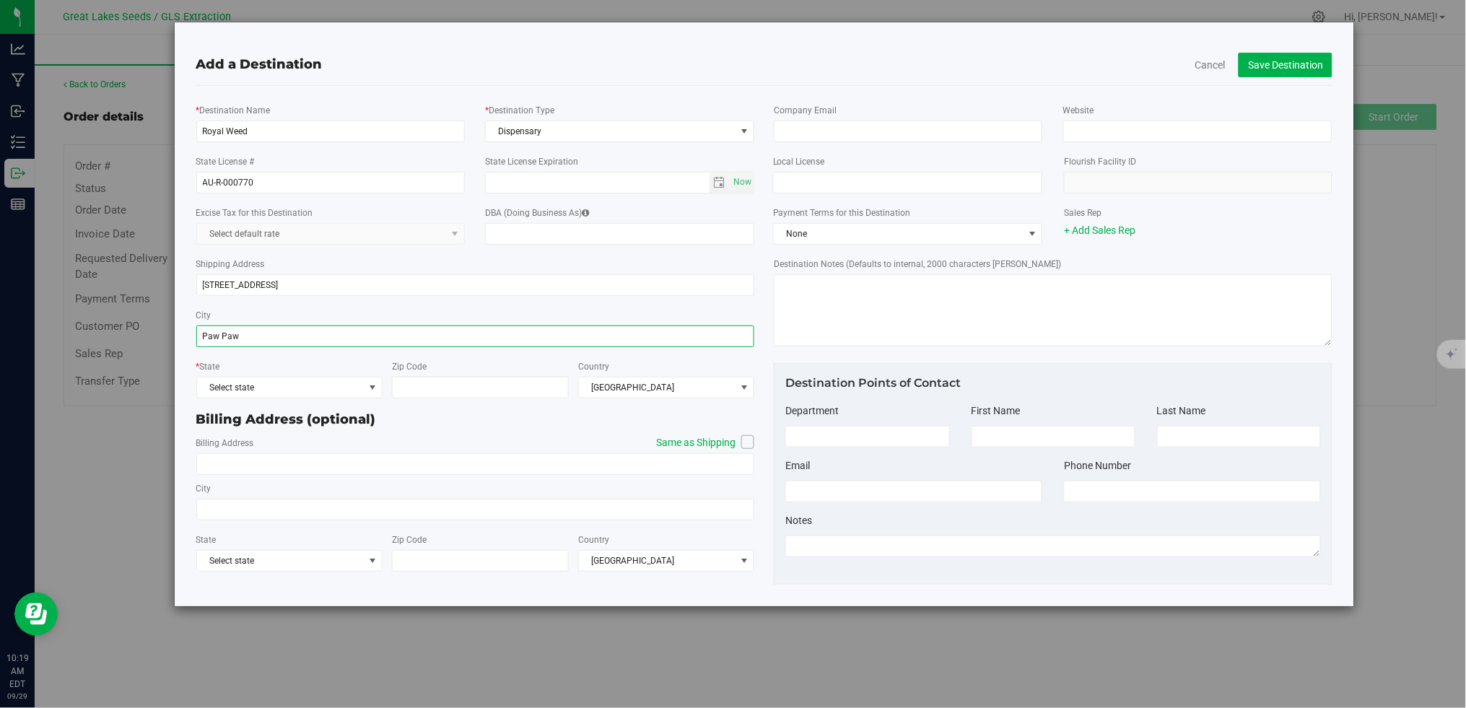
type input "Paw Paw"
click at [334, 387] on span "Select state" at bounding box center [280, 387] width 167 height 20
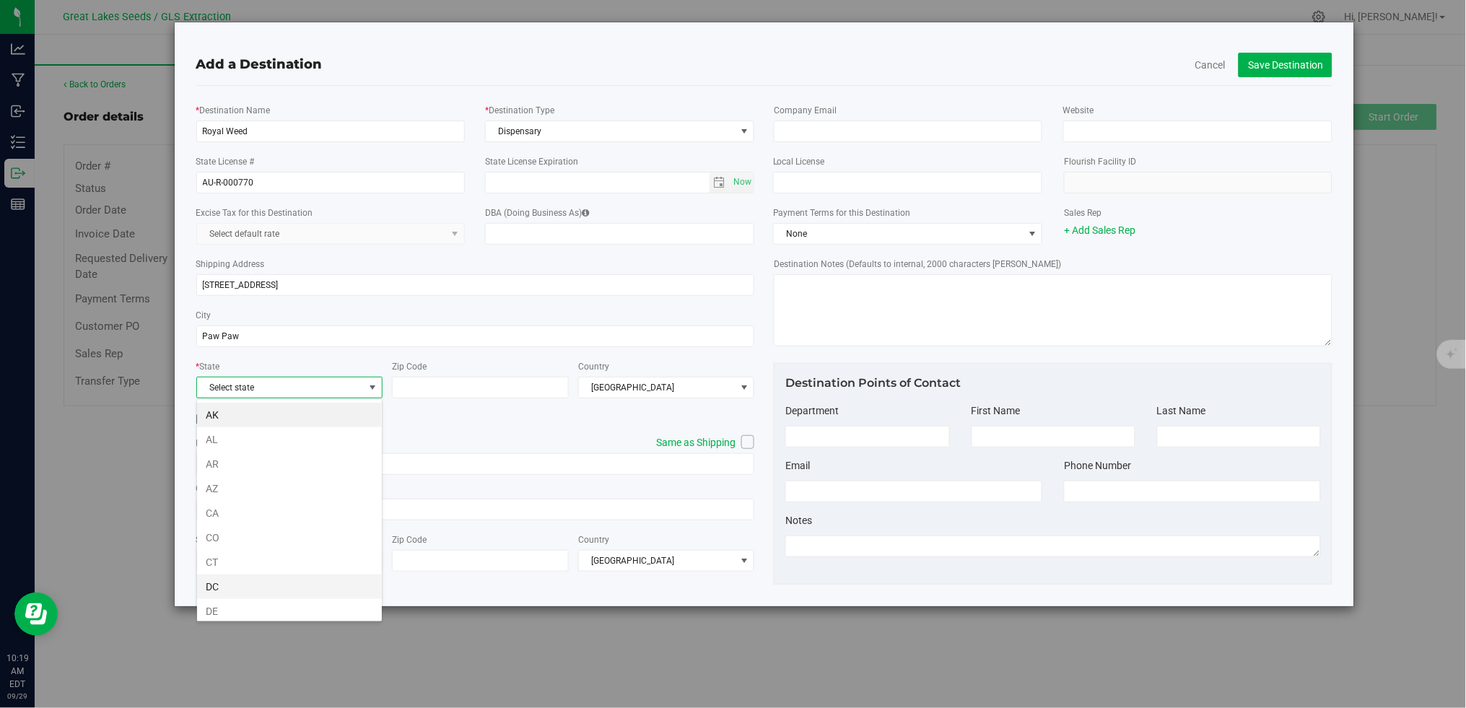
scroll to position [541, 0]
click at [245, 412] on li "MI" at bounding box center [289, 413] width 185 height 25
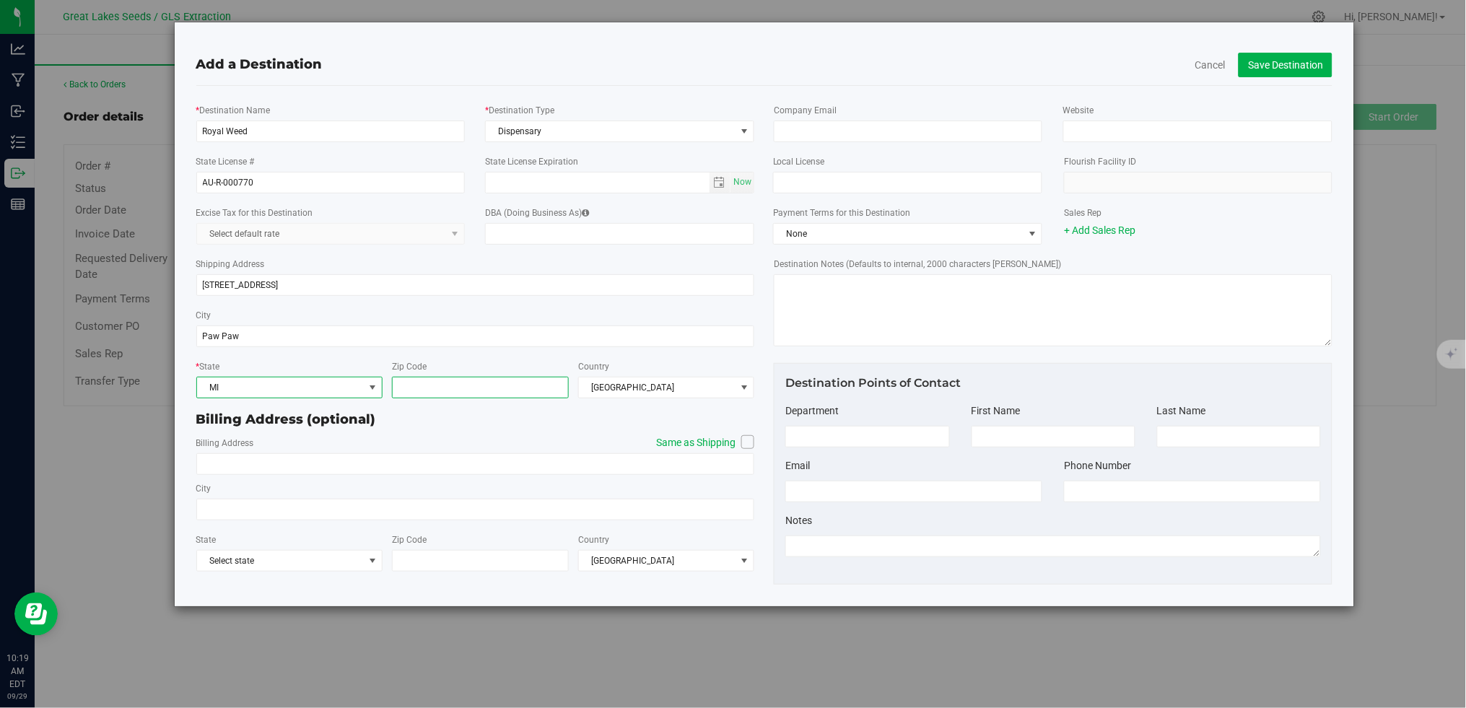
click at [499, 391] on input "Zip Code" at bounding box center [480, 388] width 176 height 22
type input "49079"
click at [750, 442] on icon at bounding box center [747, 442] width 9 height 0
click at [0, 0] on input "Same as Shipping" at bounding box center [0, 0] width 0 height 0
type input "[STREET_ADDRESS]"
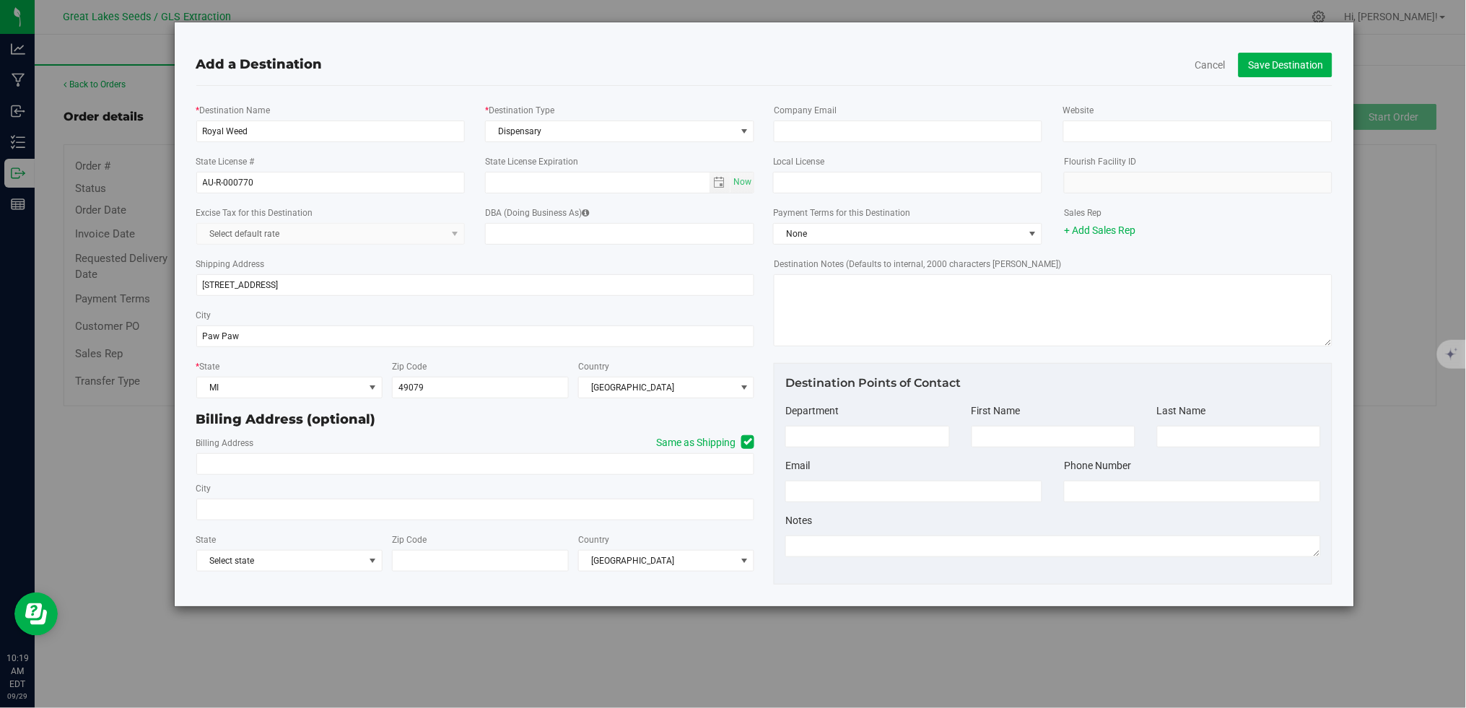
type input "Paw Paw"
type input "49079"
click at [1280, 72] on button "Save Destination" at bounding box center [1285, 65] width 94 height 25
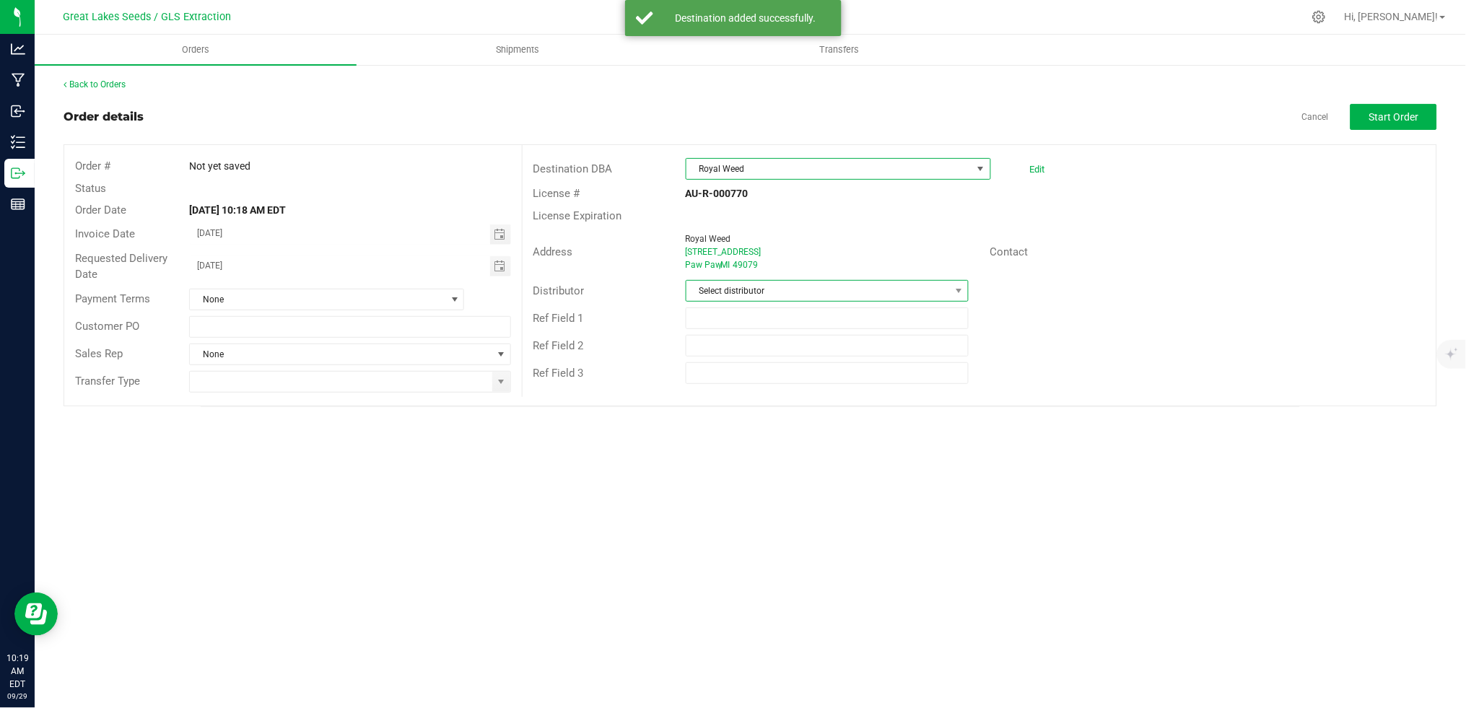
click at [784, 294] on span "Select distributor" at bounding box center [817, 291] width 263 height 20
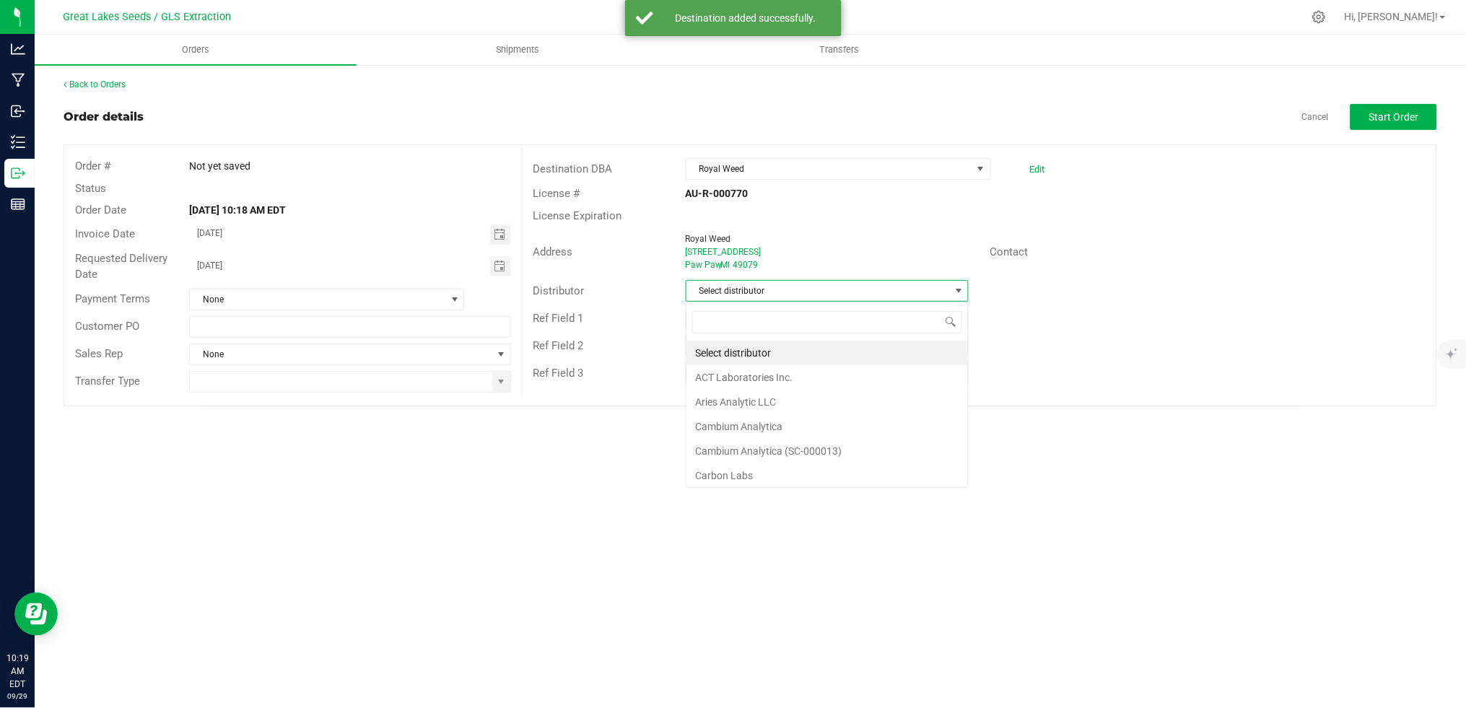
scroll to position [22, 282]
type input "mot"
click at [791, 359] on li "Motas Transportation" at bounding box center [826, 353] width 281 height 25
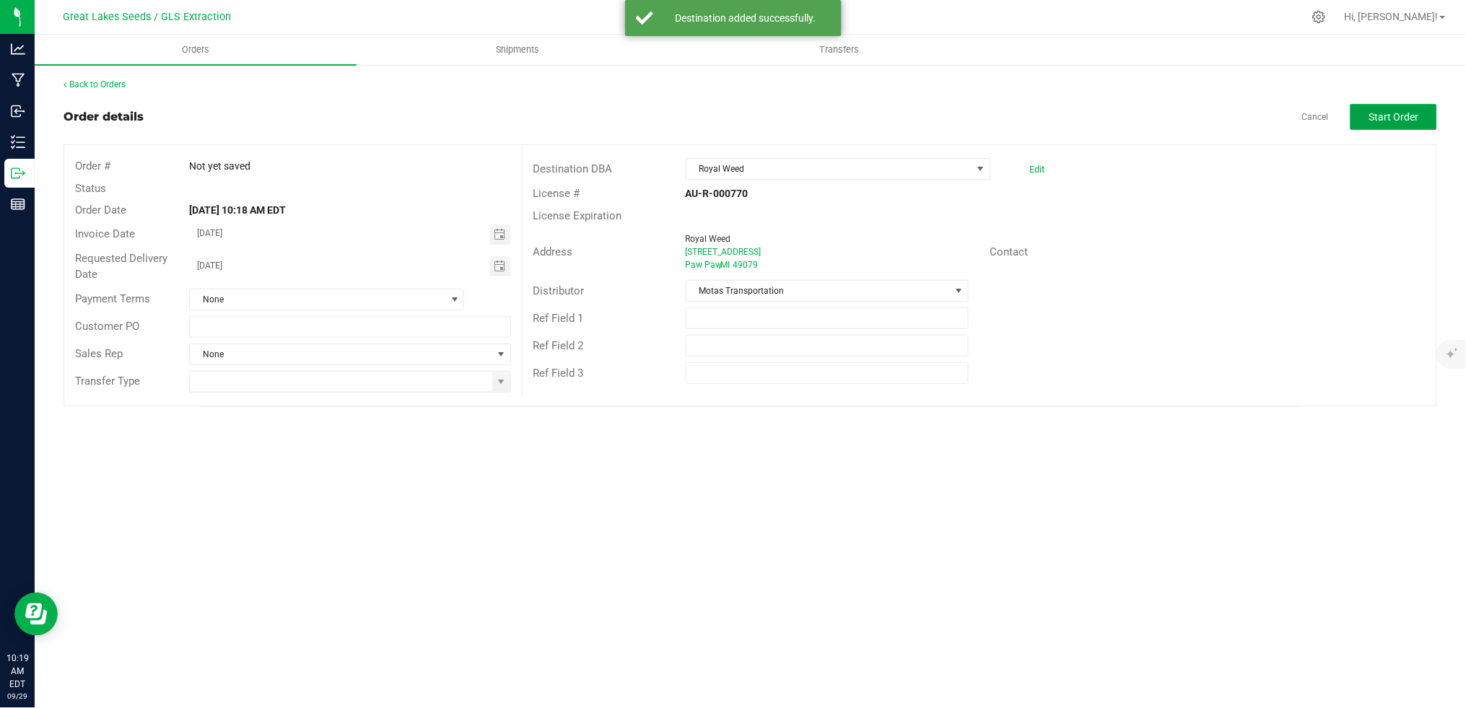
click at [1388, 123] on button "Start Order" at bounding box center [1393, 117] width 87 height 26
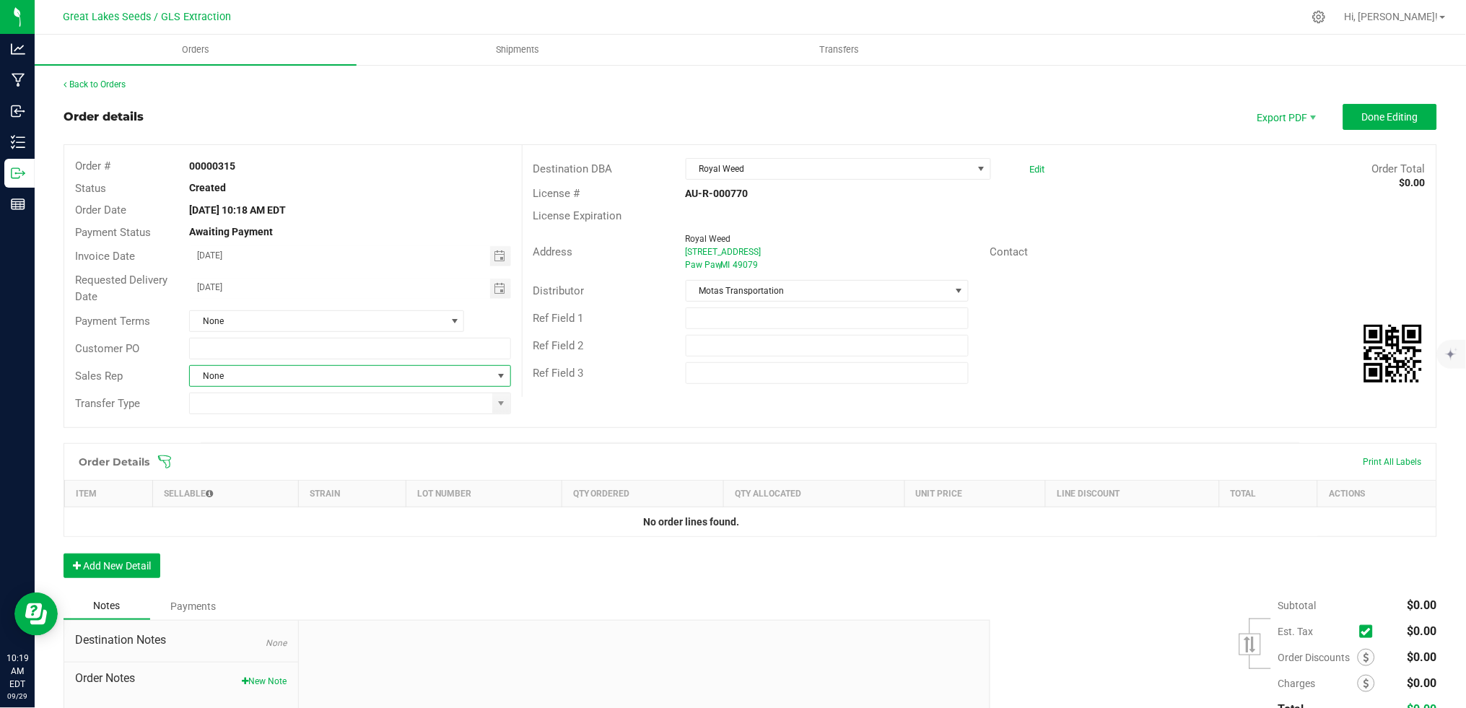
click at [501, 378] on span at bounding box center [501, 376] width 12 height 12
click at [497, 402] on span at bounding box center [501, 404] width 12 height 12
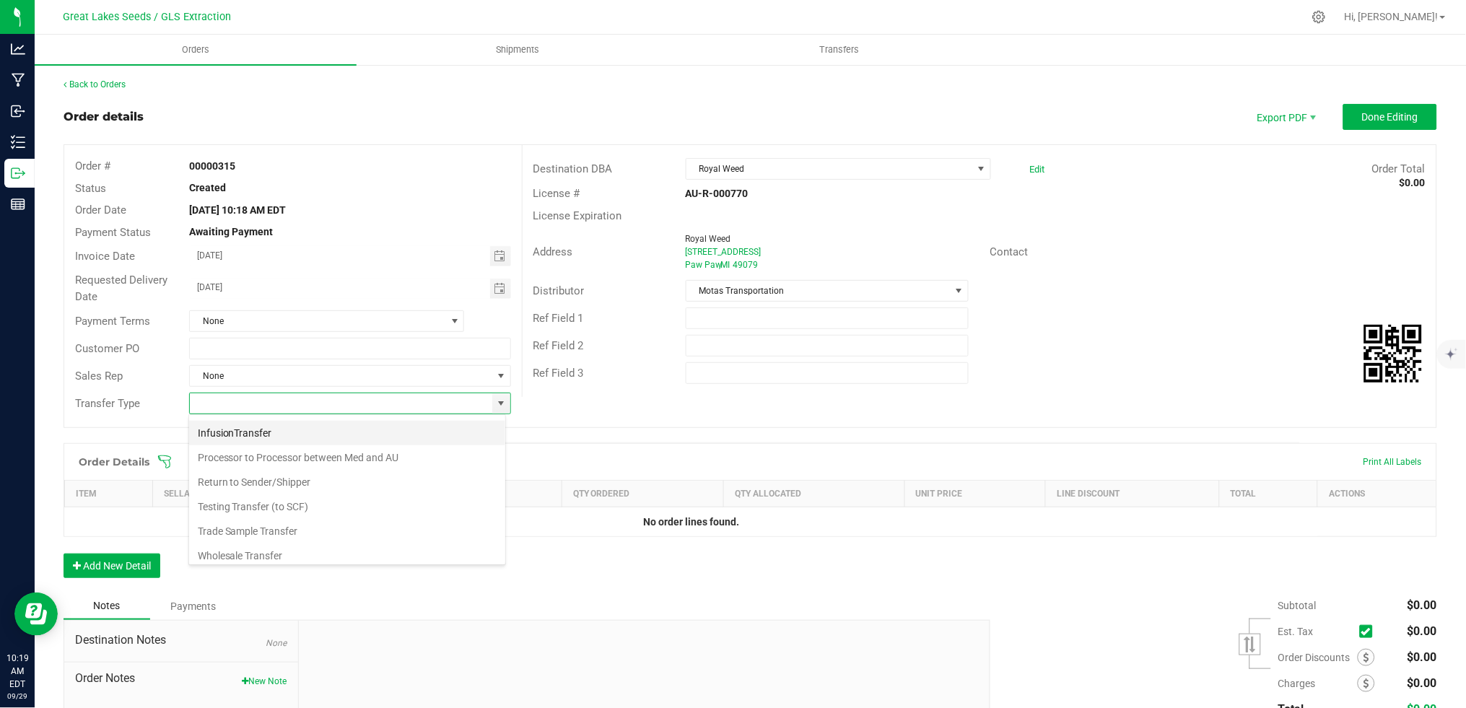
scroll to position [102, 0]
click at [314, 524] on li "Wholesale Transfer" at bounding box center [347, 525] width 316 height 25
type input "Wholesale Transfer"
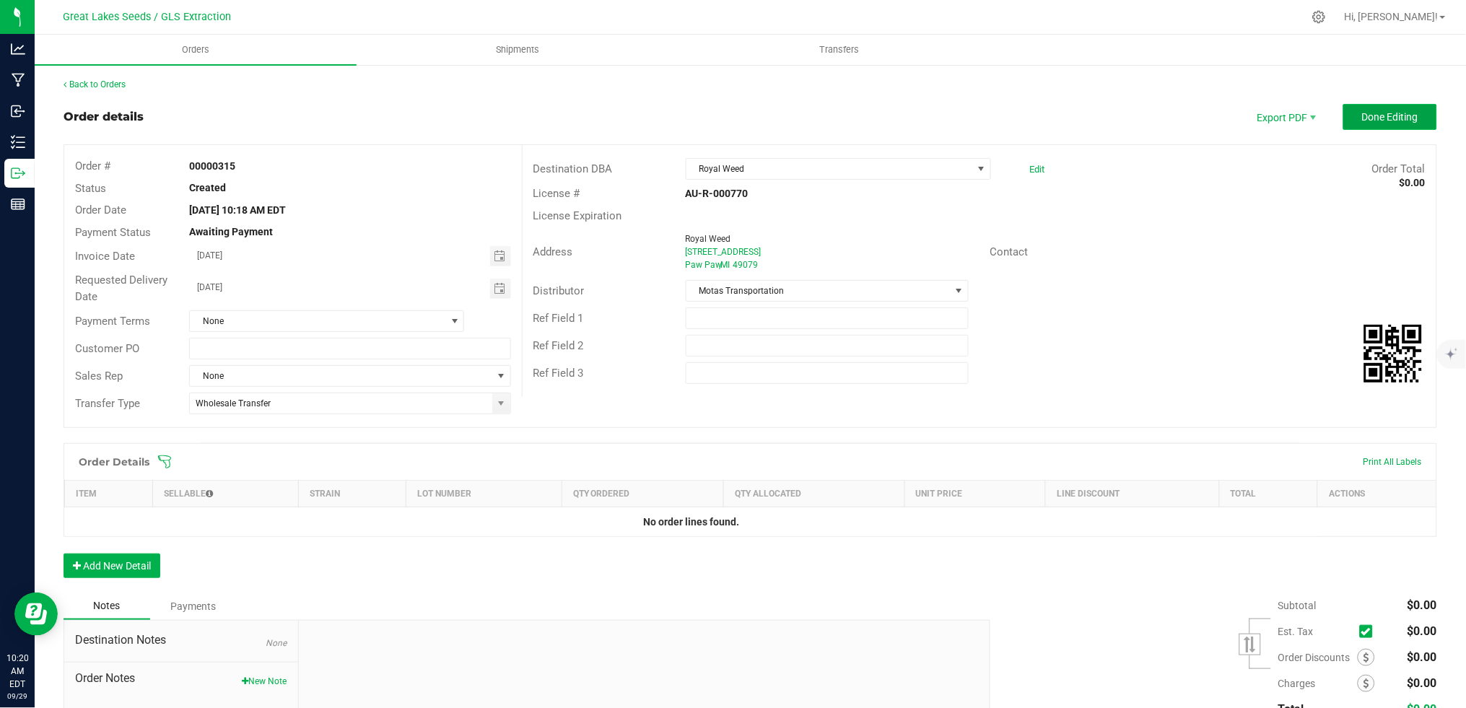
click at [1375, 113] on span "Done Editing" at bounding box center [1390, 117] width 56 height 12
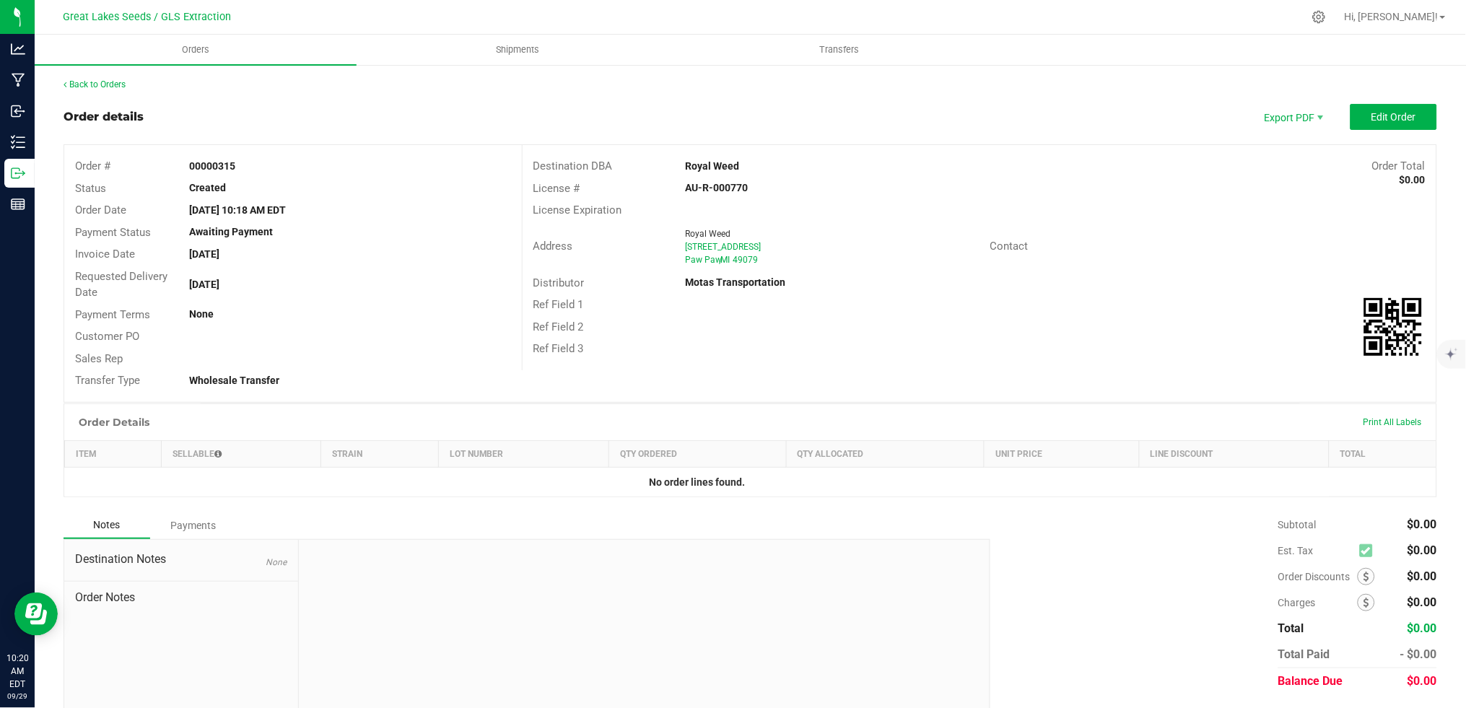
scroll to position [38, 0]
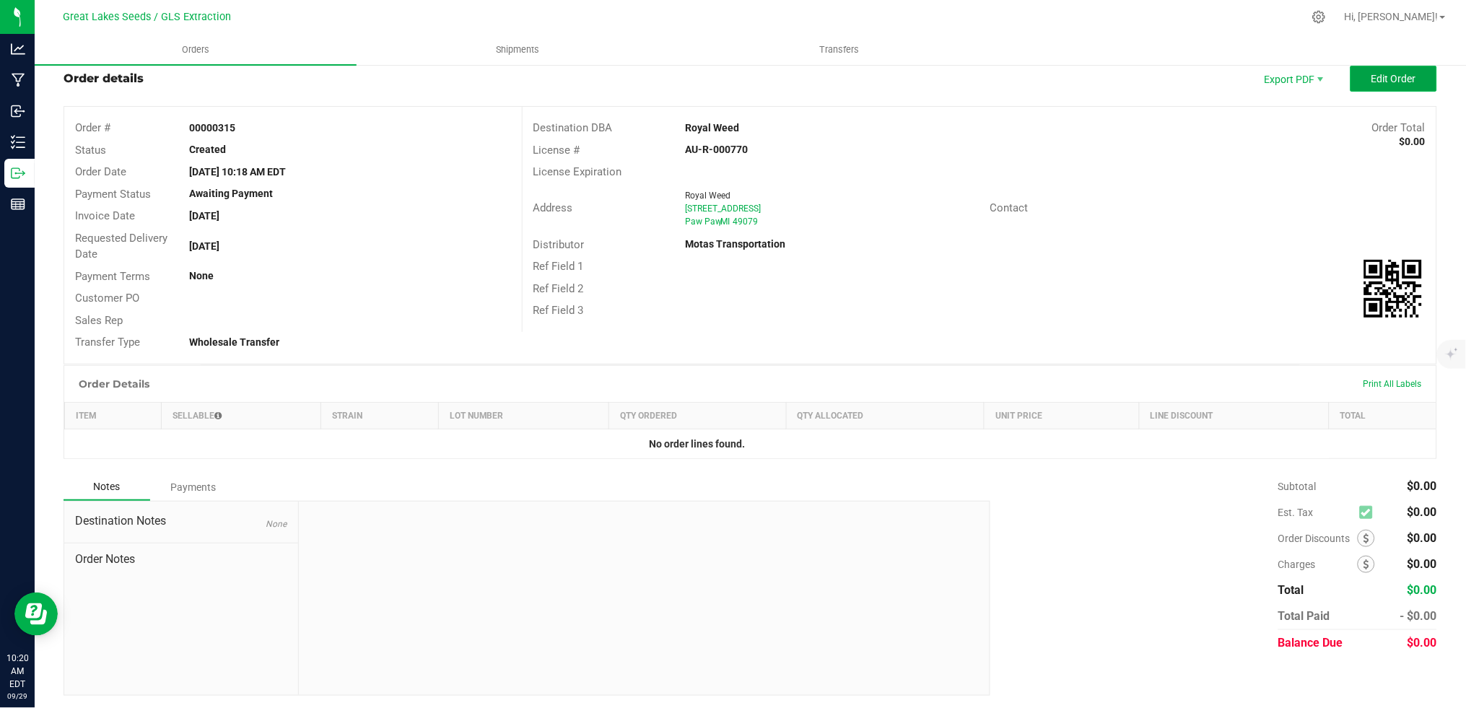
click at [1371, 74] on span "Edit Order" at bounding box center [1393, 79] width 45 height 12
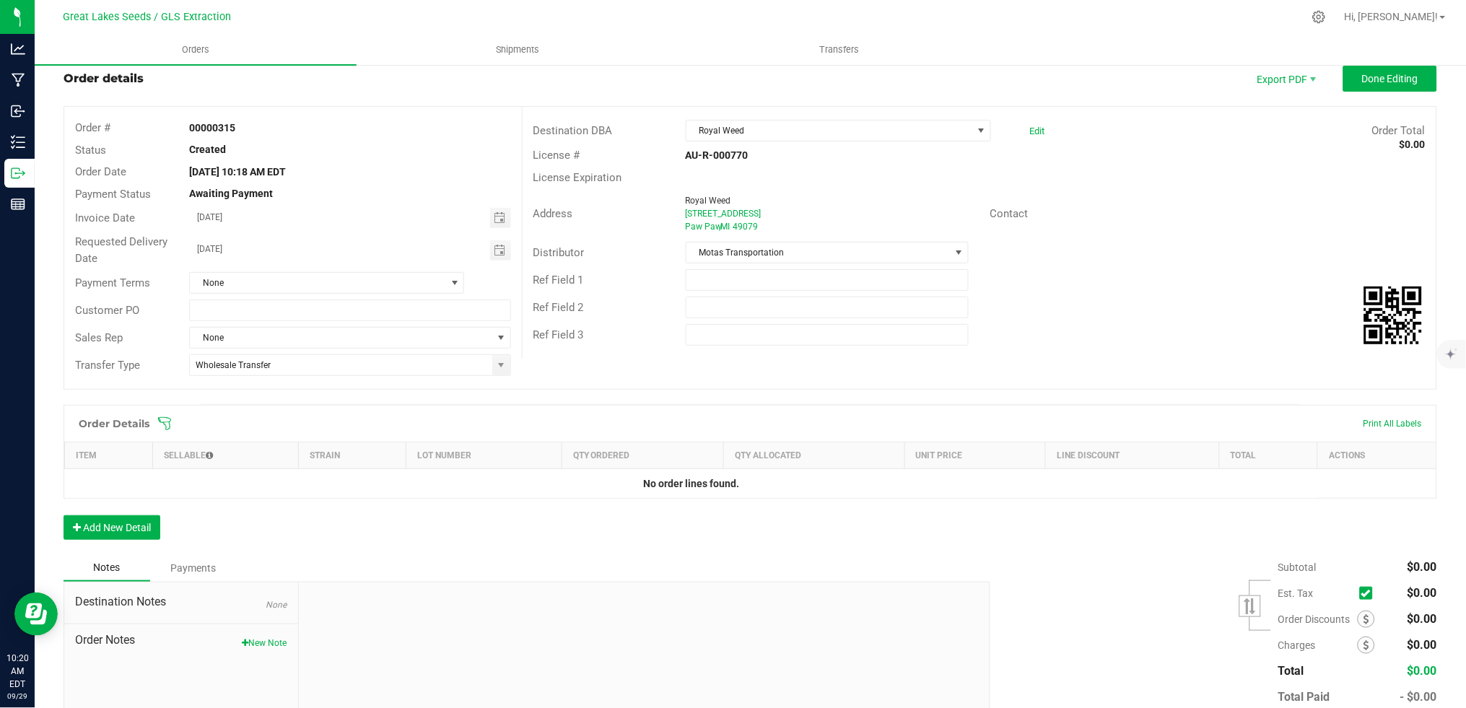
click at [169, 421] on icon at bounding box center [164, 423] width 13 height 13
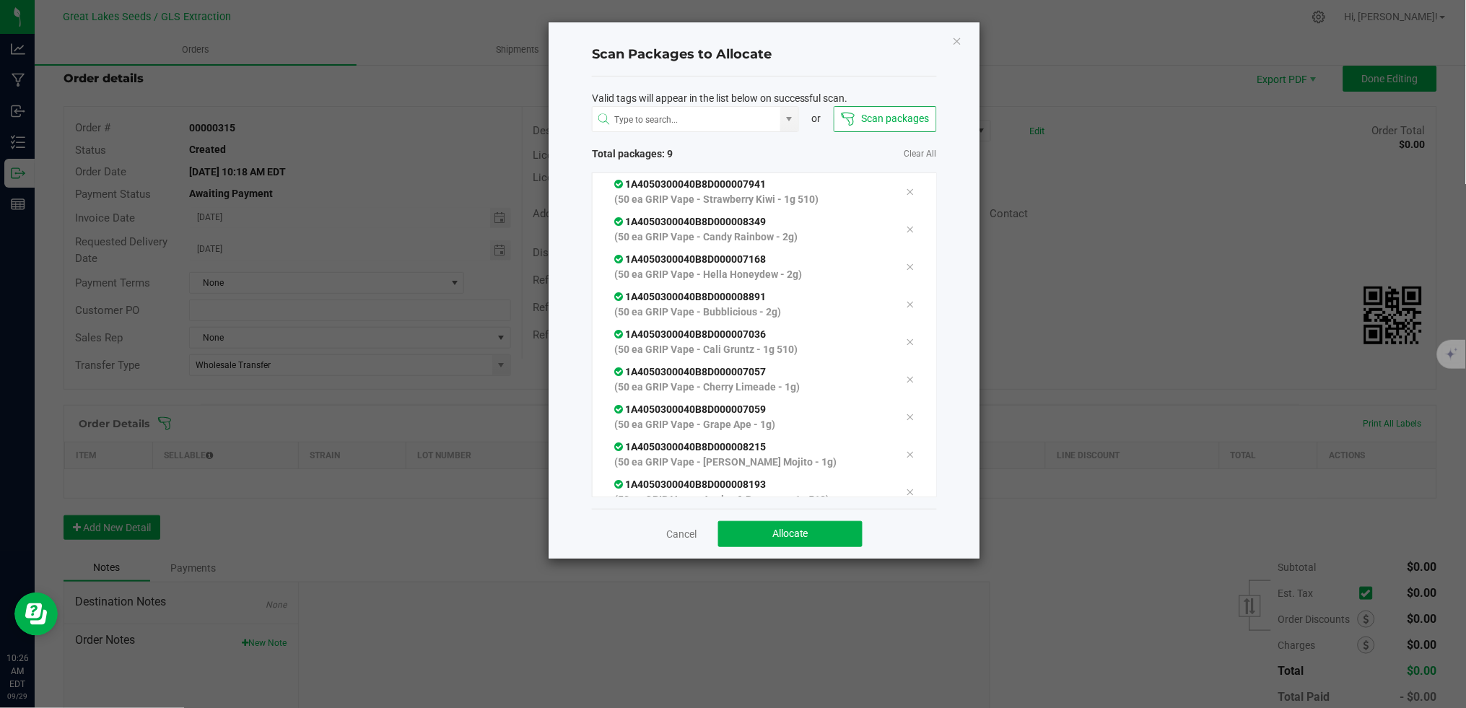
scroll to position [51, 0]
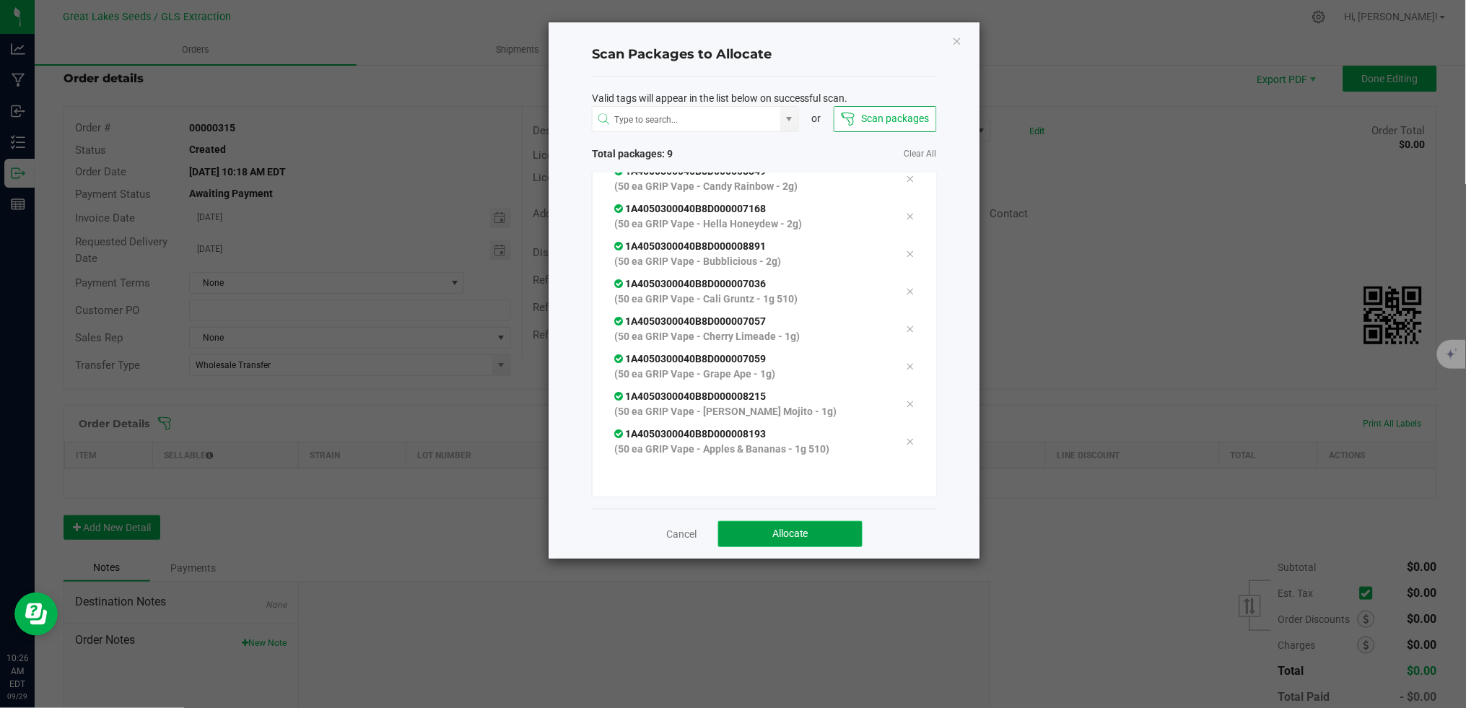
click at [817, 538] on button "Allocate" at bounding box center [790, 534] width 144 height 26
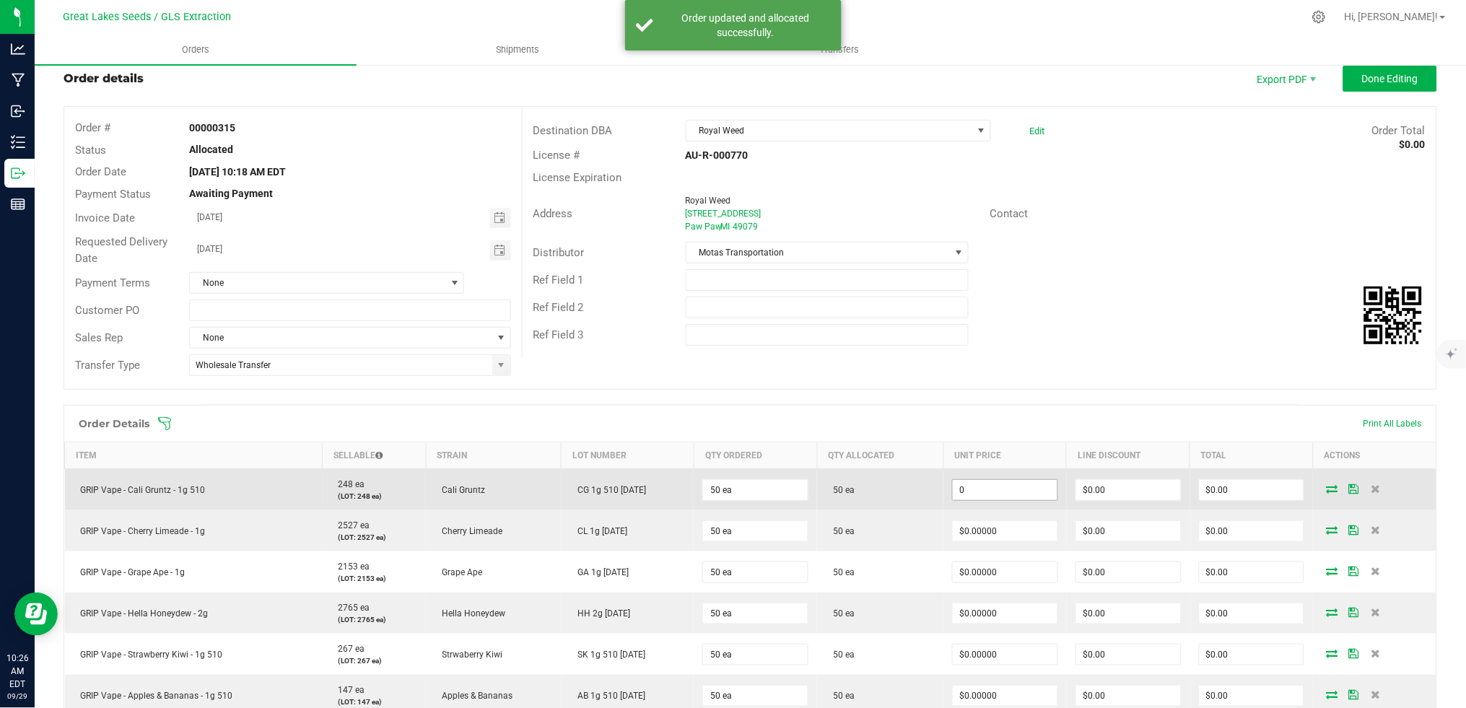
click at [1002, 491] on input "0" at bounding box center [1005, 490] width 105 height 20
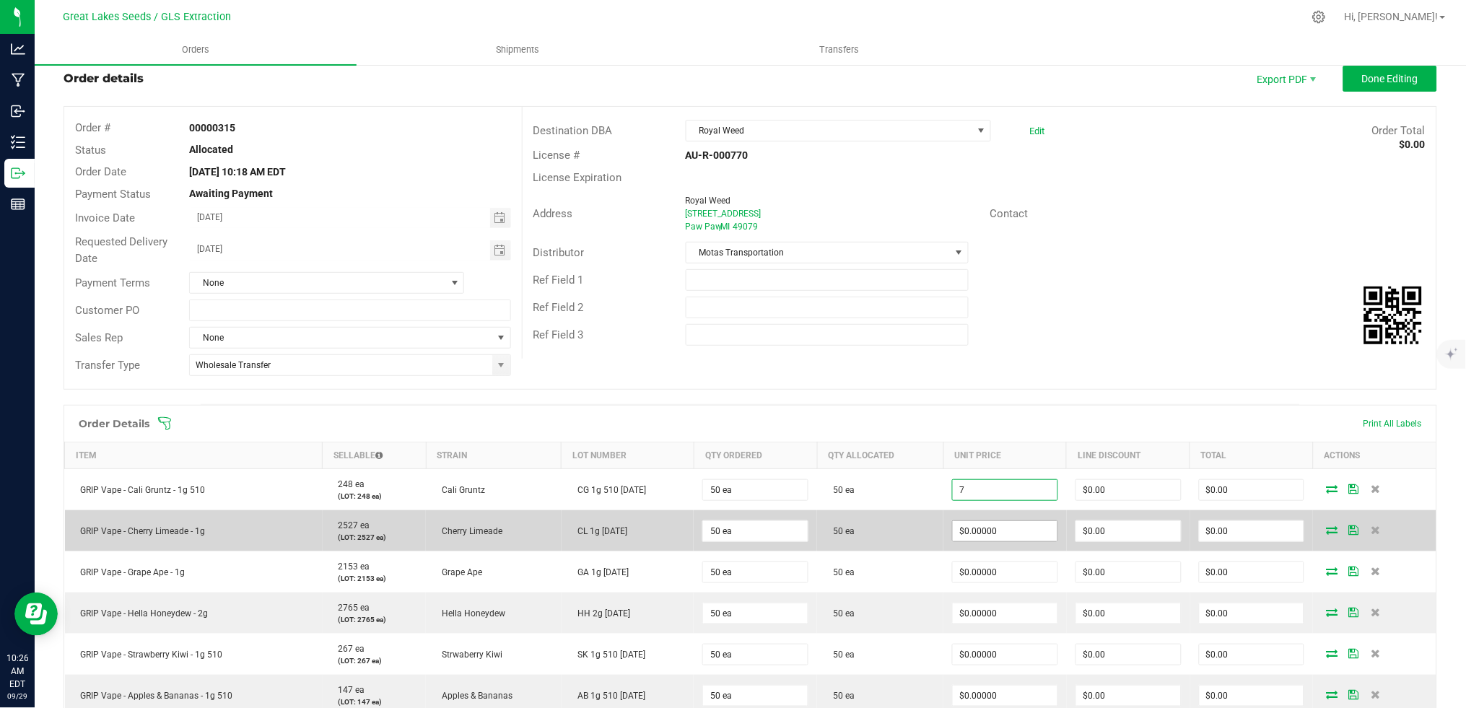
type input "$7.00000"
type input "$350.00"
click at [984, 535] on input "0" at bounding box center [1005, 531] width 105 height 20
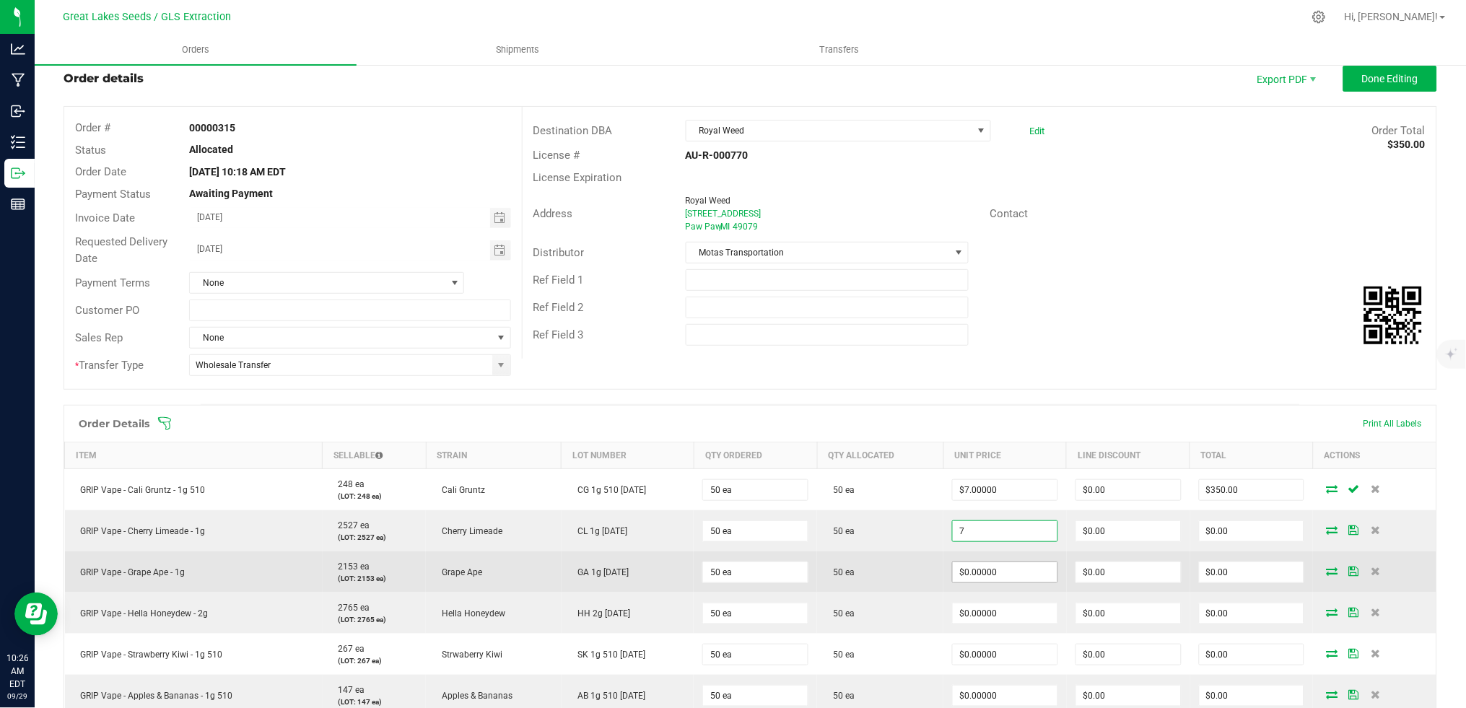
type input "$7.00000"
type input "$350.00"
click at [967, 570] on input "0" at bounding box center [1005, 572] width 105 height 20
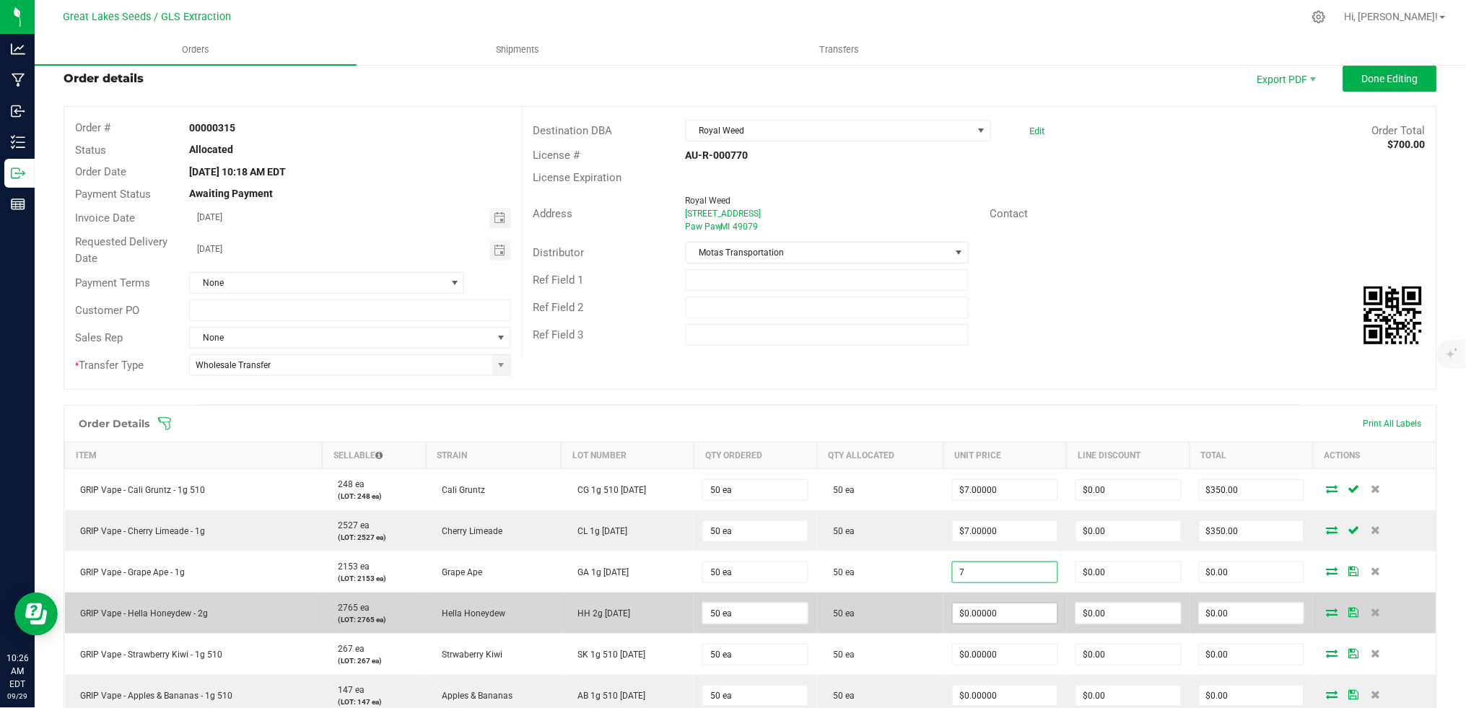
type input "$7.00000"
type input "$350.00"
click at [997, 613] on input "0" at bounding box center [1005, 613] width 105 height 20
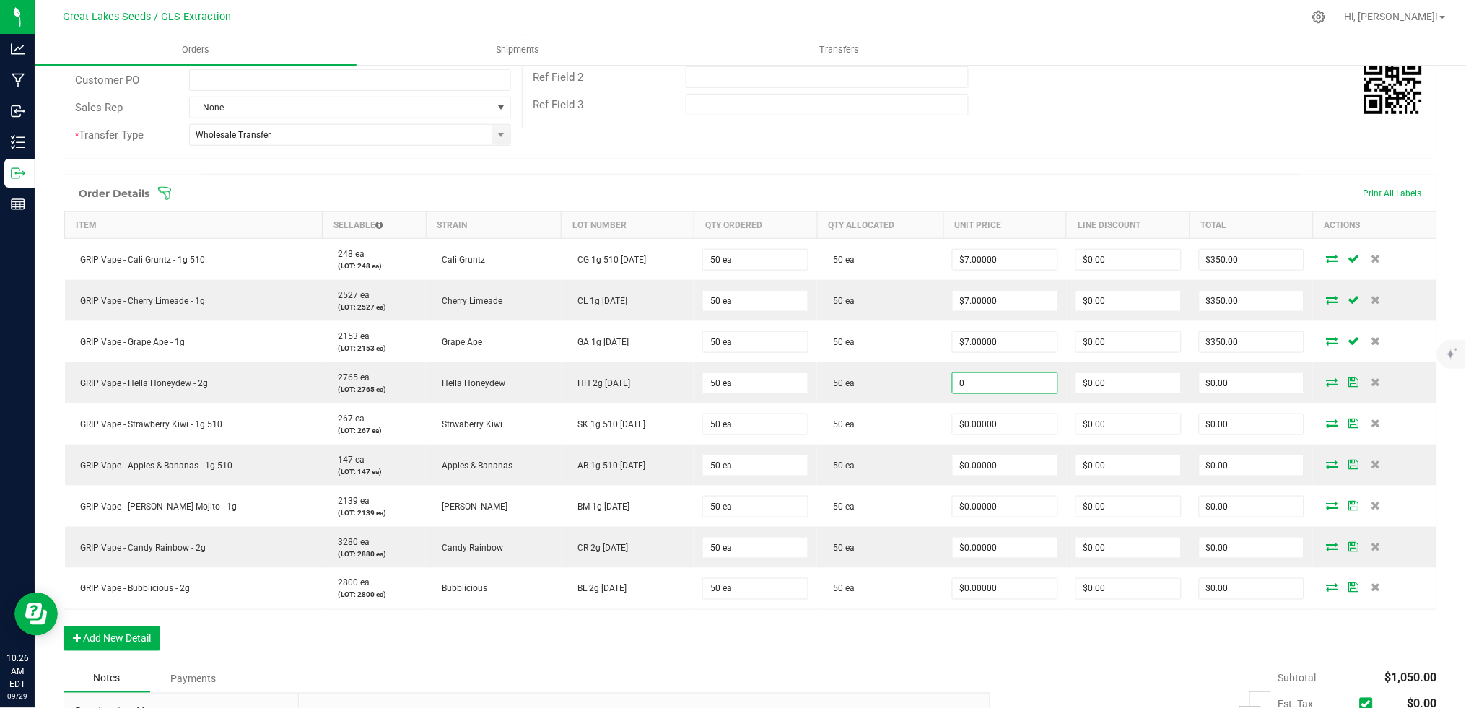
scroll to position [353, 0]
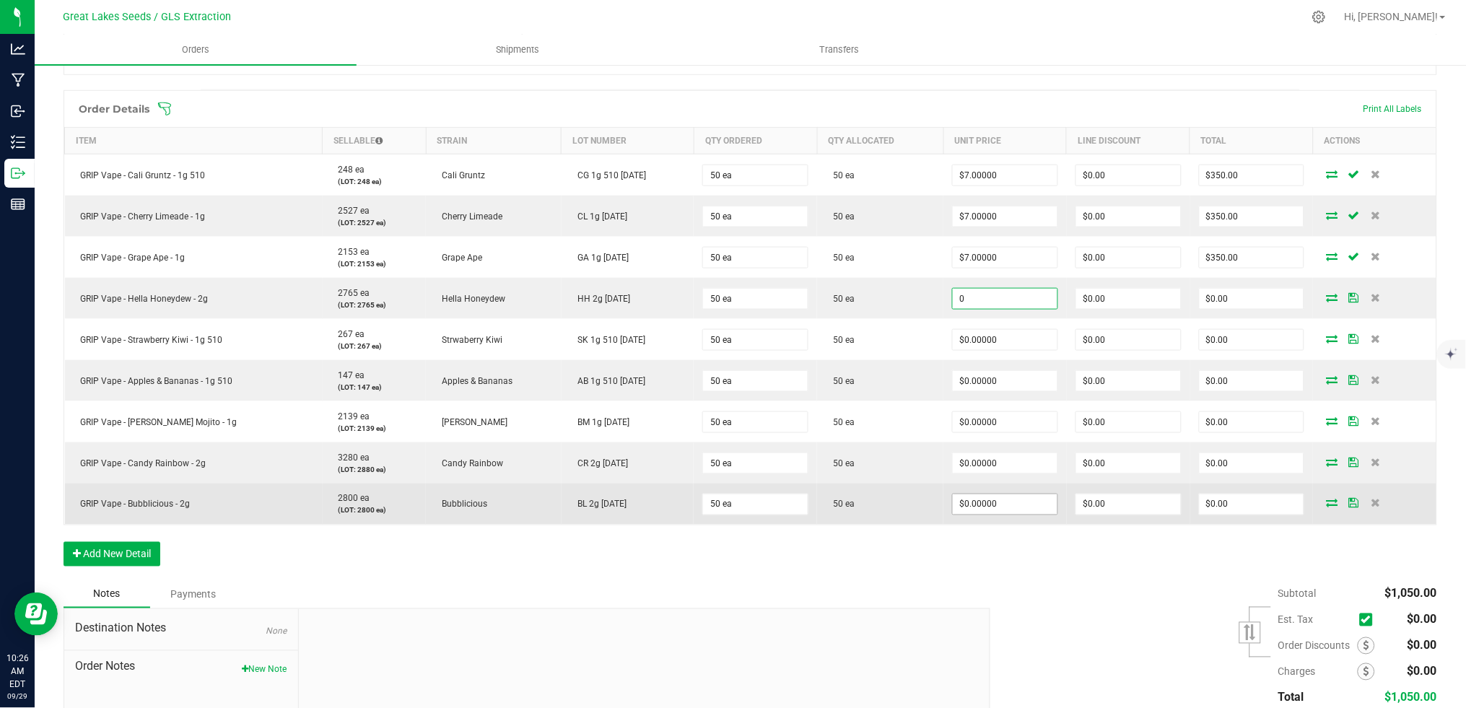
type input "$0.00000"
click at [1007, 503] on input "0" at bounding box center [1005, 504] width 105 height 20
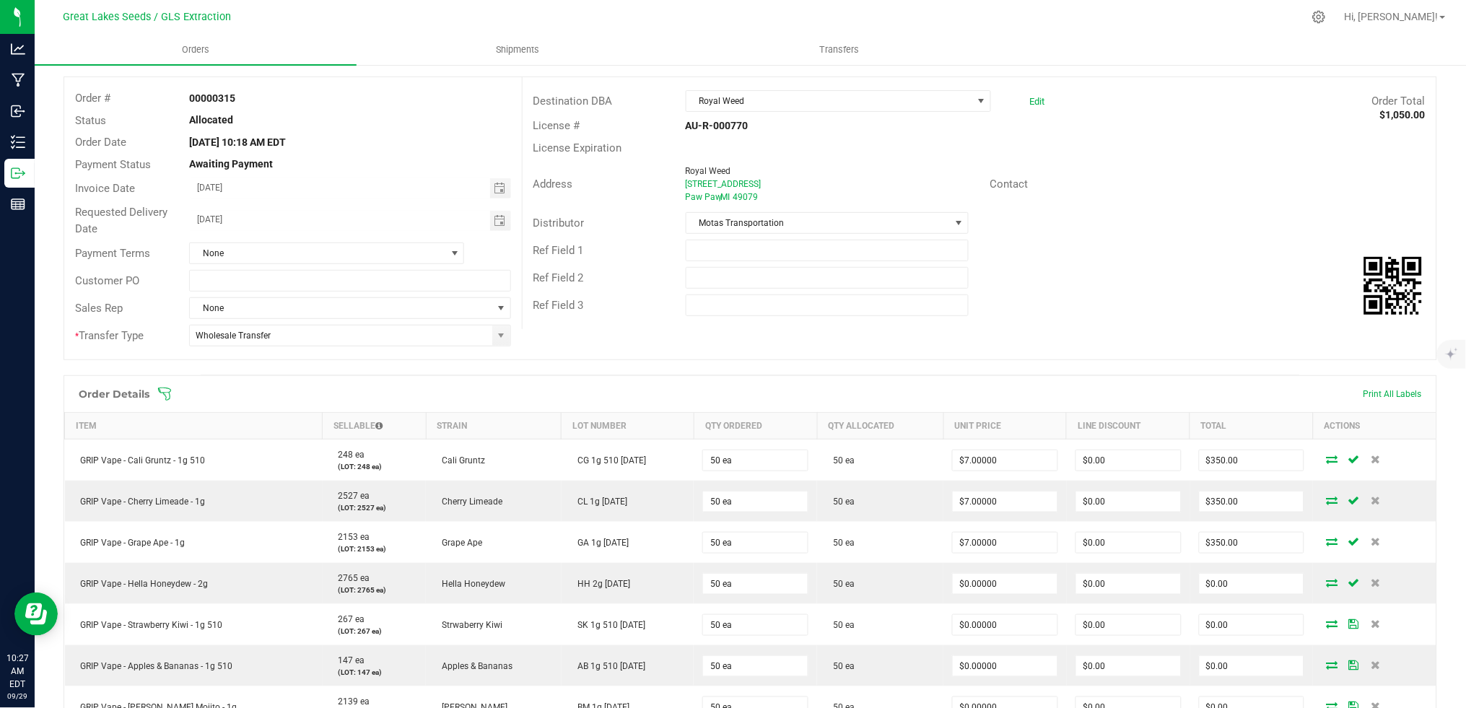
scroll to position [0, 0]
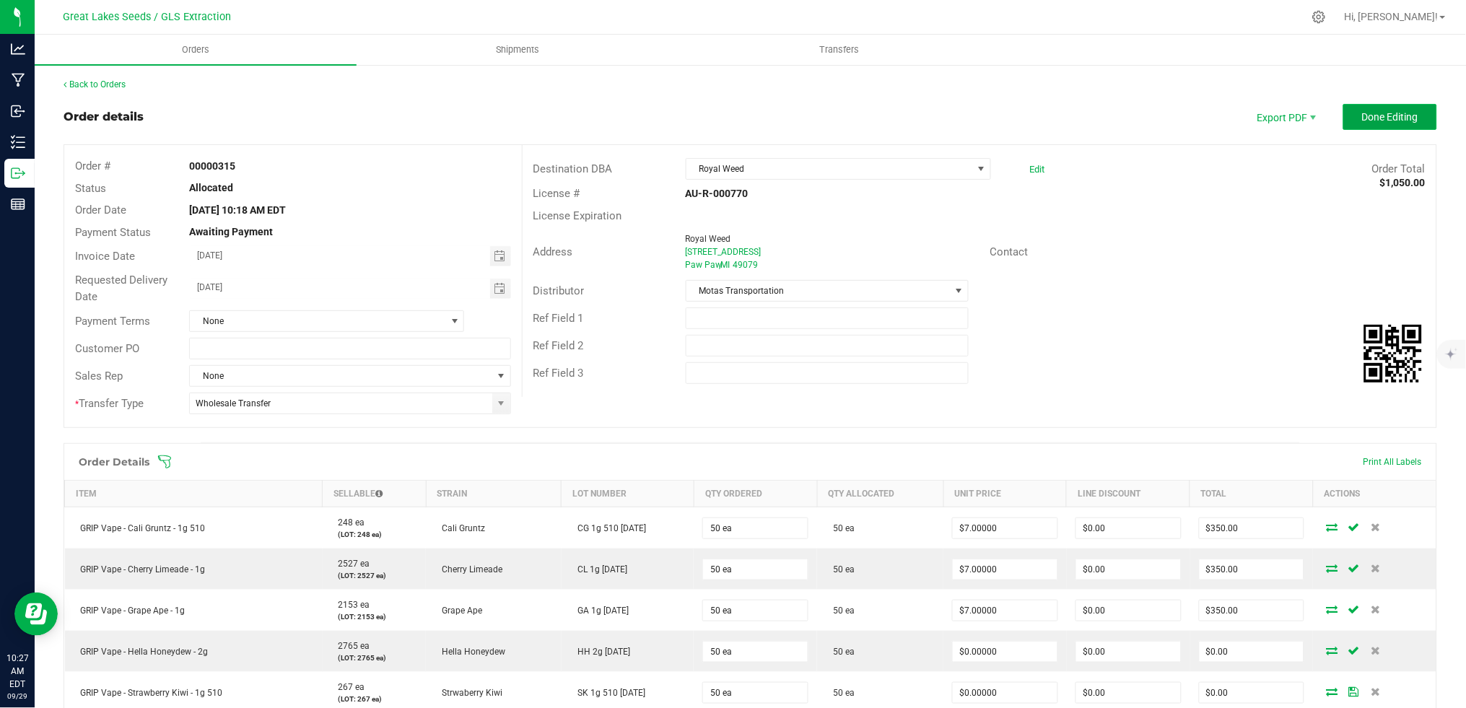
type input "$7.00000"
type input "$350.00"
click at [1398, 111] on span "Done Editing" at bounding box center [1390, 117] width 56 height 12
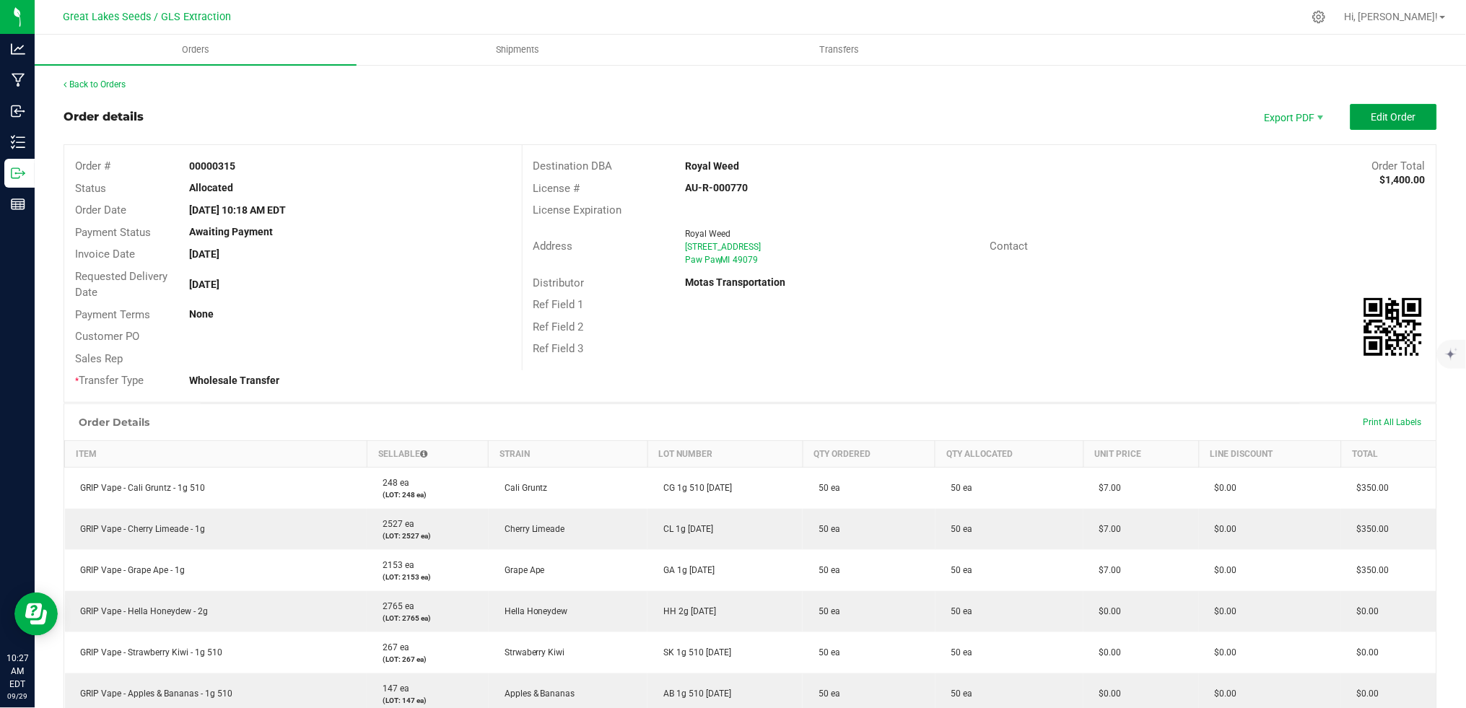
click at [1398, 111] on span "Edit Order" at bounding box center [1393, 117] width 45 height 12
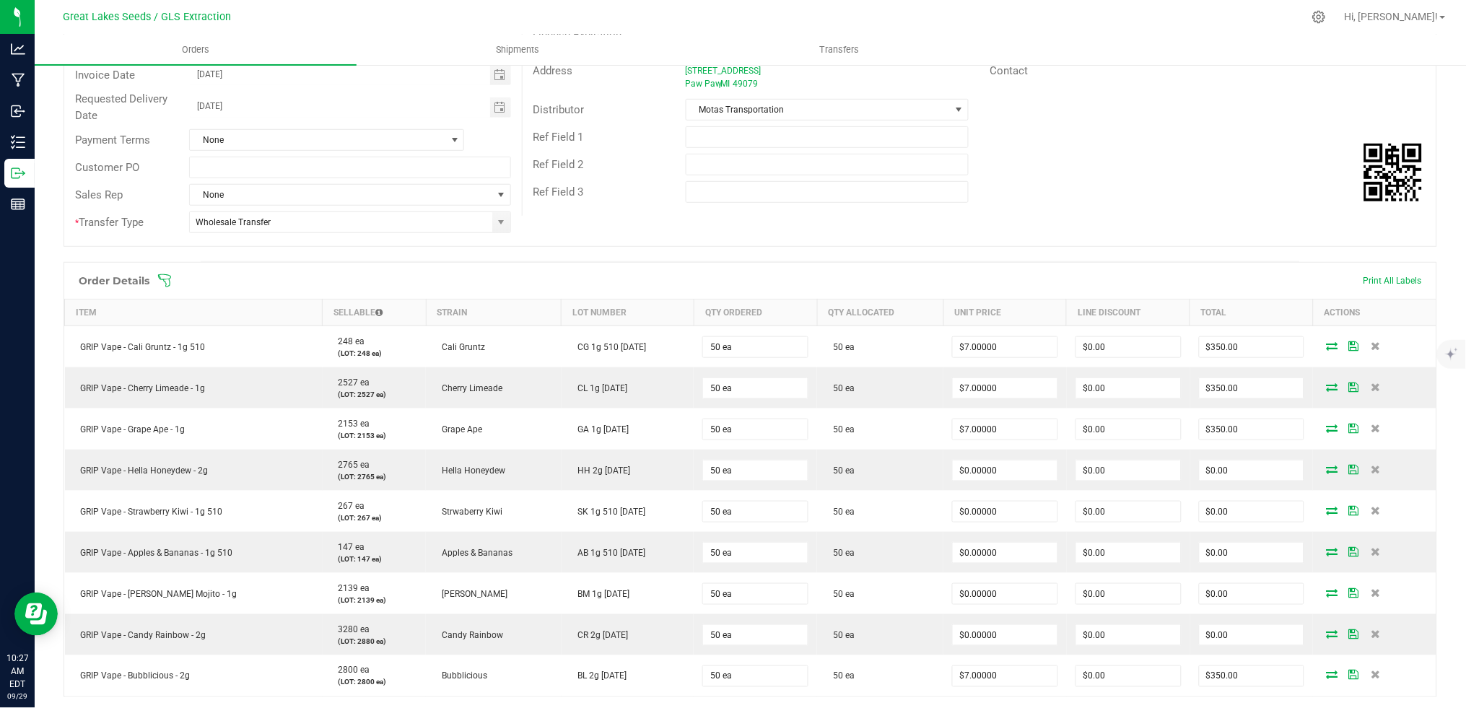
scroll to position [325, 0]
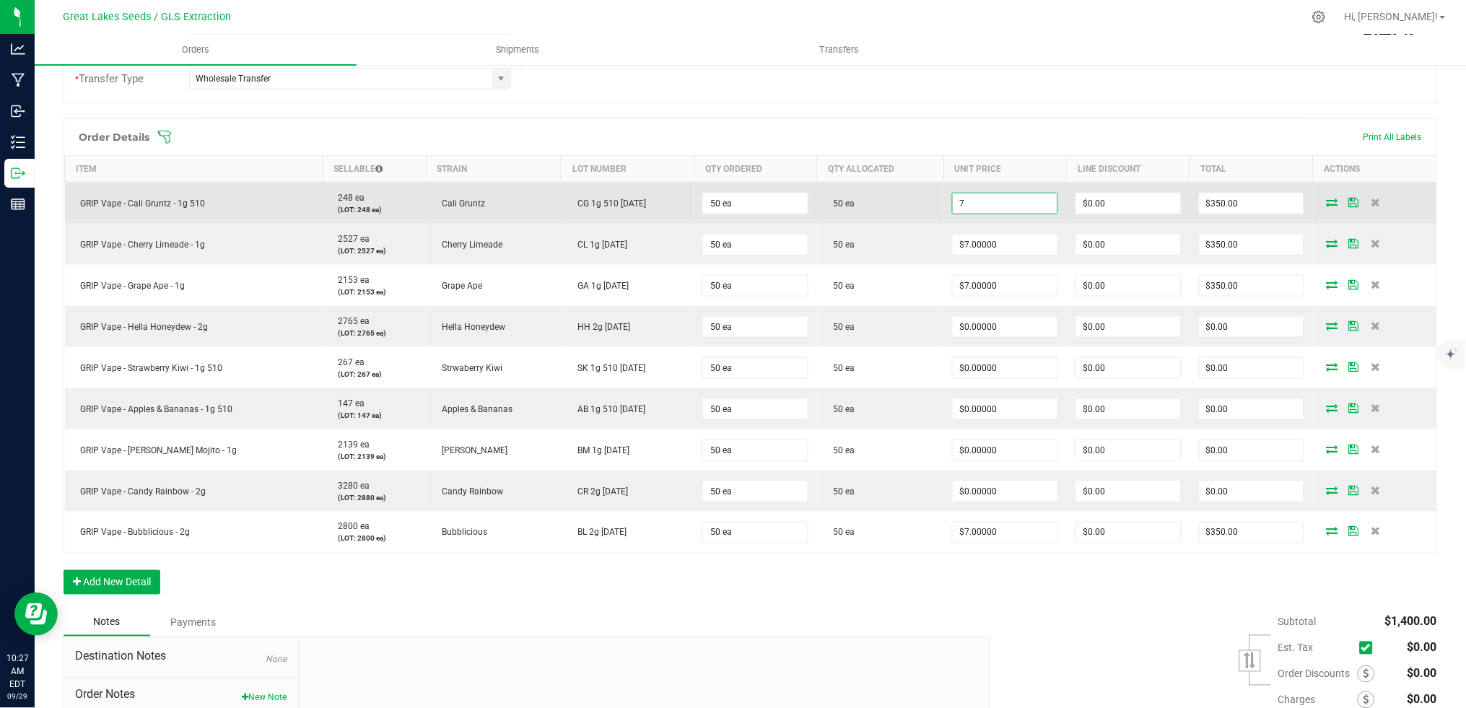
click at [1007, 207] on input "7" at bounding box center [1005, 203] width 105 height 20
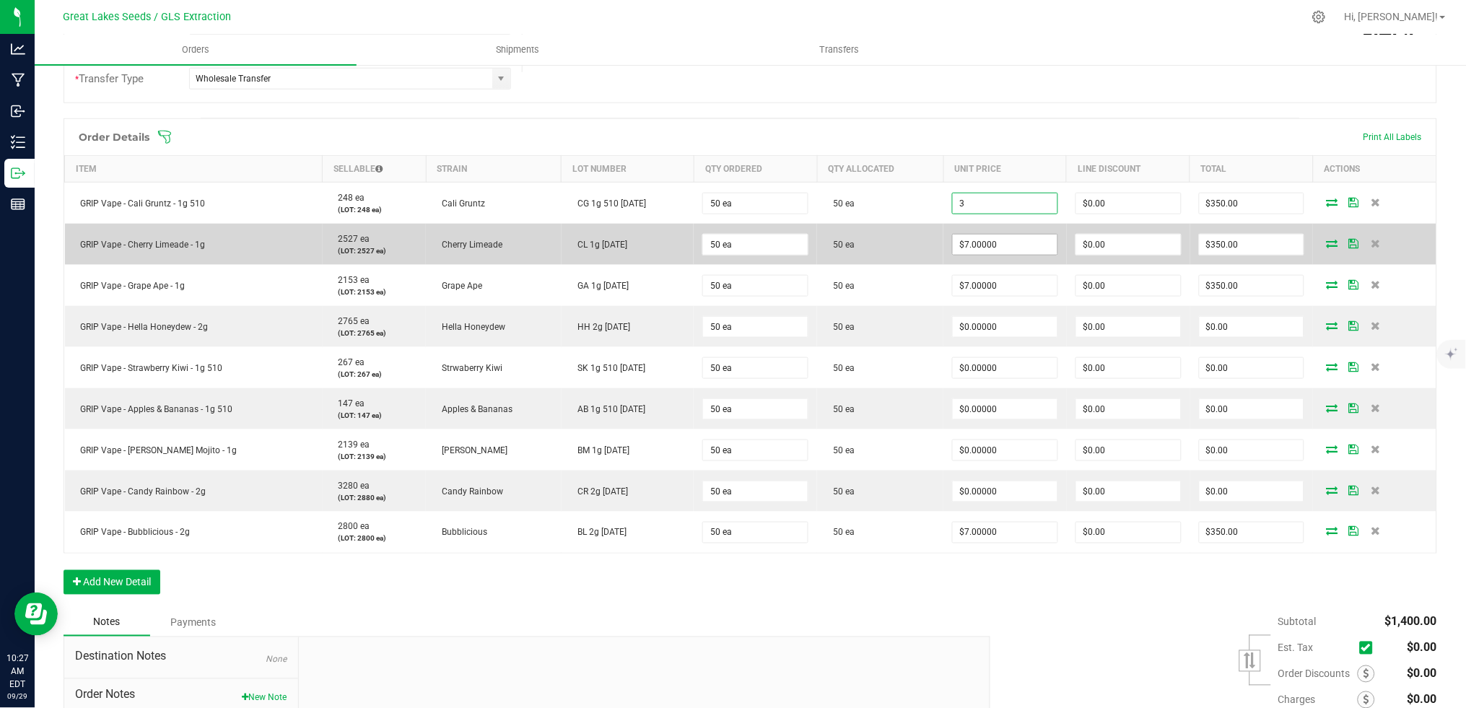
type input "$3.00000"
type input "$150.00"
click at [1004, 246] on input "7" at bounding box center [1005, 245] width 105 height 20
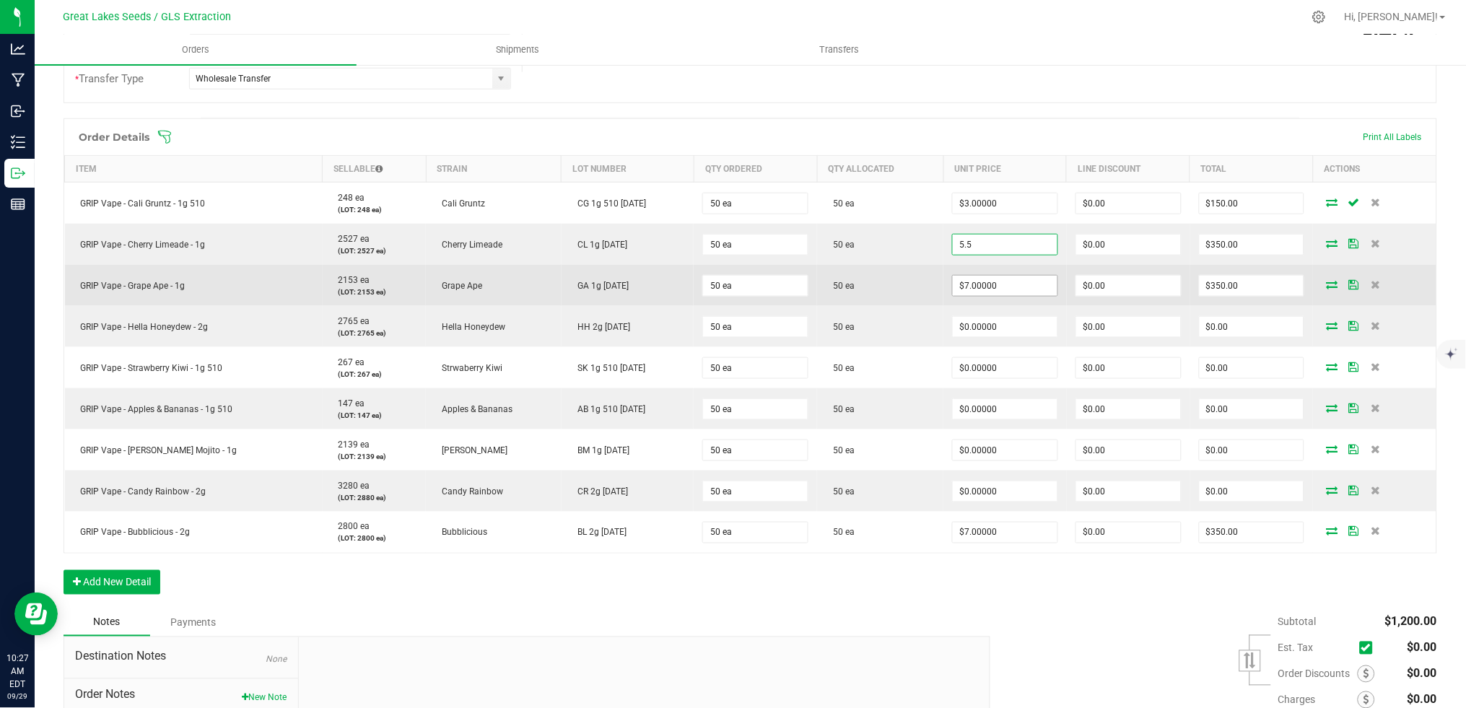
type input "$5.50000"
type input "$275.00"
click at [997, 284] on input "7" at bounding box center [1005, 286] width 105 height 20
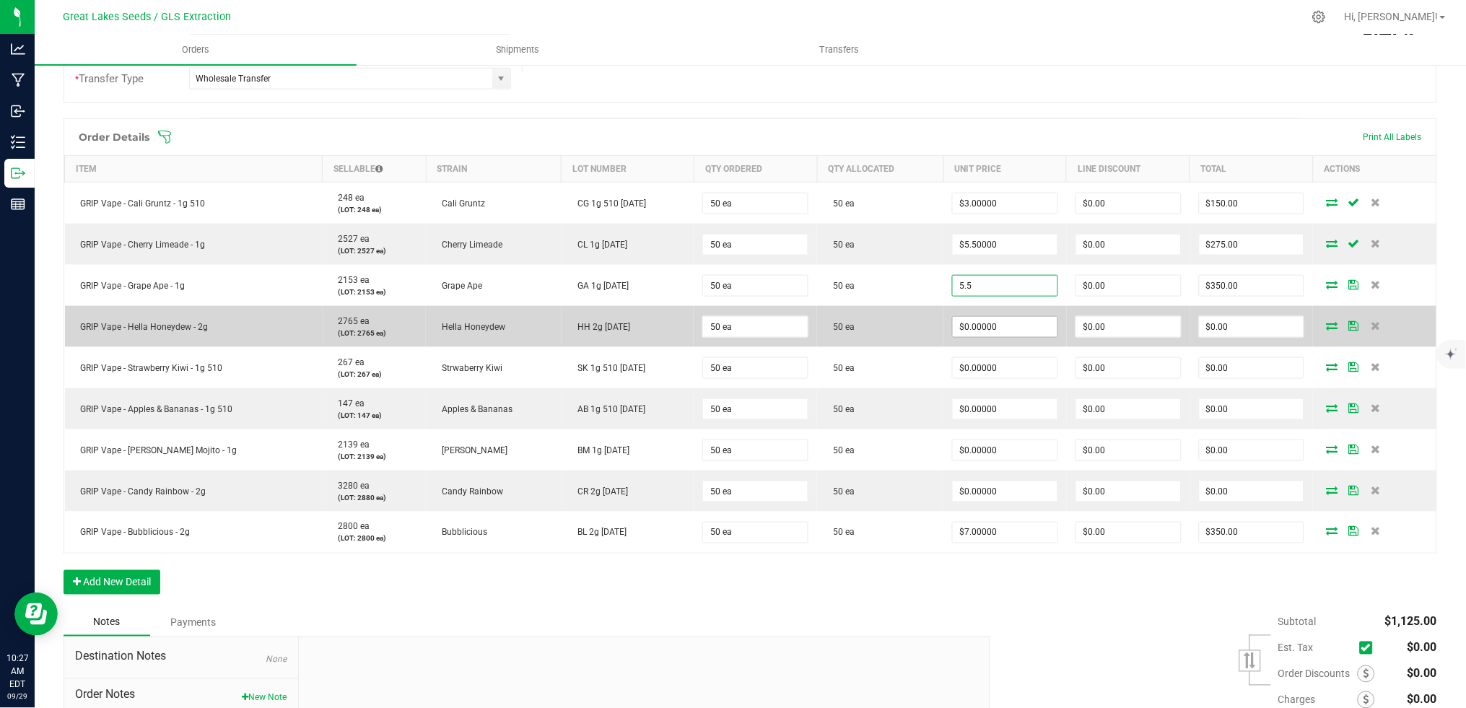
type input "$5.50000"
type input "$275.00"
click at [1004, 321] on input "0" at bounding box center [1005, 327] width 105 height 20
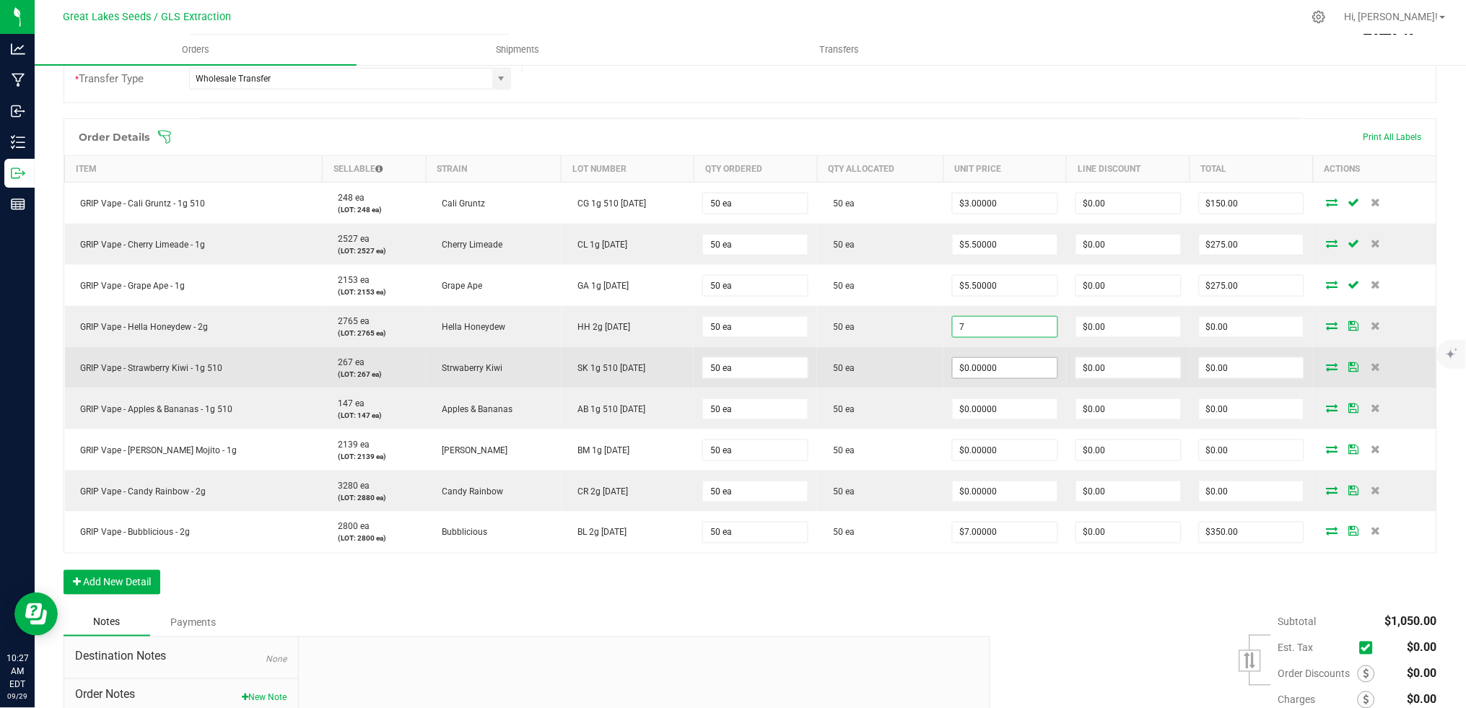
type input "$7.00000"
type input "$350.00"
click at [1006, 366] on input "0" at bounding box center [1005, 368] width 105 height 20
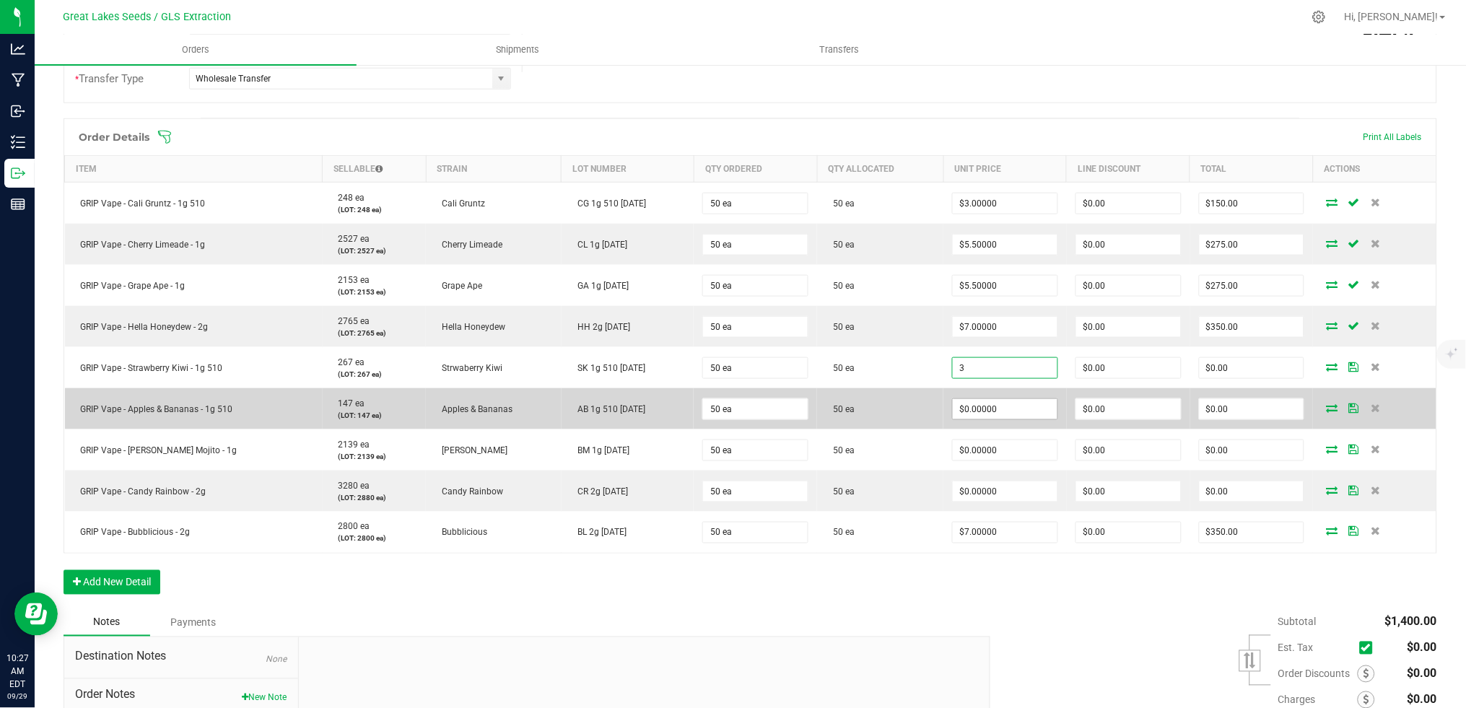
type input "$3.00000"
type input "$150.00"
click at [986, 413] on input "0" at bounding box center [1005, 409] width 105 height 20
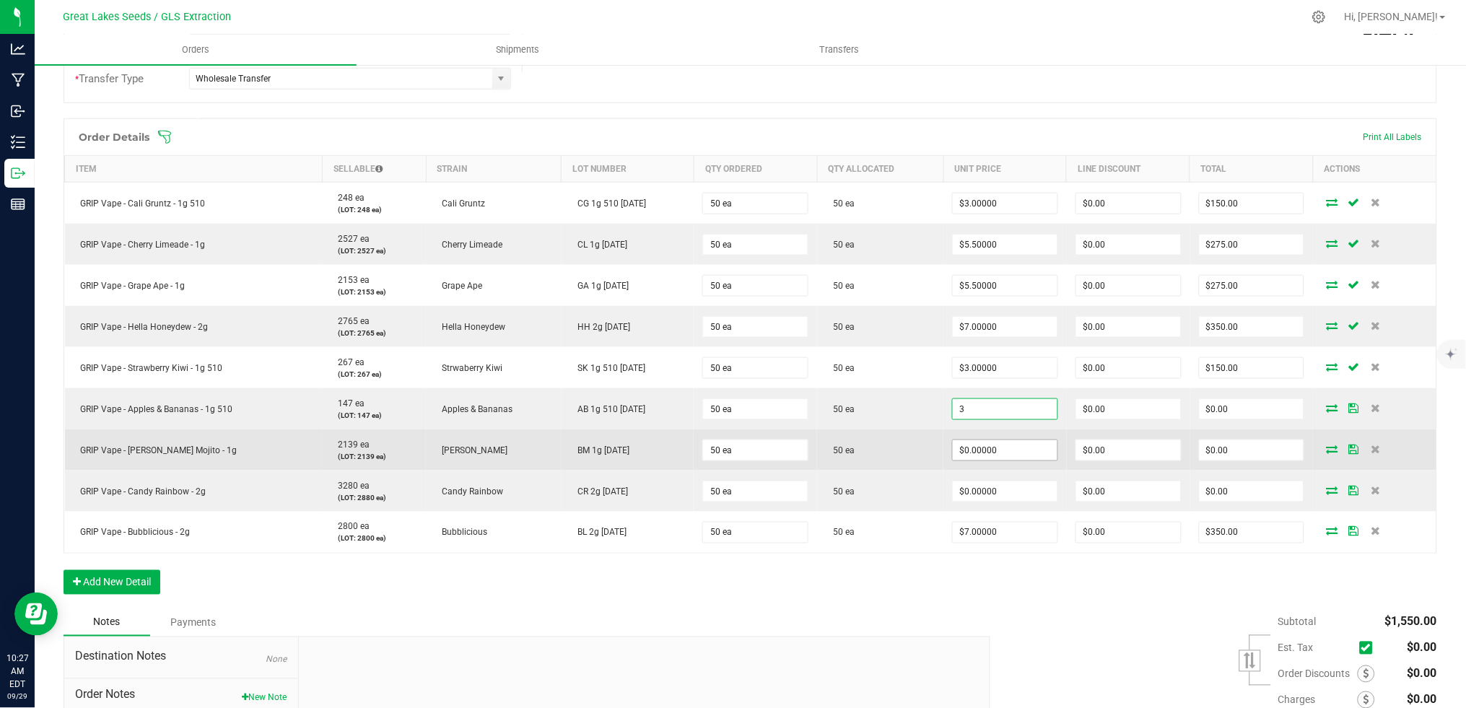
type input "$3.00000"
type input "$150.00"
click at [985, 447] on input "0" at bounding box center [1005, 450] width 105 height 20
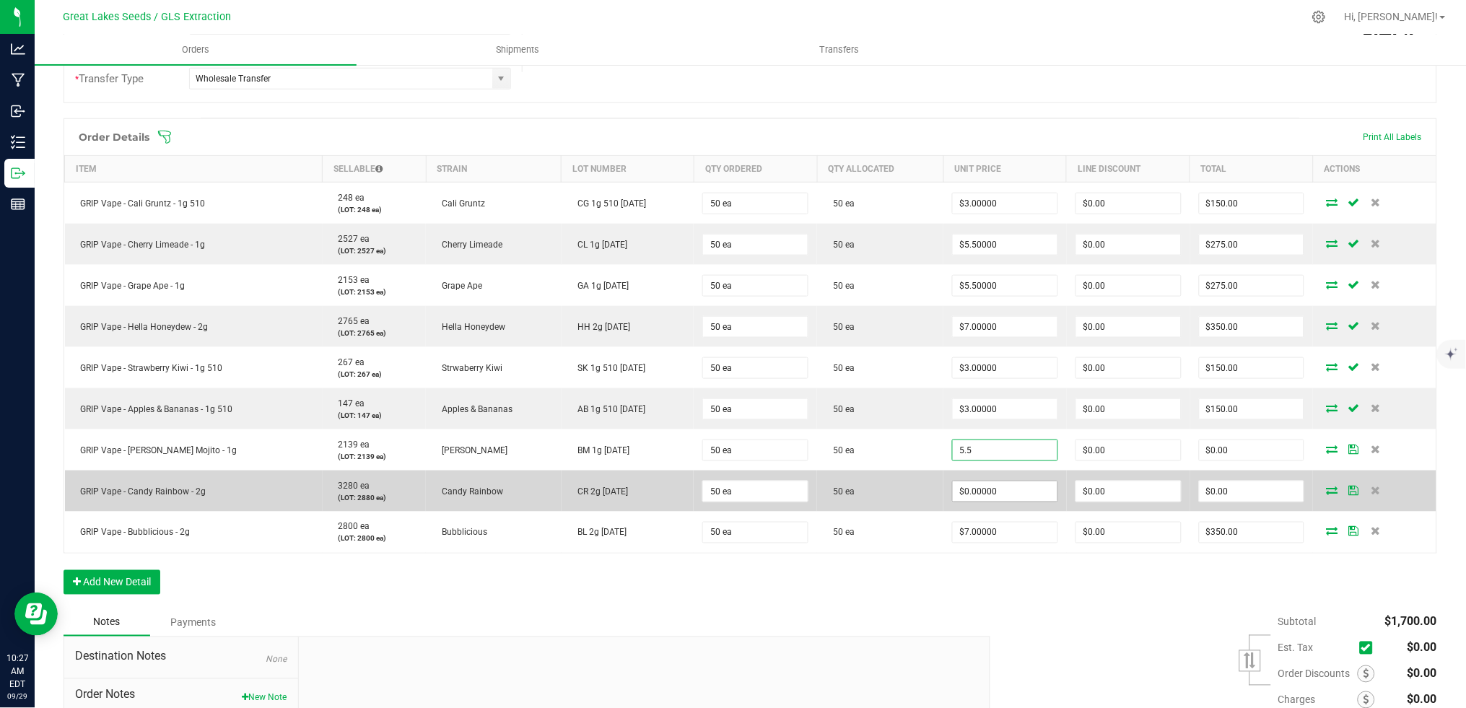
type input "$5.50000"
type input "$275.00"
click at [1006, 494] on input "0" at bounding box center [1005, 491] width 105 height 20
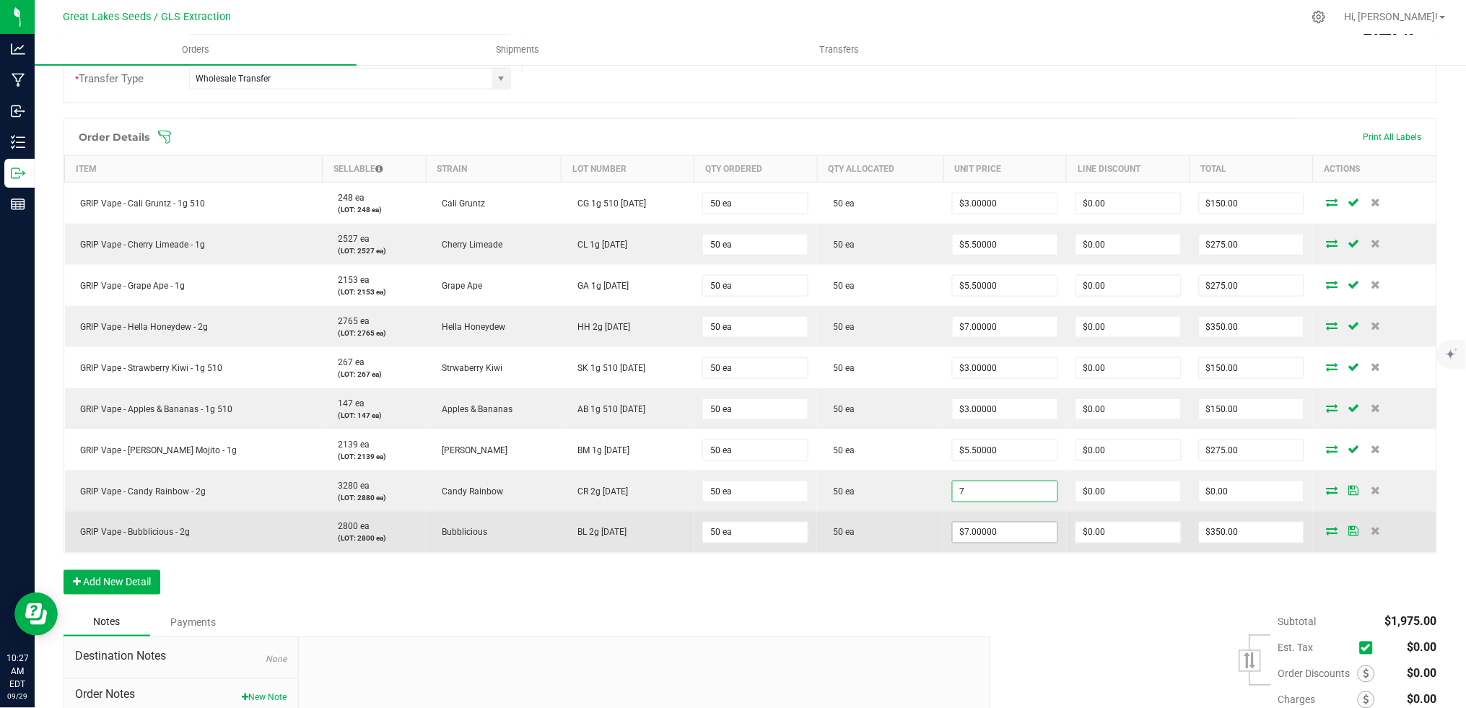
type input "$7.00000"
type input "$350.00"
click at [1013, 535] on input "7" at bounding box center [1005, 532] width 105 height 20
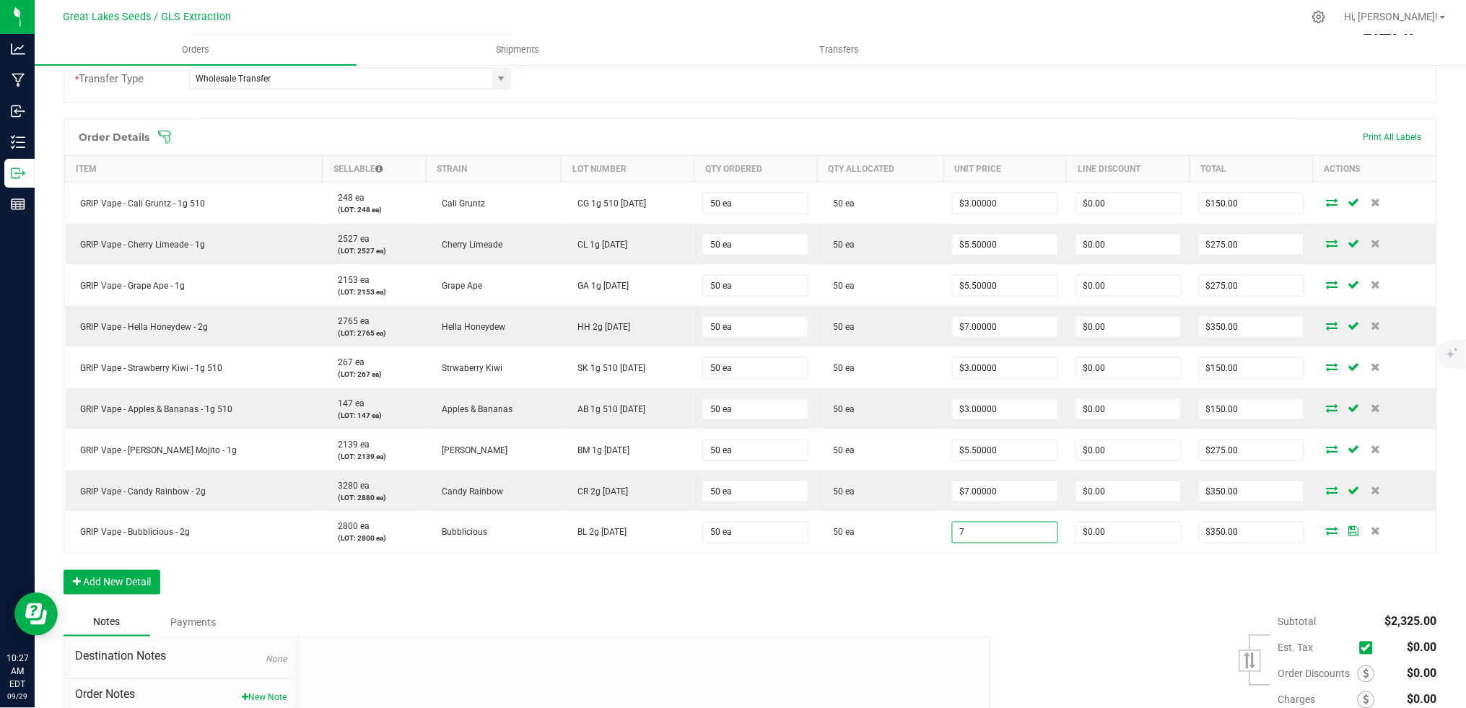
type input "$7.00000"
click at [1032, 608] on div "Order Details Print All Labels Item Sellable Strain Lot Number Qty Ordered Qty …" at bounding box center [750, 363] width 1373 height 491
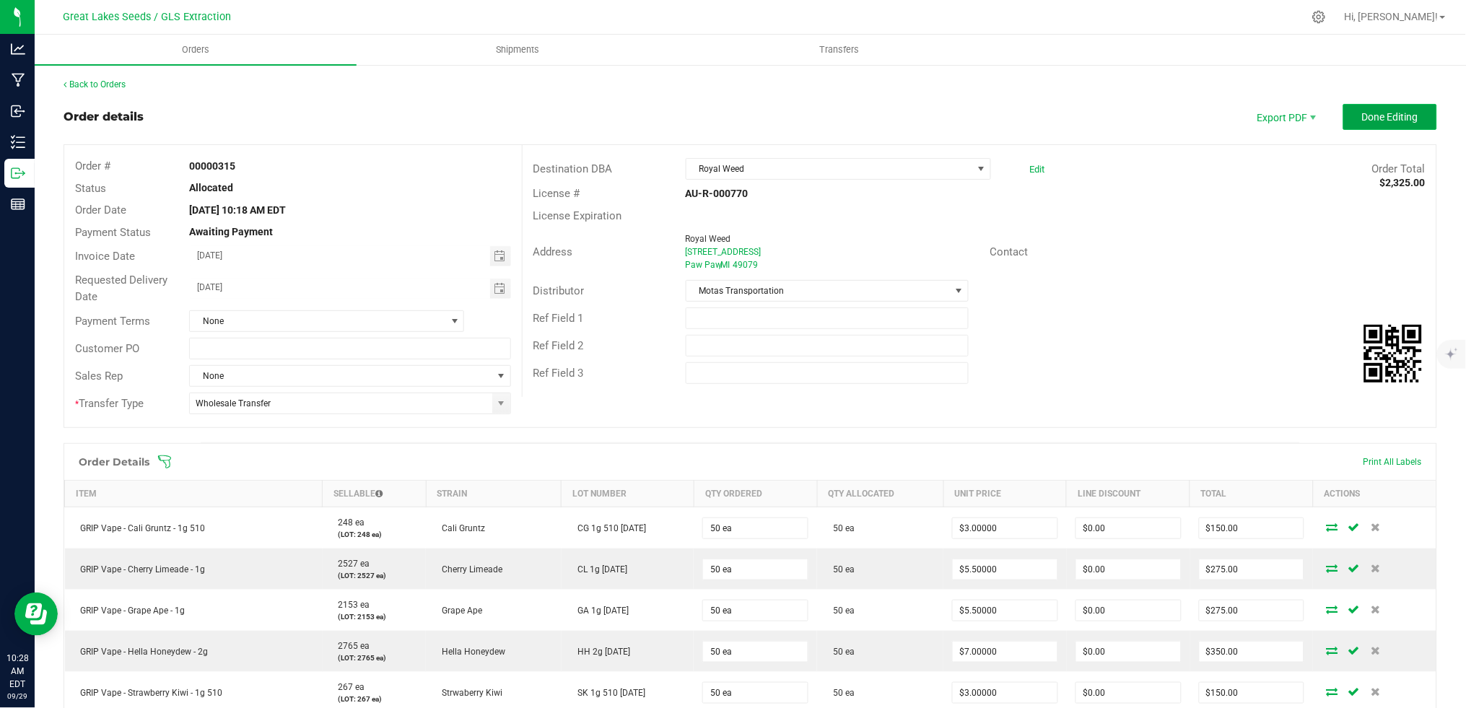
click at [1375, 118] on span "Done Editing" at bounding box center [1390, 117] width 56 height 12
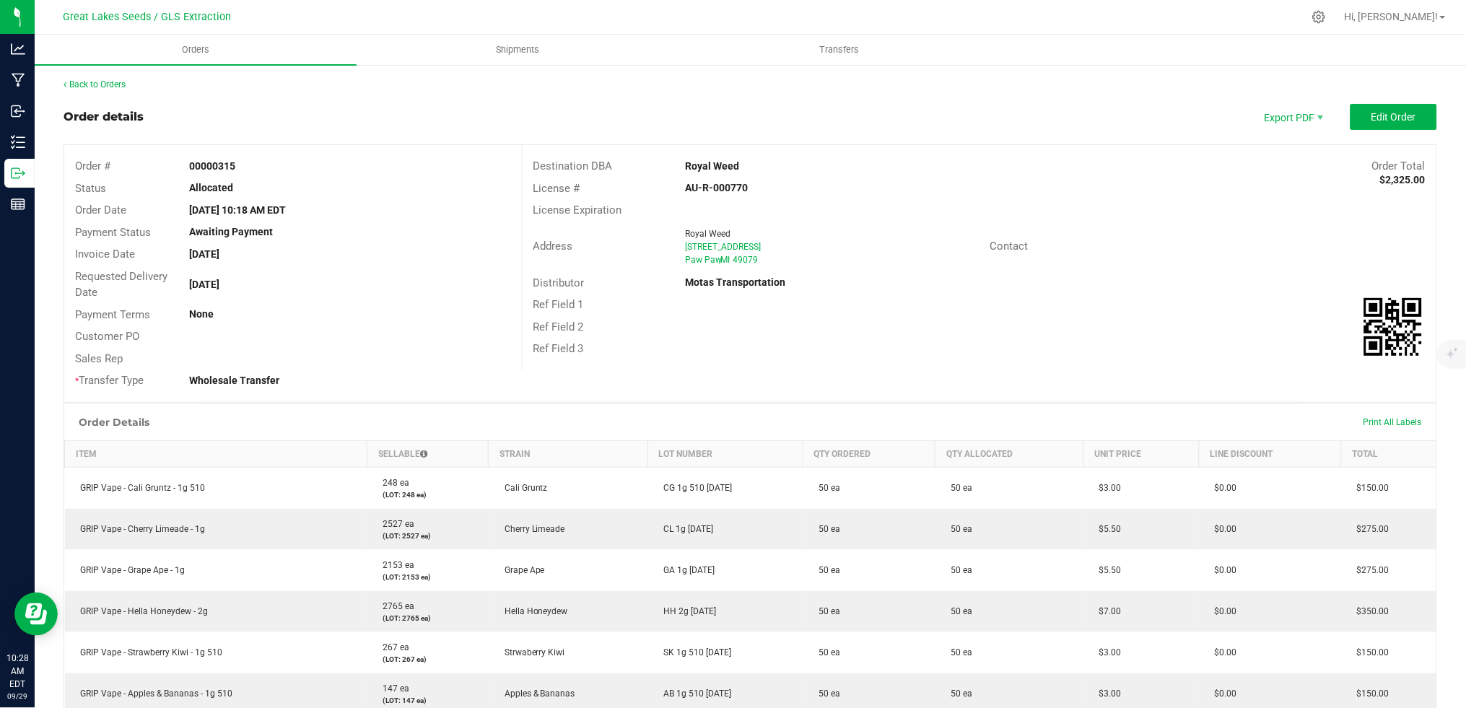
drag, startPoint x: 753, startPoint y: 188, endPoint x: 678, endPoint y: 187, distance: 75.1
click at [678, 187] on div "AU-R-000770" at bounding box center [827, 187] width 305 height 15
drag, startPoint x: 678, startPoint y: 186, endPoint x: 713, endPoint y: 185, distance: 34.6
copy strong "AU-R-000770"
click at [1326, 13] on icon at bounding box center [1318, 16] width 15 height 15
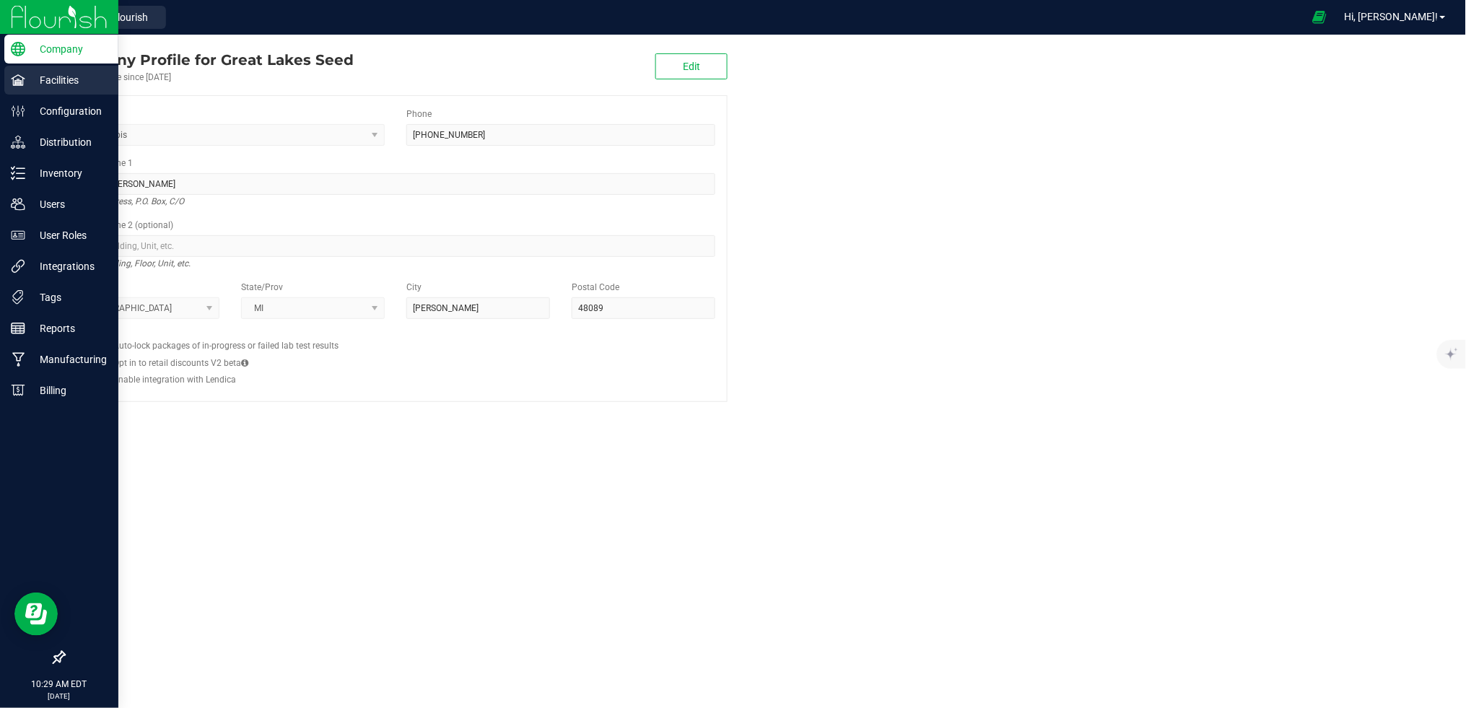
click at [56, 80] on p "Facilities" at bounding box center [68, 79] width 87 height 17
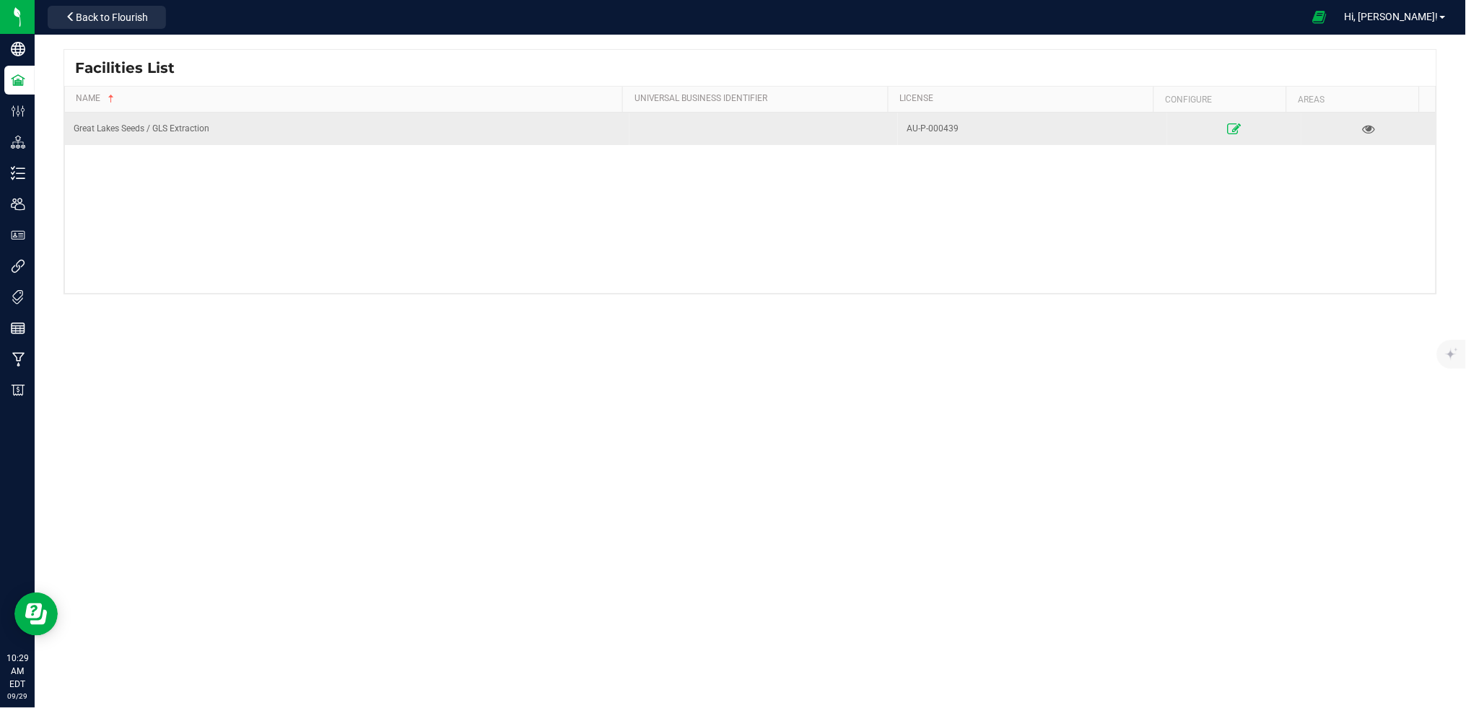
click at [1227, 128] on icon at bounding box center [1234, 128] width 14 height 10
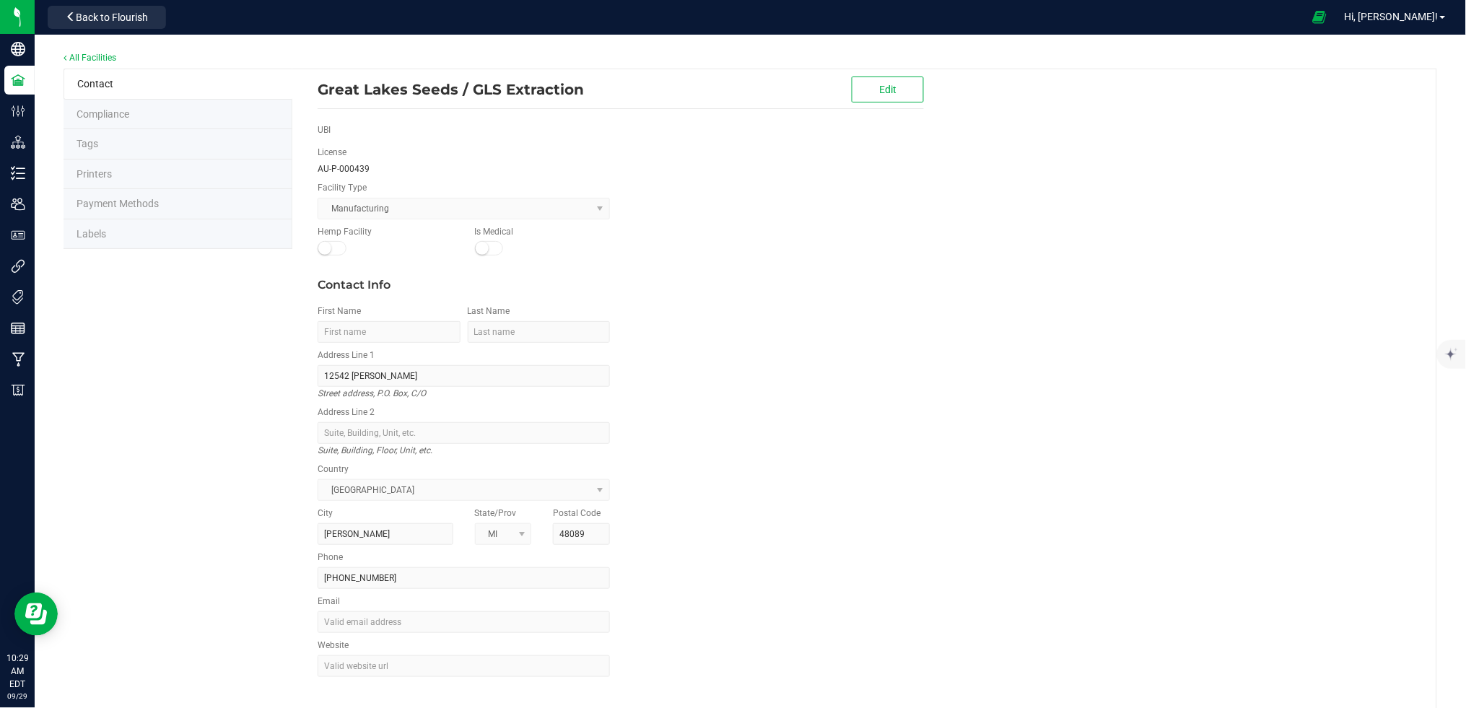
click at [87, 227] on li "Labels" at bounding box center [178, 234] width 229 height 30
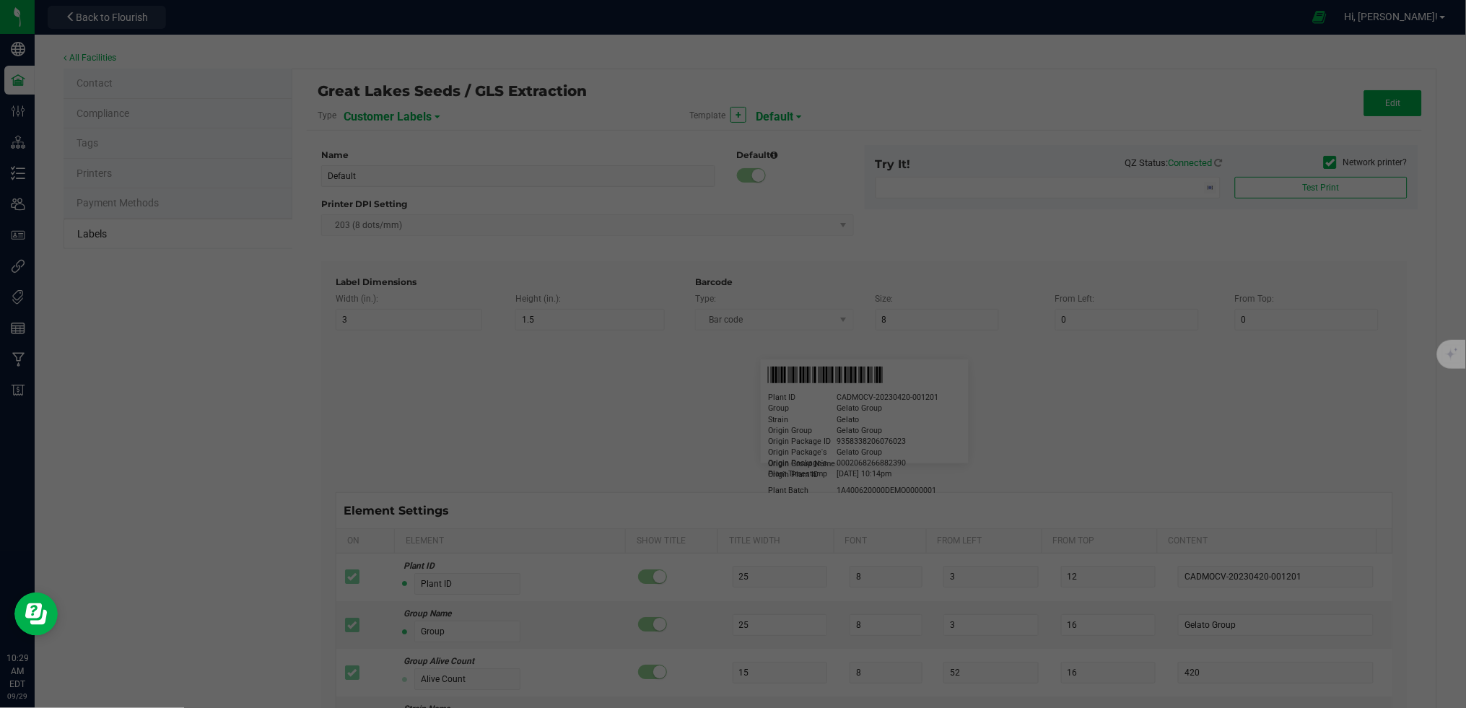
type input "2.25"
type input "4"
type input "20"
type input "5"
type input "Business"
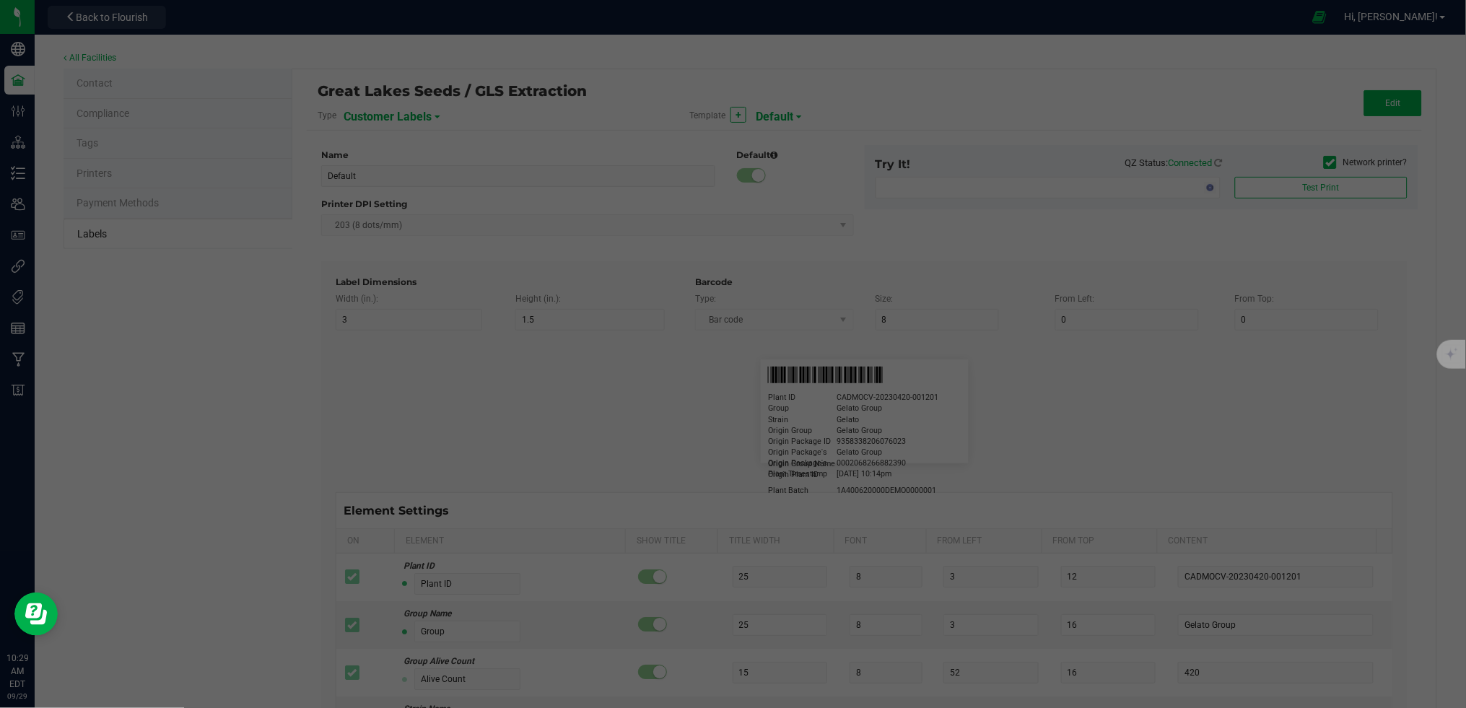
type input "15"
type input "5"
type input "[PERSON_NAME]"
type input "Product"
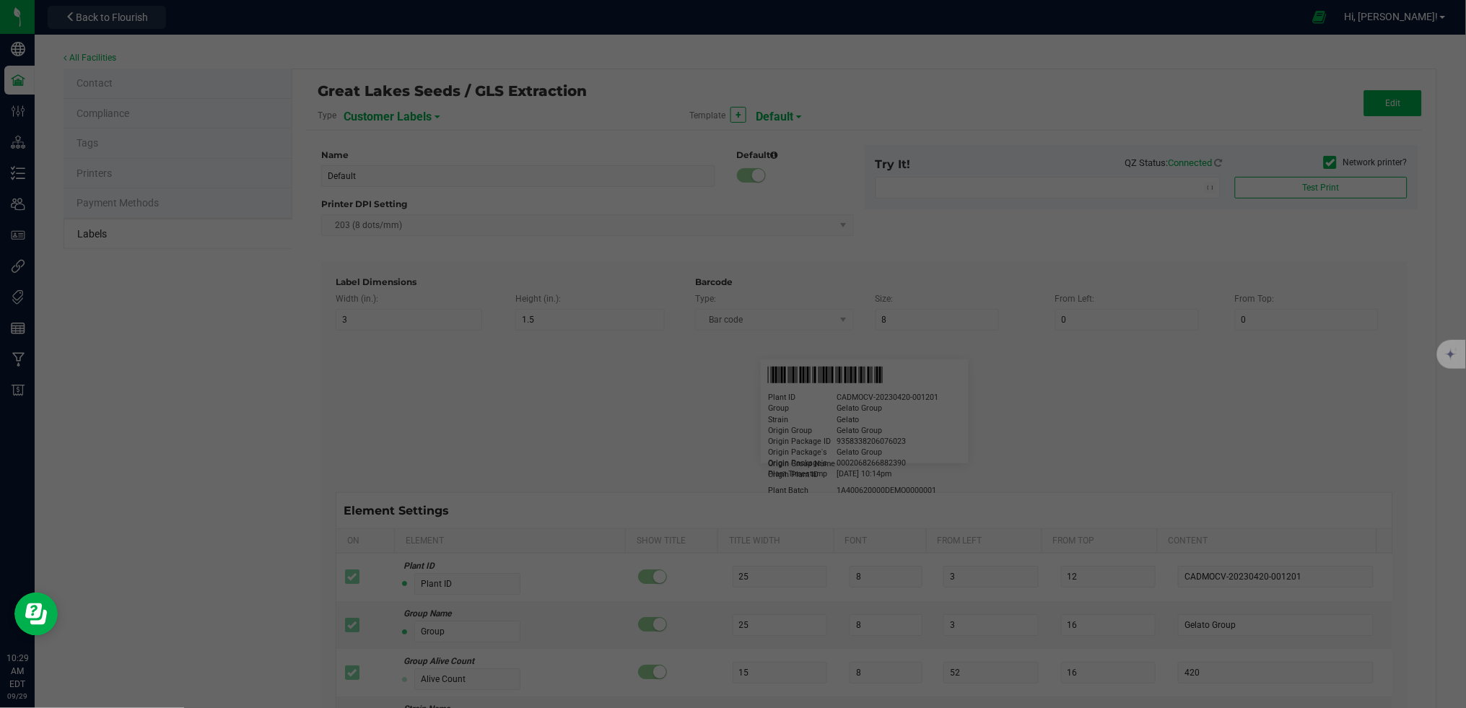
type input "15"
type input "5"
type input "10"
type input "GSC Oil Tincture"
type input "Weight"
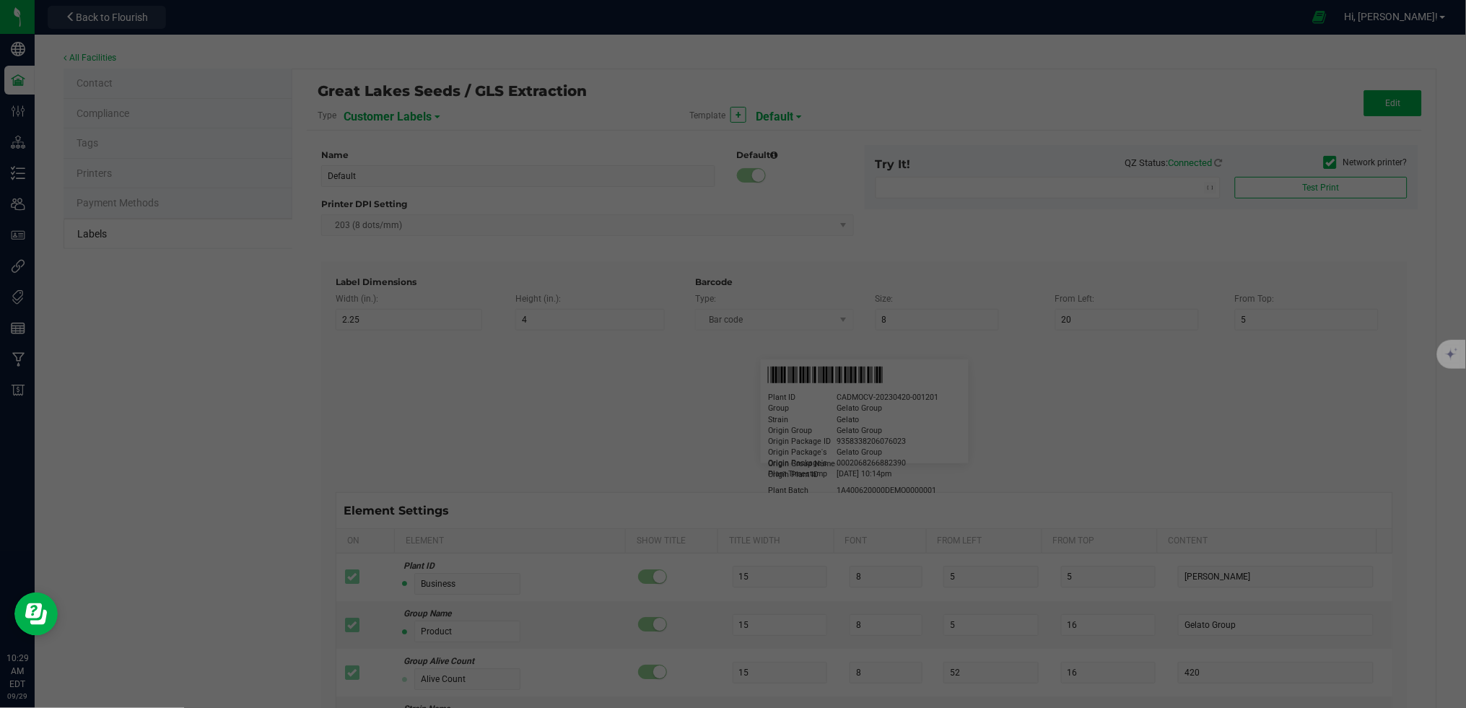
type input "5"
type input "15"
type input "3 ea"
type input "License Number"
type input "15"
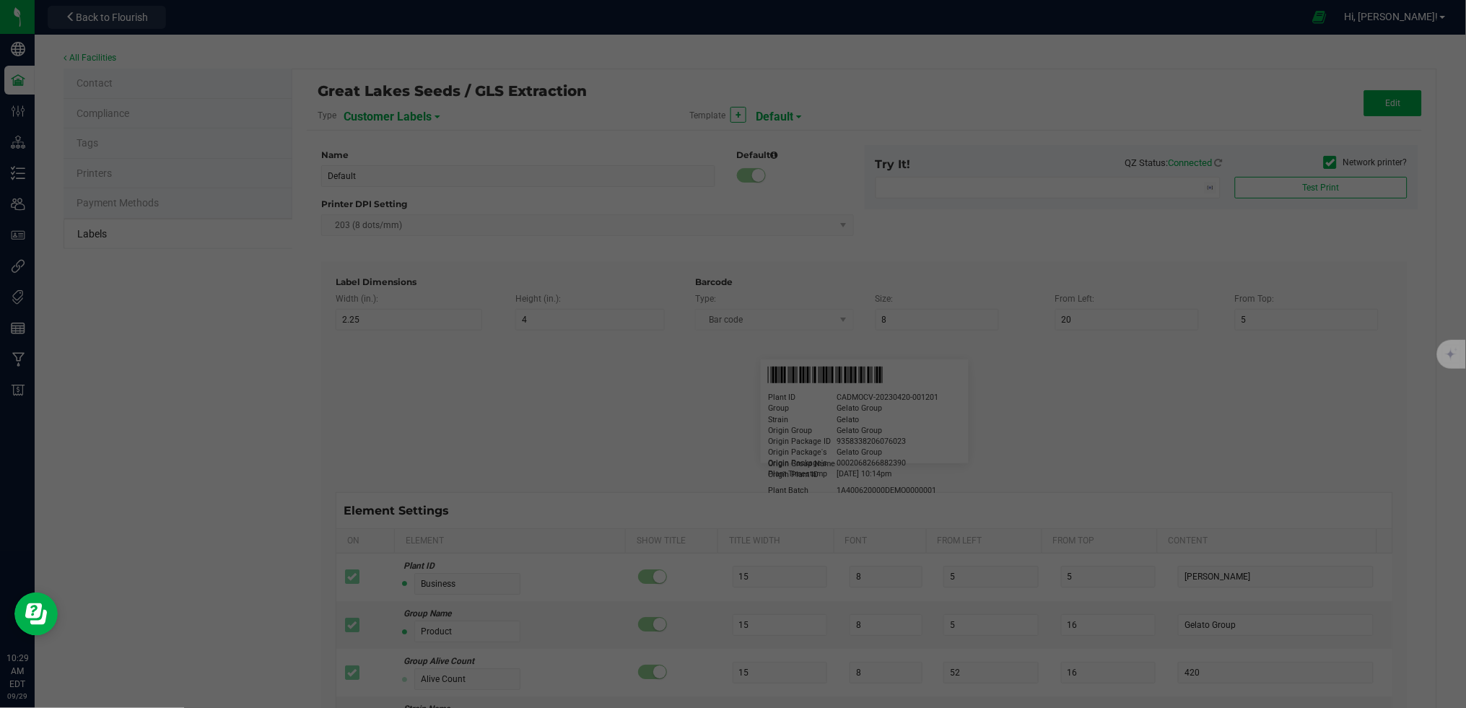
type input "5"
type input "Docfirst Doclast, MD."
type input "Order Date"
type input "15"
type input "5"
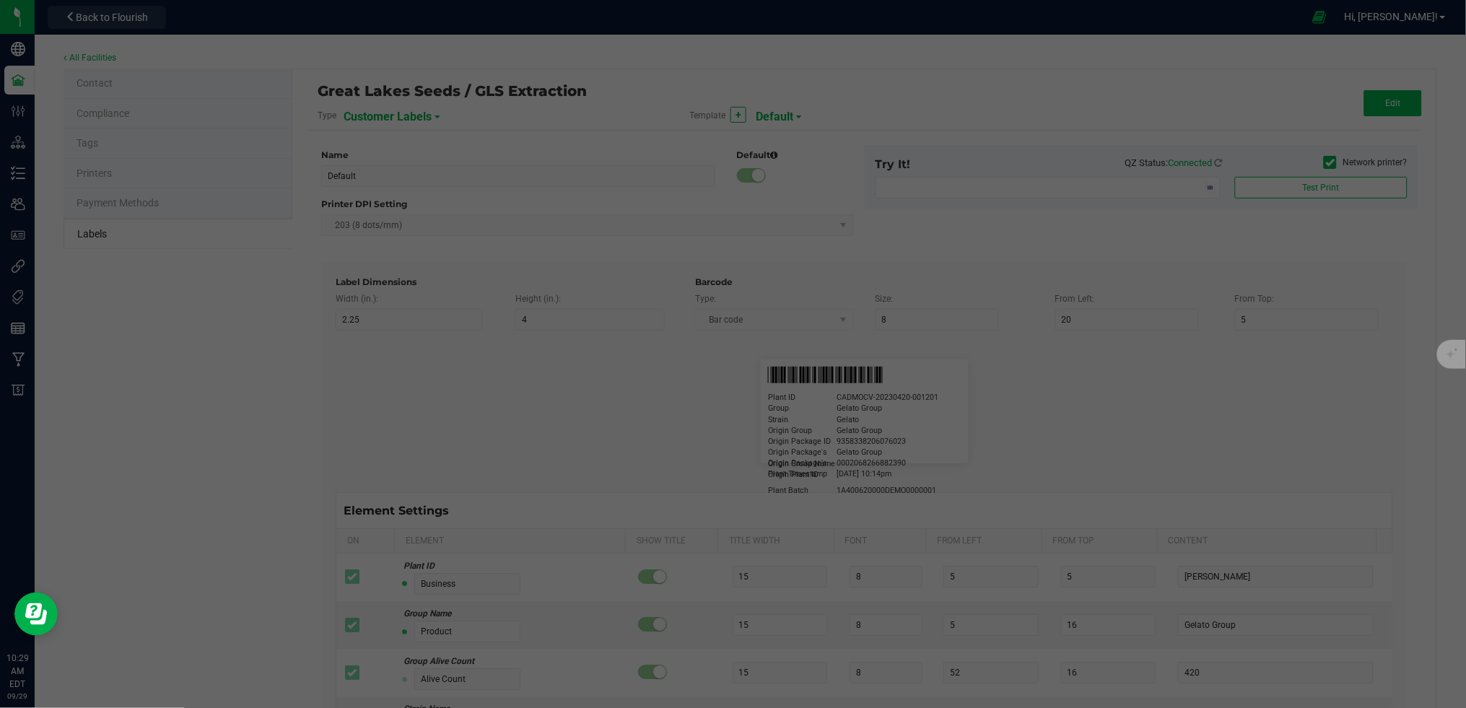
type input "25"
type input "[DATE] 1:17 pm"
type input "License Number"
type input "10"
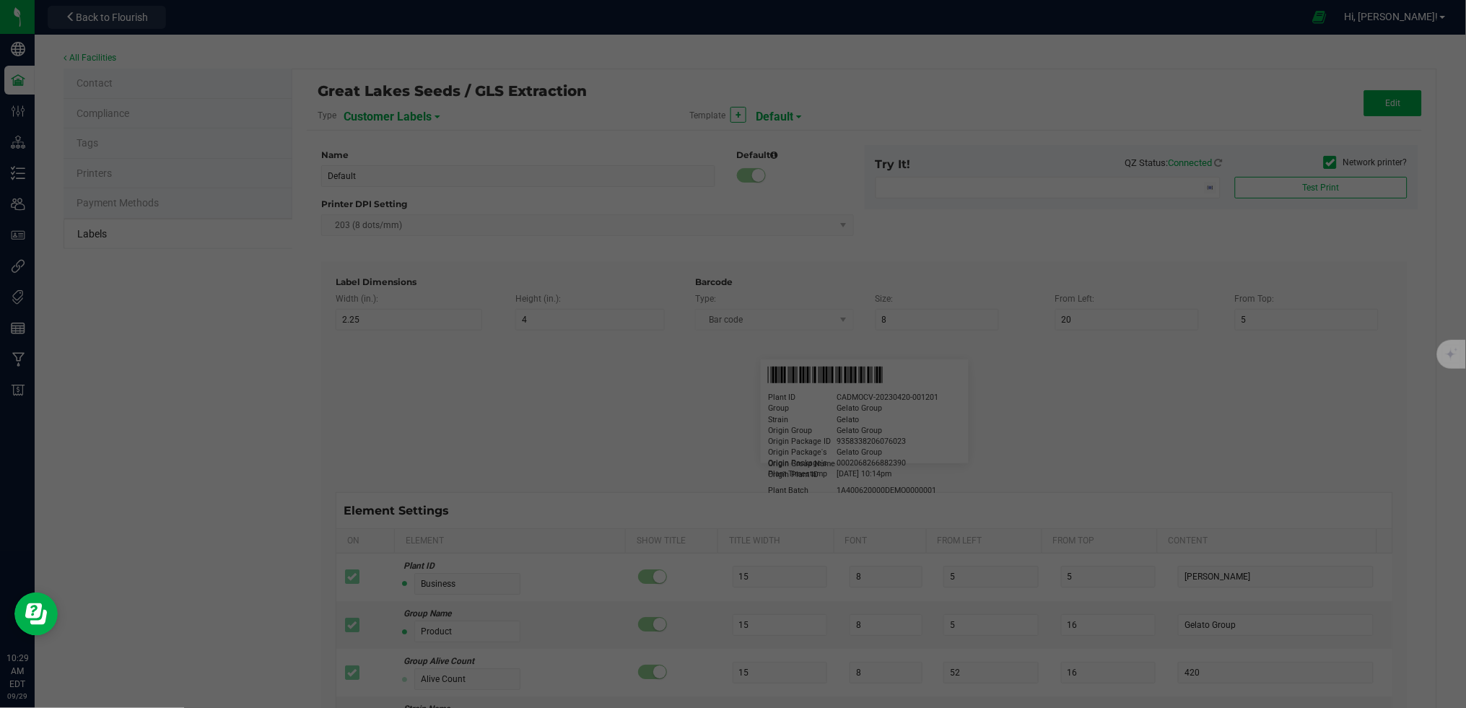
type input "10"
type input "AU-PA-000439"
type input "Example"
type input "10"
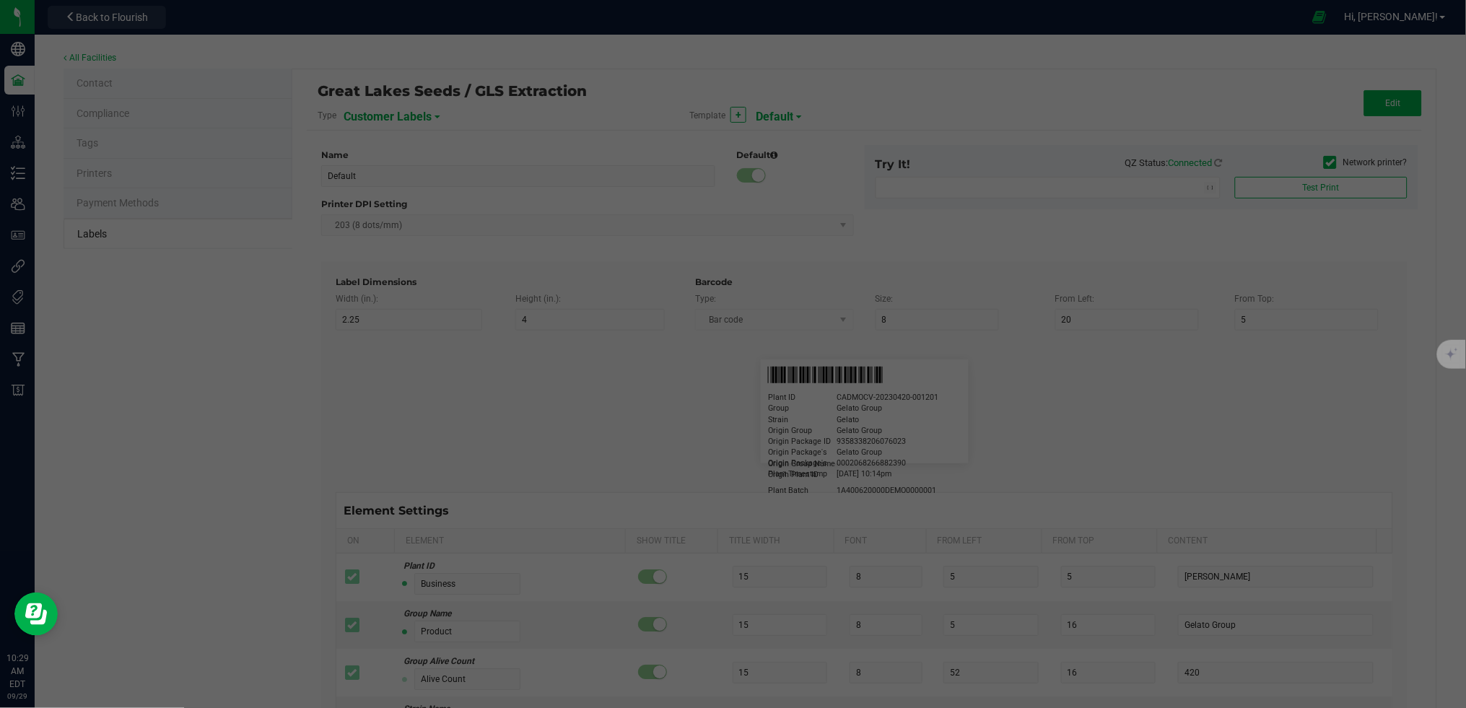
type input "10"
type input "Editable text field"
type input "Package ID"
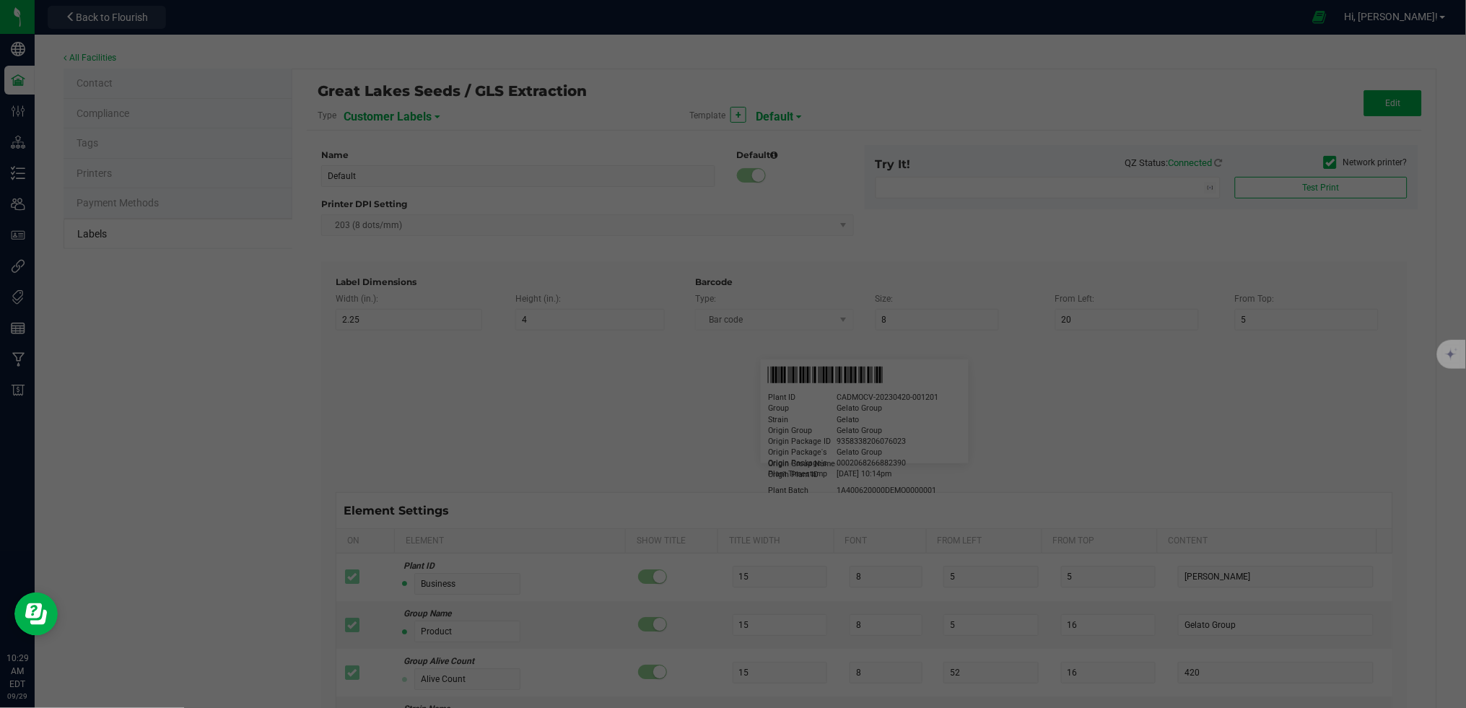
type input "15"
type input "5"
type input "10"
type input "CADMODS-20230420-096"
type input "Lot Number"
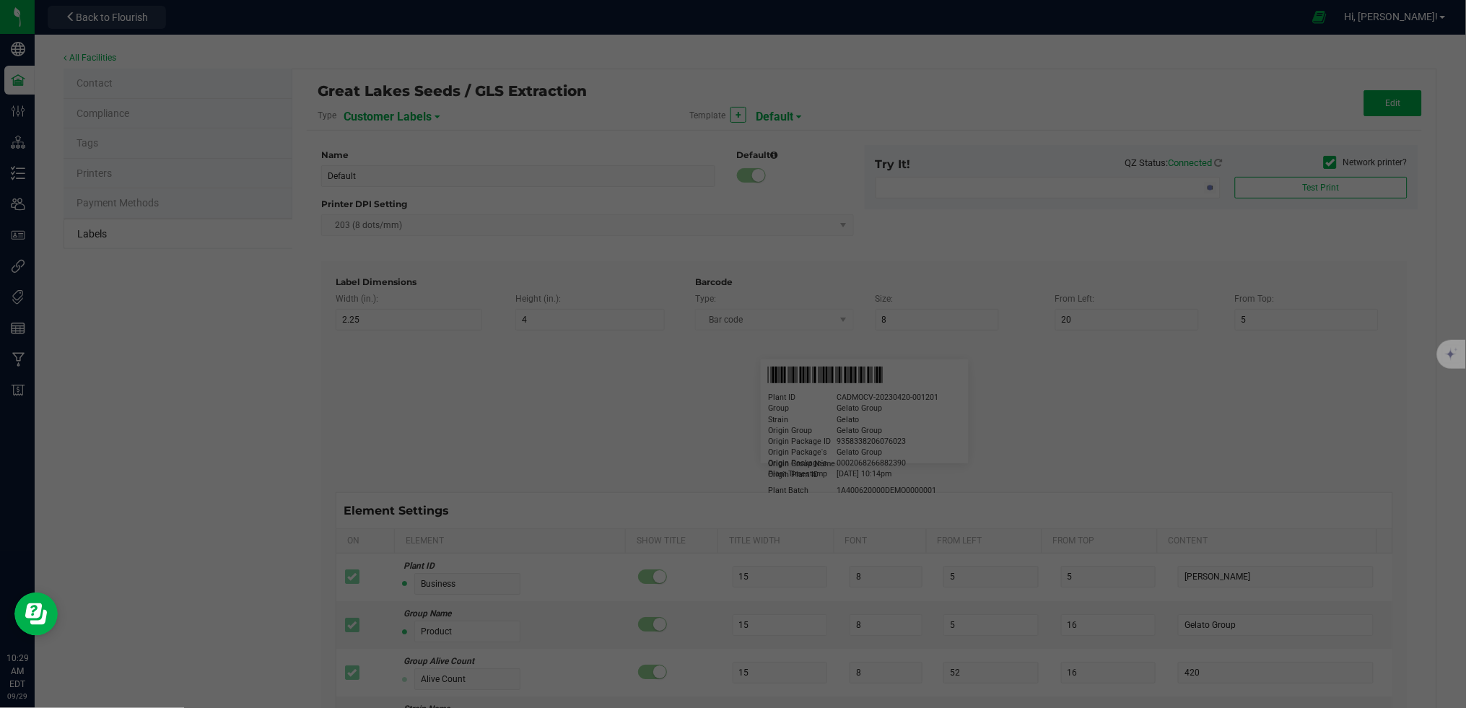
type input "15"
type input "5"
type input "10"
type input "LOTPXGDP-0912"
type input "Brand"
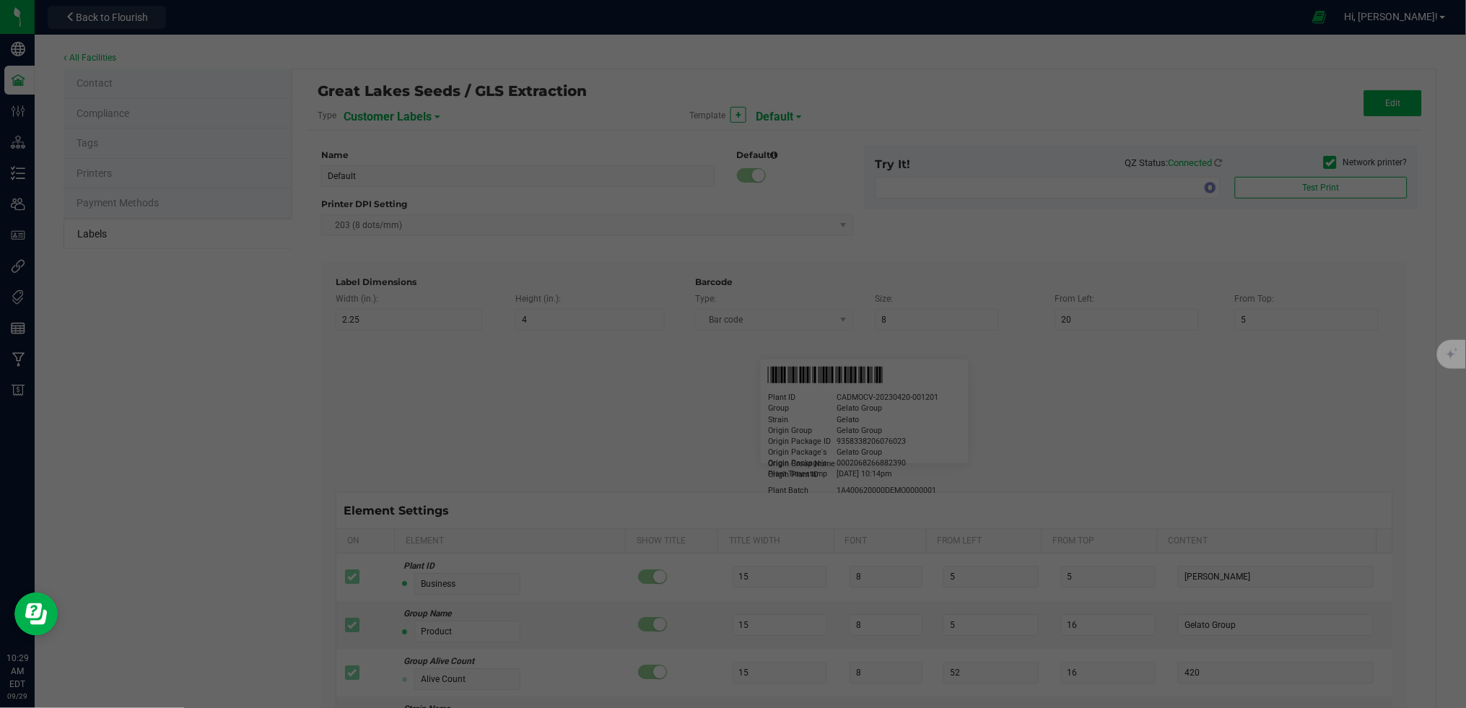
type input "15"
type input "5"
type input "30"
type input "Cannabis Co."
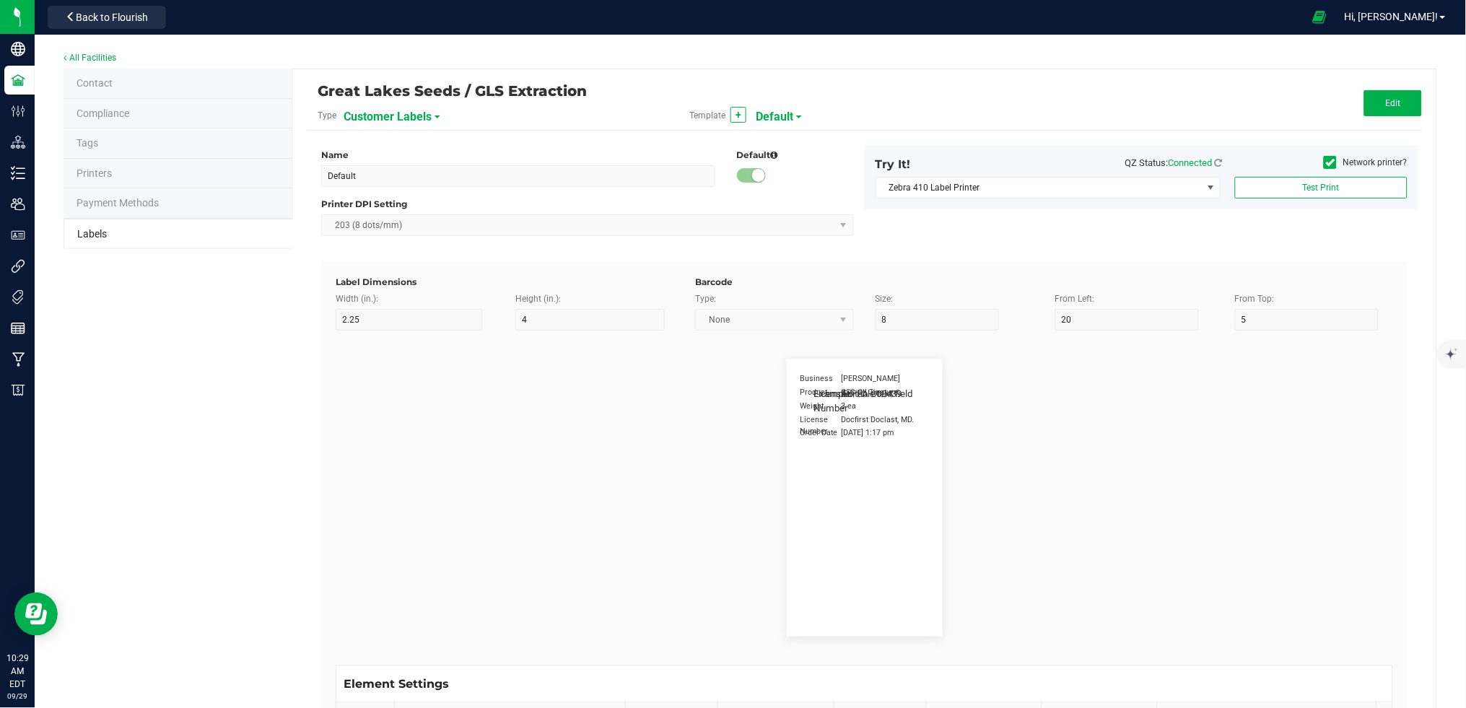
click at [413, 122] on span "Customer Labels" at bounding box center [387, 117] width 88 height 25
click at [399, 196] on span "Package Labels" at bounding box center [379, 201] width 61 height 10
type input "GRIP Big Box RIGHT"
type input "1.25"
type input "15"
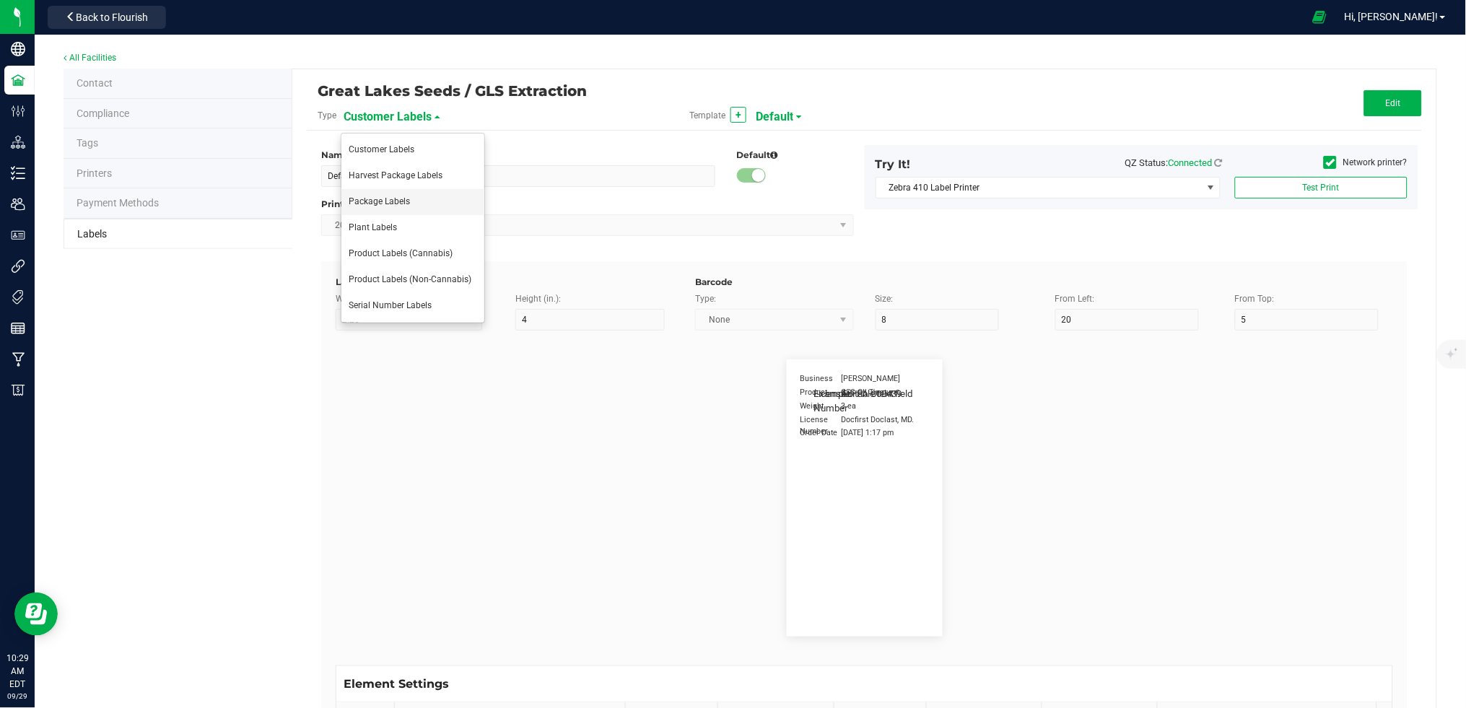
type input "10"
type input "30"
type input "METRC"
type input "14"
type input "11.5"
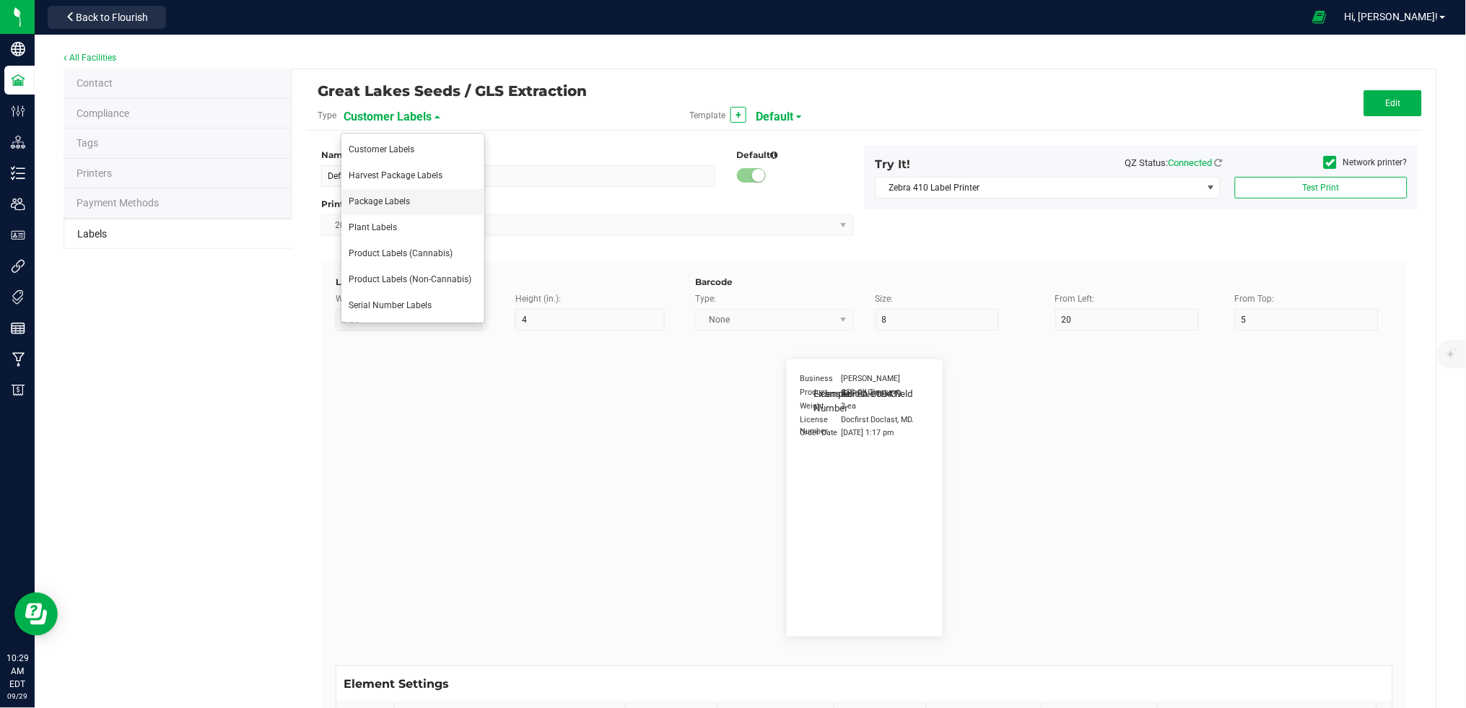
type input "CADMODS-20200420-096"
type input "Size"
type input "25"
type input "10"
type input "14"
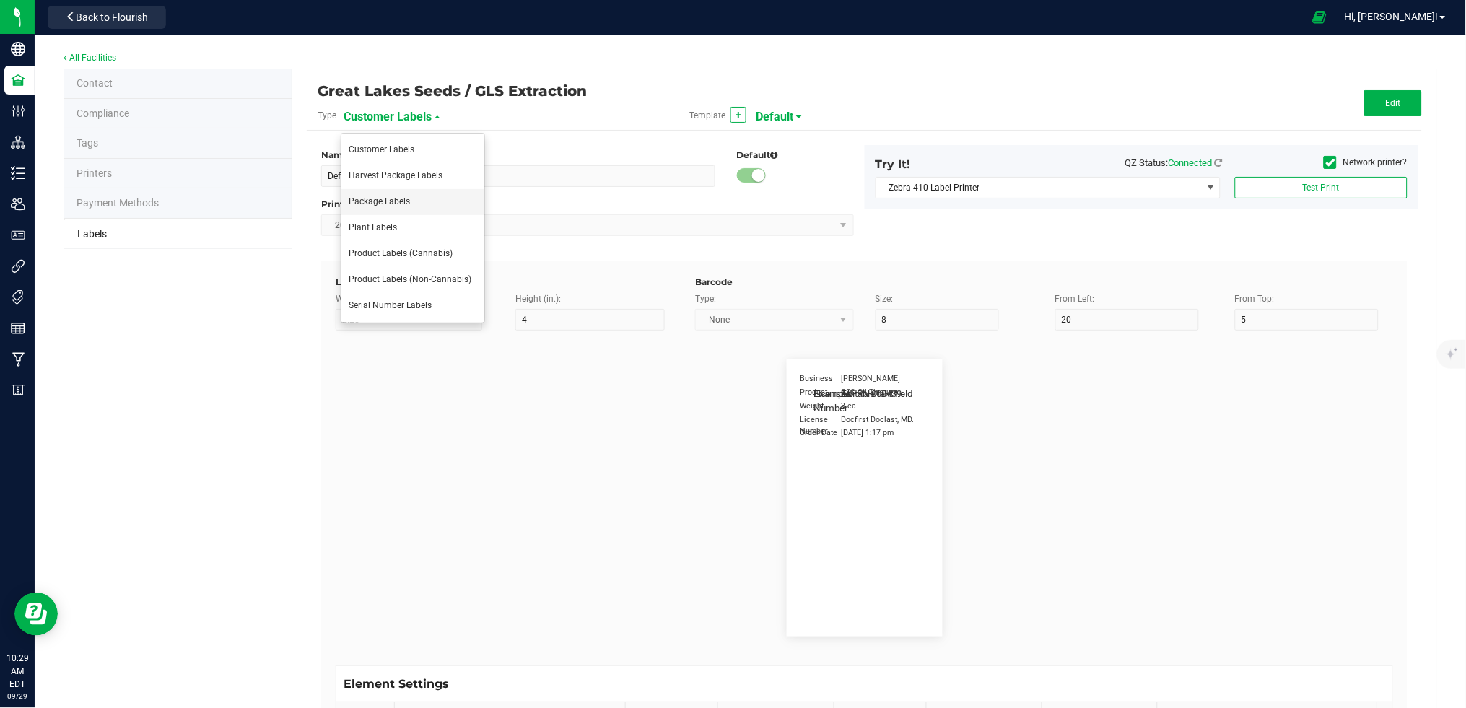
type input "50 each"
type input "GLS"
type input "8"
type input "12"
type input "10"
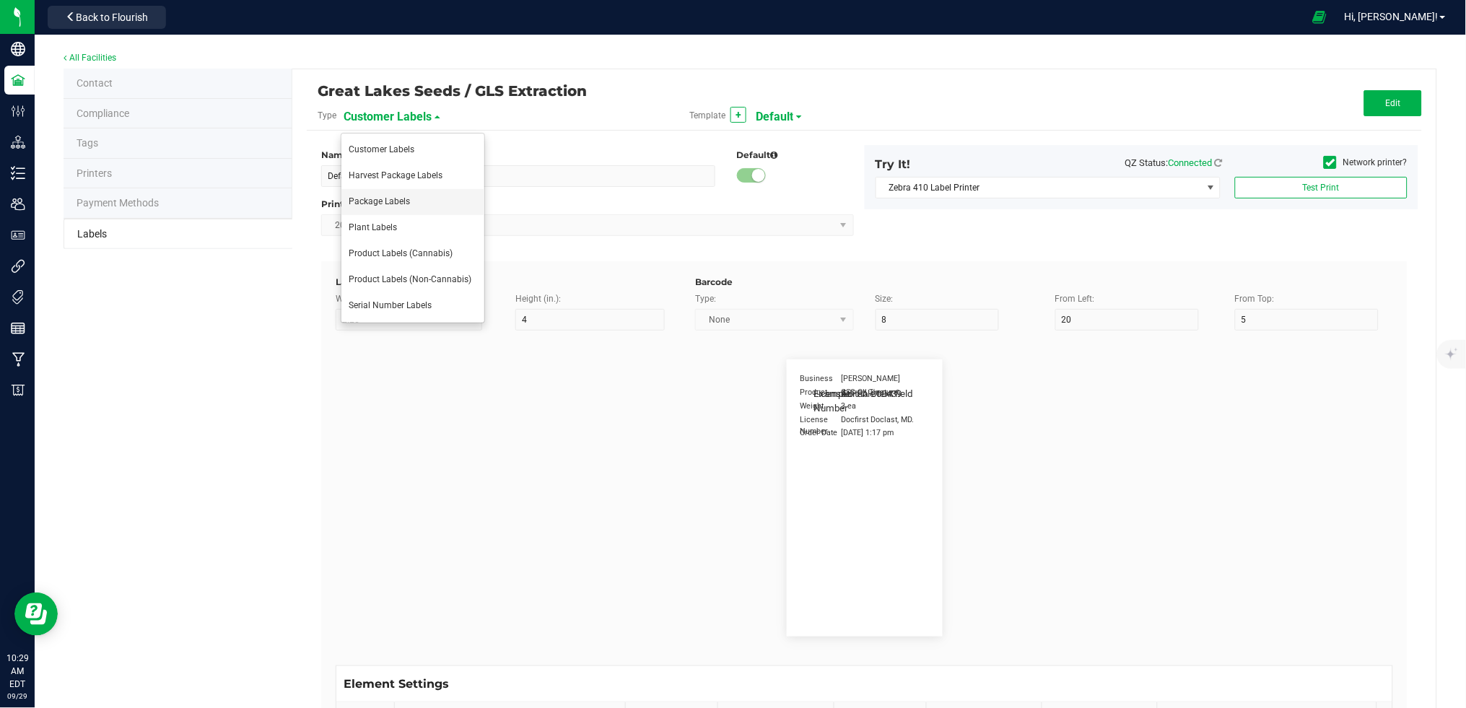
type input "AU-P-000439"
type input "SKU Name"
type input "25"
type input "18"
type input "Gelato Pen"
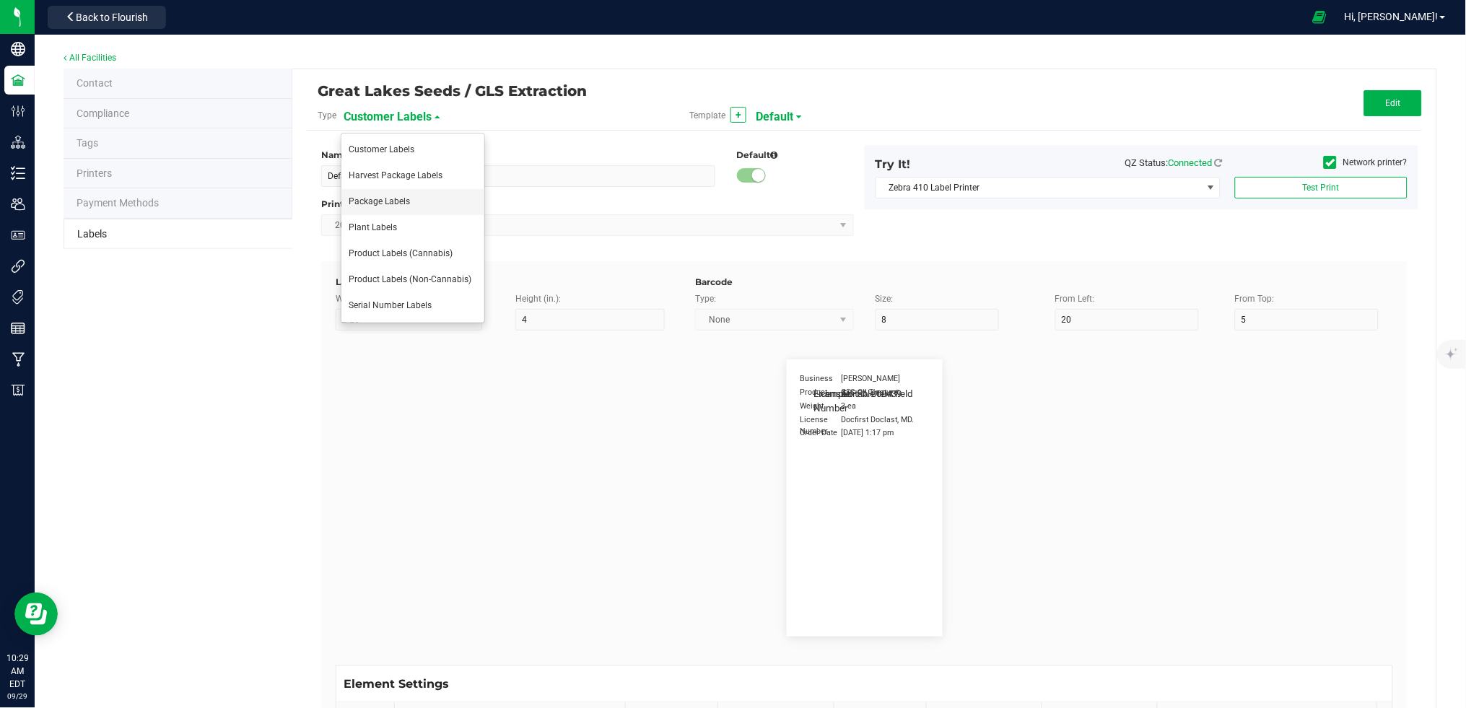
type input "Strain"
type input "25"
type input "10"
type input "15"
type input "Gelato"
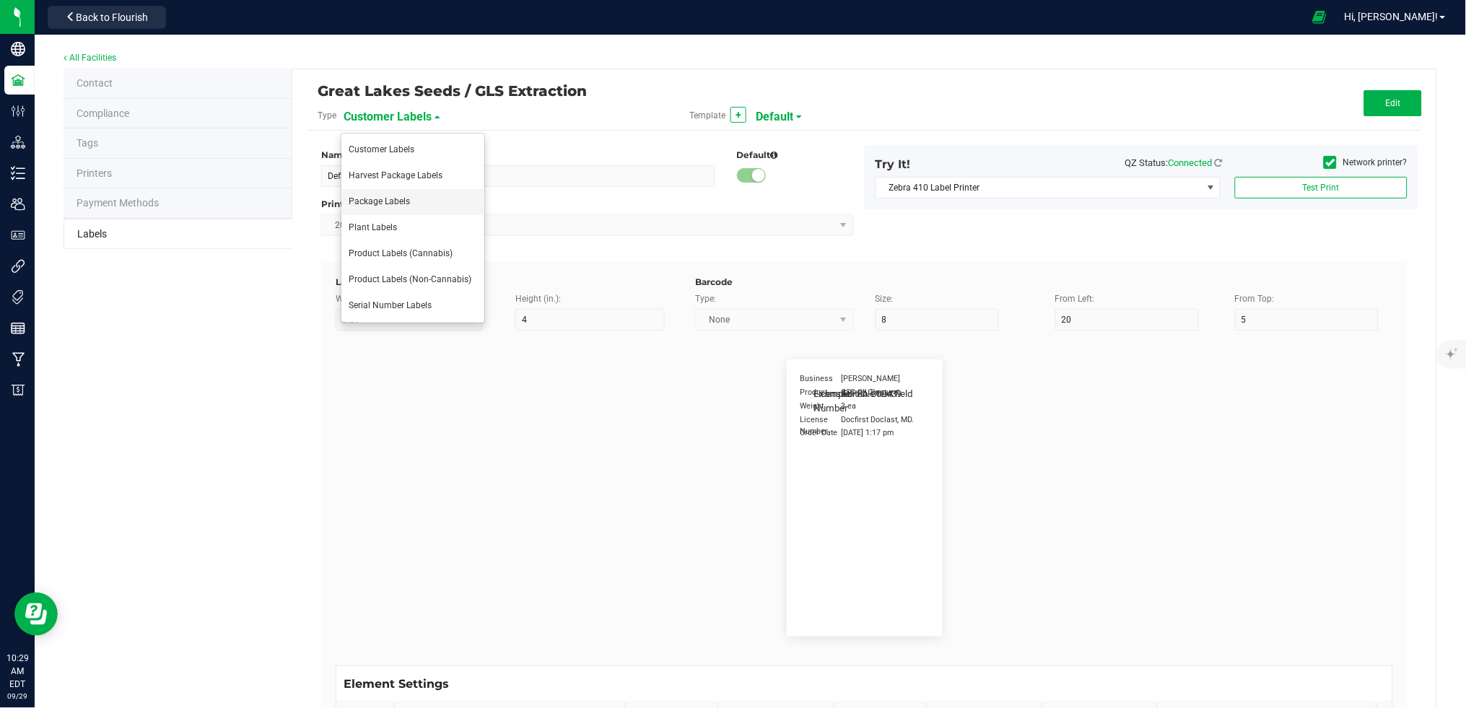
type input "Package Date"
type input "25"
type input "5"
type input "25"
type input "4/20/2023 10:14pm"
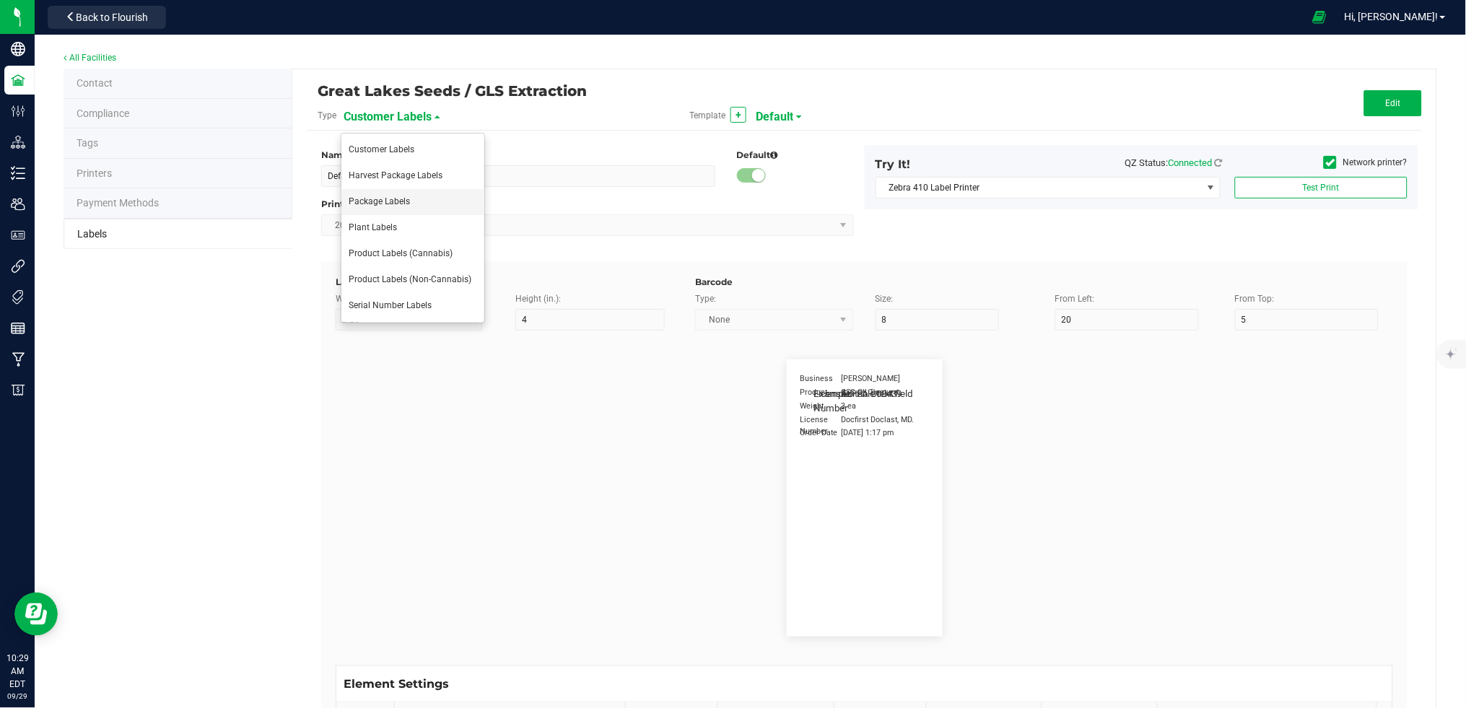
type input "Lot Number"
type input "25"
type input "5"
type input "30"
type input "LOT918234"
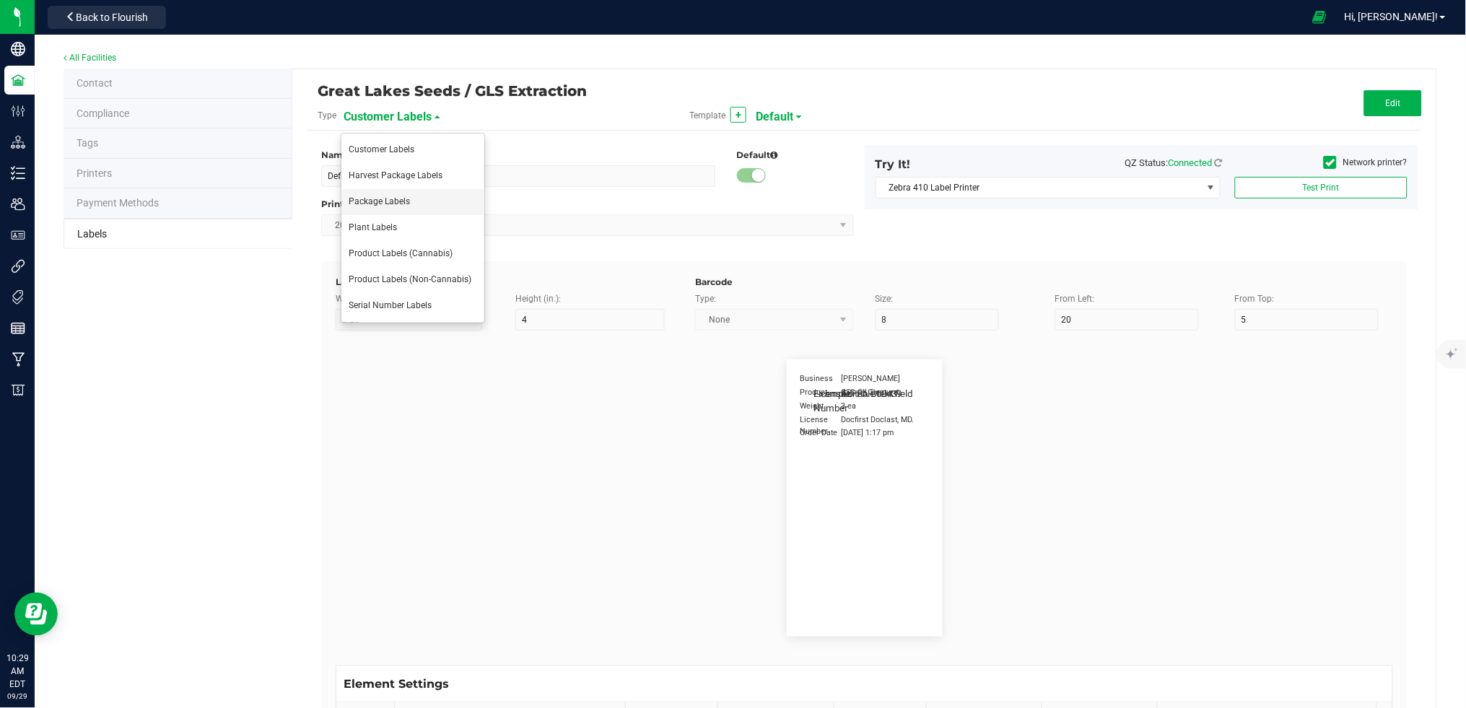
type input "SKU"
type input "25"
type input "10"
type input "30"
type input "42P017"
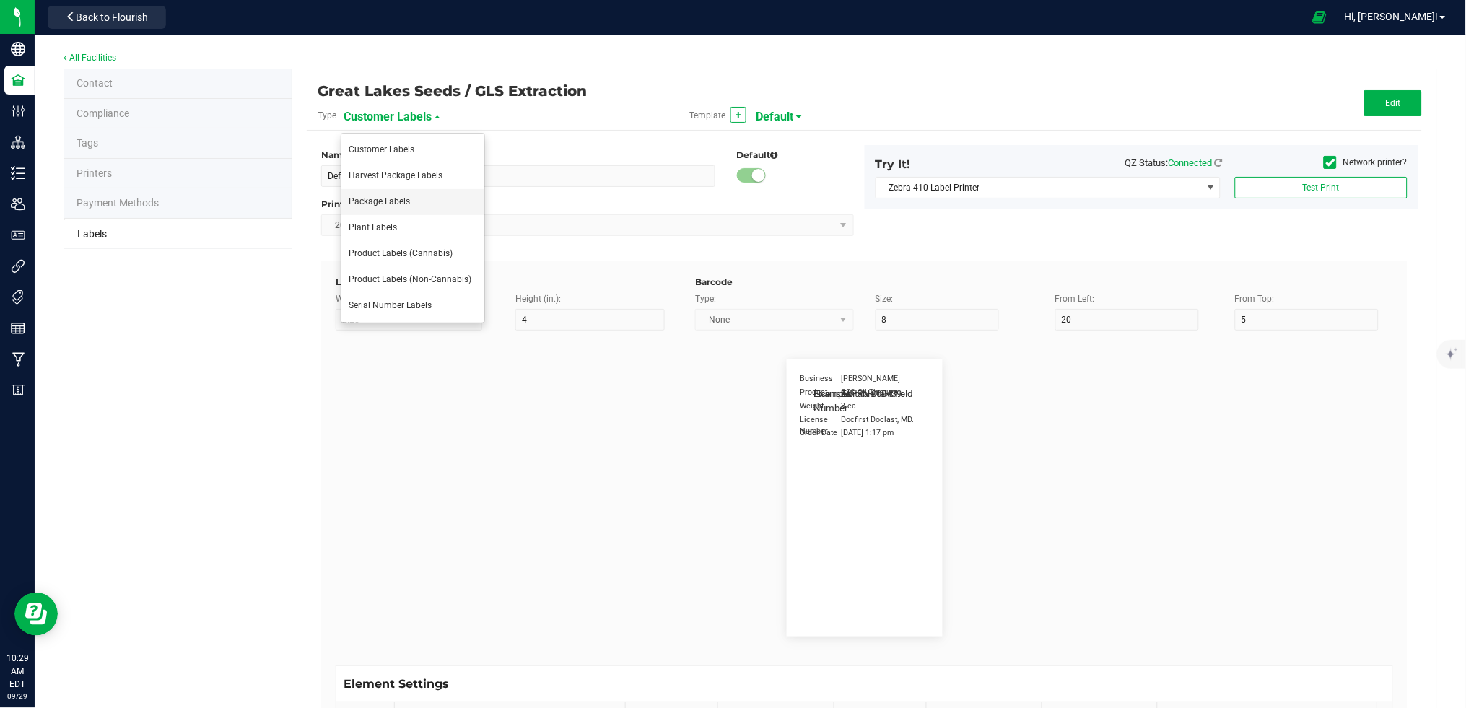
type input "Ref Field 1"
type input "25"
type input "10"
type input "35"
type input "Ref Field 1 Value"
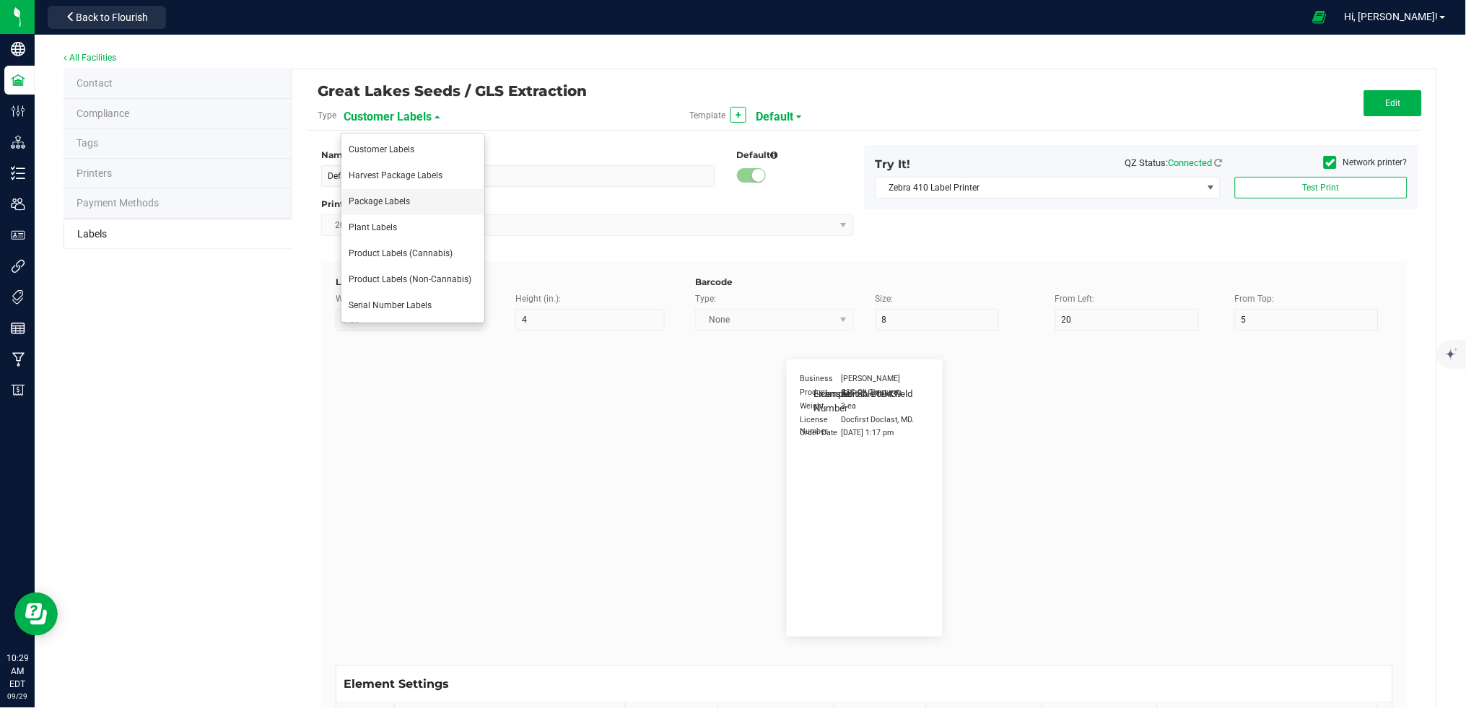
type input "Ref Field 2"
type input "25"
type input "10"
type input "35"
type input "Ref Field 2 Value"
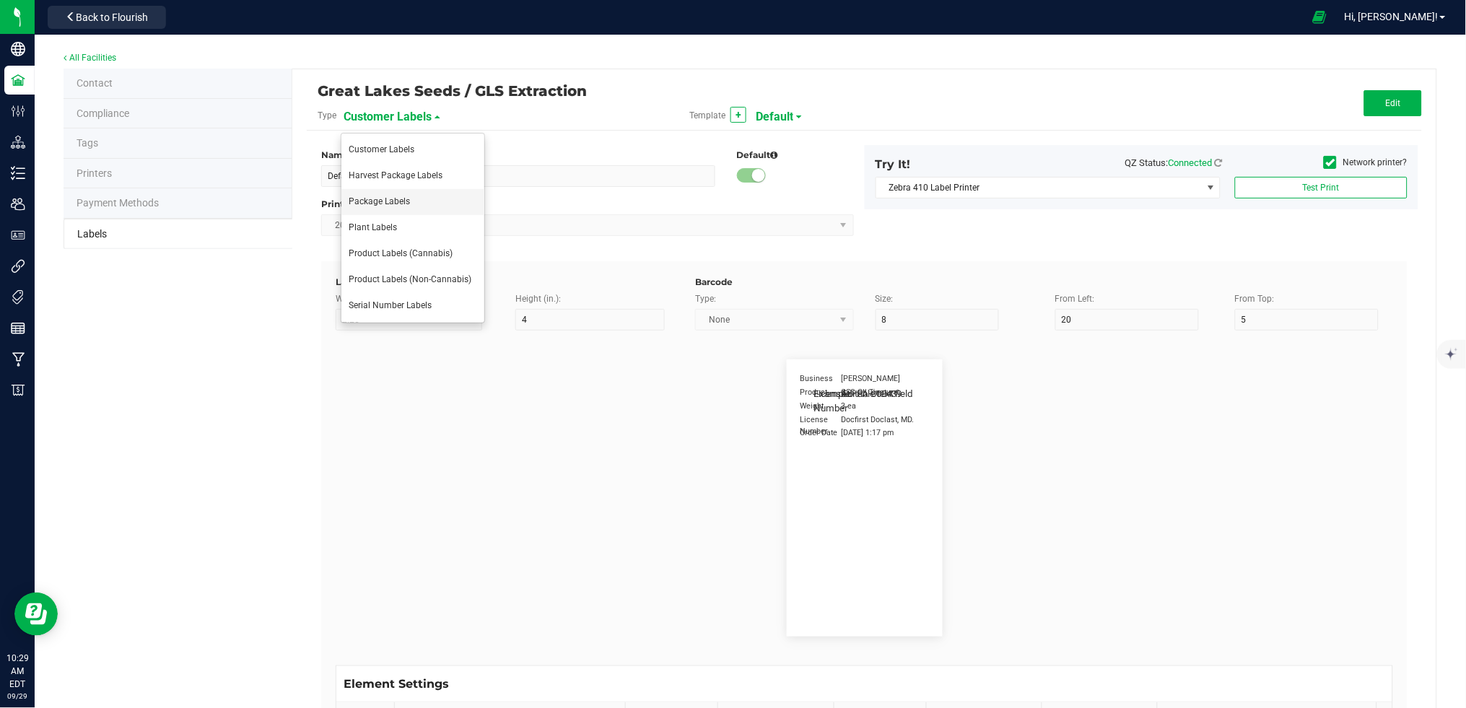
type input "Ref Field 3"
type input "25"
type input "10"
type input "35"
type input "Ref Field 3 Value"
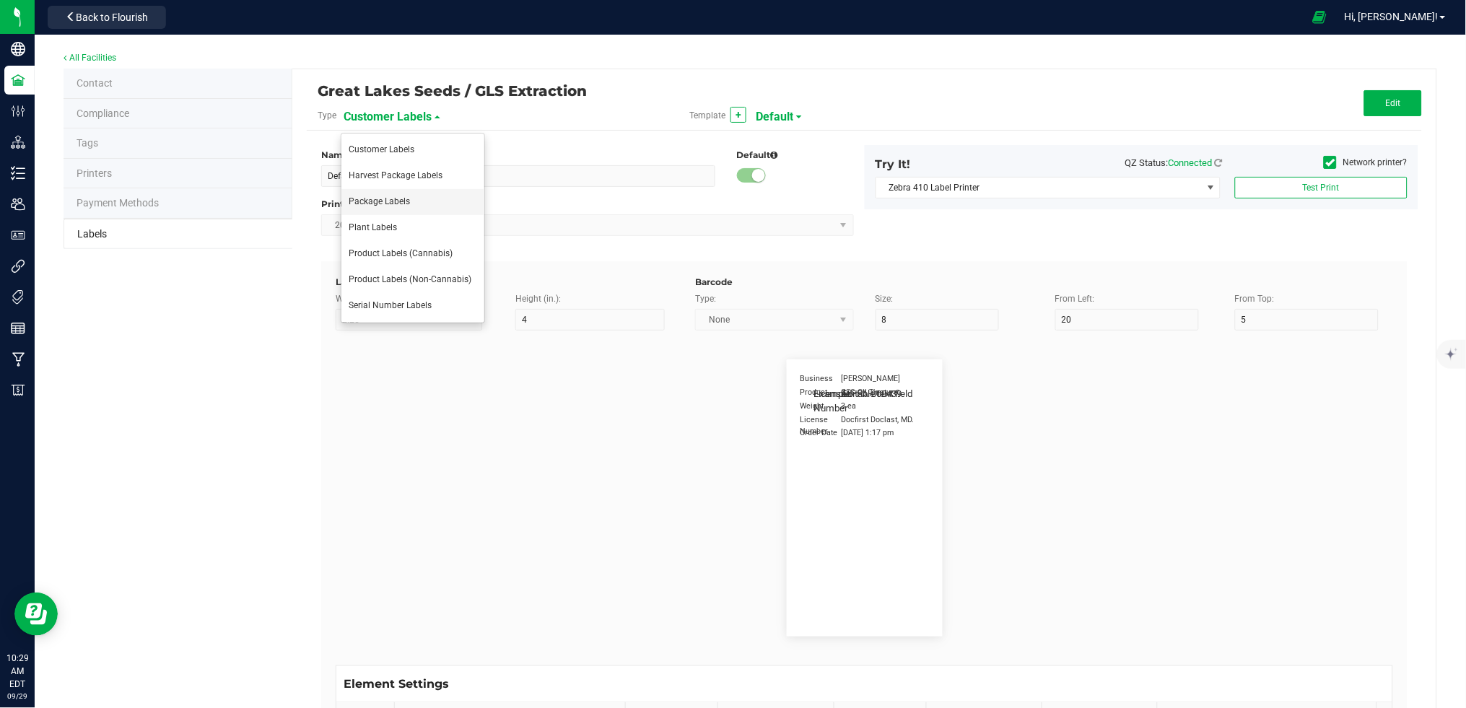
type input "Item Ref Field 1"
type input "25"
type input "10"
type input "35"
type input "Item Ref Field 1 Value"
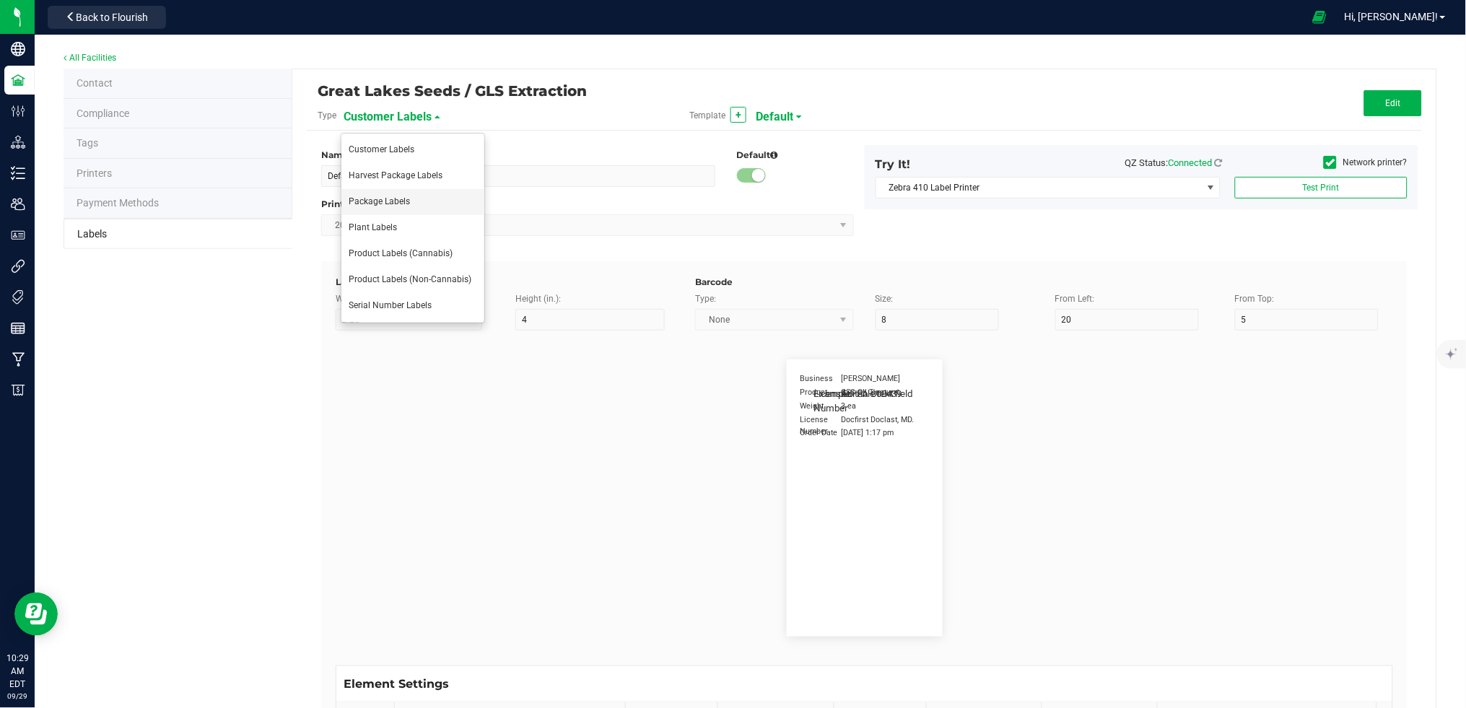
type input "Item Ref Field 2"
type input "25"
type input "10"
type input "35"
type input "Item Ref Field 2 Value"
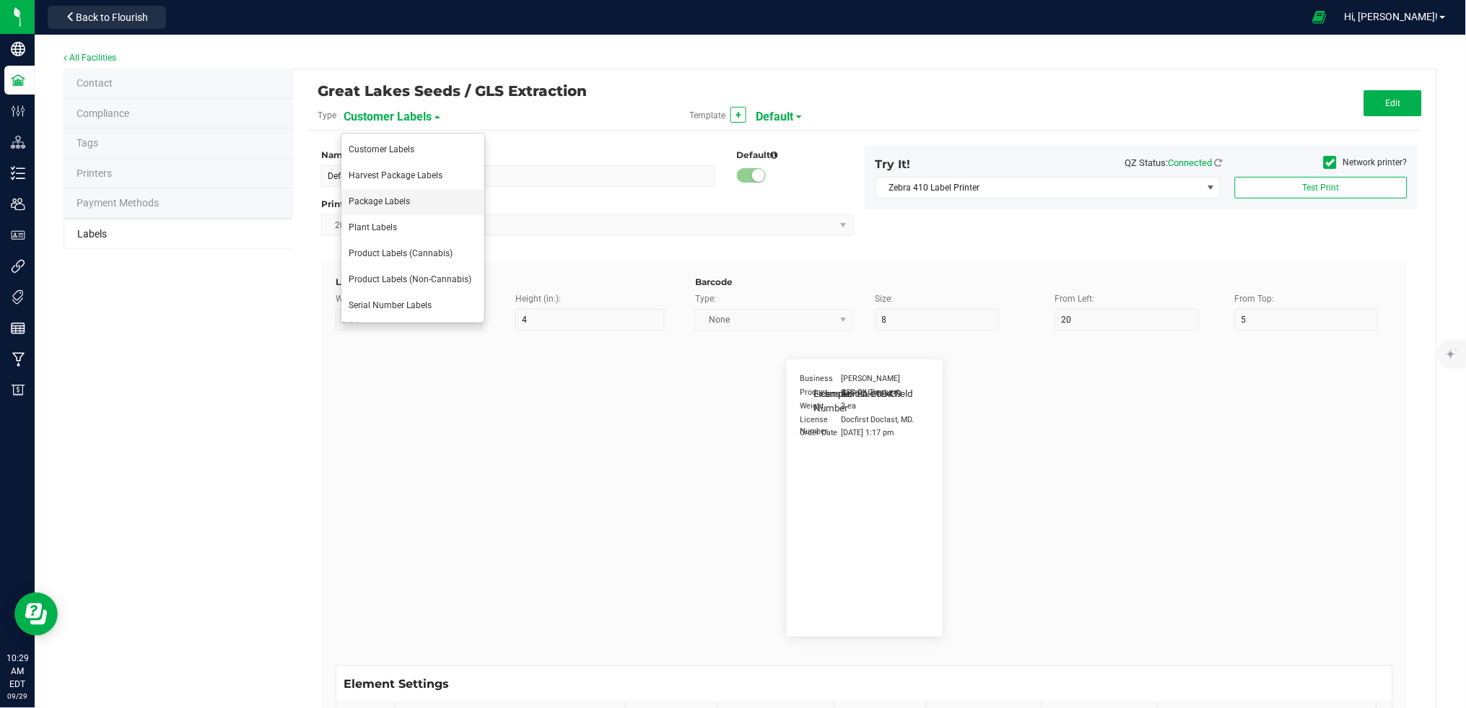
type input "Item Ref Field 3"
type input "25"
type input "10"
type input "35"
type input "Item Ref Field 3 Value"
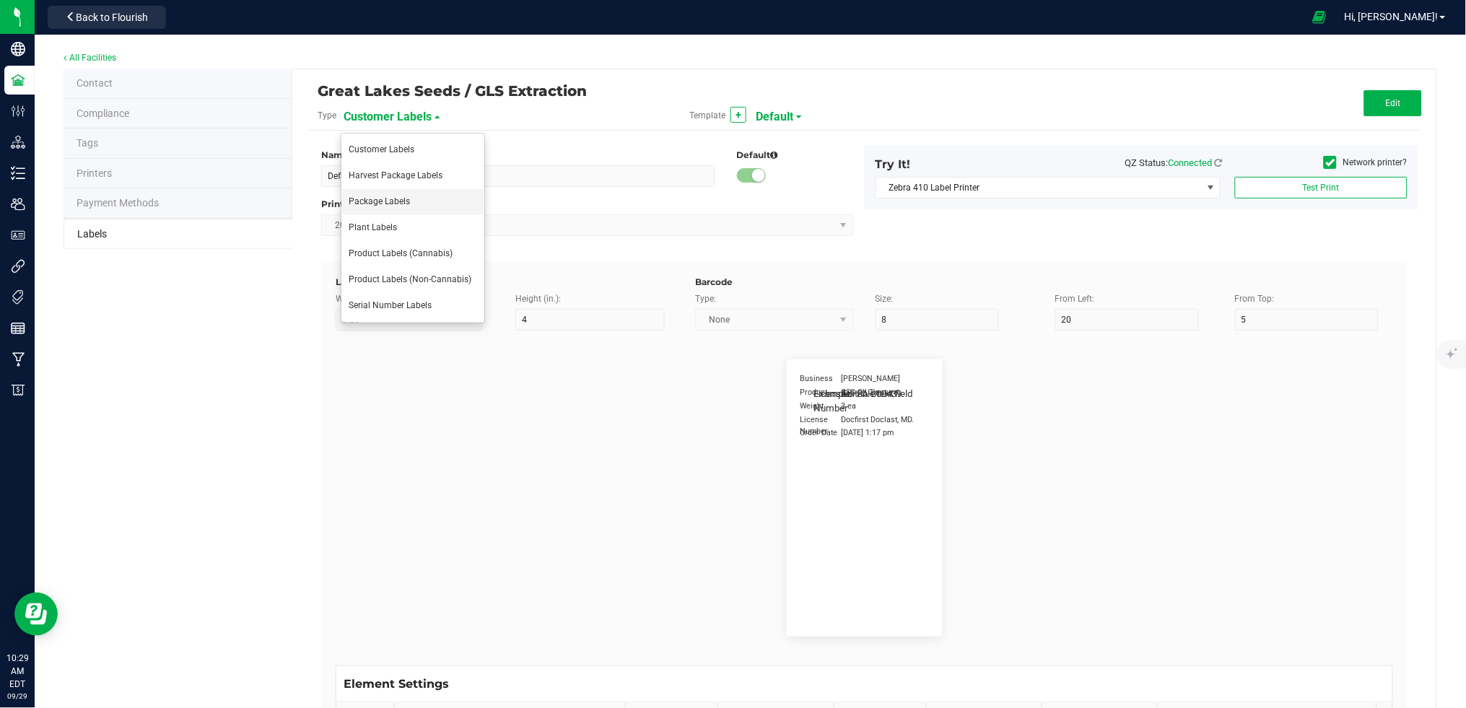
type input "Item Ref Field 4"
type input "25"
type input "10"
type input "35"
type input "Item Ref Field 4 Value"
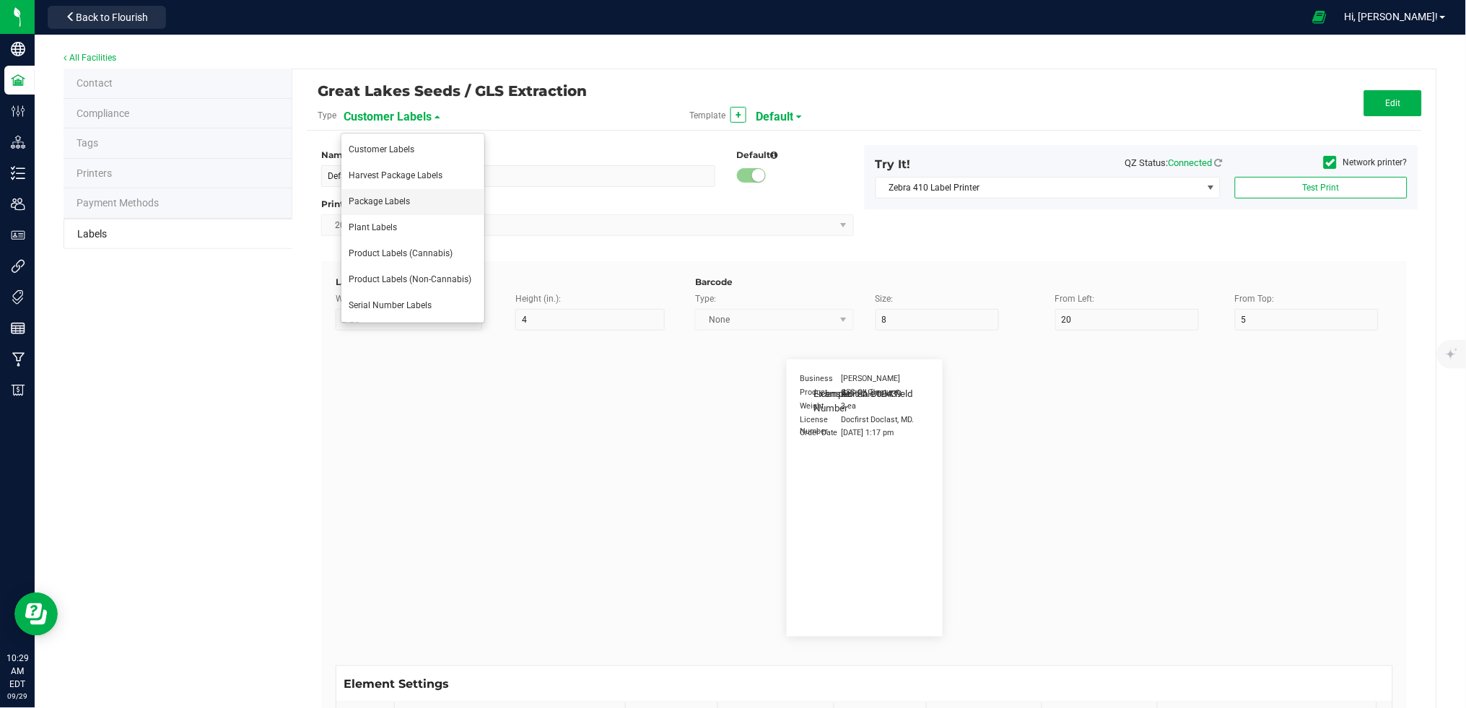
type input "Item Ref Field 5"
type input "25"
type input "10"
type input "35"
type input "Item Ref Field 5 Value"
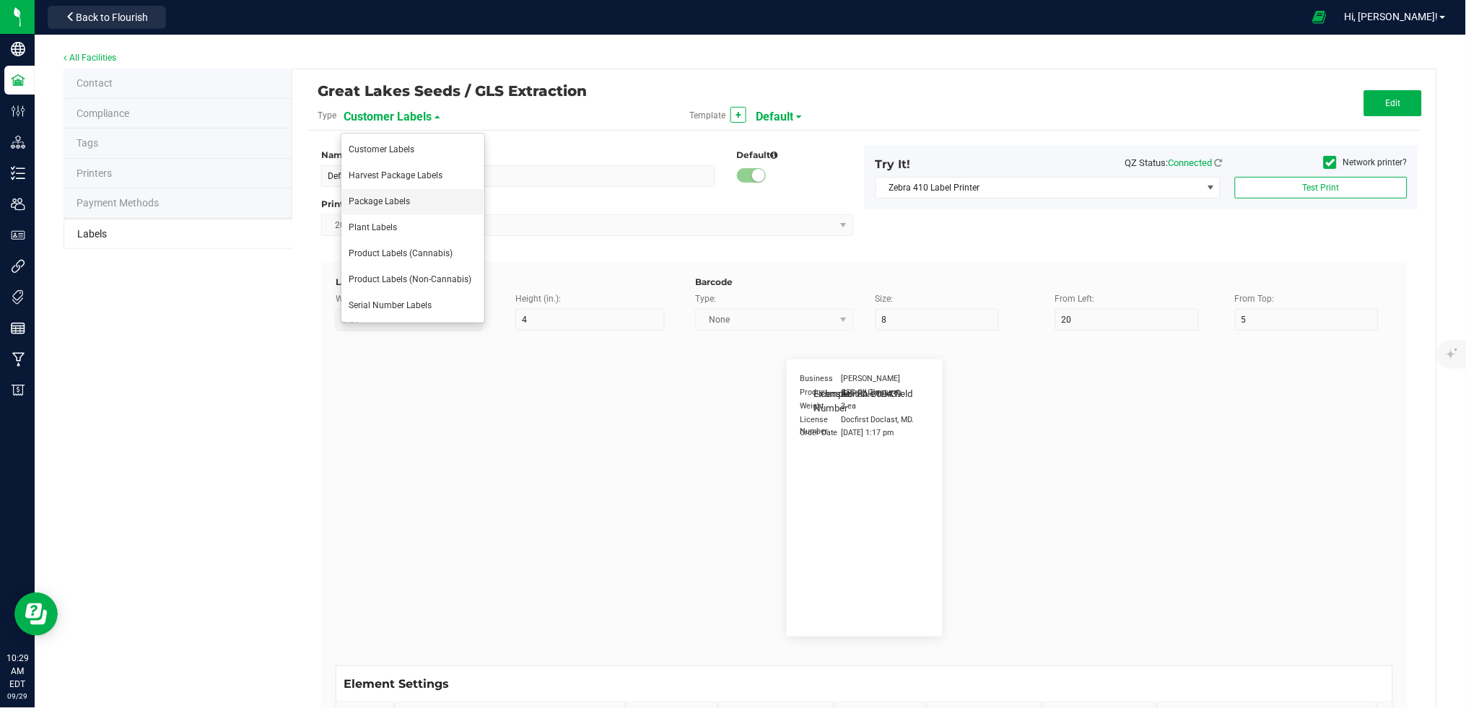
type input "NDC Number"
type input "25"
type input "10"
type input "35"
type input "[PHONE_NUMBER]"
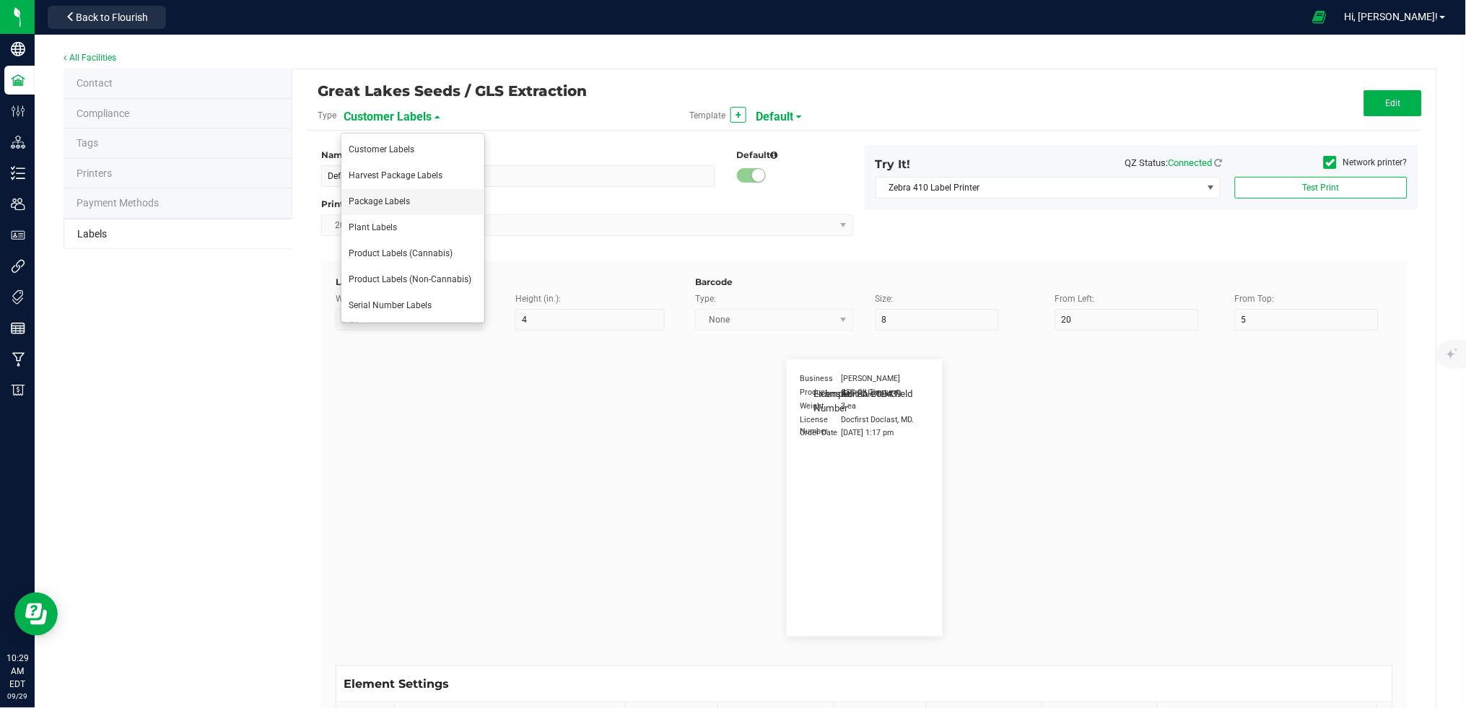
type input "Number of Servings"
type input "25"
type input "10"
type input "35"
type input "4 servings/item"
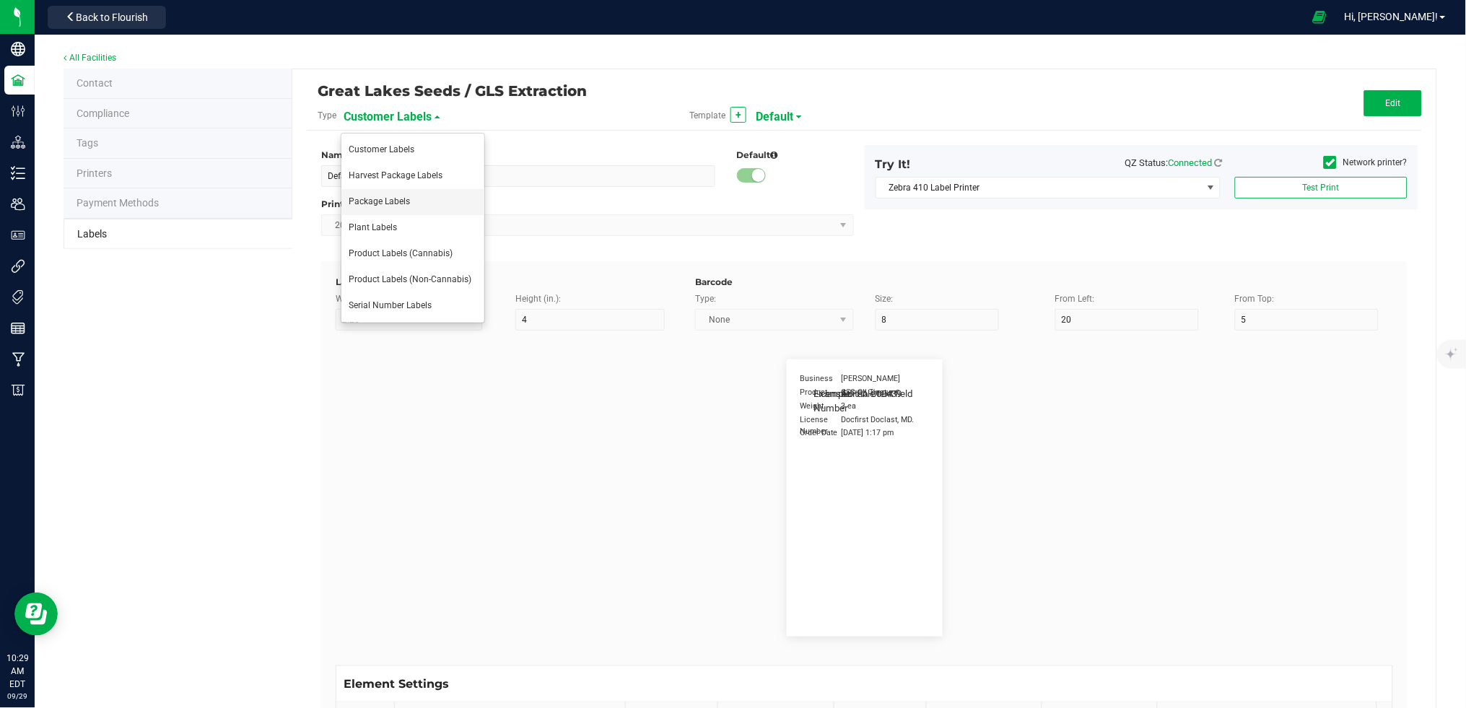
type input "Serving Size"
type input "25"
type input "10"
type input "35"
type input "1 cup"
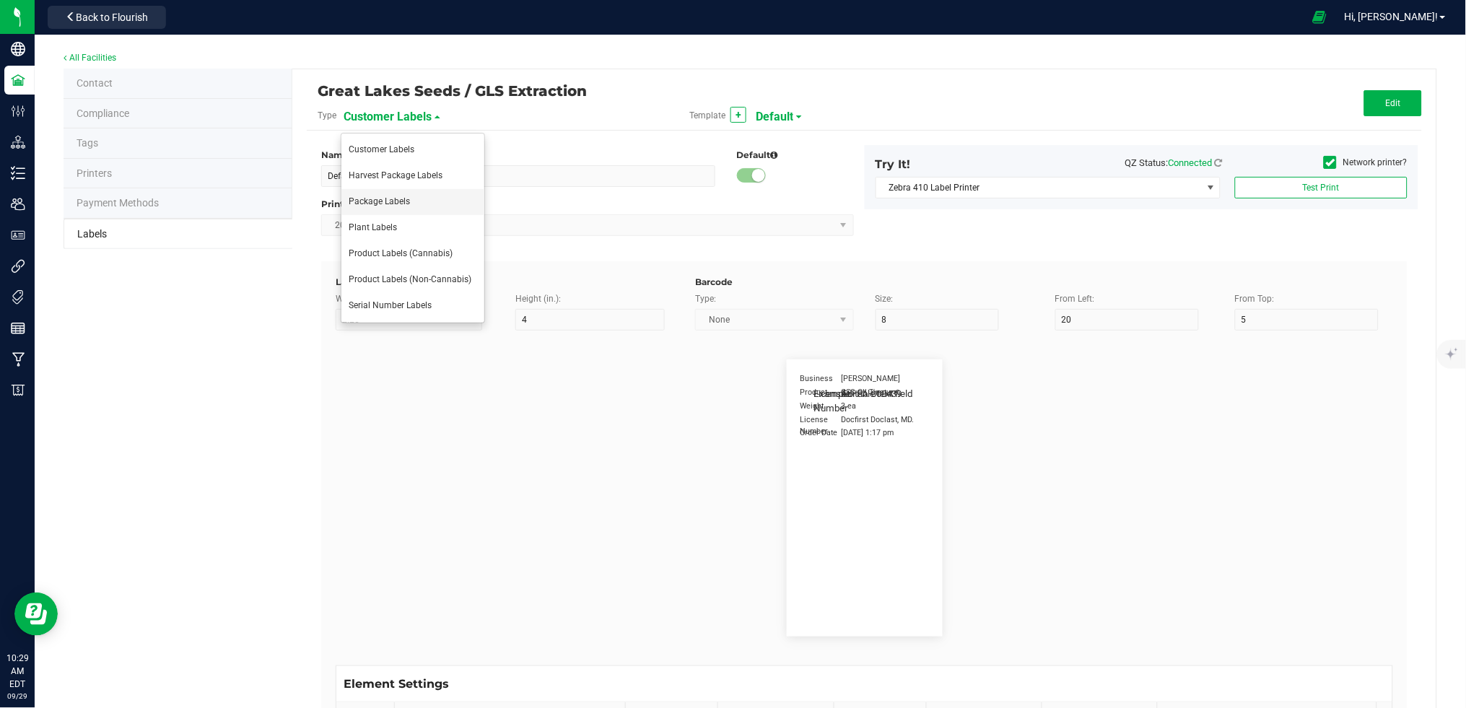
type input "Serving Size (Grams)"
type input "25"
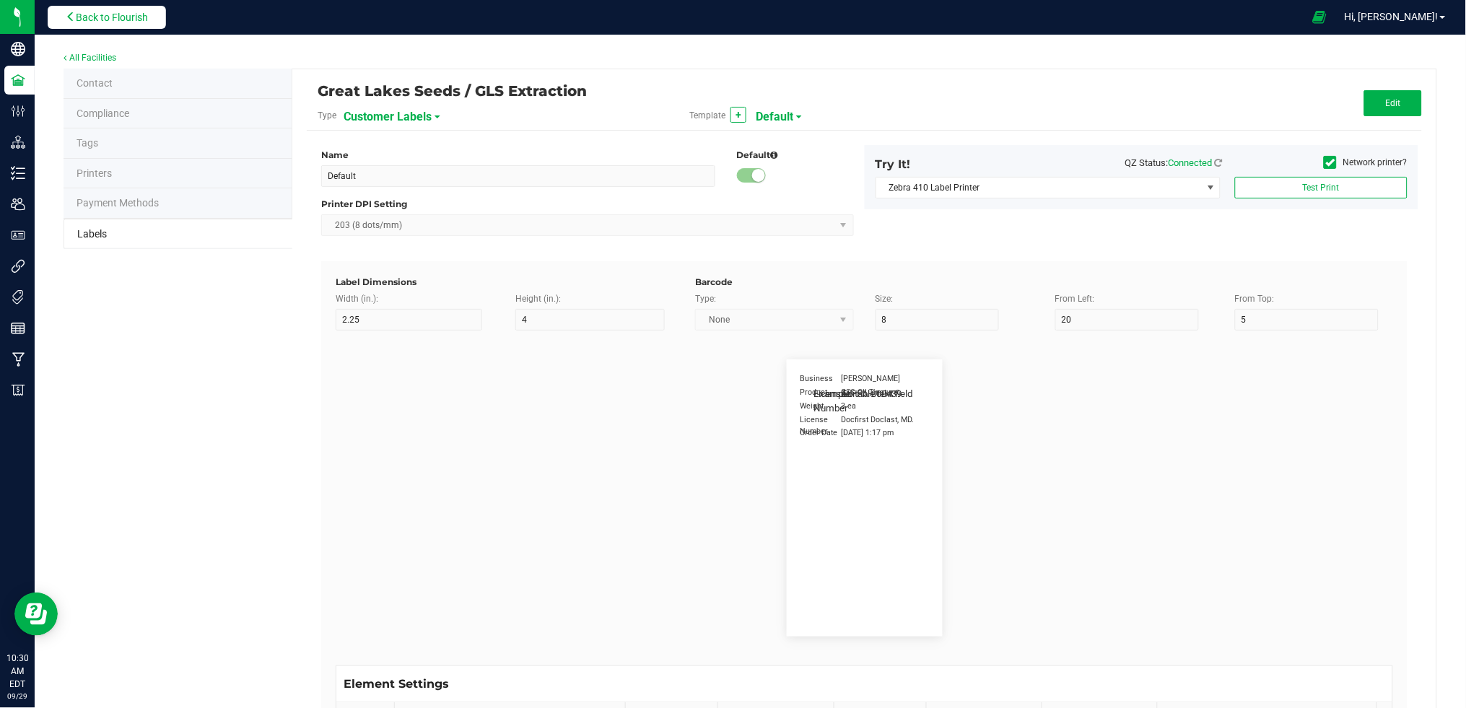
click at [105, 14] on span "Back to Flourish" at bounding box center [112, 18] width 72 height 12
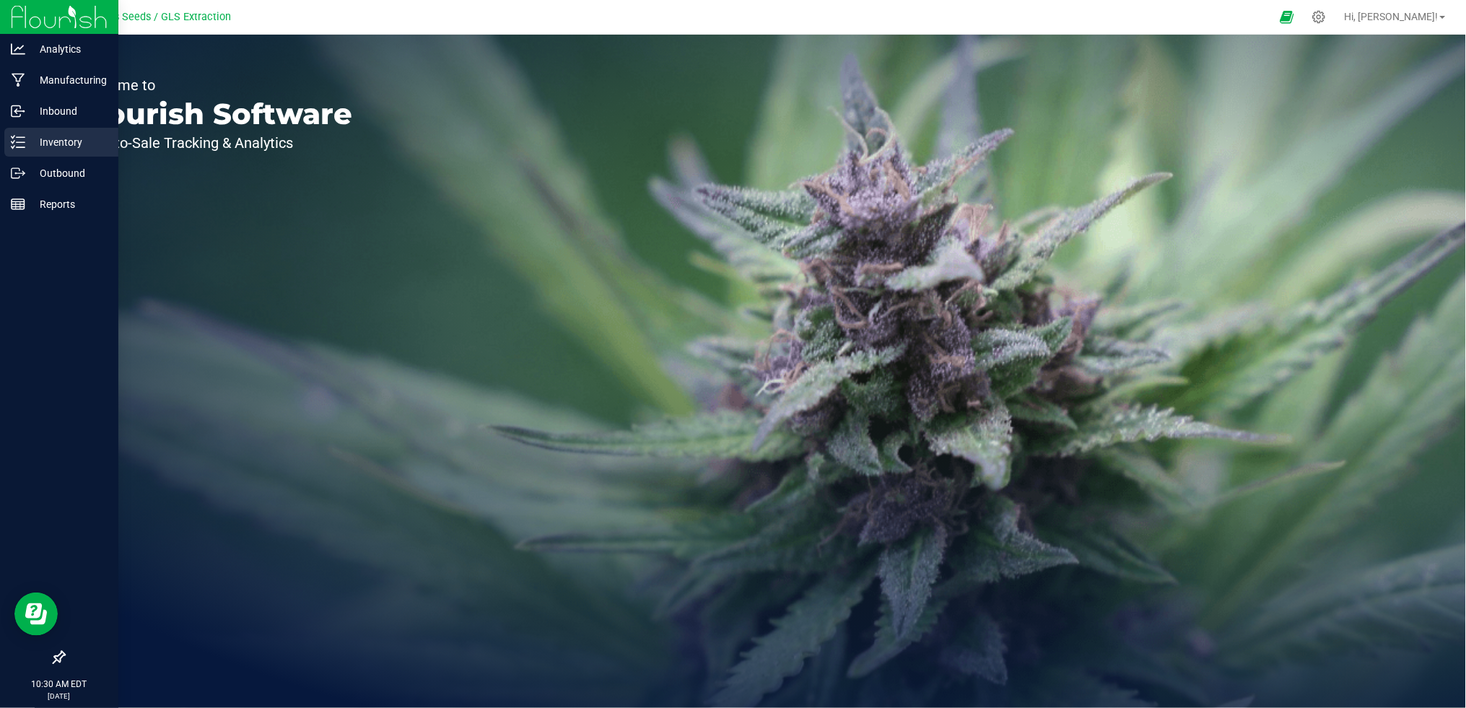
click at [58, 141] on p "Inventory" at bounding box center [68, 141] width 87 height 17
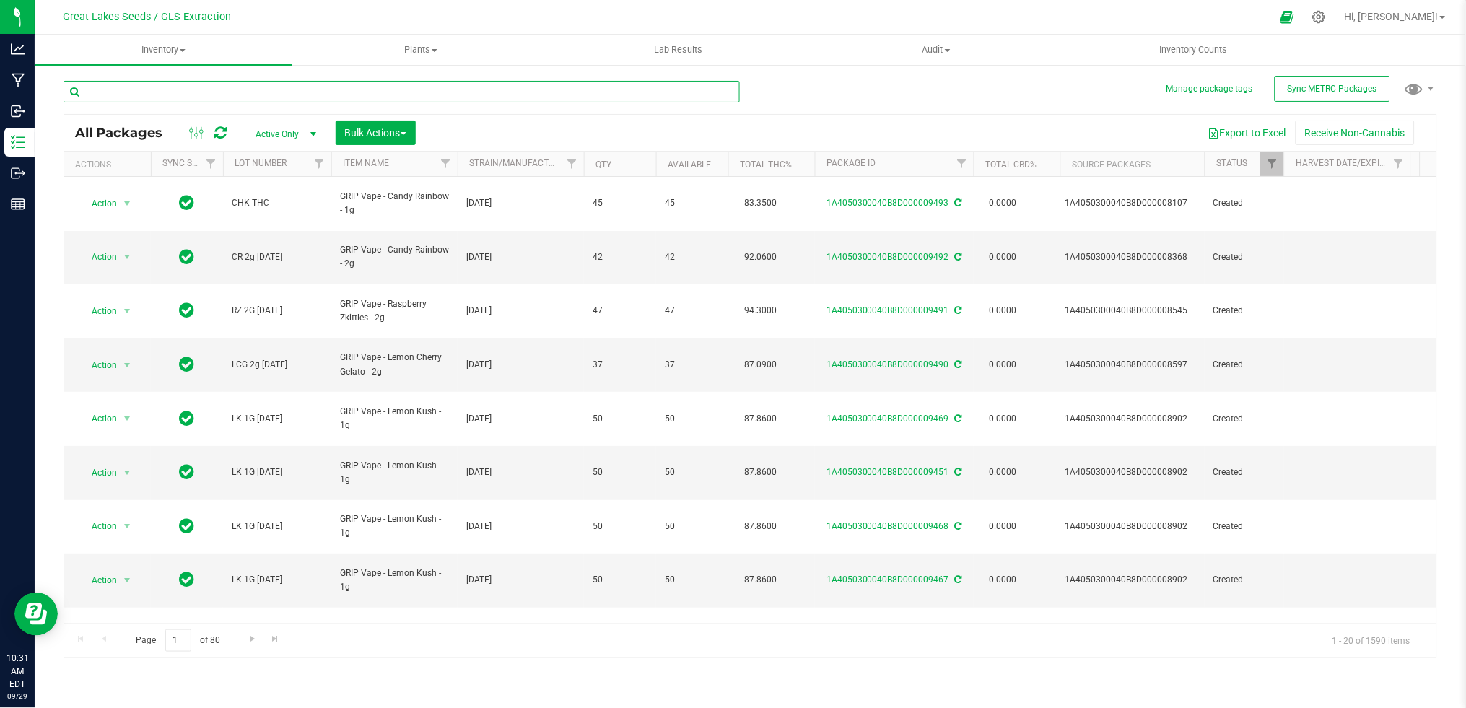
click at [215, 92] on input "text" at bounding box center [402, 92] width 676 height 22
type input "lemon kush"
click at [610, 168] on link "Qty" at bounding box center [603, 164] width 16 height 10
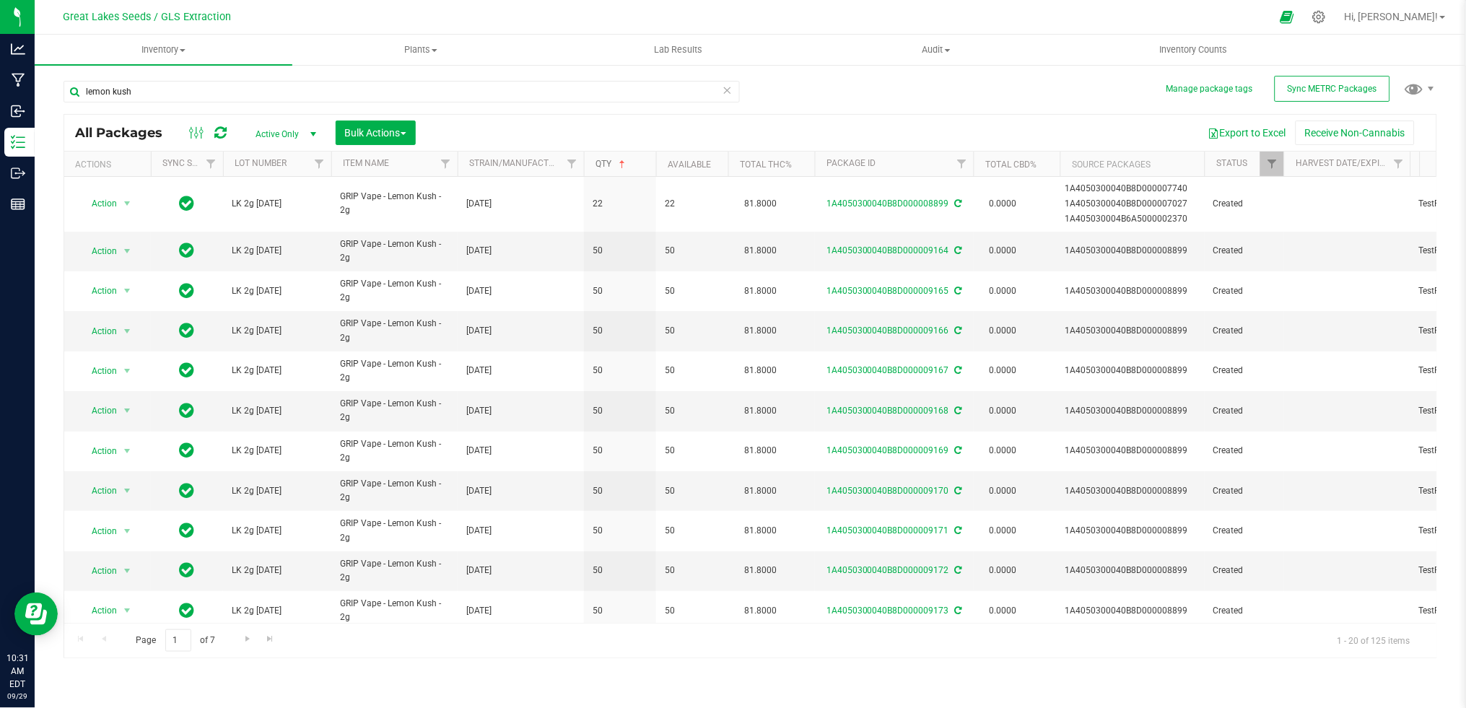
click at [610, 168] on link "Qty" at bounding box center [611, 164] width 32 height 10
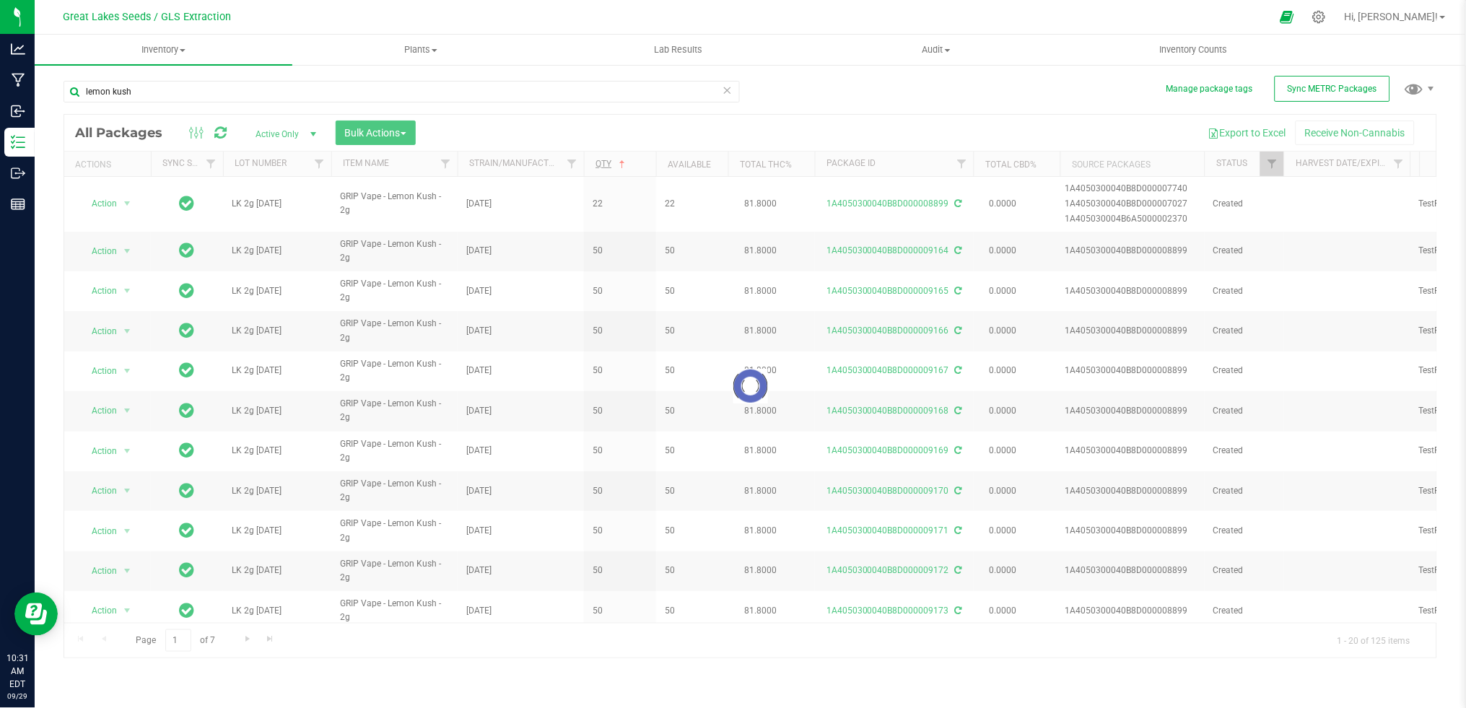
click at [610, 168] on div at bounding box center [750, 386] width 1372 height 543
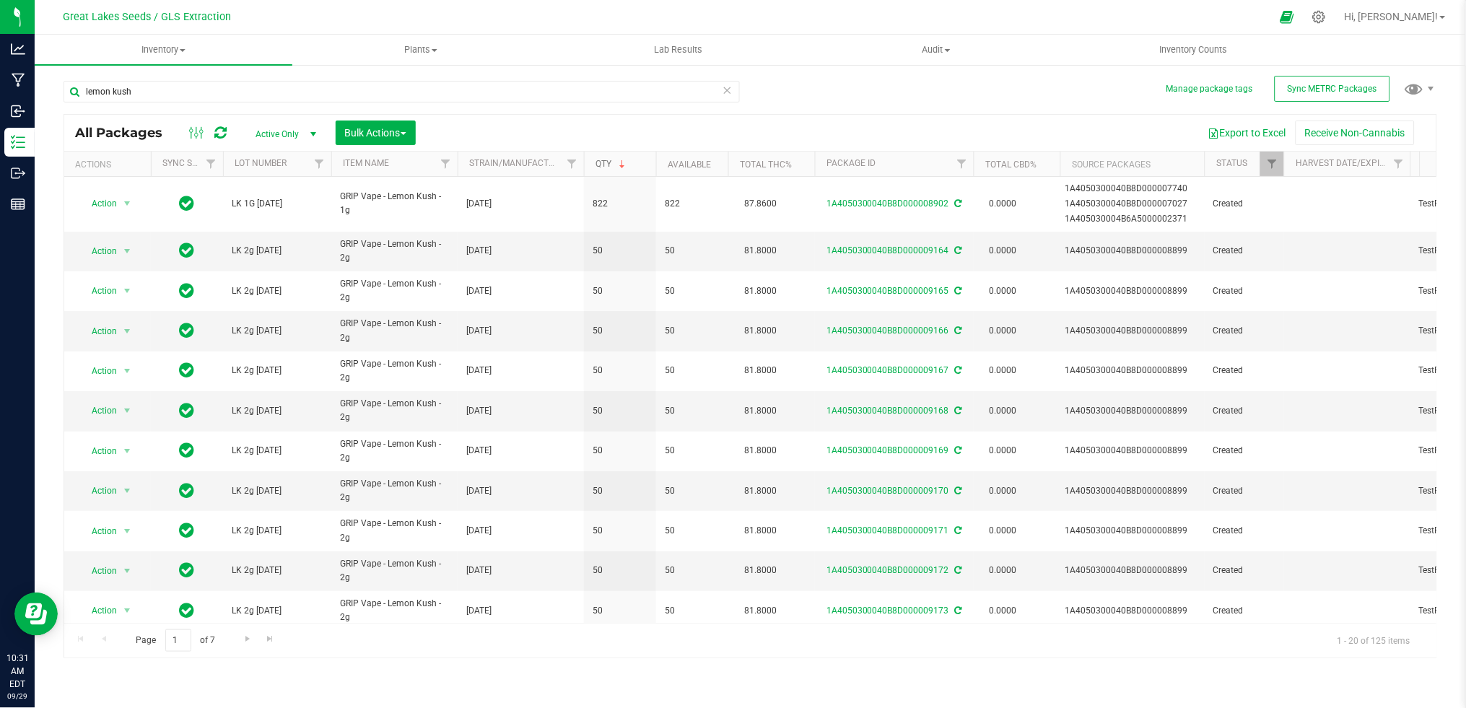
click at [610, 168] on link "Qty" at bounding box center [611, 164] width 32 height 10
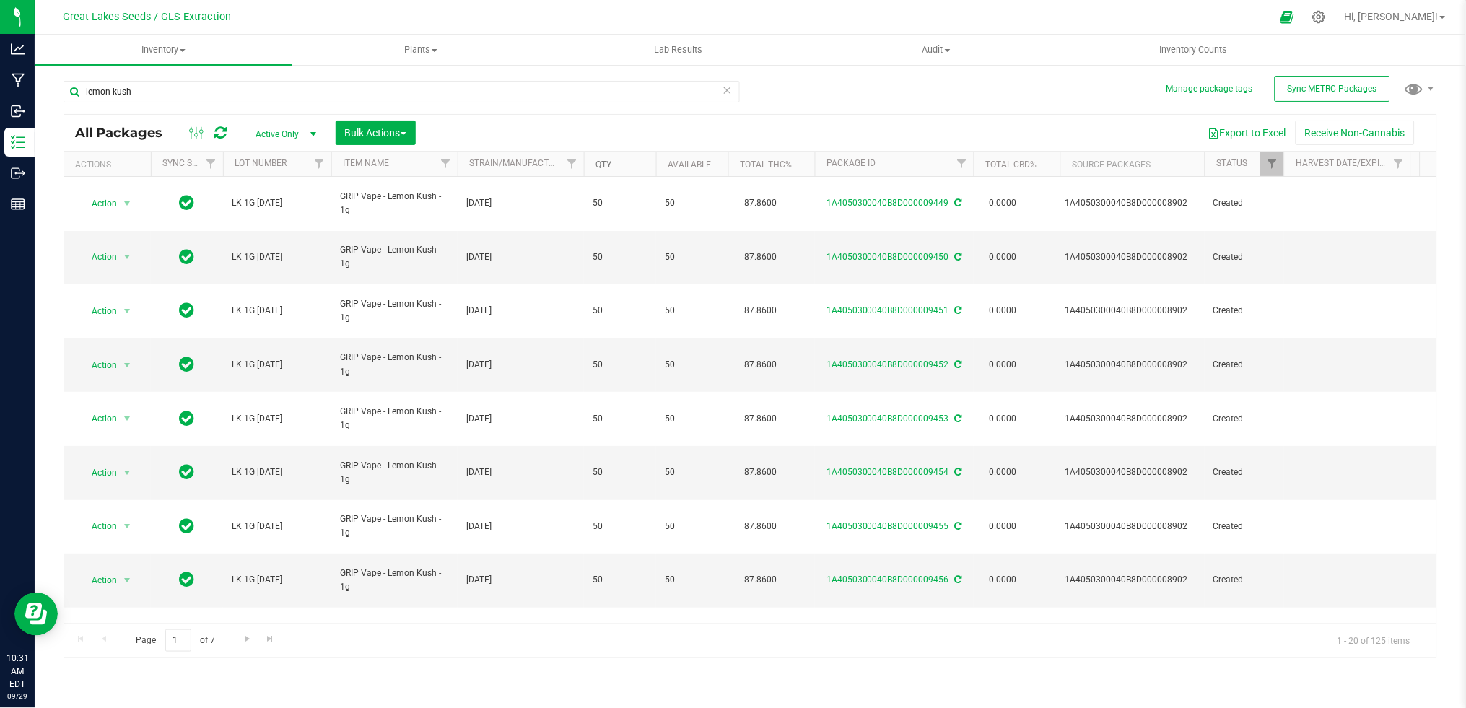
click at [609, 167] on link "Qty" at bounding box center [603, 164] width 16 height 10
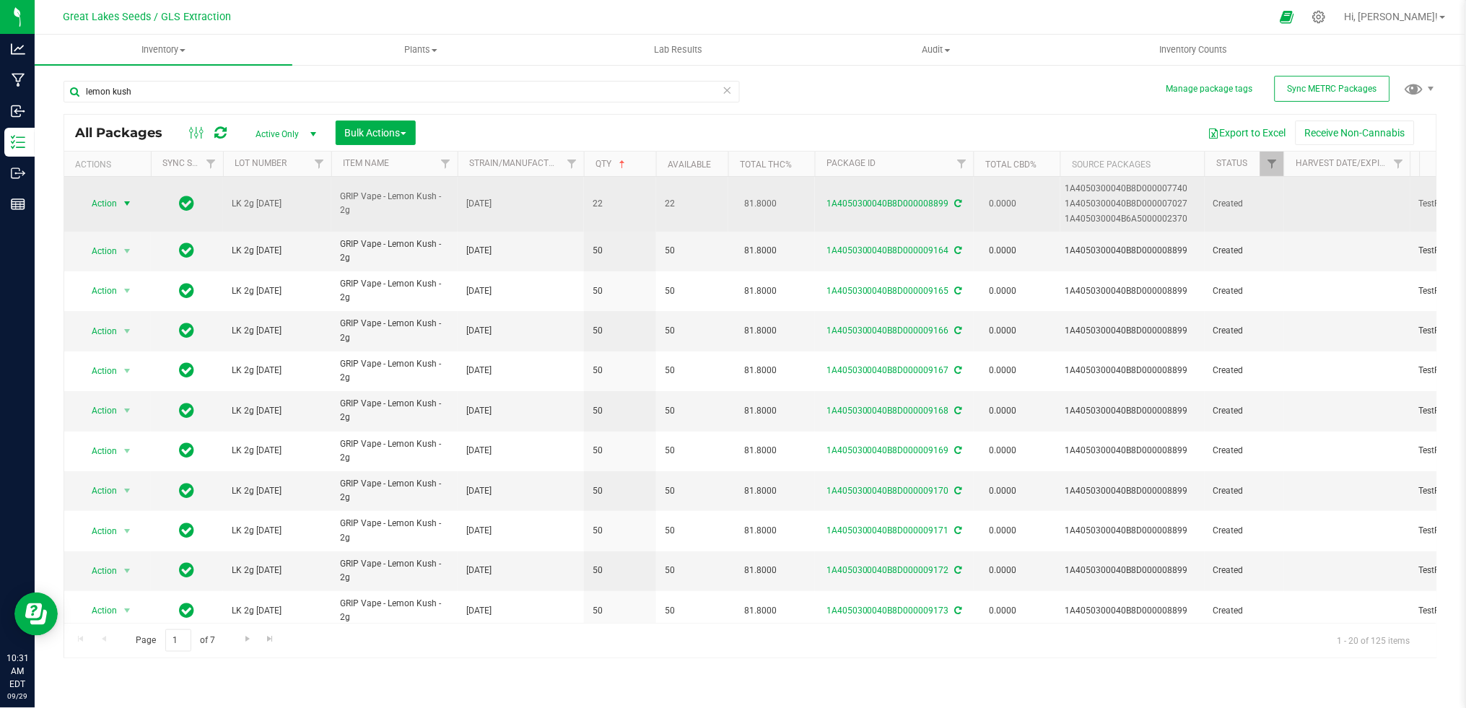
click at [108, 205] on span "Action" at bounding box center [98, 203] width 39 height 20
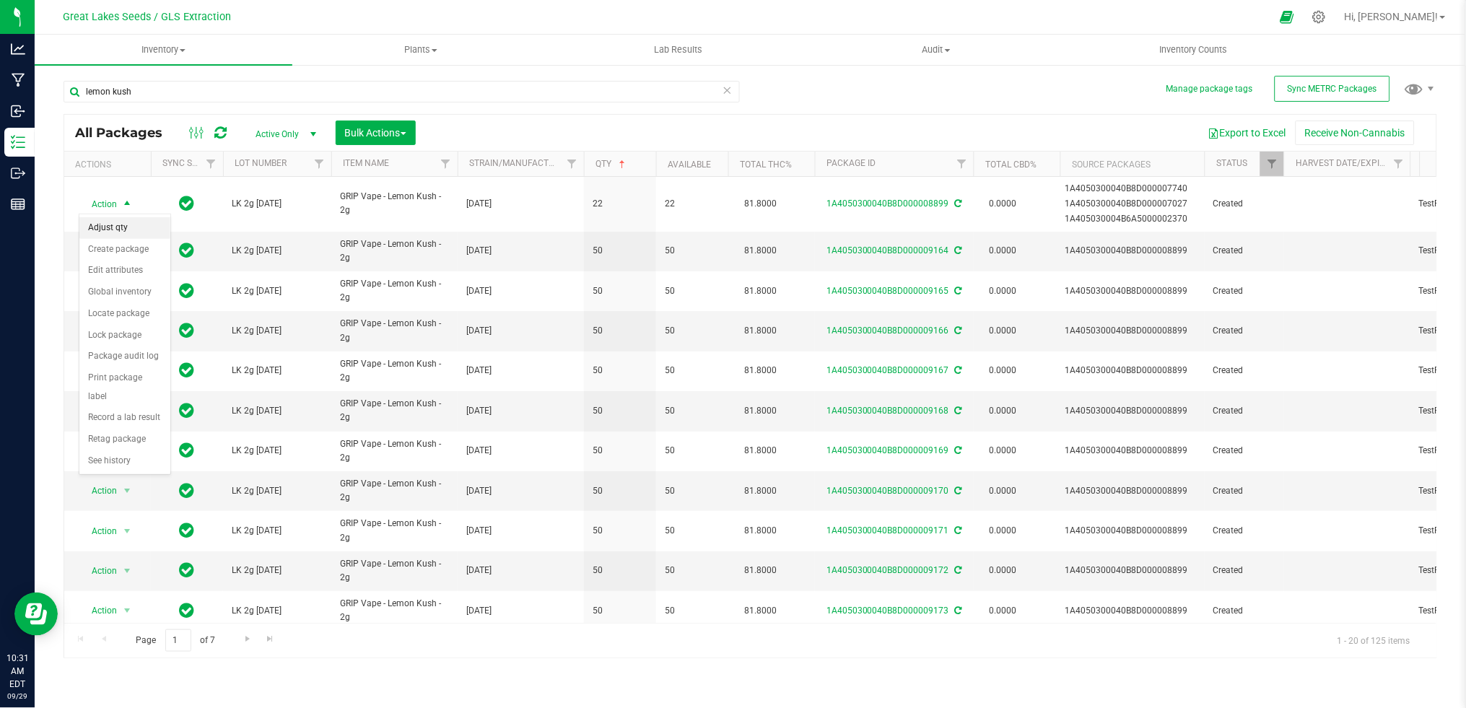
click at [108, 225] on li "Adjust qty" at bounding box center [124, 228] width 91 height 22
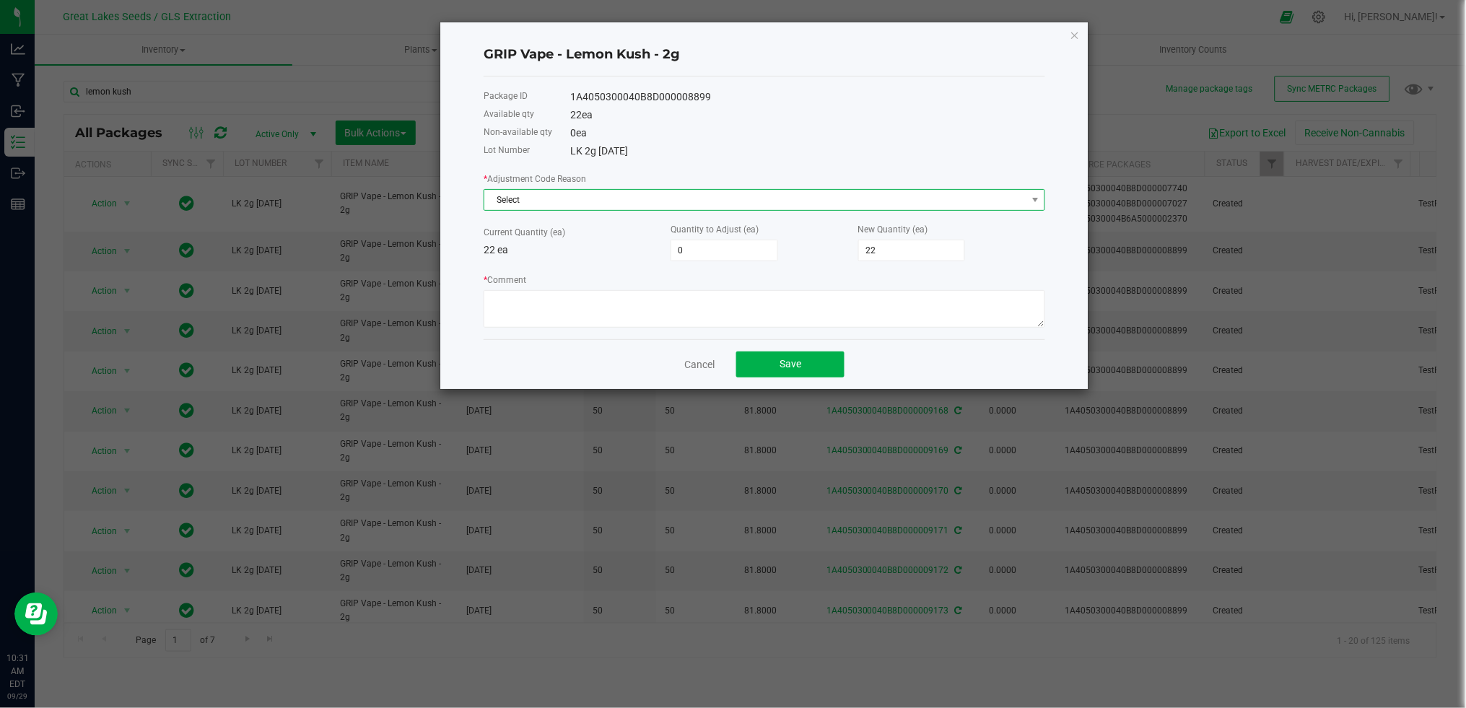
click at [608, 203] on span "Select" at bounding box center [755, 200] width 542 height 20
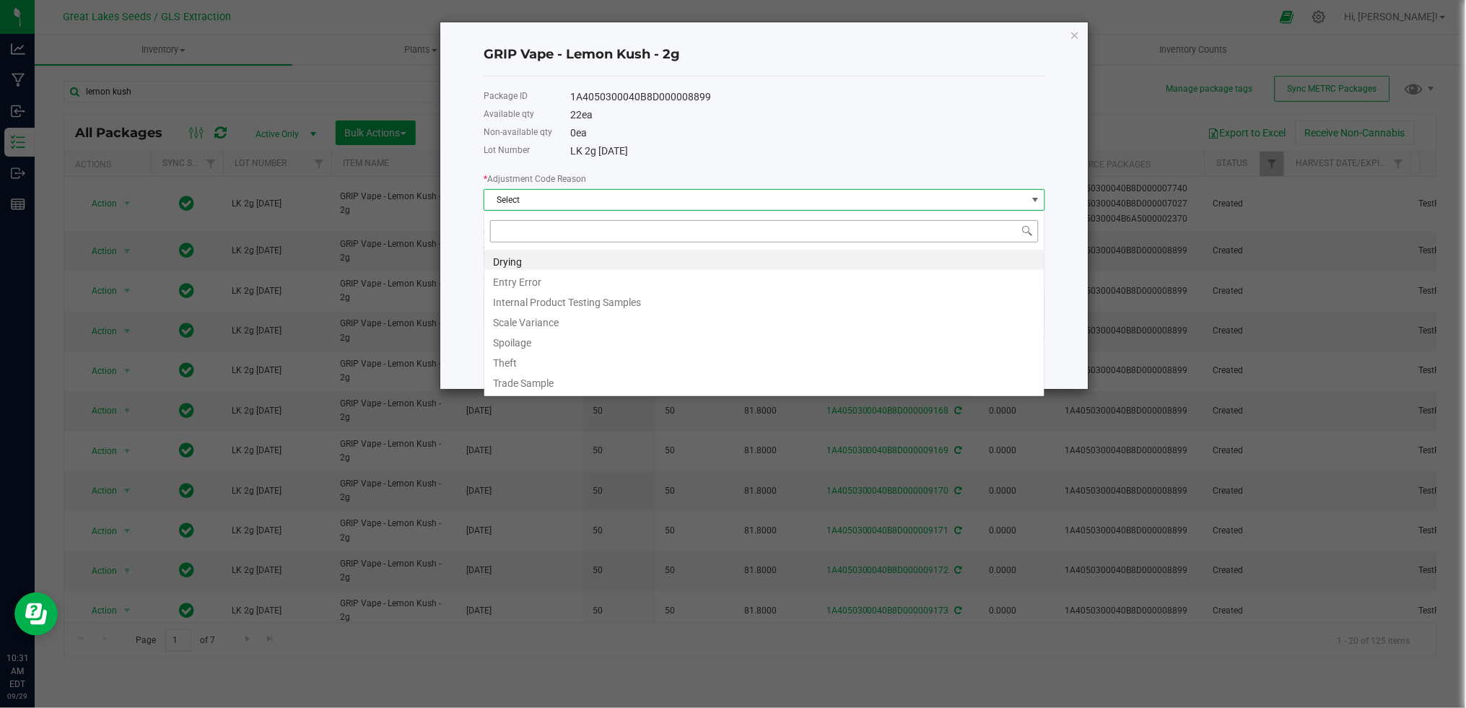
scroll to position [22, 561]
click at [561, 275] on li "Entry Error" at bounding box center [764, 280] width 560 height 20
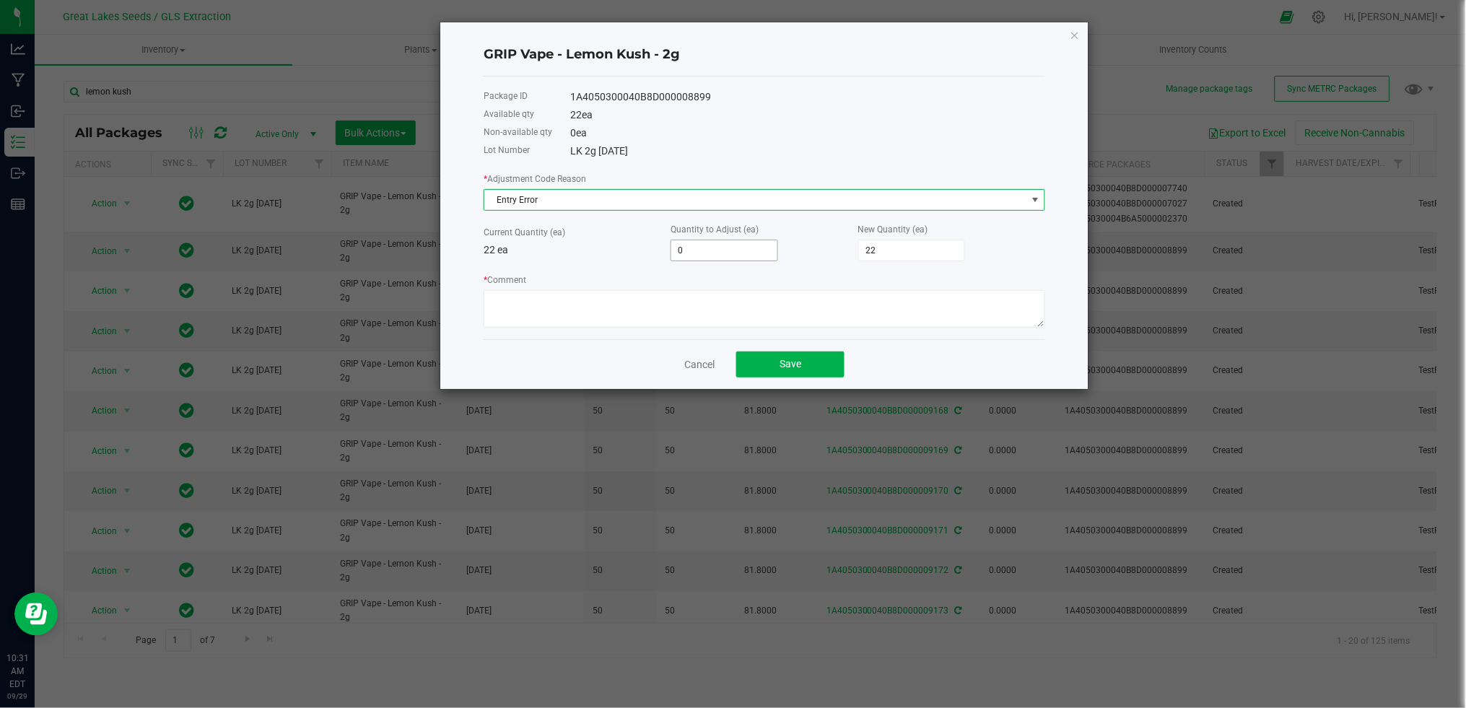
click at [714, 249] on input "0" at bounding box center [724, 250] width 106 height 20
type input "2"
type input "24"
type input "28"
type input "50"
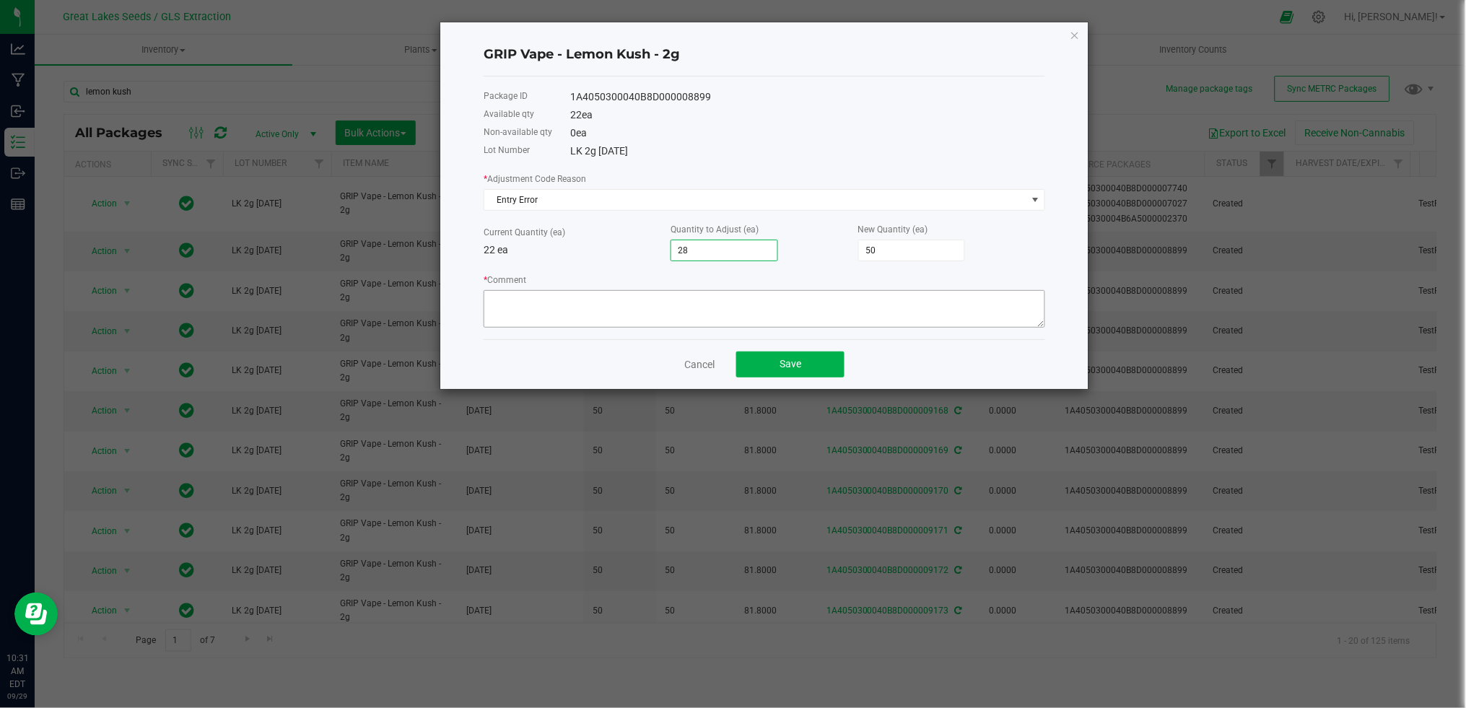
type input "28"
click at [625, 310] on textarea "* Comment" at bounding box center [763, 309] width 561 height 38
type textarea "Hardware recount less loss"
click at [804, 354] on button "Save" at bounding box center [790, 364] width 108 height 26
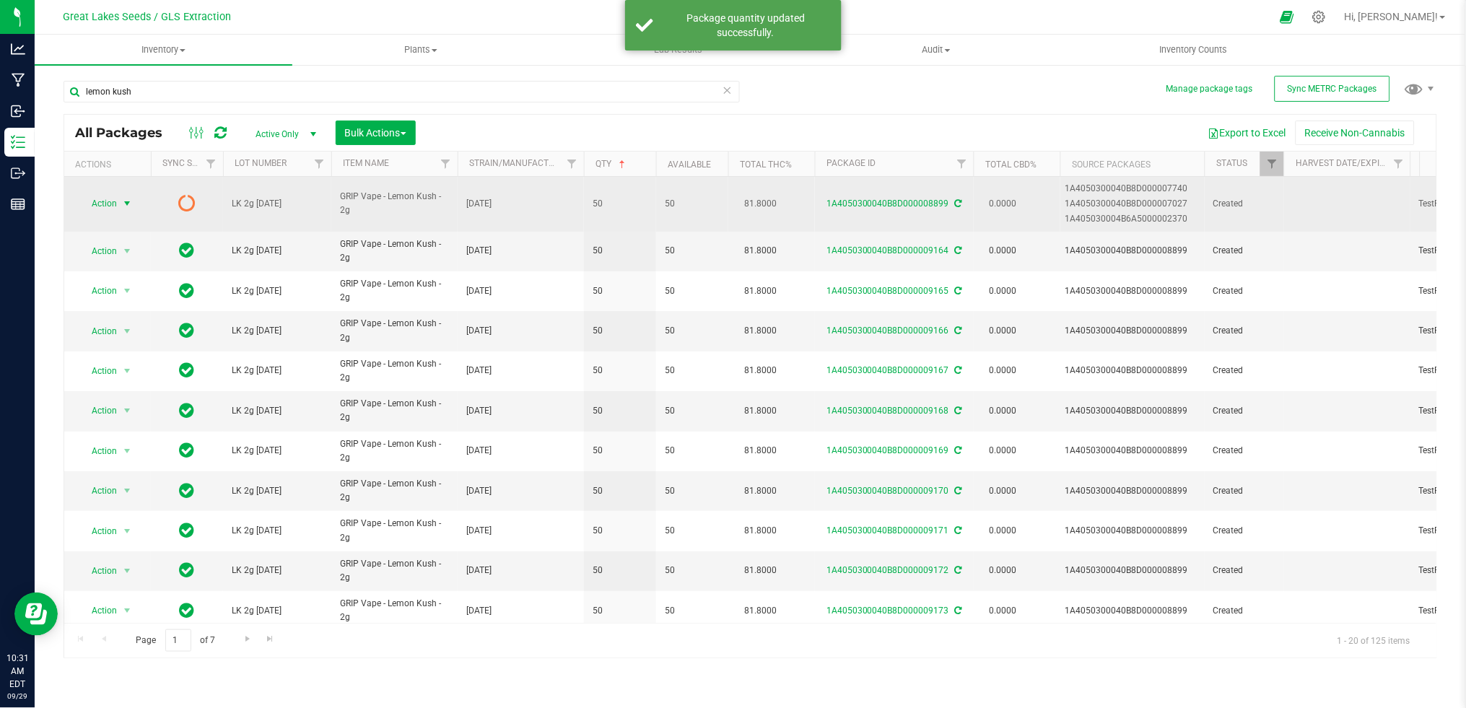
click at [90, 199] on span "Action" at bounding box center [98, 203] width 39 height 20
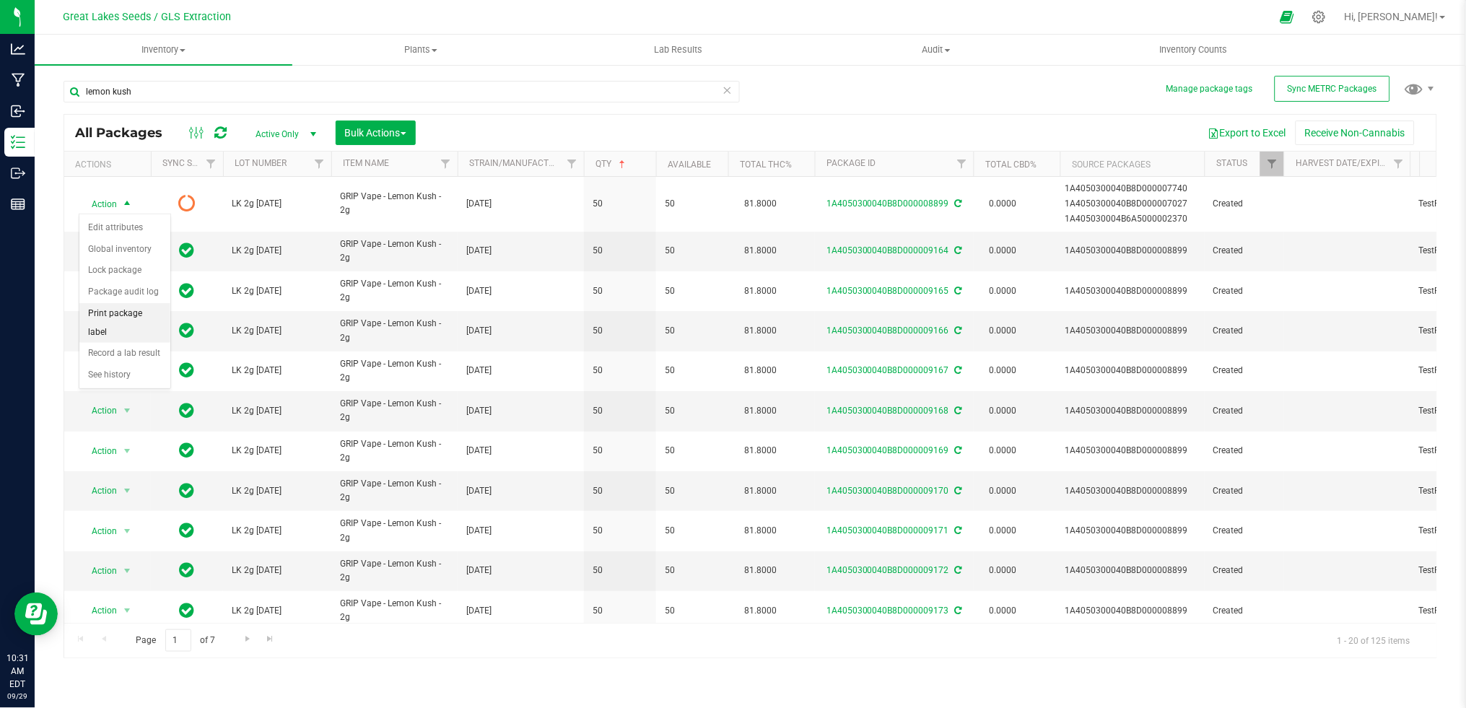
drag, startPoint x: 127, startPoint y: 320, endPoint x: 165, endPoint y: 321, distance: 37.6
click at [126, 321] on li "Print package label" at bounding box center [124, 323] width 91 height 40
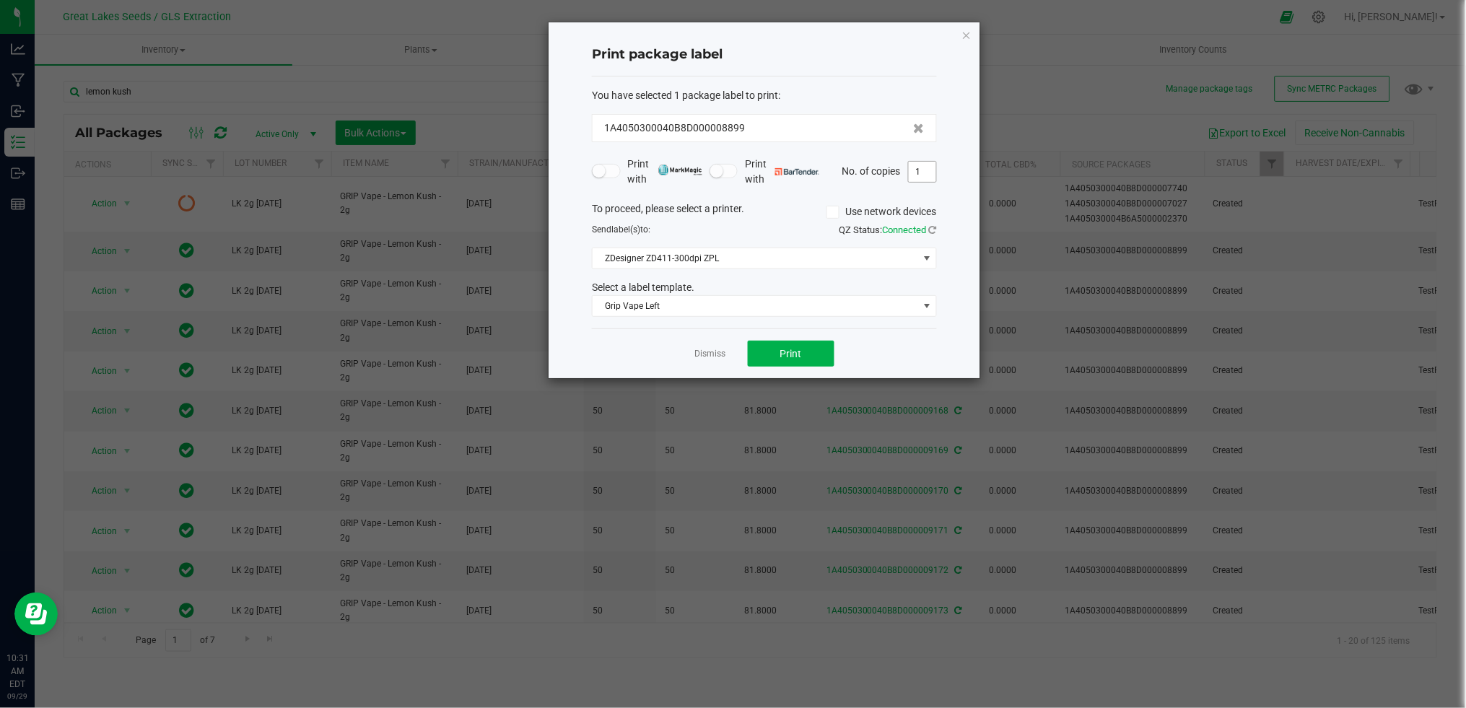
click at [917, 176] on input "1" at bounding box center [922, 172] width 27 height 20
type input "28"
click at [713, 354] on link "Dismiss" at bounding box center [710, 354] width 31 height 12
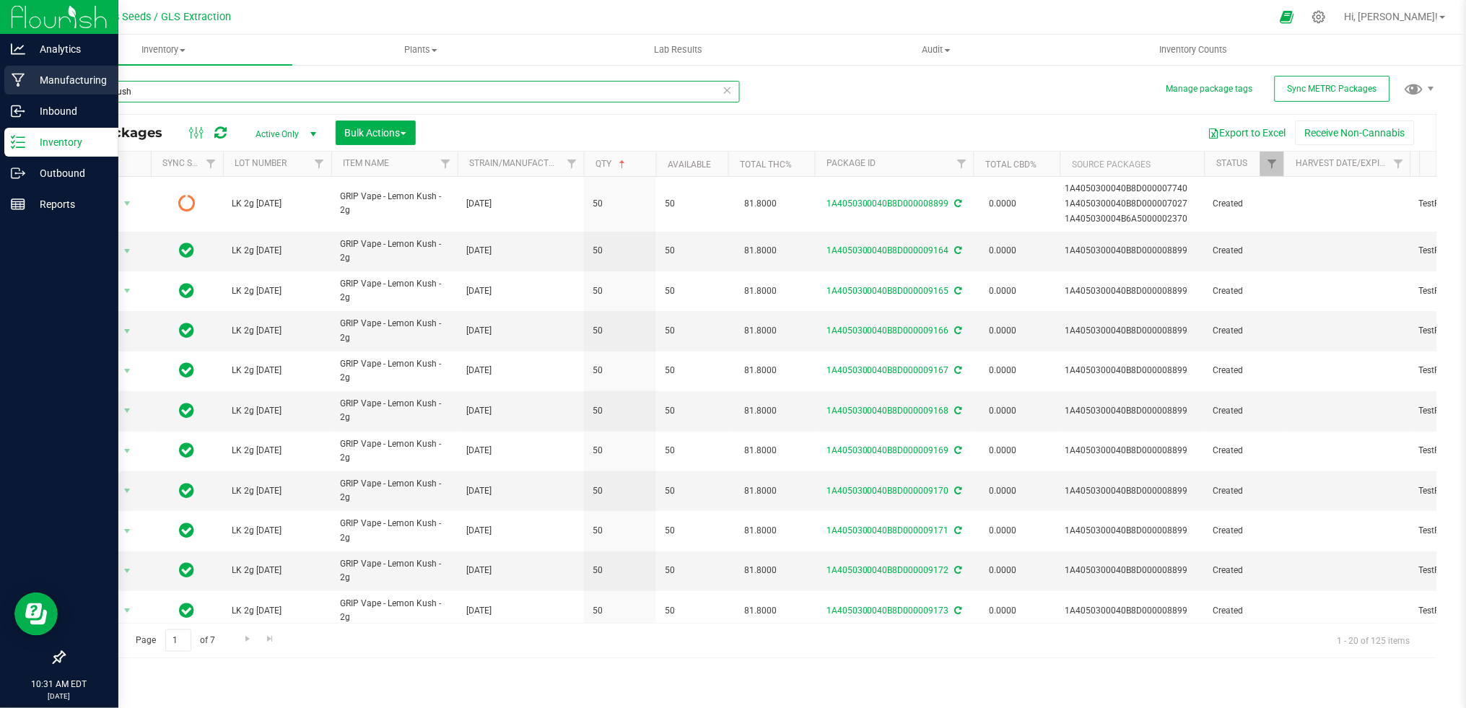
drag, startPoint x: 155, startPoint y: 89, endPoint x: 30, endPoint y: 90, distance: 124.8
click at [30, 90] on div "Analytics Manufacturing Inbound Inventory Outbound Reports 10:31 AM EDT [DATE] …" at bounding box center [733, 354] width 1466 height 708
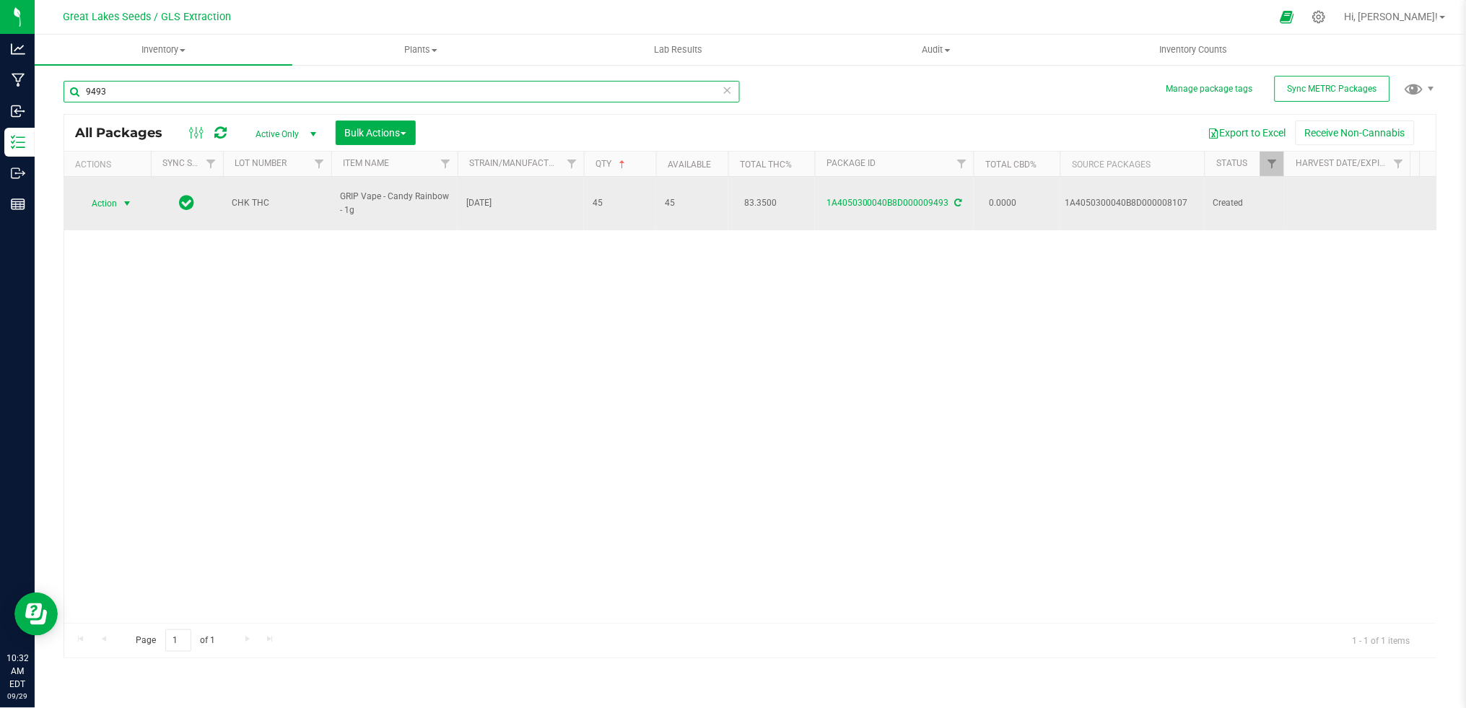
type input "9493"
click at [99, 201] on span "Action" at bounding box center [98, 203] width 39 height 20
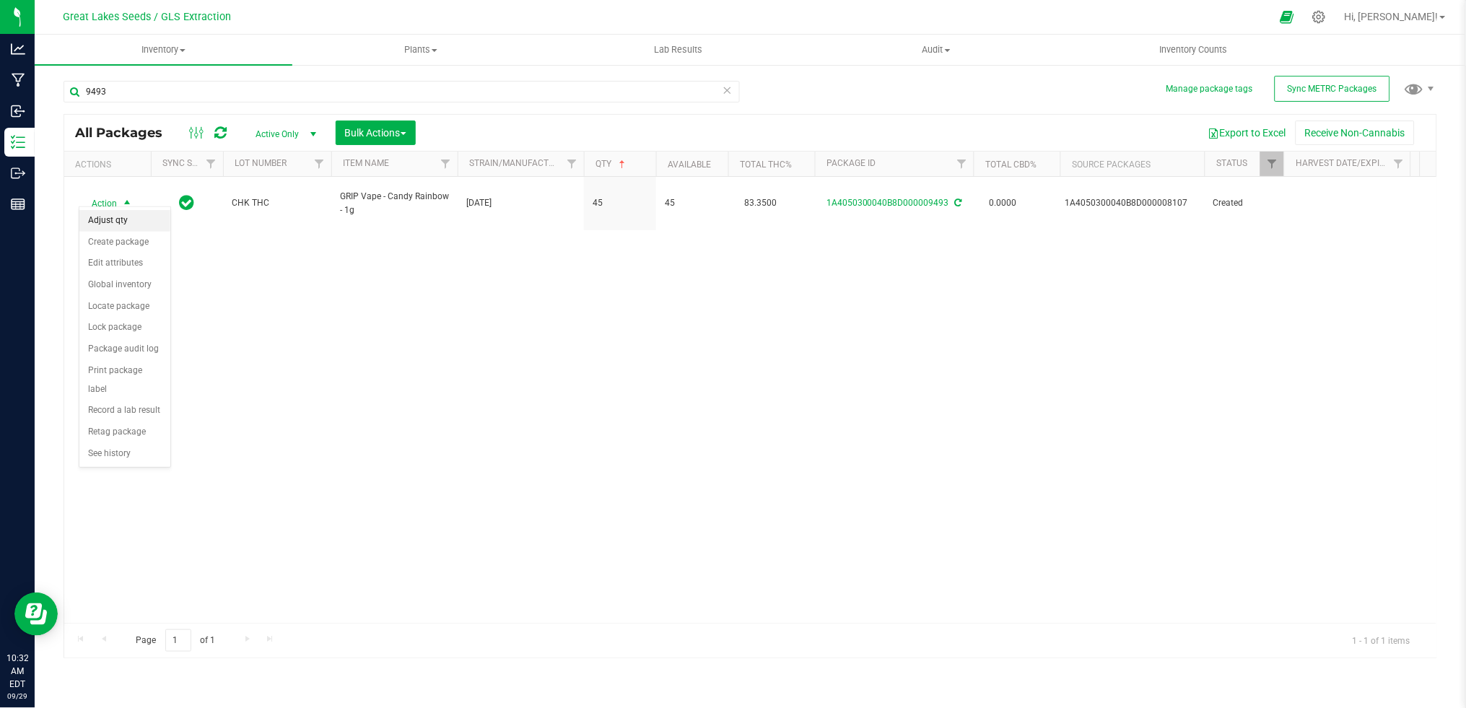
click at [102, 224] on li "Adjust qty" at bounding box center [124, 221] width 91 height 22
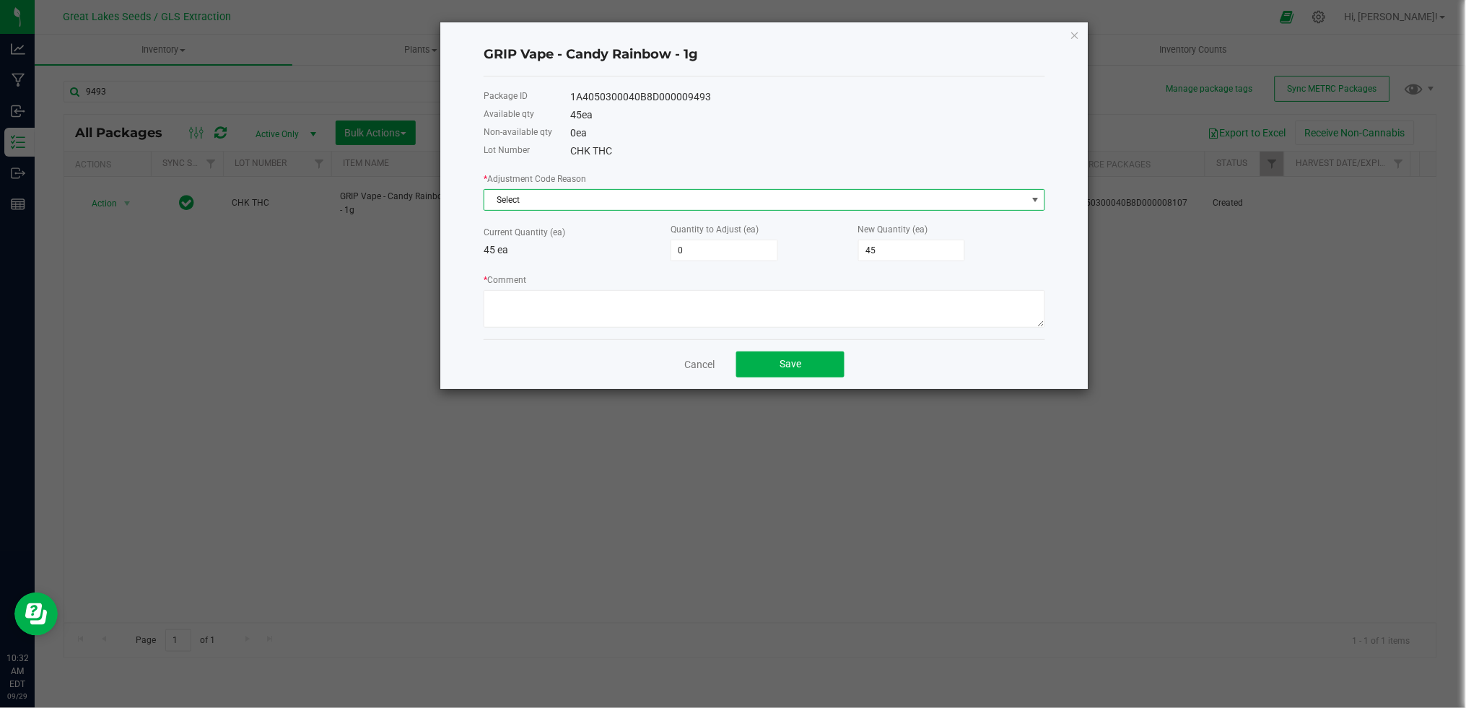
click at [516, 203] on span "Select" at bounding box center [755, 200] width 542 height 20
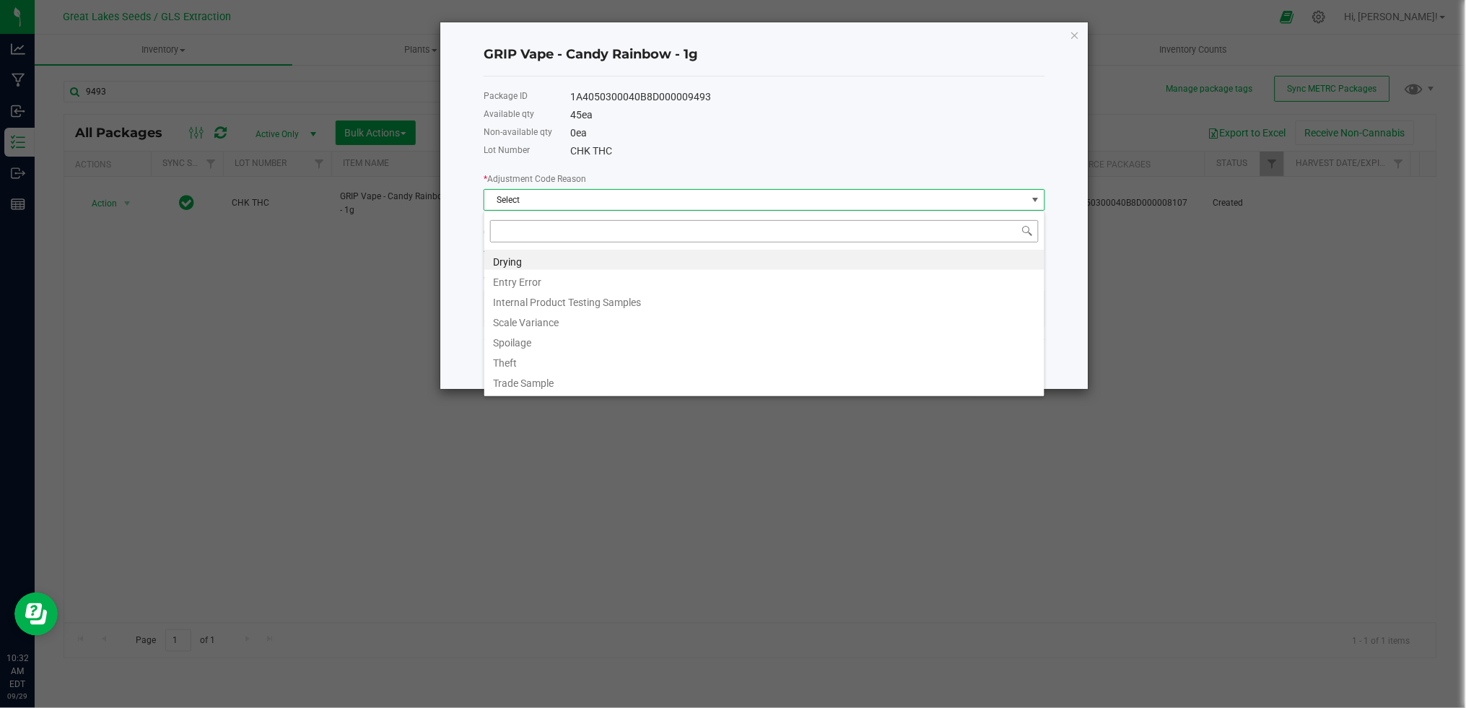
scroll to position [22, 561]
click at [514, 287] on li "Entry Error" at bounding box center [764, 280] width 560 height 20
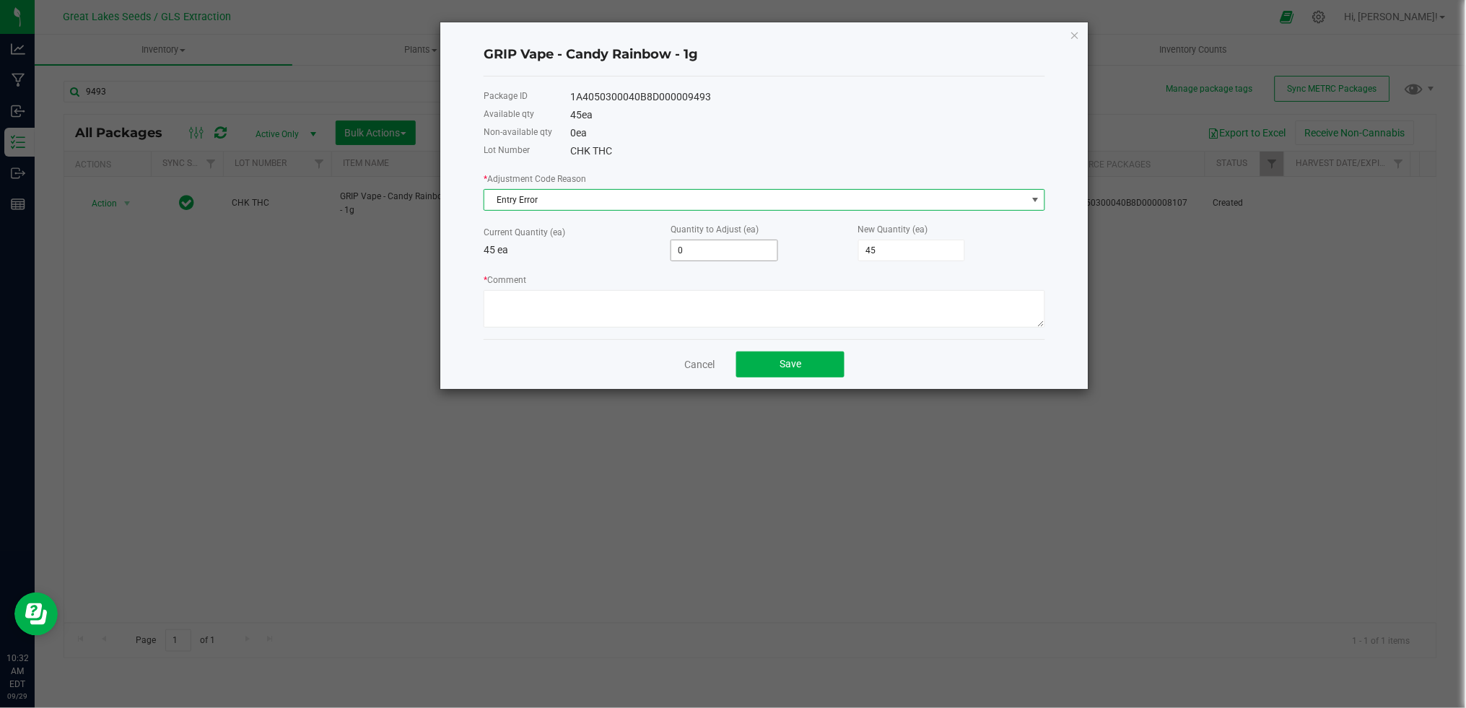
click at [696, 255] on input "0" at bounding box center [724, 250] width 106 height 20
type input "5"
type input "50"
type input "5"
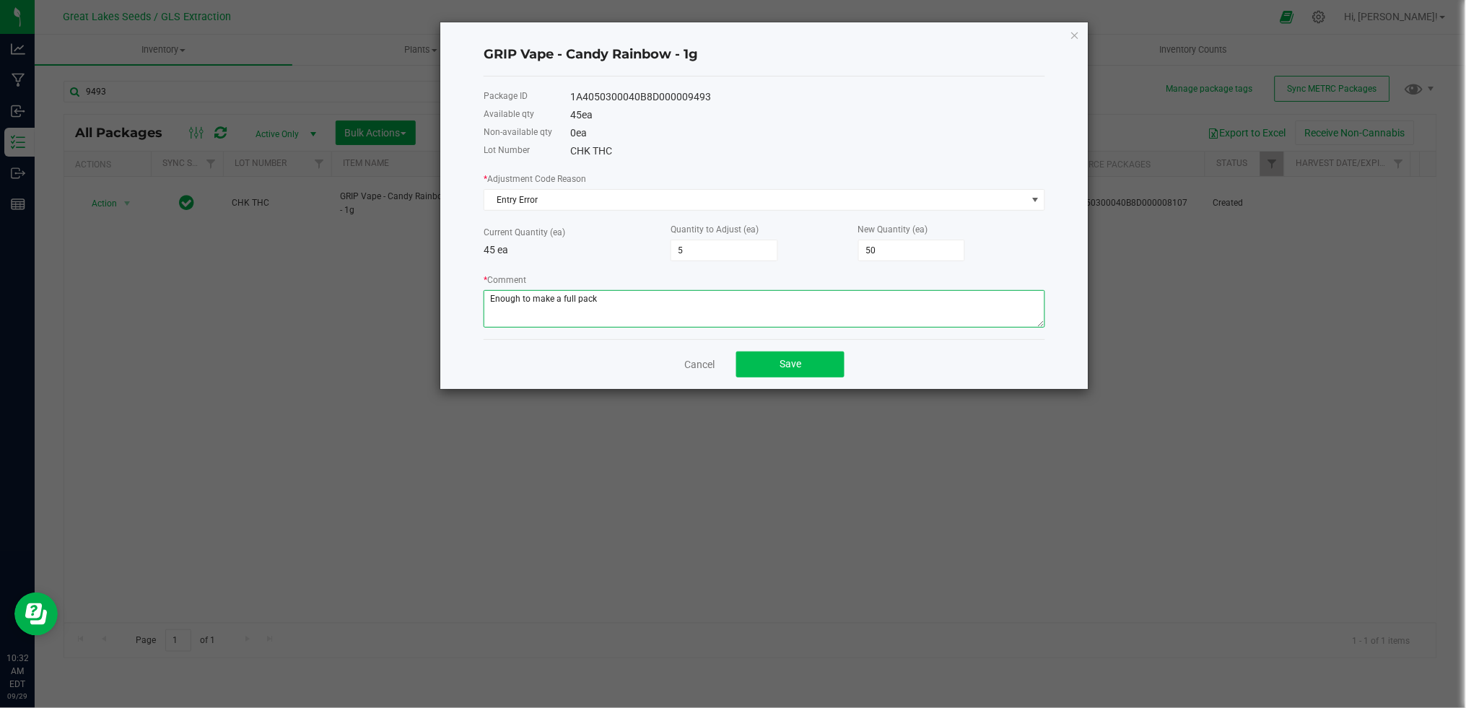
type textarea "Enough to make a full pack"
click at [788, 373] on button "Save" at bounding box center [790, 364] width 108 height 26
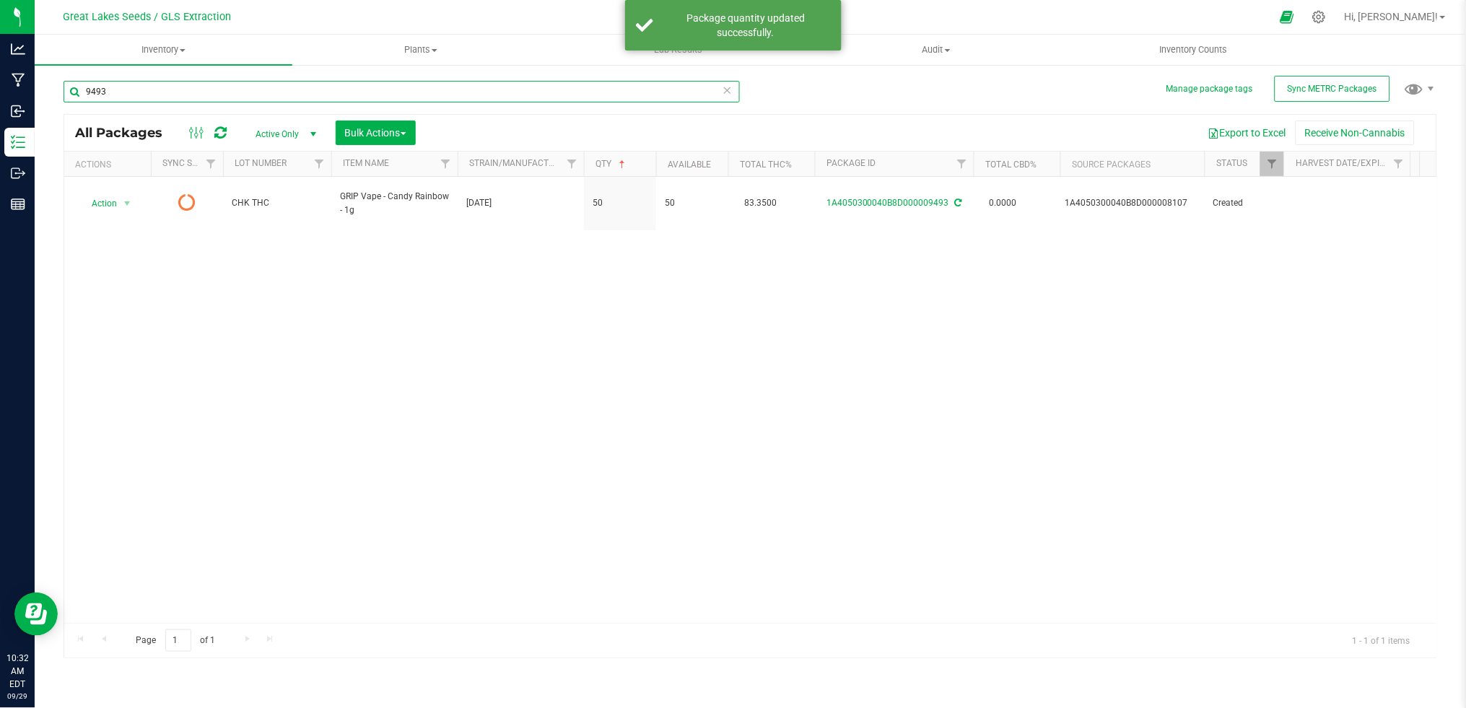
drag, startPoint x: 153, startPoint y: 95, endPoint x: 55, endPoint y: 94, distance: 98.1
click at [55, 94] on div "Manage package tags Sync METRC Packages 9493 All Packages Active Only Active On…" at bounding box center [750, 284] width 1431 height 440
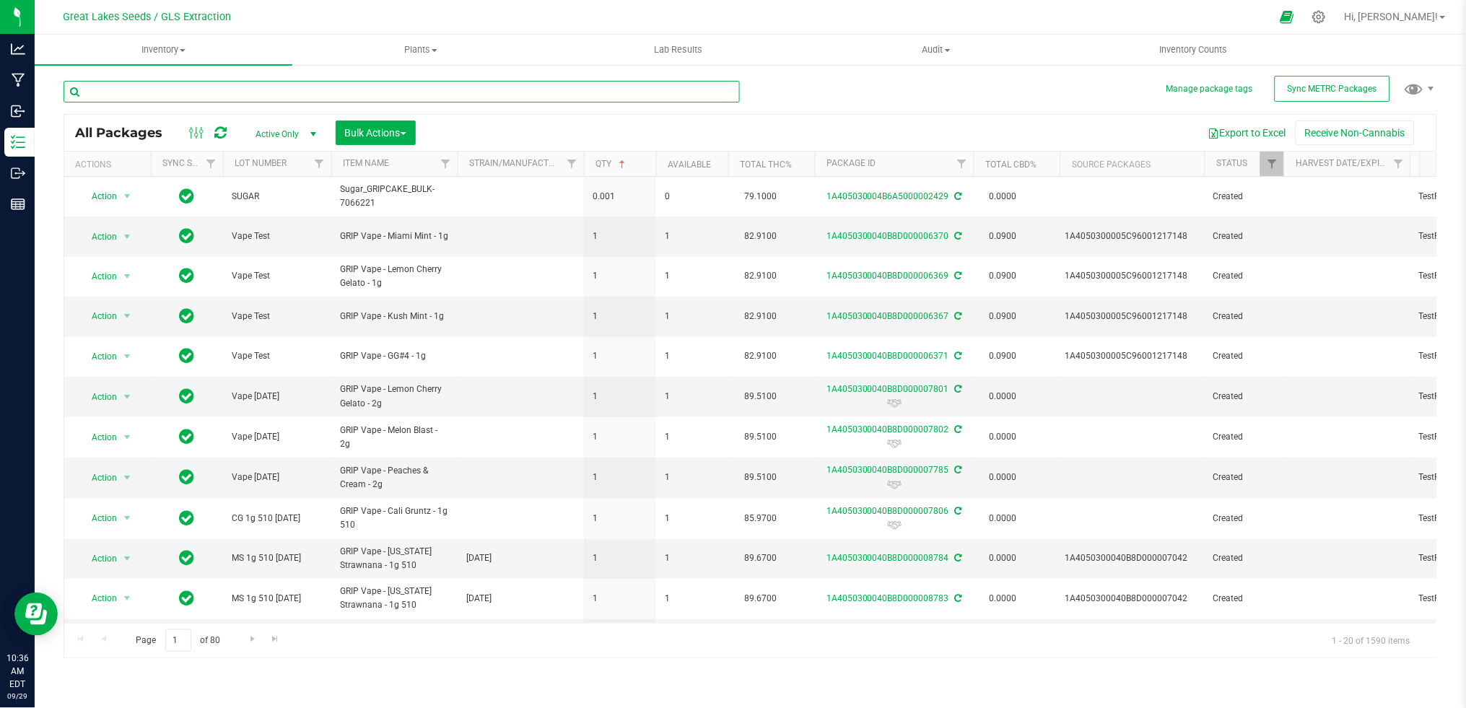
click at [219, 89] on input "text" at bounding box center [402, 92] width 676 height 22
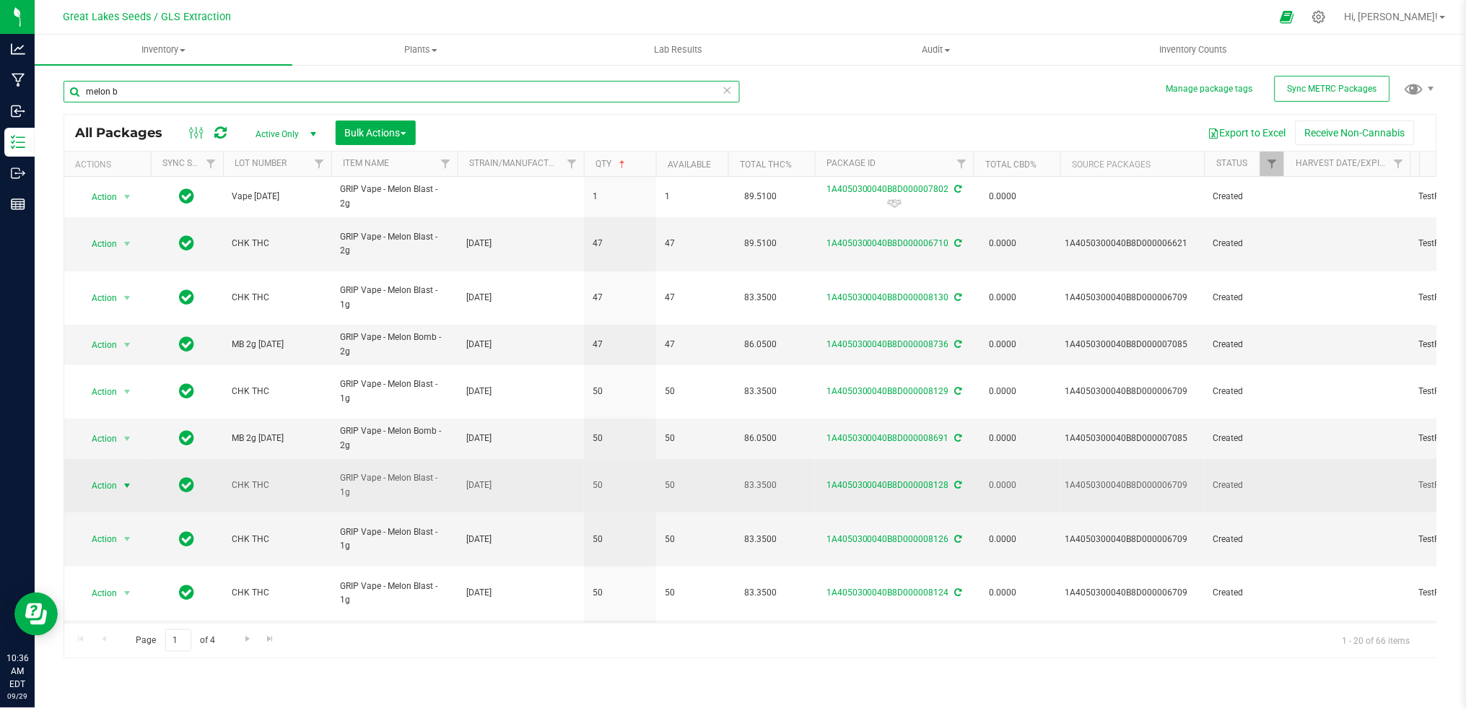
type input "melon b"
click at [115, 476] on span "Action" at bounding box center [98, 486] width 39 height 20
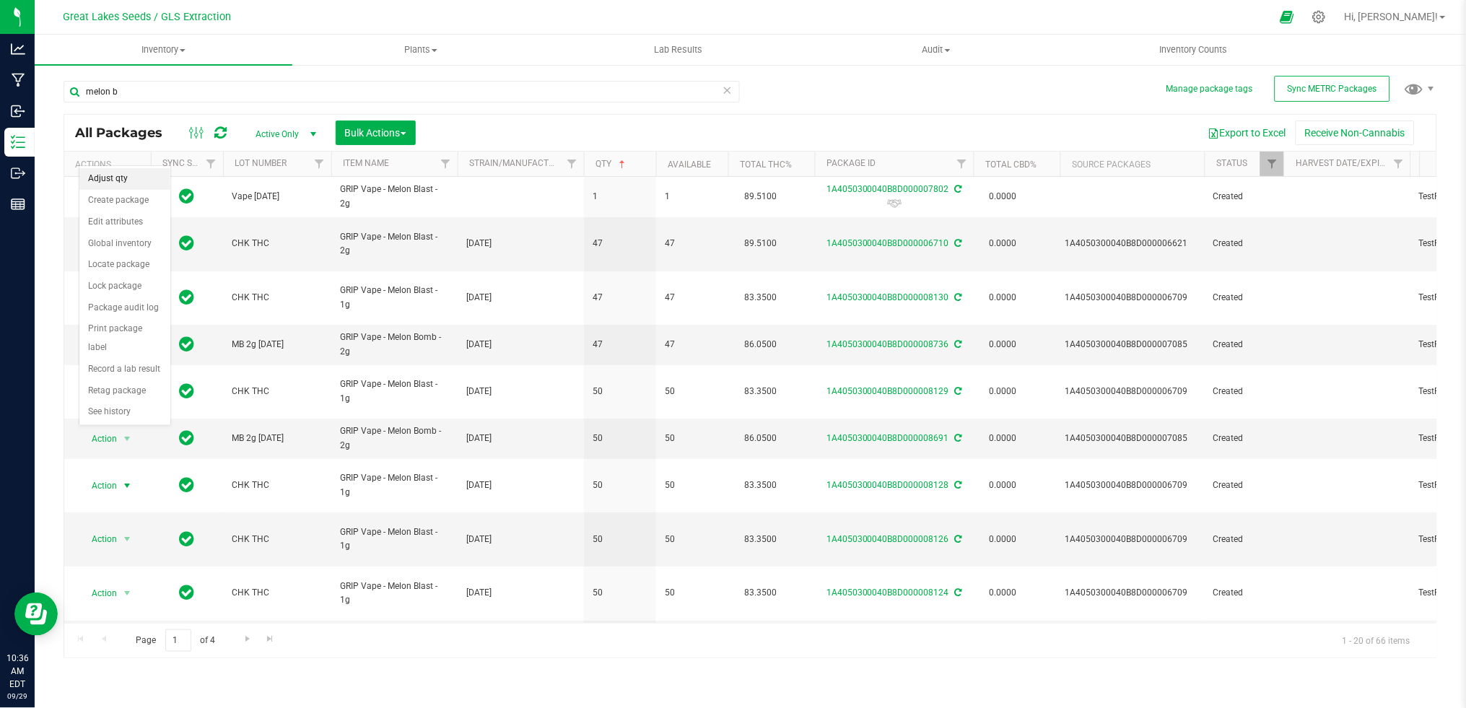
click at [132, 177] on li "Adjust qty" at bounding box center [124, 179] width 91 height 22
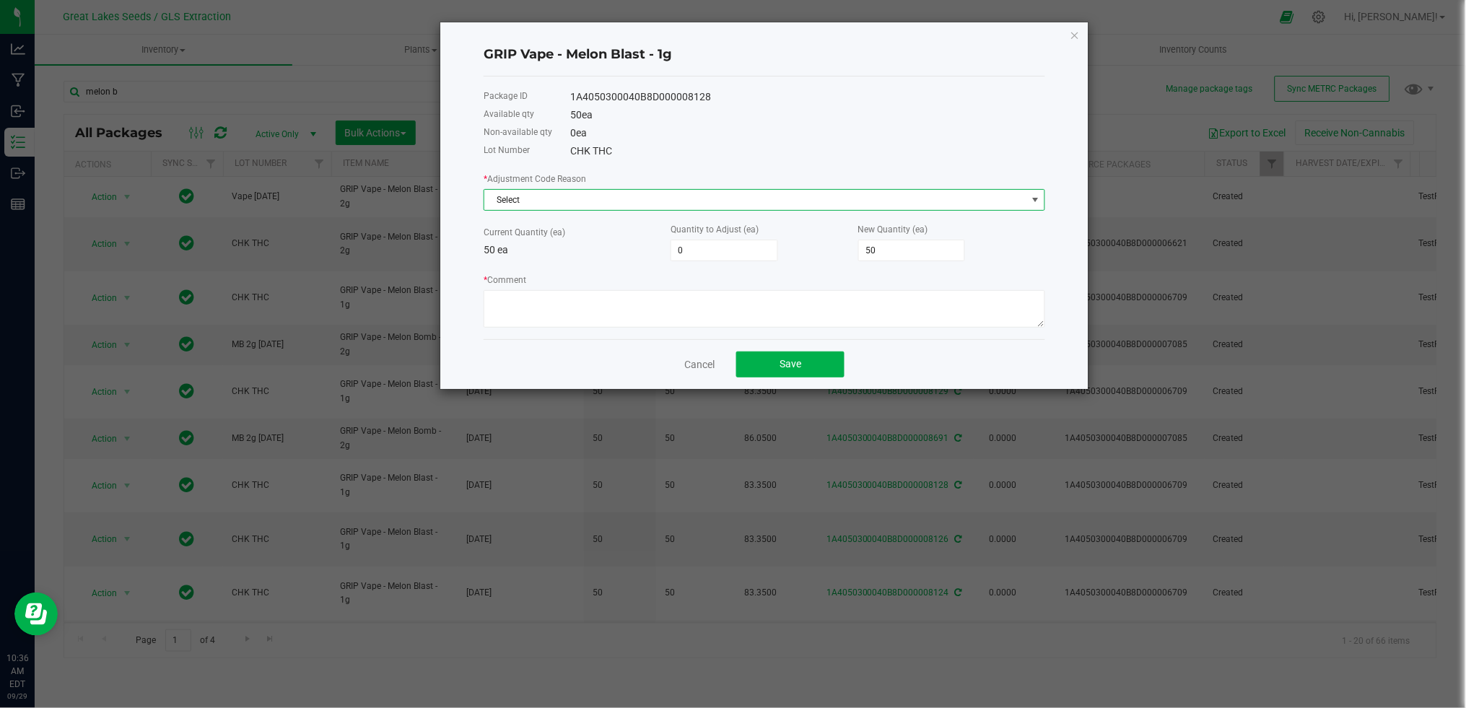
click at [604, 191] on span "Select" at bounding box center [755, 200] width 542 height 20
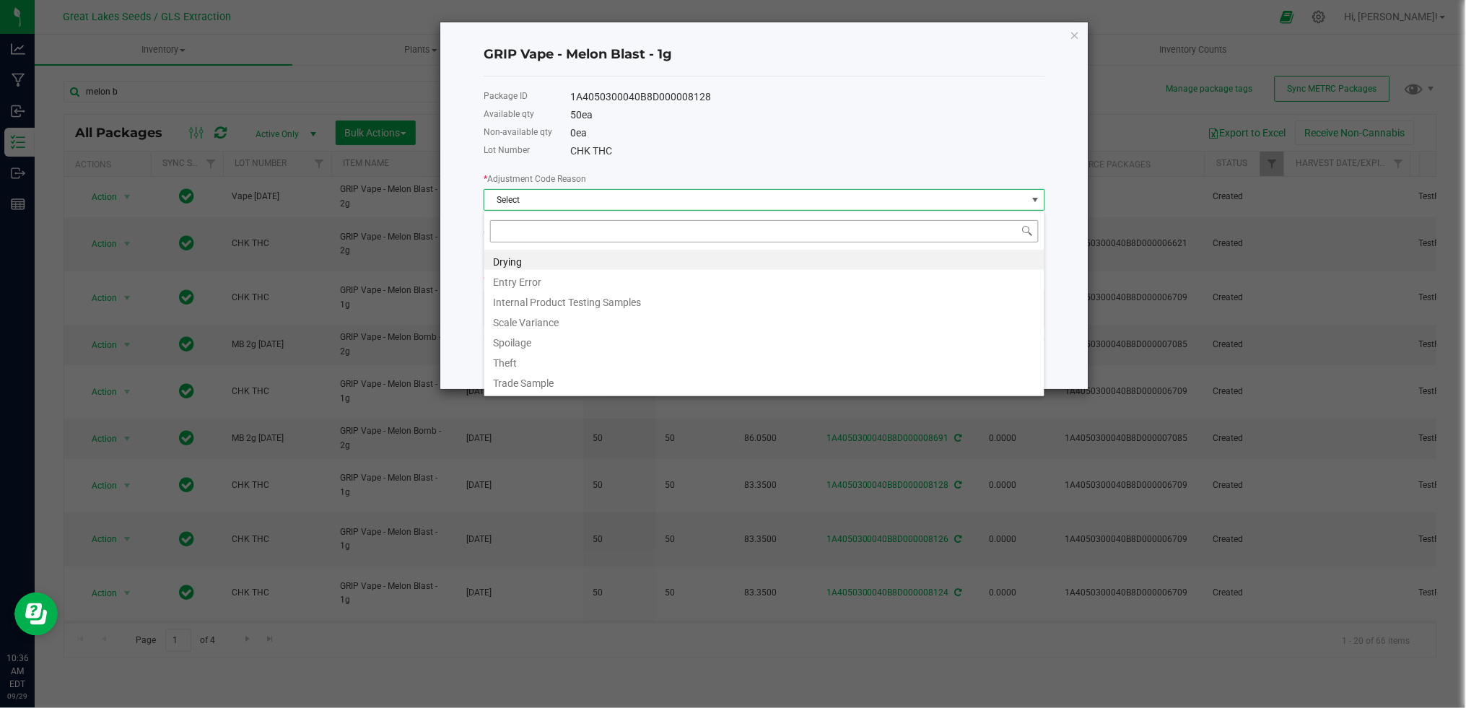
scroll to position [22, 561]
click at [567, 282] on li "Entry Error" at bounding box center [764, 280] width 560 height 20
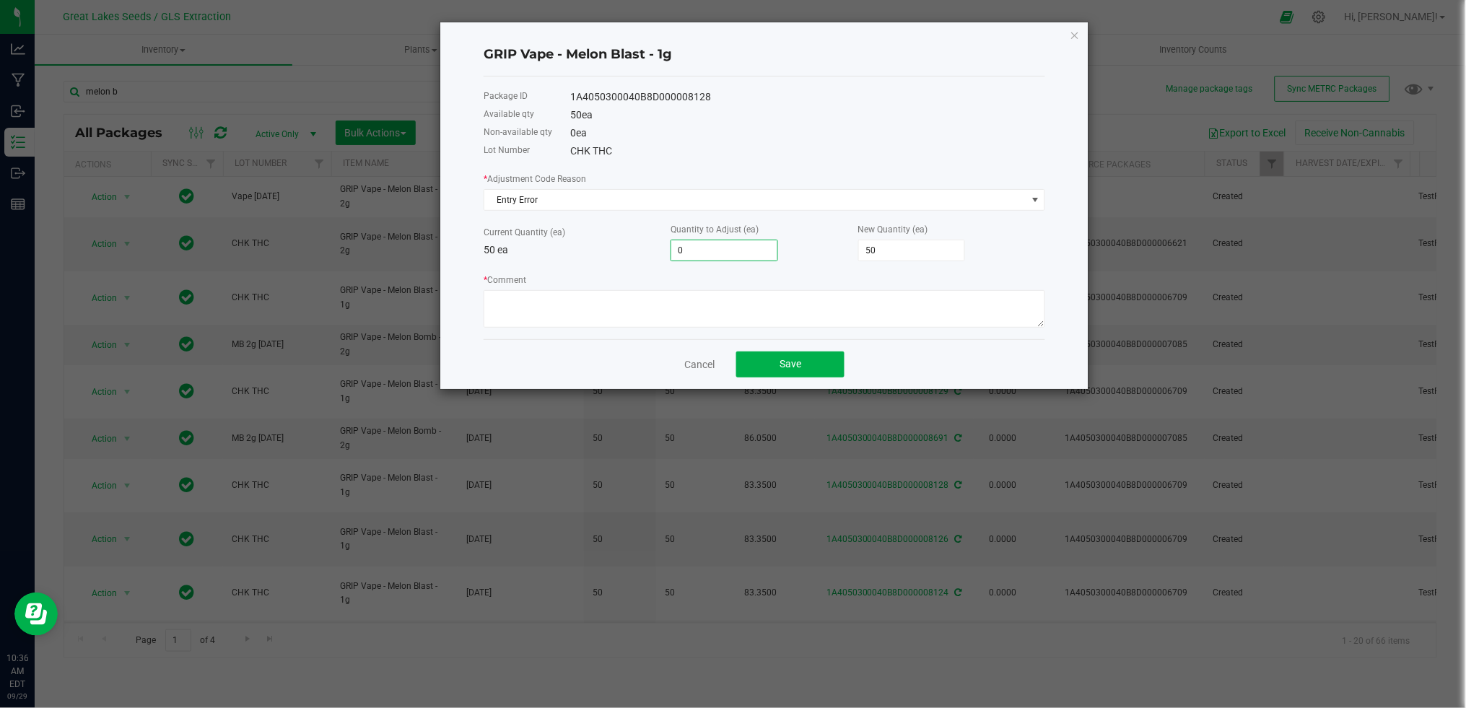
click at [722, 241] on input "0" at bounding box center [724, 250] width 106 height 20
type input "1"
type input "51"
type input "12"
type input "62"
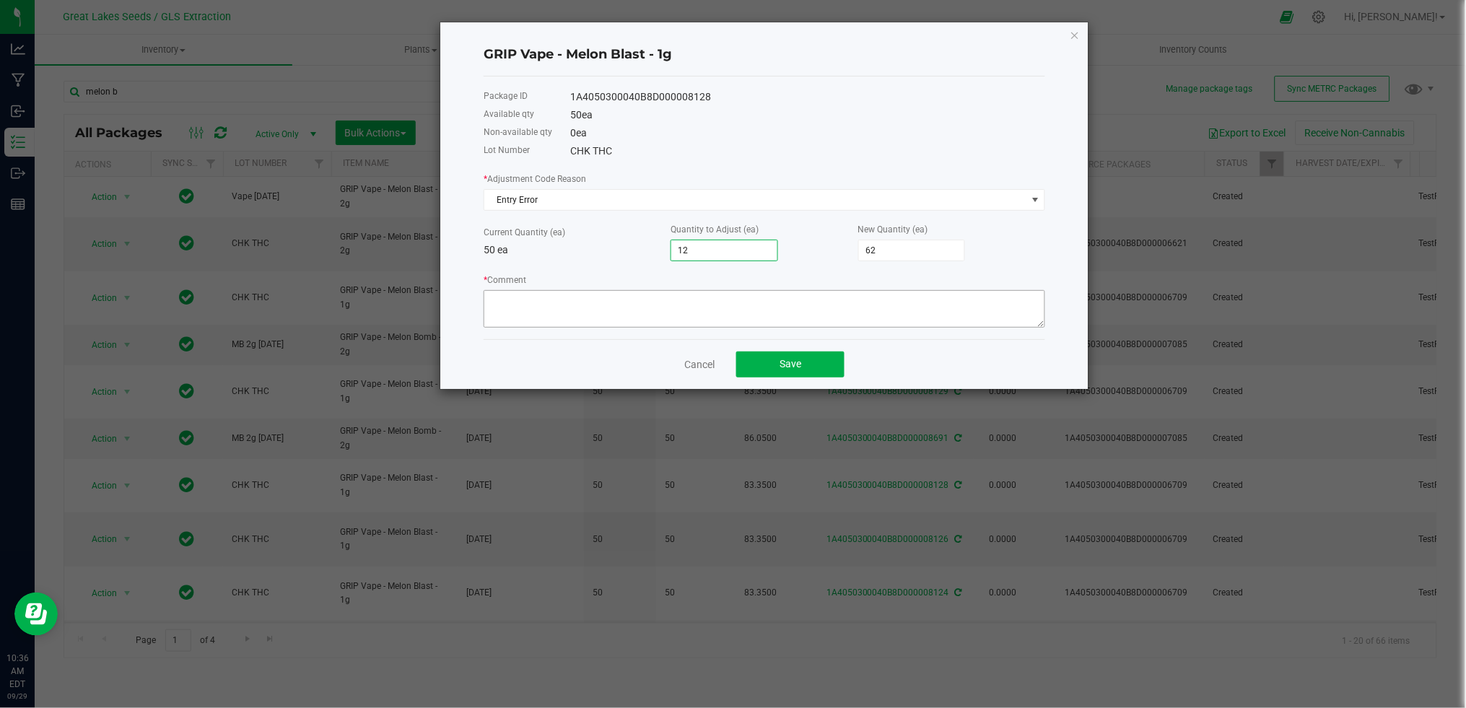
type input "12"
click at [684, 320] on textarea "* Comment" at bounding box center [763, 309] width 561 height 38
type textarea "extra pack added"
click at [802, 364] on button "Save" at bounding box center [790, 364] width 108 height 26
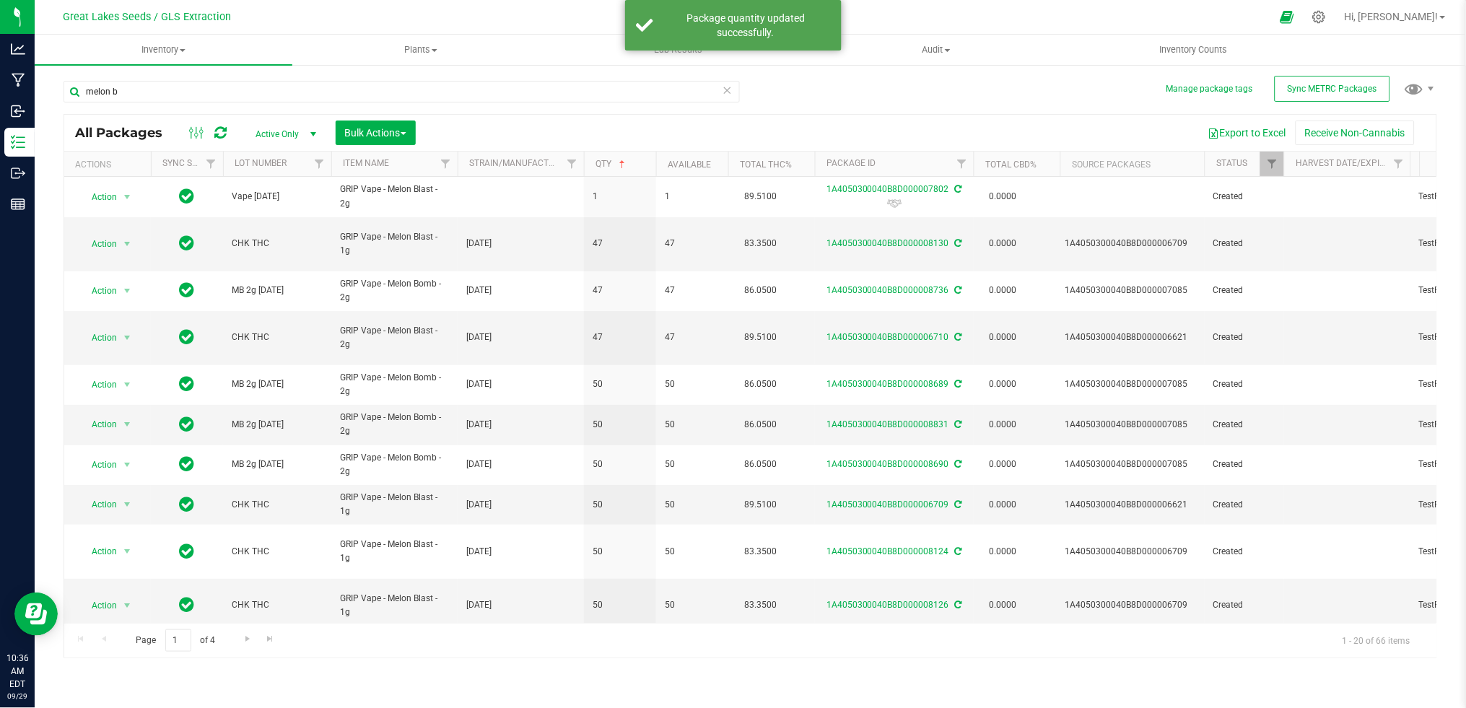
click at [154, 79] on div "melon b" at bounding box center [407, 91] width 687 height 46
drag, startPoint x: 149, startPoint y: 79, endPoint x: 123, endPoint y: 84, distance: 26.3
click at [123, 84] on div "melon b" at bounding box center [407, 91] width 687 height 46
drag, startPoint x: 147, startPoint y: 89, endPoint x: 48, endPoint y: 92, distance: 99.6
click at [48, 92] on div "Manage package tags Sync METRC Packages melon b All Packages Active Only Active…" at bounding box center [750, 284] width 1431 height 440
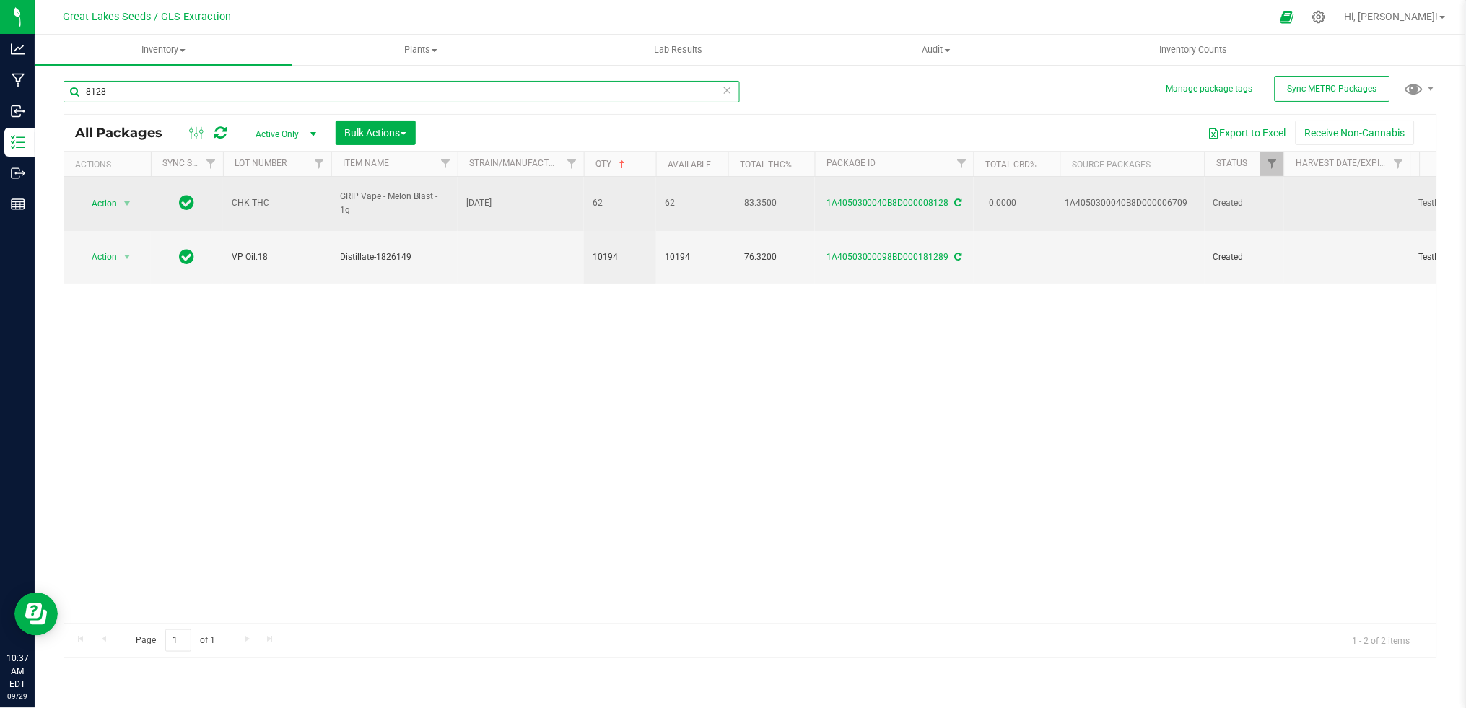
type input "8128"
click at [108, 193] on span "Action" at bounding box center [98, 203] width 39 height 20
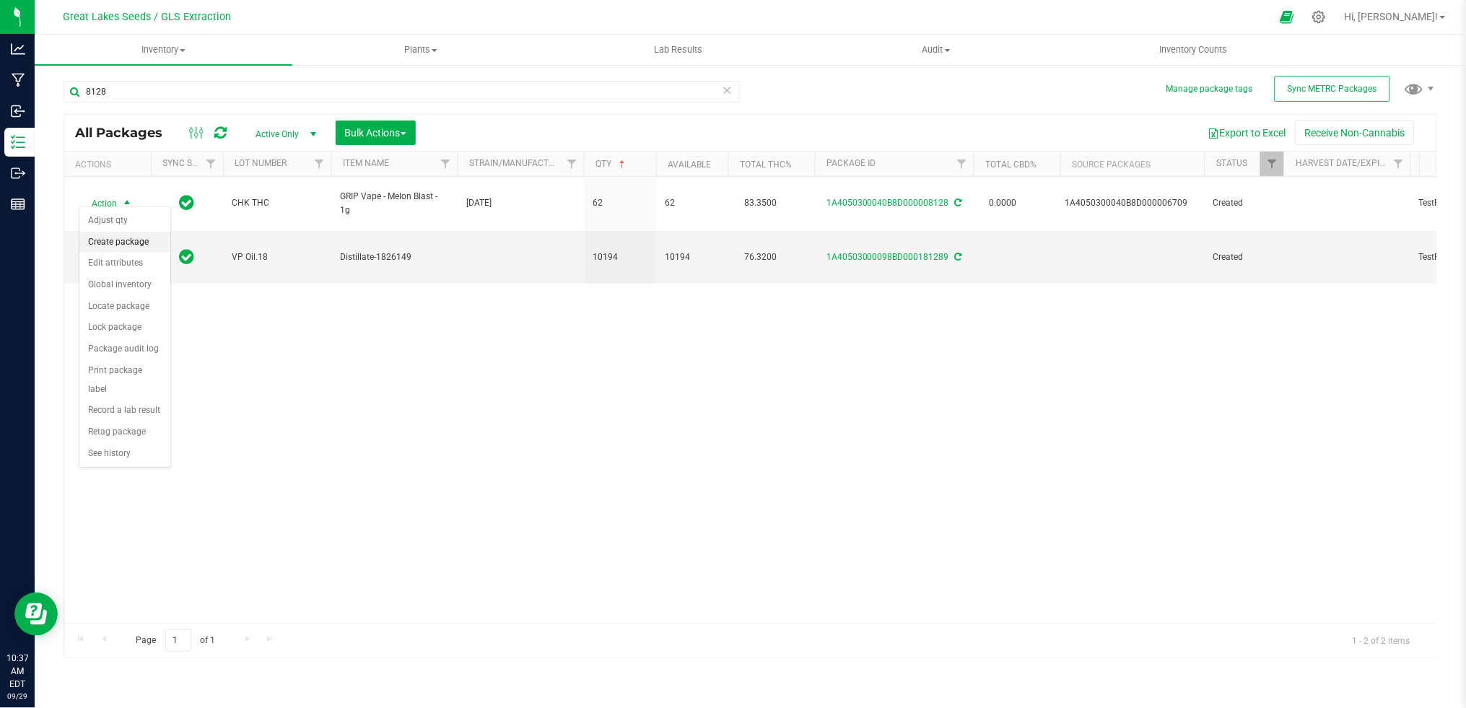
click at [131, 243] on li "Create package" at bounding box center [124, 243] width 91 height 22
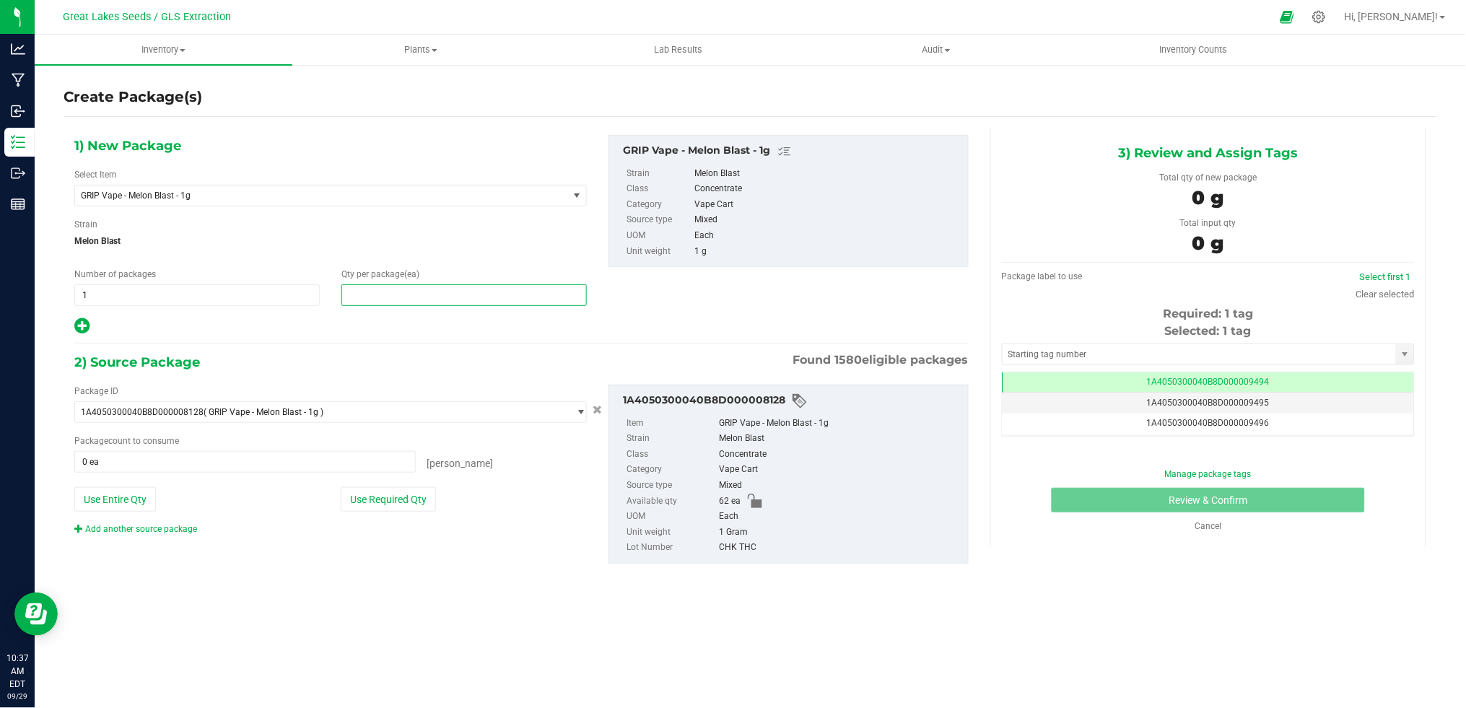
click at [372, 295] on span at bounding box center [463, 295] width 245 height 22
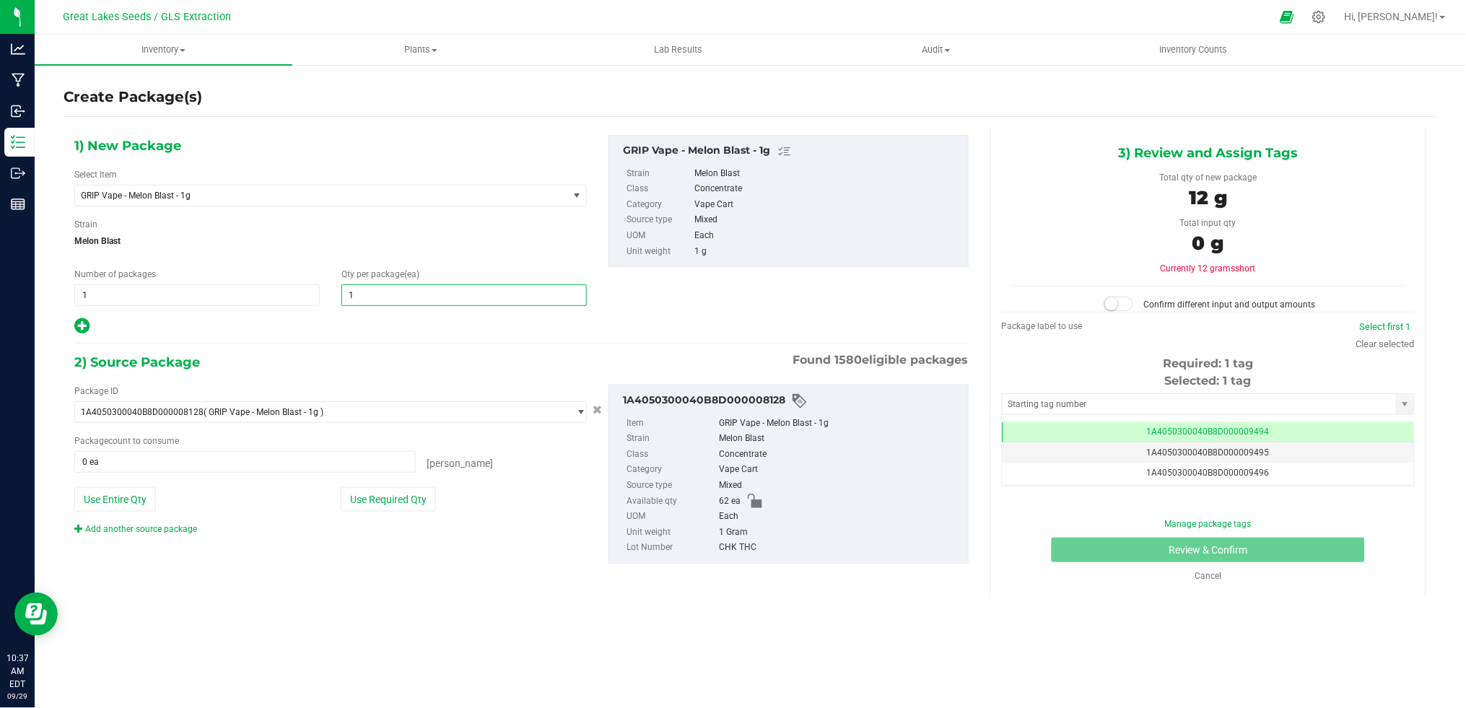
type input "12"
click at [406, 503] on button "Use Required Qty" at bounding box center [388, 499] width 95 height 25
type input "12 ea"
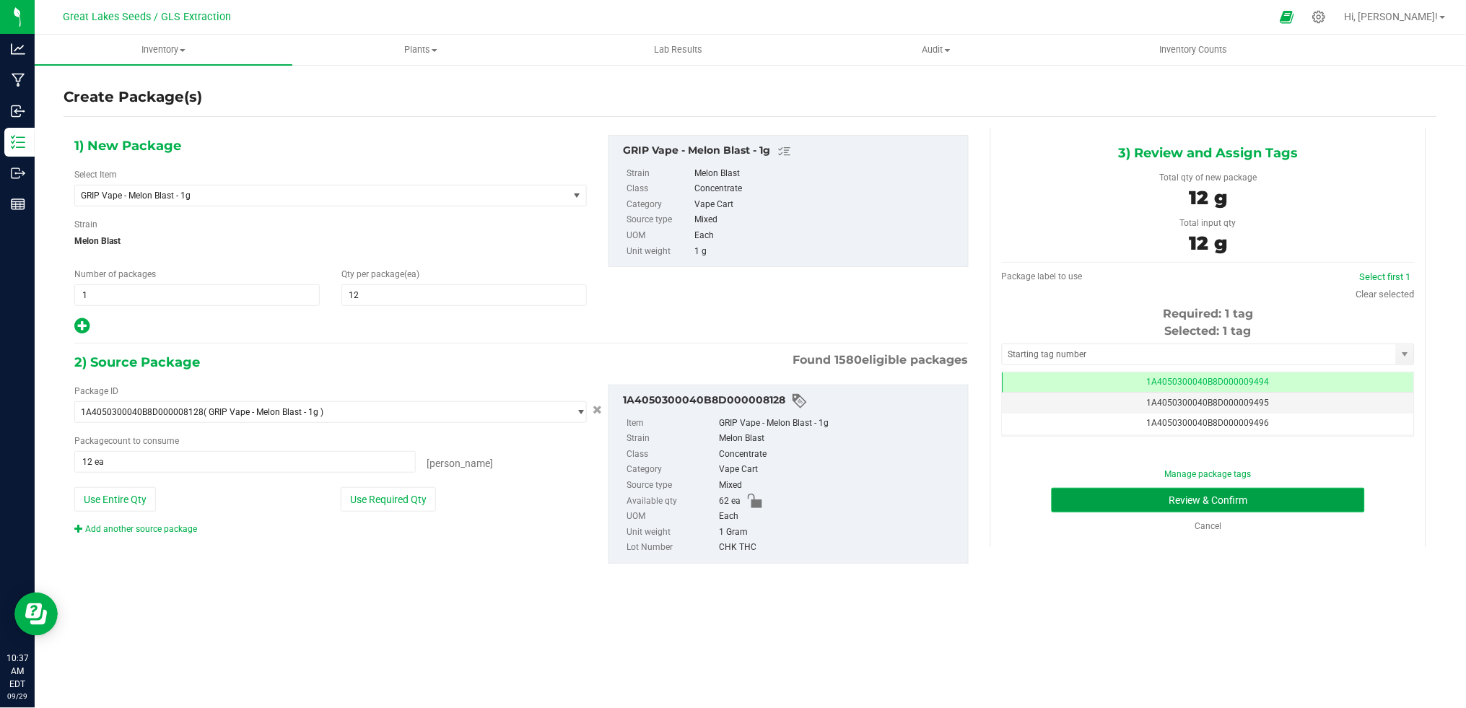
click at [1295, 489] on button "Review & Confirm" at bounding box center [1207, 500] width 313 height 25
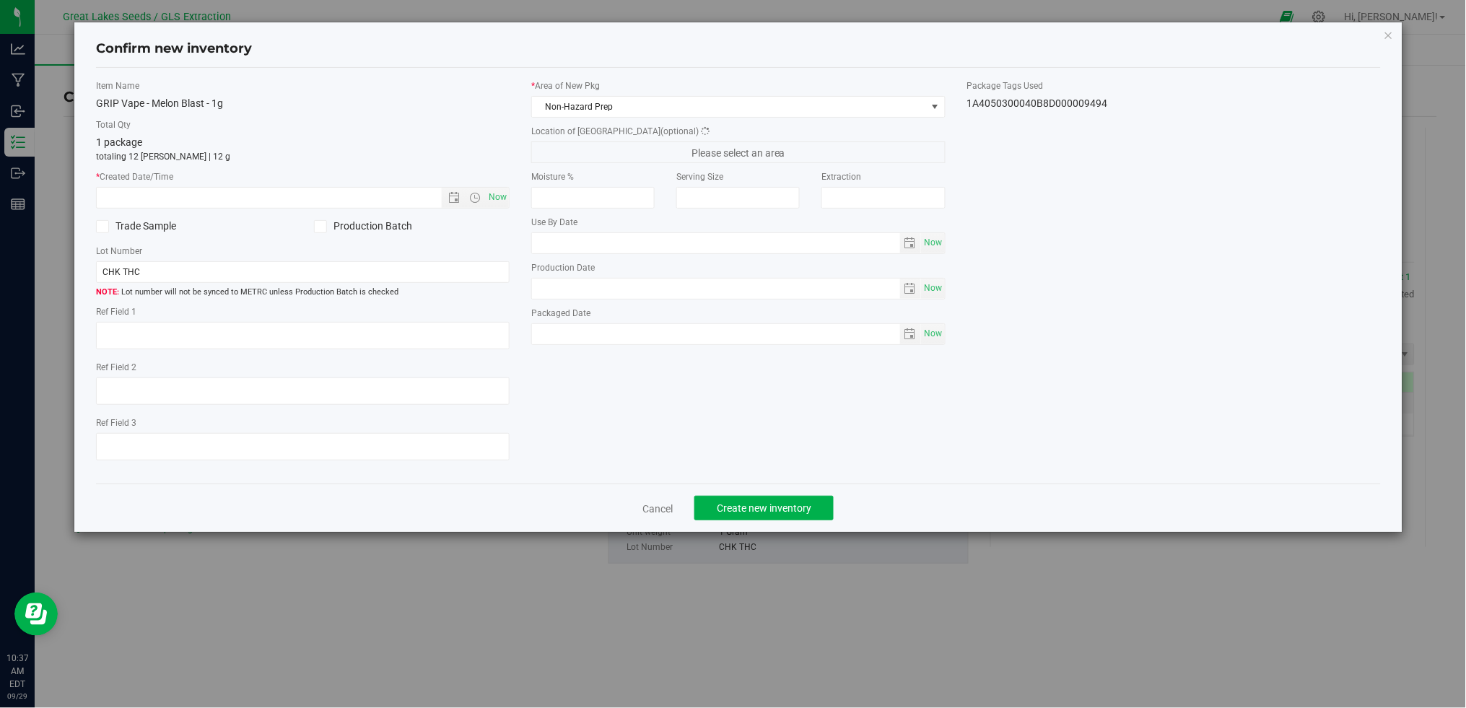
type textarea "[DATE]"
click at [502, 201] on span "Now" at bounding box center [498, 197] width 25 height 21
type input "[DATE] 10:37 AM"
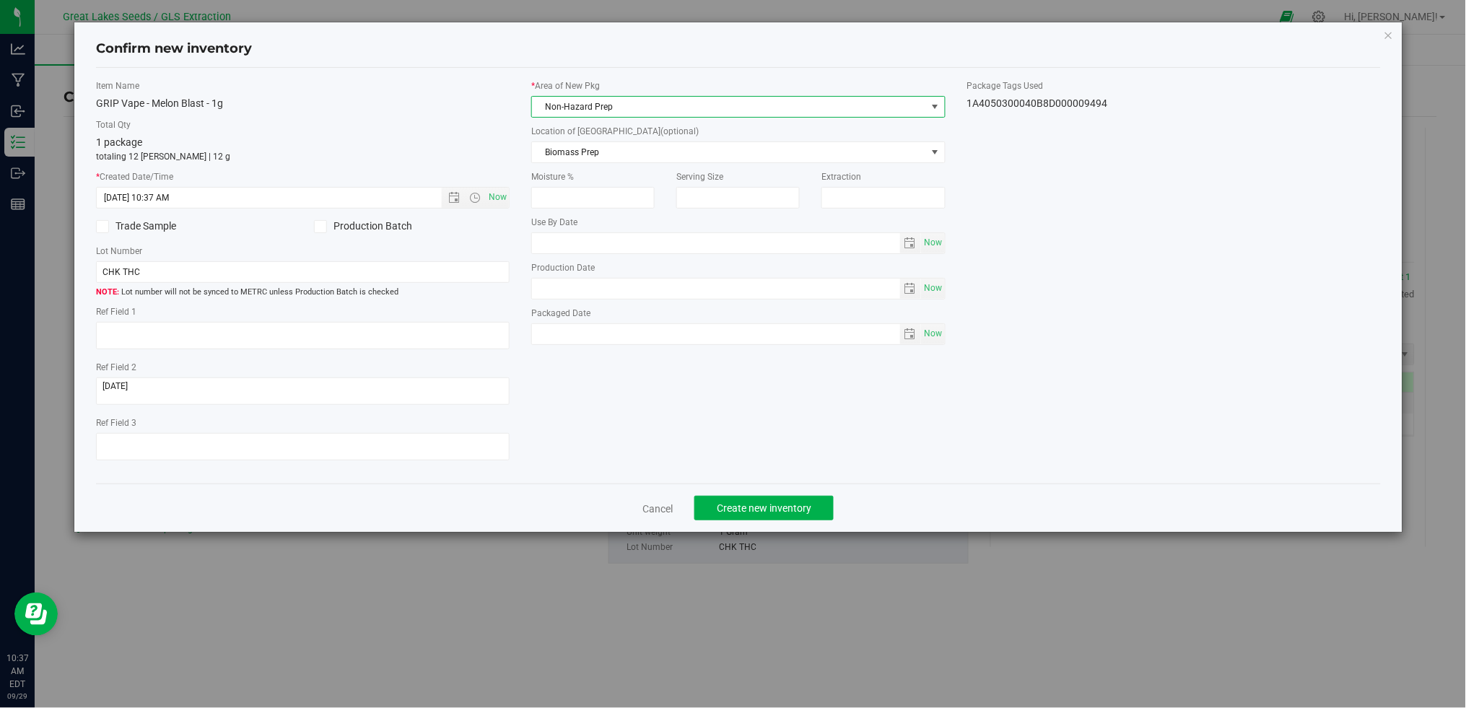
click at [578, 113] on span "Non-Hazard Prep" at bounding box center [729, 107] width 394 height 20
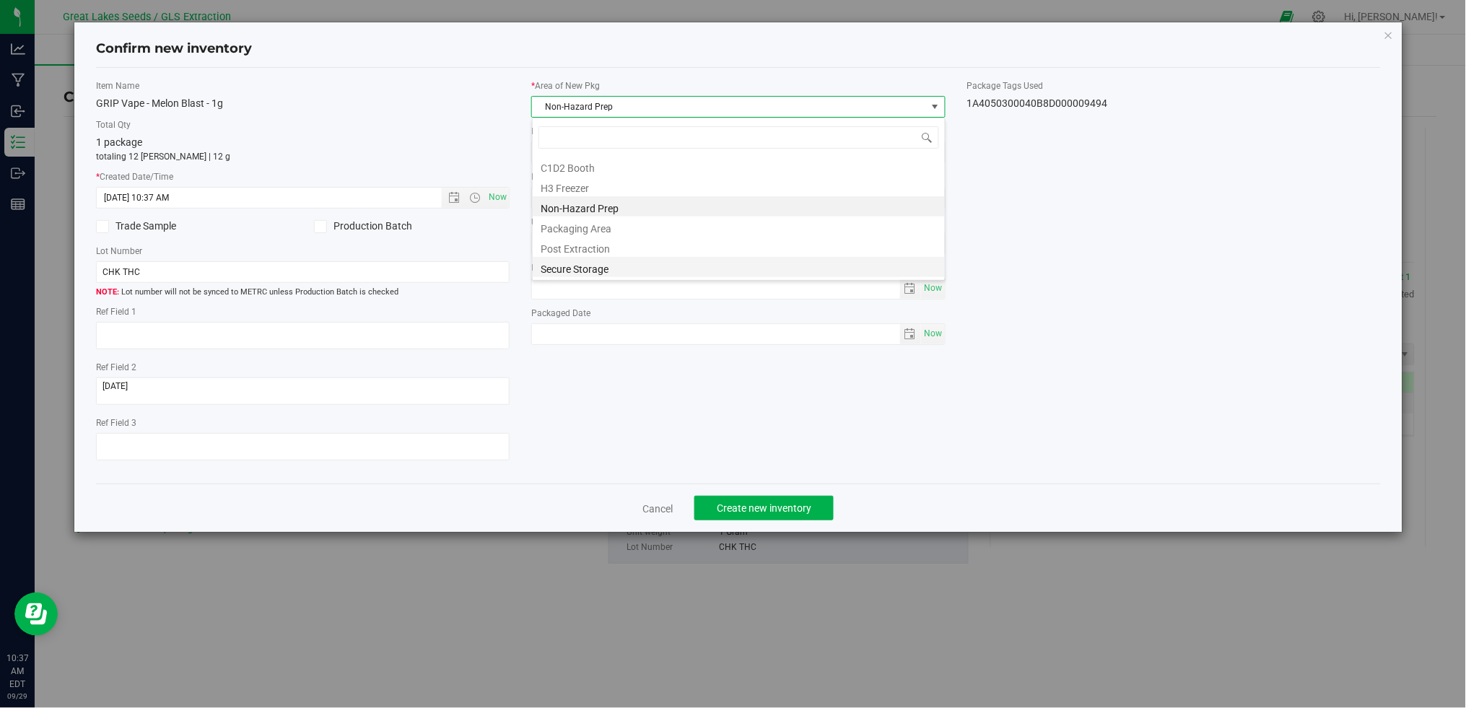
click at [578, 265] on li "Secure Storage" at bounding box center [739, 267] width 412 height 20
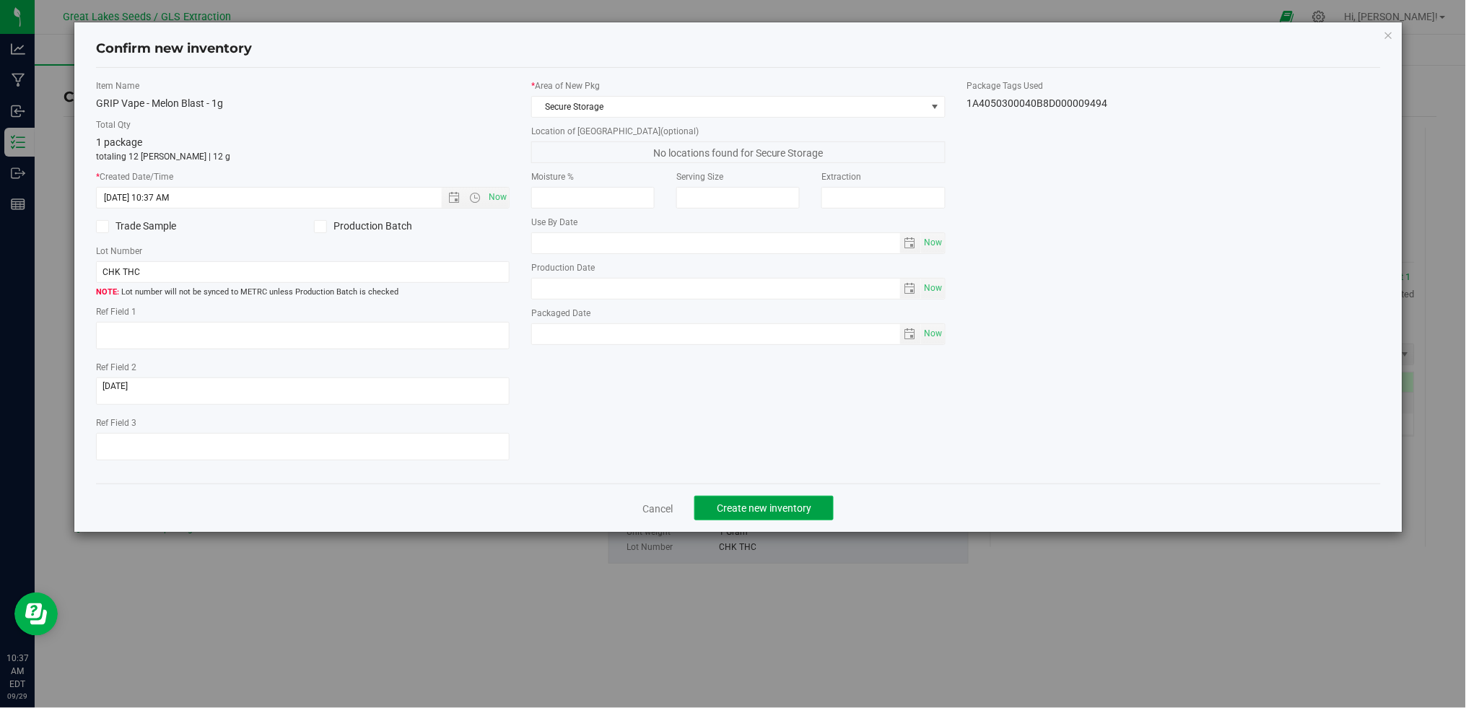
click at [767, 512] on span "Create new inventory" at bounding box center [764, 508] width 95 height 12
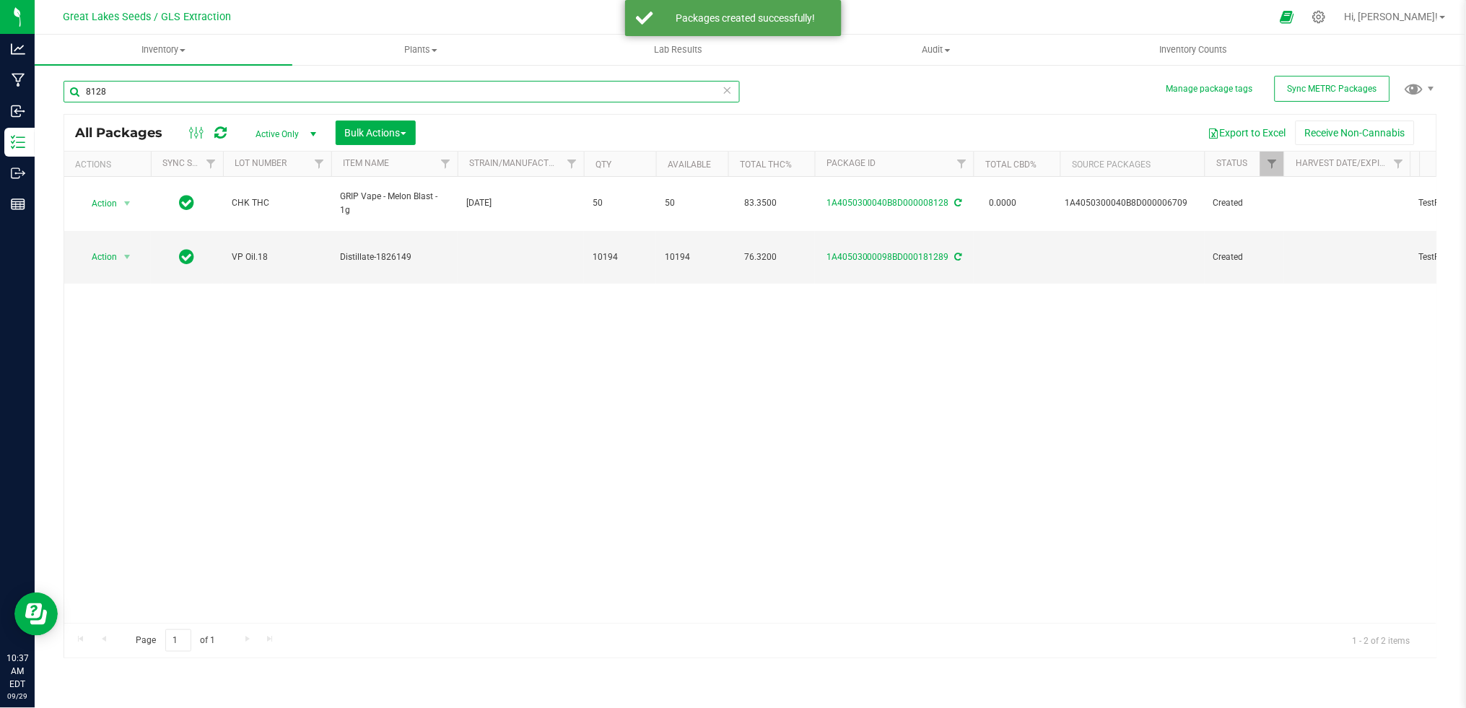
drag, startPoint x: 139, startPoint y: 94, endPoint x: 40, endPoint y: 95, distance: 98.1
click at [40, 95] on div "Manage package tags Sync METRC Packages 8128 All Packages Active Only Active On…" at bounding box center [750, 284] width 1431 height 440
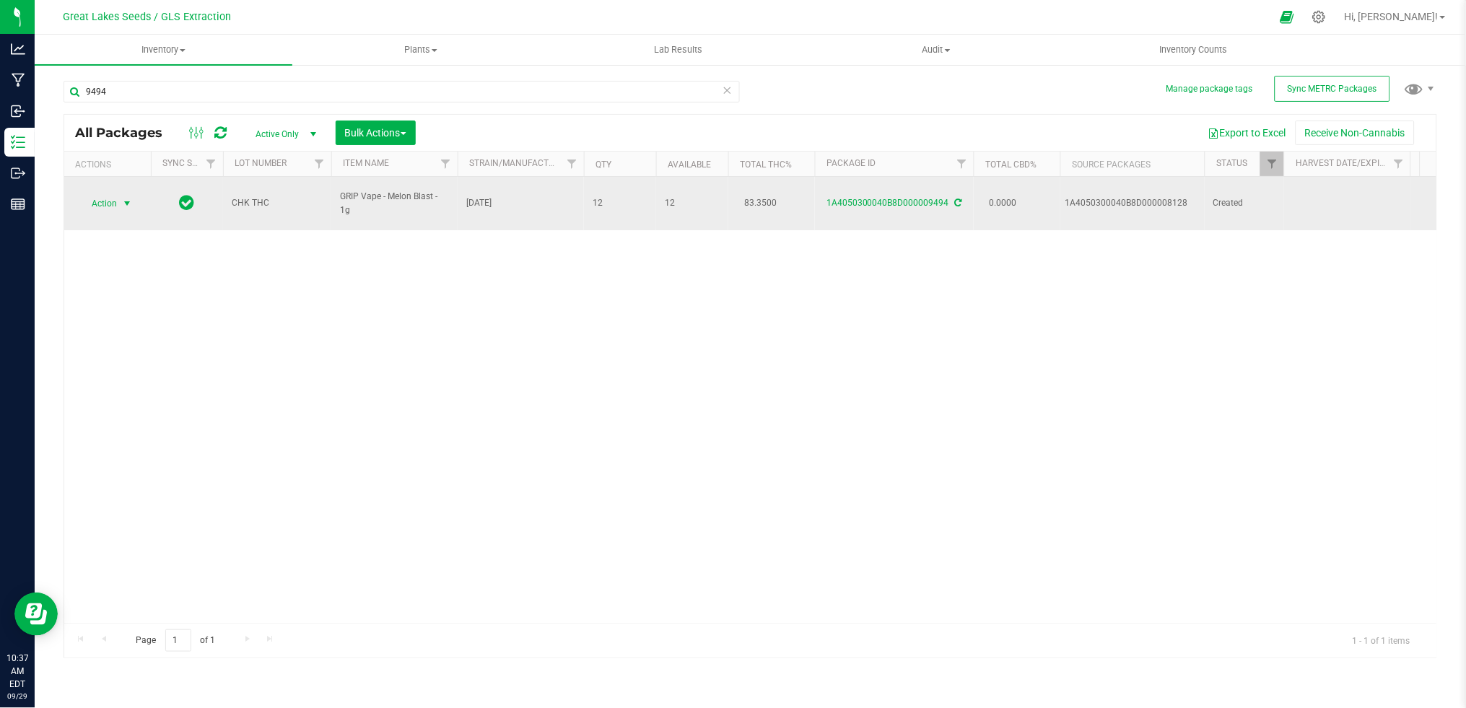
click at [118, 193] on span "select" at bounding box center [127, 203] width 18 height 20
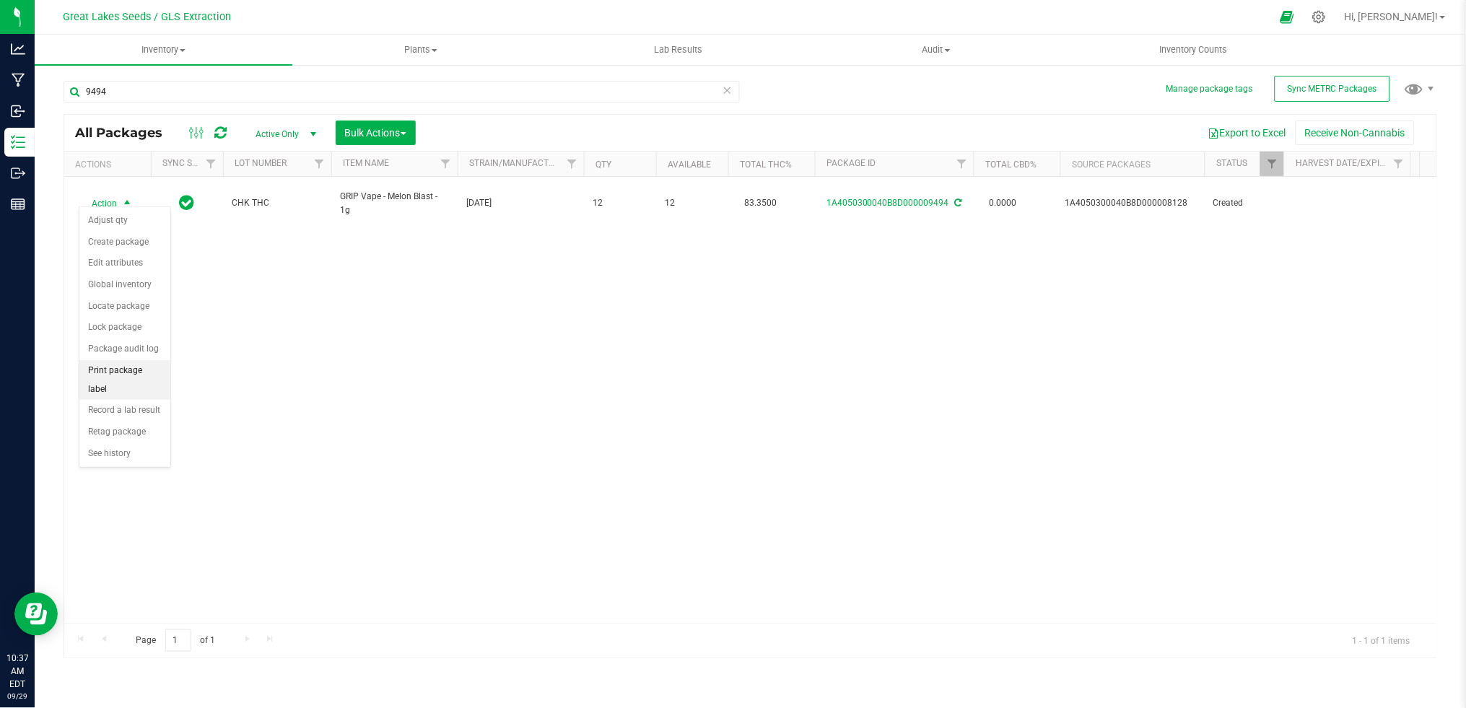
click at [136, 374] on li "Print package label" at bounding box center [124, 380] width 91 height 40
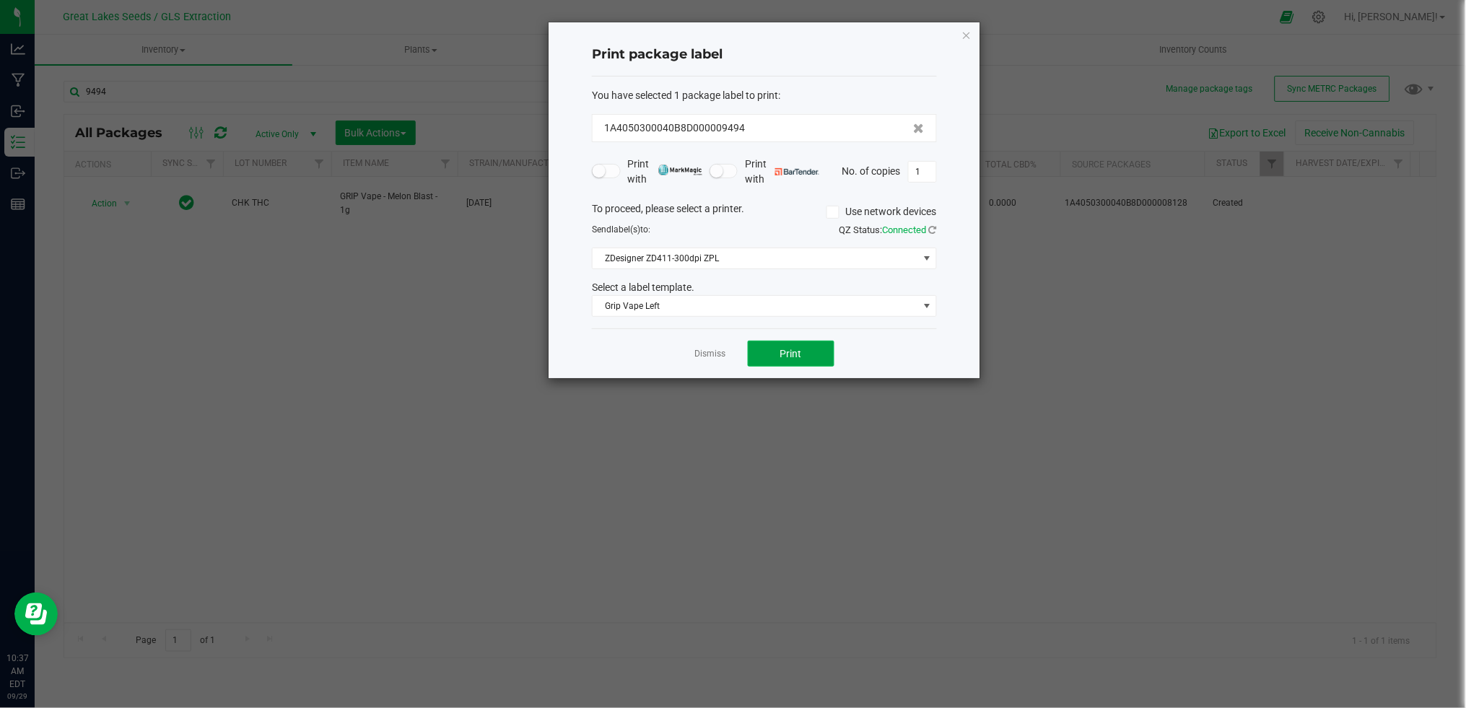
click at [774, 357] on button "Print" at bounding box center [791, 354] width 87 height 26
click at [704, 349] on link "Dismiss" at bounding box center [710, 354] width 31 height 12
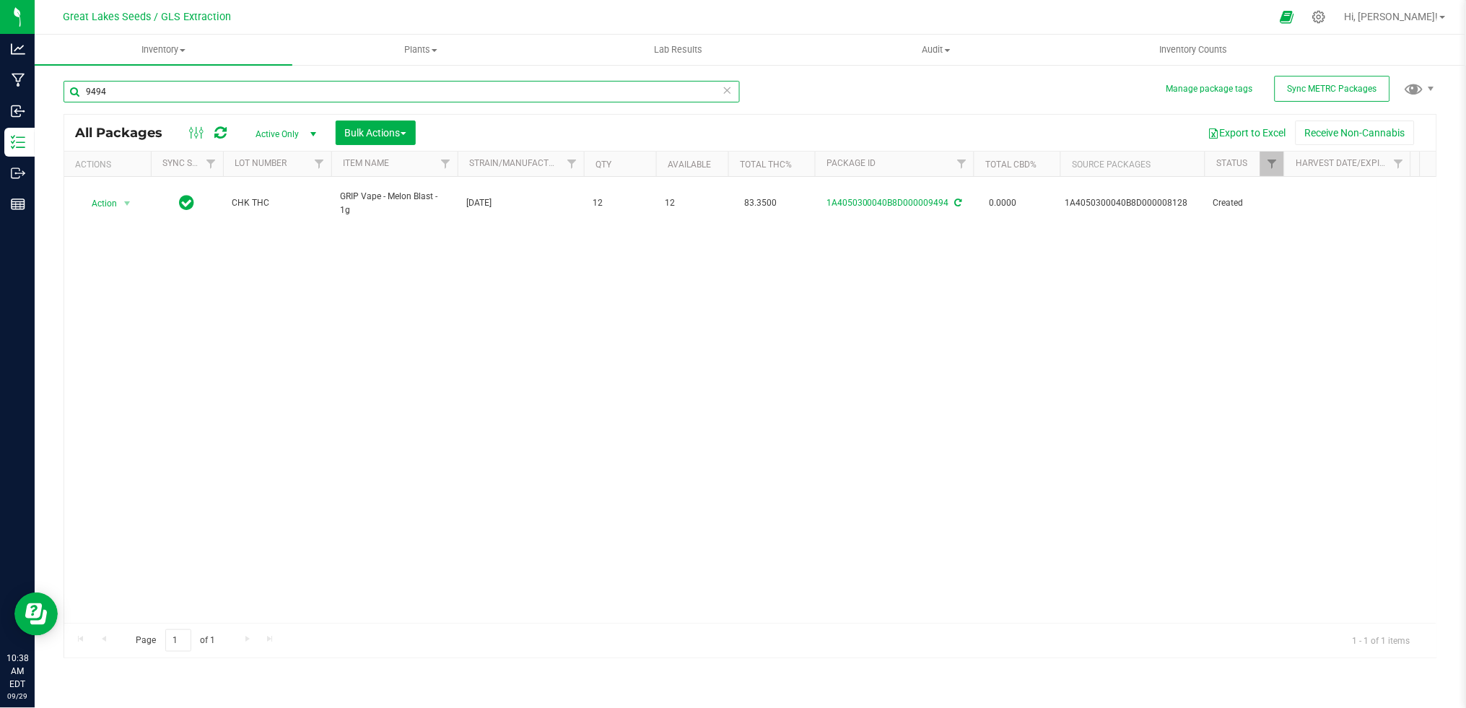
drag, startPoint x: 135, startPoint y: 95, endPoint x: 50, endPoint y: 94, distance: 85.2
click at [51, 95] on div "Manage package tags Sync METRC Packages 9494 All Packages Active Only Active On…" at bounding box center [750, 284] width 1431 height 440
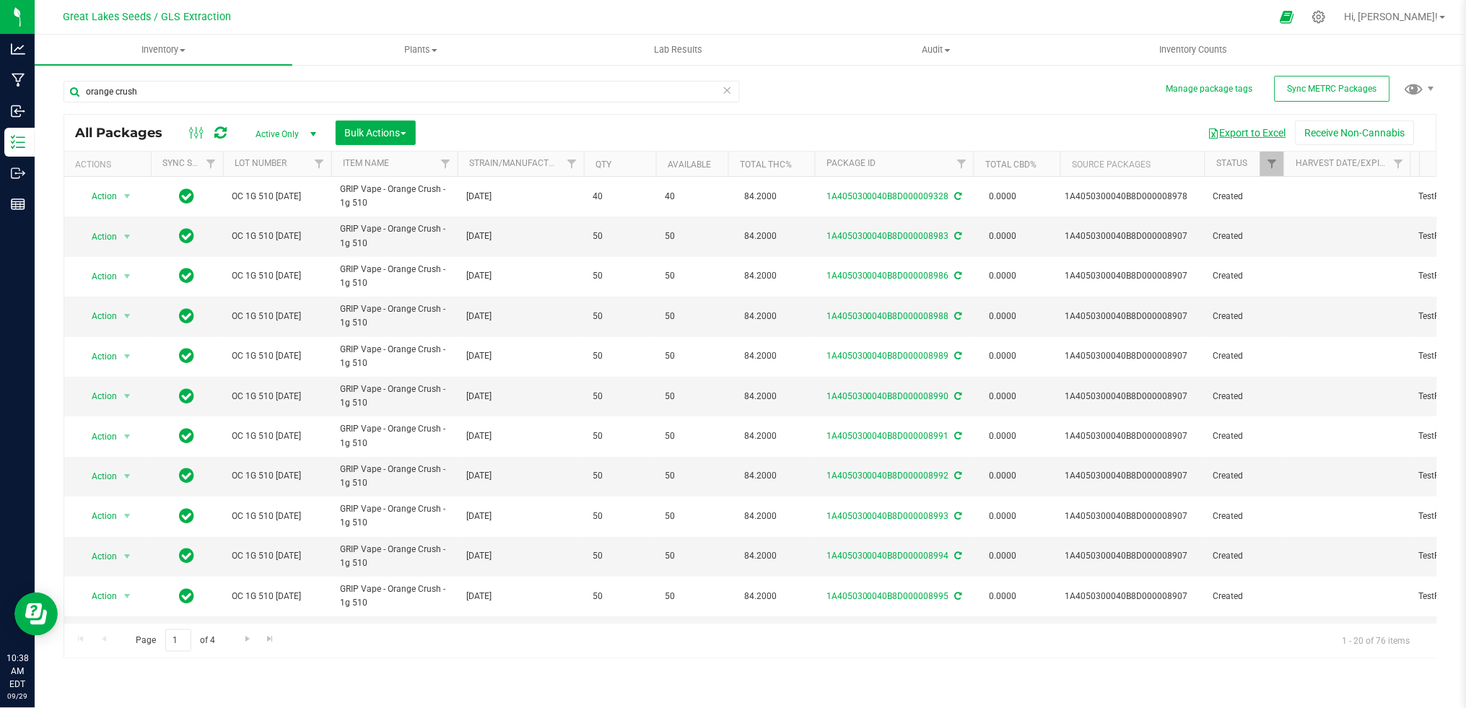
click at [1240, 131] on button "Export to Excel" at bounding box center [1247, 133] width 97 height 25
drag, startPoint x: 184, startPoint y: 99, endPoint x: 40, endPoint y: 96, distance: 143.6
click at [40, 96] on div "Manage package tags Sync METRC Packages orange crush All Packages Active Only A…" at bounding box center [750, 284] width 1431 height 440
type input "8899"
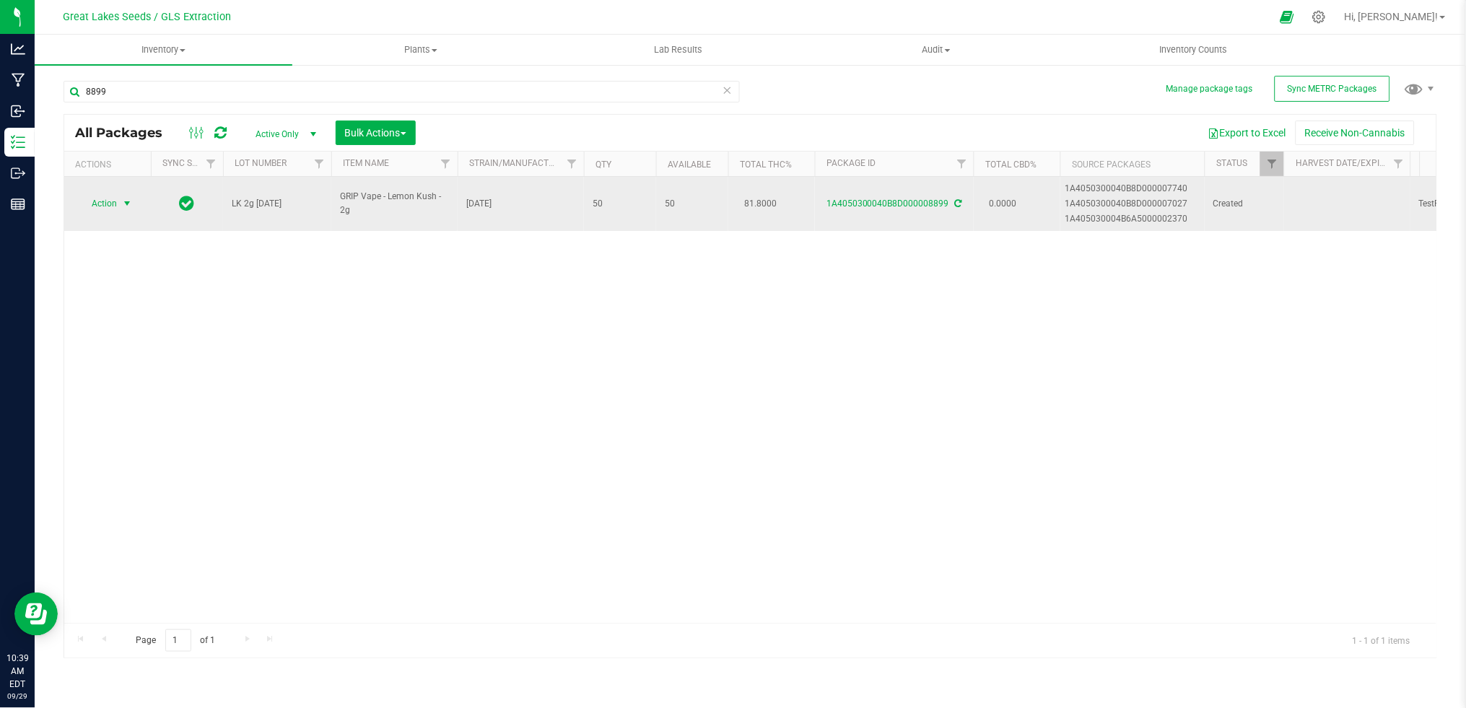
click at [126, 201] on span "select" at bounding box center [127, 204] width 12 height 12
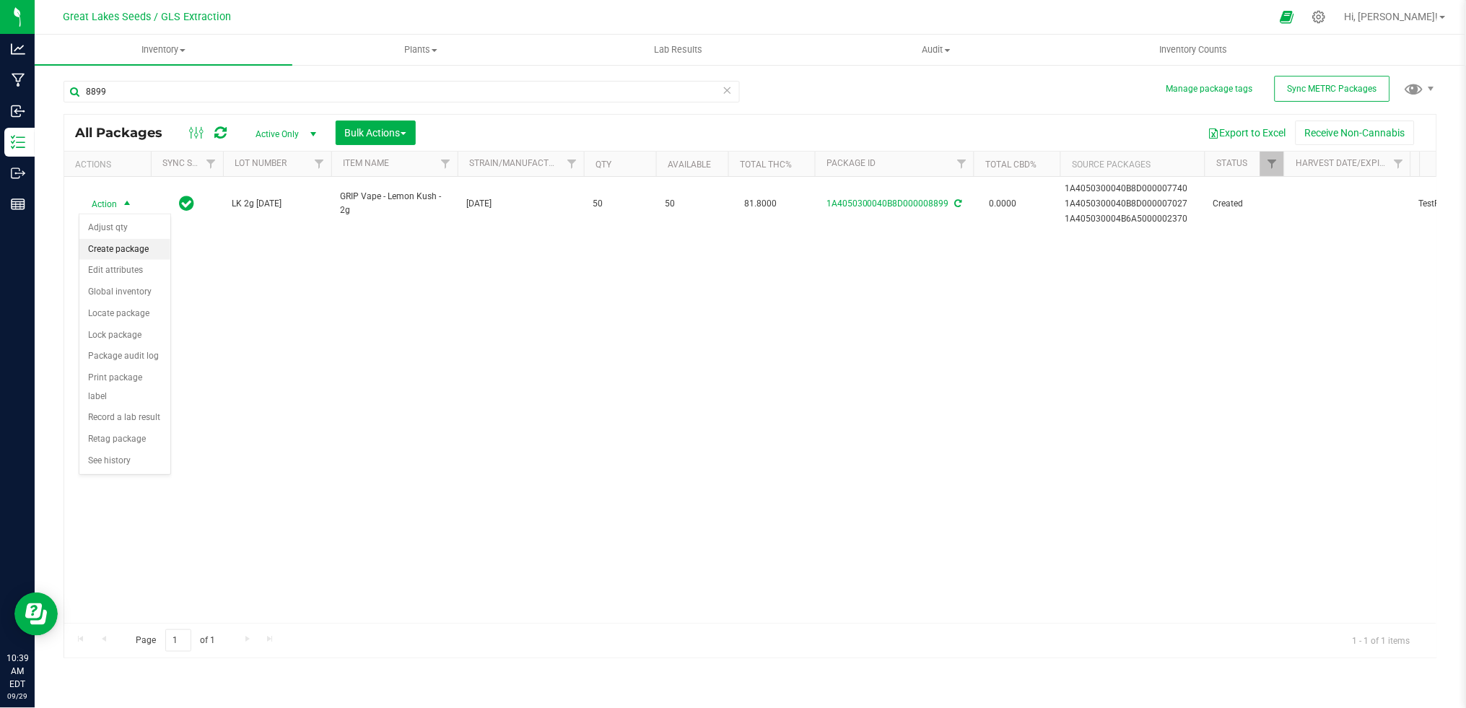
click at [128, 246] on li "Create package" at bounding box center [124, 250] width 91 height 22
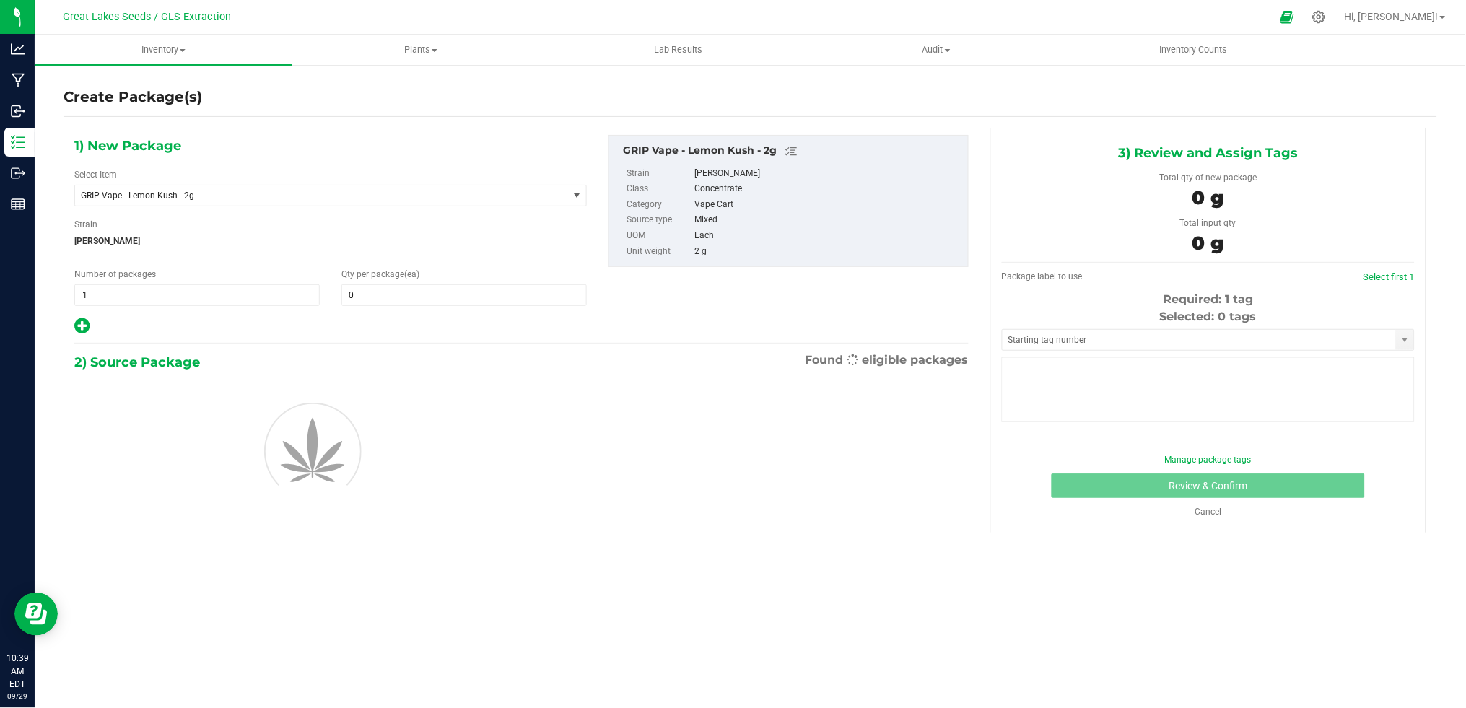
type input "0"
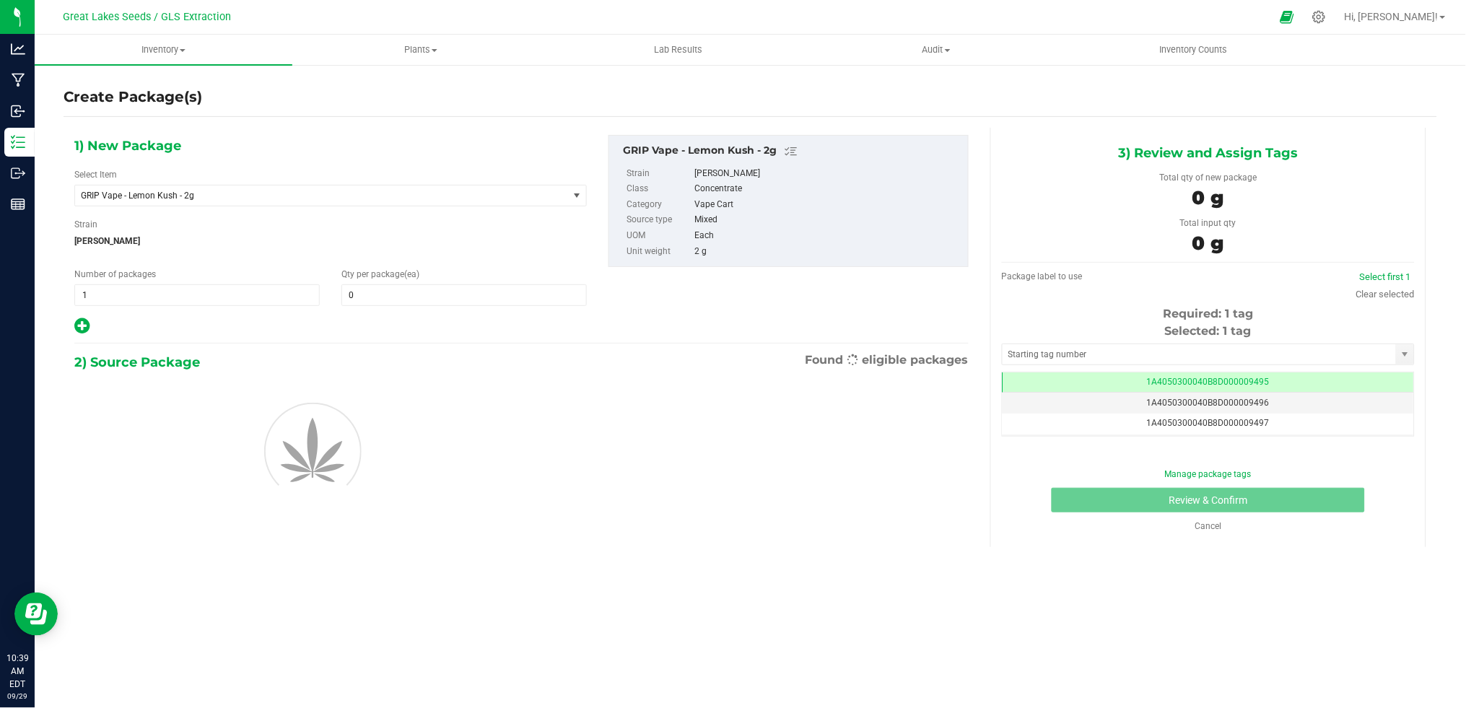
scroll to position [0, -1]
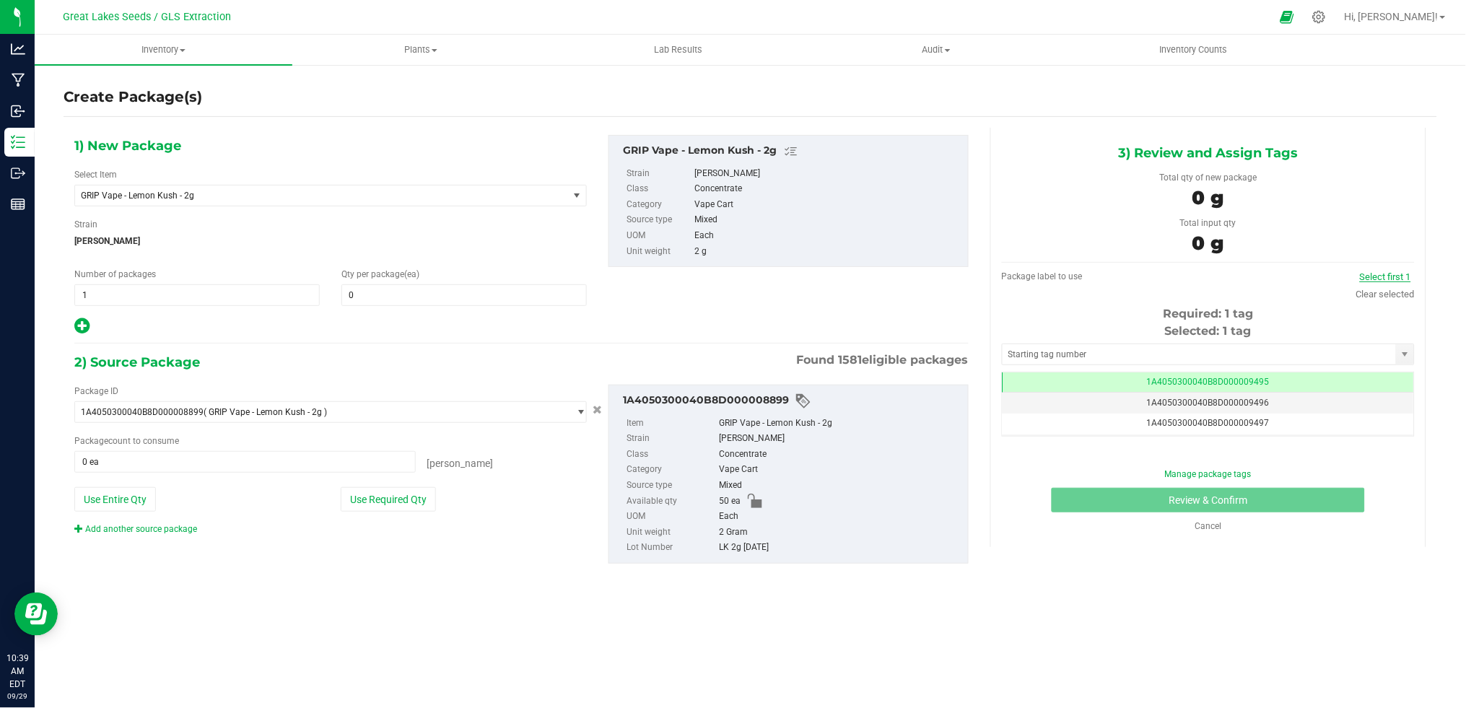
click at [1398, 276] on link "Select first 1" at bounding box center [1385, 276] width 51 height 11
click at [1311, 262] on hr at bounding box center [1208, 262] width 413 height 1
click at [372, 296] on span at bounding box center [463, 295] width 245 height 22
click at [390, 292] on input "text" at bounding box center [464, 295] width 244 height 20
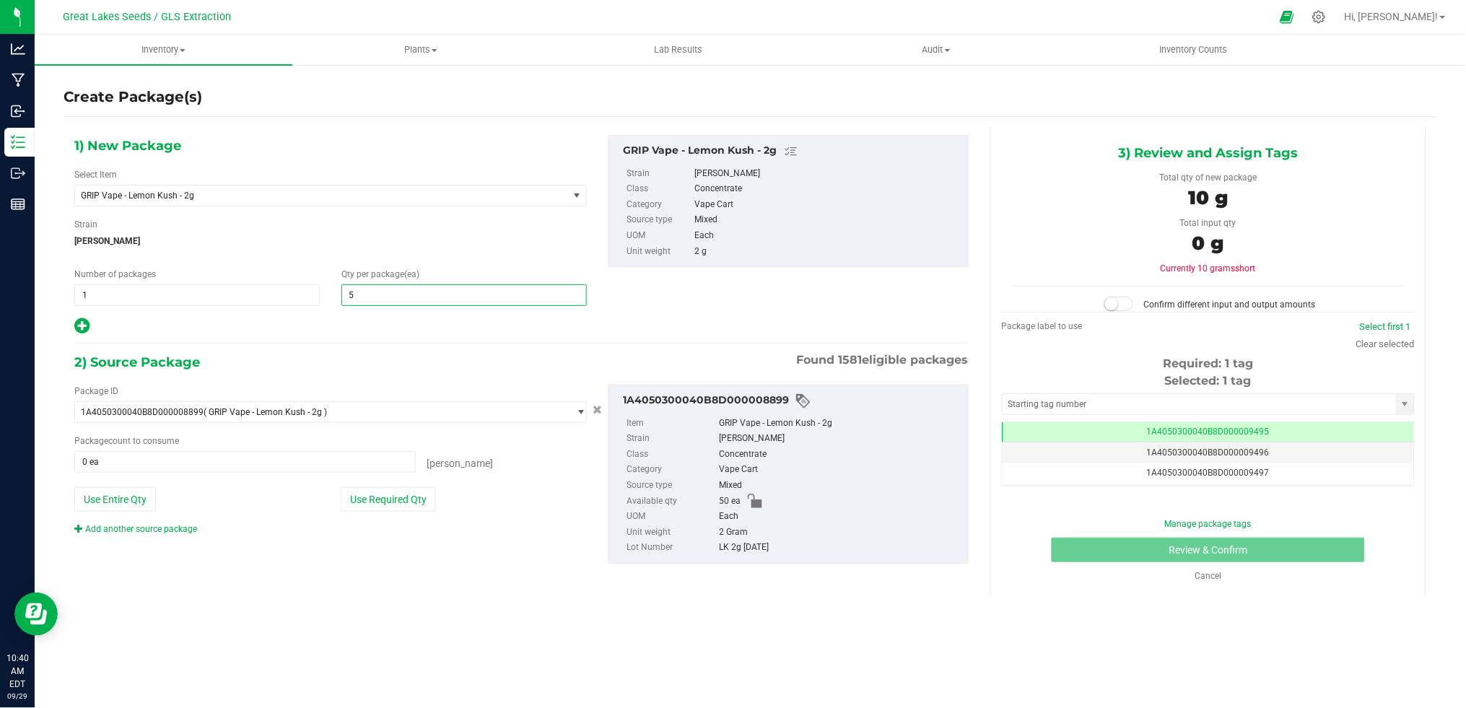
type input "50"
click at [398, 499] on button "Use Required Qty" at bounding box center [388, 499] width 95 height 25
type input "50 ea"
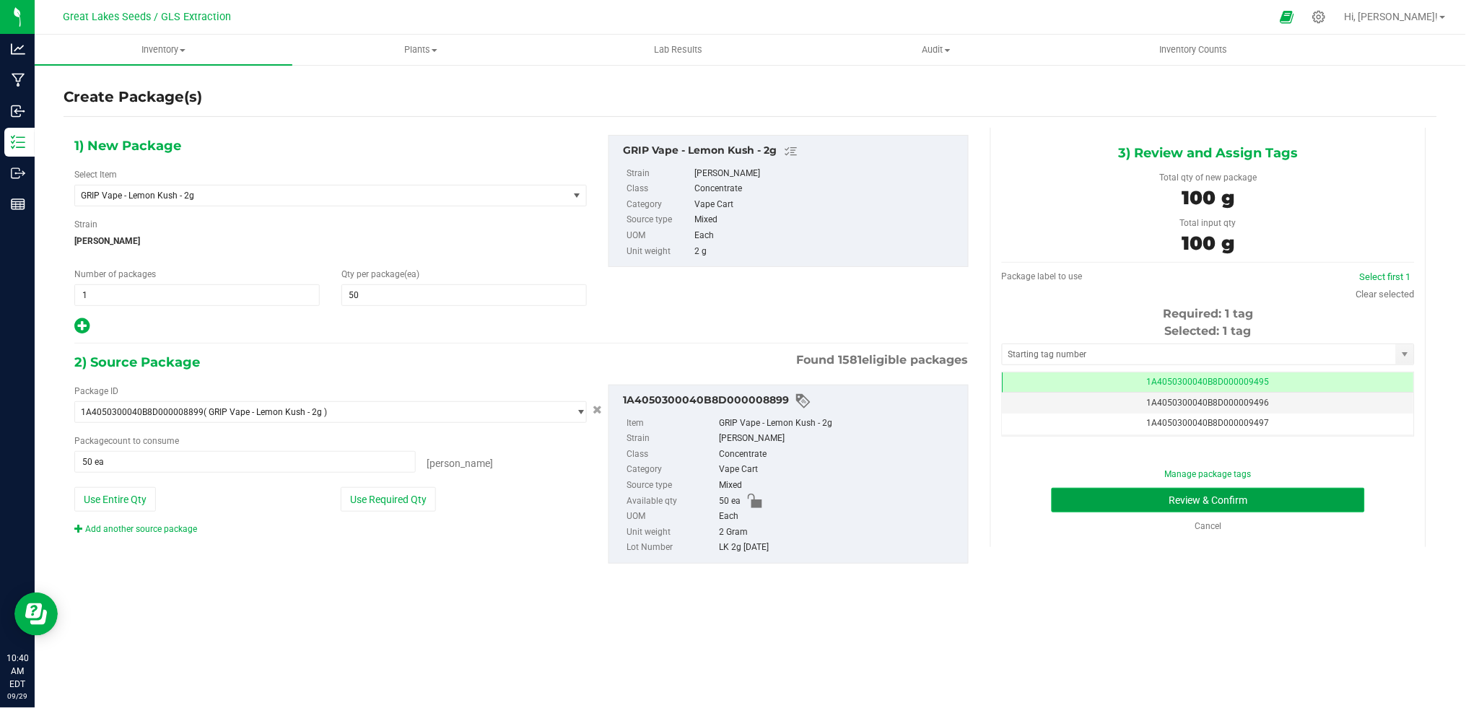
click at [1315, 494] on button "Review & Confirm" at bounding box center [1207, 500] width 313 height 25
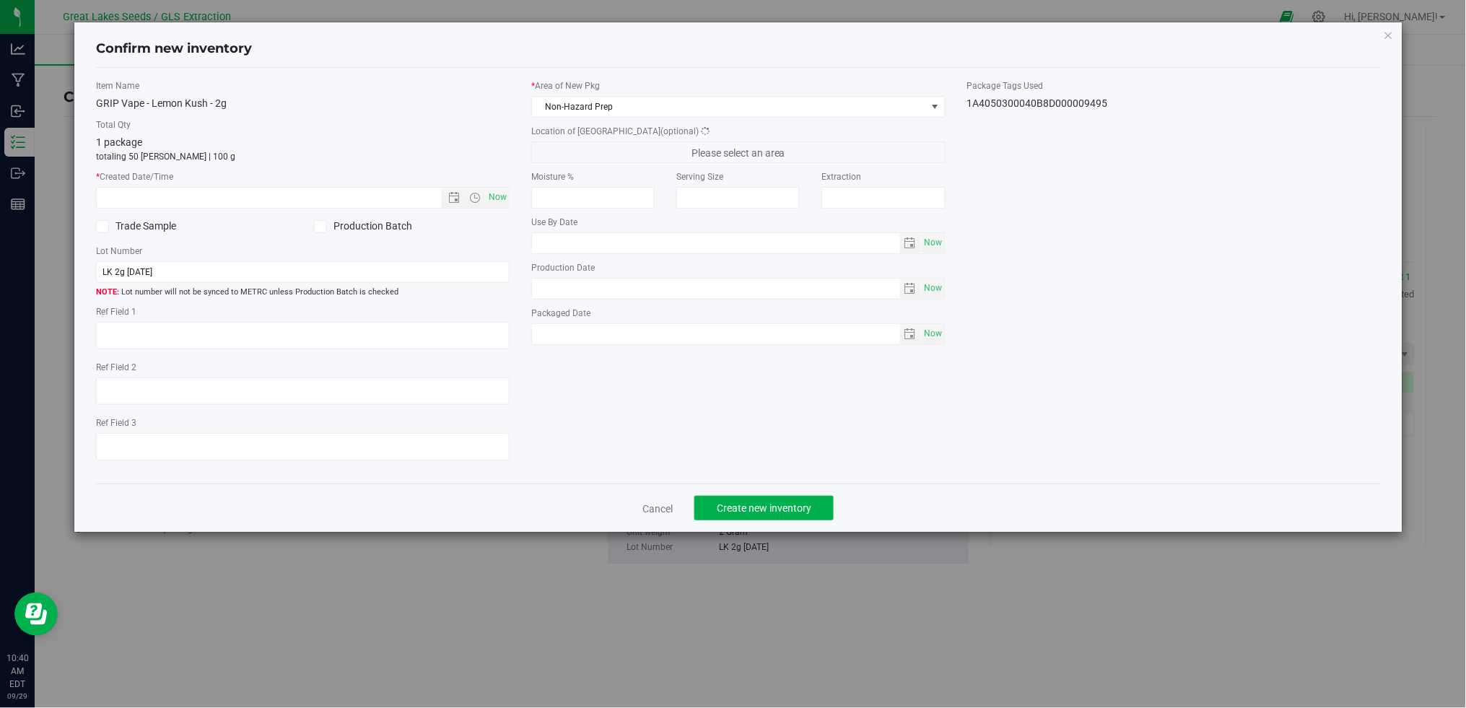
type textarea "[DATE]"
click at [499, 199] on span "Now" at bounding box center [498, 197] width 25 height 21
type input "[DATE] 10:40 AM"
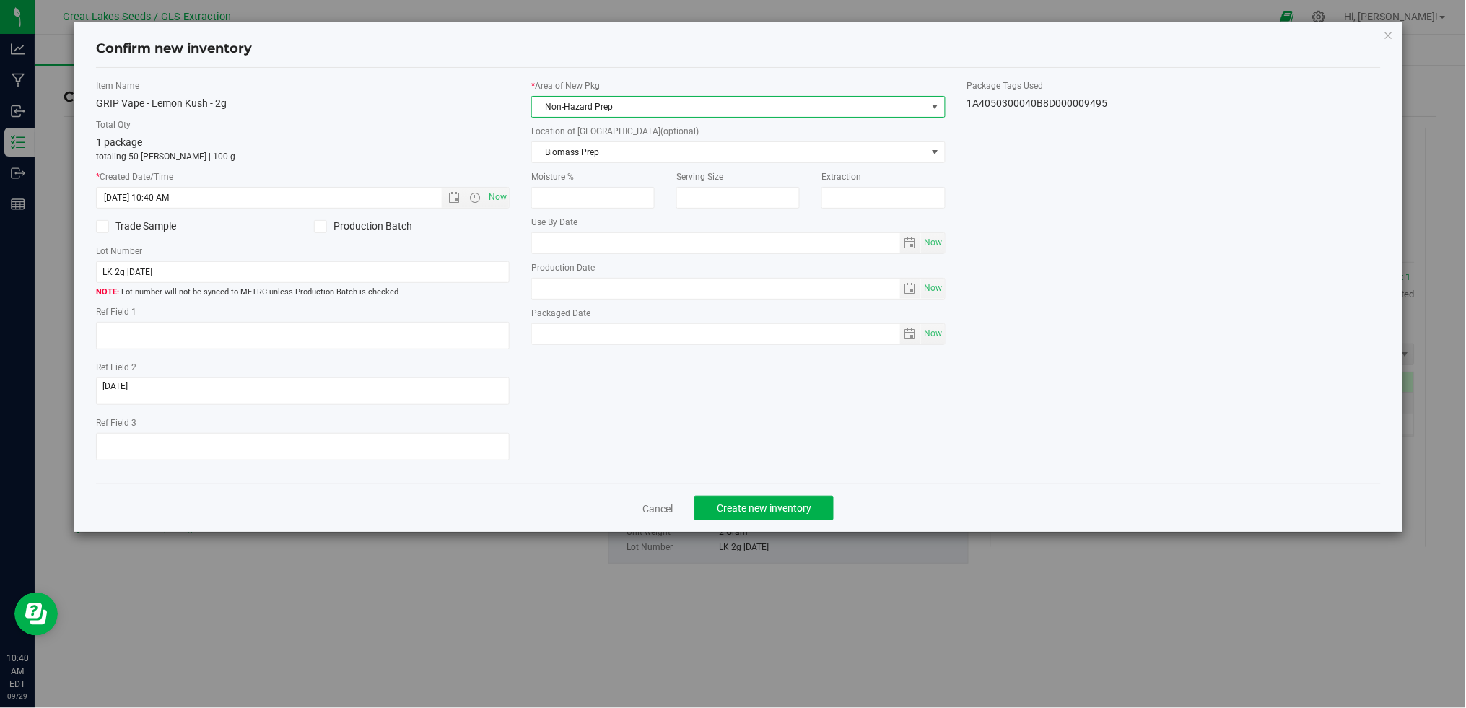
click at [617, 105] on span "Non-Hazard Prep" at bounding box center [729, 107] width 394 height 20
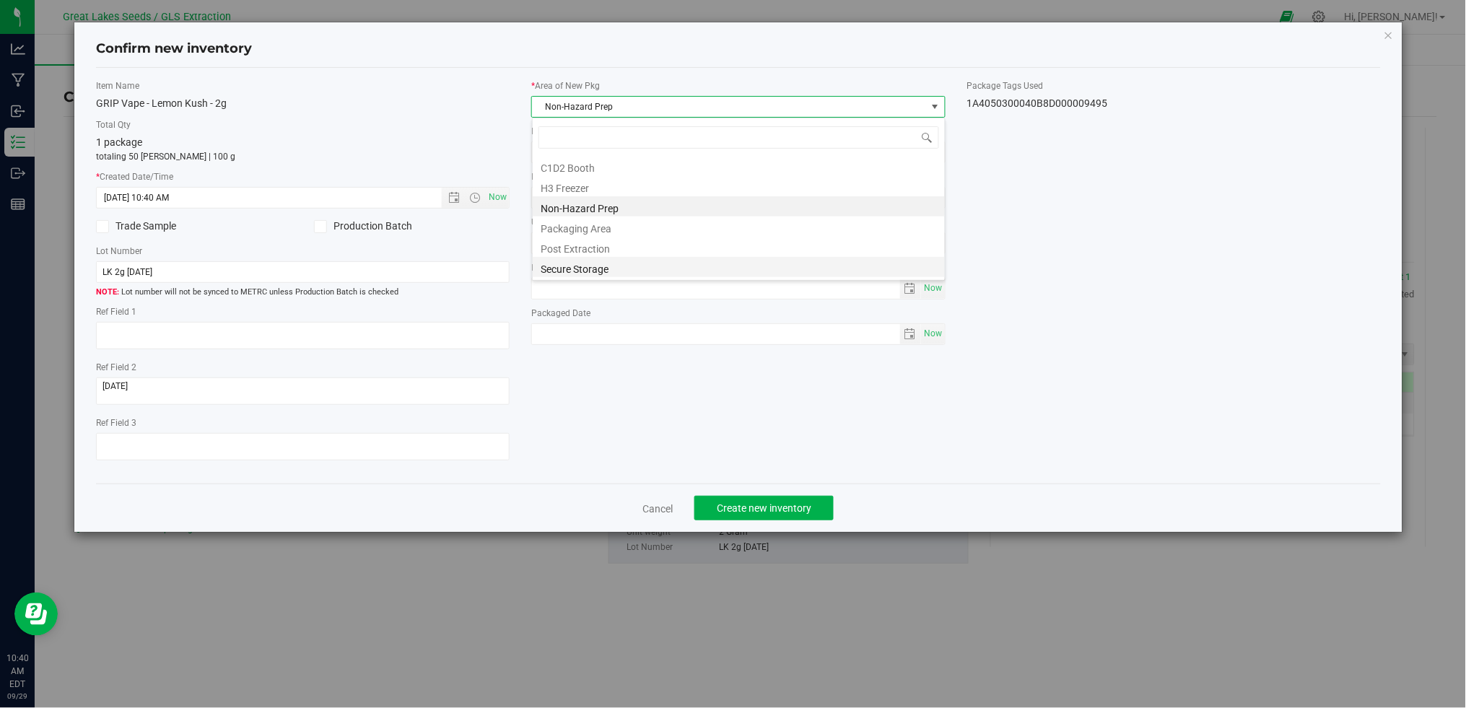
click at [642, 264] on li "Secure Storage" at bounding box center [739, 267] width 412 height 20
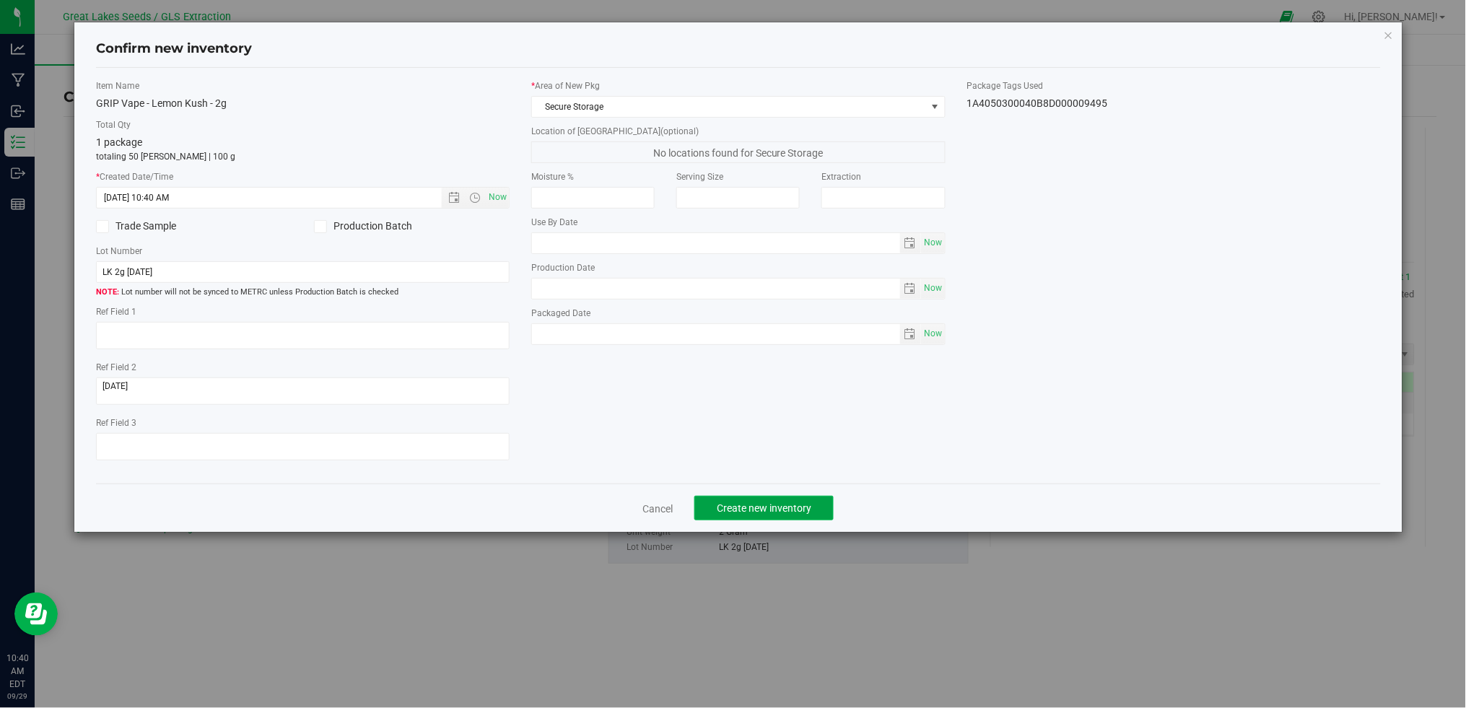
click at [783, 518] on button "Create new inventory" at bounding box center [763, 508] width 139 height 25
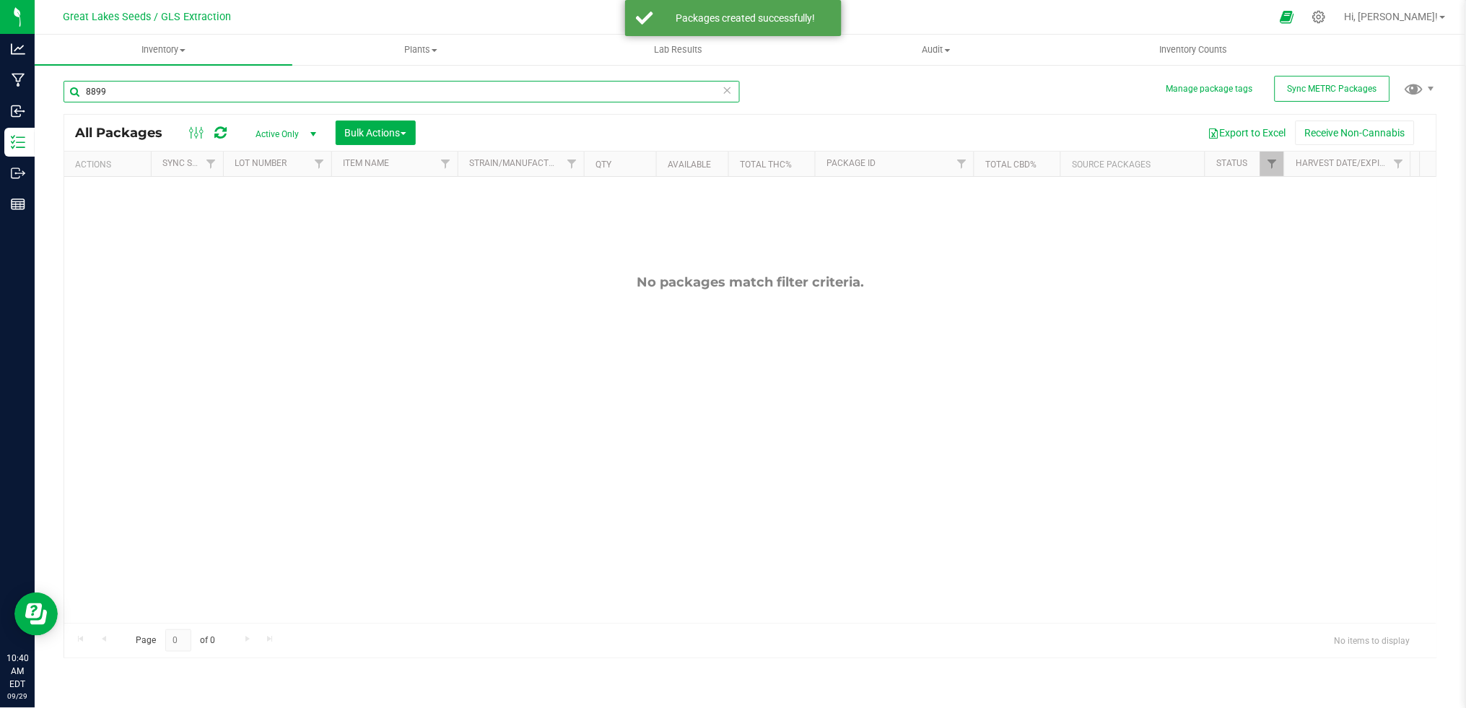
drag, startPoint x: 127, startPoint y: 89, endPoint x: 35, endPoint y: 93, distance: 92.4
click at [35, 93] on div "Manage package tags Sync METRC Packages 8899 All Packages Active Only Active On…" at bounding box center [750, 284] width 1431 height 440
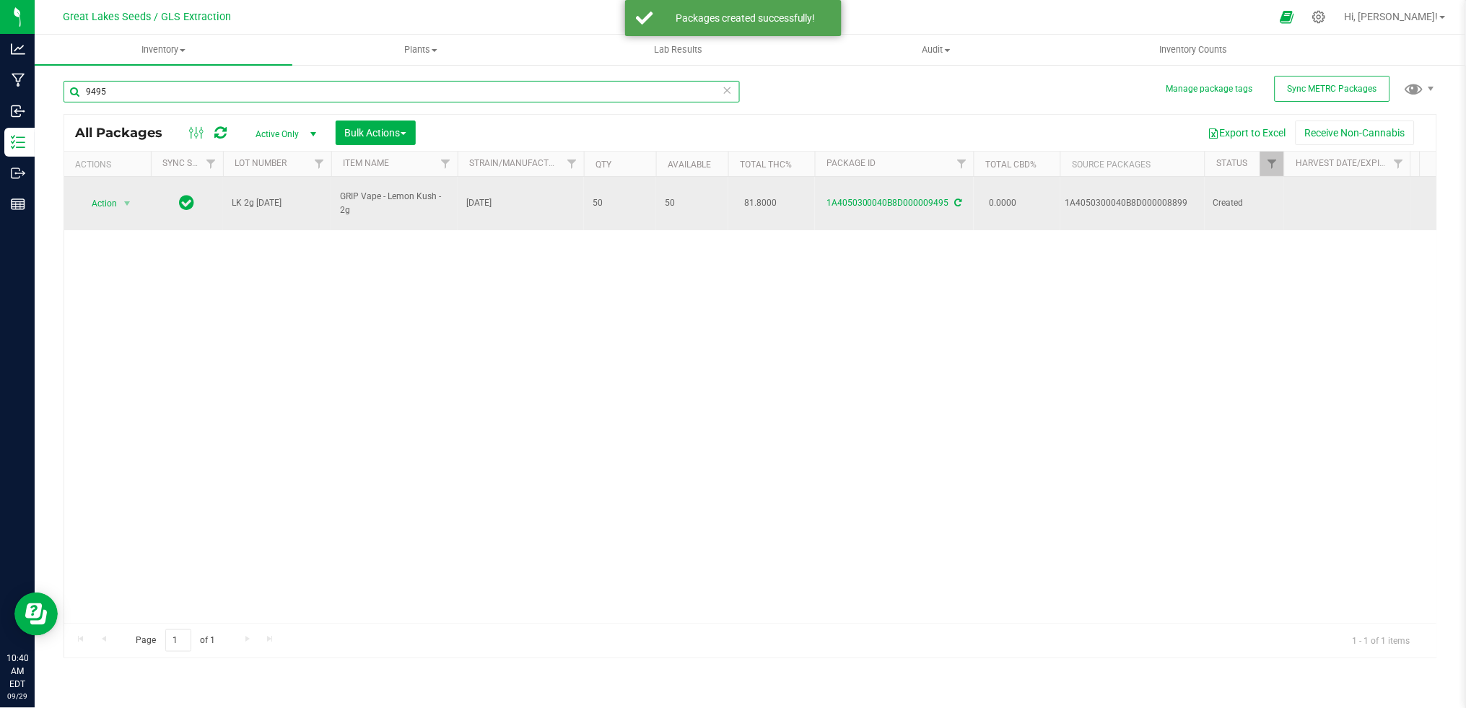
type input "9495"
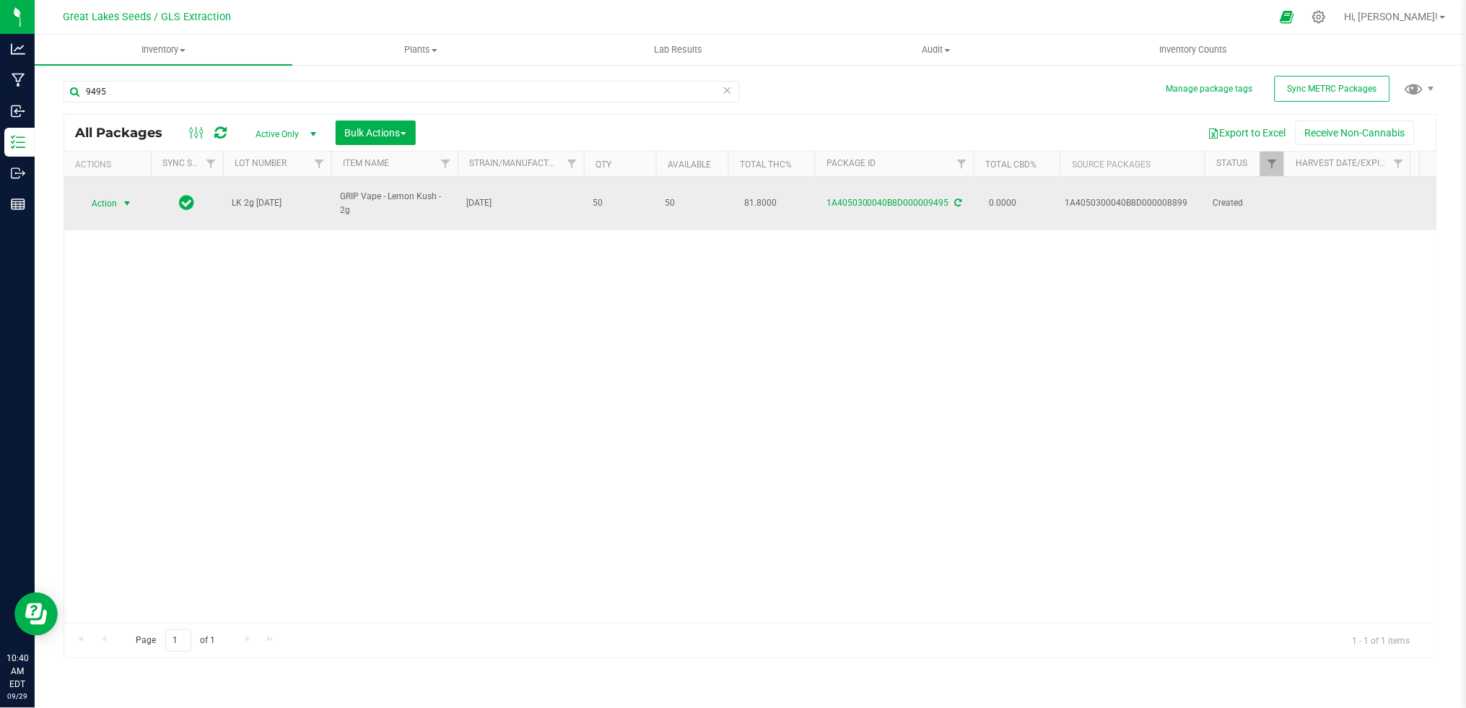
click at [101, 197] on span "Action" at bounding box center [98, 203] width 39 height 20
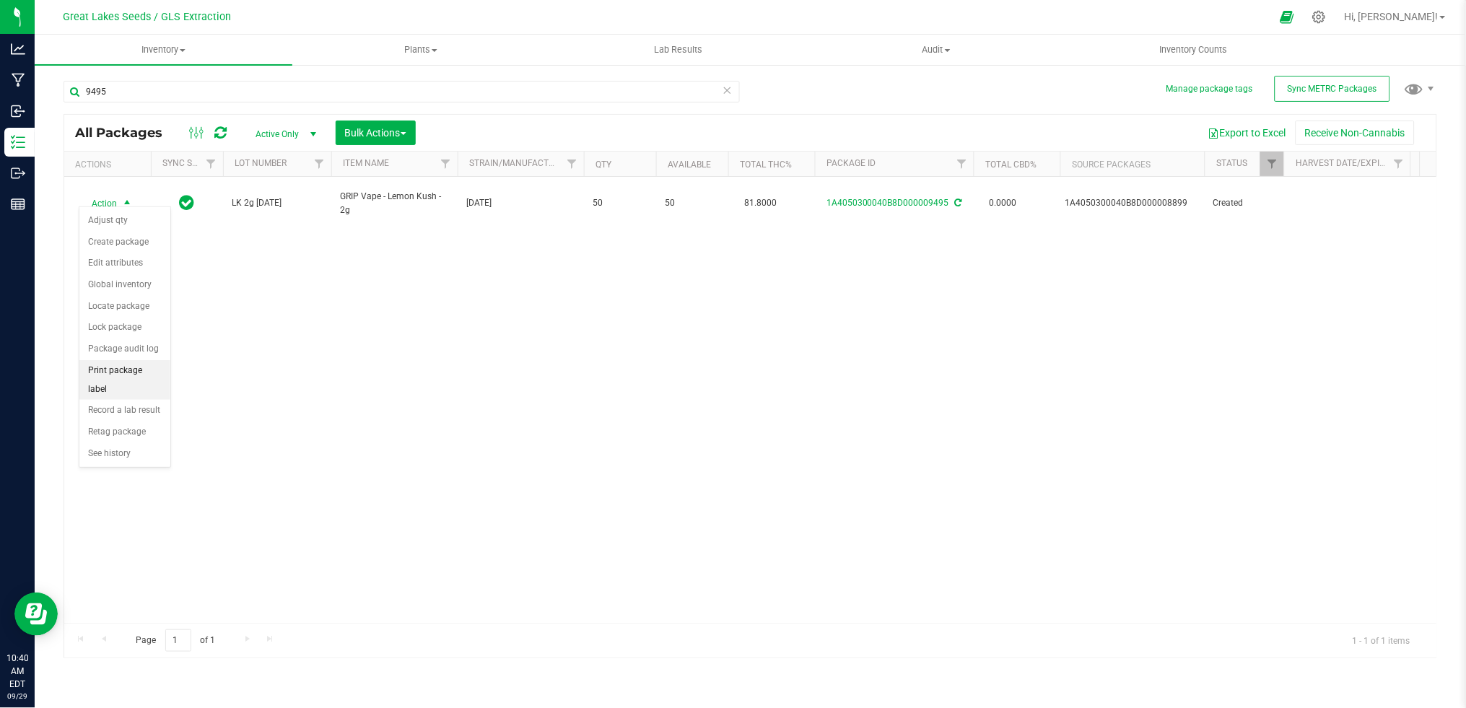
click at [122, 375] on li "Print package label" at bounding box center [124, 380] width 91 height 40
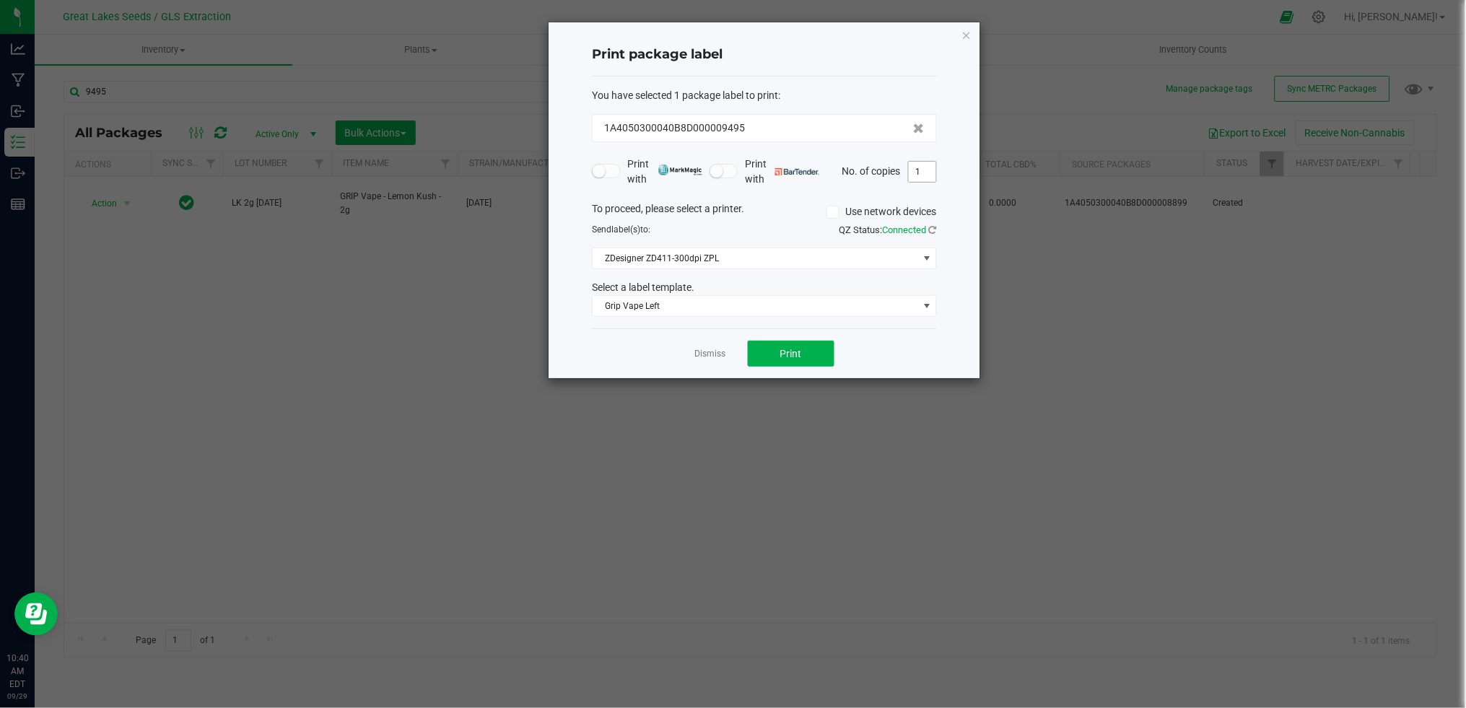
click at [926, 175] on input "1" at bounding box center [922, 172] width 27 height 20
type input "50"
click at [809, 359] on button "Print" at bounding box center [791, 354] width 87 height 26
click at [718, 357] on link "Dismiss" at bounding box center [710, 354] width 31 height 12
